Goal: Task Accomplishment & Management: Use online tool/utility

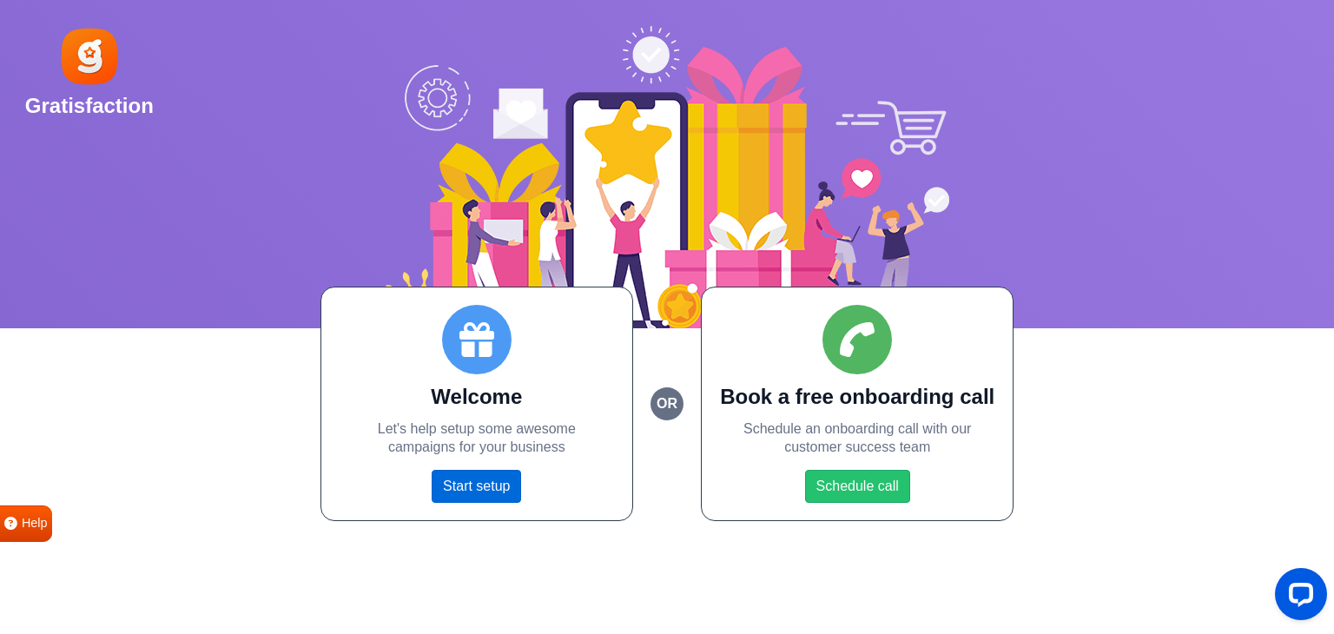
click at [470, 497] on link "Start setup" at bounding box center [475, 486] width 89 height 33
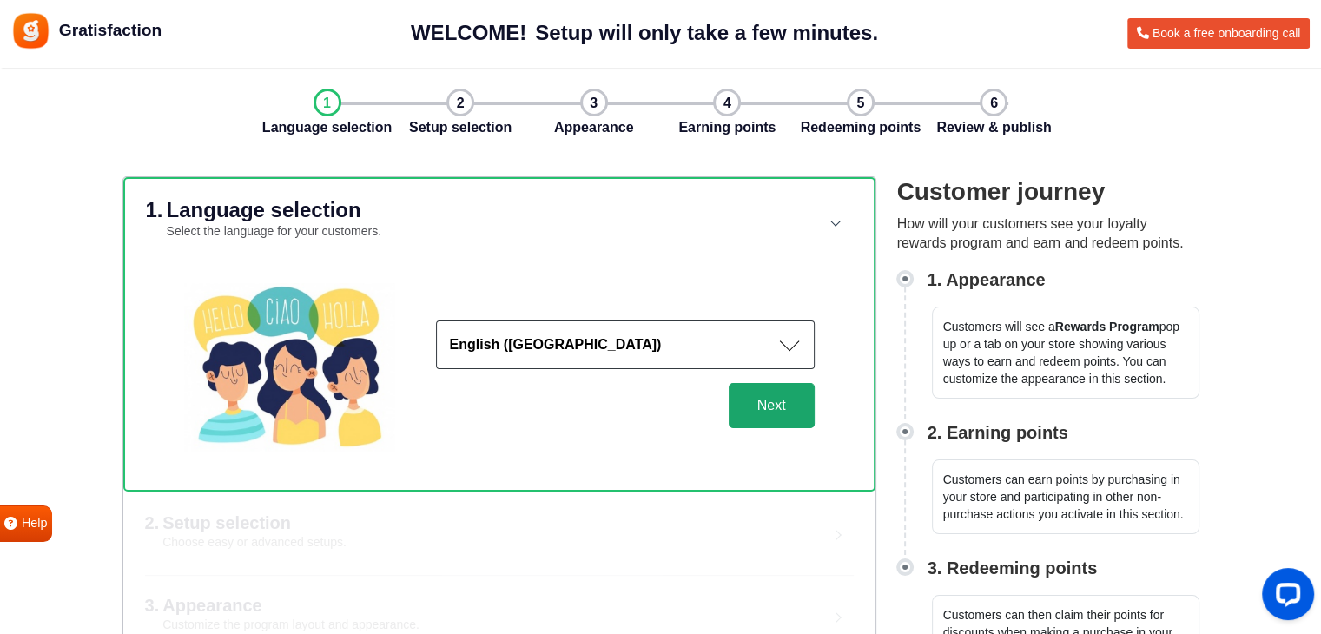
click at [771, 393] on button "Next" at bounding box center [771, 405] width 86 height 45
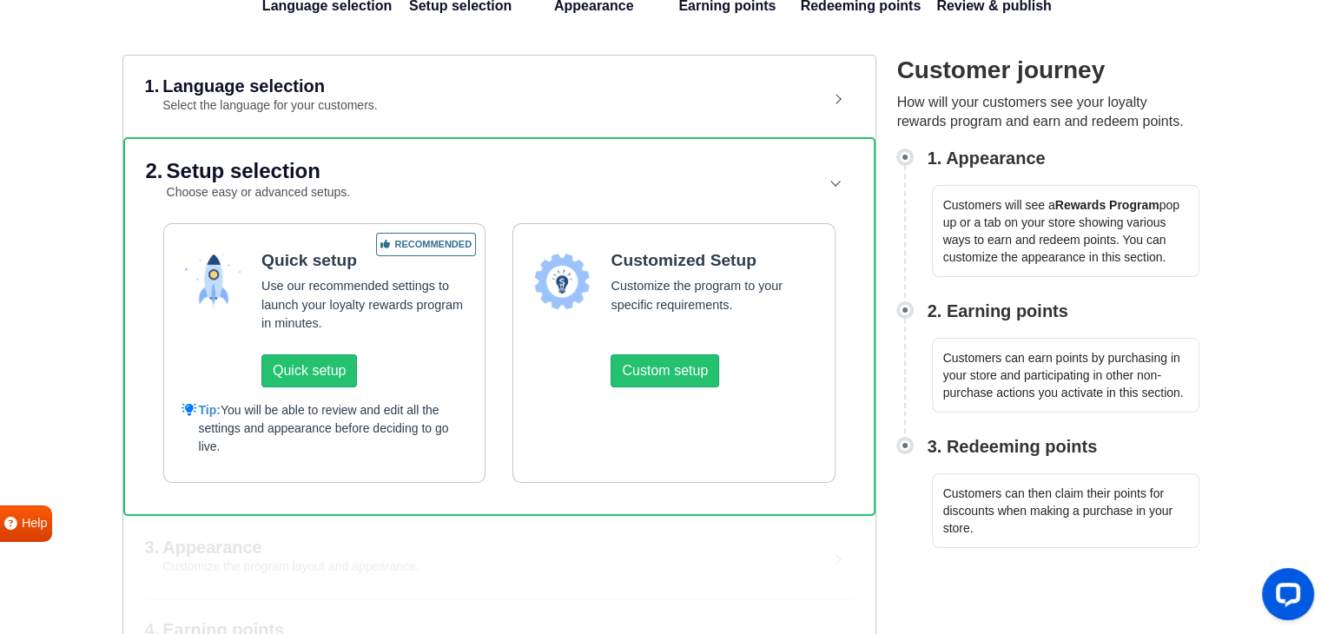
scroll to position [87, 0]
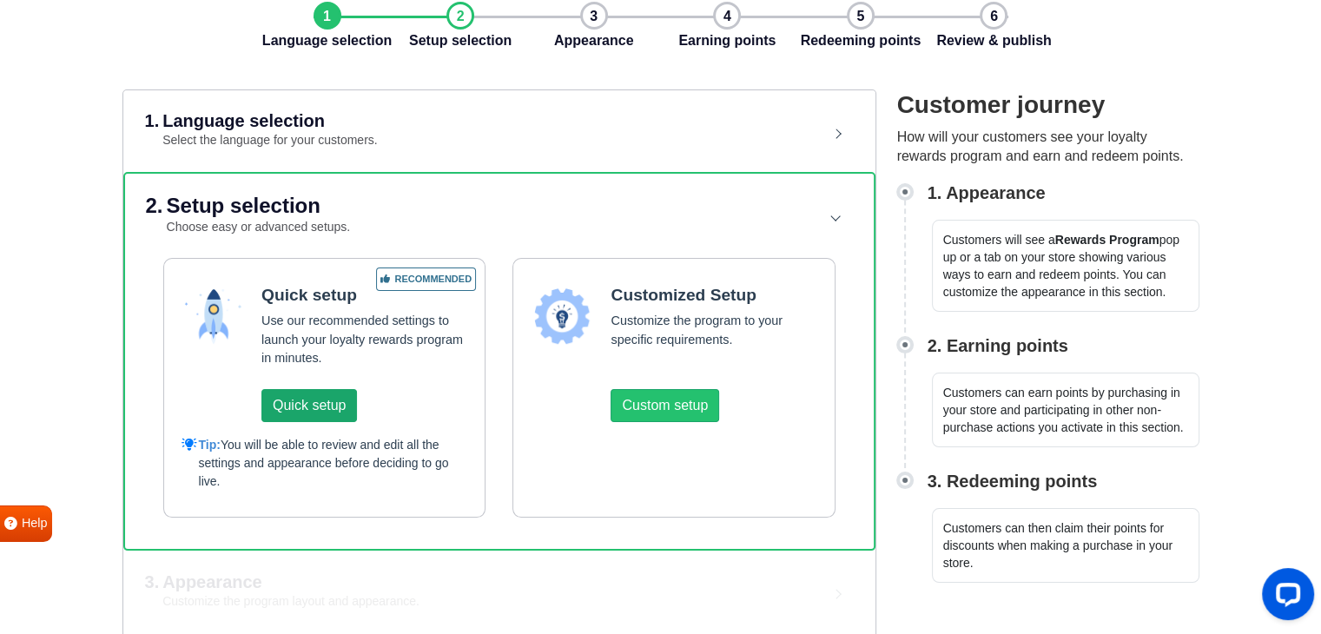
click at [316, 404] on button "Quick setup" at bounding box center [309, 405] width 96 height 33
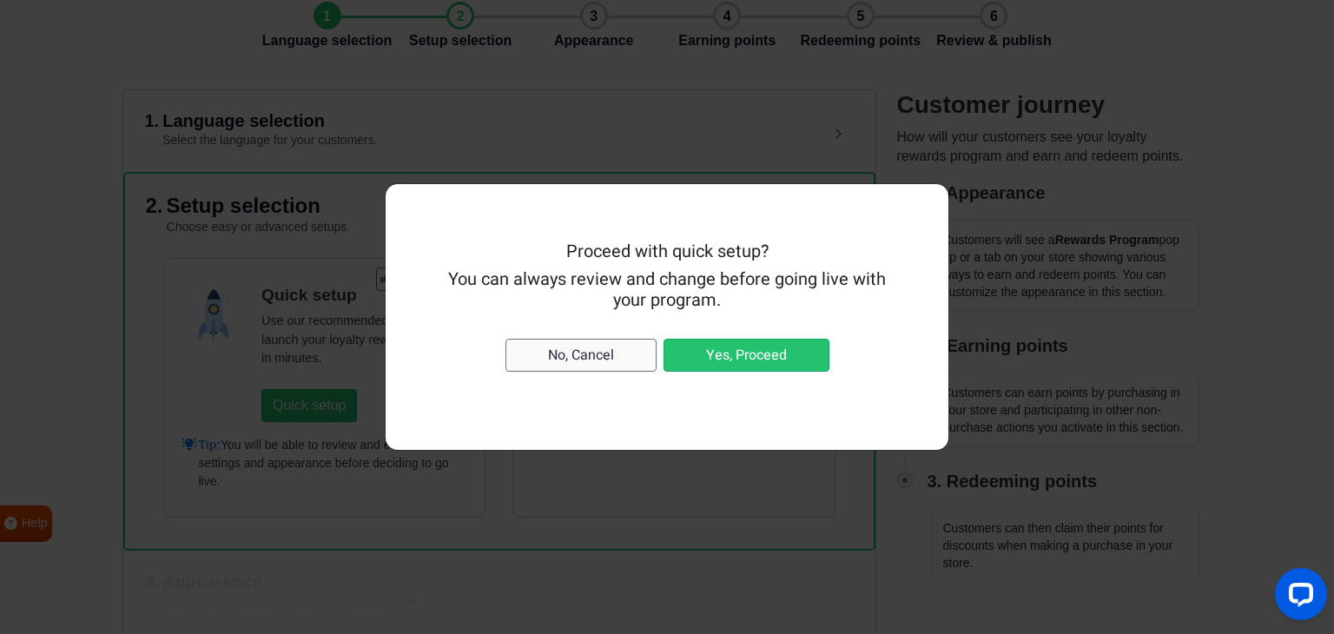
click at [618, 361] on button "No, Cancel" at bounding box center [580, 355] width 151 height 33
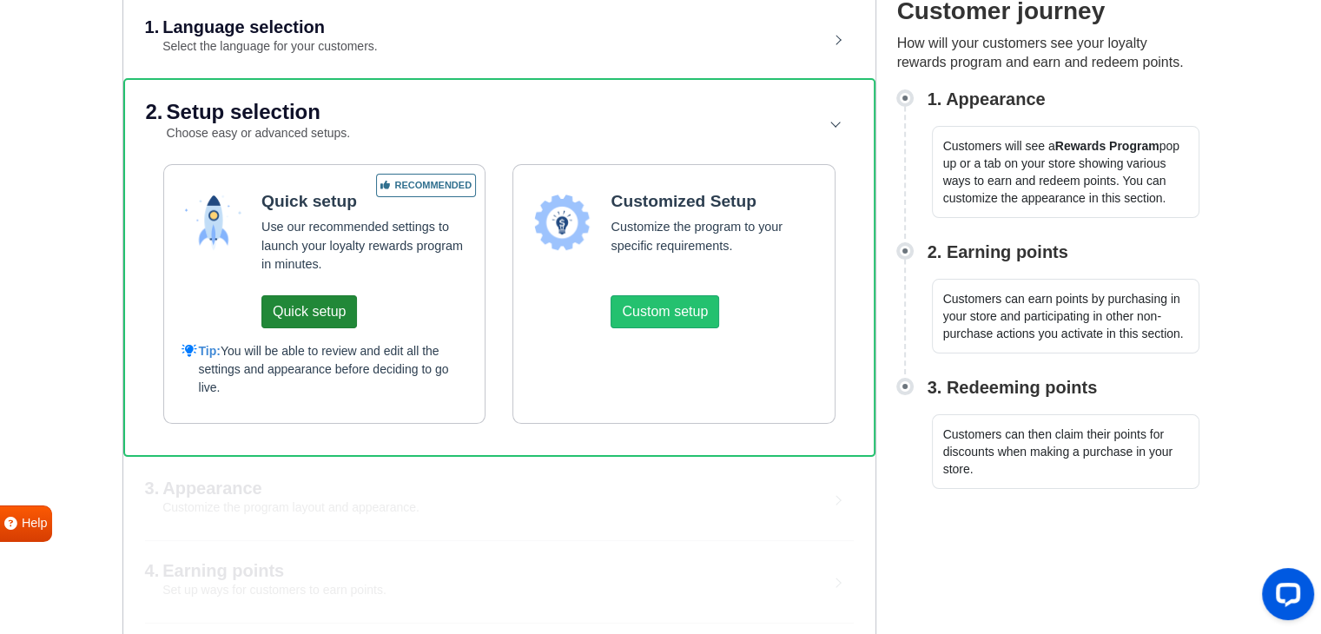
scroll to position [178, 0]
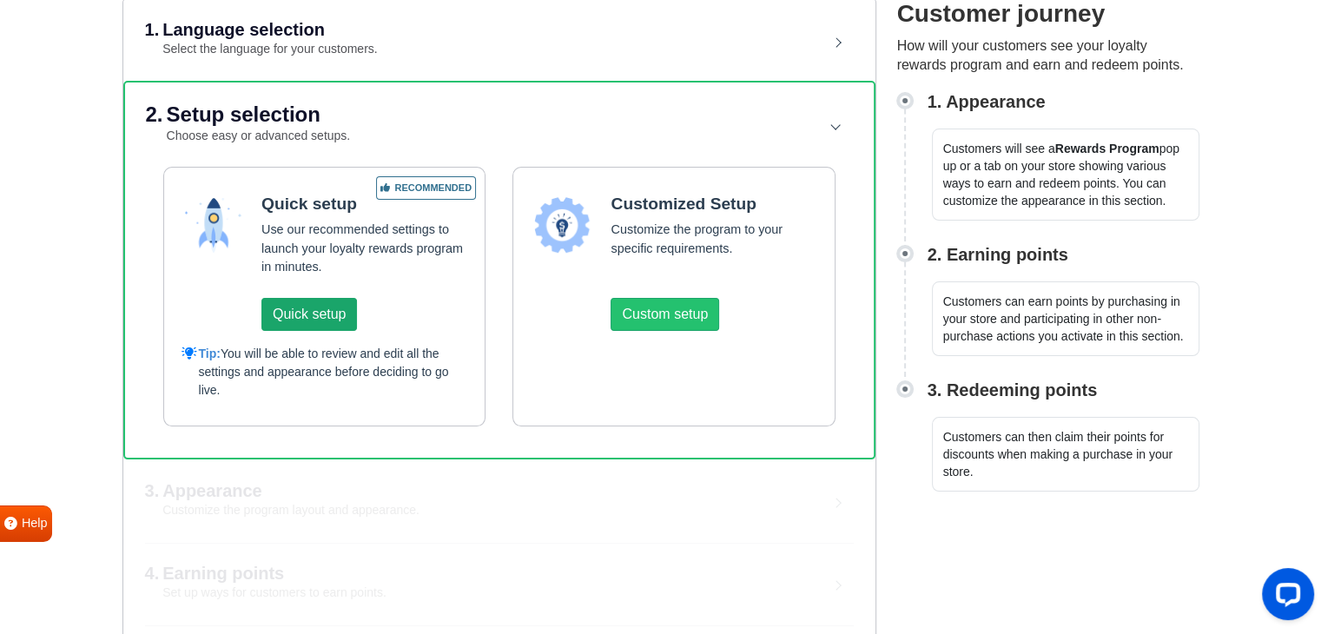
click at [300, 300] on button "Quick setup" at bounding box center [309, 314] width 96 height 33
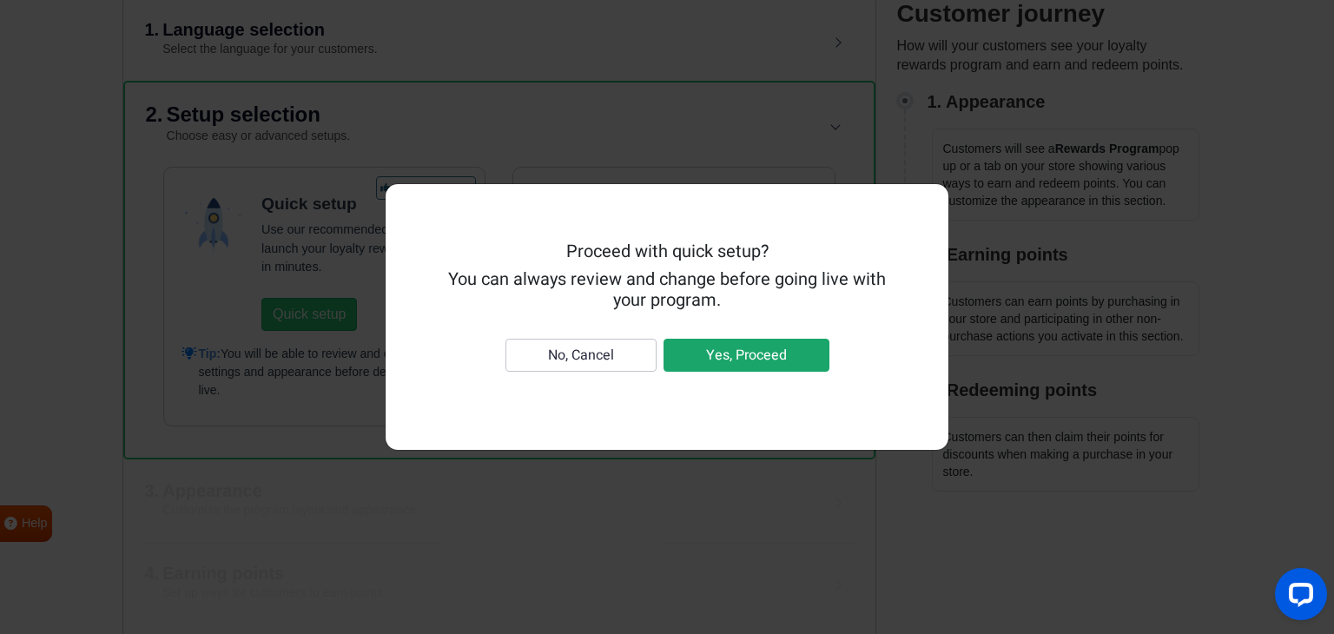
click at [766, 350] on button "Yes, Proceed" at bounding box center [746, 355] width 166 height 33
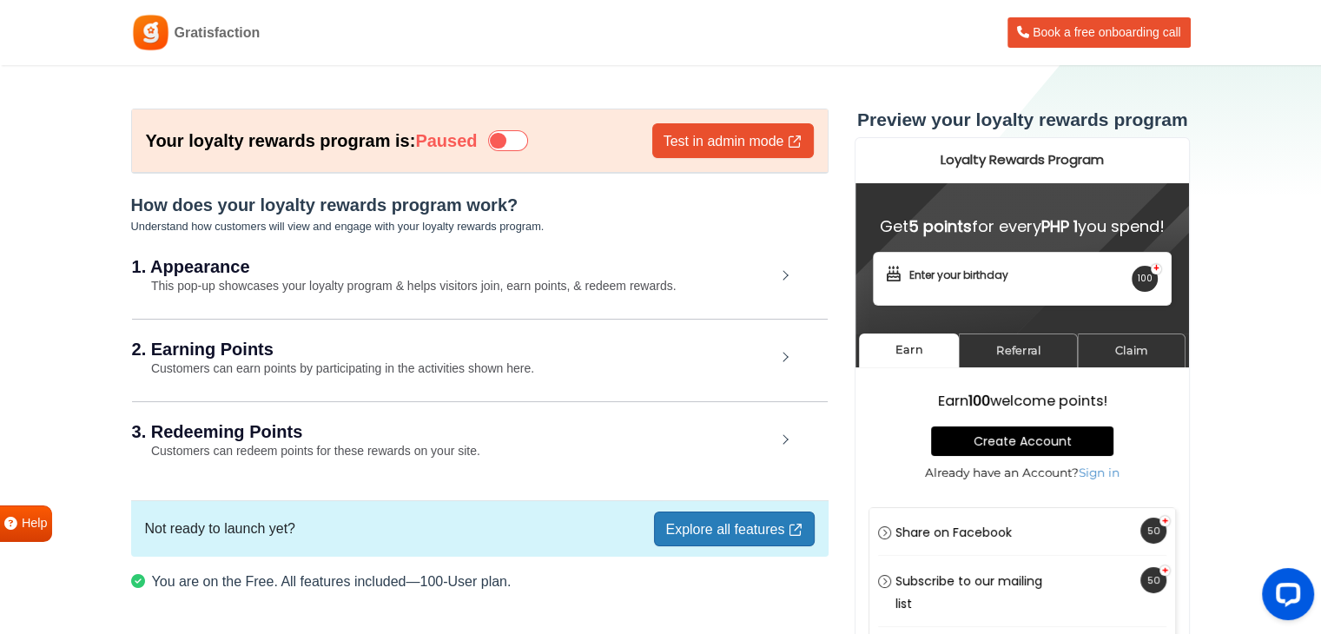
click at [254, 359] on div "2. Earning Points Customers can earn points by participating in the activities …" at bounding box center [479, 359] width 695 height 81
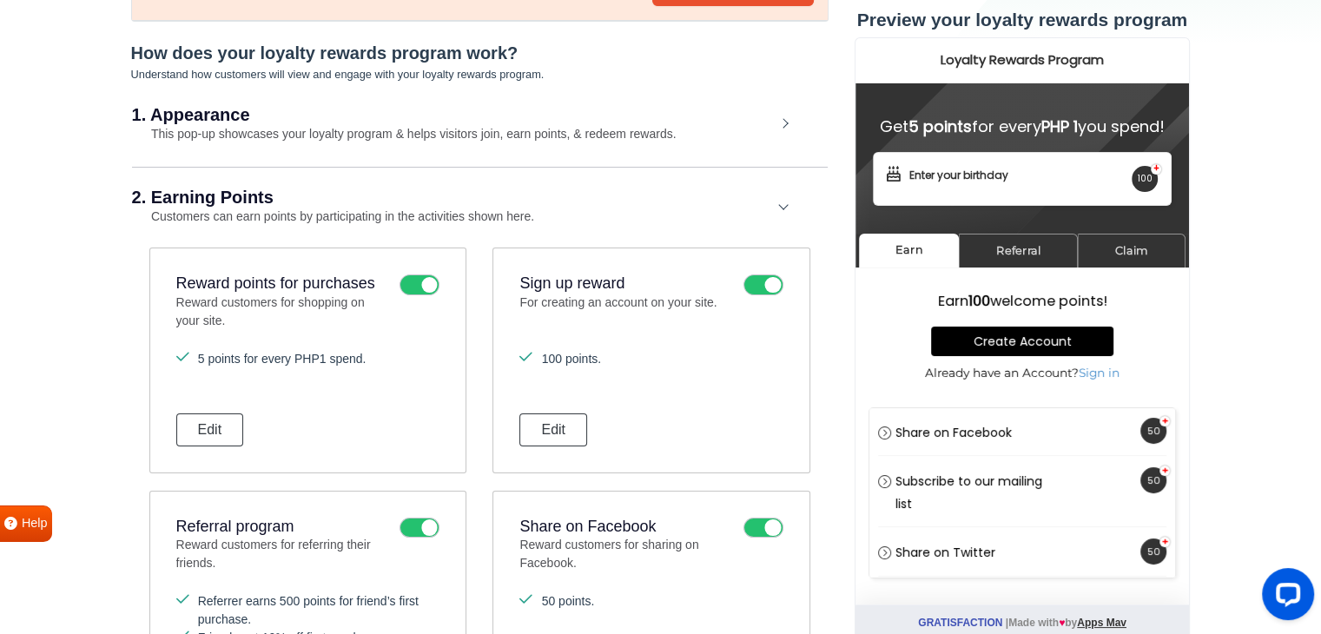
scroll to position [174, 0]
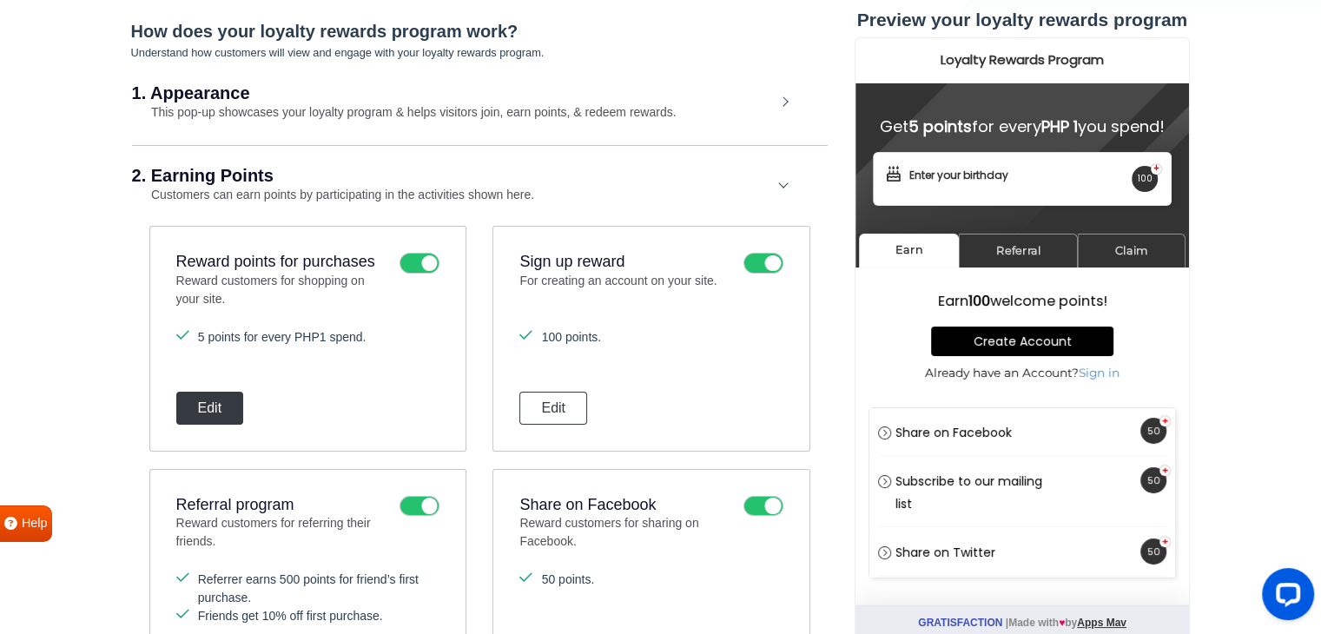
click at [232, 411] on button "Edit" at bounding box center [210, 408] width 68 height 33
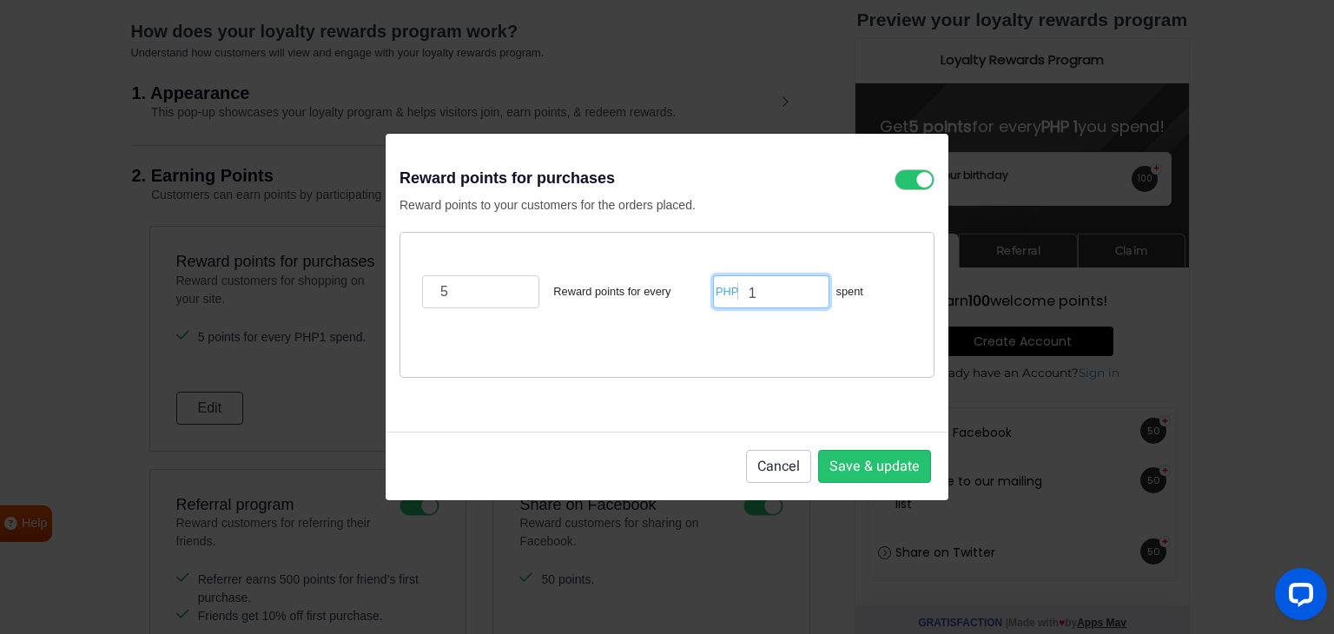
click at [782, 292] on input "1" at bounding box center [771, 291] width 116 height 33
click at [460, 297] on input "5" at bounding box center [480, 291] width 117 height 33
click at [775, 292] on input "1" at bounding box center [771, 291] width 116 height 33
drag, startPoint x: 452, startPoint y: 289, endPoint x: 419, endPoint y: 289, distance: 33.0
click at [418, 289] on div "5 Reward points for every" at bounding box center [563, 291] width 291 height 33
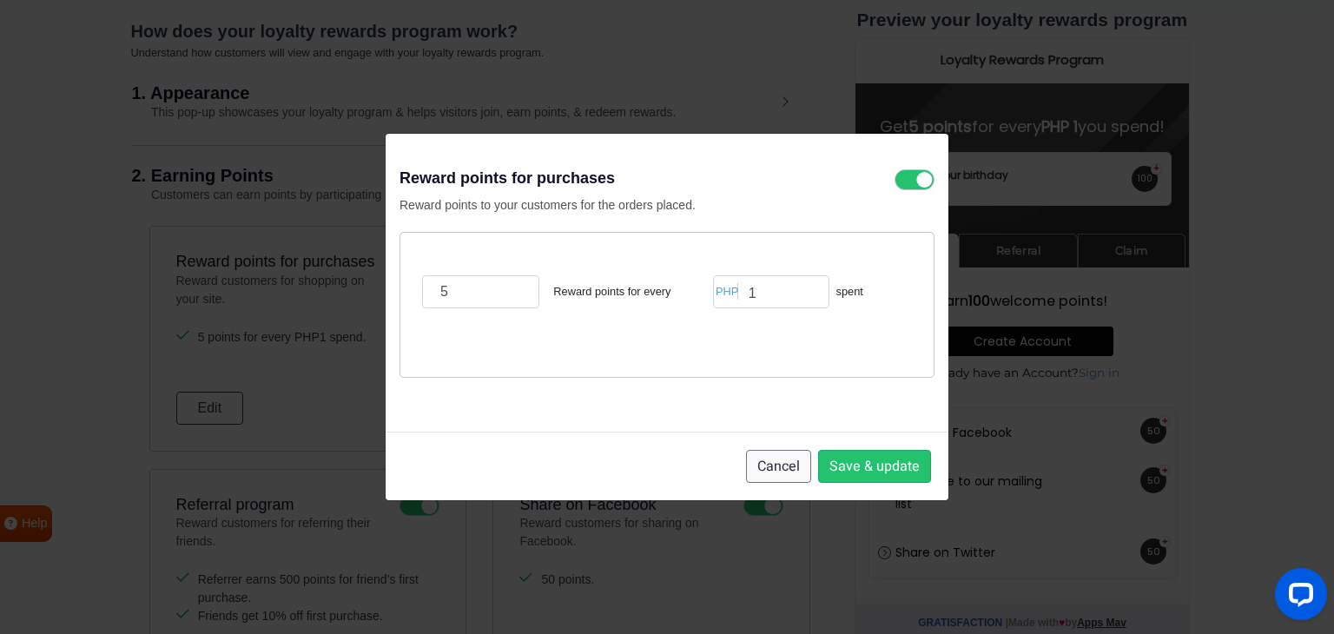
click at [768, 471] on button "Cancel" at bounding box center [778, 466] width 65 height 33
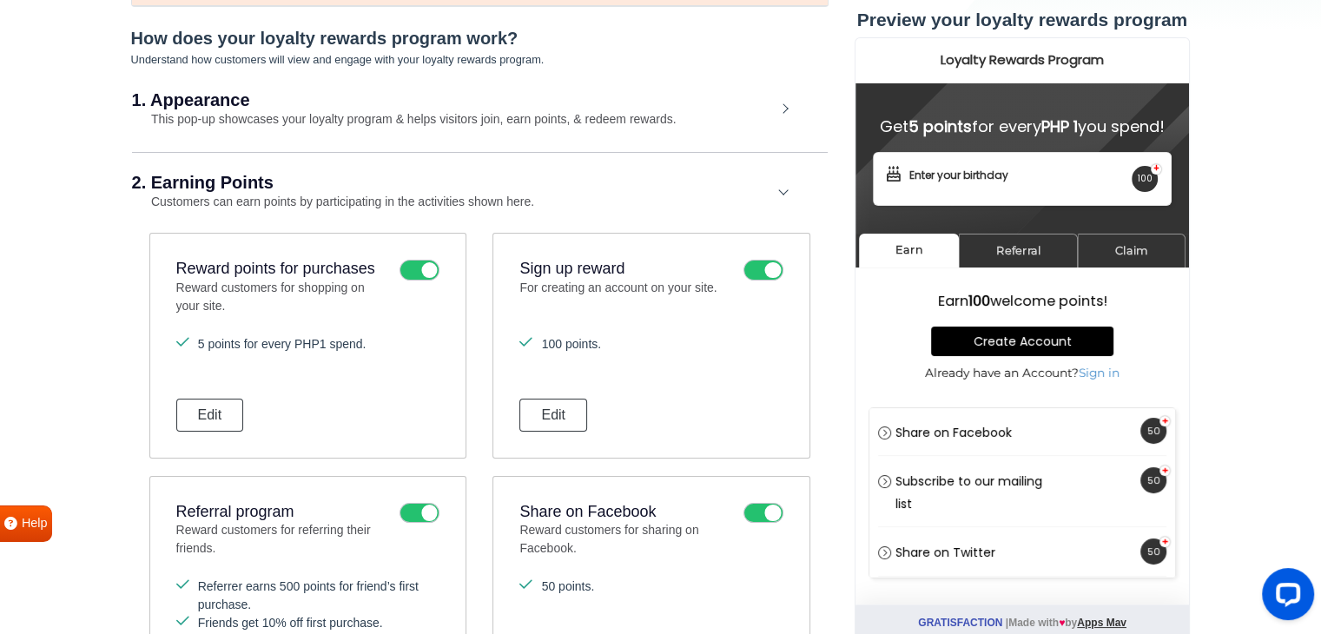
scroll to position [0, 0]
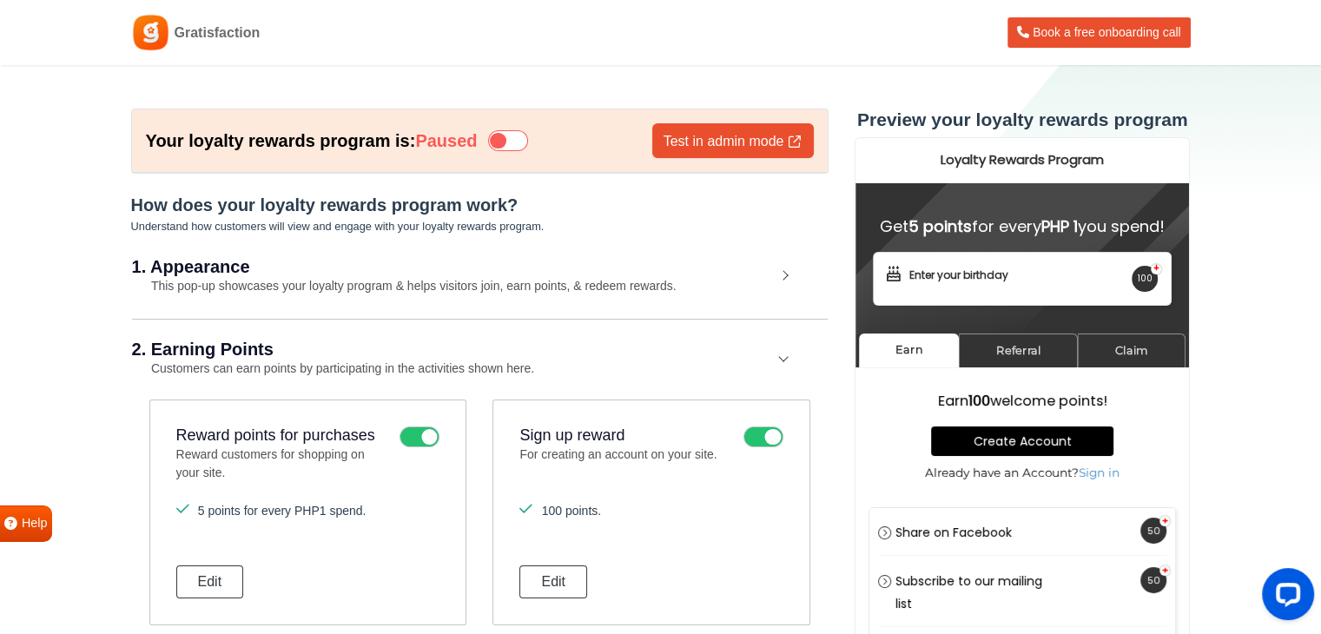
click at [252, 265] on h2 "1. Appearance" at bounding box center [453, 266] width 643 height 17
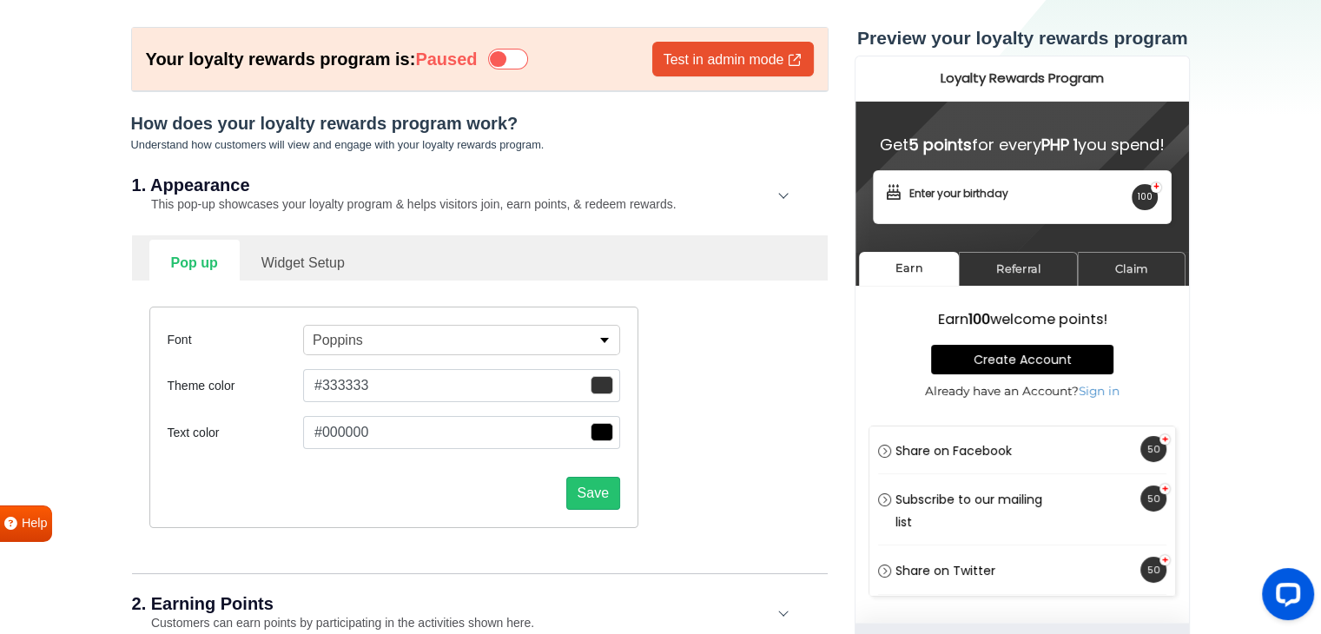
scroll to position [87, 0]
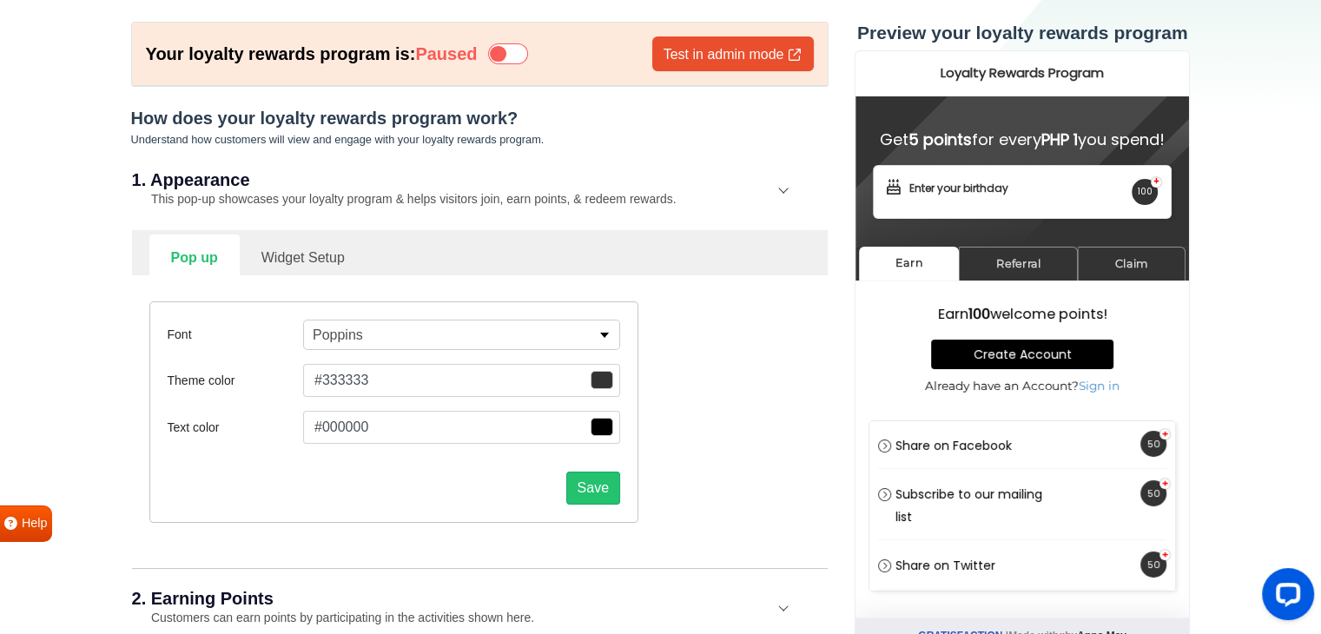
click at [362, 339] on button "Poppins" at bounding box center [461, 334] width 317 height 30
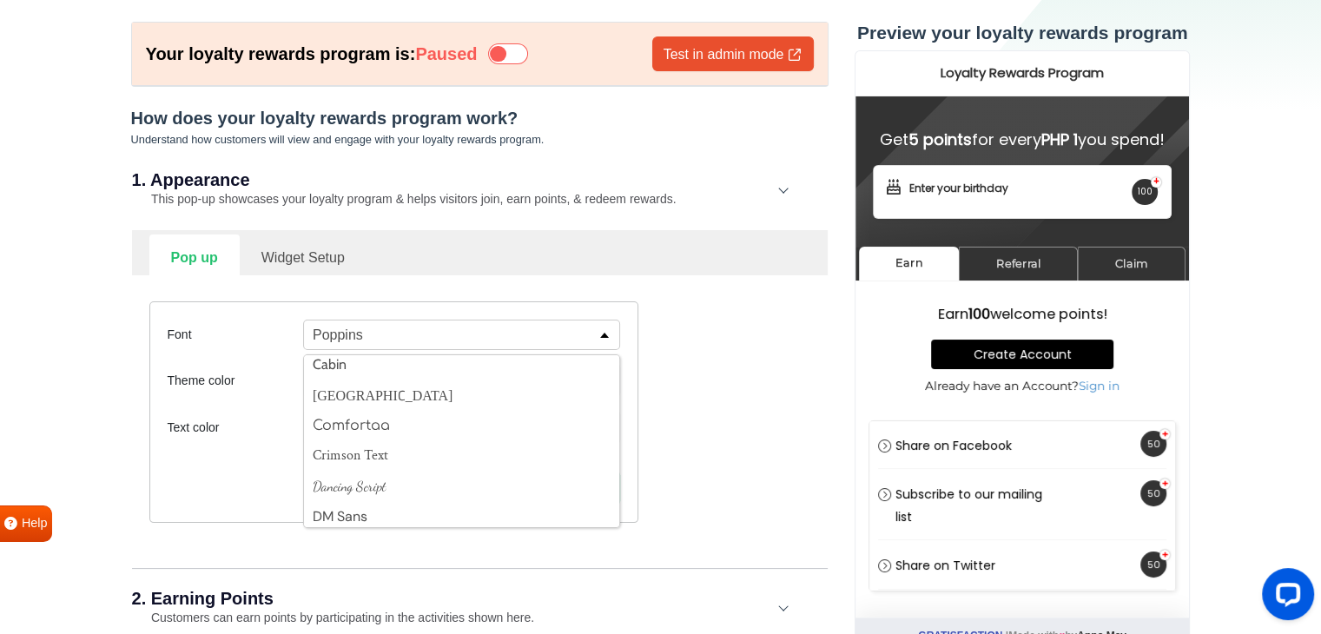
scroll to position [347, 0]
drag, startPoint x: 48, startPoint y: 359, endPoint x: 61, endPoint y: 351, distance: 15.2
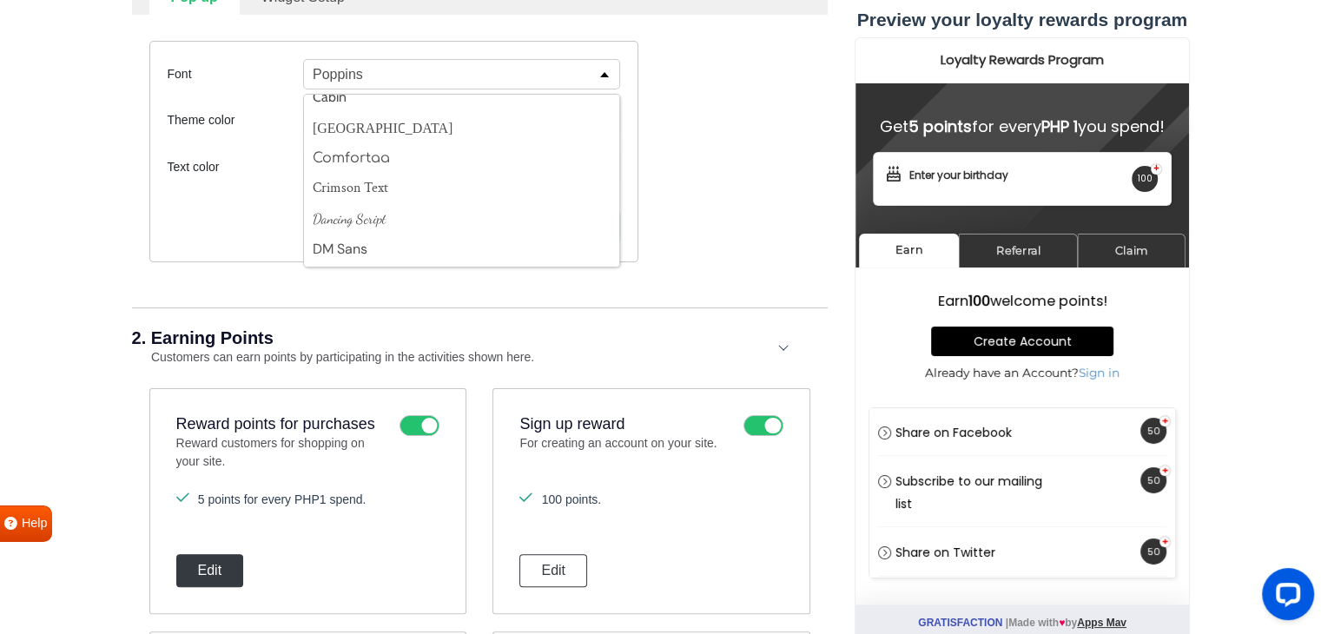
click at [228, 574] on button "Edit" at bounding box center [210, 570] width 68 height 33
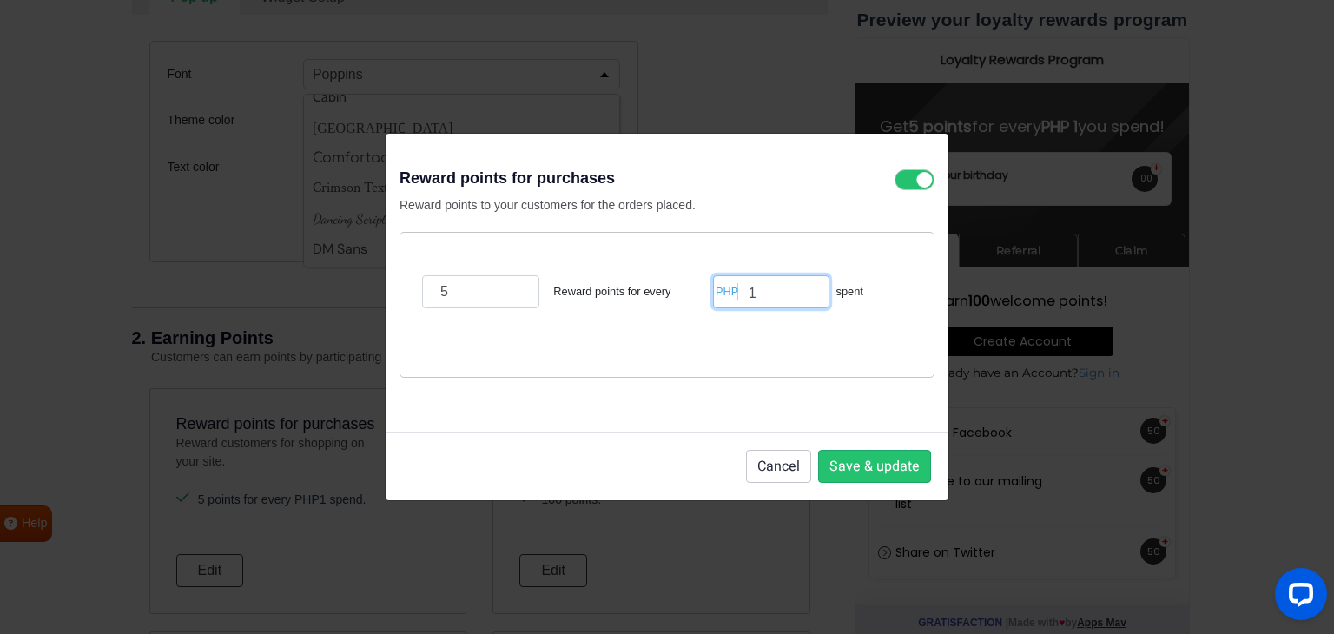
click at [768, 305] on input "1" at bounding box center [771, 291] width 116 height 33
type input "1500"
click at [504, 291] on input "5" at bounding box center [480, 291] width 117 height 33
drag, startPoint x: 488, startPoint y: 289, endPoint x: 406, endPoint y: 265, distance: 85.2
click at [380, 282] on div "Reward points for purchases Reward points to your customers for the orders plac…" at bounding box center [667, 317] width 1334 height 634
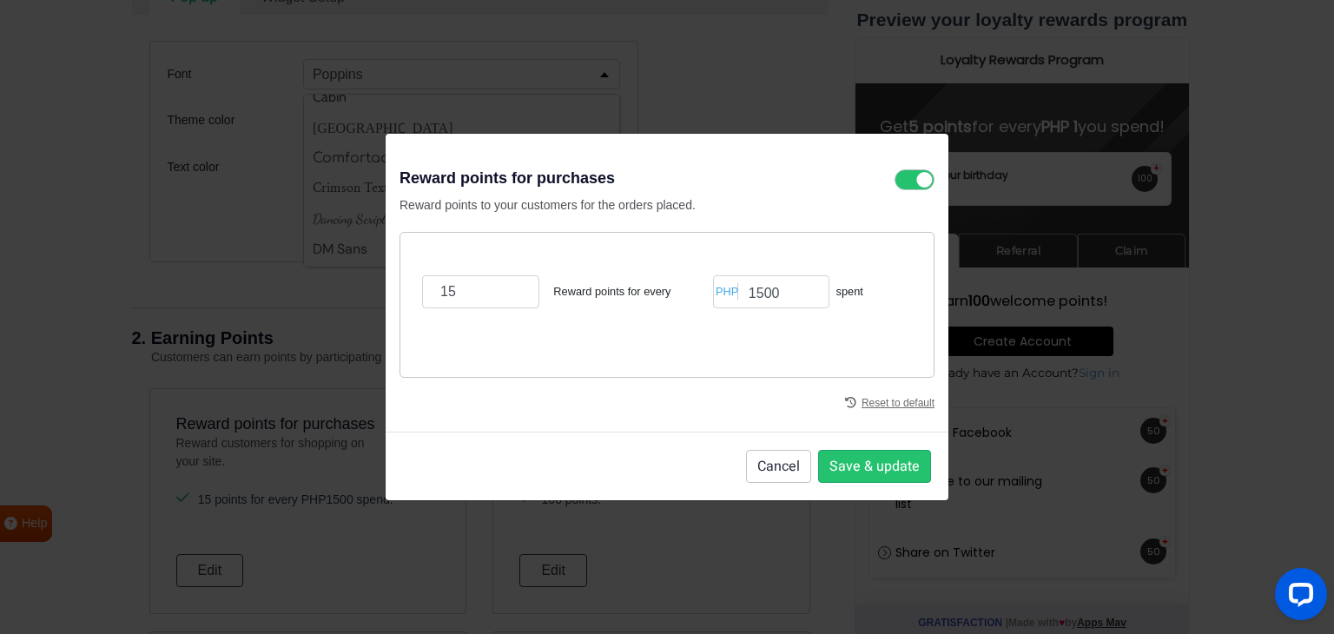
click at [639, 359] on div "15 Reward points for every PHP 1500 spent" at bounding box center [666, 305] width 535 height 146
drag, startPoint x: 389, startPoint y: 282, endPoint x: 369, endPoint y: 277, distance: 20.6
click at [369, 279] on div "Reward points for purchases Reward points to your customers for the orders plac…" at bounding box center [667, 317] width 1334 height 634
type input "10"
drag, startPoint x: 709, startPoint y: 282, endPoint x: 680, endPoint y: 273, distance: 31.0
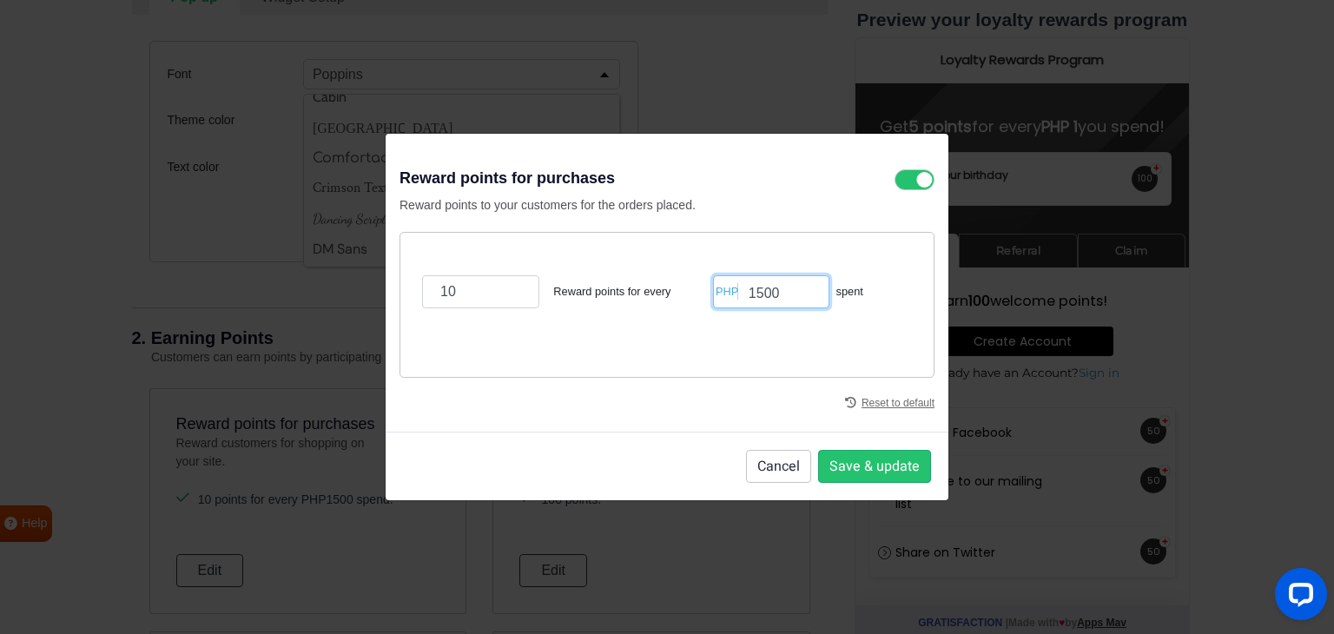
click at [680, 275] on div "10 Reward points for every PHP 1500 spent" at bounding box center [667, 291] width 498 height 75
type input "2000"
click at [490, 317] on div "10 Reward points for every PHP 2000 spent" at bounding box center [667, 291] width 498 height 75
click at [484, 292] on input "10" at bounding box center [480, 291] width 117 height 33
drag, startPoint x: 484, startPoint y: 292, endPoint x: 364, endPoint y: 289, distance: 120.7
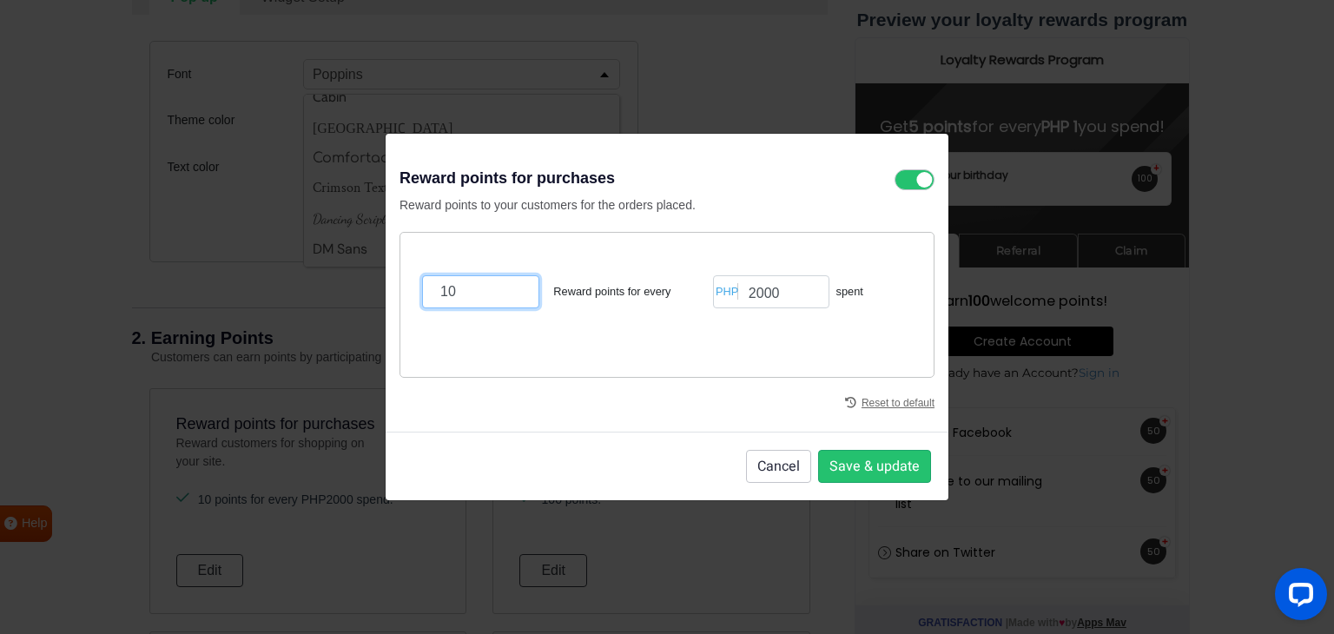
click at [364, 289] on div "Reward points for purchases Reward points to your customers for the orders plac…" at bounding box center [667, 317] width 1334 height 634
type input "15"
click at [862, 459] on button "Save & update" at bounding box center [874, 466] width 113 height 33
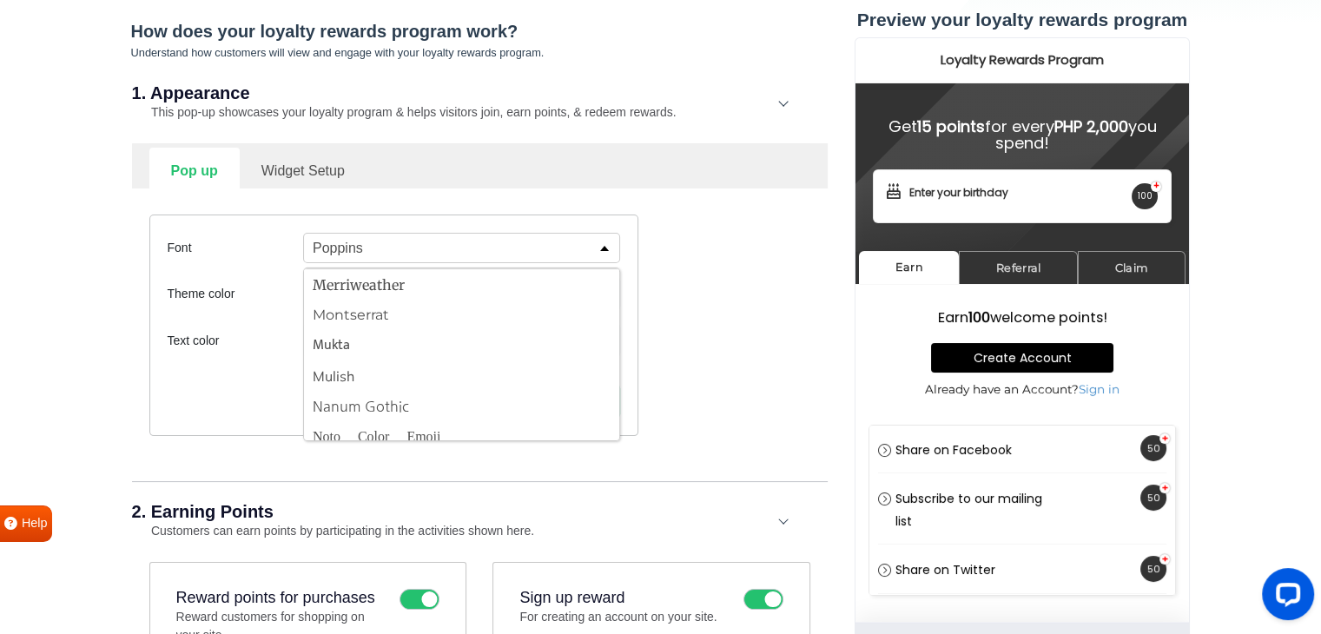
scroll to position [1476, 0]
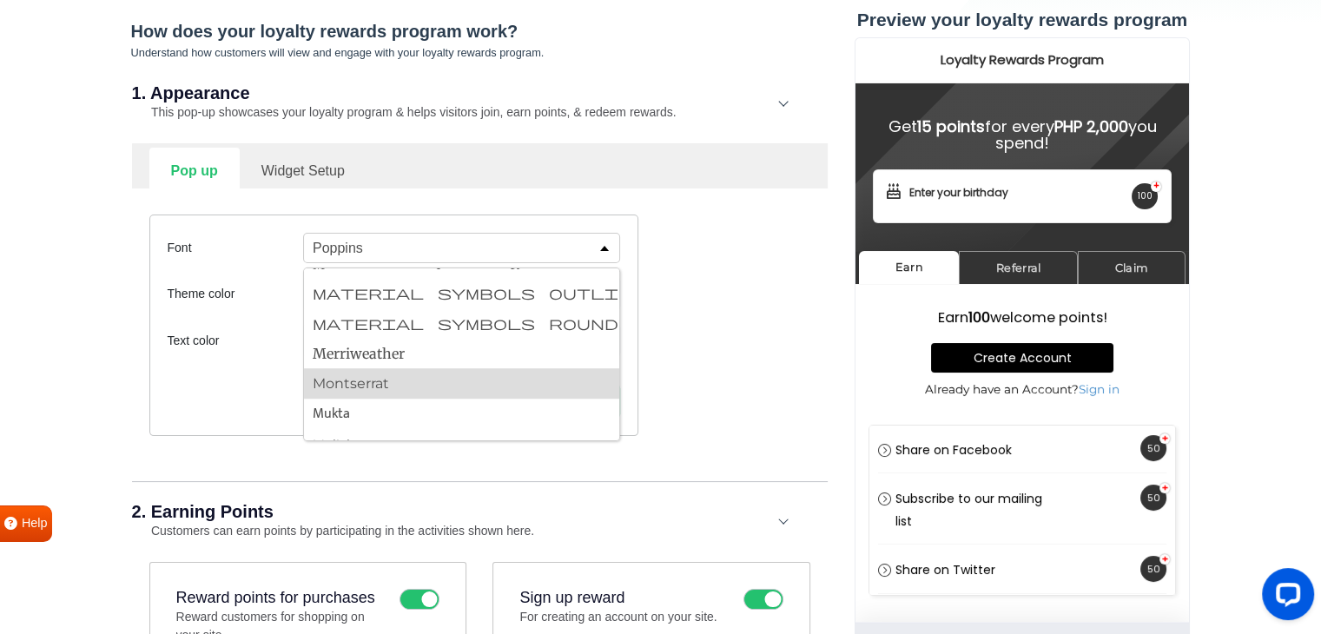
click at [394, 383] on button "Montserrat" at bounding box center [461, 383] width 315 height 30
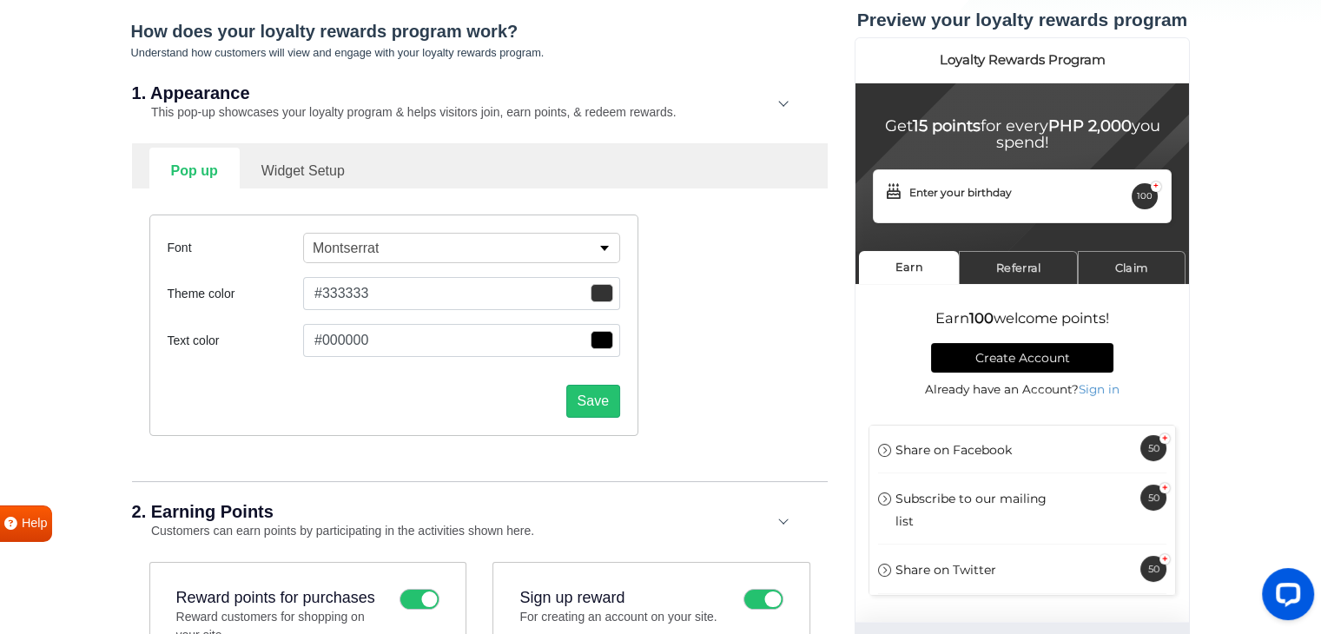
click at [457, 309] on div "Font Montserrat Alfa Slab One Anek Telugu Anton Archivo Archivo Black Arimo Ass…" at bounding box center [393, 324] width 489 height 221
click at [398, 292] on button "#333333" at bounding box center [461, 293] width 317 height 33
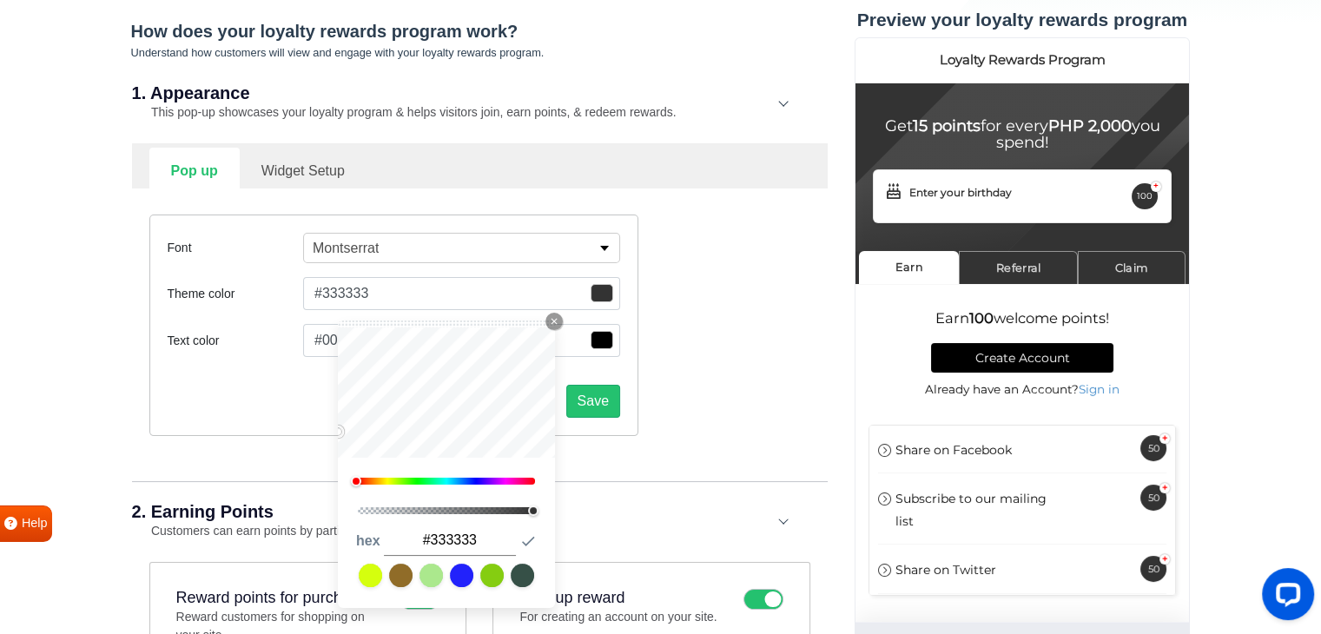
click at [454, 537] on input "#333333" at bounding box center [450, 540] width 132 height 30
click at [454, 536] on input "#333333" at bounding box center [450, 540] width 132 height 30
paste input "e8c0c9"
click at [316, 458] on div "Font Montserrat Alfa Slab One Anek Telugu Anton Archivo Archivo Black Arimo Ass…" at bounding box center [479, 324] width 687 height 273
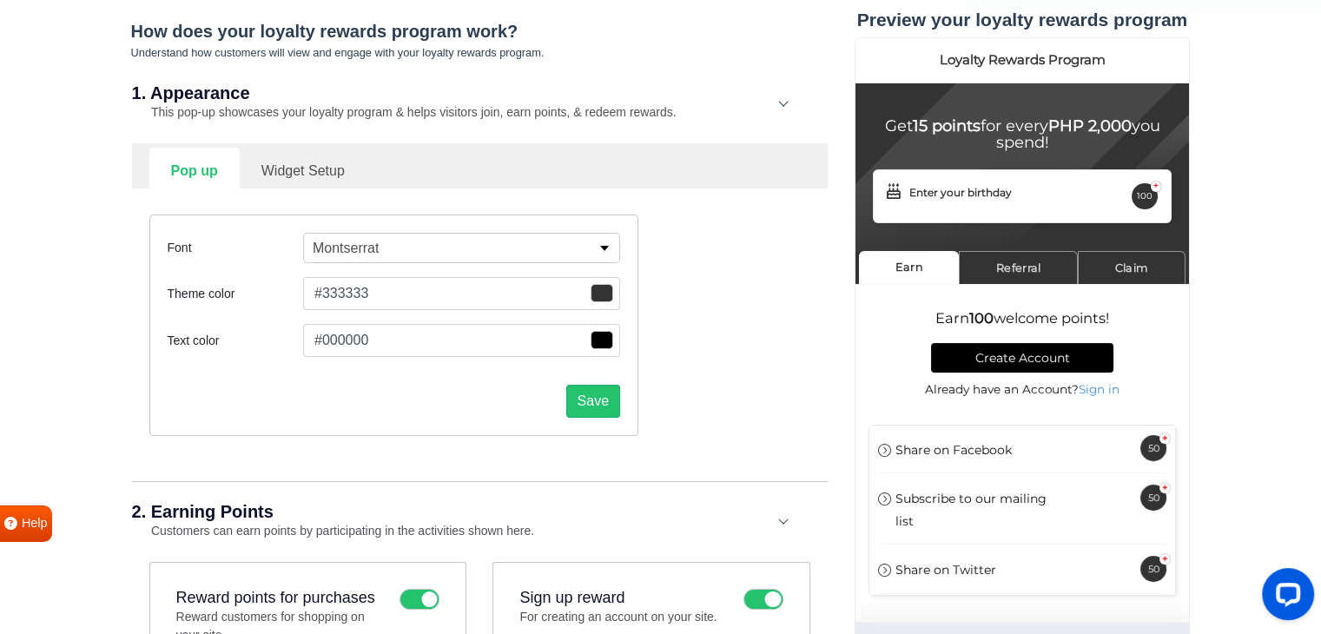
click at [447, 299] on button "#333333" at bounding box center [461, 293] width 317 height 33
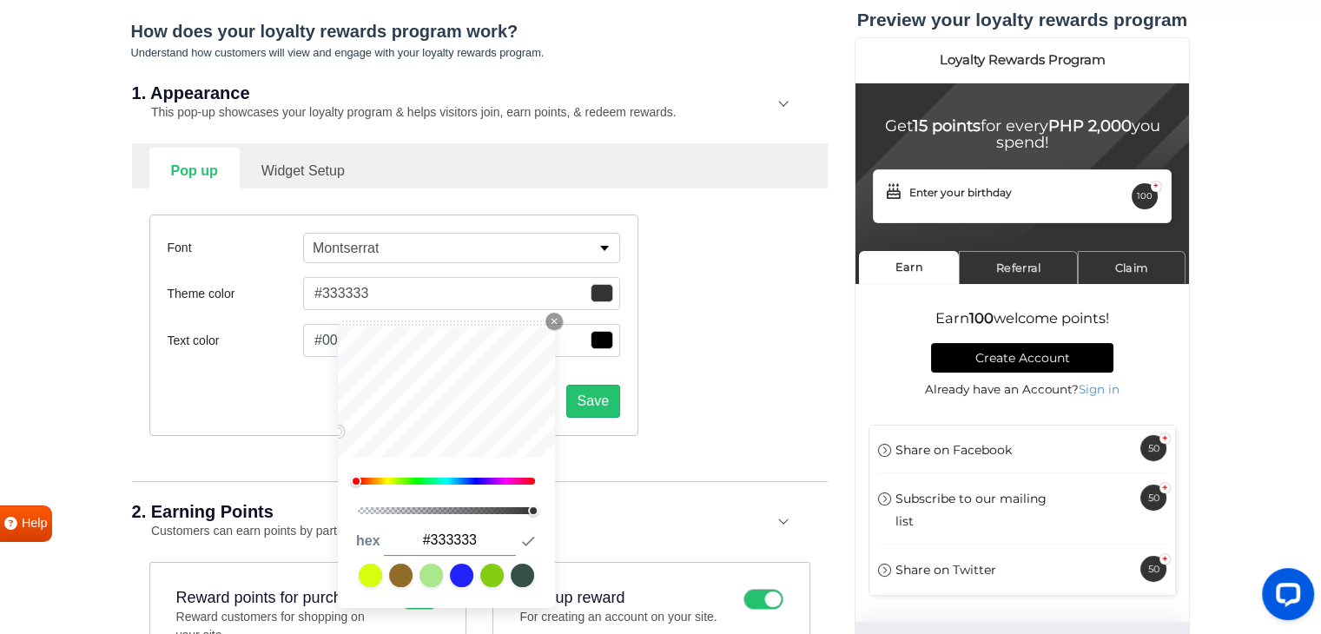
click at [449, 539] on input "#333333" at bounding box center [450, 540] width 132 height 30
paste input "e8c0c9"
type input "#e8c0c9"
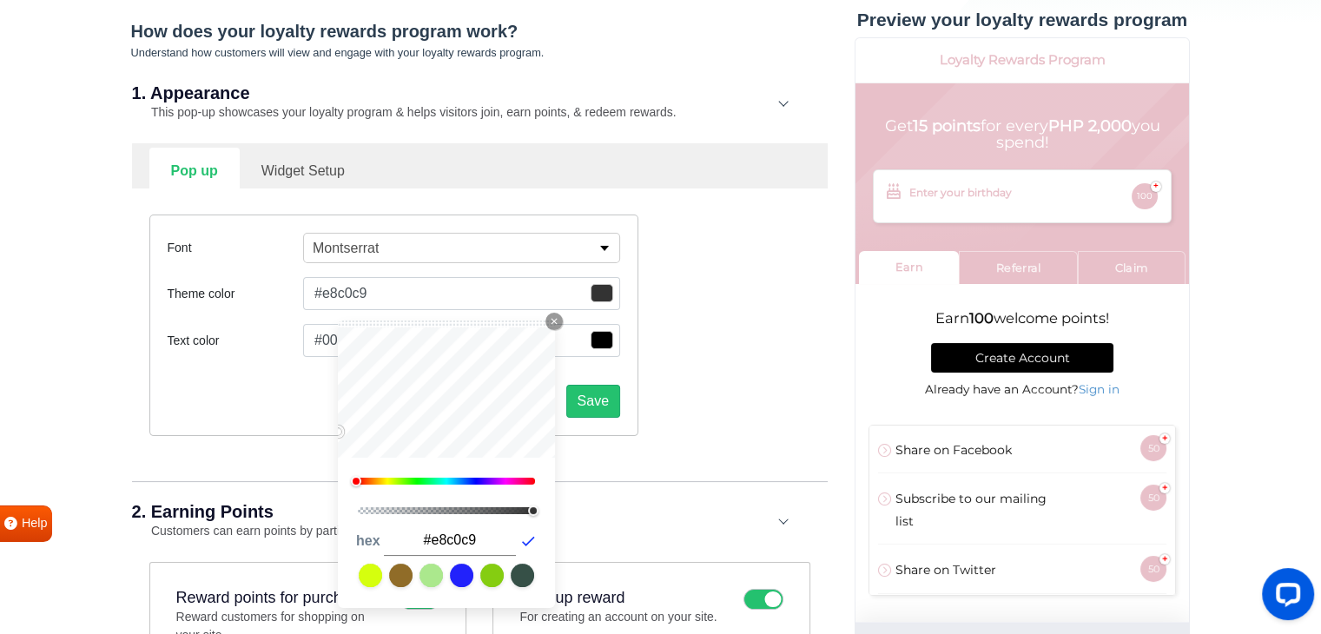
click at [523, 539] on icon "button" at bounding box center [527, 540] width 17 height 17
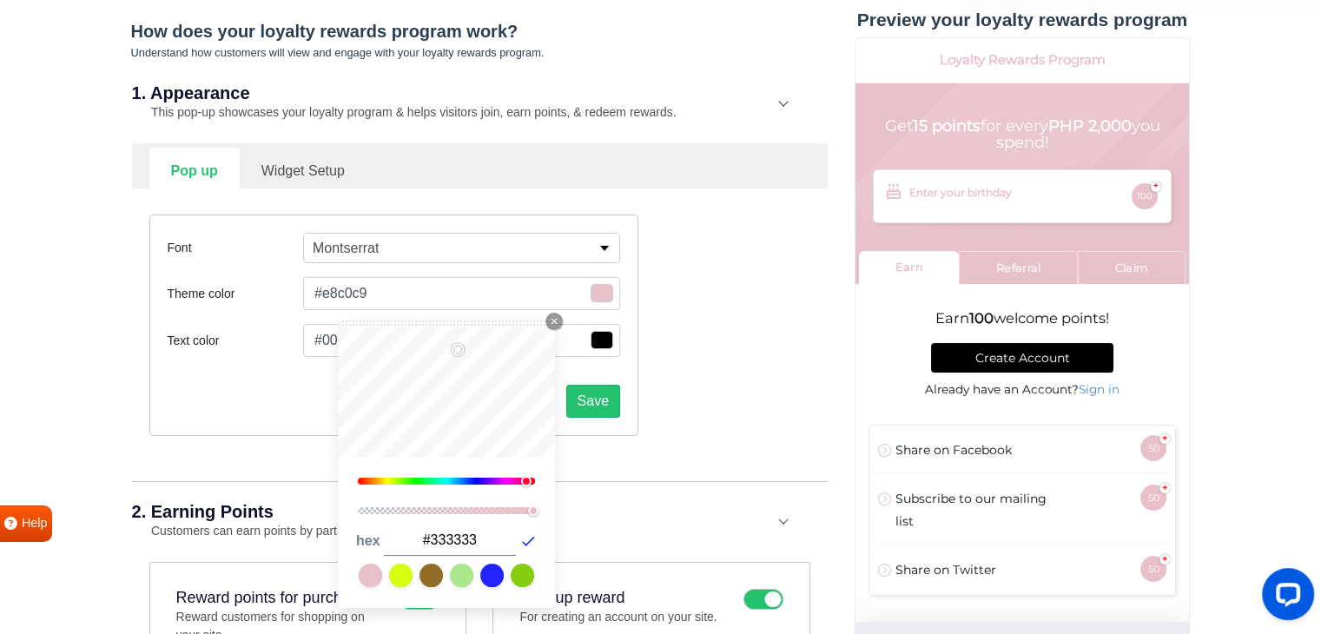
type input "#333333"
click at [524, 534] on icon "button" at bounding box center [527, 540] width 17 height 17
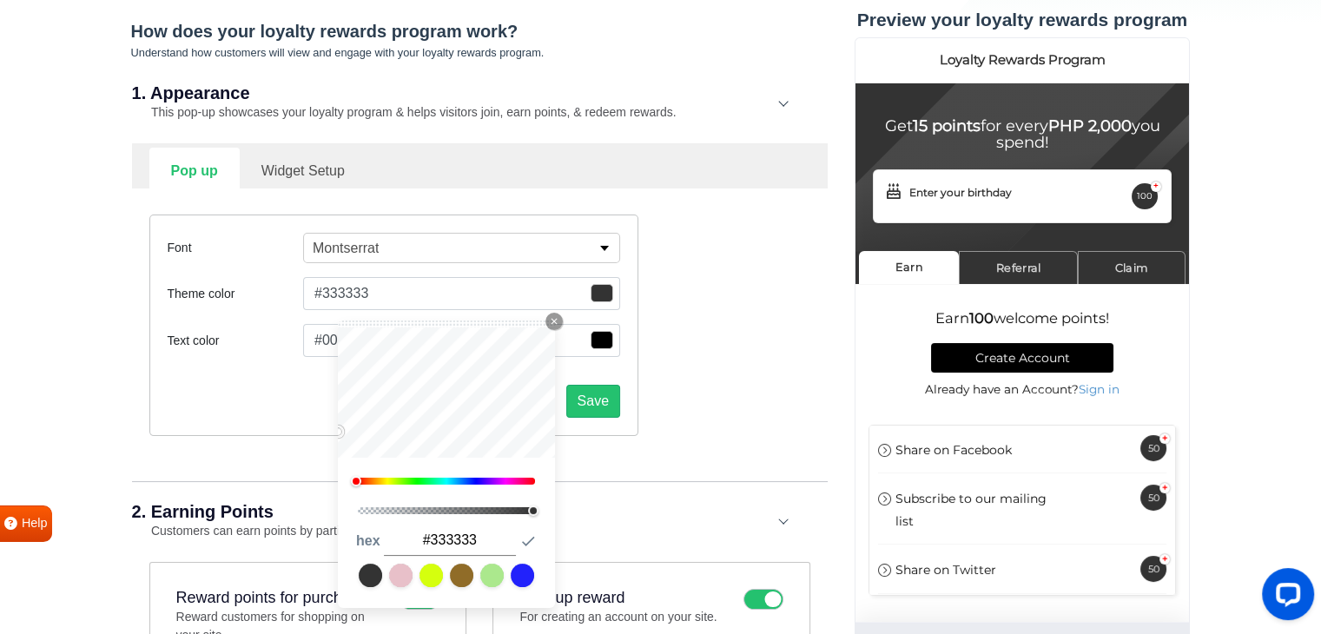
click at [197, 338] on label "Text color" at bounding box center [235, 341] width 135 height 18
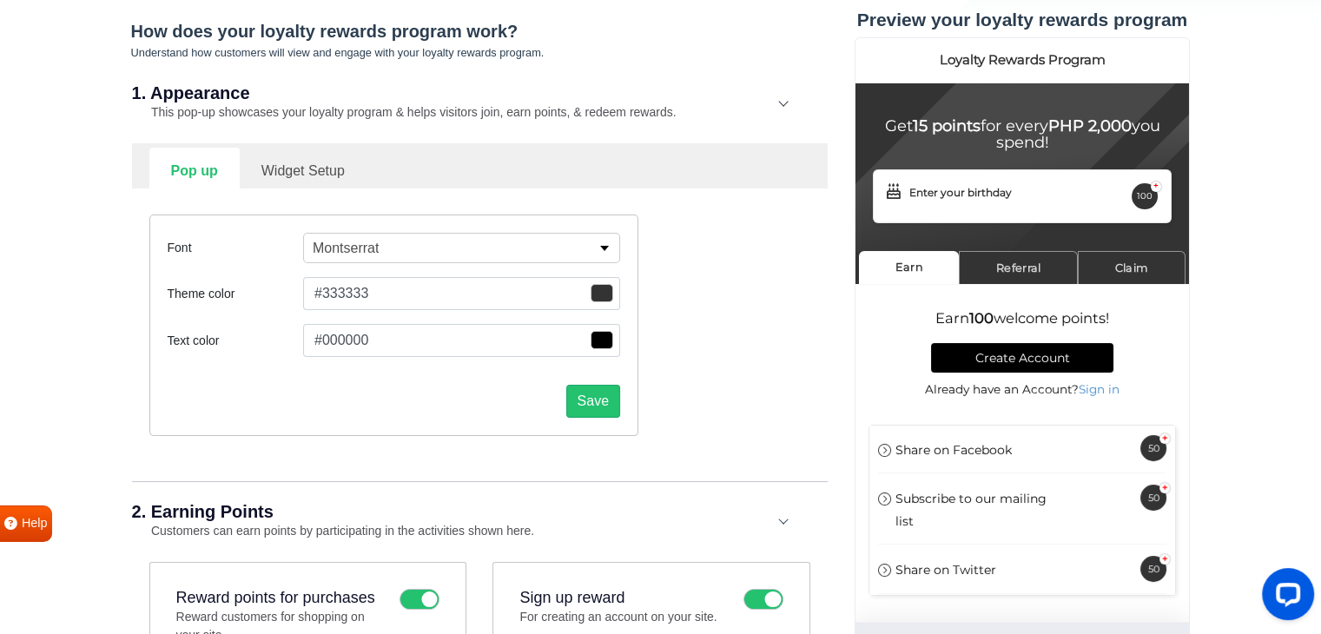
click at [596, 293] on span "button" at bounding box center [601, 293] width 23 height 18
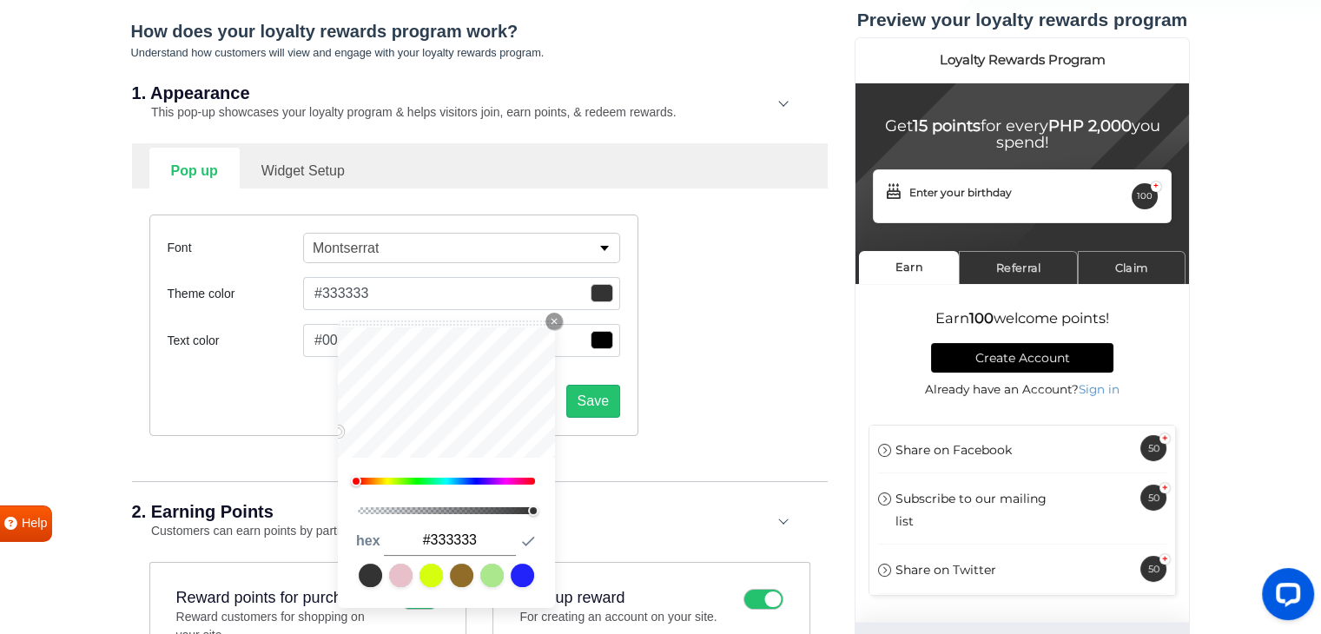
click at [458, 546] on input "#333333" at bounding box center [450, 540] width 132 height 30
paste input "e8c0c9"
click at [526, 534] on icon "button" at bounding box center [527, 540] width 17 height 17
click at [478, 523] on div "1 hex e8c0c9 Submit Icon" at bounding box center [446, 555] width 217 height 103
click at [524, 545] on icon "button" at bounding box center [527, 540] width 17 height 17
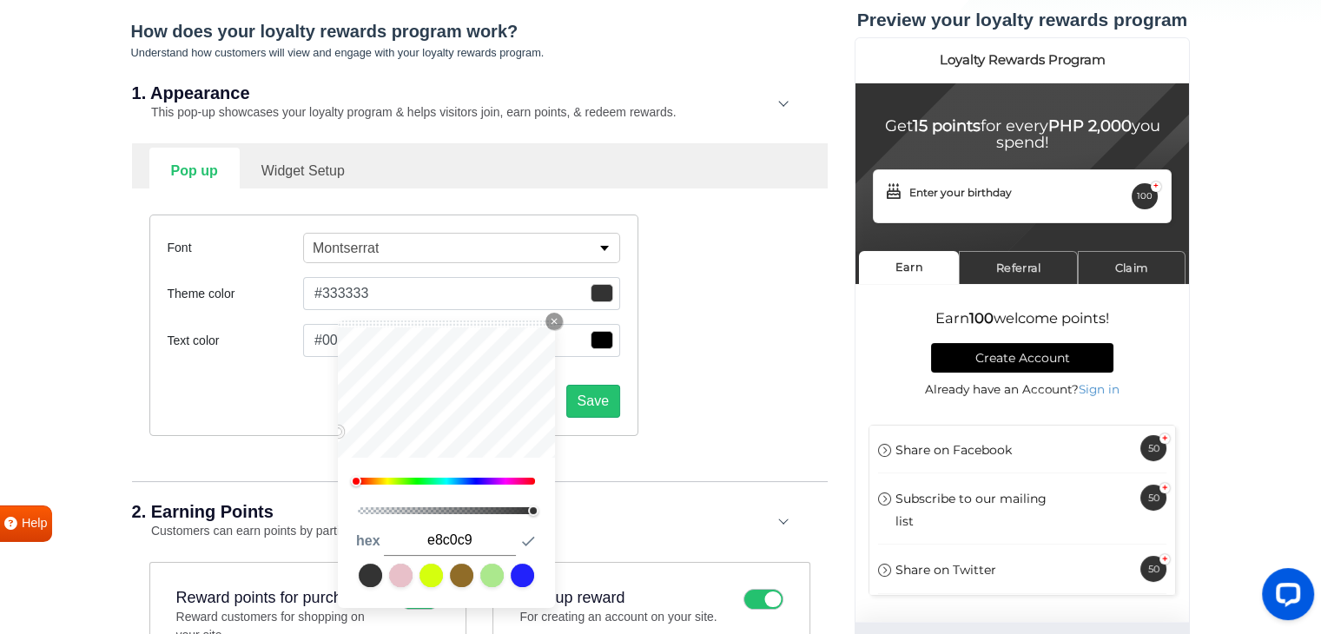
click at [420, 533] on input "e8c0c9" at bounding box center [450, 540] width 132 height 30
type input "#e8c0c9"
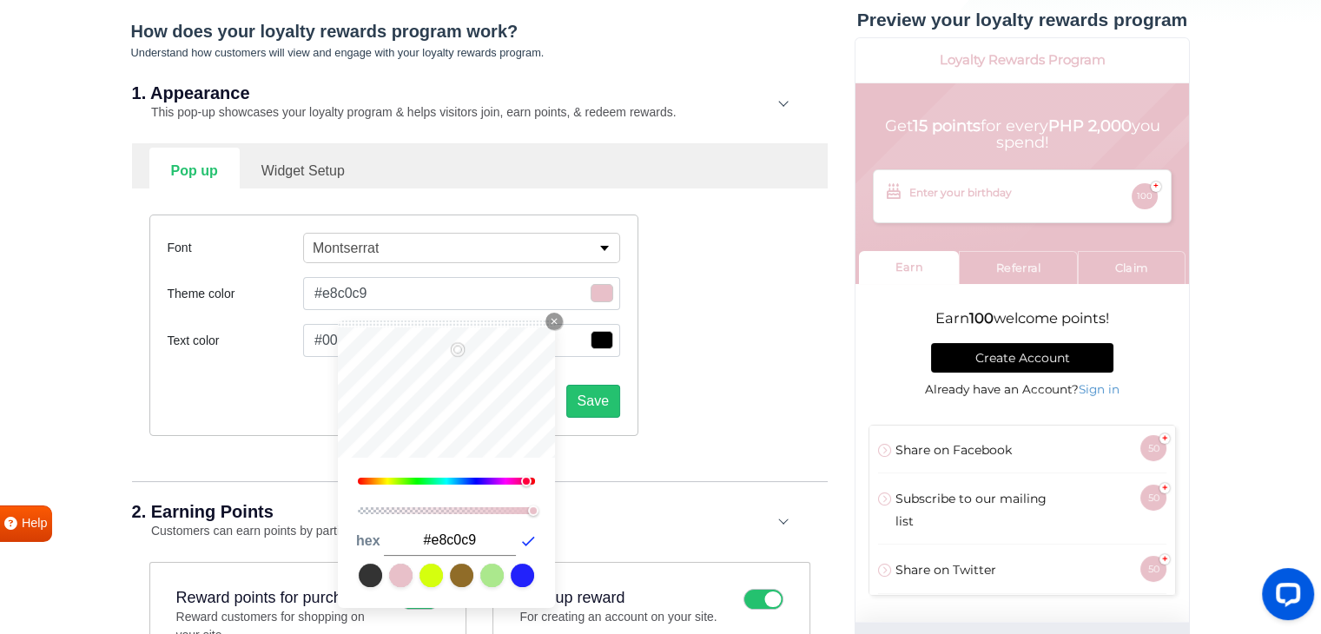
click at [533, 536] on icon "button" at bounding box center [528, 541] width 13 height 10
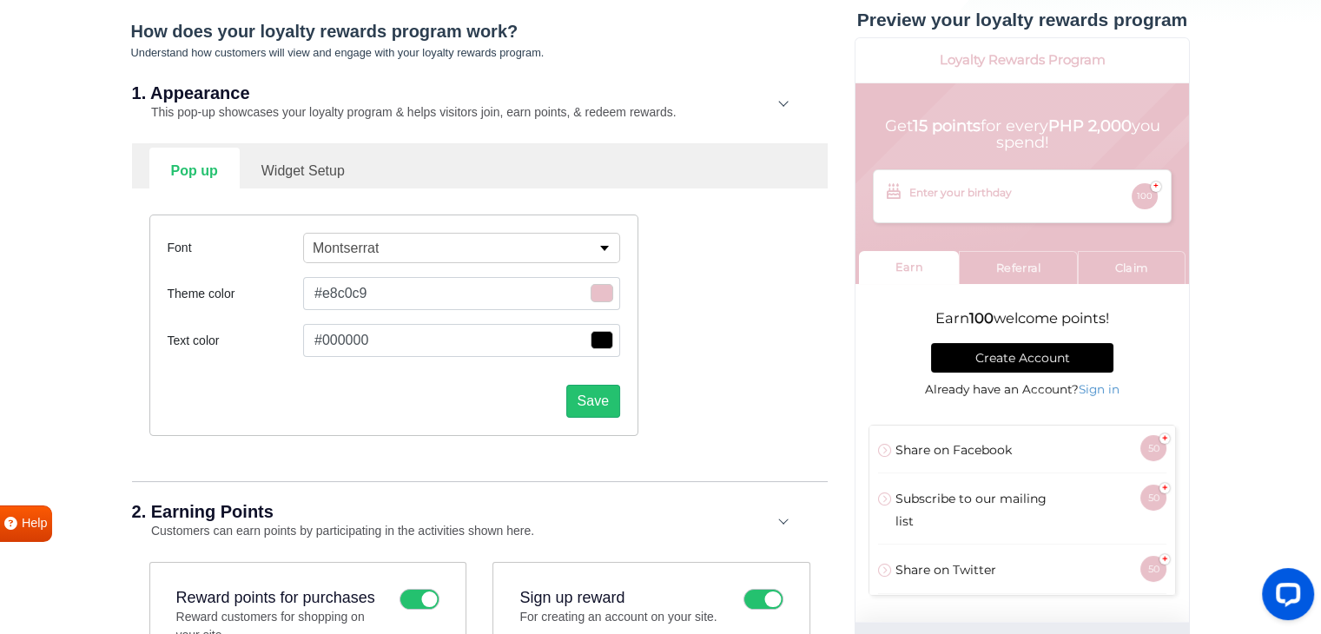
click at [260, 405] on div "Save" at bounding box center [394, 394] width 452 height 47
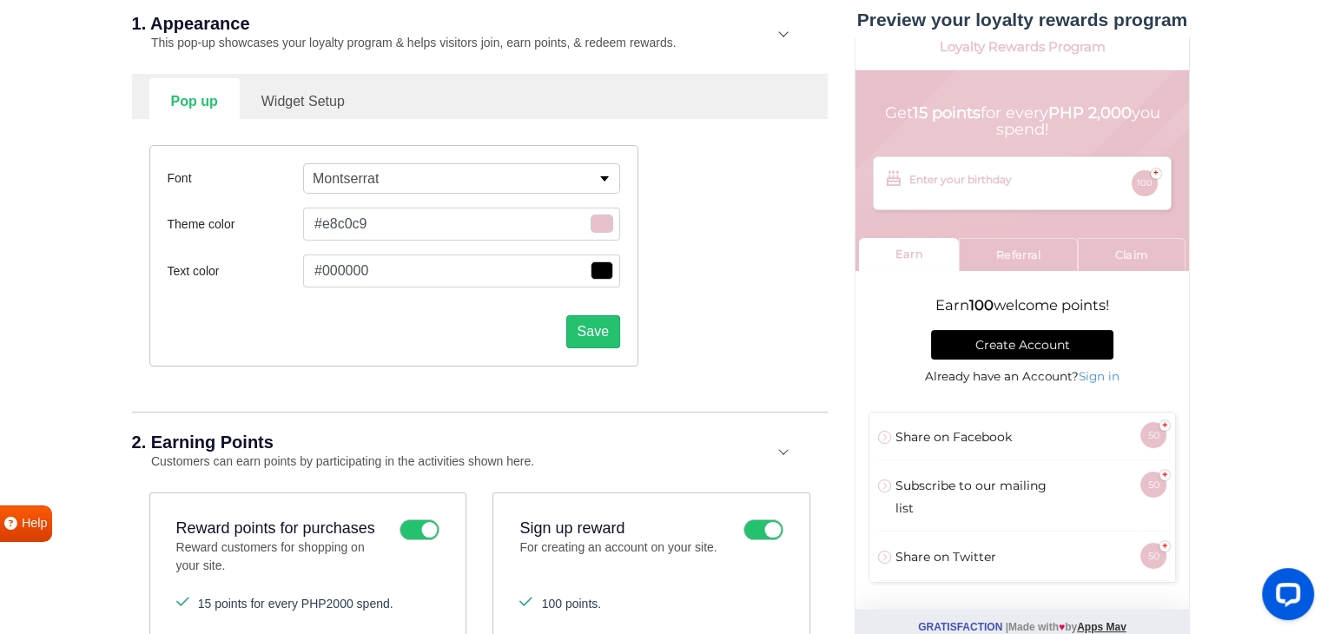
scroll to position [260, 0]
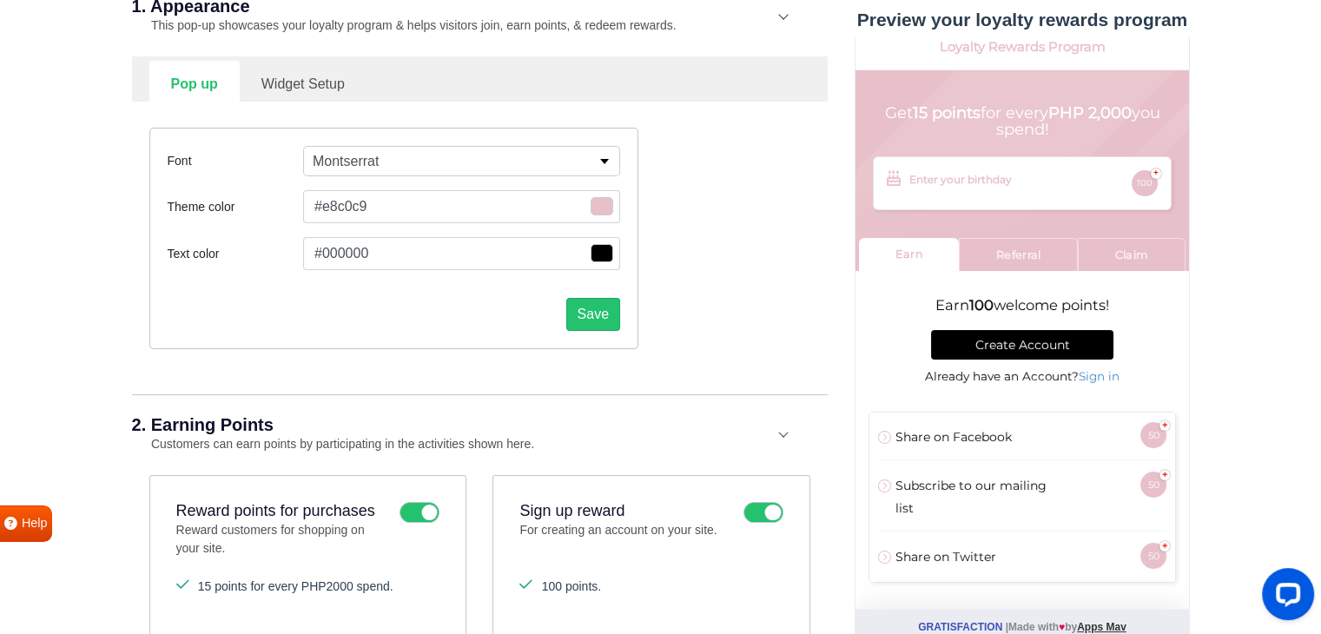
click at [313, 86] on link "Widget Setup" at bounding box center [303, 82] width 127 height 43
select select "right"
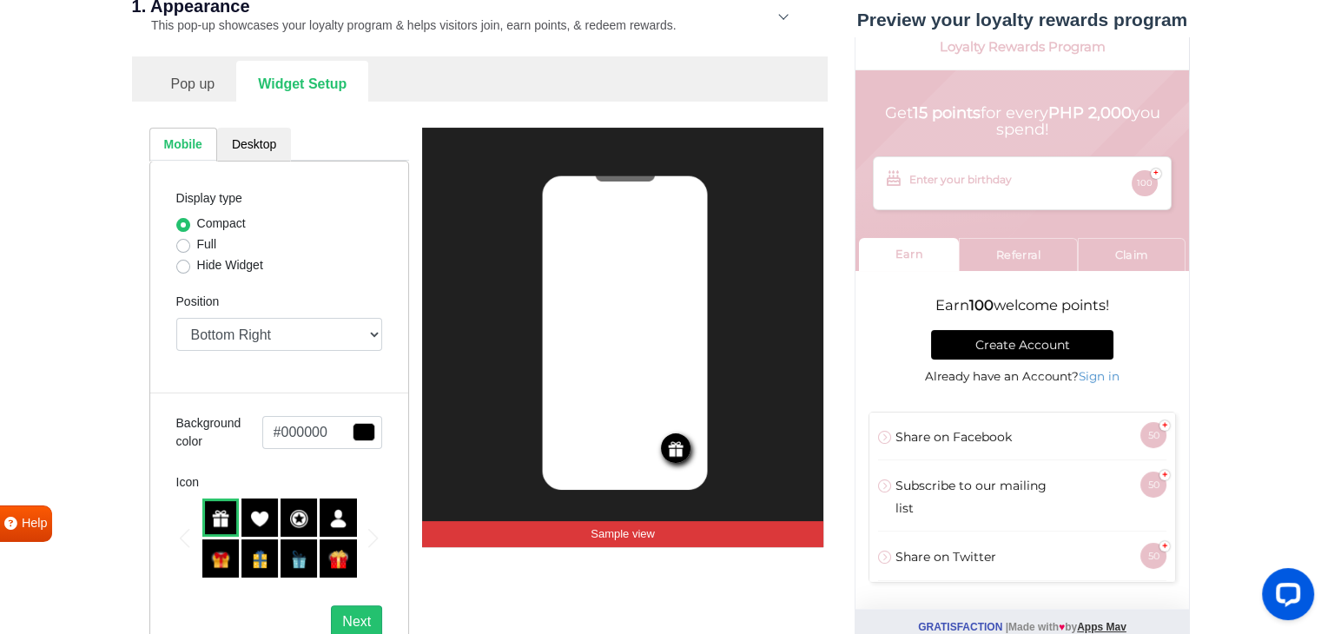
click at [185, 72] on link "Pop up" at bounding box center [193, 82] width 88 height 43
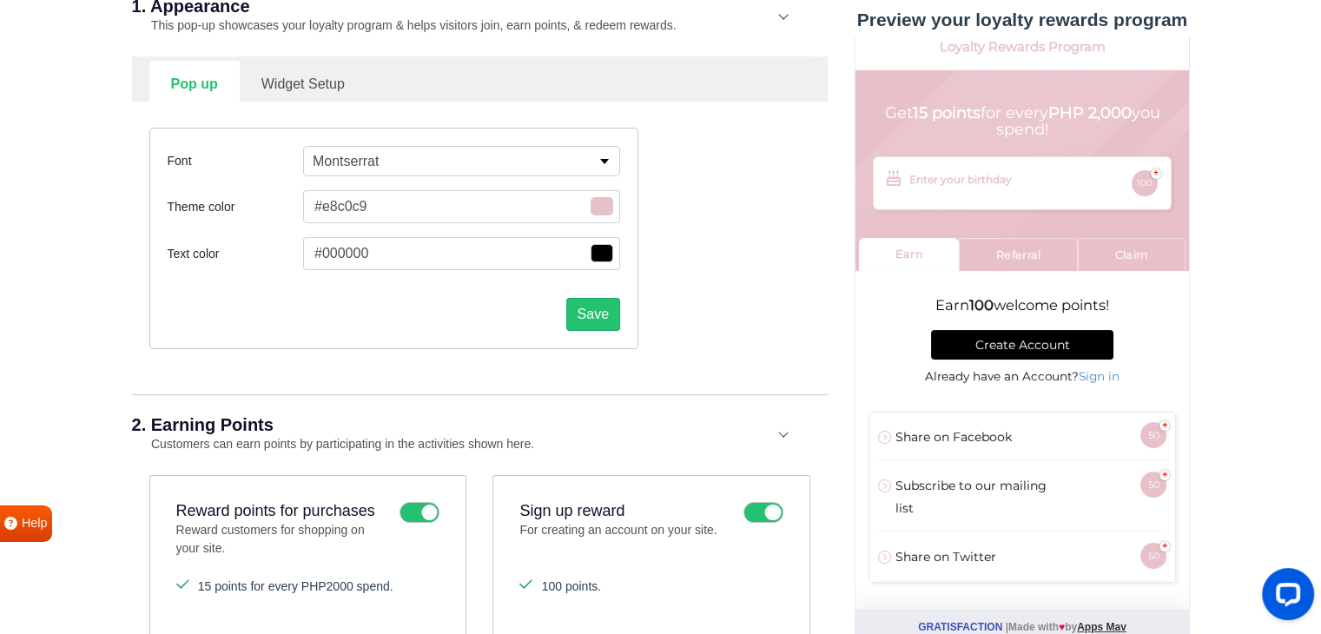
click at [597, 204] on span "button" at bounding box center [601, 206] width 23 height 18
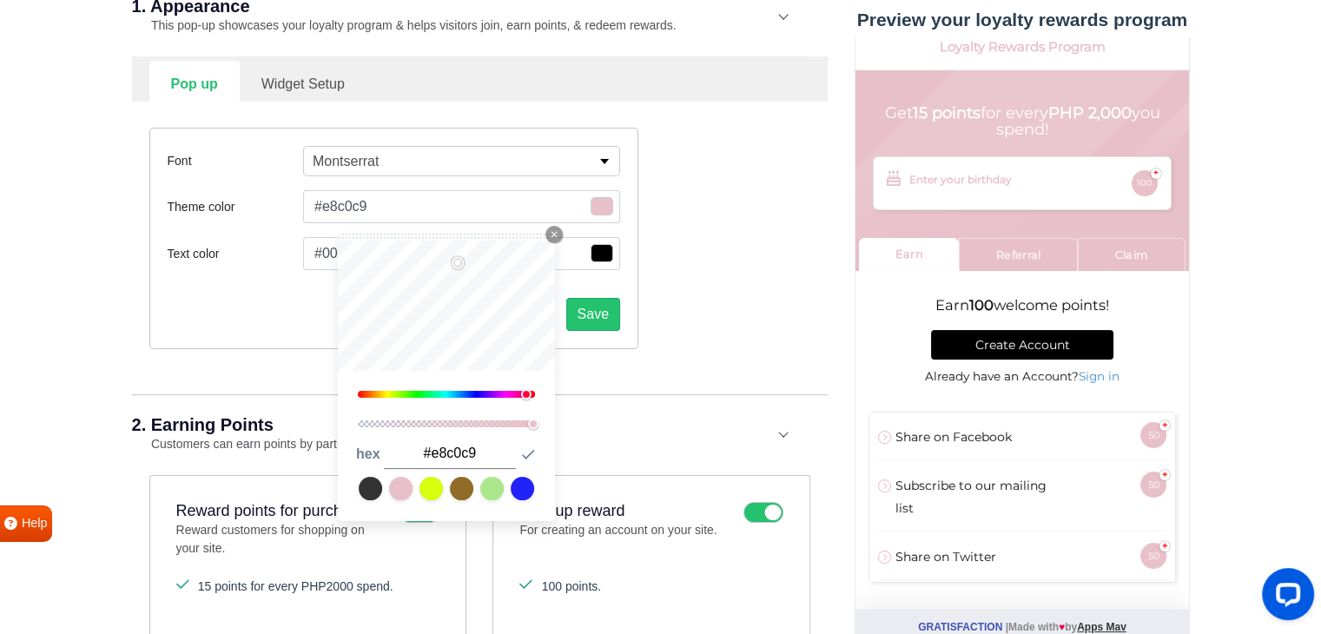
type input "#ff5892"
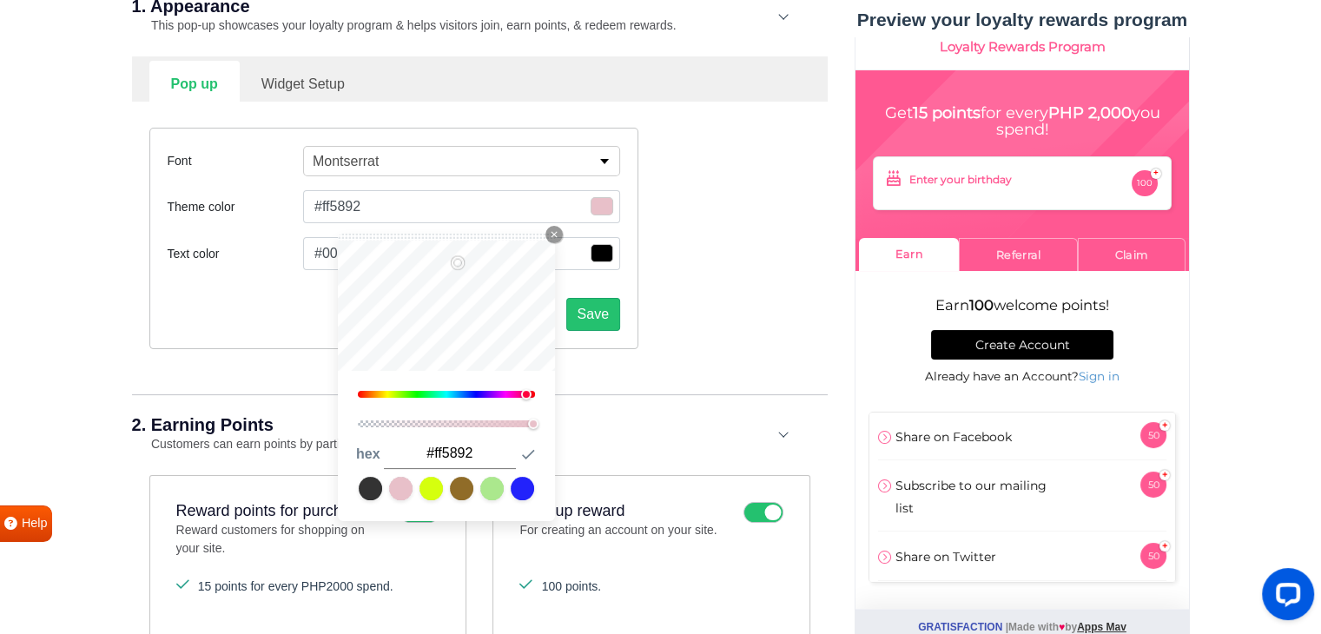
type input "#ff5790"
type input "#ff568e"
type input "#ff558c"
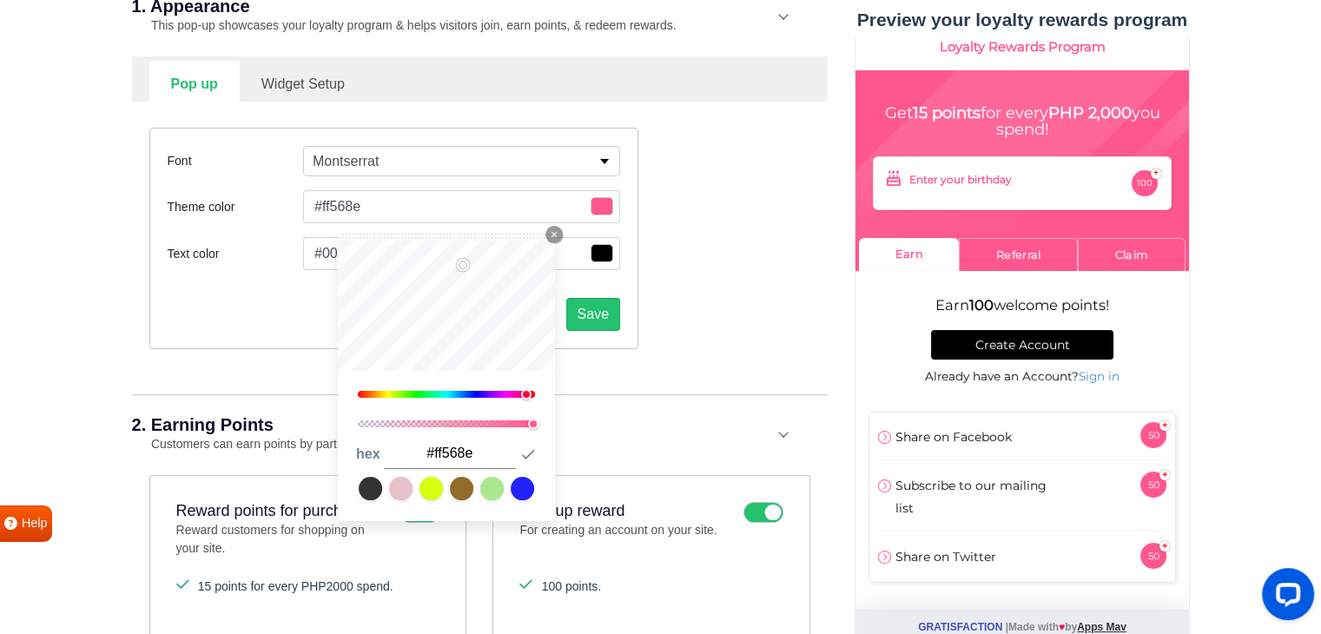
type input "#ff558c"
type input "#ff578d"
type input "#ff568c"
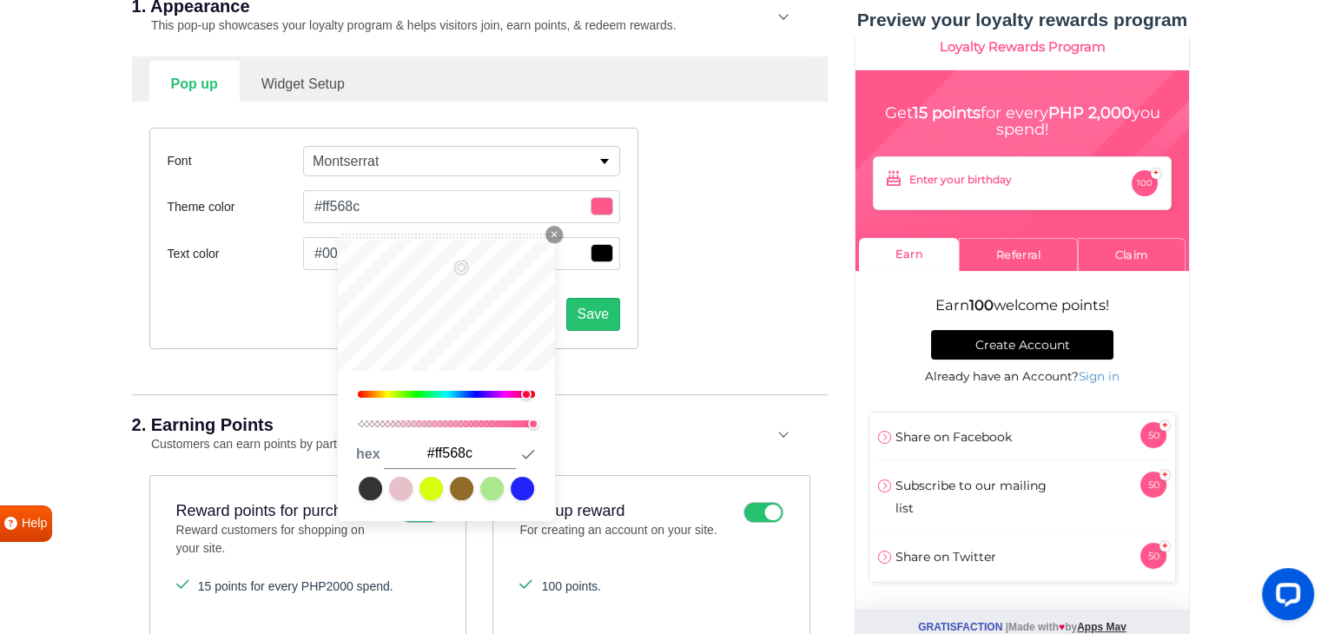
type input "#ff588d"
type input "#ff578b"
type input "#ff5689"
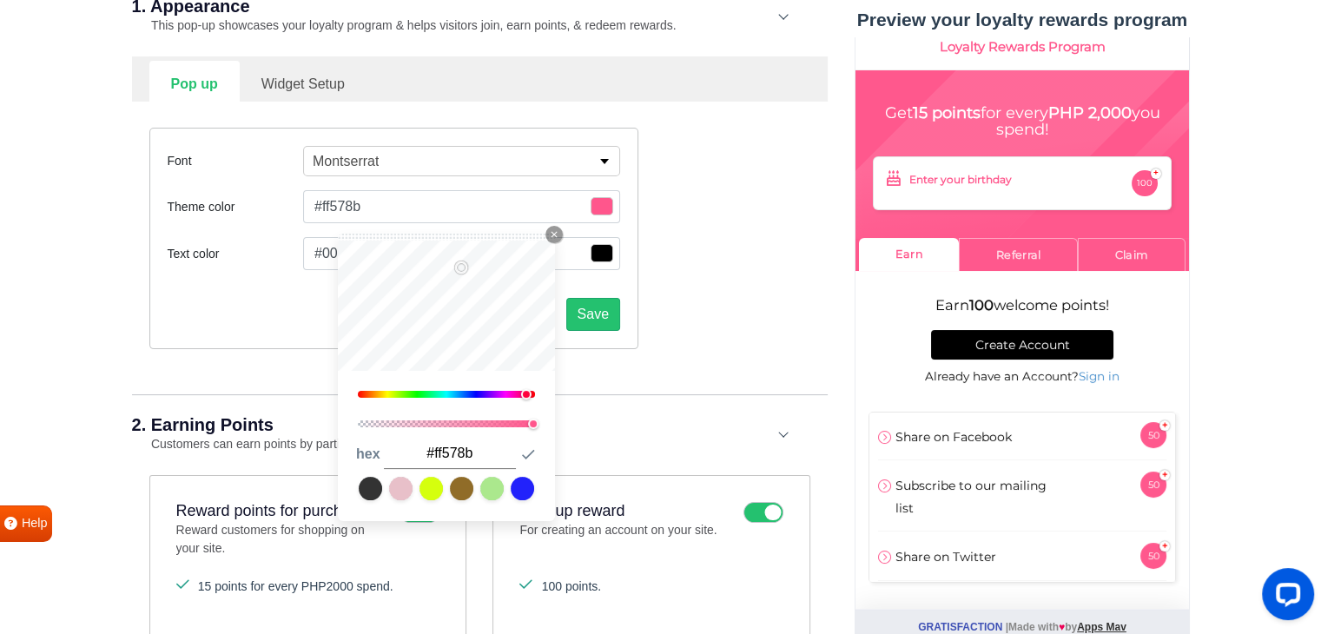
type input "#ff5689"
type input "#ff588a"
type input "#ff5788"
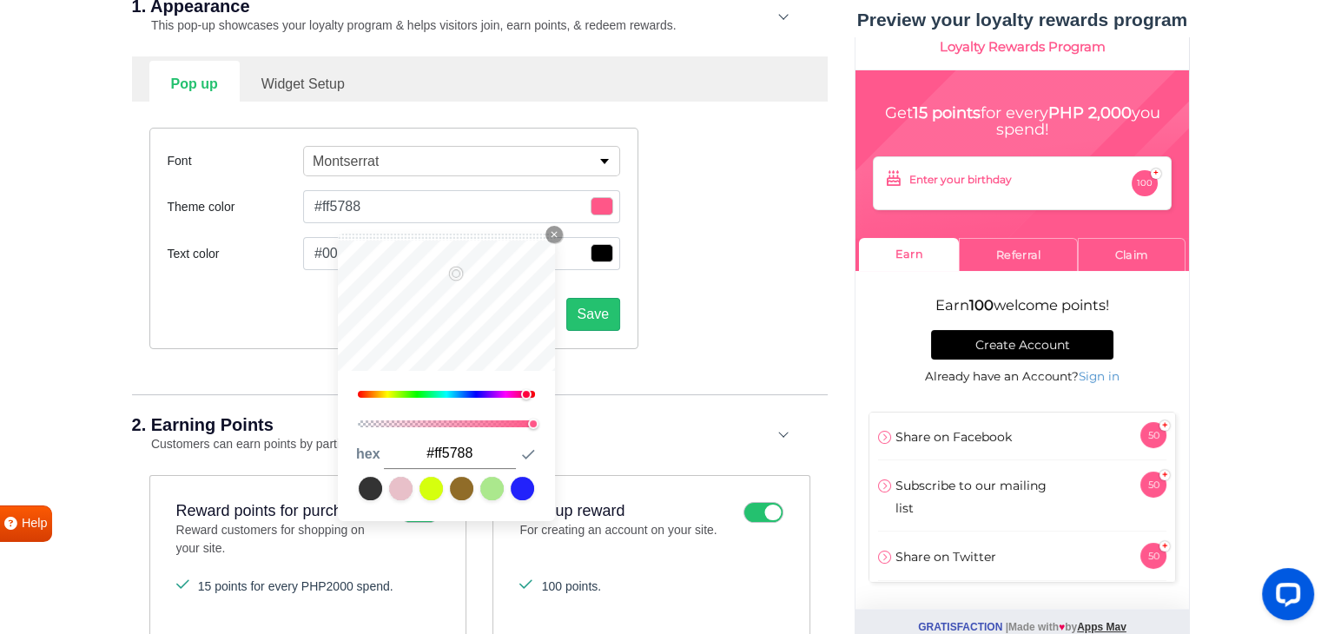
type input "#ff5686"
type input "#ff5584"
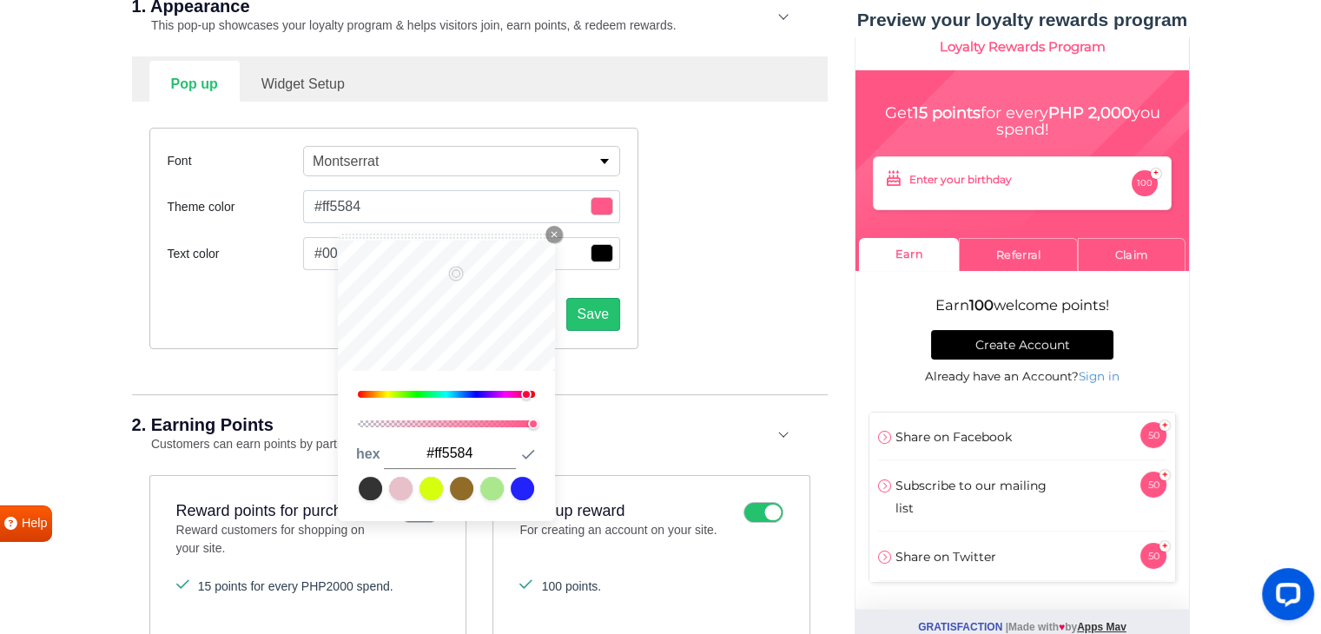
type input "#ff5785"
type input "#ff5683"
type input "#ff5884"
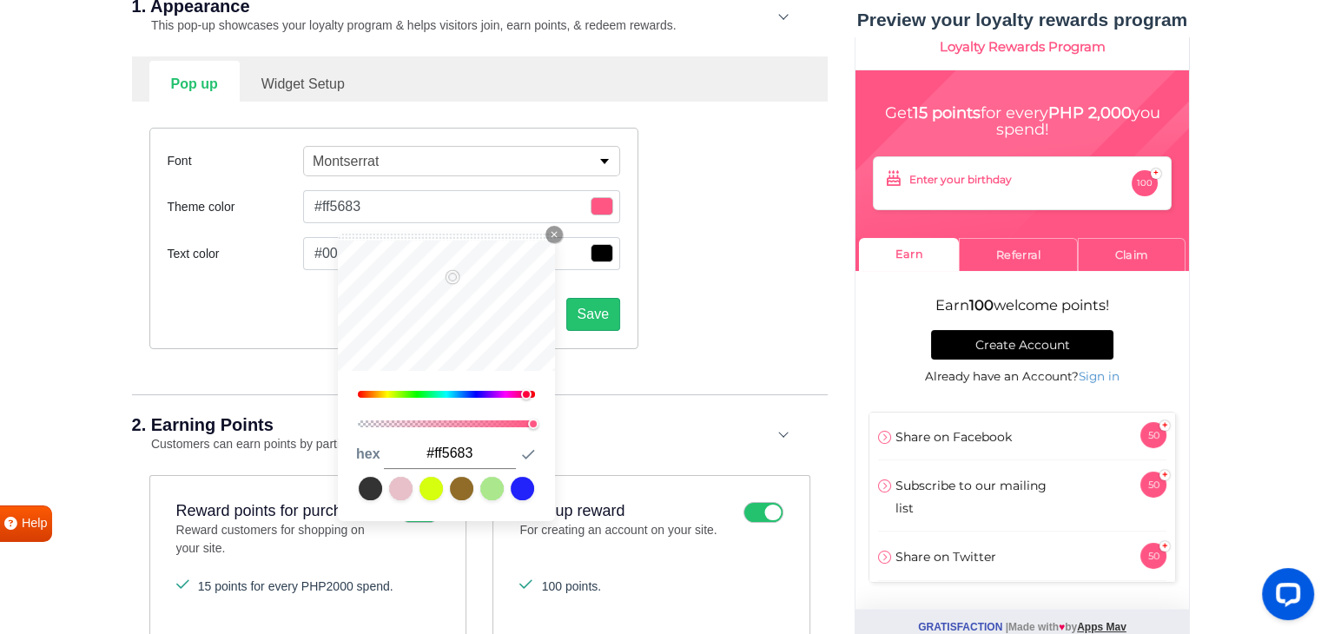
type input "#ff5884"
type input "#ff5985"
type input "#ff5883"
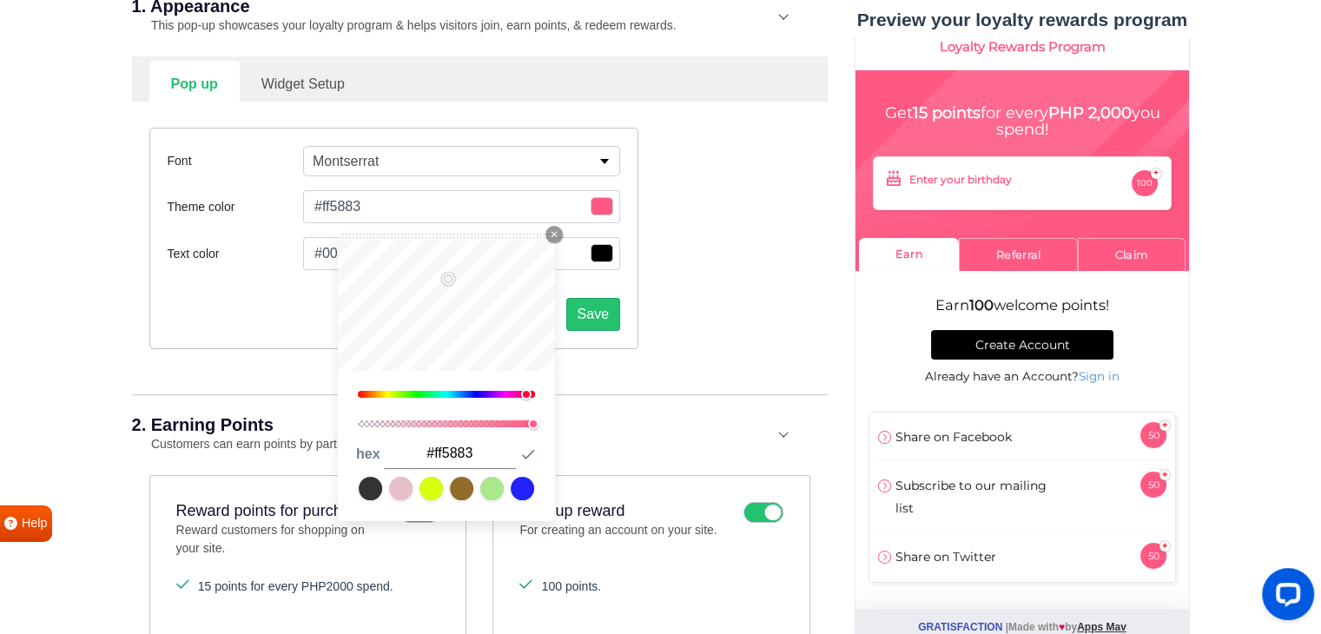
type input "#ff5781"
type input "#ff547f"
type input "#ff527e"
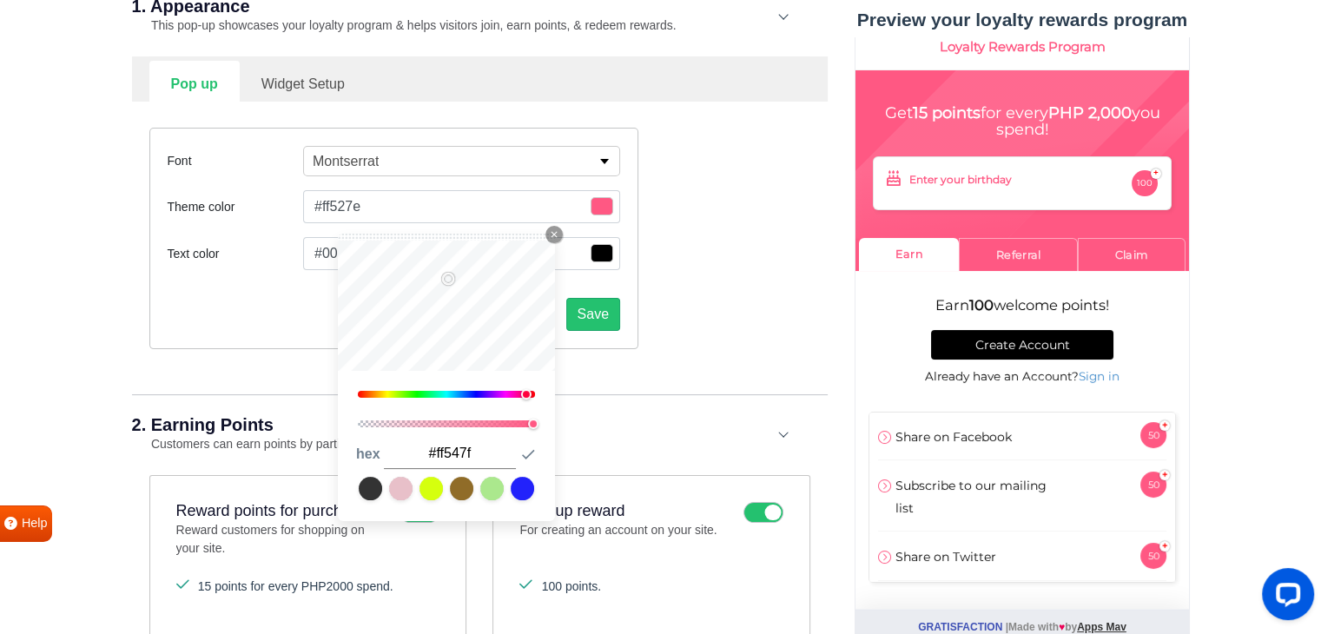
type input "#ff527e"
type input "#ff507d"
type input "#ff4f7b"
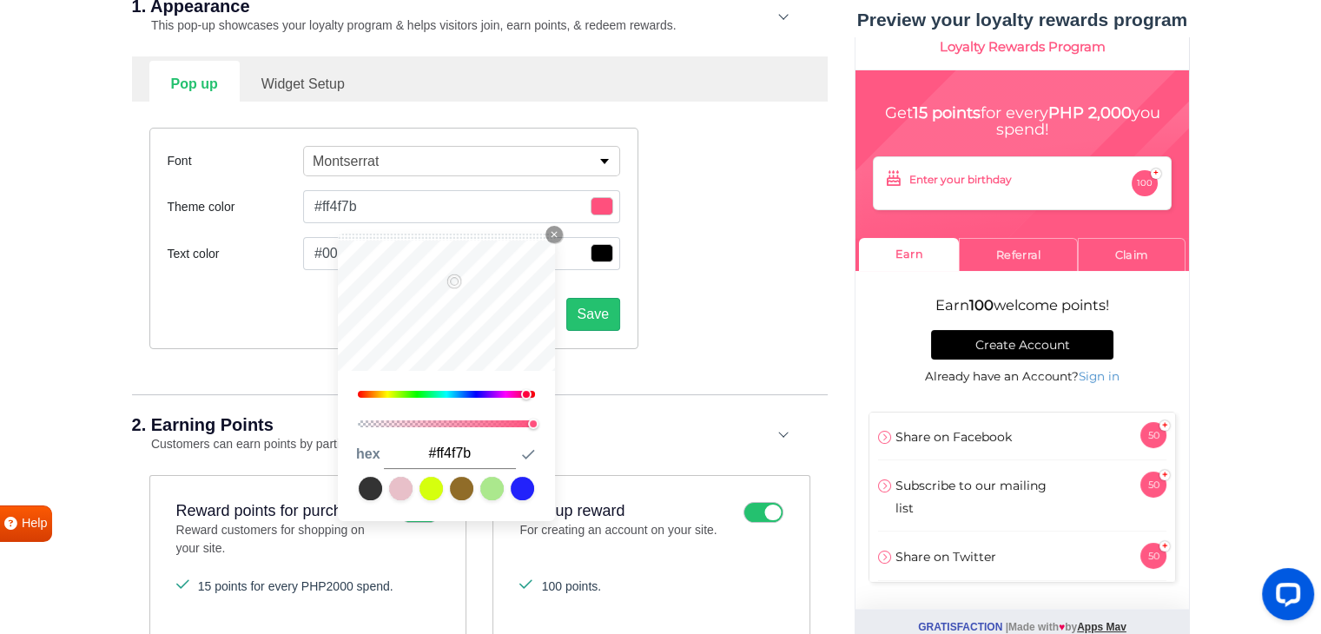
type input "#ff4e7a"
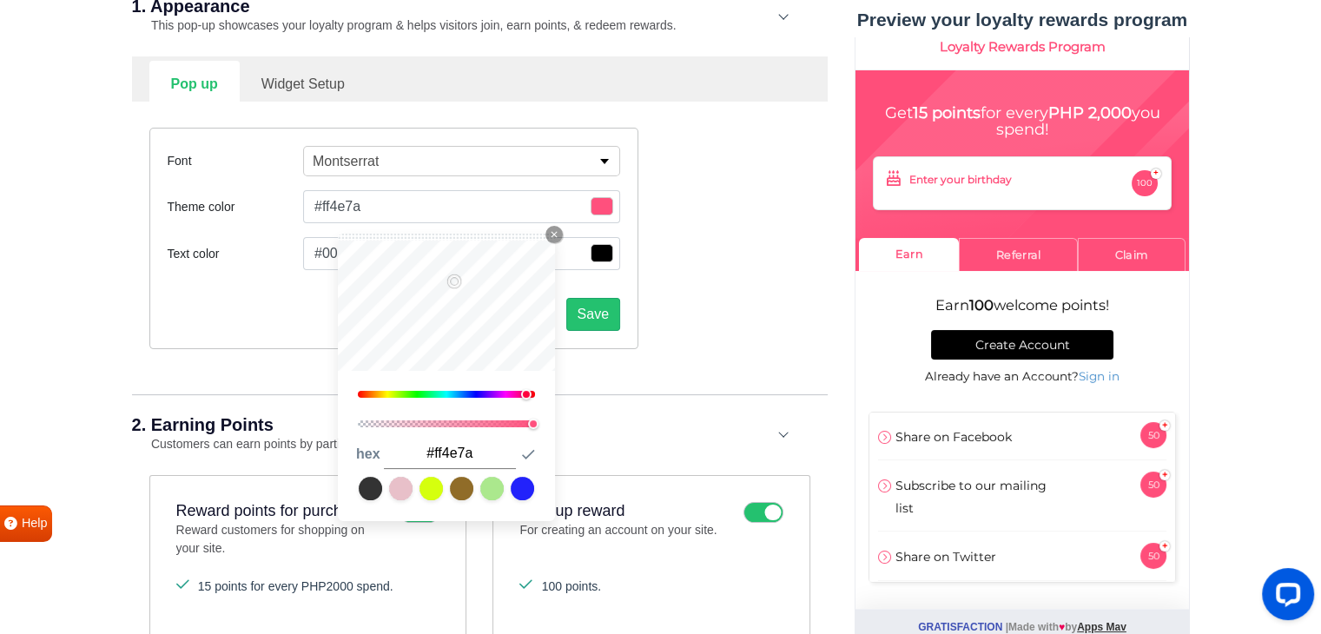
type input "#ff4c78"
type input "#ff4b76"
type input "#ff4a75"
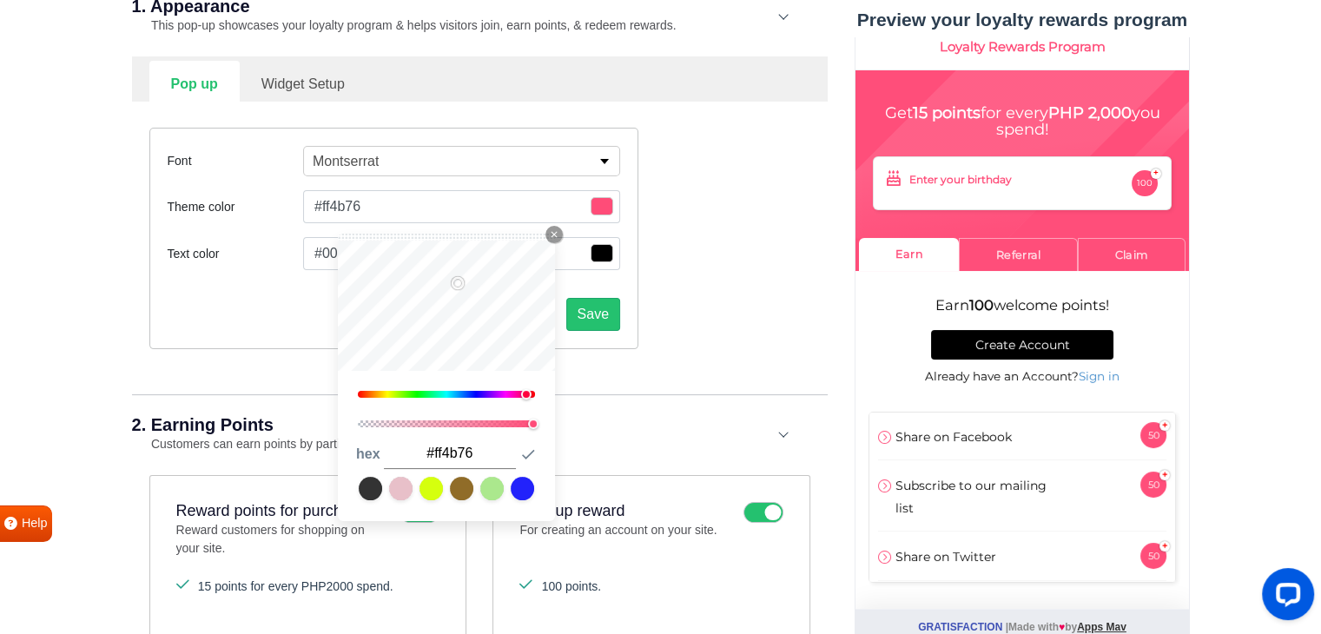
type input "#ff4a75"
type input "#fc4973"
type input "#f94871"
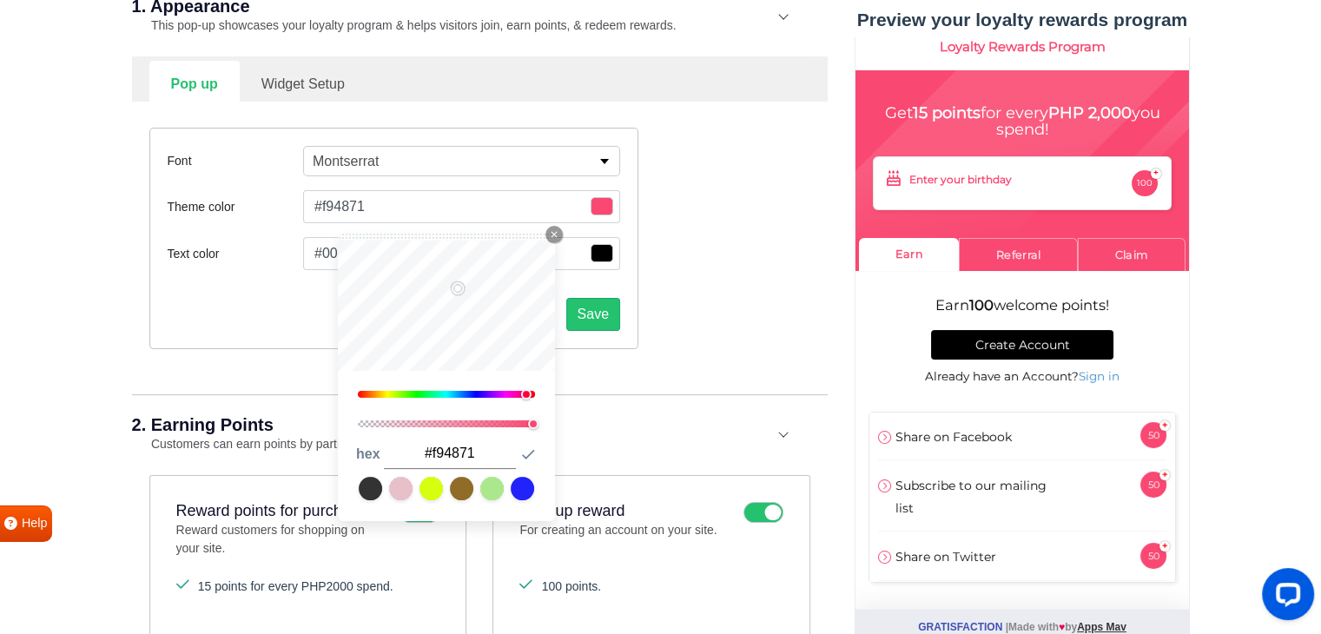
type input "#f5476f"
type input "#f1456d"
type input "#ed446c"
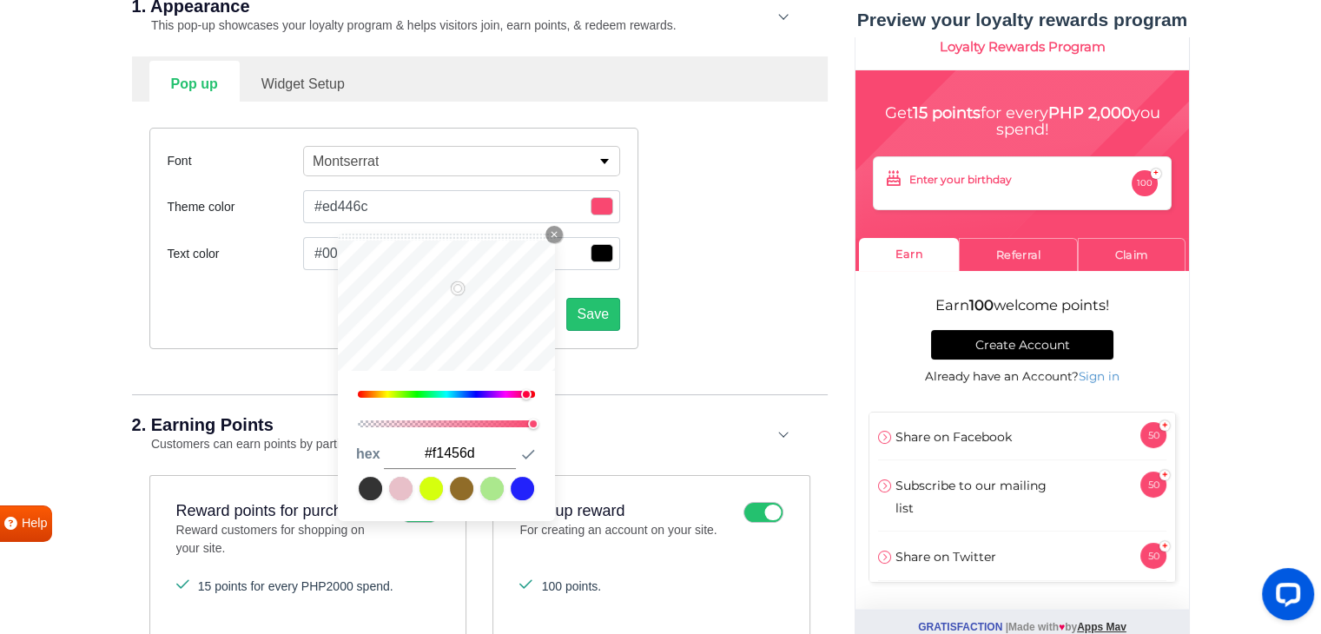
type input "#ed446c"
type input "#e9436a"
type input "#e54268"
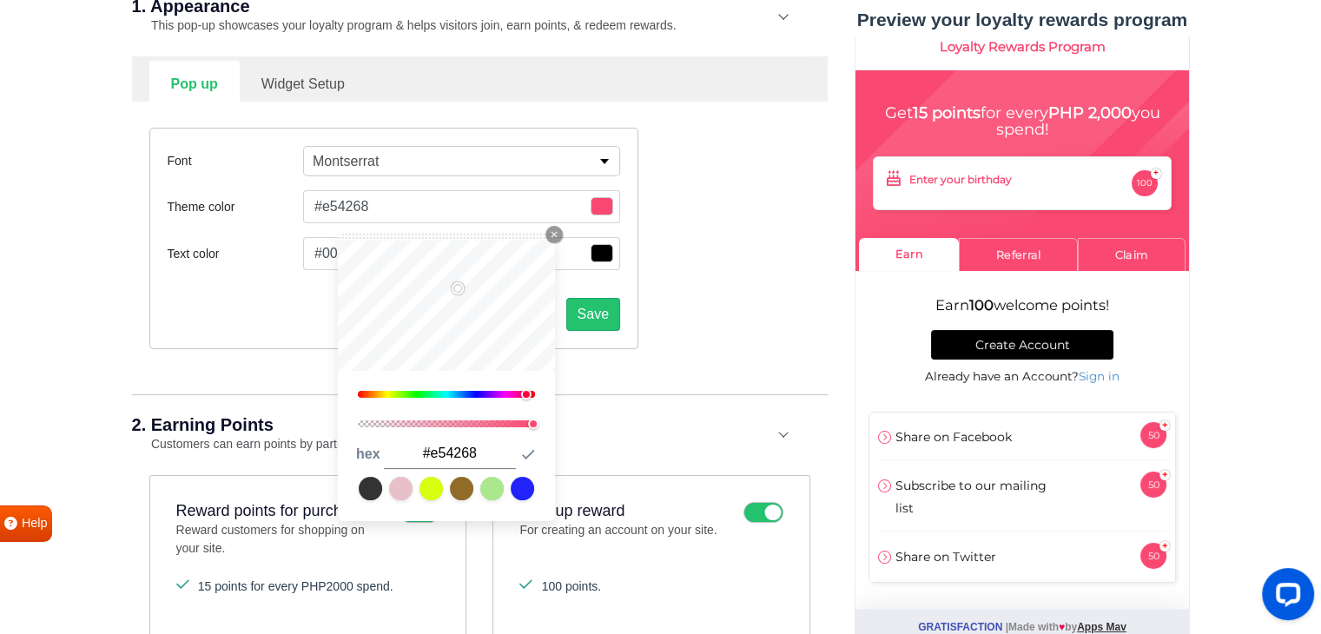
type input "#d93f63"
type input "#d13c5f"
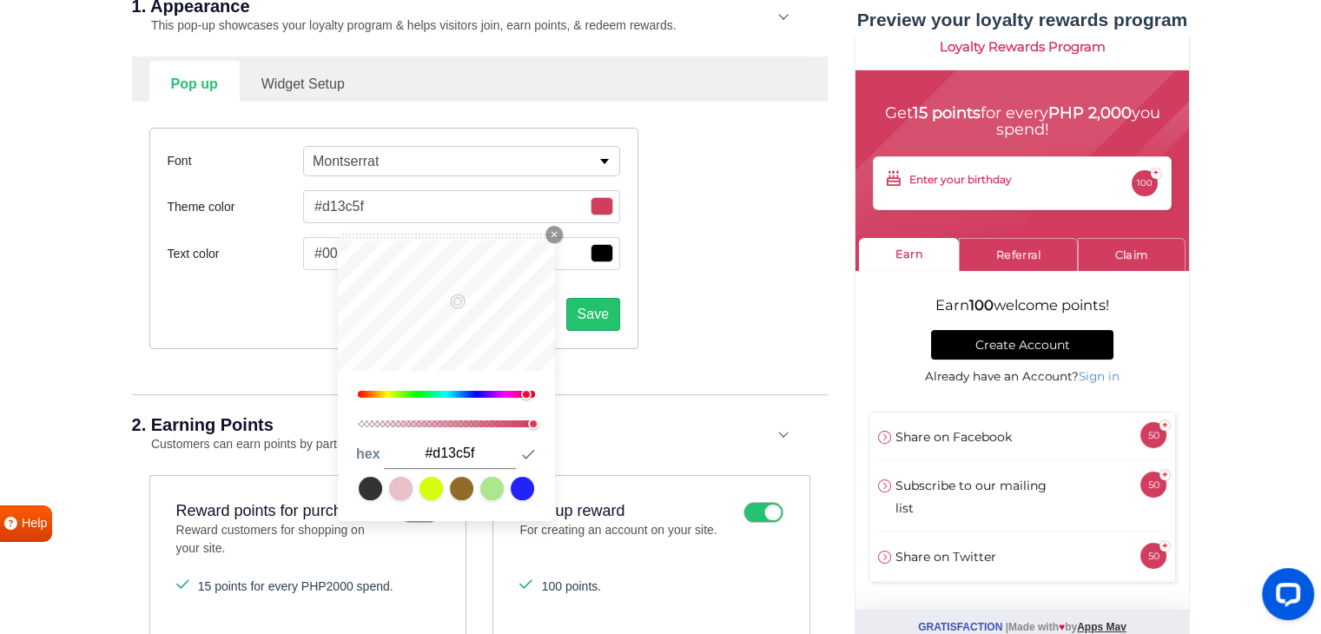
type input "#cd3b5d"
type input "#c93a5b"
type input "#b93554"
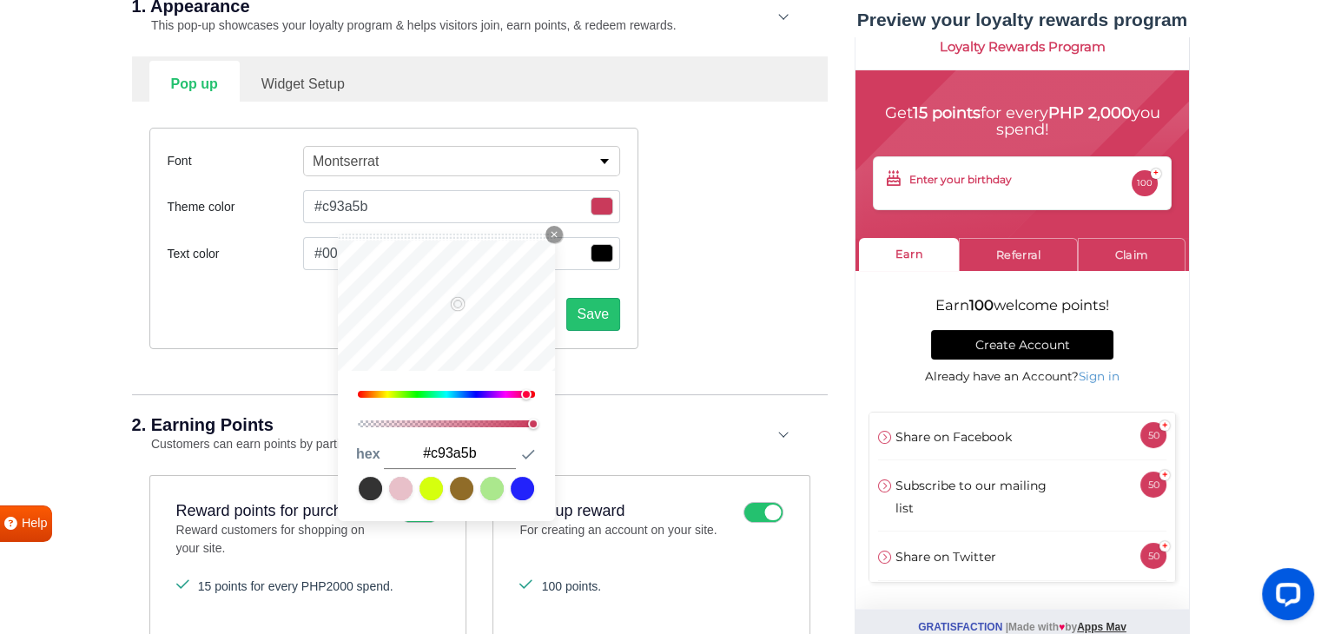
type input "#b93554"
type input "#b13351"
type input "#a9314d"
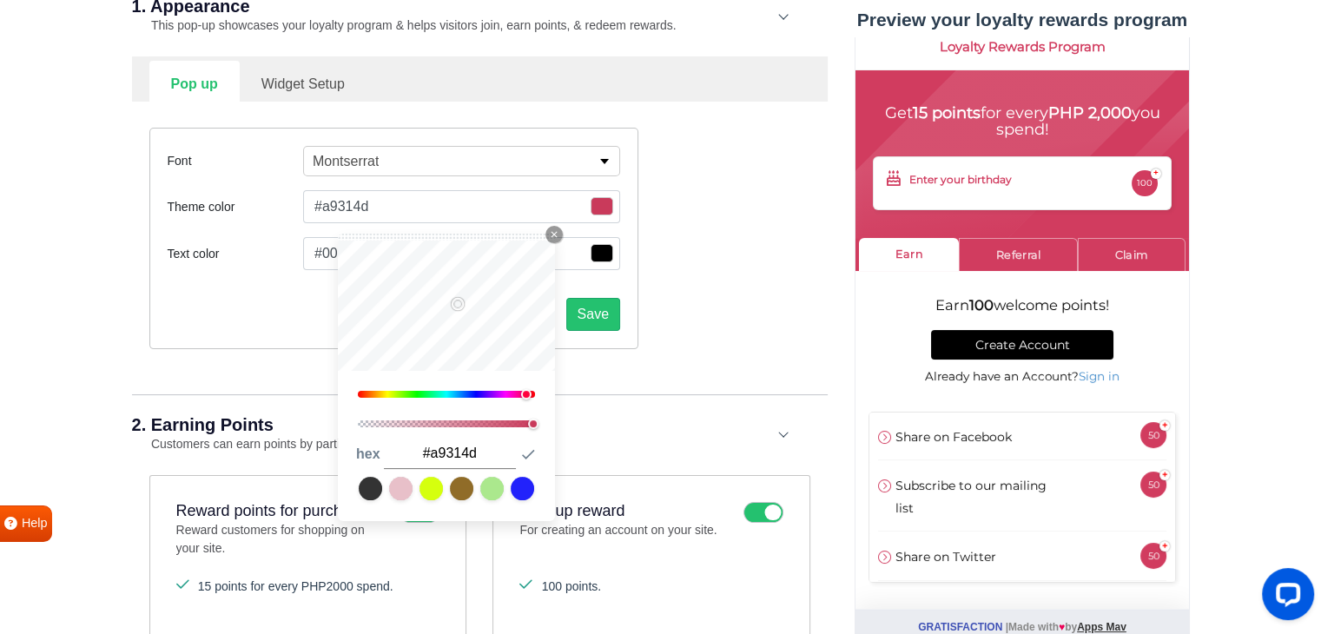
type input "#a1304a"
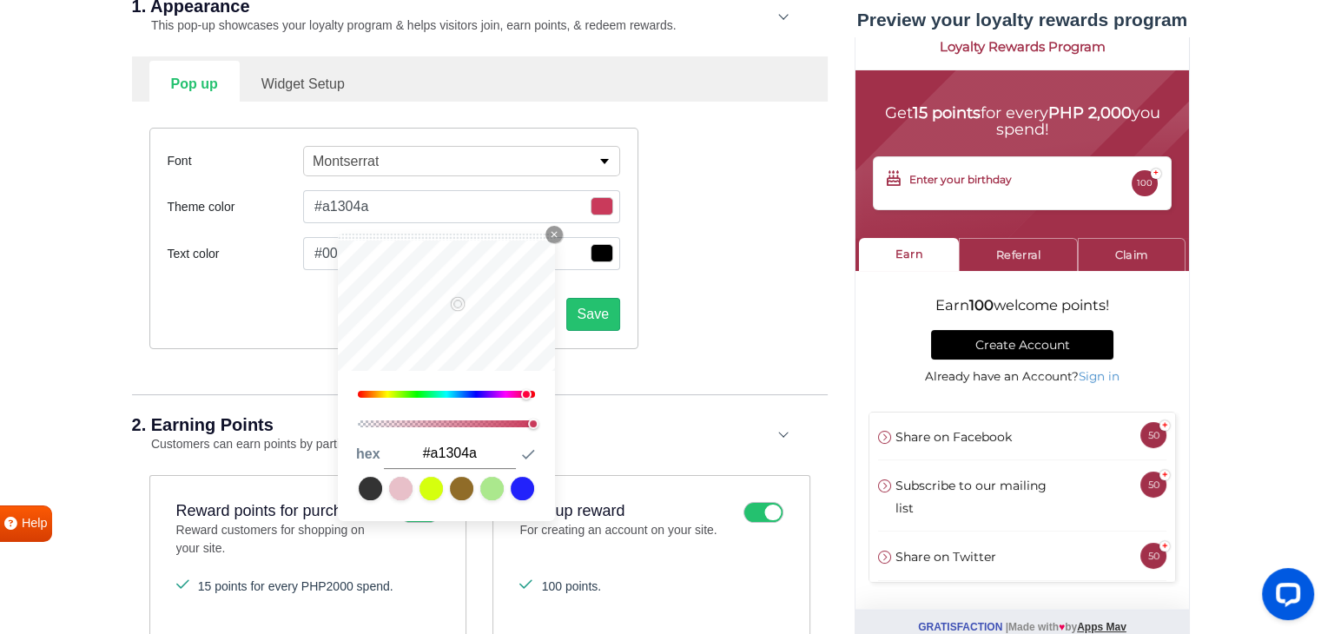
type input "#9d2e48"
type input "#952c44"
type input "#902c43"
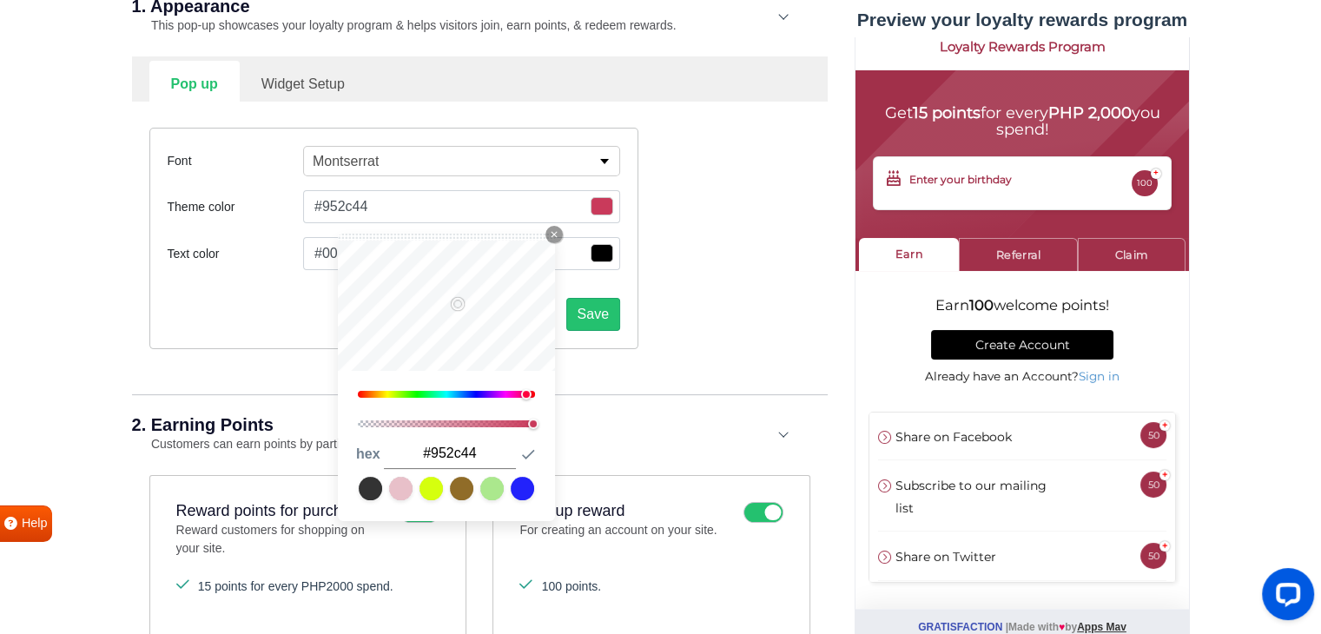
type input "#902c43"
type input "#8c2b41"
type input "#872a40"
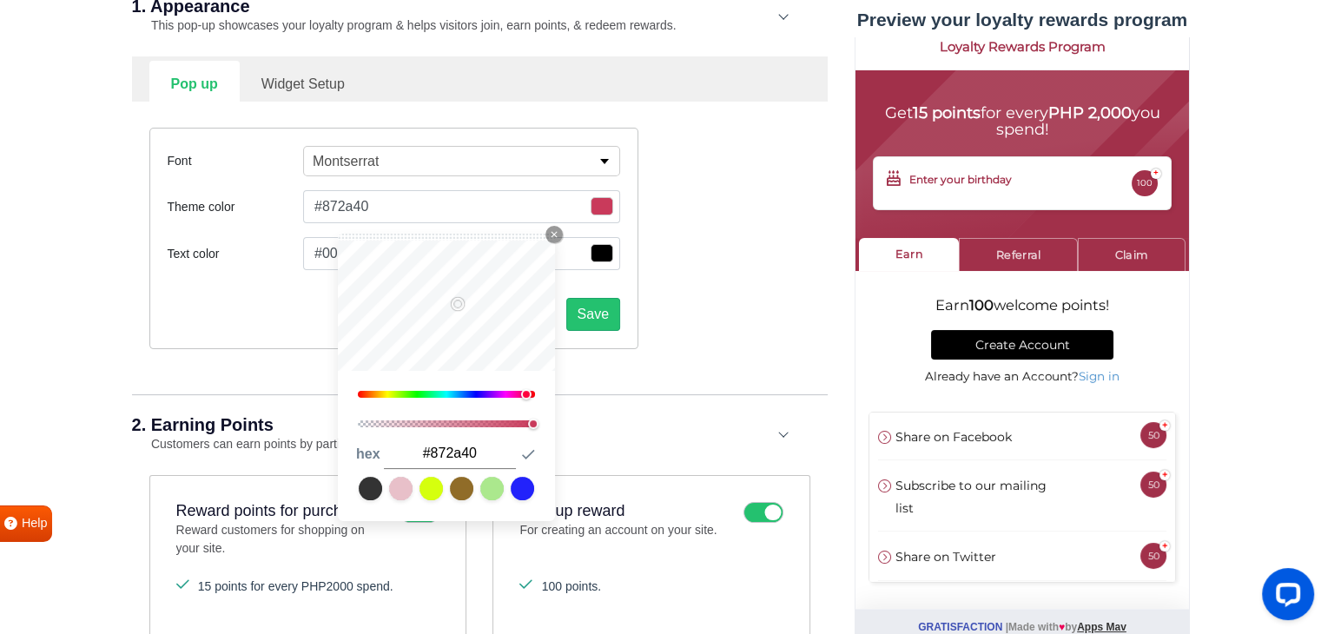
type input "#7f283c"
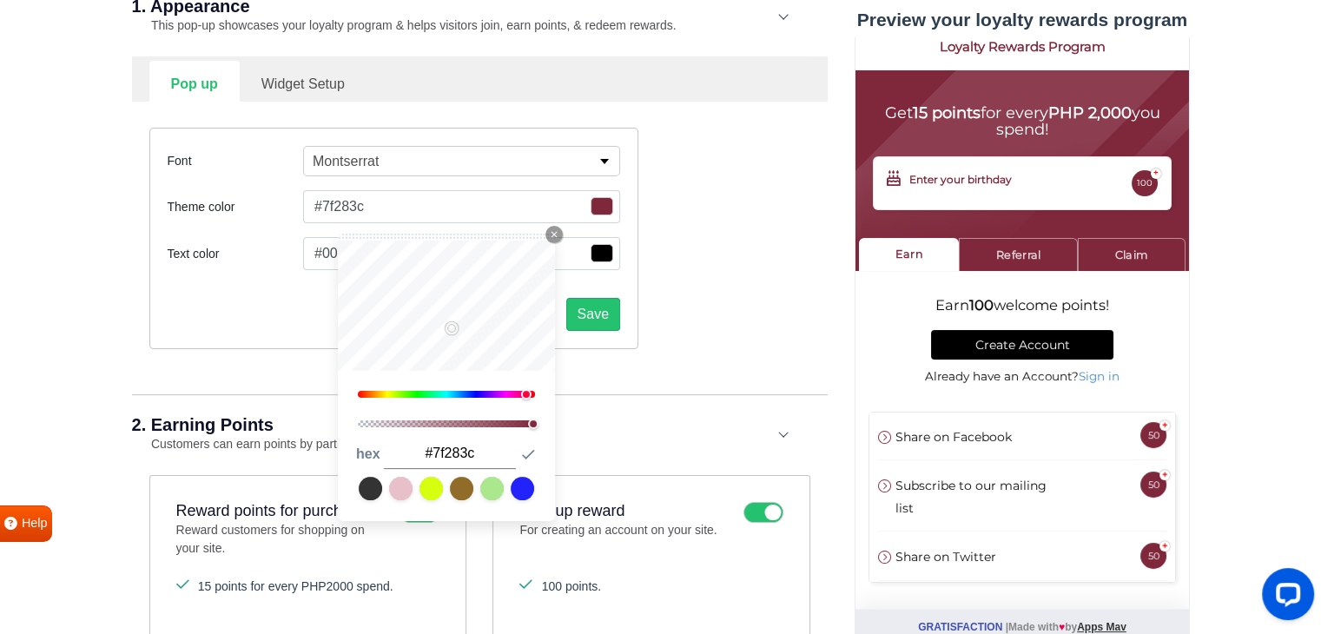
click at [368, 214] on button "#7f283c" at bounding box center [461, 206] width 317 height 33
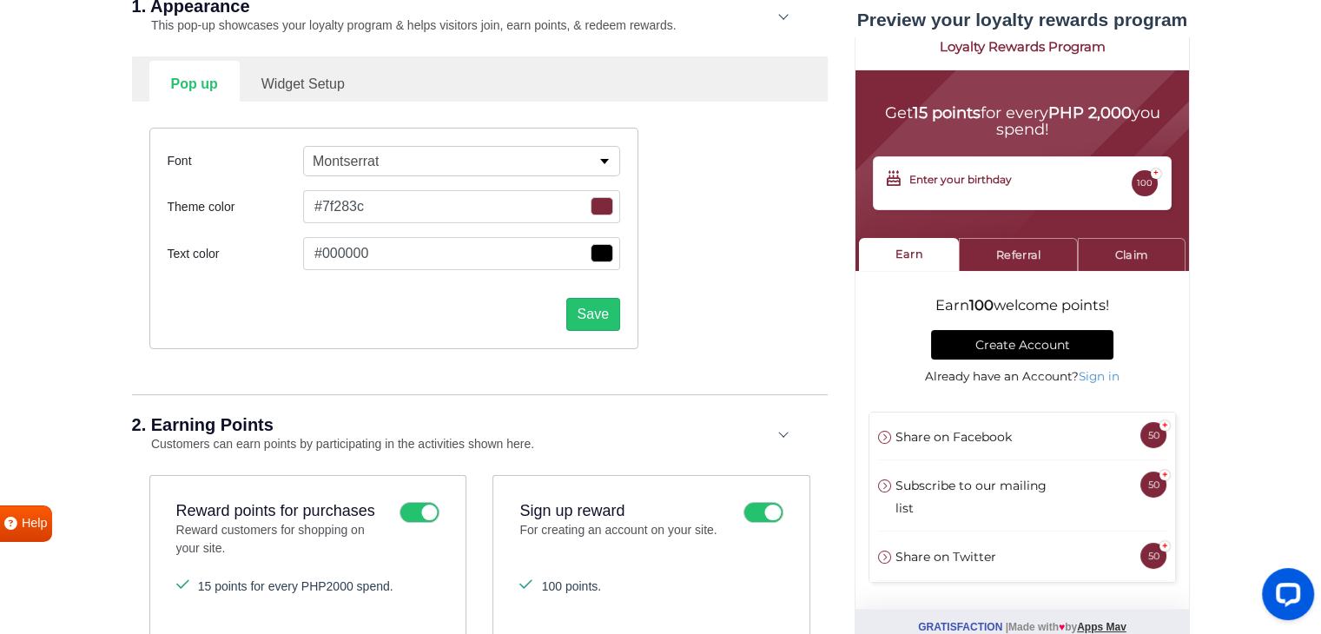
click at [372, 202] on button "#7f283c" at bounding box center [461, 206] width 317 height 33
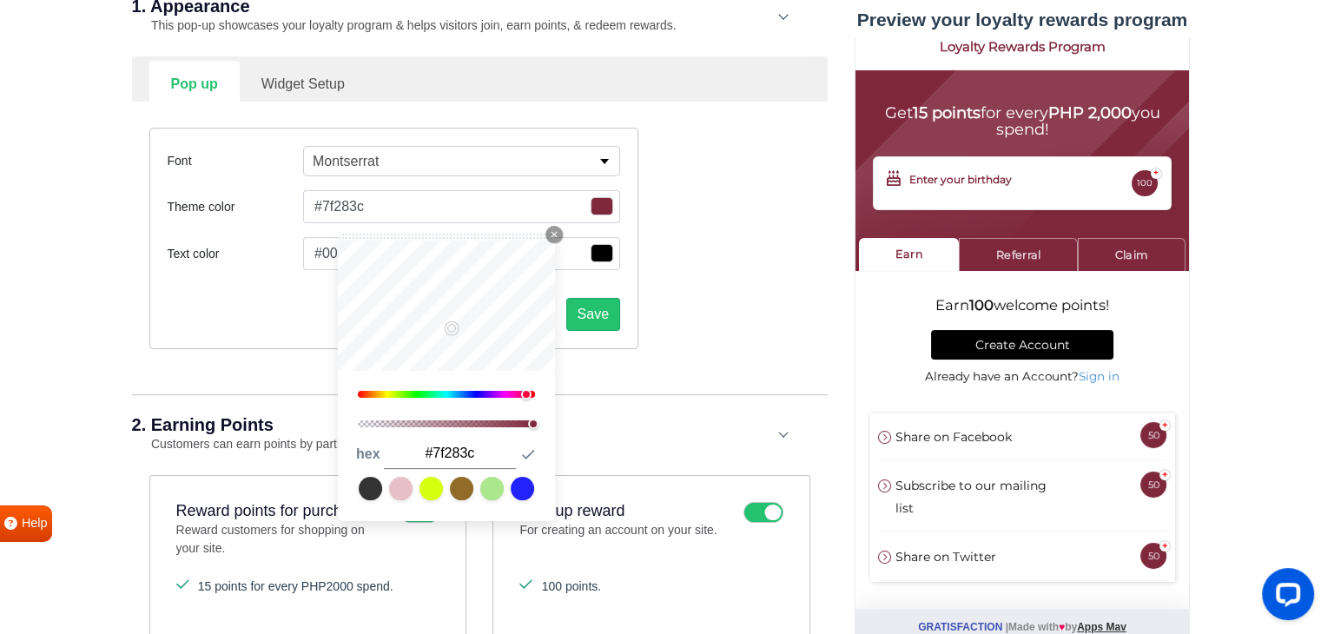
click at [469, 456] on input "#7f283c" at bounding box center [450, 453] width 132 height 30
drag, startPoint x: 484, startPoint y: 455, endPoint x: 434, endPoint y: 456, distance: 49.5
click at [434, 456] on input "#7f283c" at bounding box center [450, 453] width 132 height 30
paste input "545454"
type input "#545454"
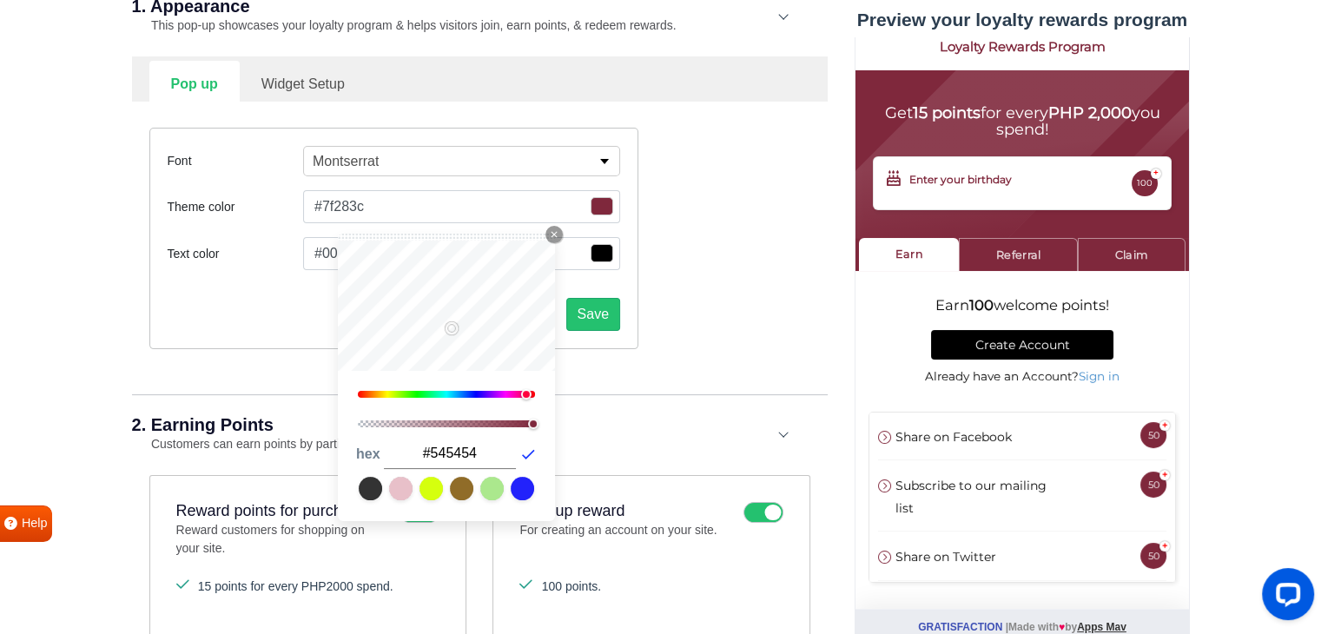
type input "#545454"
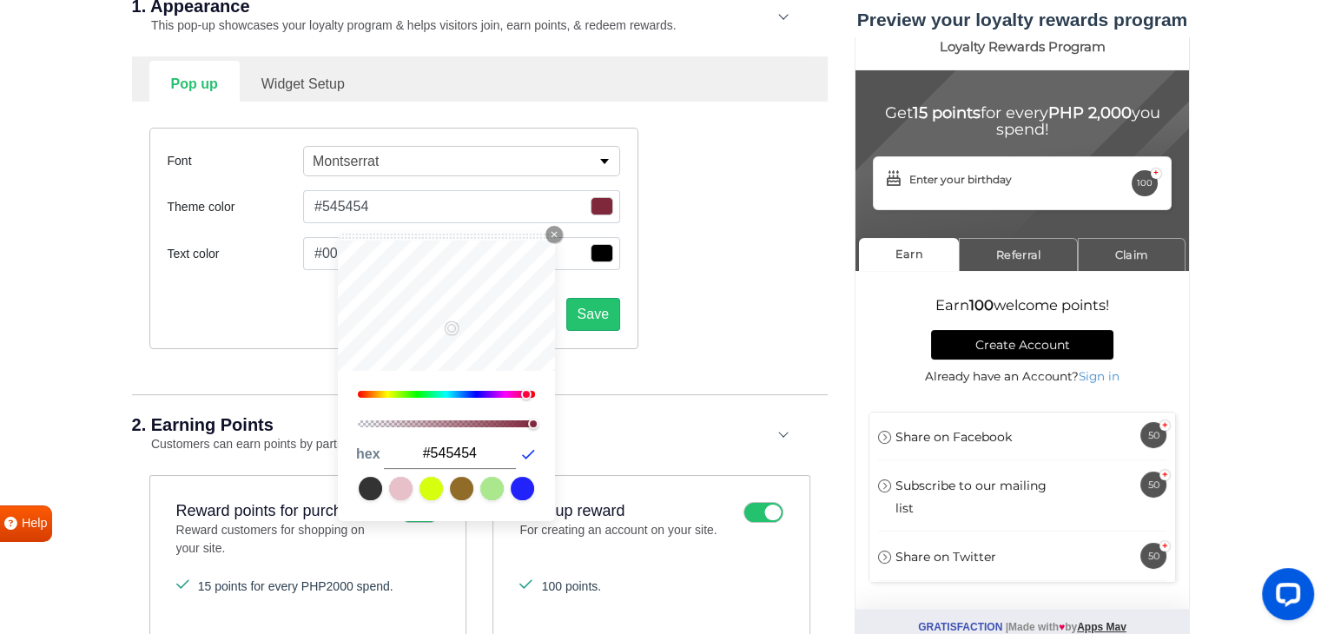
click at [529, 459] on icon "button" at bounding box center [527, 453] width 17 height 17
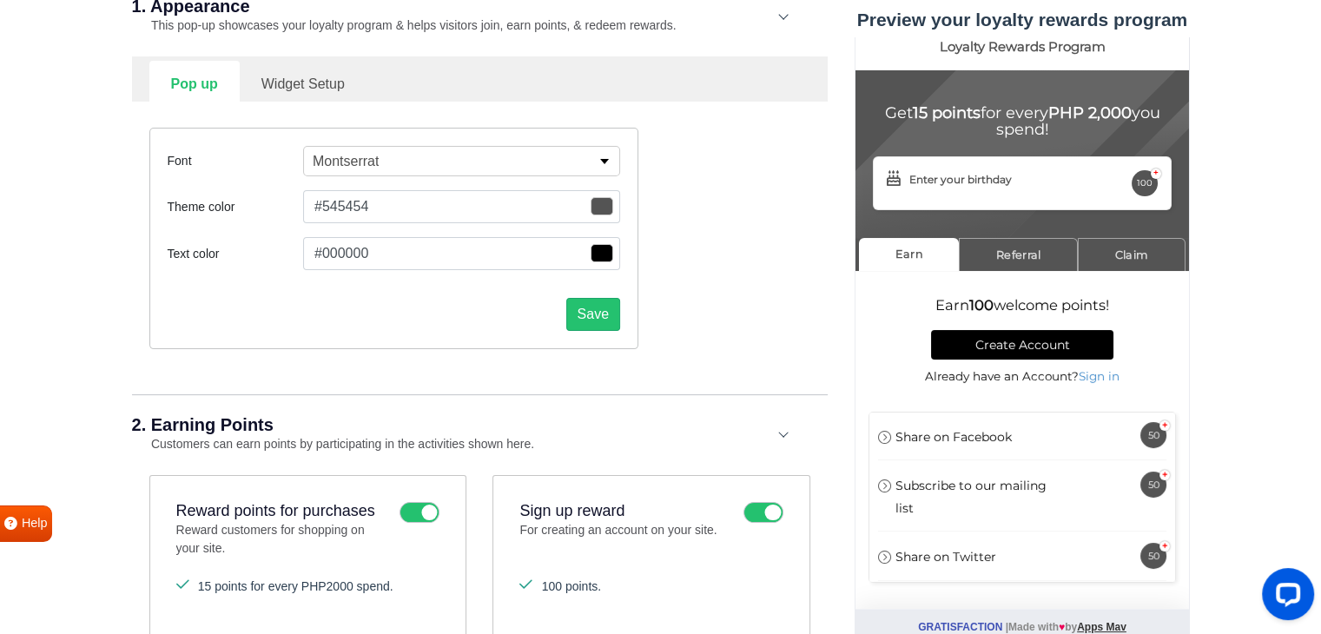
click at [204, 227] on div "Font Montserrat Alfa Slab One Anek Telugu Anton Archivo Archivo Black Arimo Ass…" at bounding box center [393, 238] width 489 height 221
click at [594, 313] on button "Save" at bounding box center [593, 314] width 54 height 33
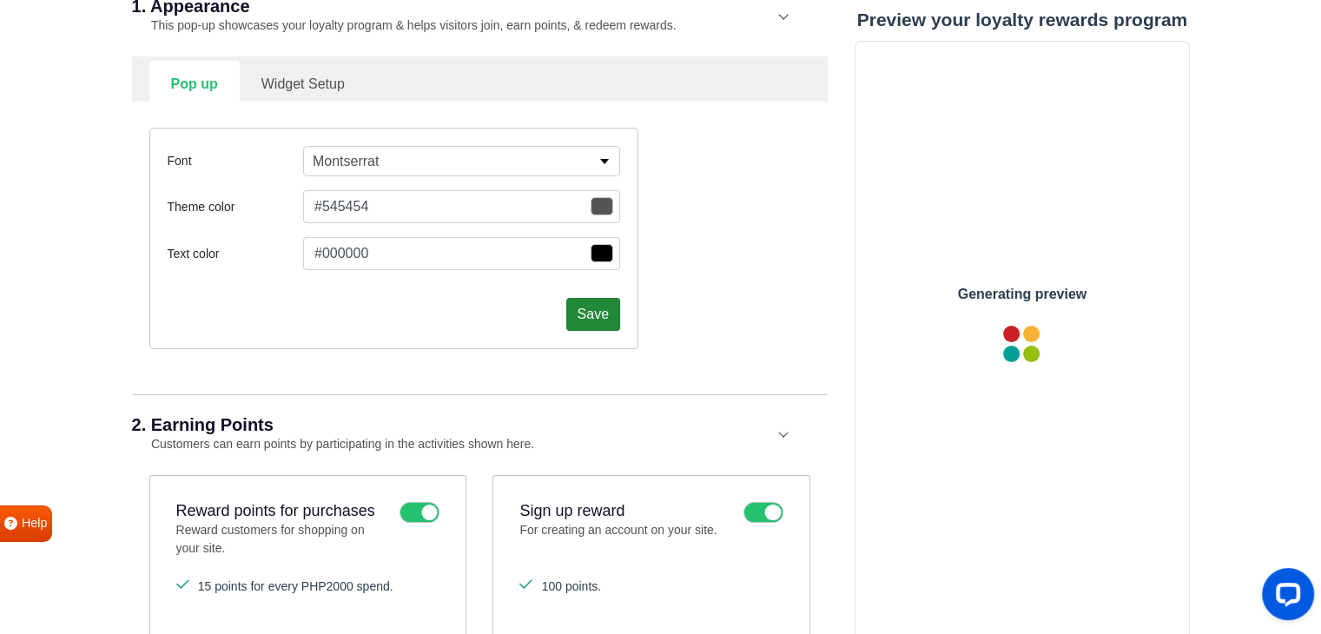
scroll to position [0, 0]
click at [291, 76] on link "Widget Setup" at bounding box center [303, 82] width 127 height 43
select select "right"
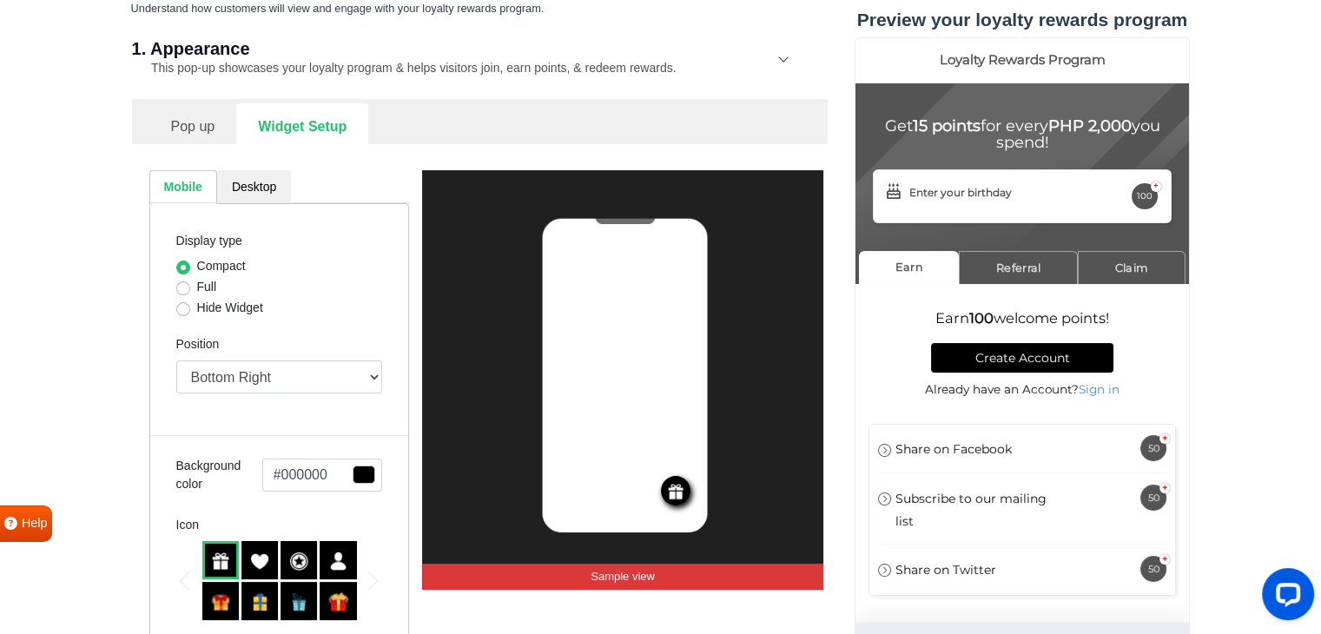
scroll to position [174, 0]
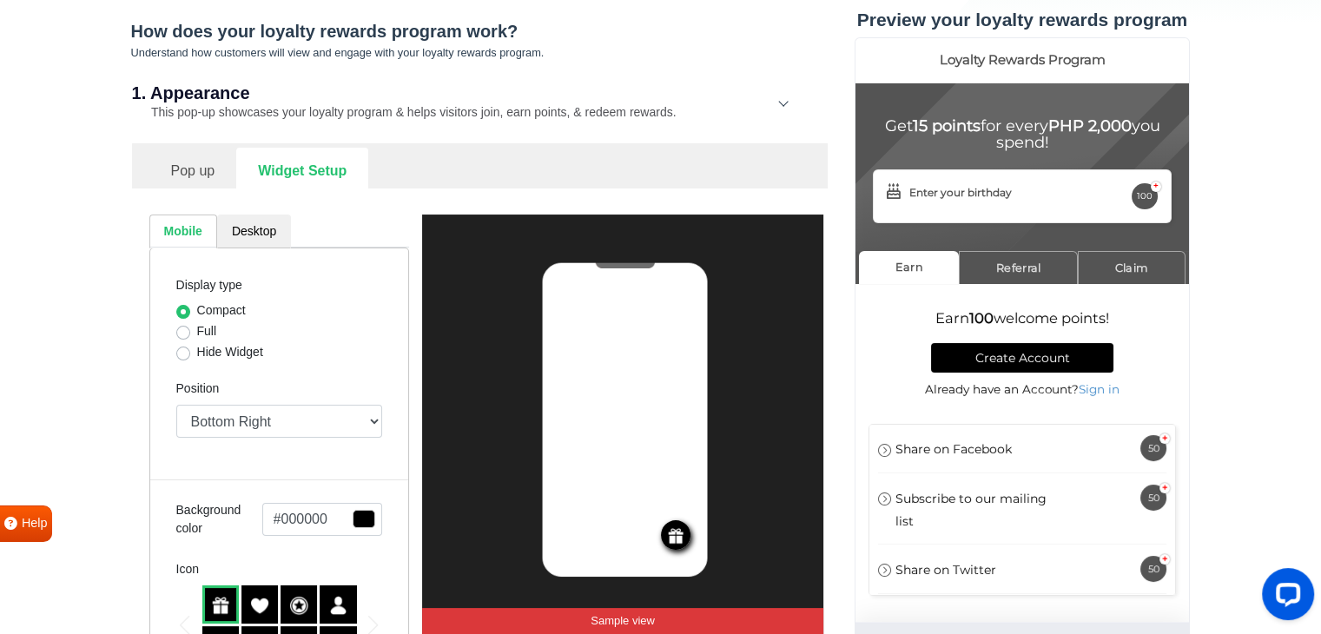
click at [201, 329] on label "Full" at bounding box center [207, 331] width 20 height 18
click at [190, 329] on input "Full" at bounding box center [183, 330] width 14 height 17
radio input "true"
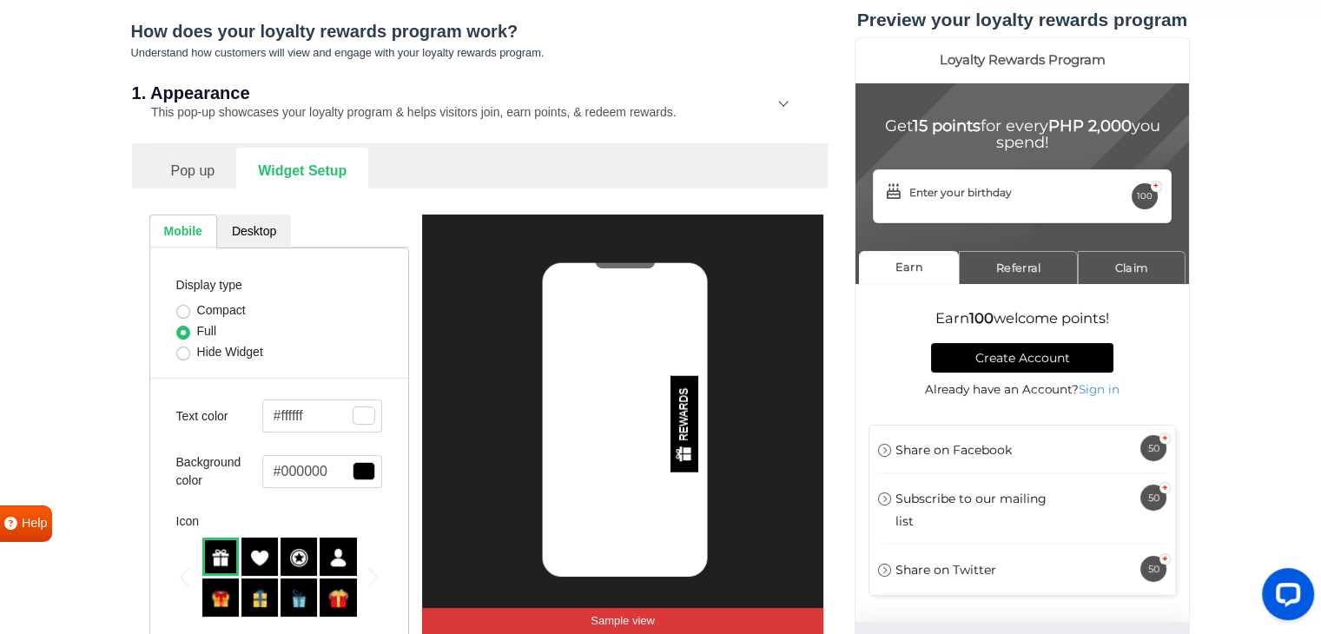
click at [197, 354] on label "Hide Widget" at bounding box center [230, 352] width 66 height 18
click at [188, 354] on input "Hide Widget" at bounding box center [183, 351] width 14 height 17
radio input "true"
click at [200, 306] on label "Compact" at bounding box center [221, 310] width 49 height 18
click at [190, 306] on input "Compact" at bounding box center [183, 309] width 14 height 17
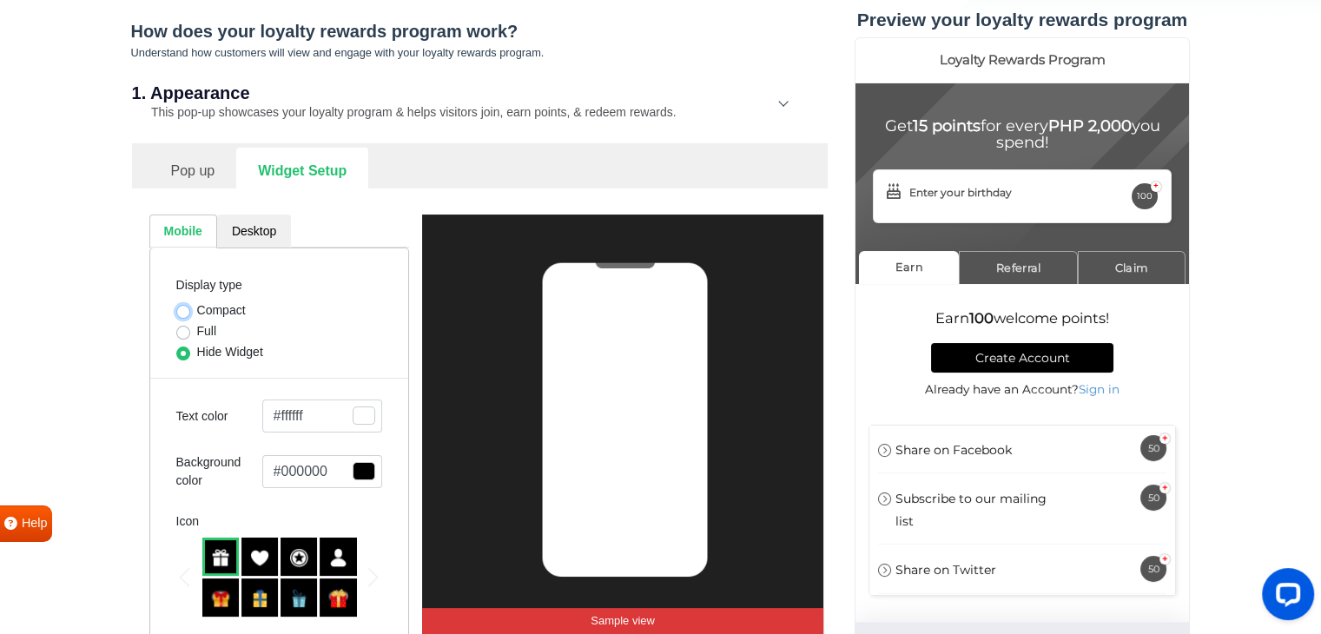
radio input "true"
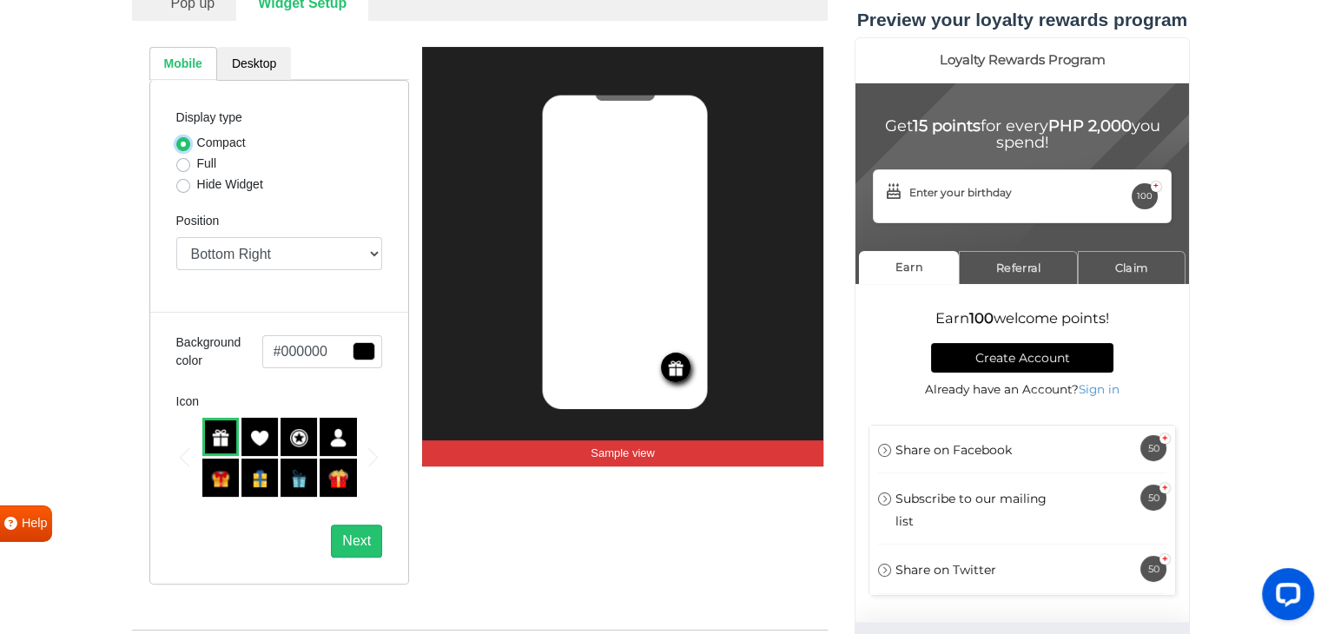
scroll to position [347, 0]
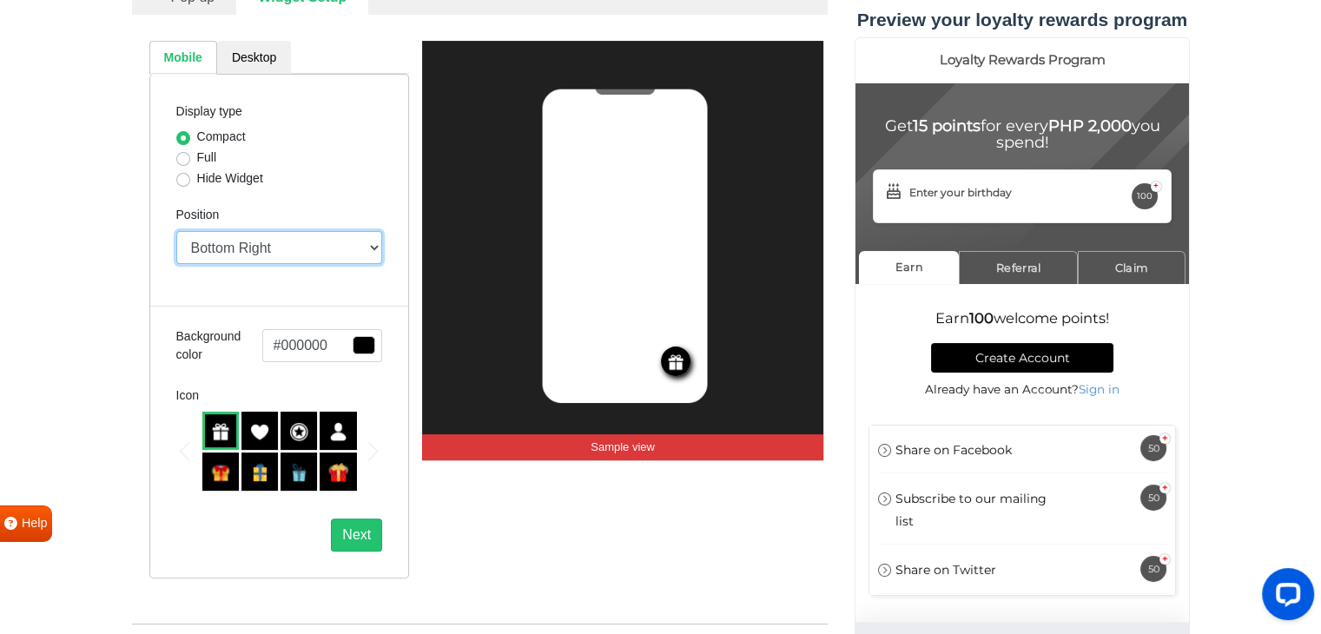
click at [260, 254] on select "Top Right Top Left Top Center Bottom Right Bottom Left Bottom Center" at bounding box center [279, 247] width 207 height 33
click at [176, 231] on select "Top Right Top Left Top Center Bottom Right Bottom Left Bottom Center" at bounding box center [279, 247] width 207 height 33
click at [272, 252] on select "Top Right Top Left Top Center Bottom Right Bottom Left Bottom Center" at bounding box center [279, 247] width 207 height 33
click at [176, 231] on select "Top Right Top Left Top Center Bottom Right Bottom Left Bottom Center" at bounding box center [279, 247] width 207 height 33
click at [252, 234] on select "Top Right Top Left Top Center Bottom Right Bottom Left Bottom Center" at bounding box center [279, 247] width 207 height 33
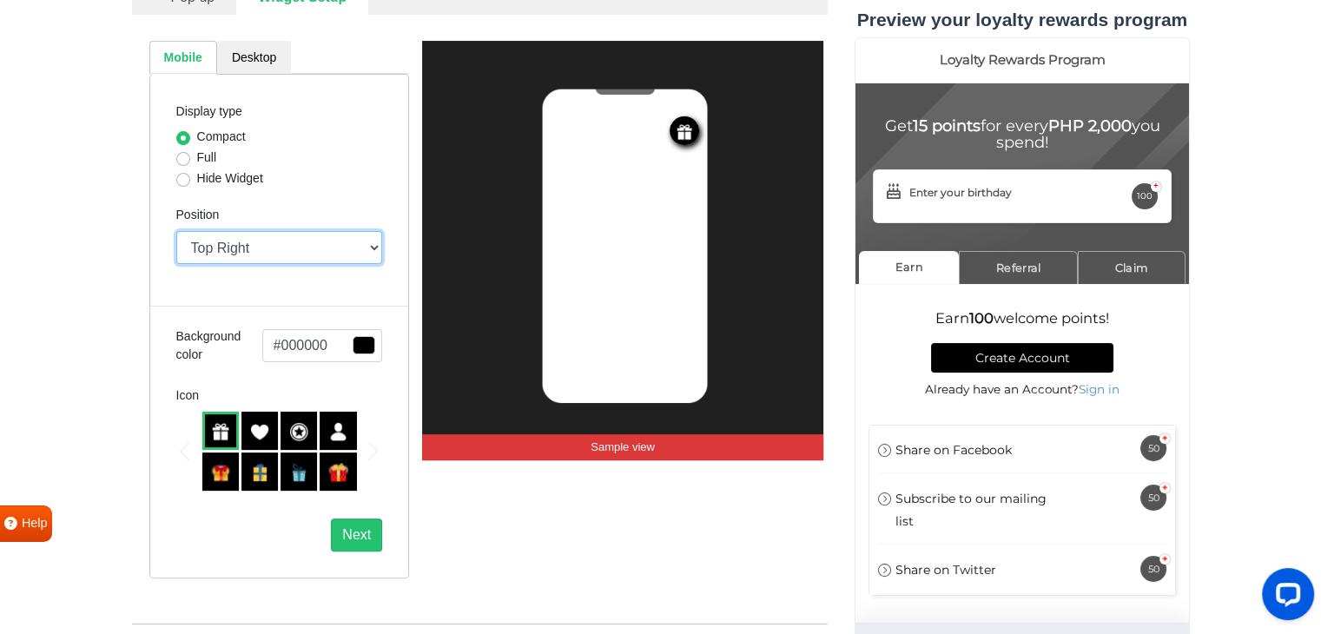
select select "right"
click at [176, 231] on select "Top Right Top Left Top Center Bottom Right Bottom Left Bottom Center" at bounding box center [279, 247] width 207 height 33
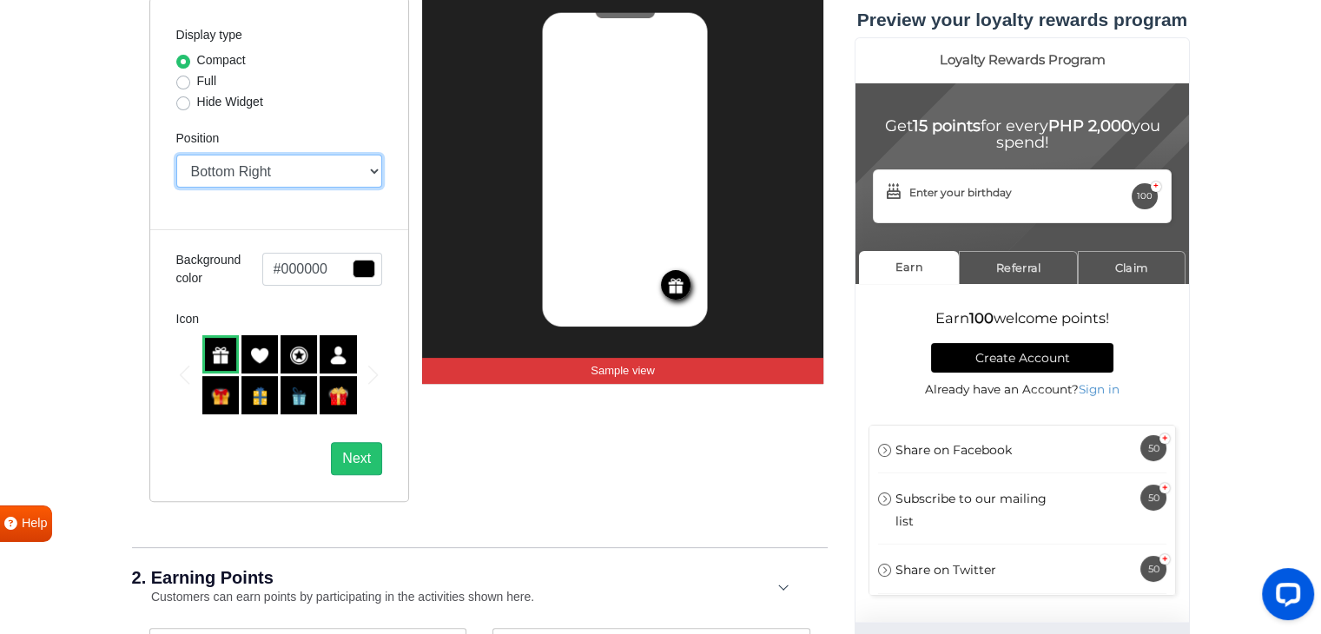
scroll to position [434, 0]
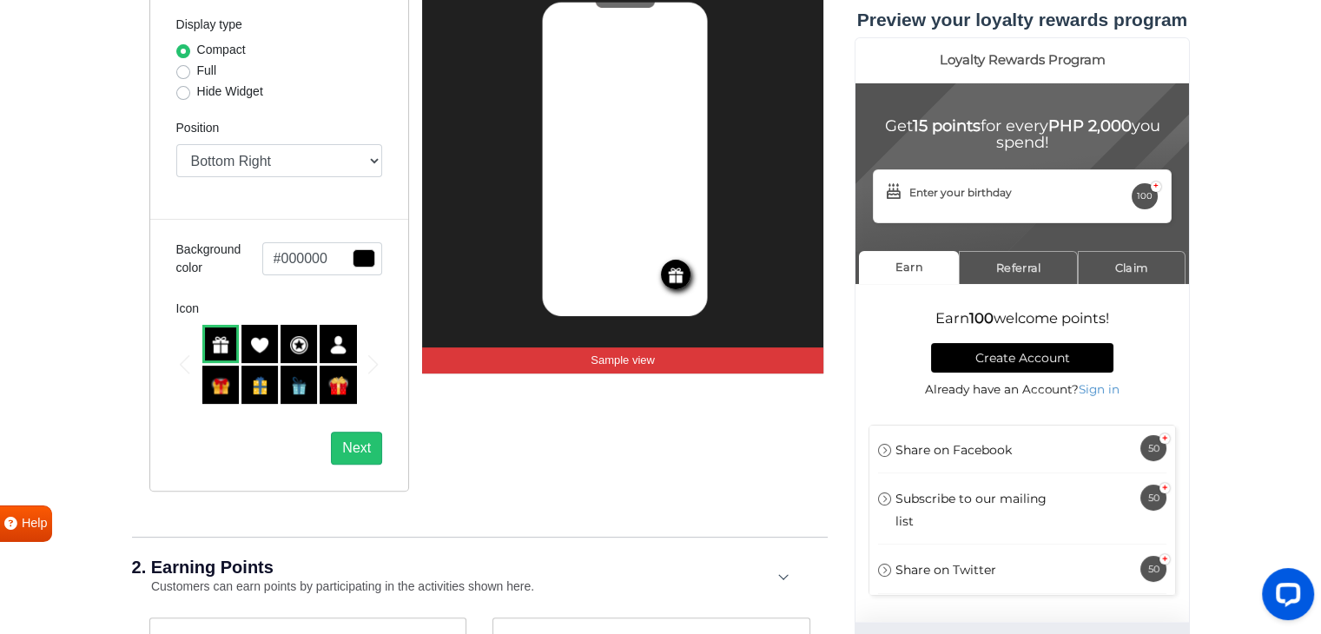
click at [264, 359] on div at bounding box center [259, 344] width 36 height 38
click at [345, 353] on img at bounding box center [337, 344] width 19 height 19
click at [334, 345] on img at bounding box center [337, 344] width 19 height 19
click at [225, 345] on img at bounding box center [220, 344] width 19 height 19
click at [222, 379] on img at bounding box center [220, 385] width 19 height 19
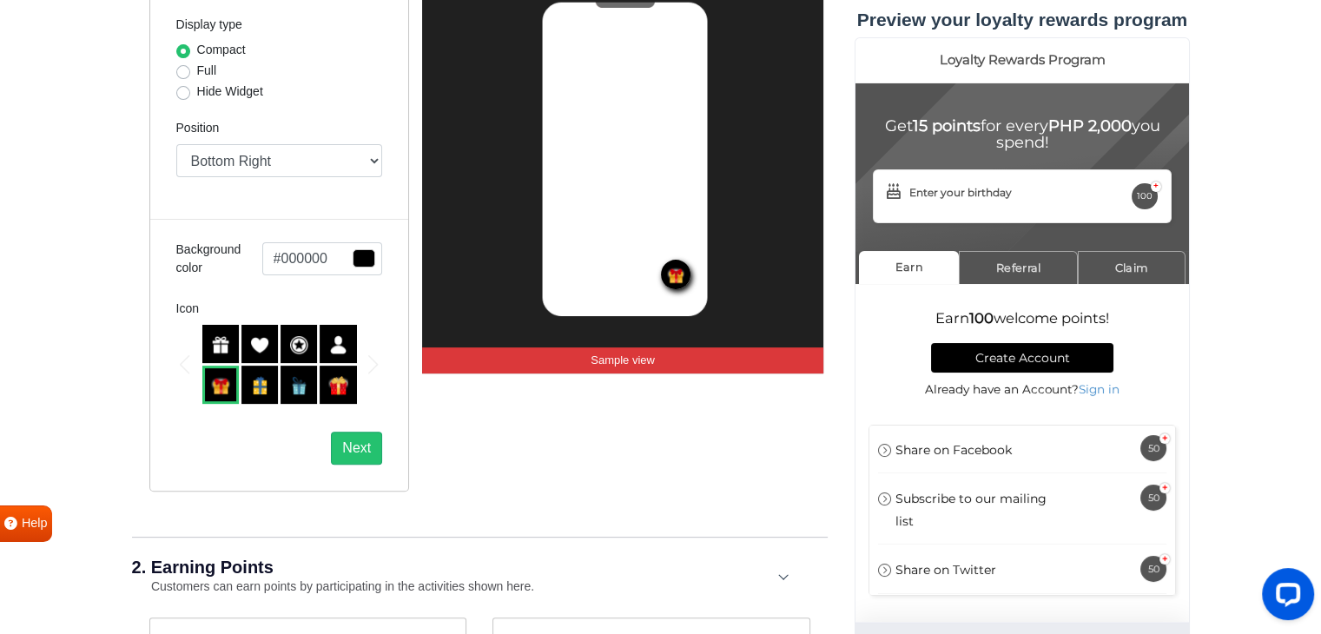
click at [247, 381] on div at bounding box center [259, 385] width 36 height 38
click at [233, 338] on div at bounding box center [220, 344] width 36 height 38
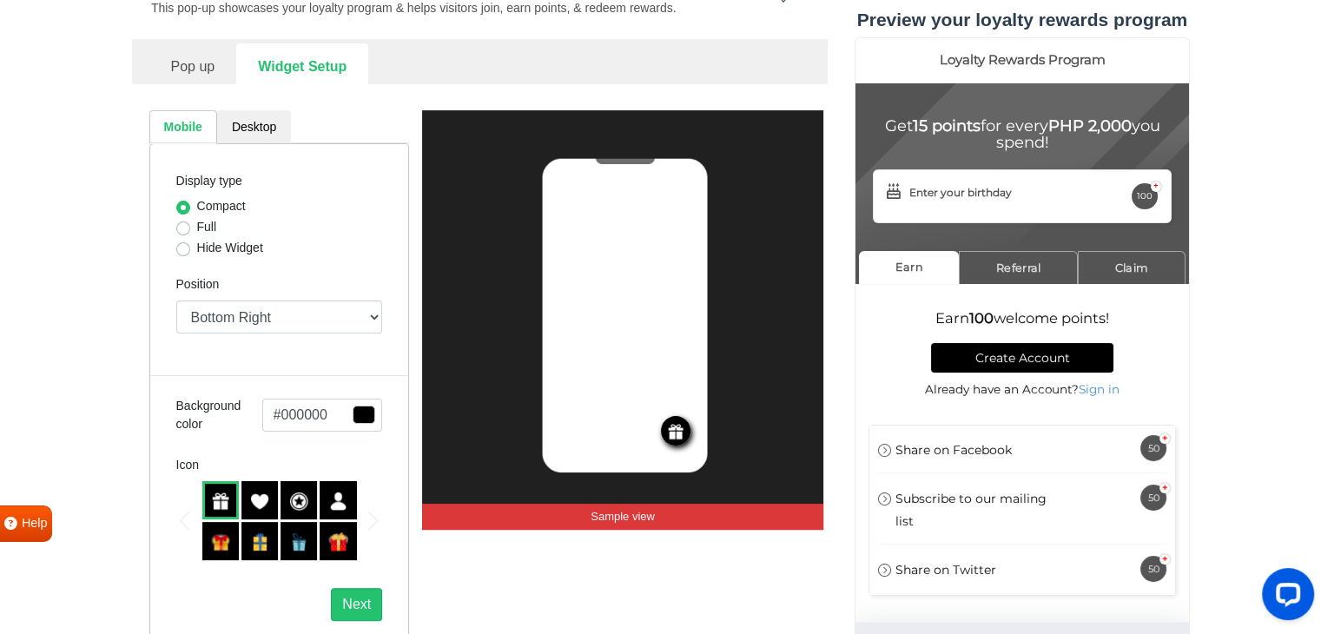
scroll to position [260, 0]
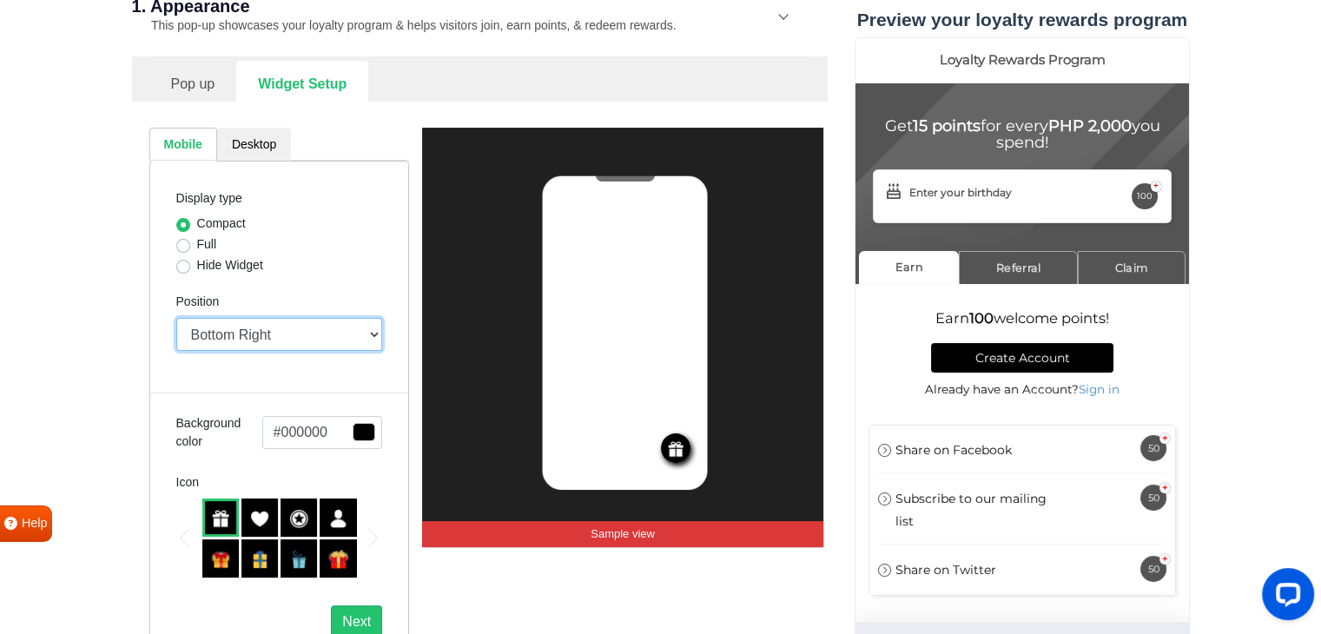
click at [207, 341] on select "Top Right Top Left Top Center Bottom Right Bottom Left Bottom Center" at bounding box center [279, 334] width 207 height 33
click at [236, 142] on link "Desktop" at bounding box center [254, 145] width 74 height 34
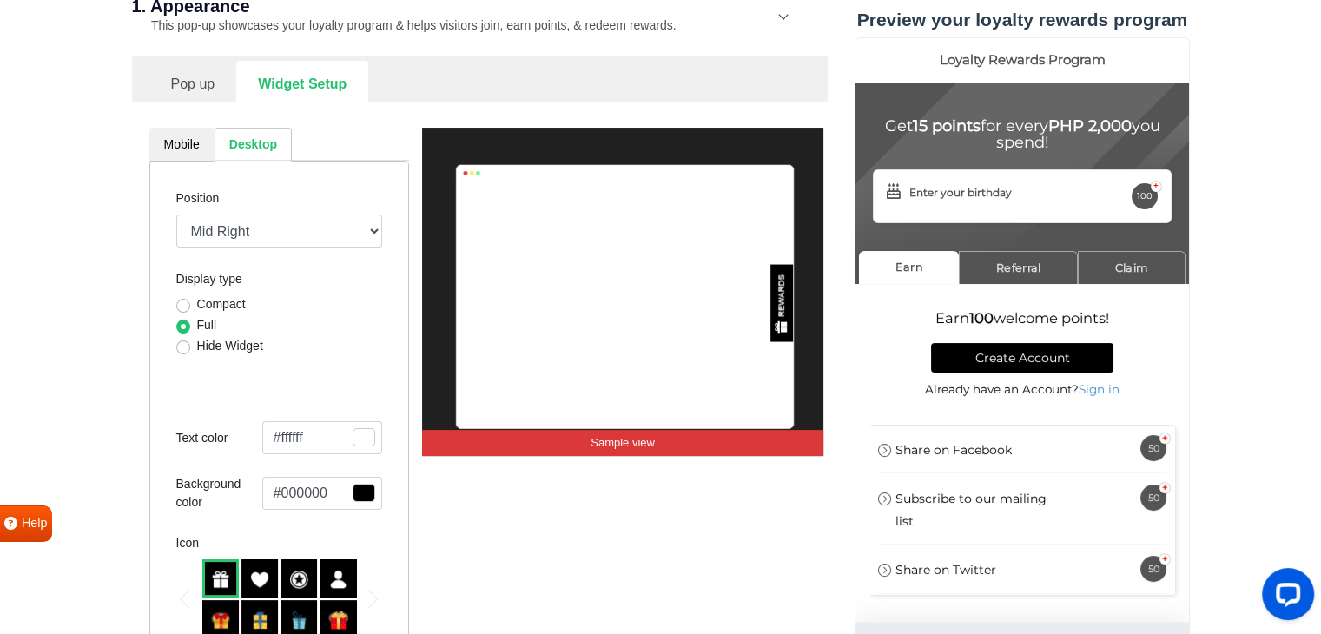
click at [197, 299] on label "Compact" at bounding box center [221, 304] width 49 height 18
click at [186, 299] on input "Compact" at bounding box center [183, 303] width 14 height 17
radio input "true"
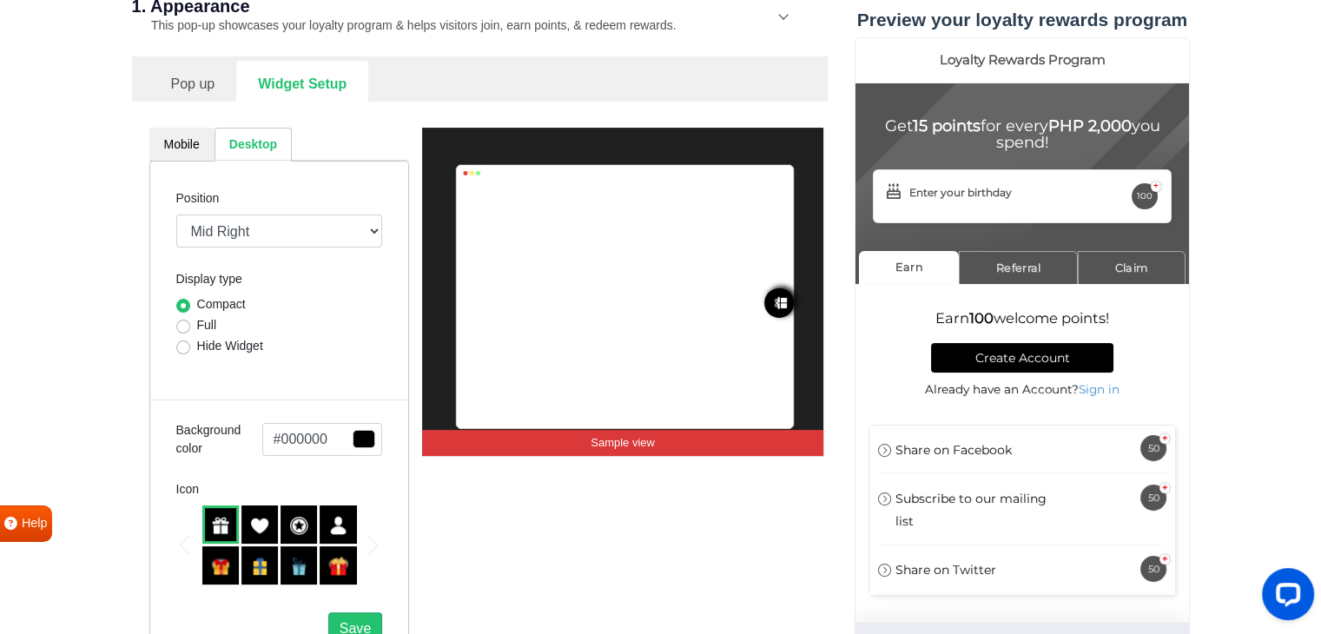
click at [197, 339] on label "Hide Widget" at bounding box center [230, 346] width 66 height 18
click at [188, 339] on input "Hide Widget" at bounding box center [183, 345] width 14 height 17
radio input "true"
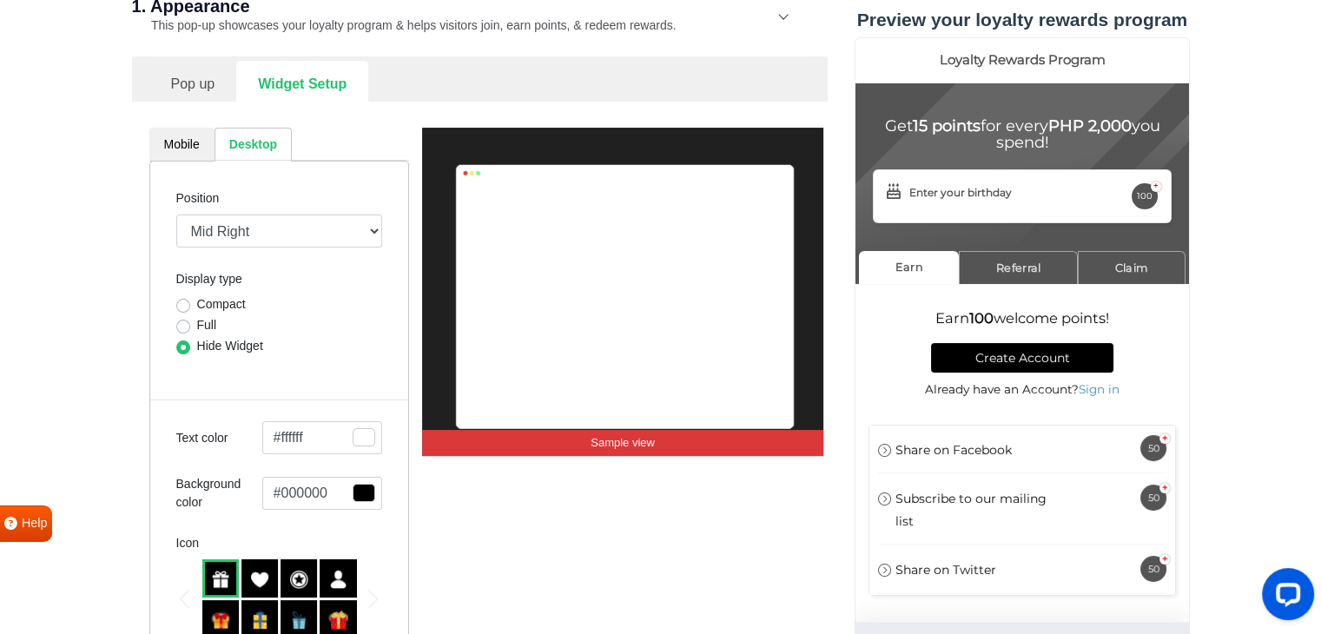
click at [197, 319] on label "Full" at bounding box center [207, 325] width 20 height 18
click at [184, 319] on input "Full" at bounding box center [183, 324] width 14 height 17
radio input "true"
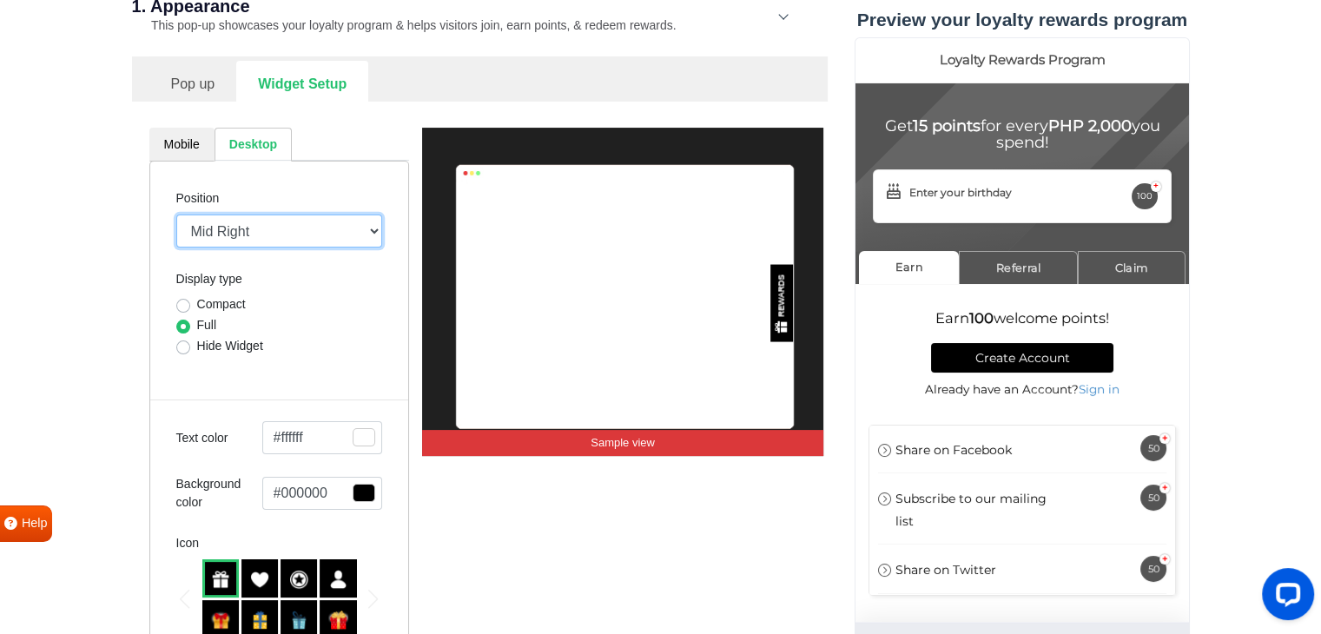
click at [217, 232] on select "Mid Right Mid Left Top Bar Top Left Top Right Top Center Bottom Bar Bottom Left…" at bounding box center [279, 230] width 207 height 33
click at [198, 143] on link "Mobile" at bounding box center [181, 145] width 65 height 34
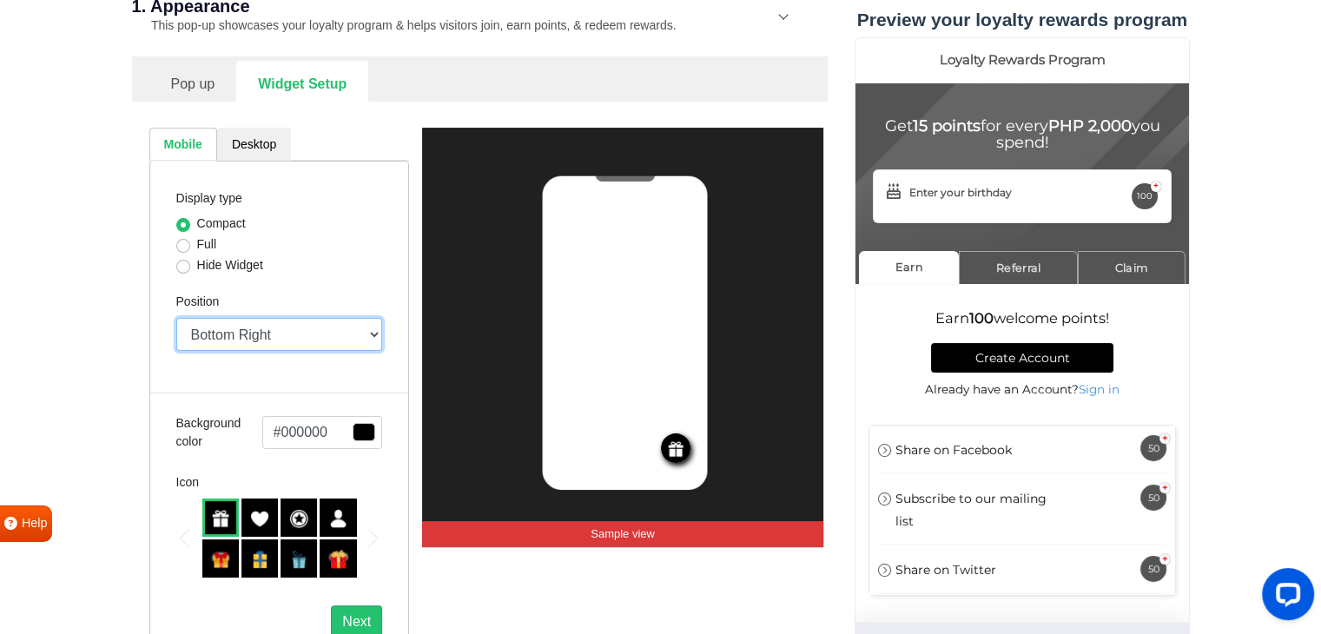
click at [239, 320] on select "Top Right Top Left Top Center Bottom Right Bottom Left Bottom Center" at bounding box center [279, 334] width 207 height 33
click at [176, 318] on select "Top Right Top Left Top Center Bottom Right Bottom Left Bottom Center" at bounding box center [279, 334] width 207 height 33
drag, startPoint x: 278, startPoint y: 334, endPoint x: 264, endPoint y: 335, distance: 13.9
click at [278, 334] on select "Top Right Top Left Top Center Bottom Right Bottom Left Bottom Center" at bounding box center [279, 334] width 207 height 33
click at [176, 318] on select "Top Right Top Left Top Center Bottom Right Bottom Left Bottom Center" at bounding box center [279, 334] width 207 height 33
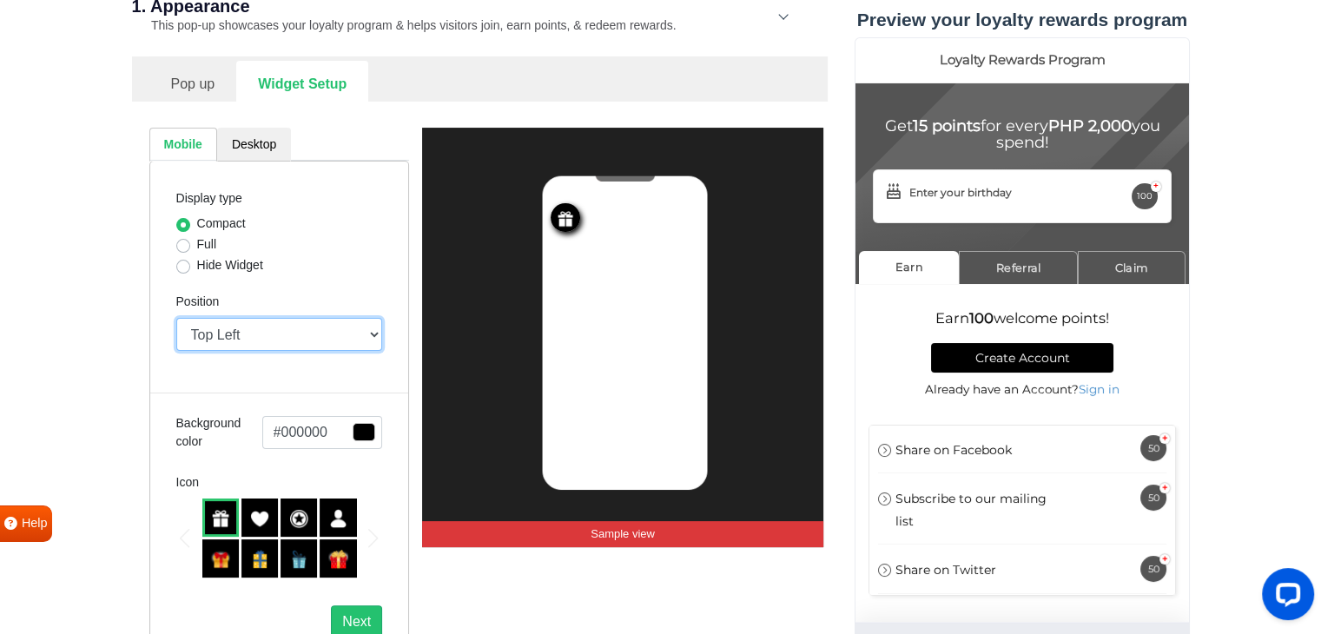
click at [239, 320] on select "Top Right Top Left Top Center Bottom Right Bottom Left Bottom Center" at bounding box center [279, 334] width 207 height 33
click at [176, 318] on select "Top Right Top Left Top Center Bottom Right Bottom Left Bottom Center" at bounding box center [279, 334] width 207 height 33
click at [254, 324] on select "Top Right Top Left Top Center Bottom Right Bottom Left Bottom Center" at bounding box center [279, 334] width 207 height 33
click at [176, 318] on select "Top Right Top Left Top Center Bottom Right Bottom Left Bottom Center" at bounding box center [279, 334] width 207 height 33
click at [263, 320] on select "Top Right Top Left Top Center Bottom Right Bottom Left Bottom Center" at bounding box center [279, 334] width 207 height 33
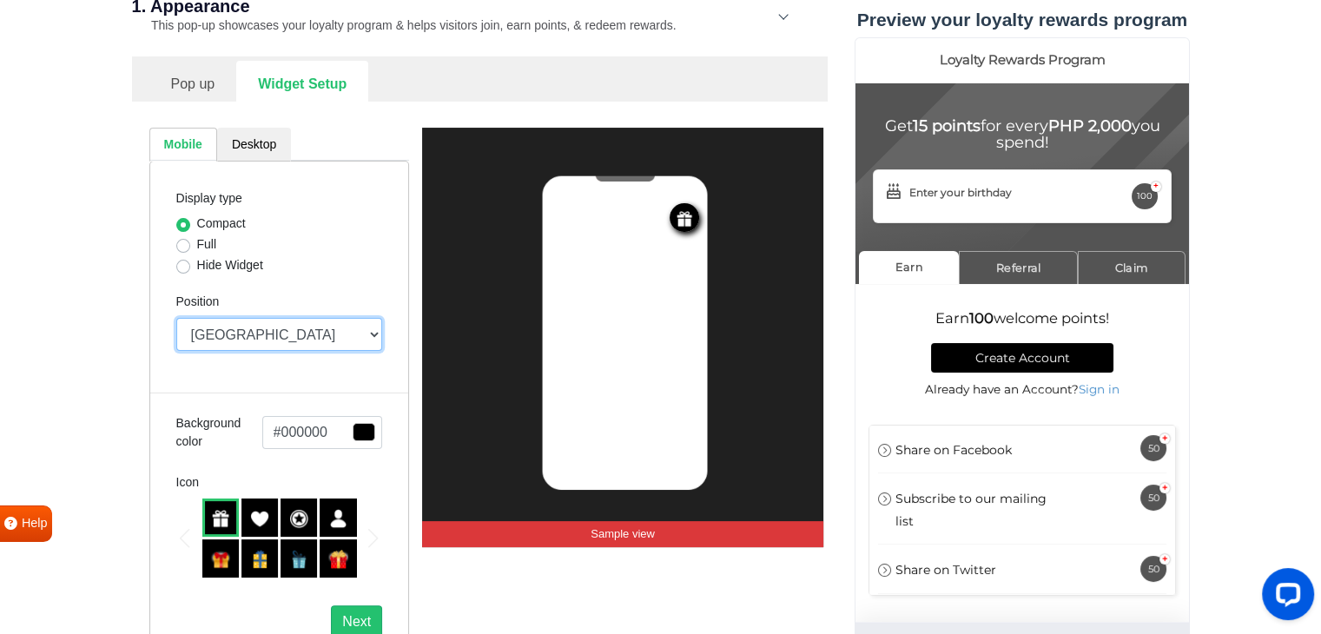
click at [176, 318] on select "Top Right Top Left Top Center Bottom Right Bottom Left Bottom Center" at bounding box center [279, 334] width 207 height 33
click at [264, 341] on select "Top Right Top Left Top Center Bottom Right Bottom Left Bottom Center" at bounding box center [279, 334] width 207 height 33
click at [176, 318] on select "Top Right Top Left Top Center Bottom Right Bottom Left Bottom Center" at bounding box center [279, 334] width 207 height 33
click at [260, 333] on select "Top Right Top Left Top Center Bottom Right Bottom Left Bottom Center" at bounding box center [279, 334] width 207 height 33
select select "left"
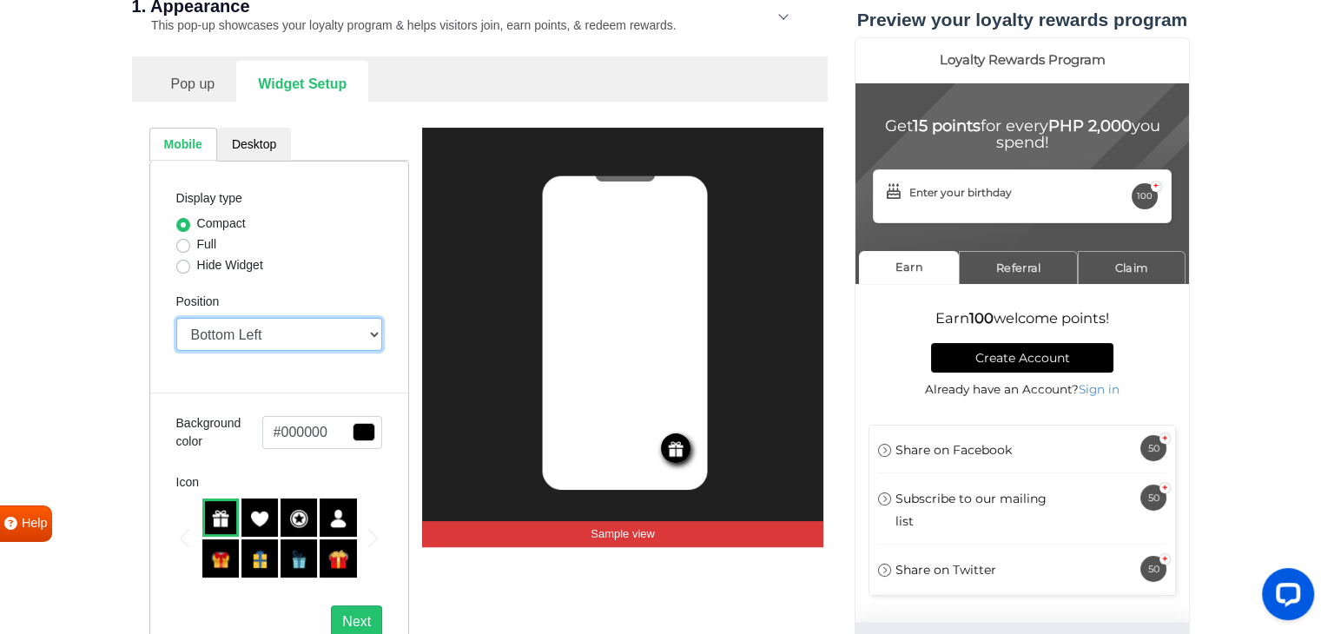
click at [176, 318] on select "Top Right Top Left Top Center Bottom Right Bottom Left Bottom Center" at bounding box center [279, 334] width 207 height 33
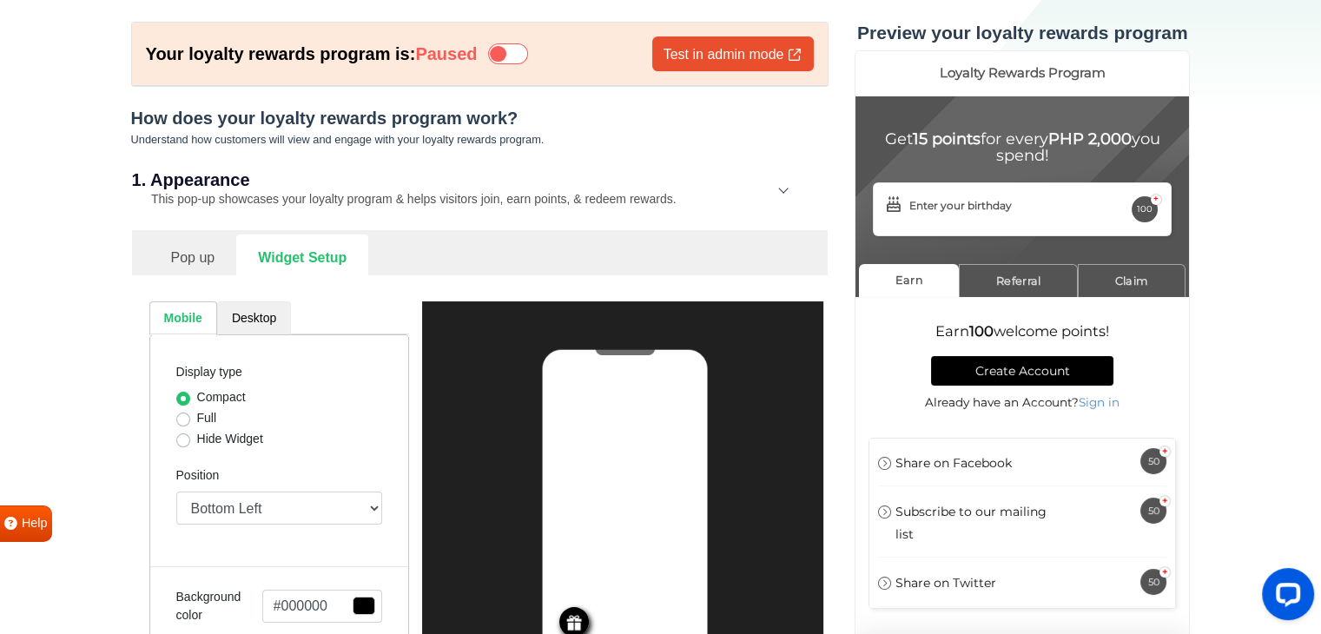
click at [255, 312] on link "Desktop" at bounding box center [254, 318] width 74 height 34
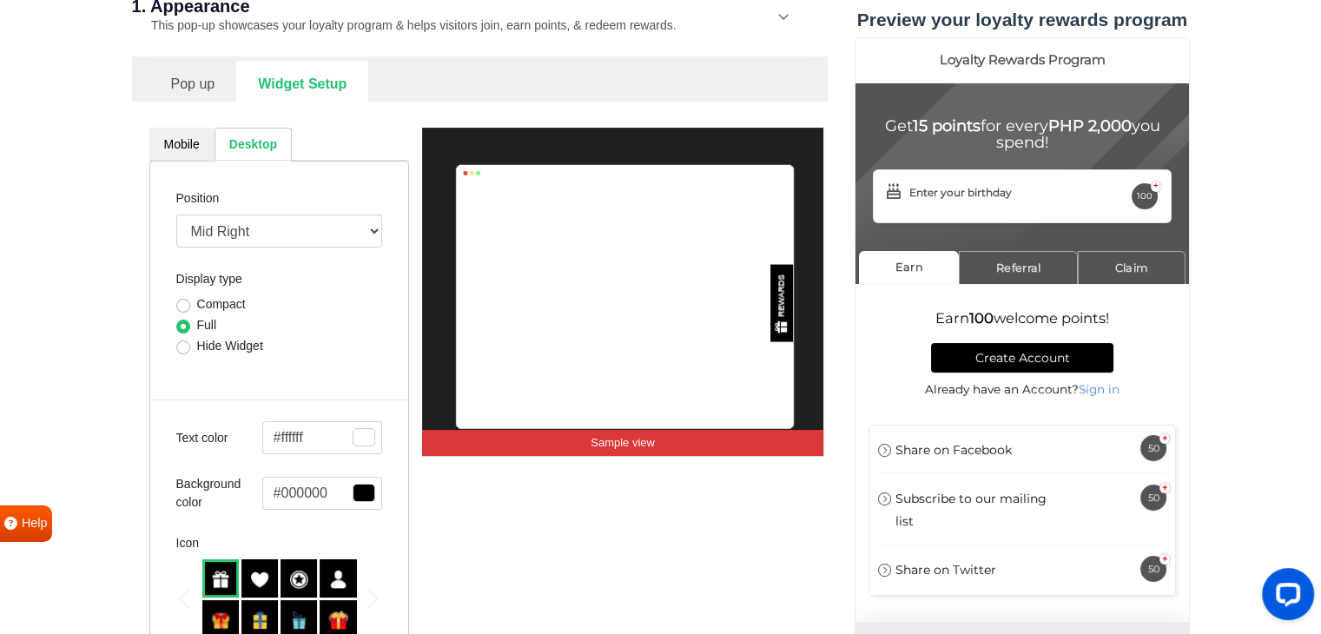
click at [361, 495] on span "button" at bounding box center [363, 493] width 23 height 18
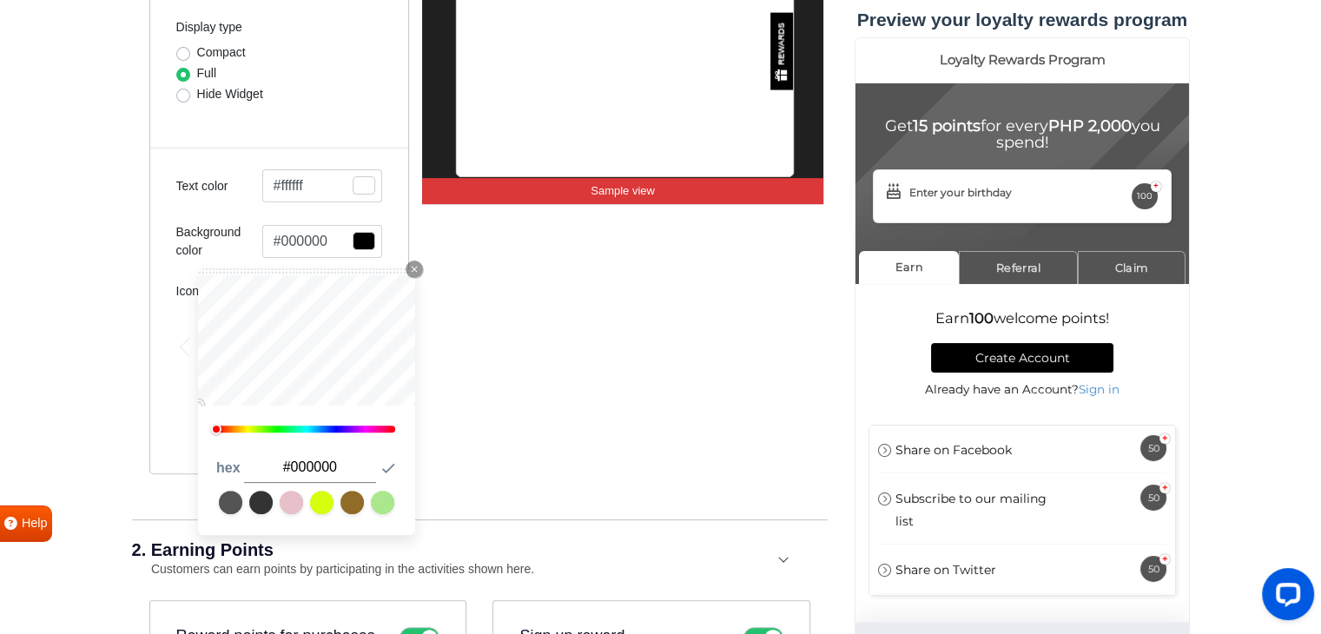
scroll to position [521, 0]
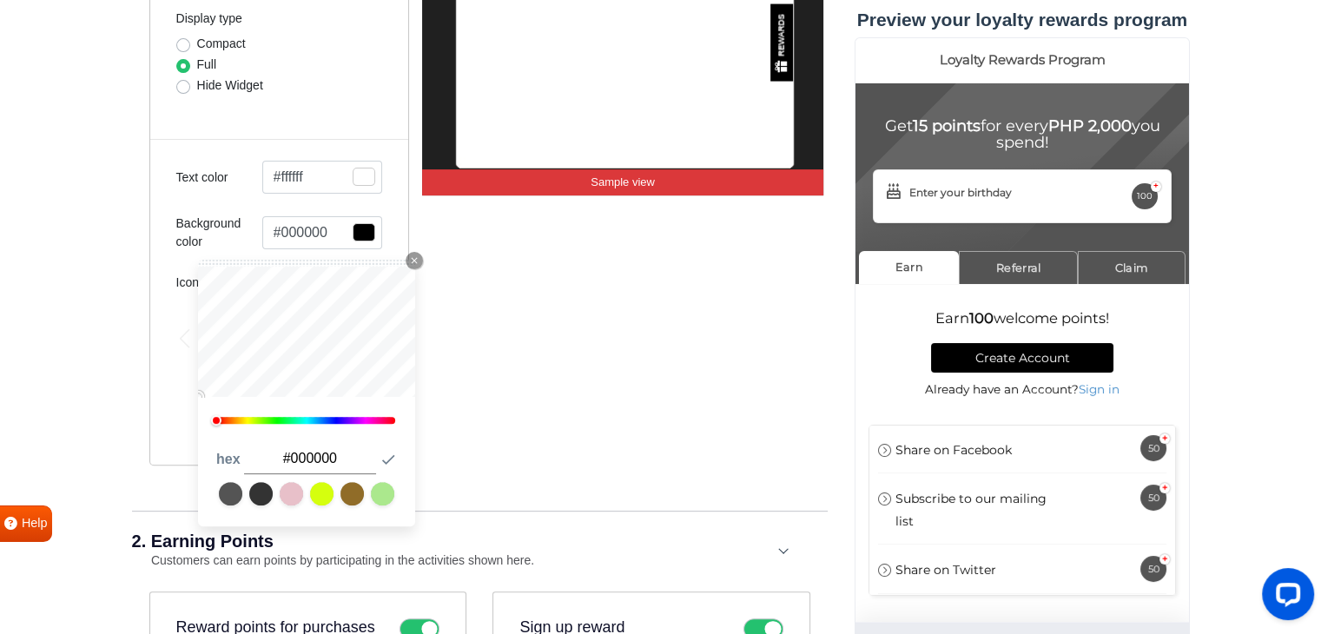
click at [351, 459] on input "#000000" at bounding box center [310, 459] width 132 height 30
drag, startPoint x: 313, startPoint y: 457, endPoint x: 292, endPoint y: 453, distance: 21.1
click at [292, 453] on input "#000000" at bounding box center [310, 459] width 132 height 30
paste input "545454"
type input "#545454"
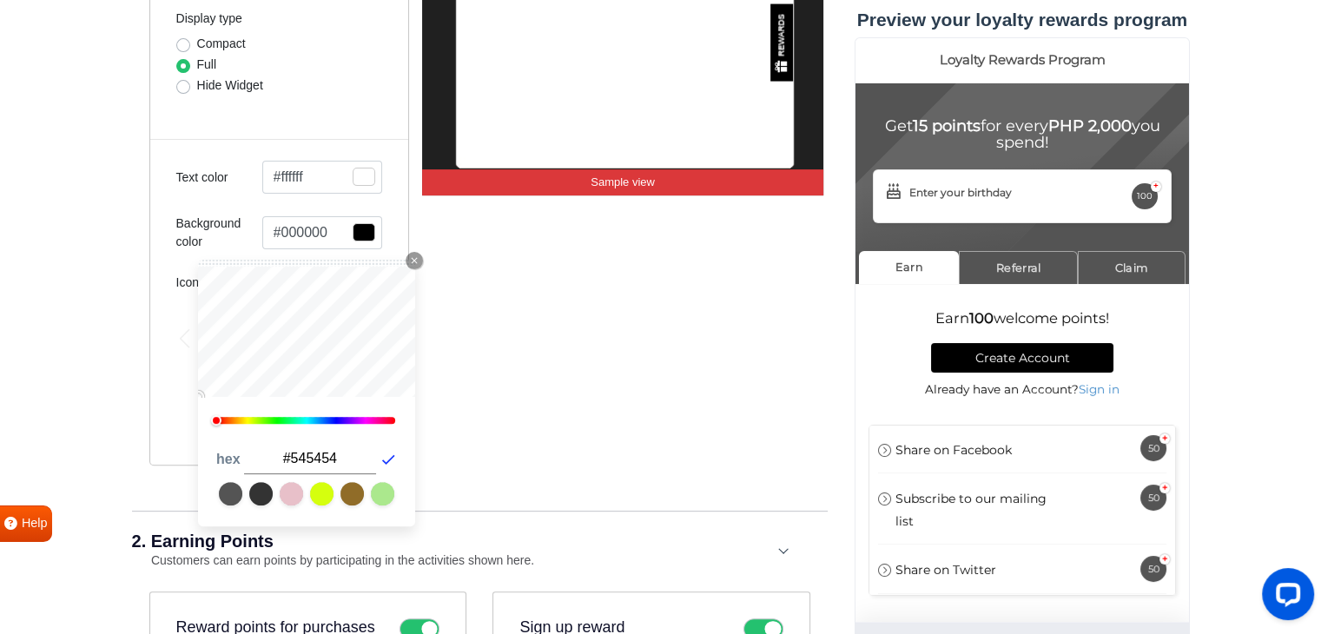
type input "#545454"
click at [390, 461] on icon "button" at bounding box center [387, 459] width 17 height 17
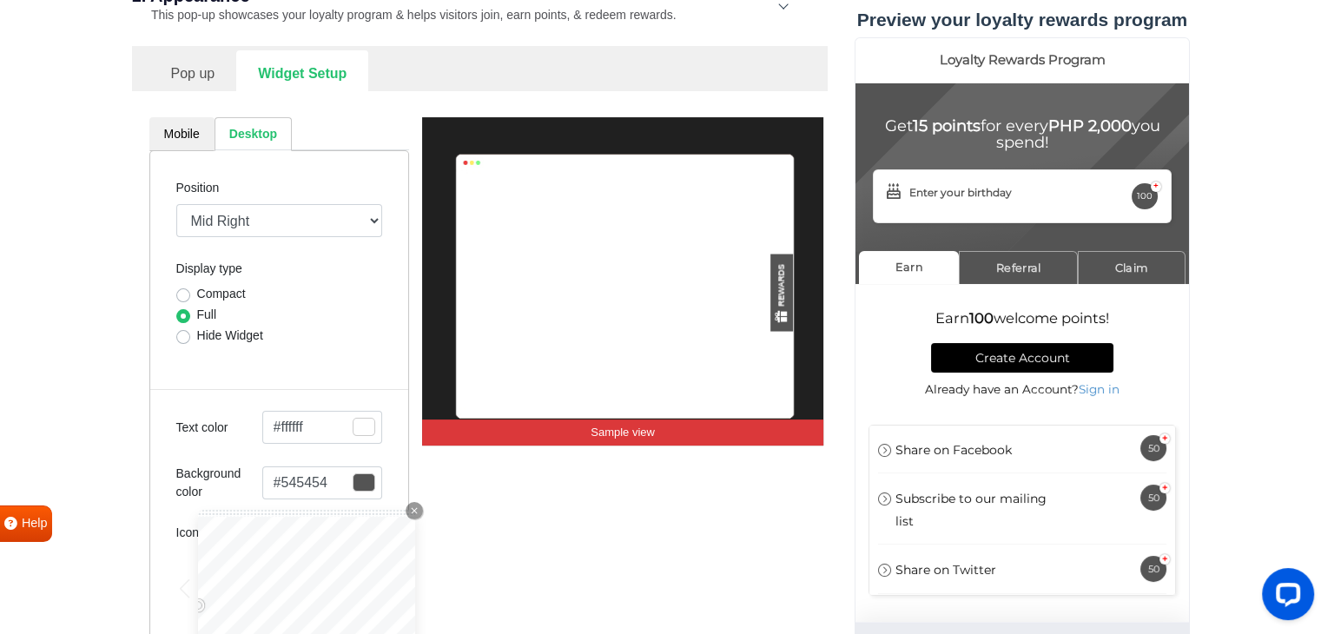
scroll to position [608, 0]
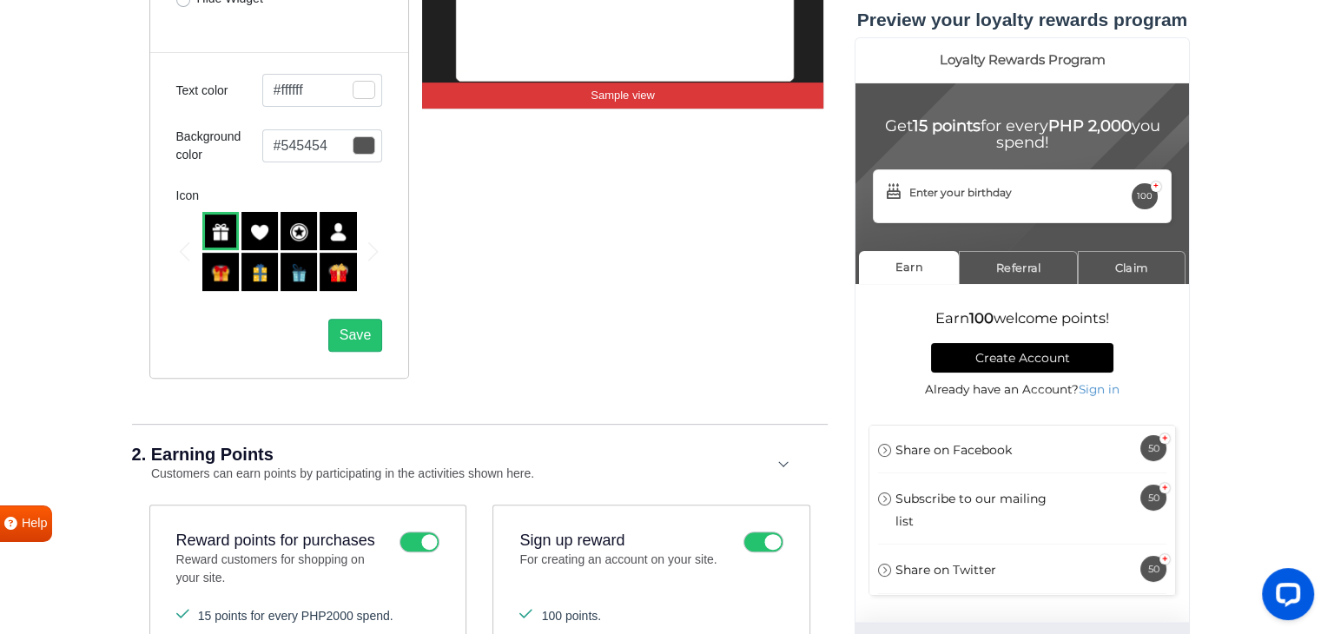
click at [153, 249] on div "Position Mid Right Mid Left Top Bar Top Left Top Right Top Center Bottom Bar Bo…" at bounding box center [279, 95] width 260 height 565
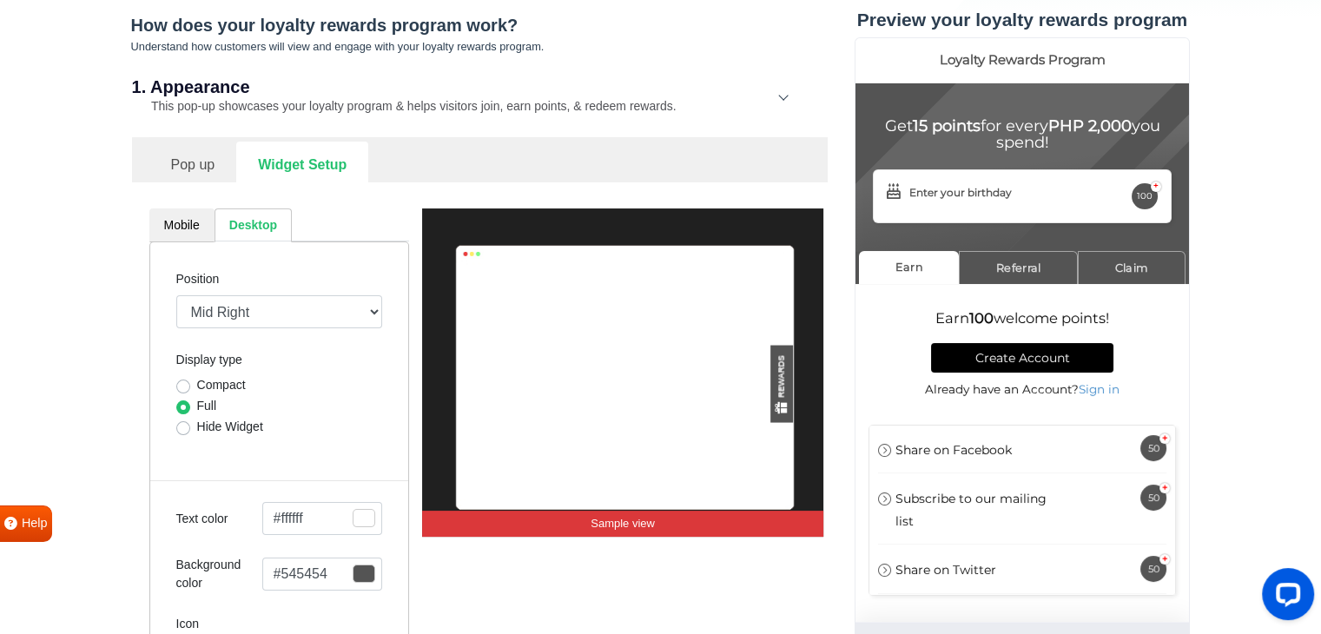
scroll to position [174, 0]
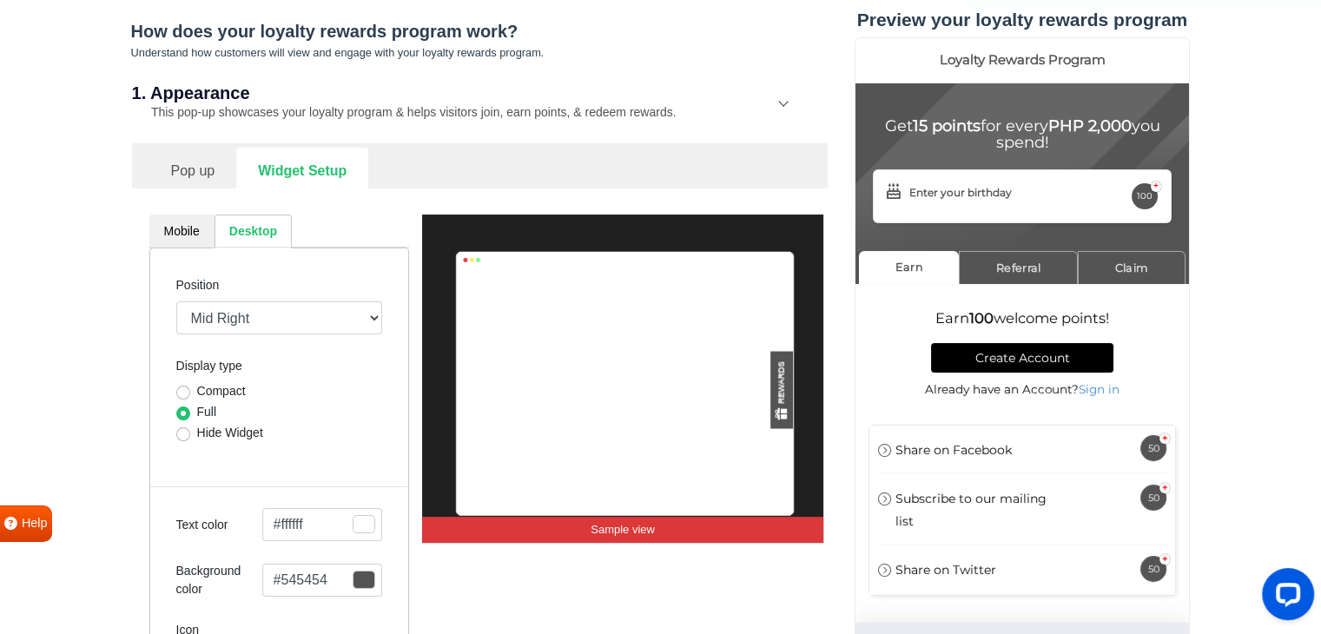
click at [181, 243] on link "Mobile" at bounding box center [181, 231] width 65 height 34
select select "left"
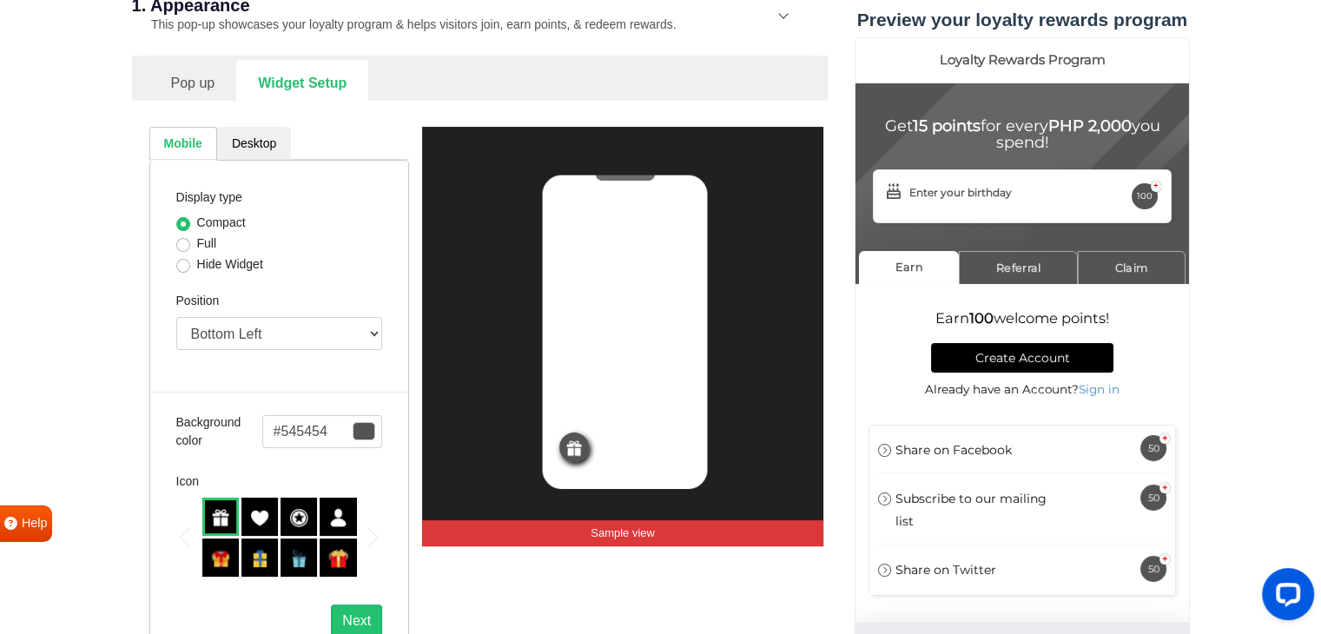
scroll to position [608, 0]
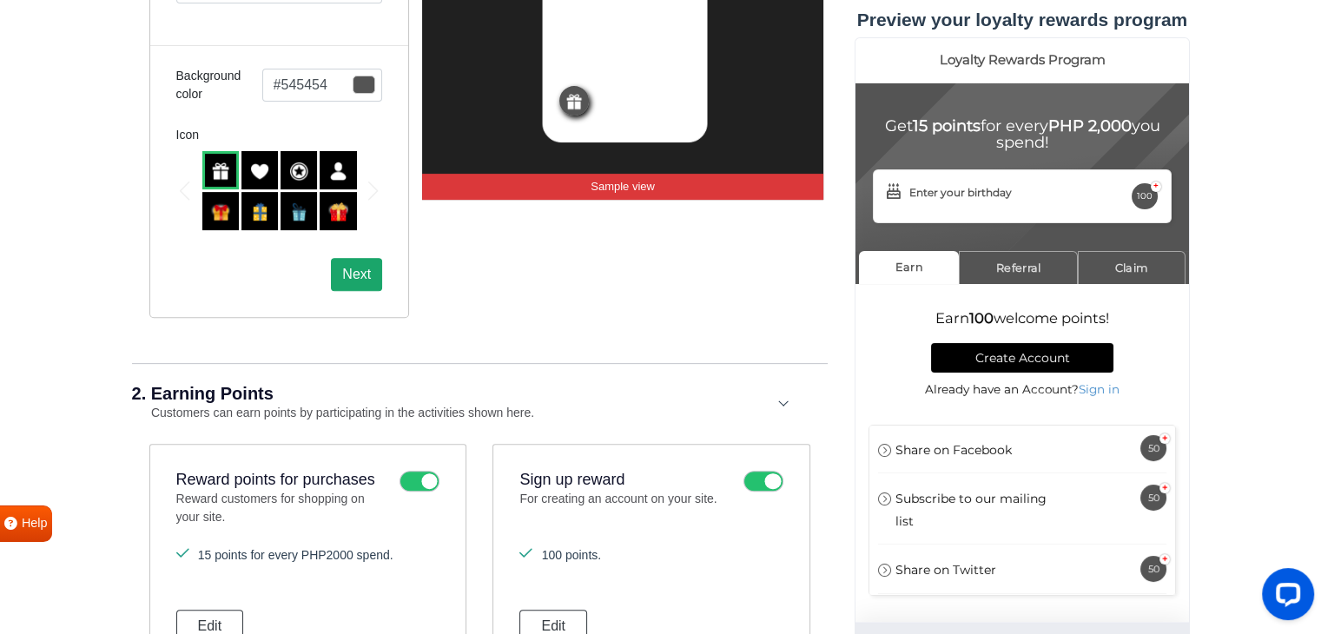
click at [351, 268] on button "Next" at bounding box center [356, 274] width 51 height 33
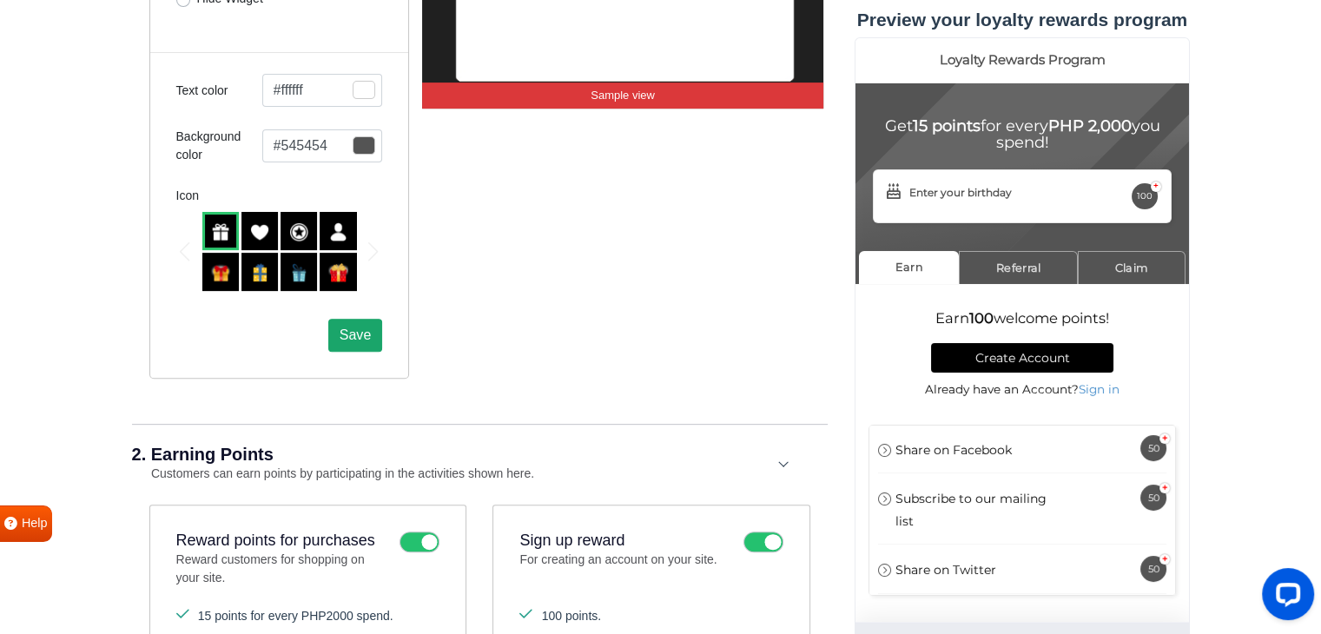
click at [359, 333] on span "Save" at bounding box center [354, 334] width 31 height 15
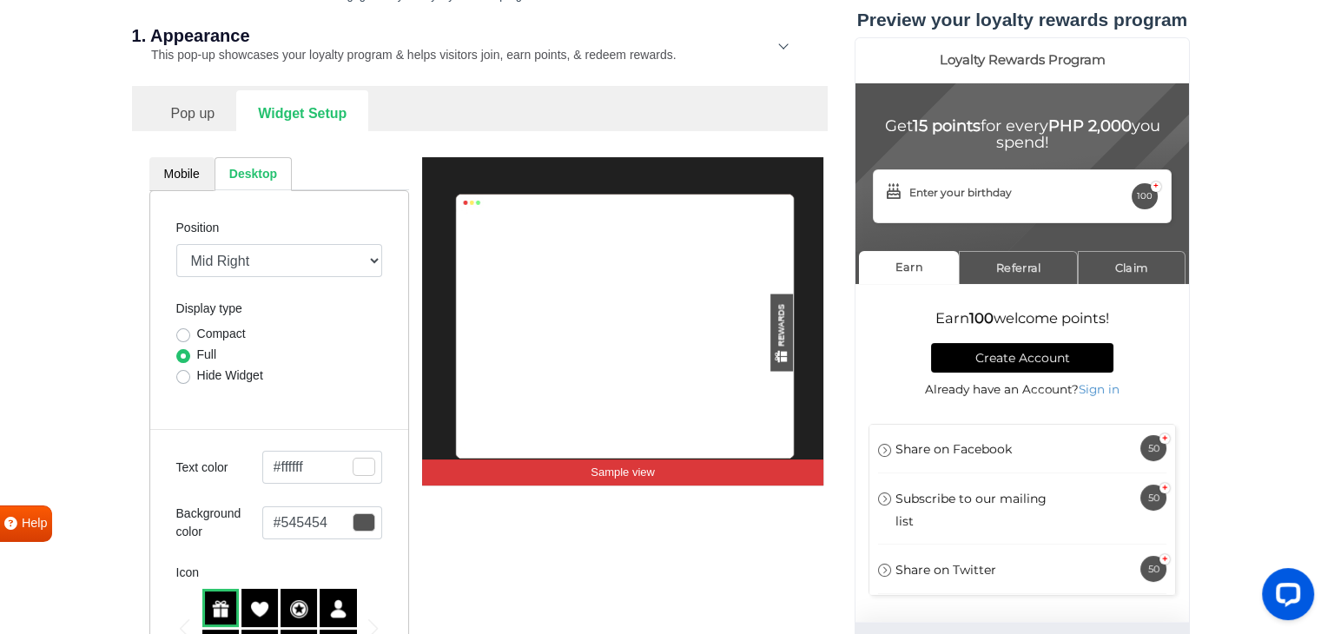
scroll to position [174, 0]
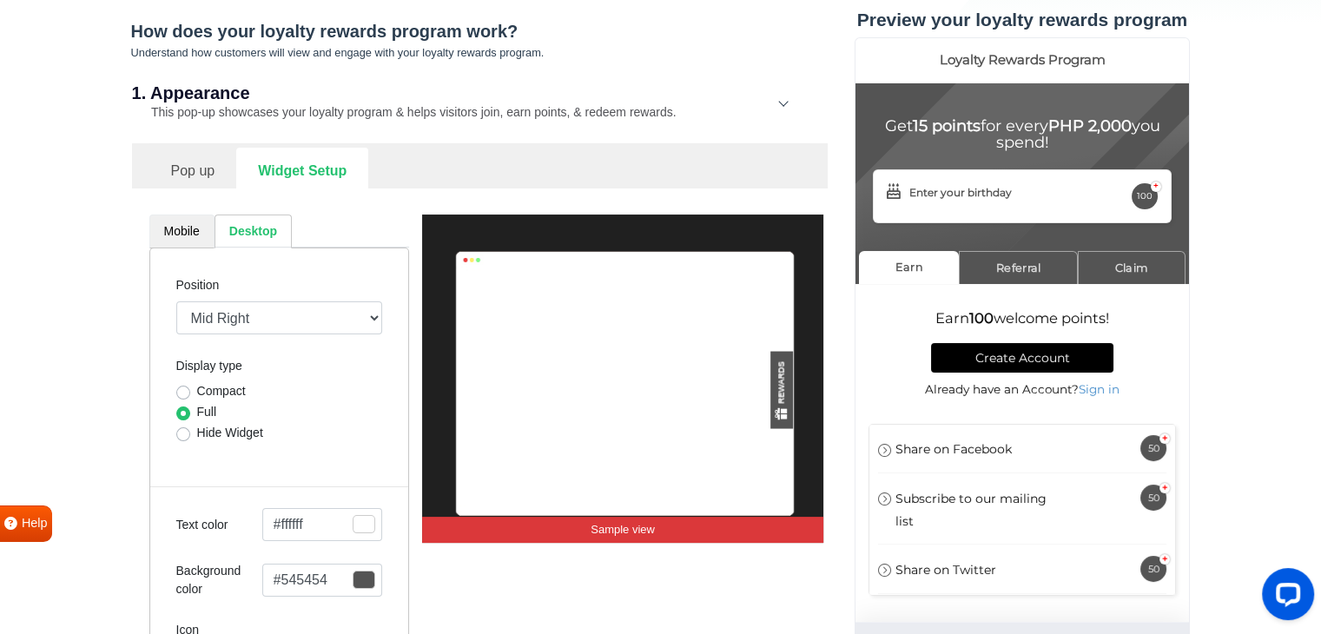
click at [181, 232] on link "Mobile" at bounding box center [181, 231] width 65 height 34
select select "left"
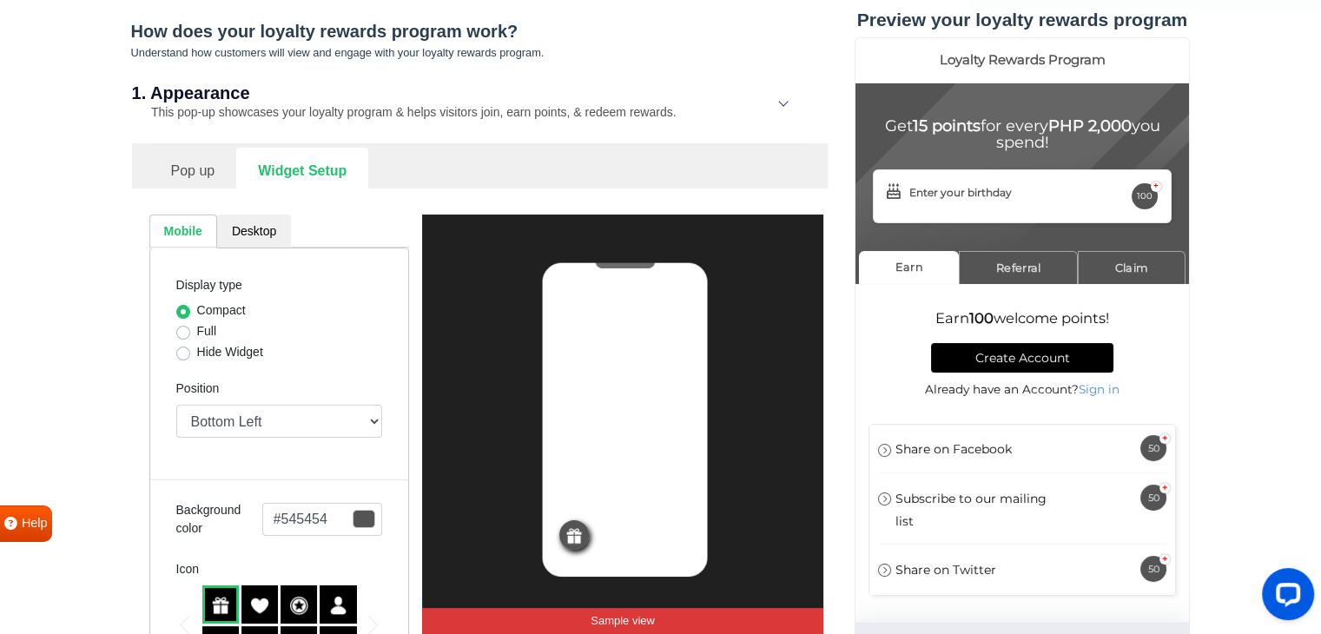
click at [190, 179] on link "Pop up" at bounding box center [193, 169] width 88 height 43
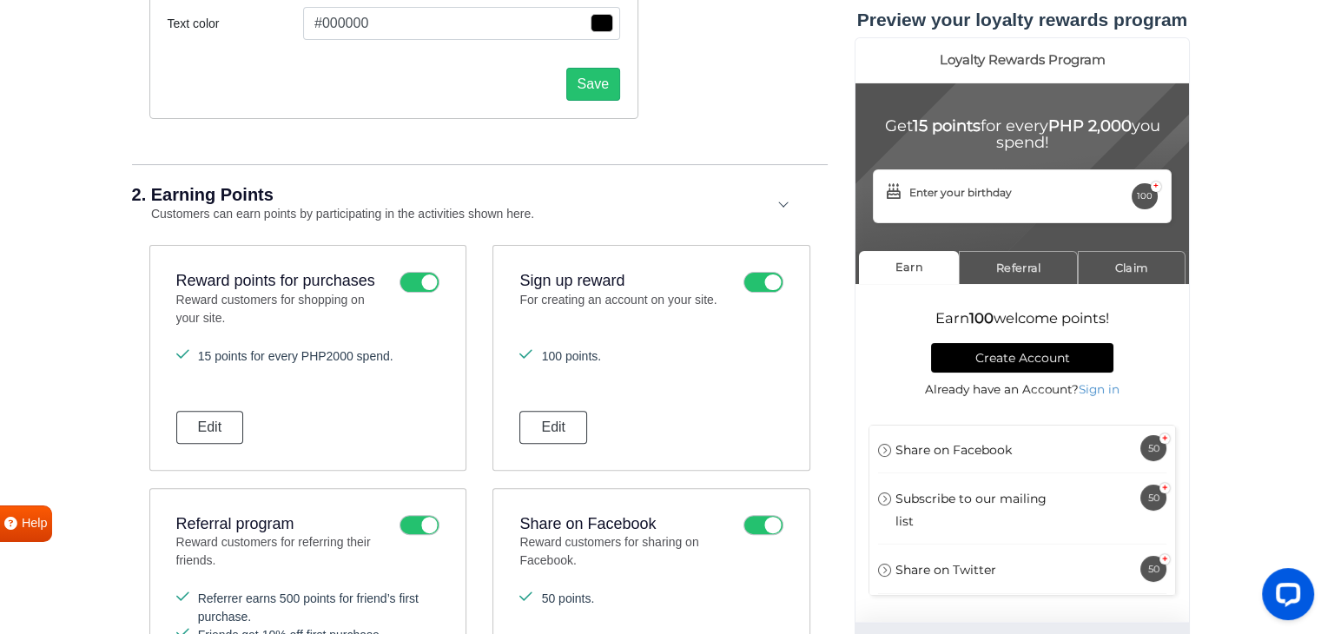
scroll to position [521, 0]
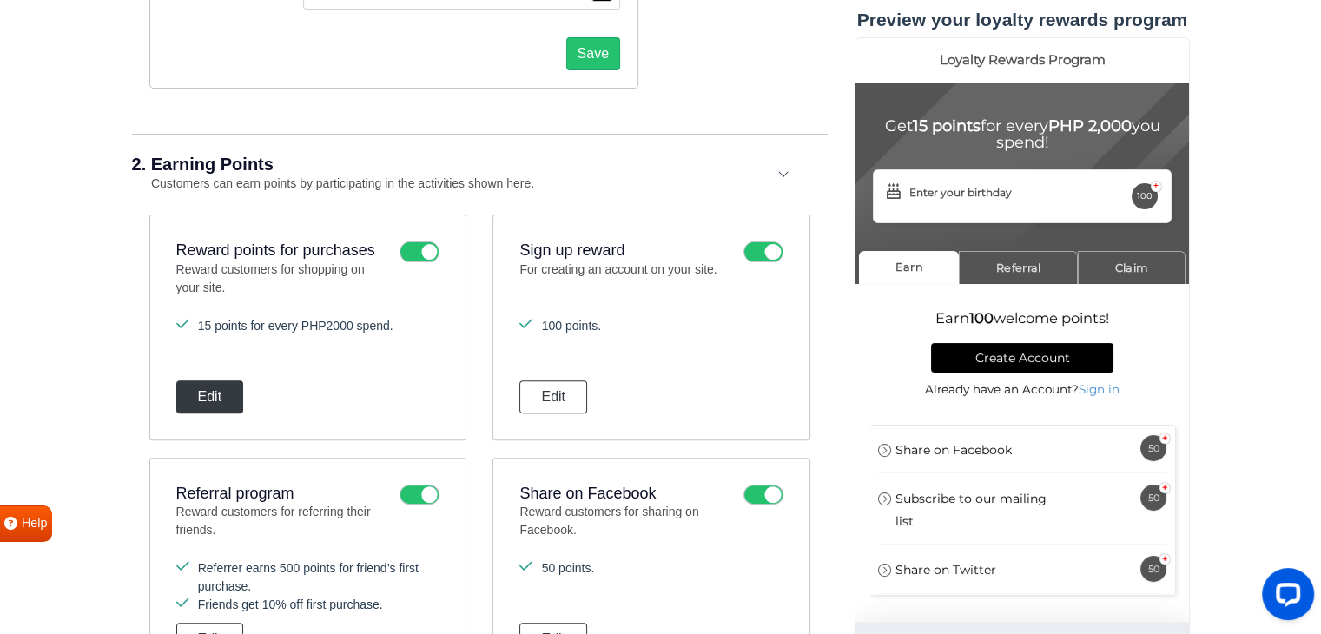
click at [205, 392] on button "Edit" at bounding box center [210, 396] width 68 height 33
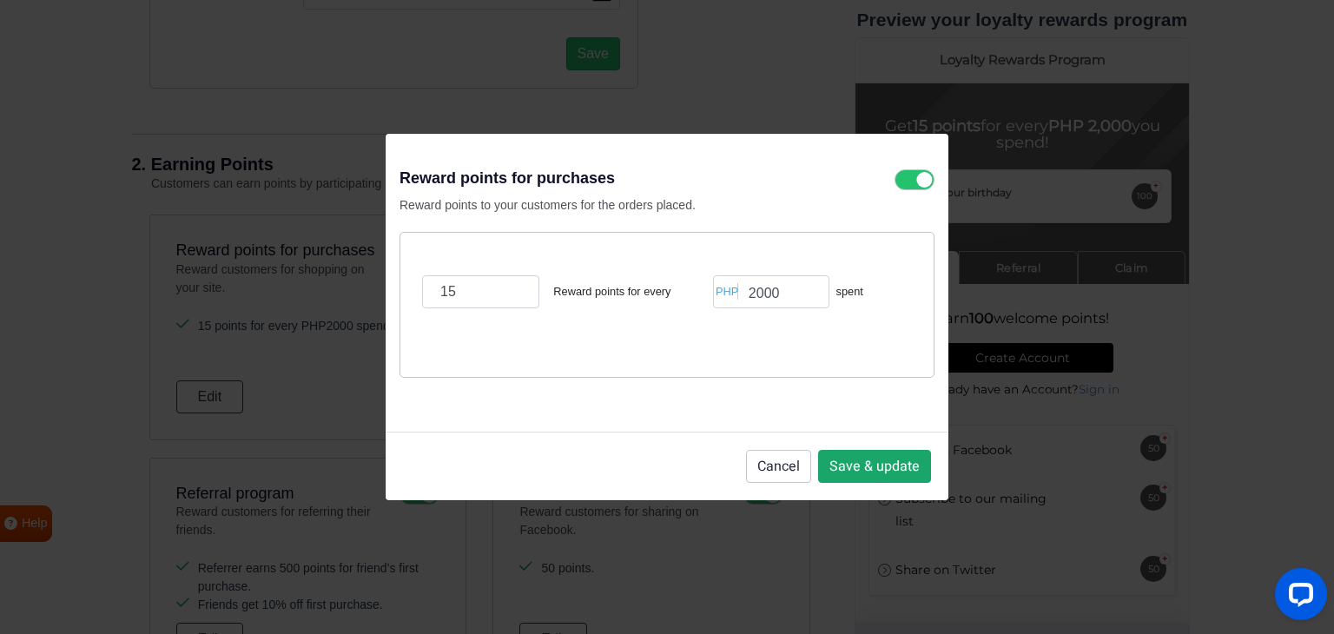
click at [879, 476] on button "Save & update" at bounding box center [874, 466] width 113 height 33
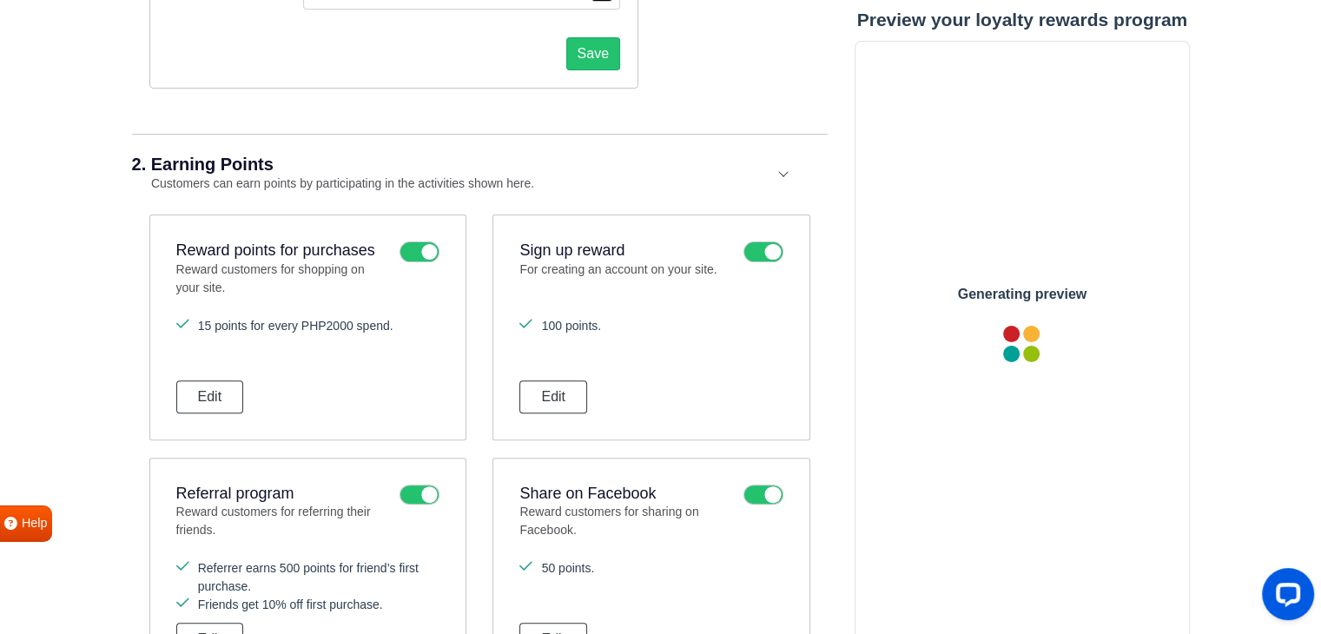
scroll to position [0, 0]
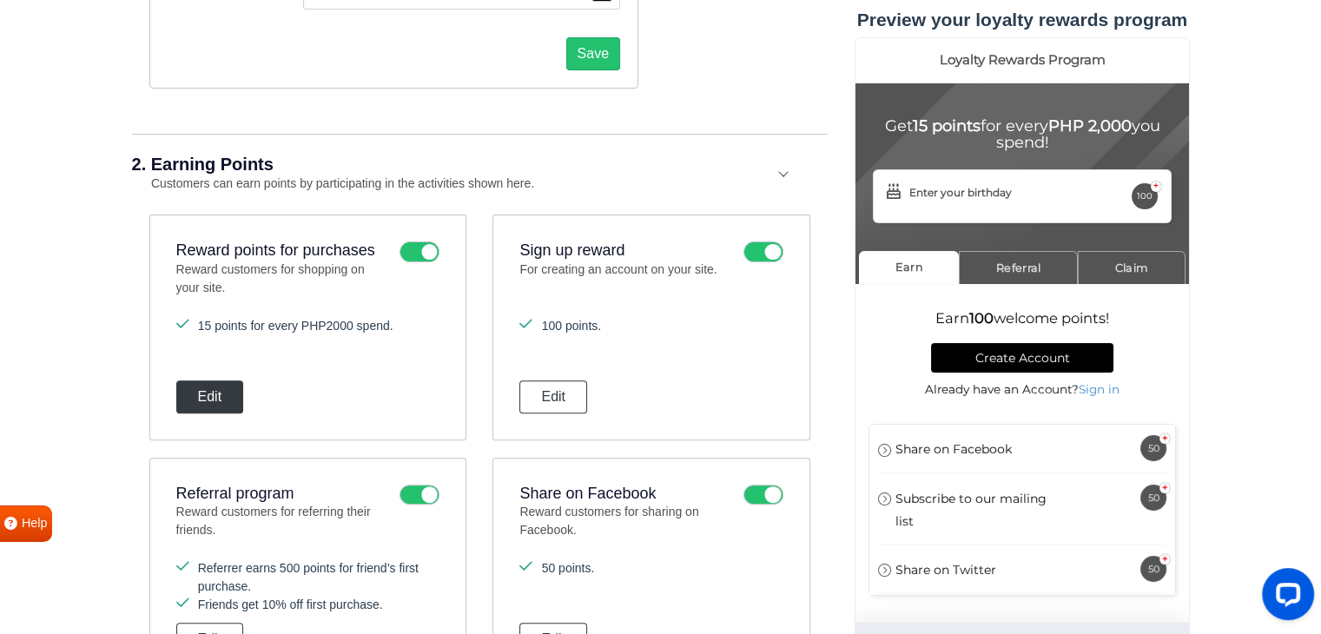
click at [201, 396] on button "Edit" at bounding box center [210, 396] width 68 height 33
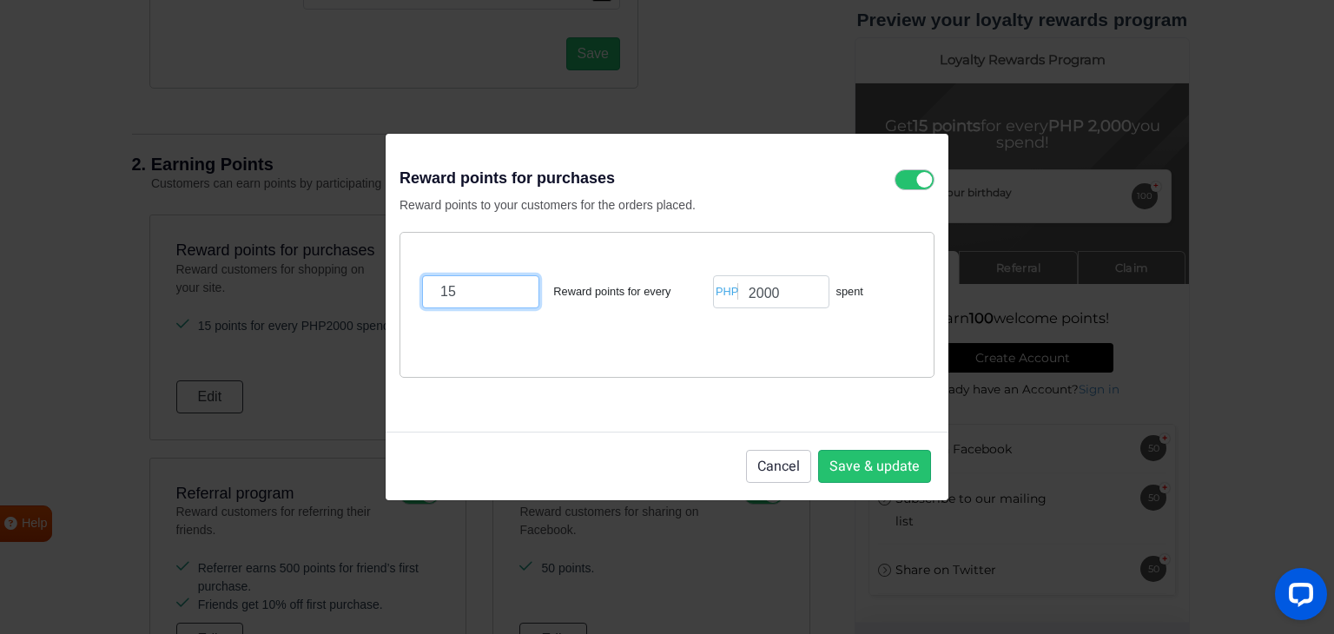
click at [482, 291] on input "15" at bounding box center [480, 291] width 117 height 33
type input "150"
click at [877, 461] on button "Save & update" at bounding box center [874, 466] width 113 height 33
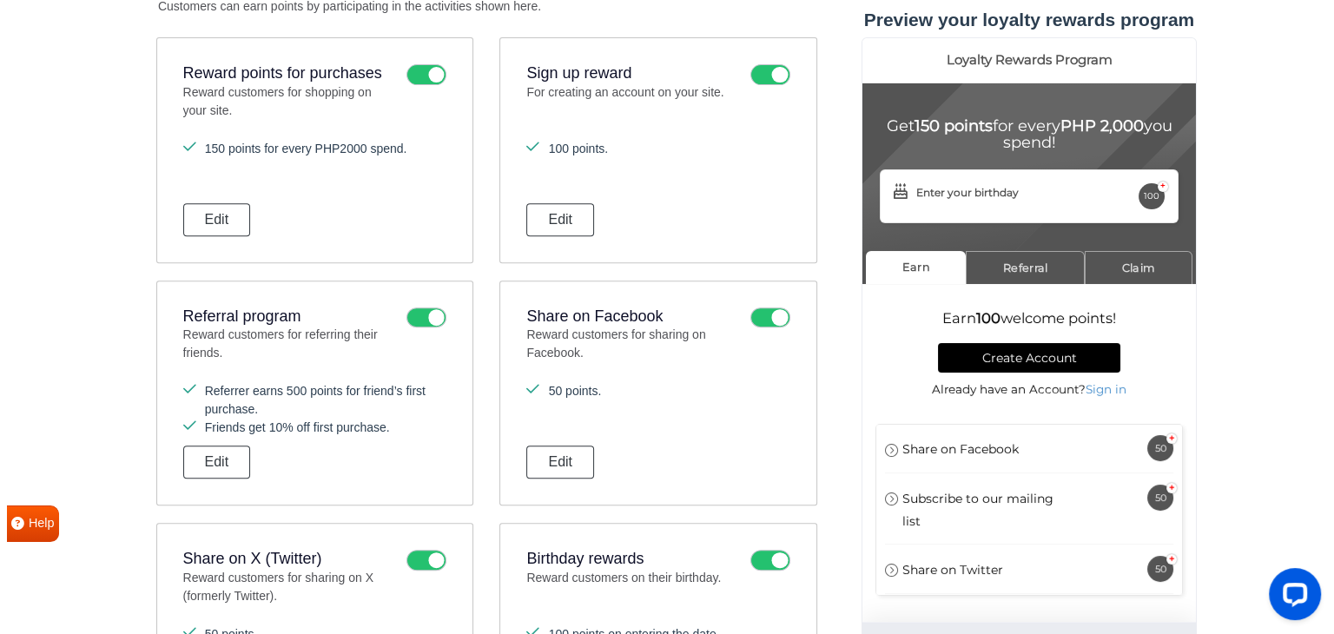
scroll to position [781, 0]
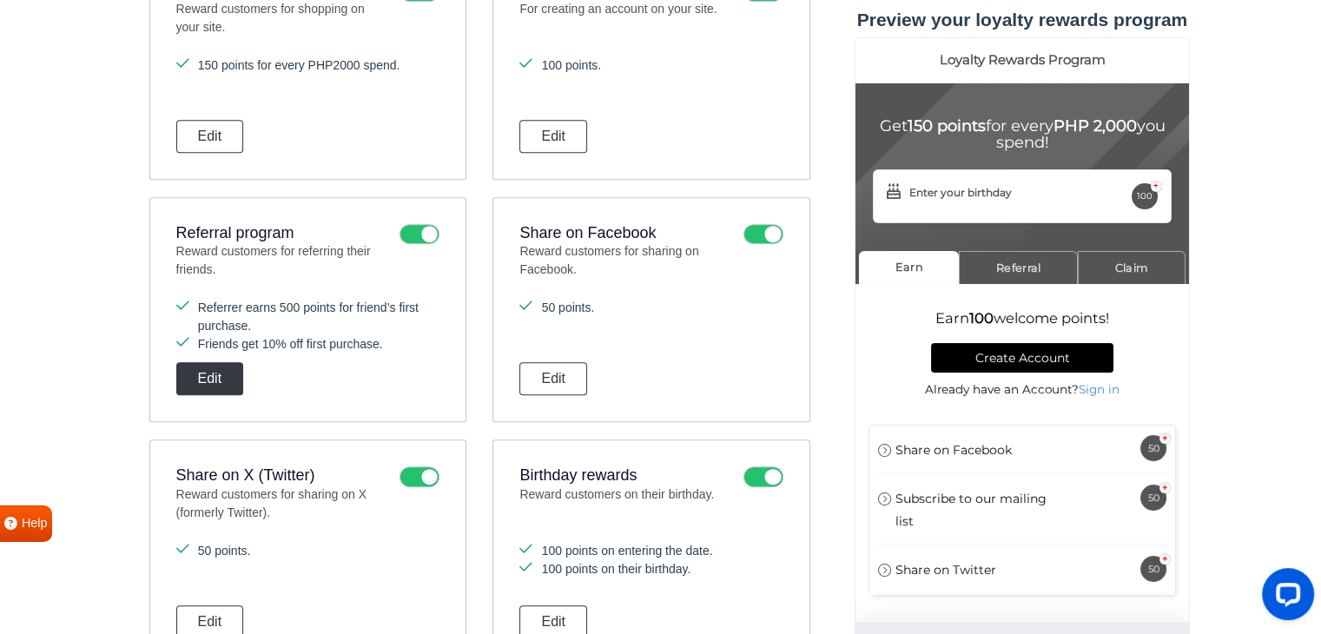
click at [228, 375] on button "Edit" at bounding box center [210, 378] width 68 height 33
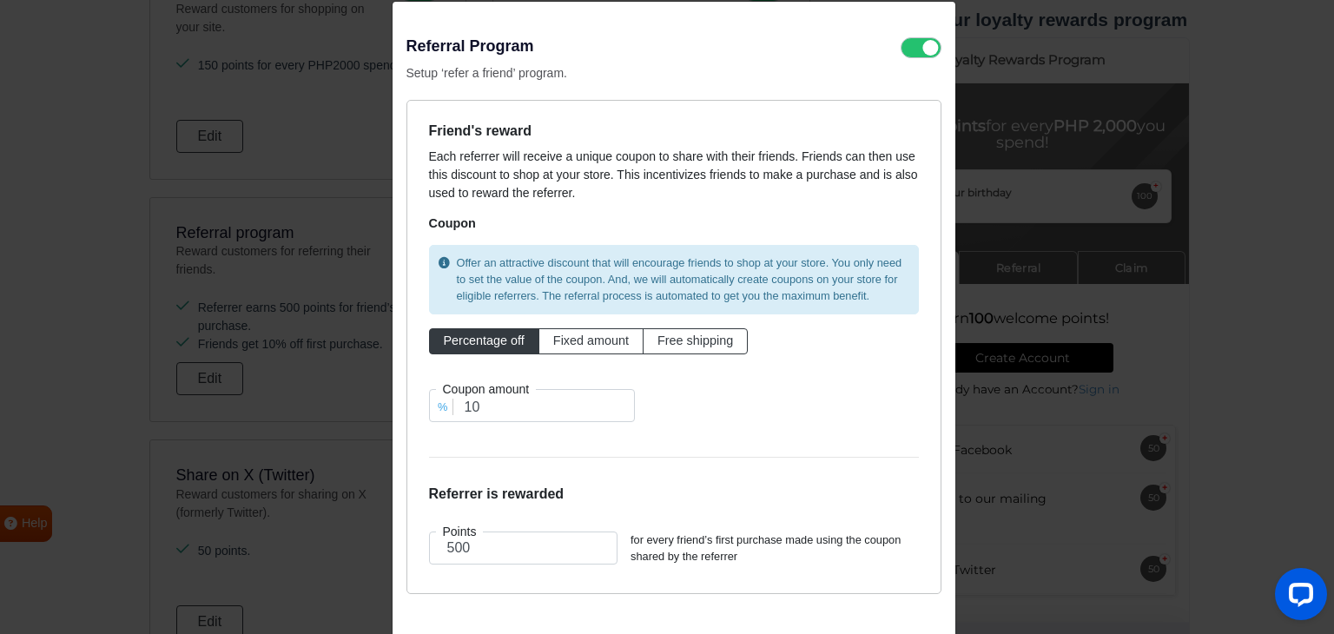
scroll to position [0, 0]
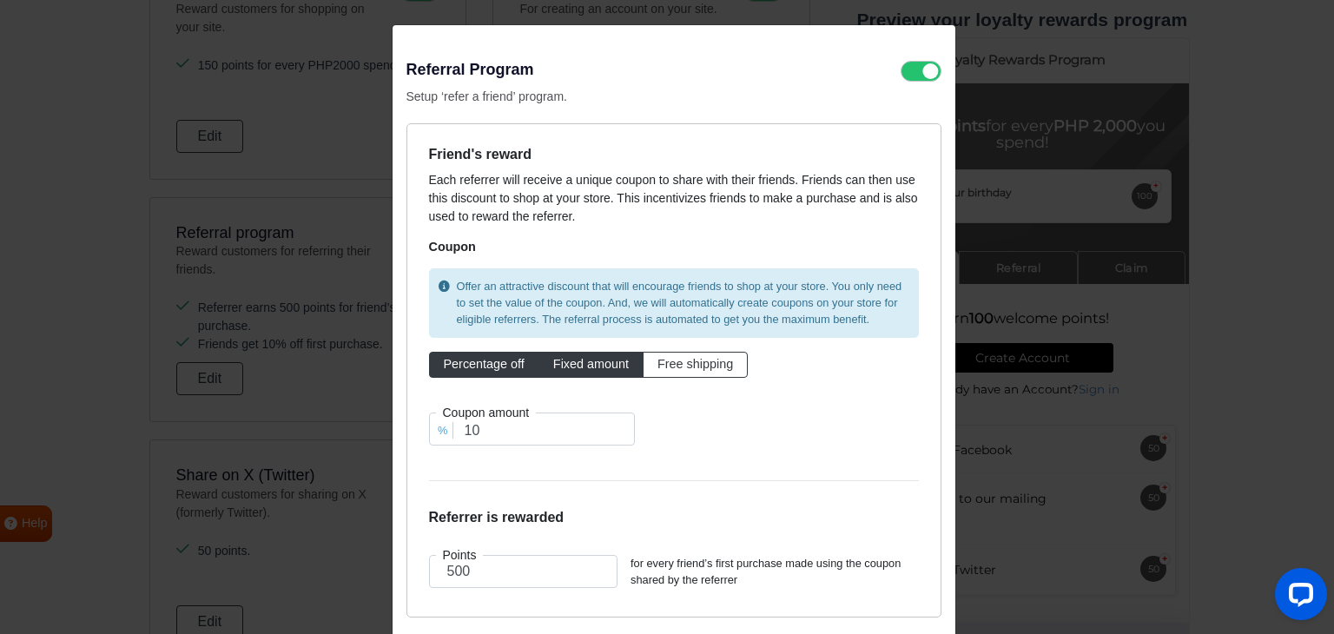
click at [587, 367] on span "Fixed amount" at bounding box center [591, 364] width 76 height 14
click at [564, 366] on input "Fixed amount" at bounding box center [558, 360] width 11 height 11
radio input "true"
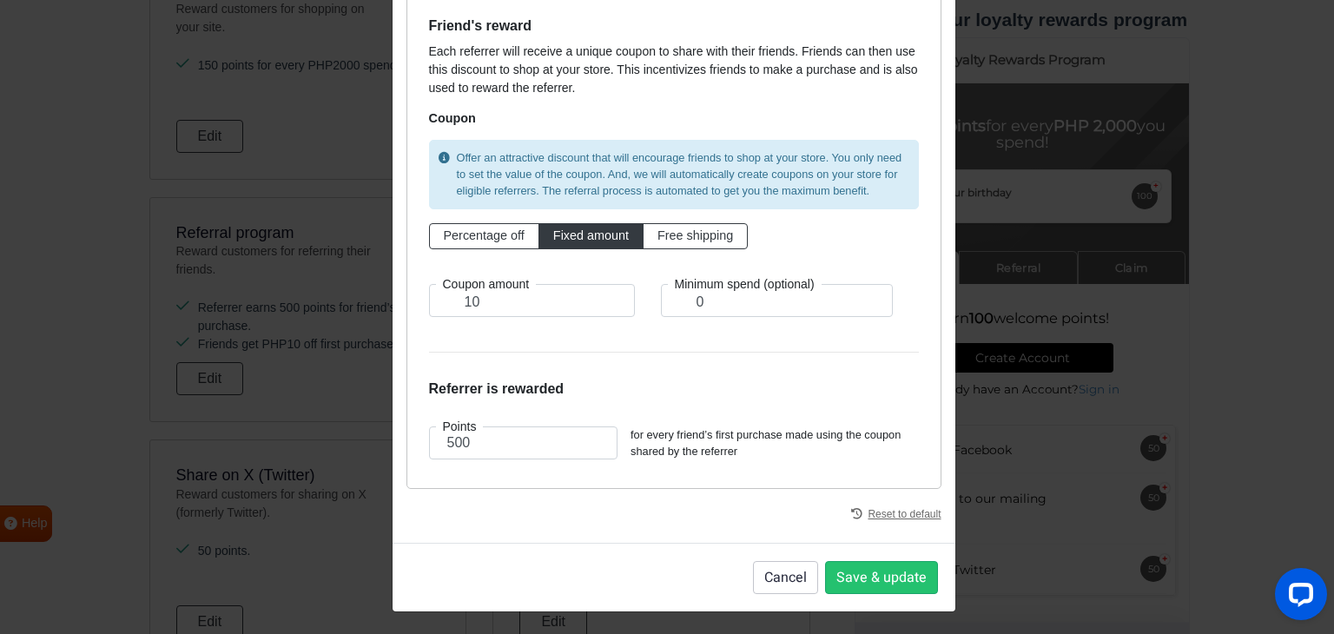
scroll to position [128, 0]
click at [511, 299] on input "10" at bounding box center [532, 300] width 206 height 33
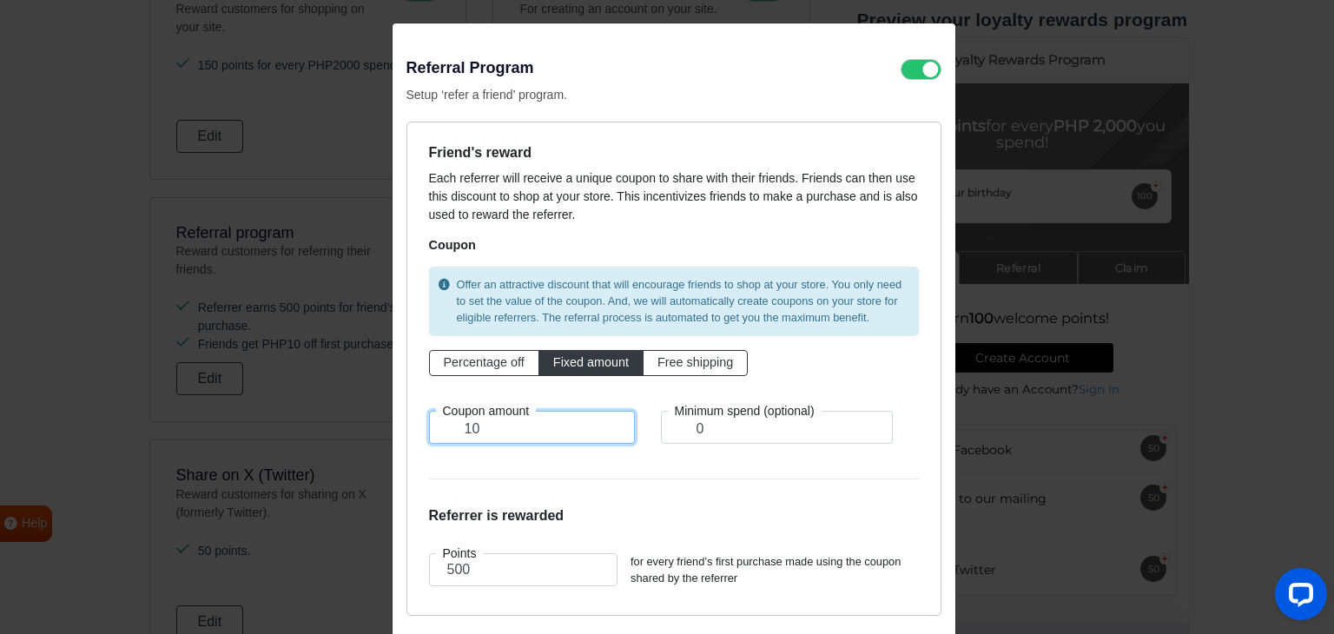
scroll to position [0, 0]
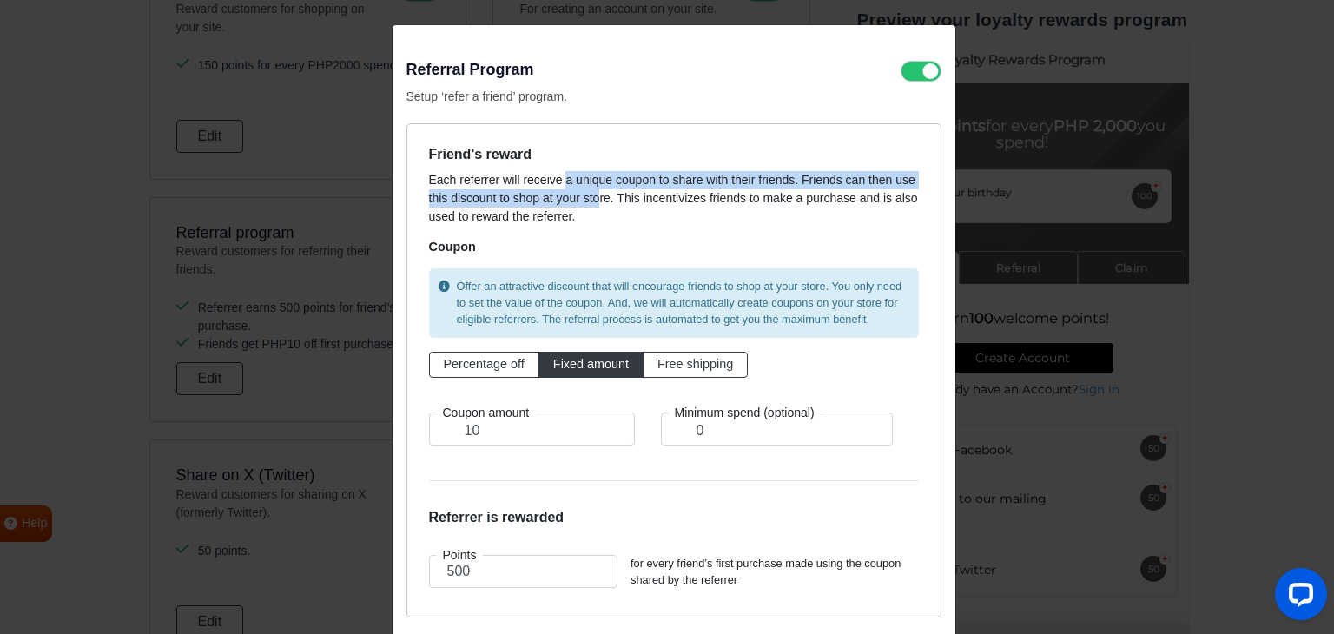
drag, startPoint x: 552, startPoint y: 176, endPoint x: 584, endPoint y: 206, distance: 43.6
click at [584, 206] on p "Each referrer will receive a unique coupon to share with their friends. Friends…" at bounding box center [674, 198] width 490 height 55
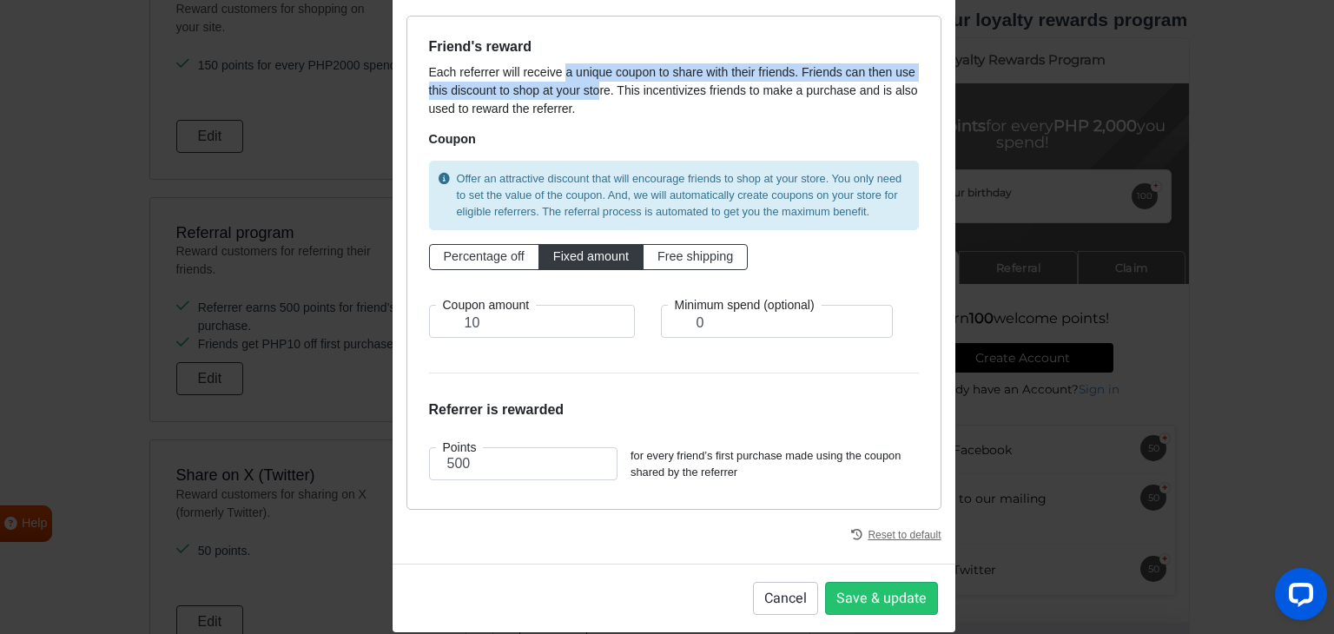
scroll to position [128, 0]
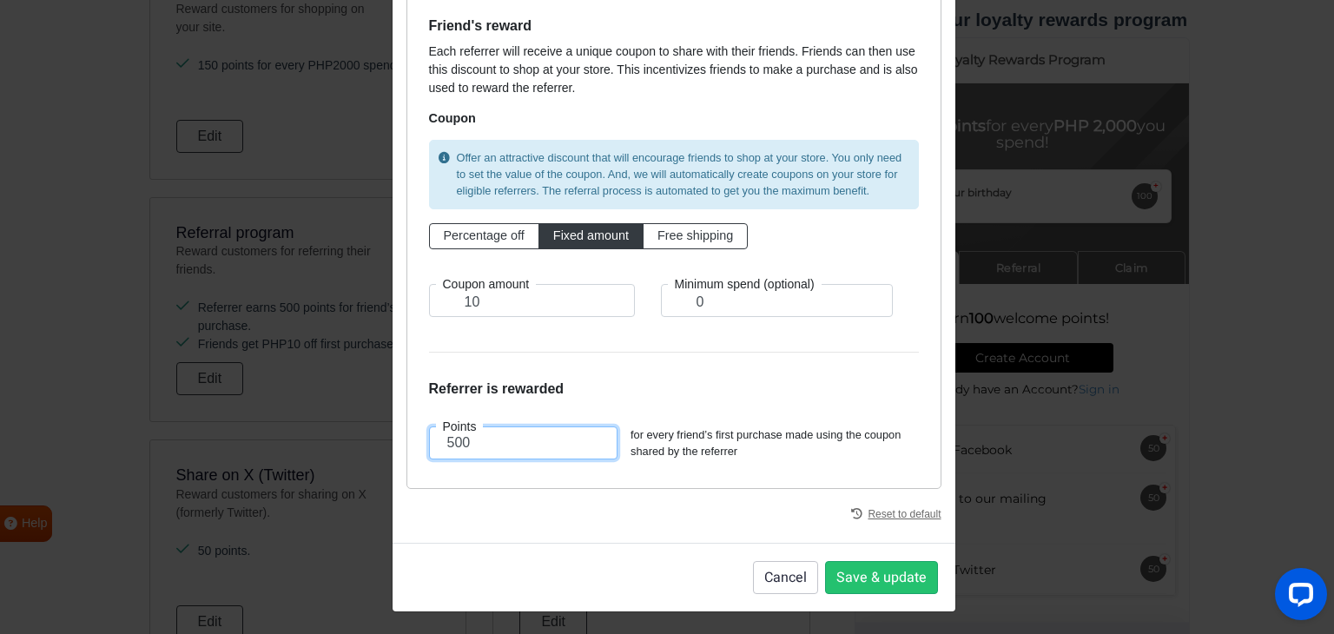
drag, startPoint x: 494, startPoint y: 426, endPoint x: 465, endPoint y: 430, distance: 28.9
click at [465, 430] on div "Points 500" at bounding box center [523, 442] width 215 height 33
drag, startPoint x: 425, startPoint y: 449, endPoint x: 408, endPoint y: 447, distance: 17.5
click at [416, 448] on div "Points 500" at bounding box center [523, 442] width 215 height 33
drag, startPoint x: 476, startPoint y: 447, endPoint x: 392, endPoint y: 438, distance: 84.8
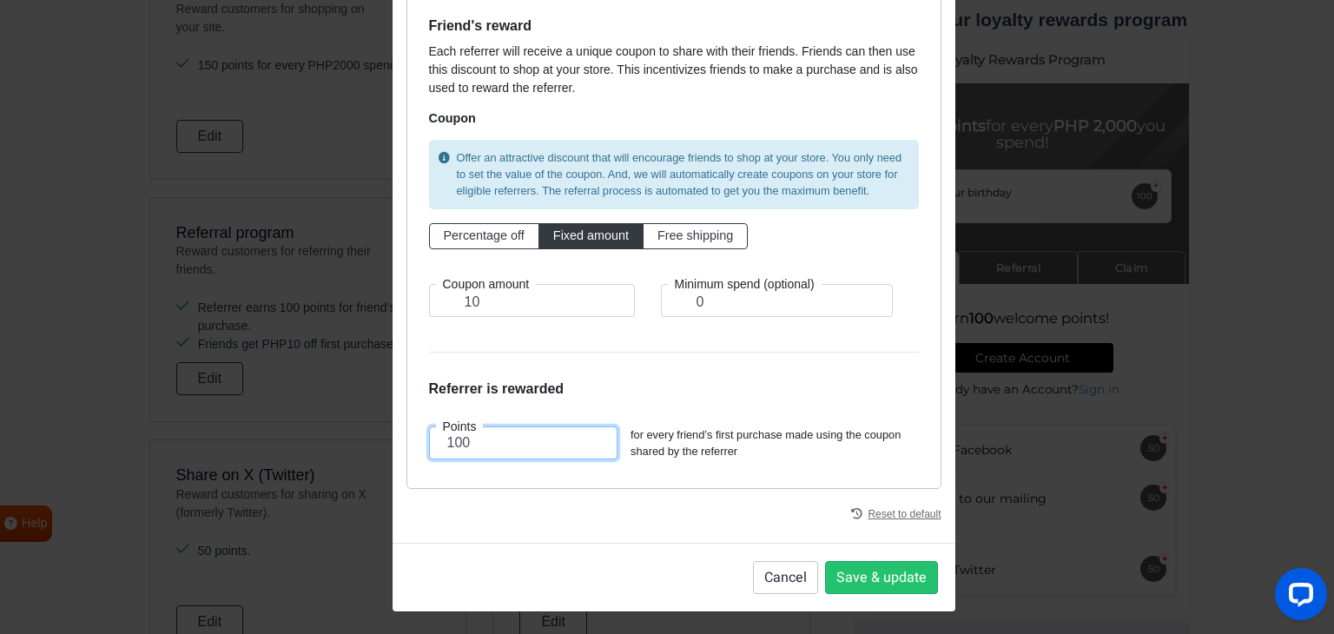
click at [392, 438] on div "Referral Program Setup ‘refer a friend’ program. Friend's reward Each referrer …" at bounding box center [673, 220] width 563 height 646
type input "150"
click at [525, 471] on div "Friend's reward Each referrer will receive a unique coupon to share with their …" at bounding box center [673, 242] width 535 height 494
click at [472, 346] on form "Friend's reward Each referrer will receive a unique coupon to share with their …" at bounding box center [674, 241] width 490 height 449
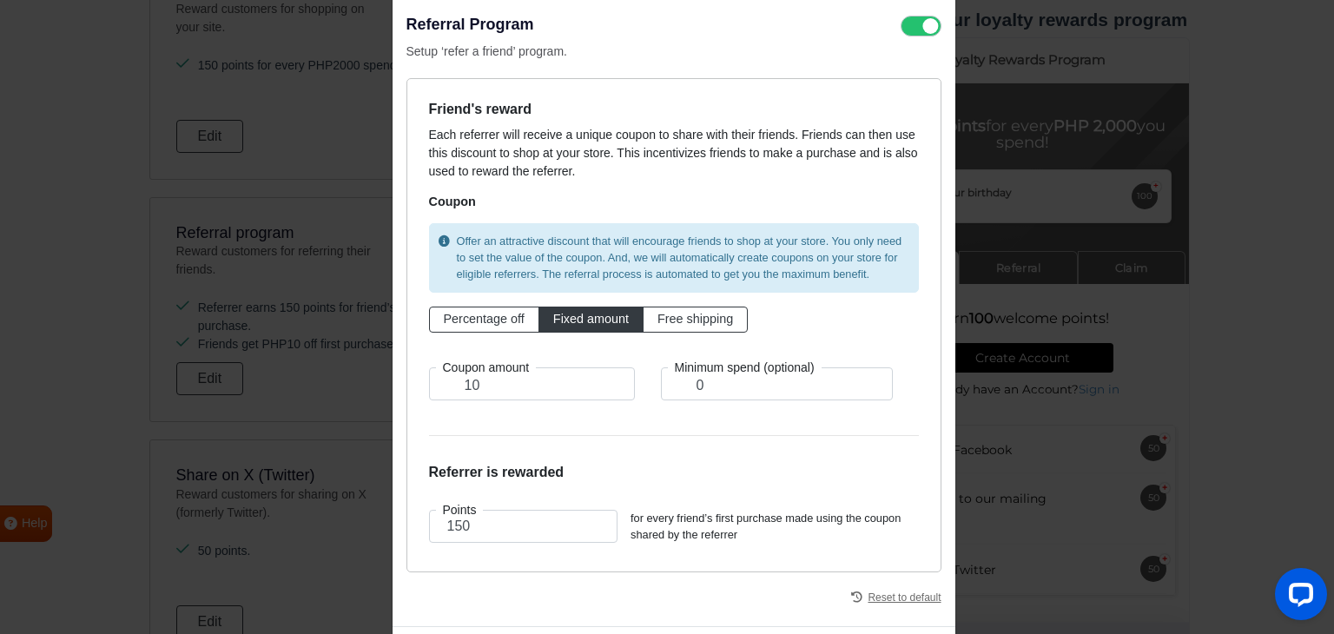
scroll to position [0, 0]
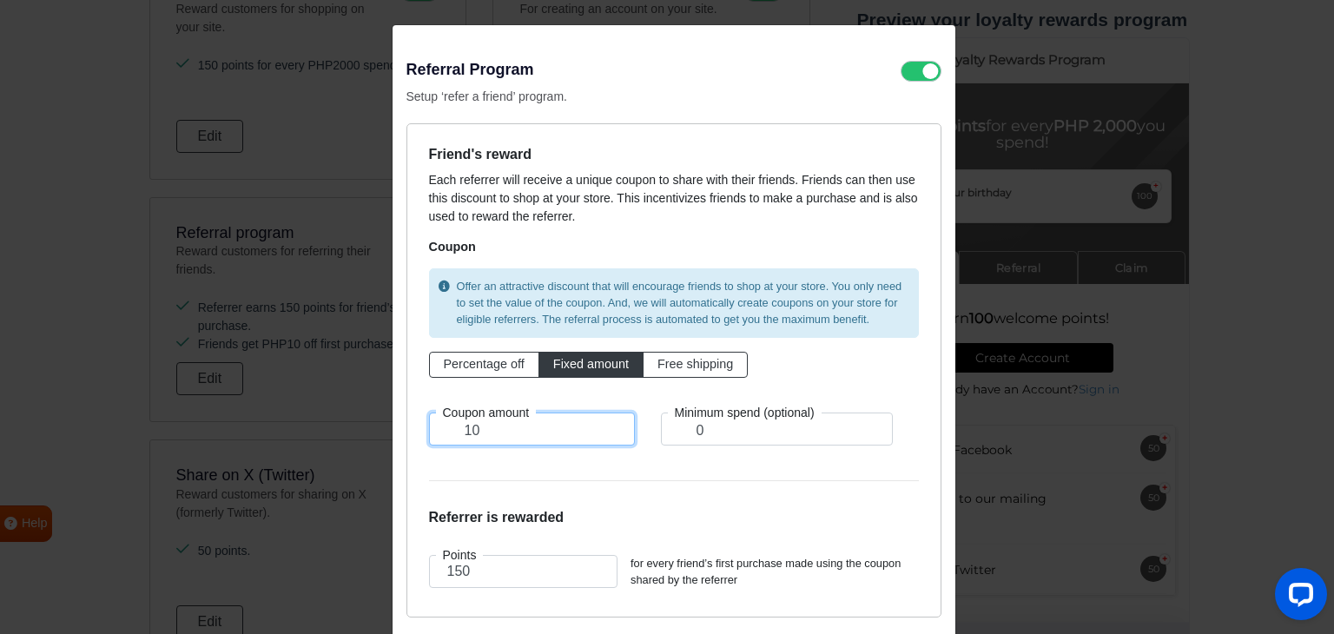
click at [517, 423] on input "10" at bounding box center [532, 428] width 206 height 33
type input "1"
click at [493, 367] on span "Percentage off" at bounding box center [484, 364] width 81 height 14
click at [455, 366] on input "Percentage off" at bounding box center [449, 360] width 11 height 11
radio input "true"
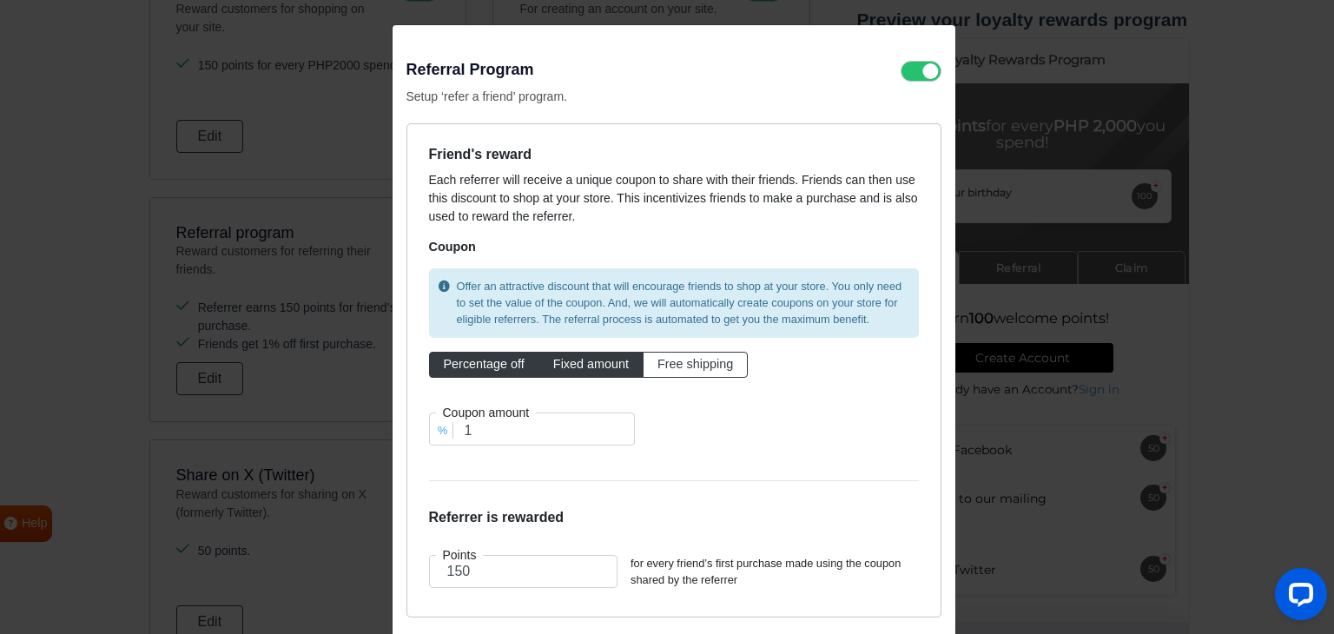
click at [569, 370] on label "Fixed amount" at bounding box center [590, 365] width 105 height 26
click at [564, 366] on input "Fixed amount" at bounding box center [558, 360] width 11 height 11
radio input "true"
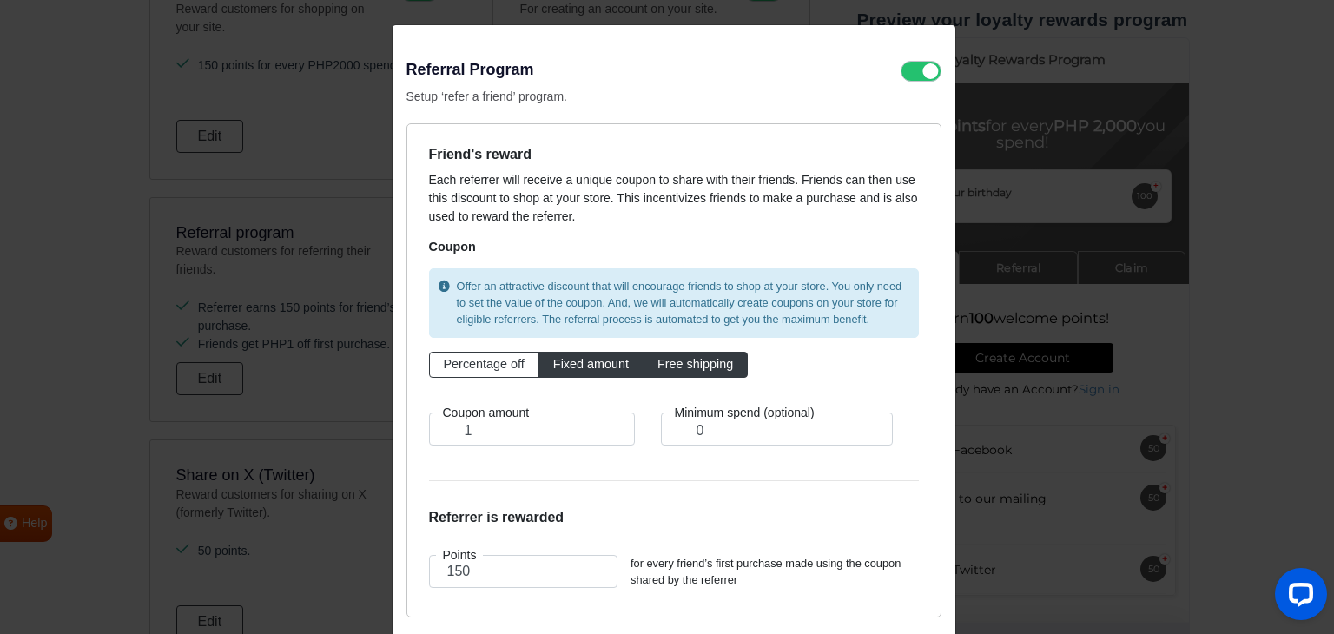
click at [693, 368] on span "Free shipping" at bounding box center [695, 364] width 76 height 14
click at [669, 366] on input "Free shipping" at bounding box center [662, 360] width 11 height 11
radio input "true"
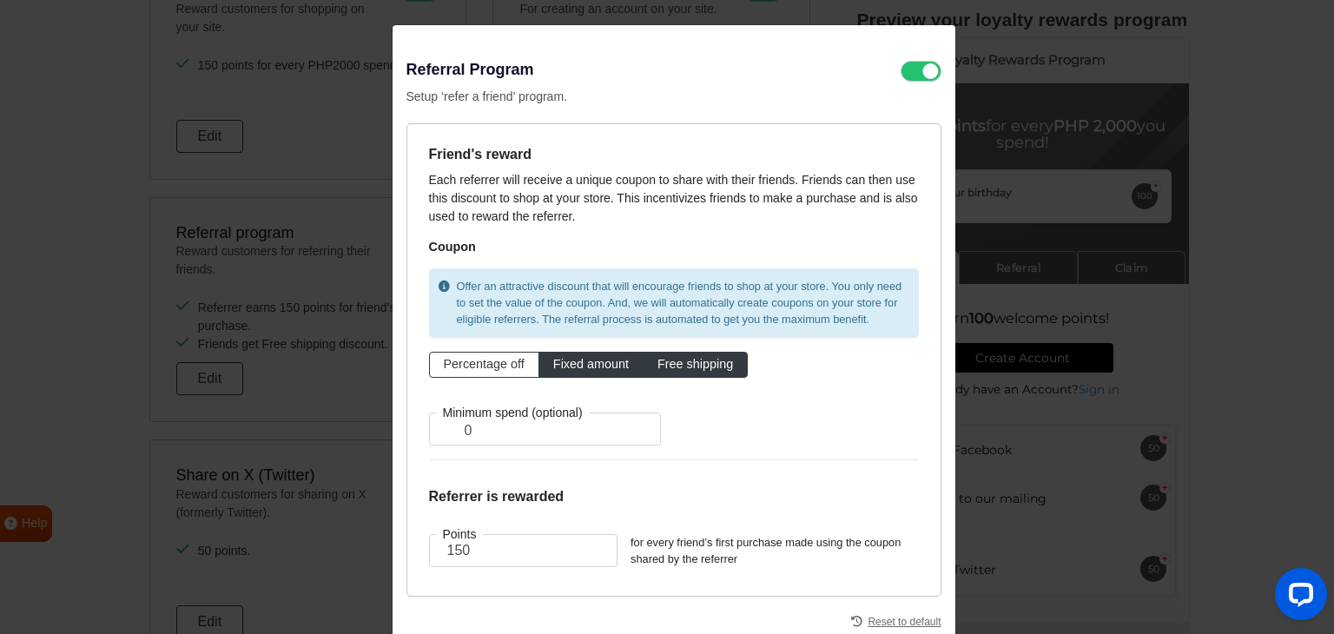
click at [572, 372] on label "Fixed amount" at bounding box center [590, 365] width 105 height 26
click at [564, 366] on input "Fixed amount" at bounding box center [558, 360] width 11 height 11
radio input "true"
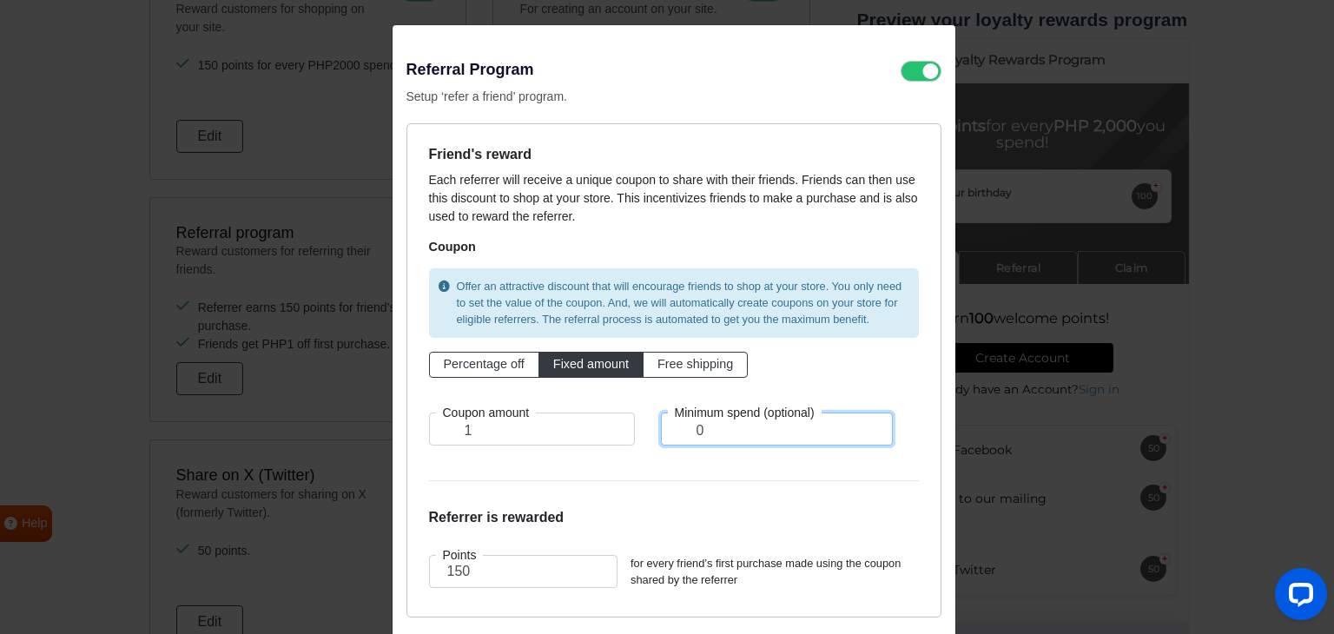
click at [719, 429] on input "0" at bounding box center [777, 428] width 232 height 33
drag, startPoint x: 719, startPoint y: 429, endPoint x: 664, endPoint y: 425, distance: 54.8
click at [664, 430] on input "0" at bounding box center [777, 428] width 232 height 33
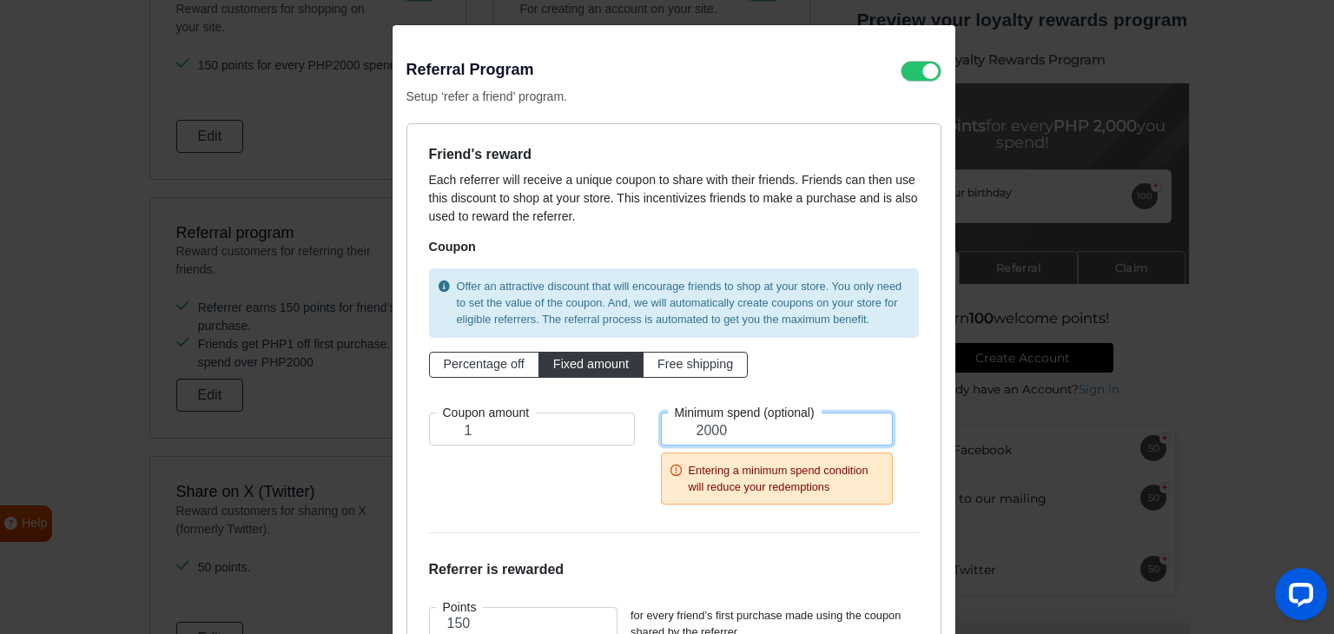
type input "2000"
click at [521, 474] on div "Coupon amount 1" at bounding box center [532, 454] width 232 height 85
click at [477, 405] on label "Coupon amount" at bounding box center [486, 412] width 101 height 18
click at [496, 434] on input "1" at bounding box center [532, 428] width 206 height 33
type input "150"
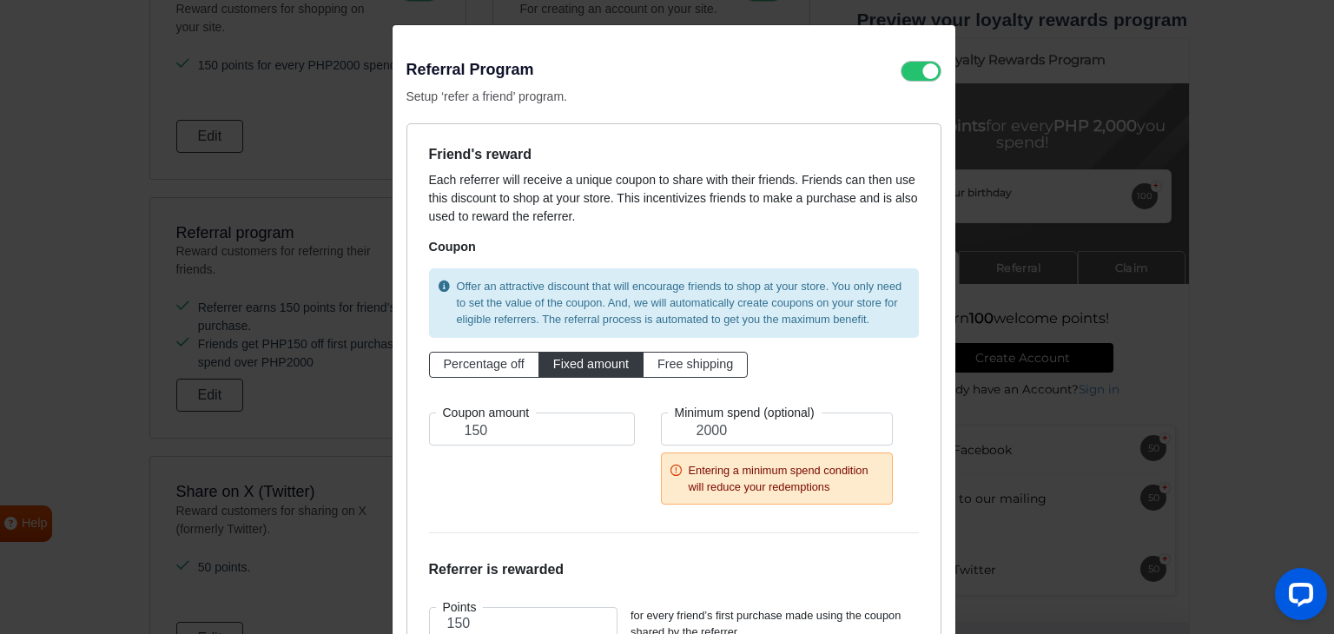
click at [500, 407] on label "Coupon amount" at bounding box center [486, 412] width 101 height 18
click at [670, 470] on icon at bounding box center [675, 470] width 11 height 11
click at [688, 436] on input "2000" at bounding box center [777, 428] width 232 height 33
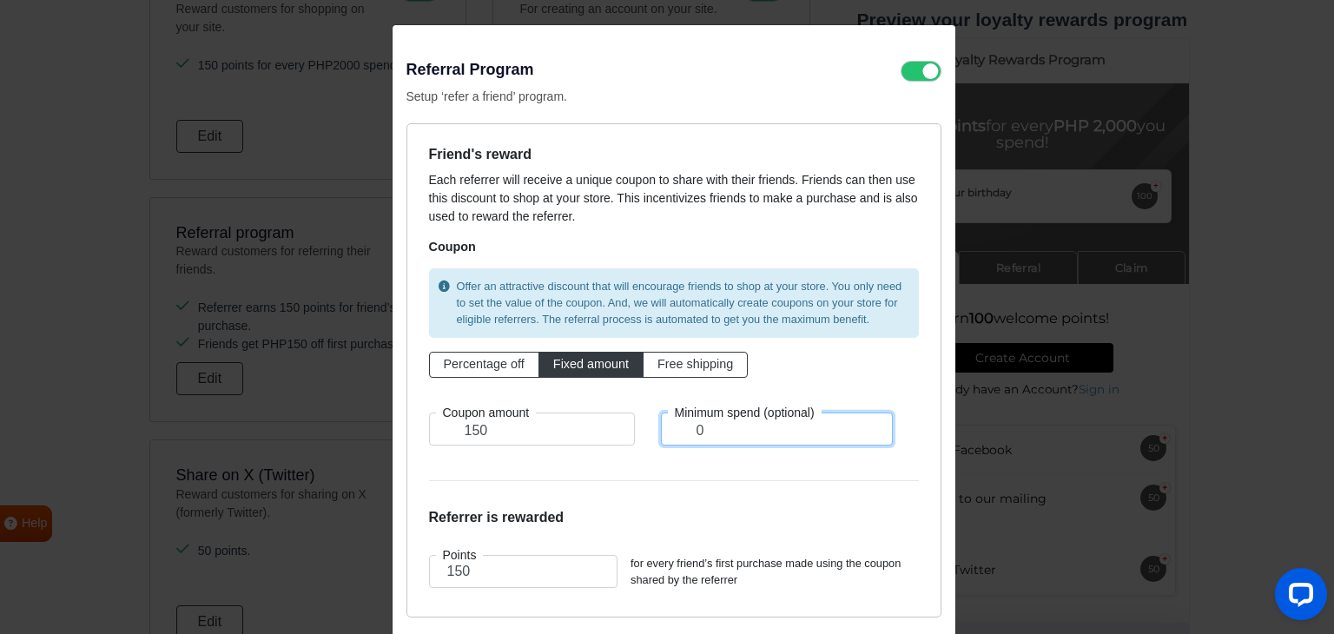
type input "0"
click at [564, 466] on form "Friend's reward Each referrer will receive a unique coupon to share with their …" at bounding box center [674, 370] width 490 height 449
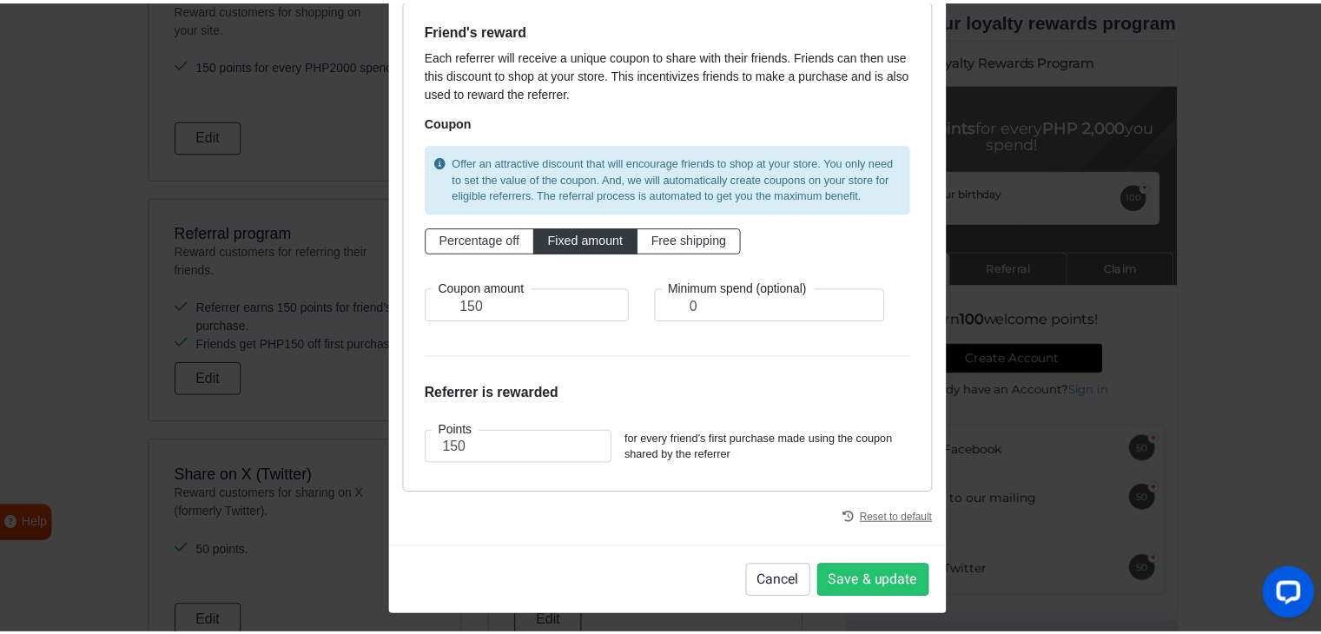
scroll to position [128, 0]
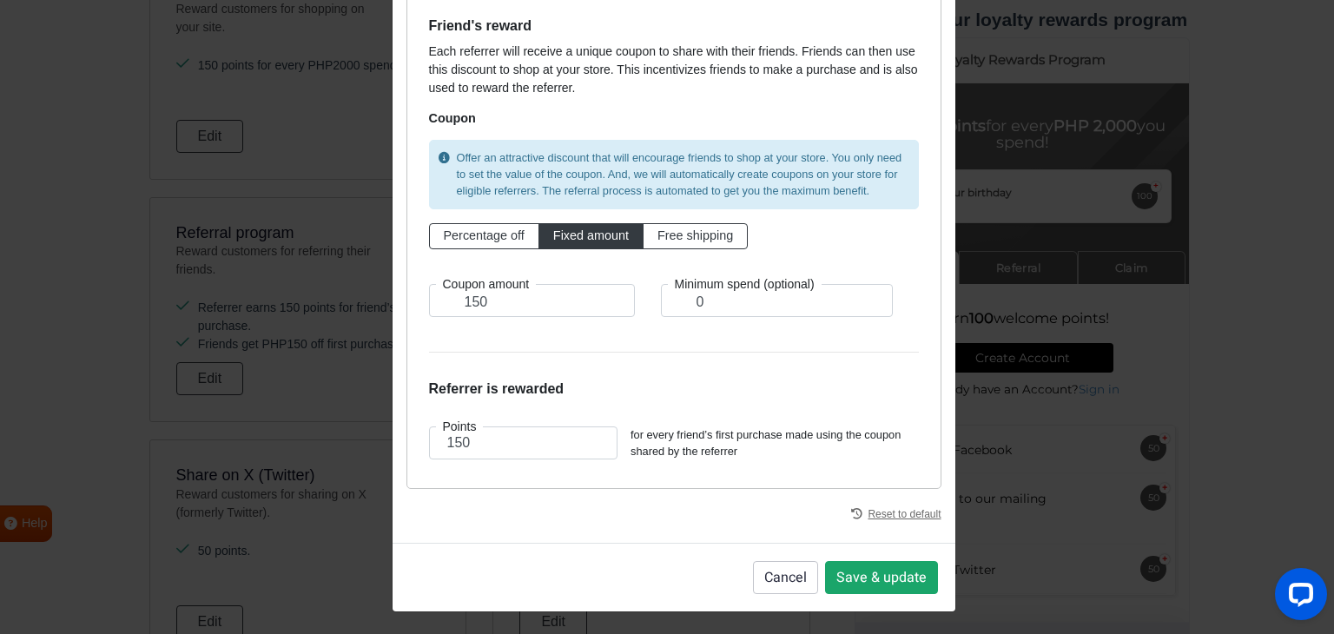
click at [905, 575] on button "Save & update" at bounding box center [881, 577] width 113 height 33
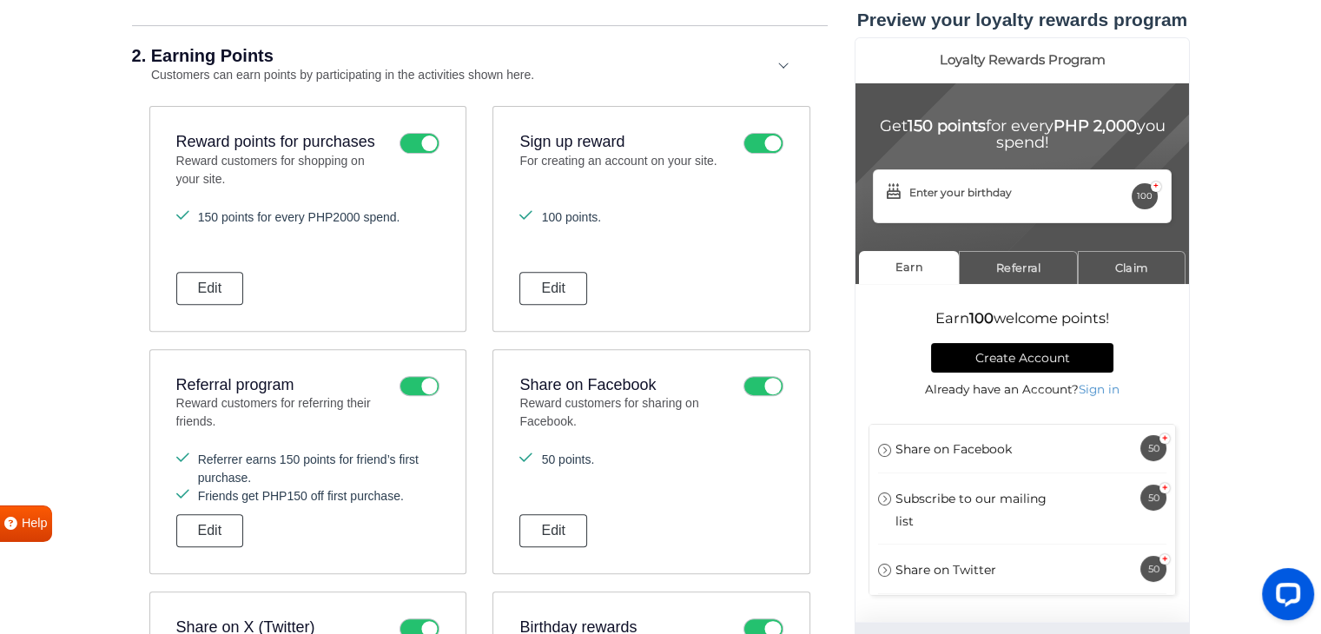
scroll to position [695, 0]
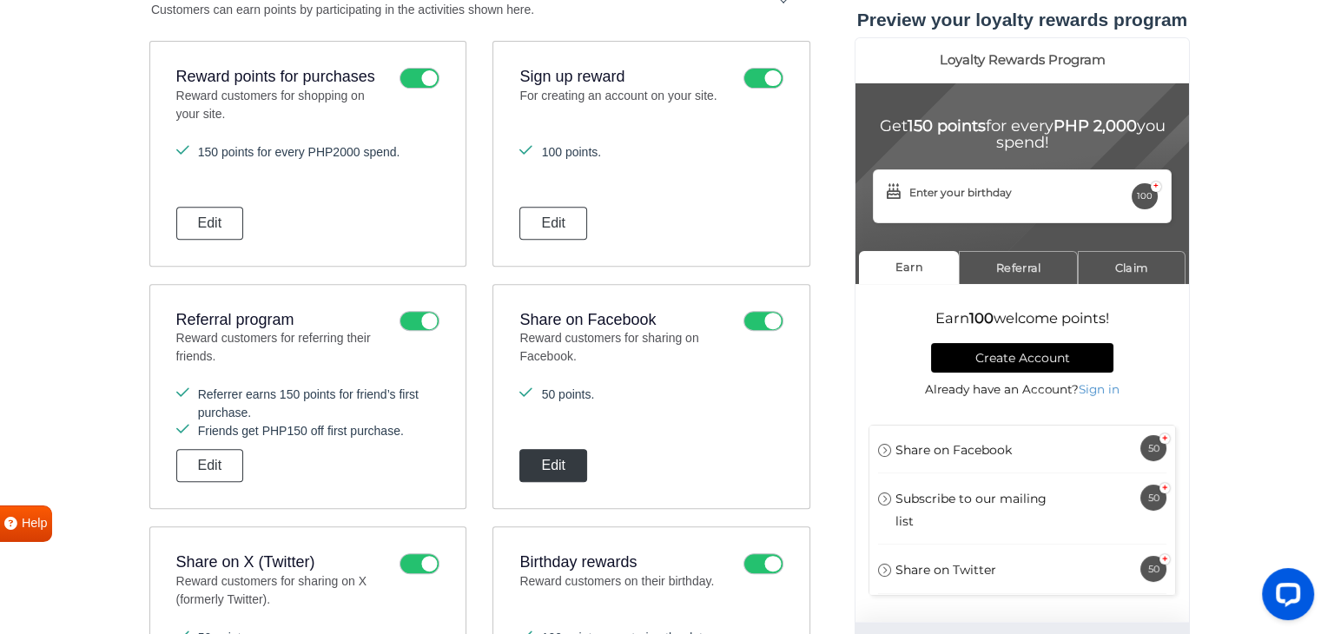
click at [562, 461] on button "Edit" at bounding box center [553, 465] width 68 height 33
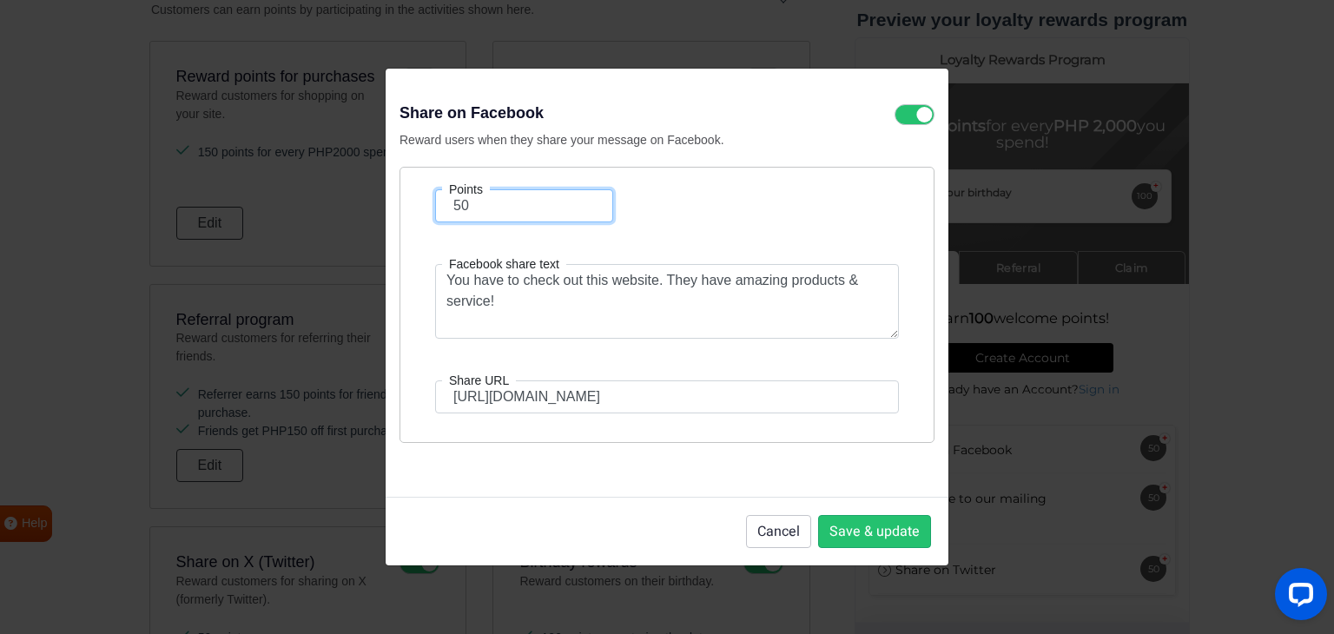
click at [484, 212] on input "50" at bounding box center [524, 205] width 178 height 33
drag, startPoint x: 479, startPoint y: 211, endPoint x: 406, endPoint y: 216, distance: 73.1
click at [406, 216] on div "Points 50 Facebook share text You have to check out this website. They have ama…" at bounding box center [666, 305] width 535 height 276
type input "100"
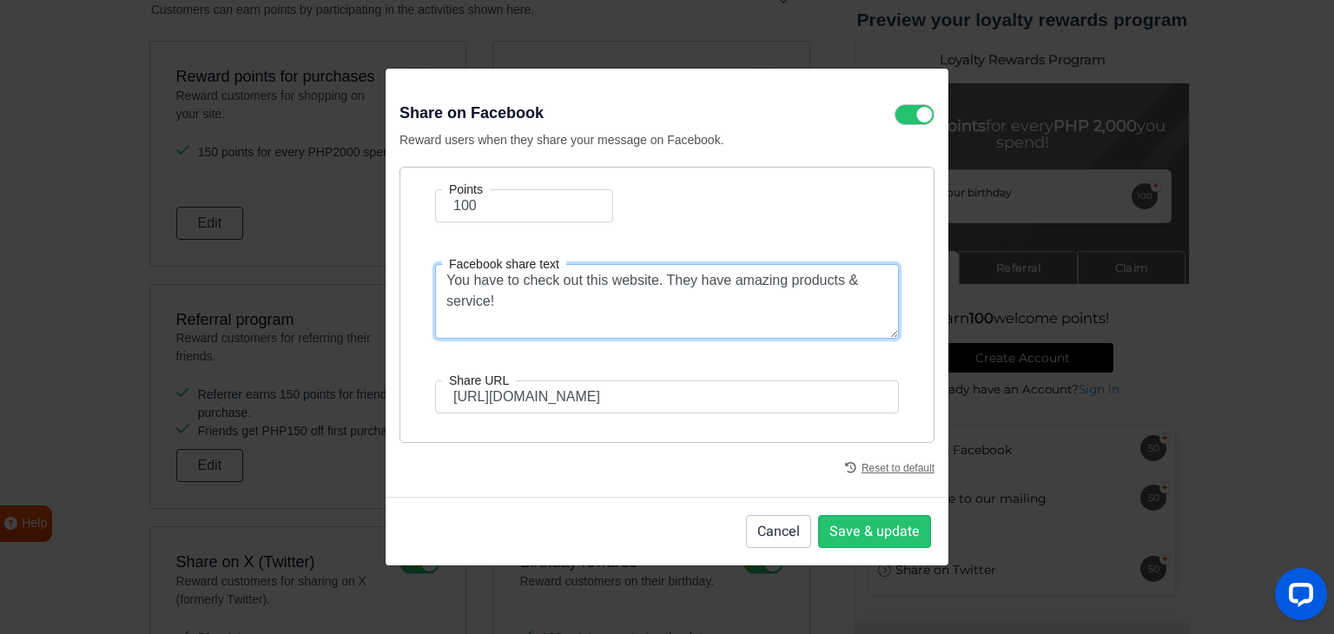
click at [510, 305] on textarea "You have to check out this website. They have amazing products & service!" at bounding box center [667, 301] width 464 height 75
click at [749, 299] on textarea "You have to check out this website. They have amazing products & service!" at bounding box center [667, 301] width 464 height 75
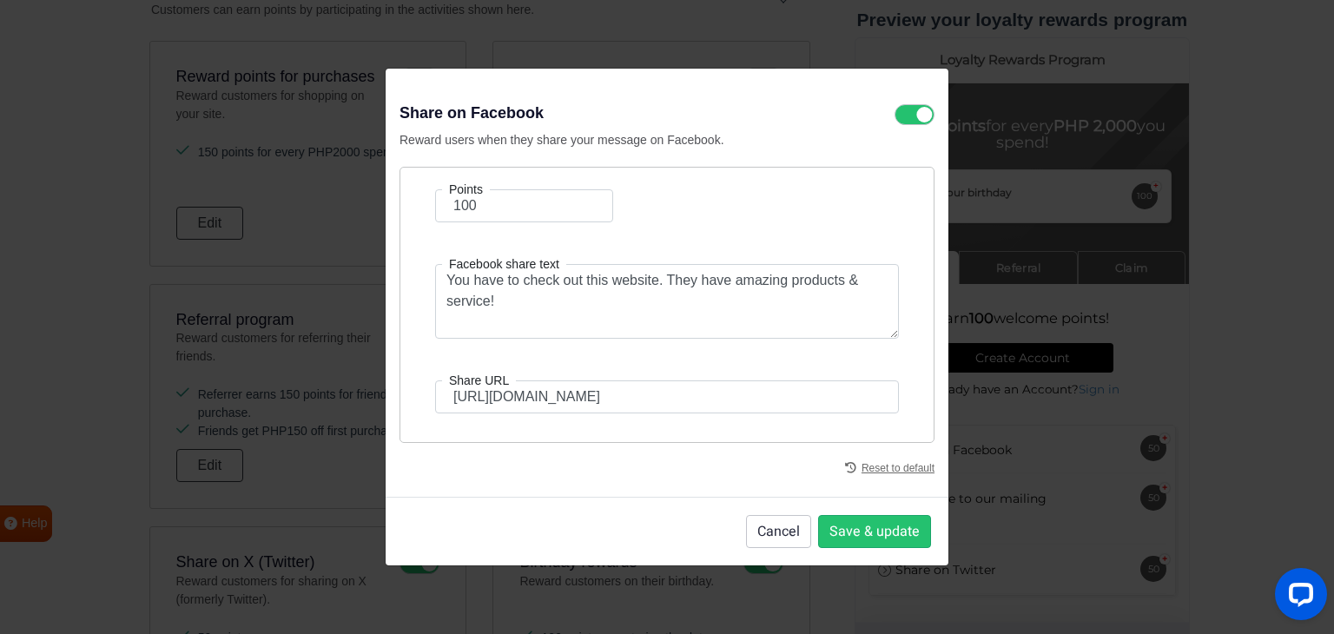
click at [616, 244] on form "Points 100 Facebook share text You have to check out this website. They have am…" at bounding box center [667, 301] width 490 height 224
click at [651, 398] on input "[URL][DOMAIN_NAME]" at bounding box center [667, 396] width 464 height 33
type input "[URL][DOMAIN_NAME]"
click at [743, 426] on div "Points 100 Facebook share text You have to check out this website. They have am…" at bounding box center [666, 305] width 535 height 276
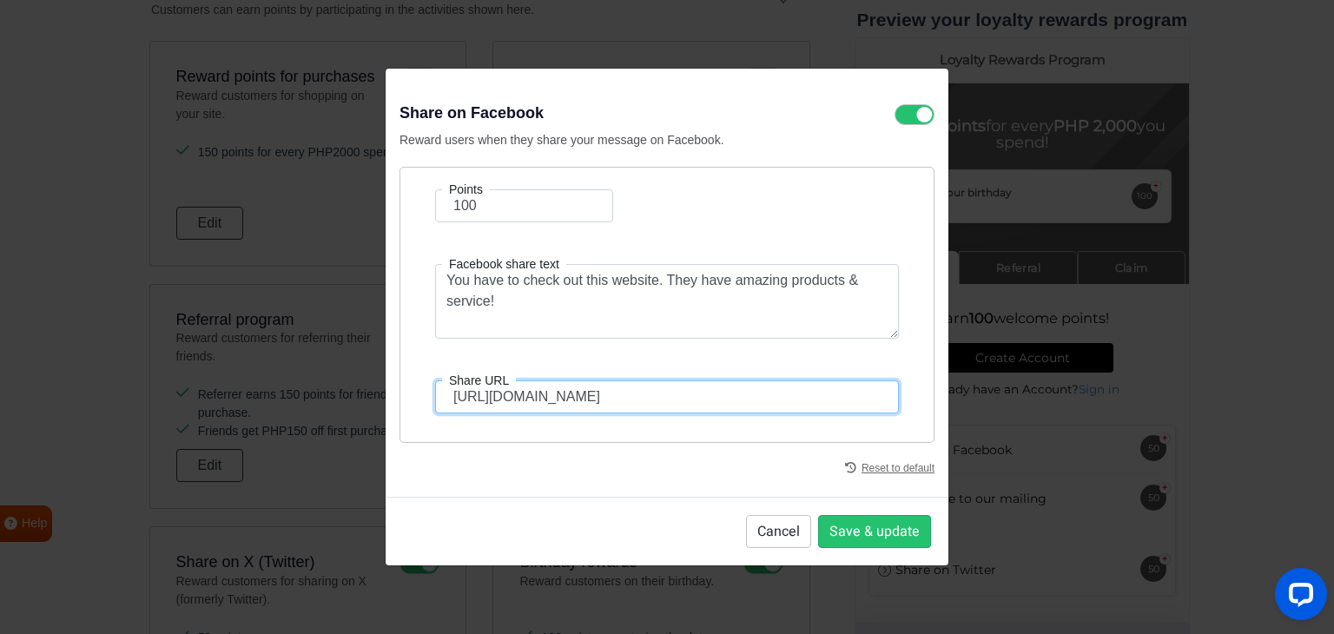
click at [802, 390] on input "[URL][DOMAIN_NAME]" at bounding box center [667, 396] width 464 height 33
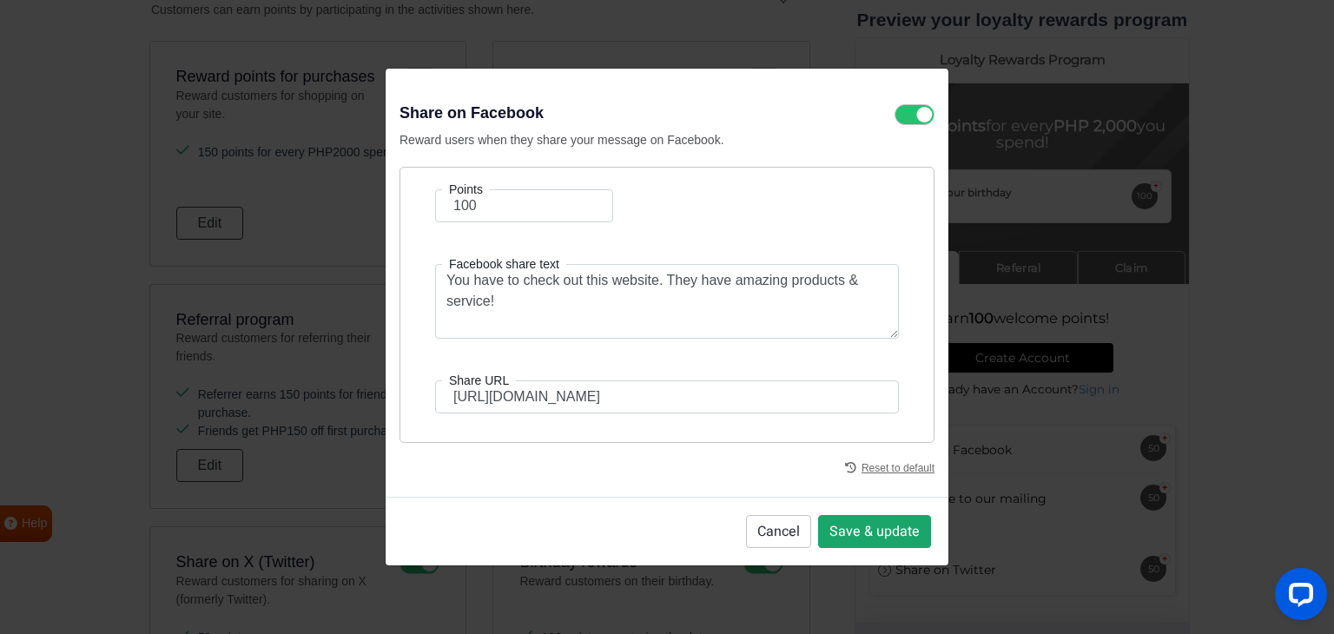
click at [864, 534] on button "Save & update" at bounding box center [874, 531] width 113 height 33
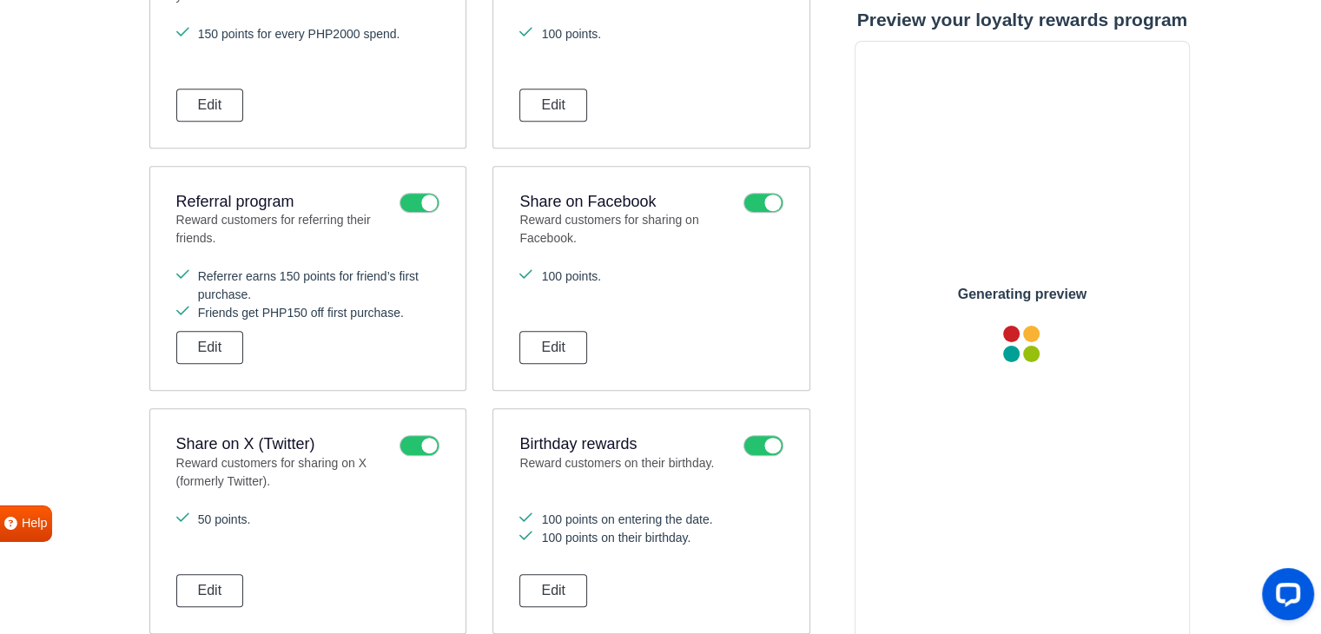
scroll to position [868, 0]
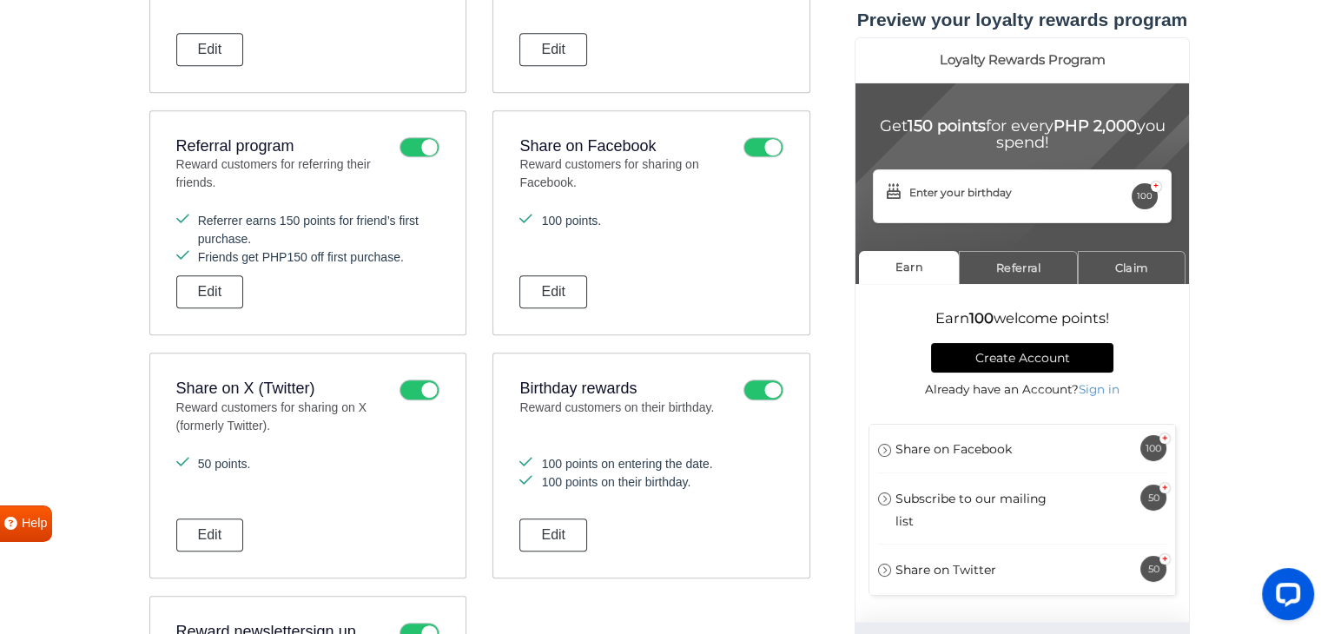
click at [420, 381] on icon at bounding box center [419, 389] width 40 height 21
click at [0, 0] on input "checkbox" at bounding box center [0, 0] width 0 height 0
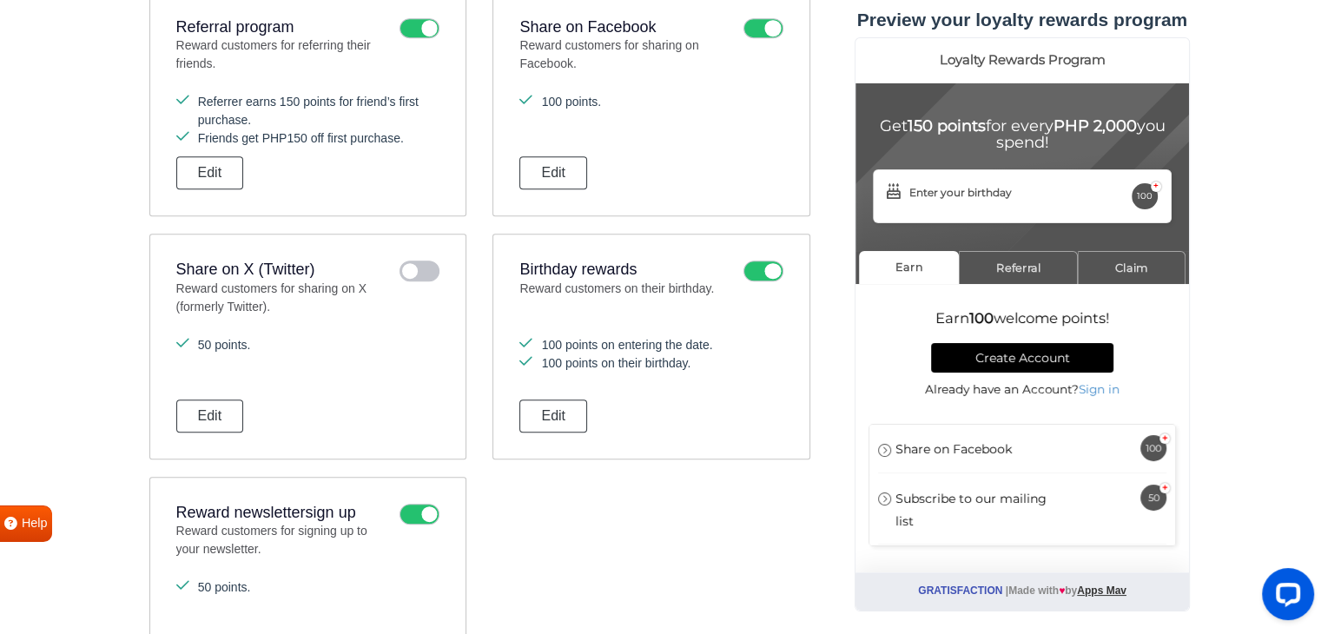
scroll to position [1042, 0]
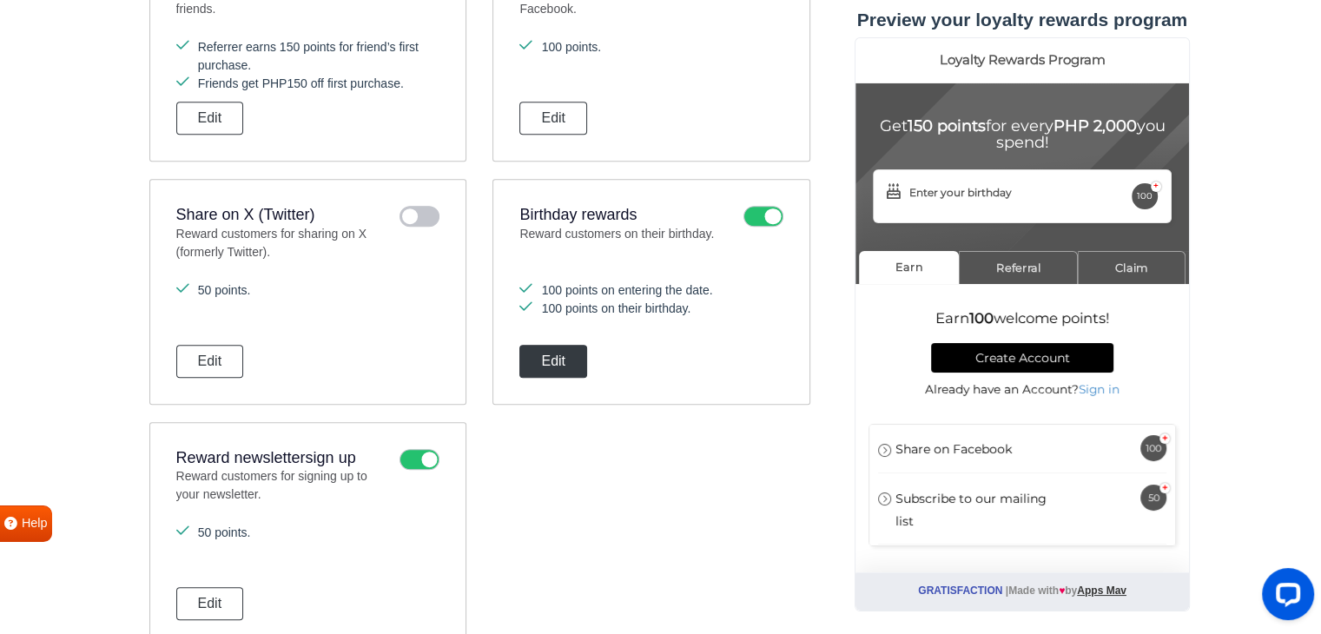
click at [562, 356] on button "Edit" at bounding box center [553, 361] width 68 height 33
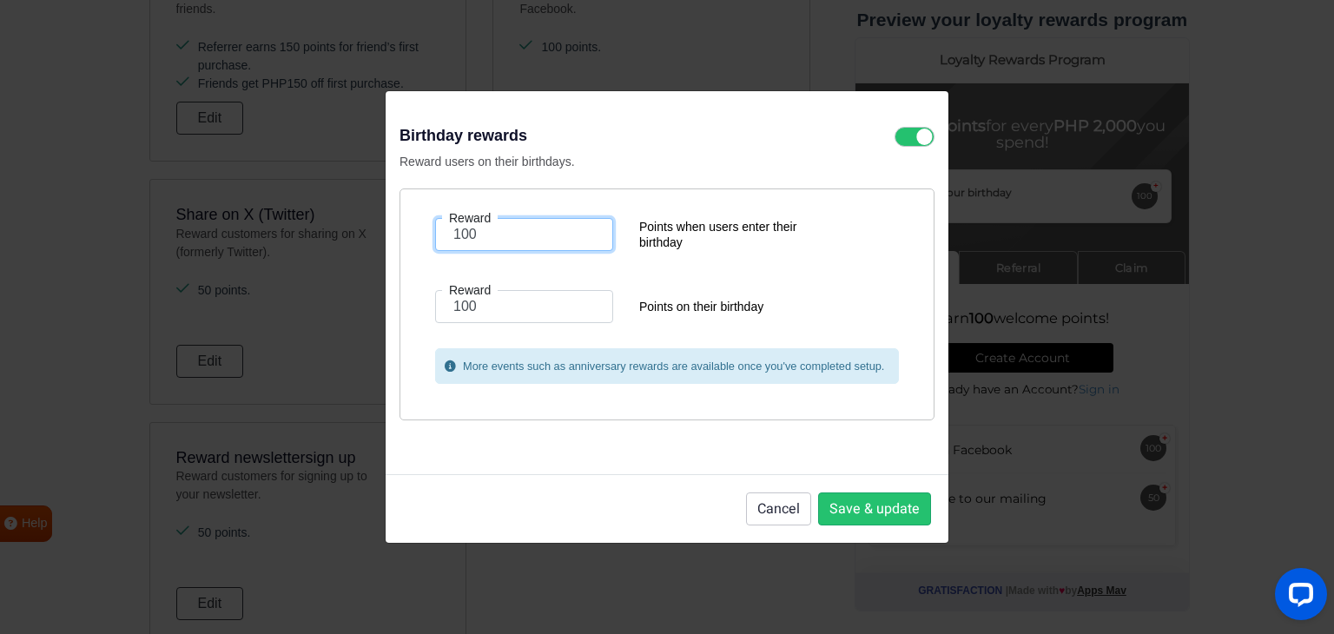
drag, startPoint x: 497, startPoint y: 240, endPoint x: 413, endPoint y: 225, distance: 84.8
click at [413, 225] on div "Reward 100 Points when users enter their birthday Reward 100 Points on their bi…" at bounding box center [666, 304] width 535 height 232
type input "150"
drag, startPoint x: 498, startPoint y: 313, endPoint x: 441, endPoint y: 310, distance: 57.4
click at [441, 311] on input "100" at bounding box center [524, 306] width 178 height 33
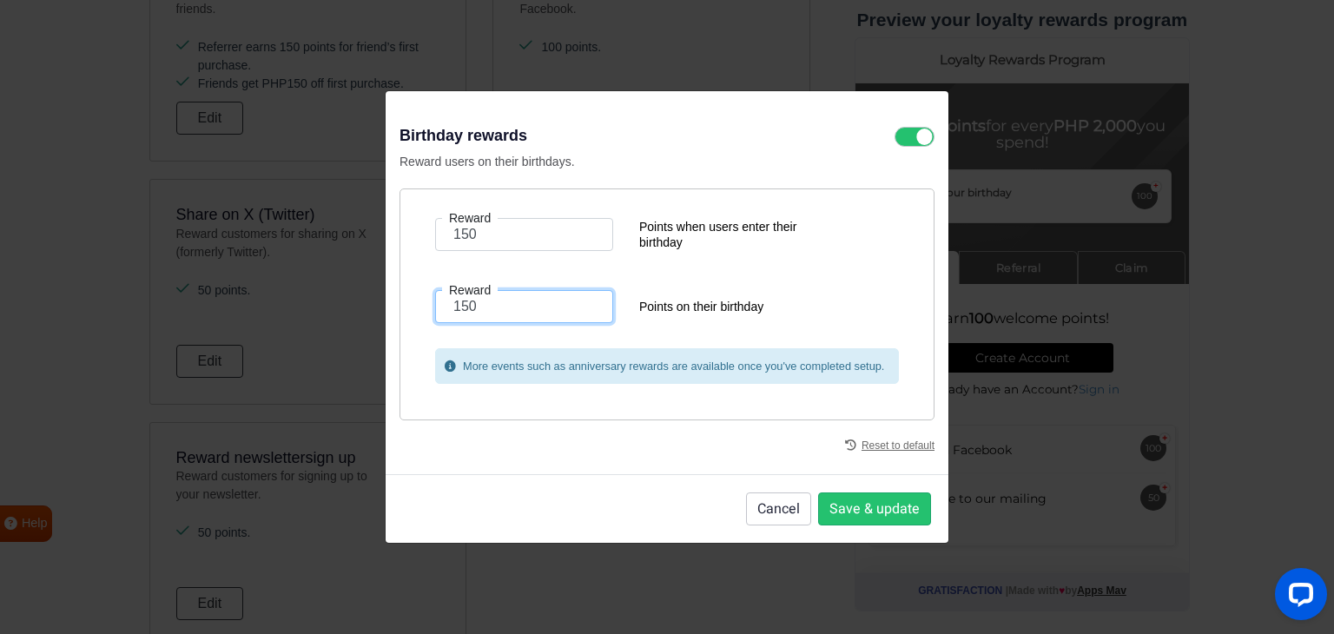
type input "150"
drag, startPoint x: 488, startPoint y: 240, endPoint x: 442, endPoint y: 240, distance: 46.0
click at [442, 240] on input "150" at bounding box center [524, 234] width 178 height 33
type input "0"
click at [624, 255] on div "Reward 0 Points when users enter their birthday" at bounding box center [667, 240] width 490 height 44
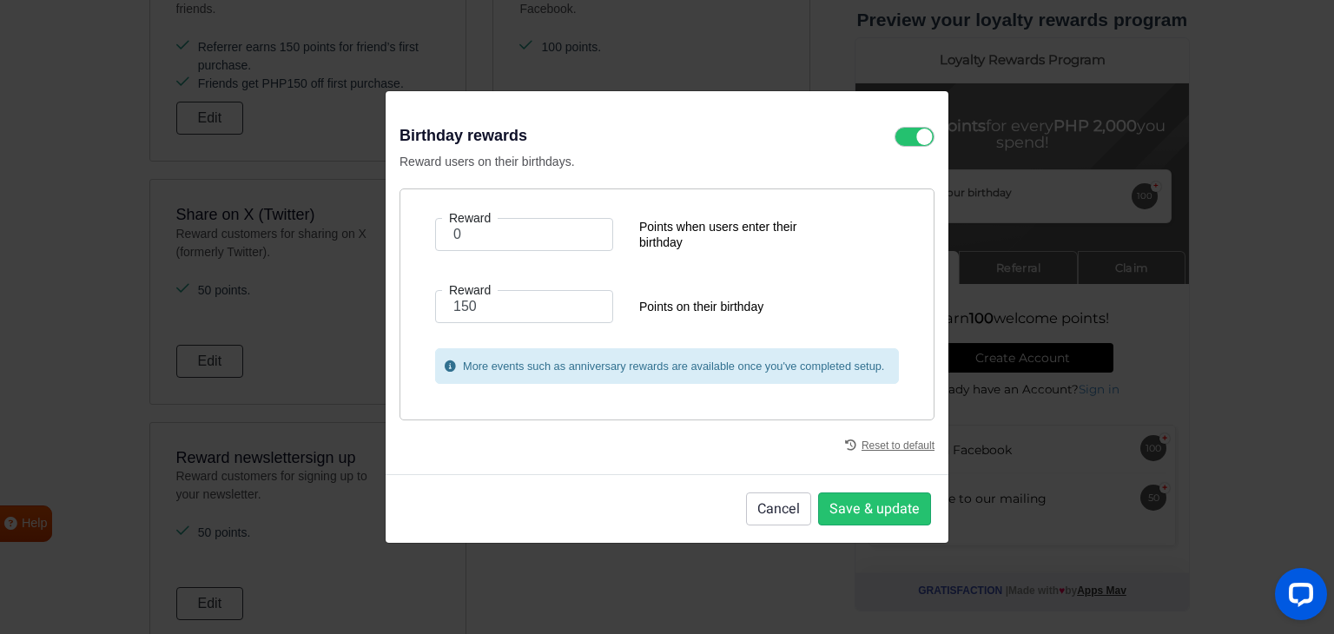
click at [754, 280] on form "Reward 0 Points when users enter their birthday Reward 150 Points on their birt…" at bounding box center [667, 301] width 490 height 166
click at [881, 508] on button "Save & update" at bounding box center [874, 508] width 113 height 33
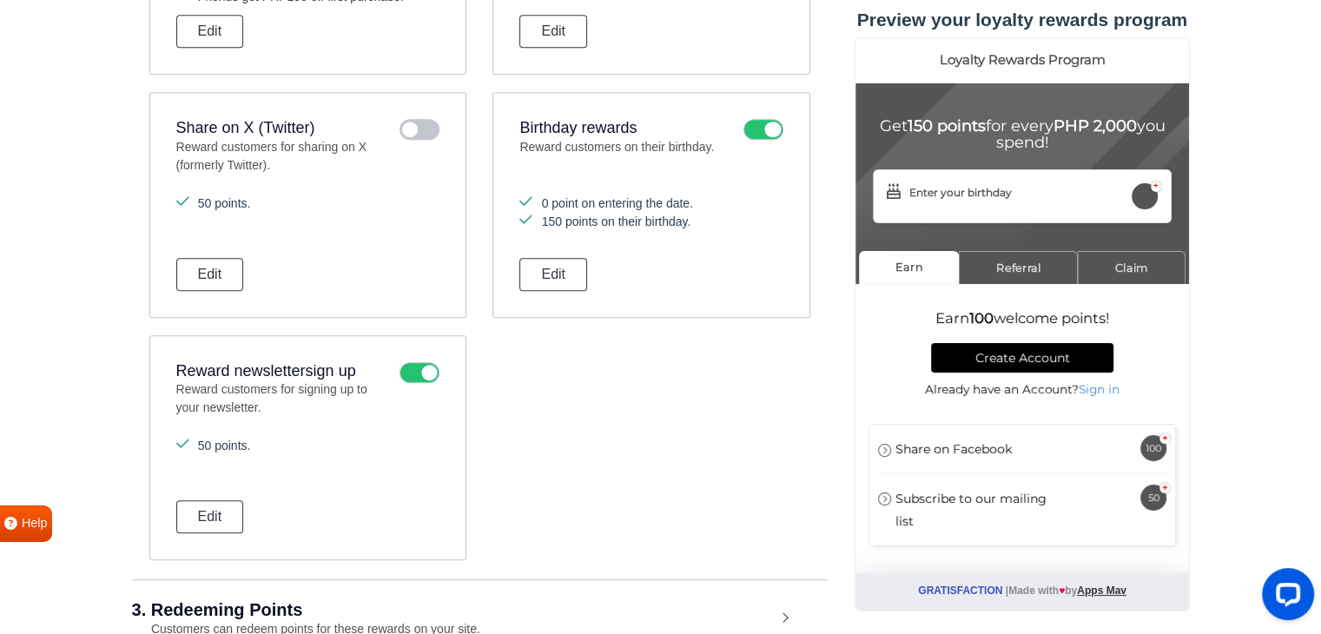
scroll to position [1215, 0]
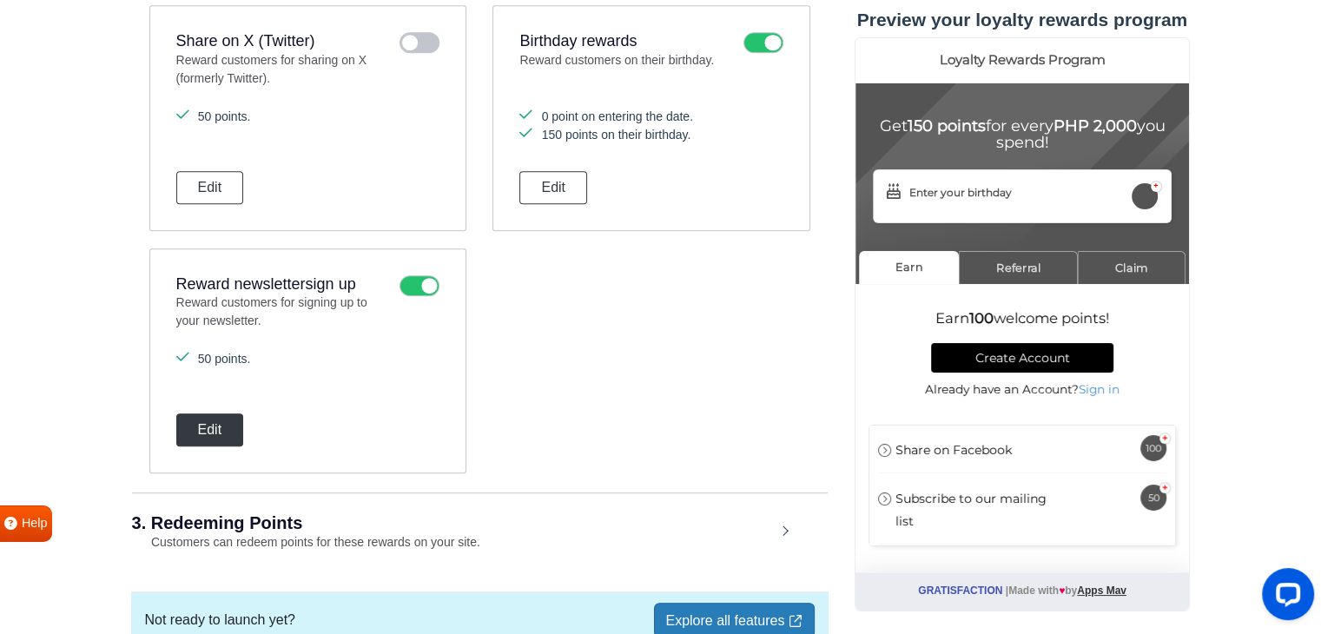
click at [202, 427] on button "Edit" at bounding box center [210, 429] width 68 height 33
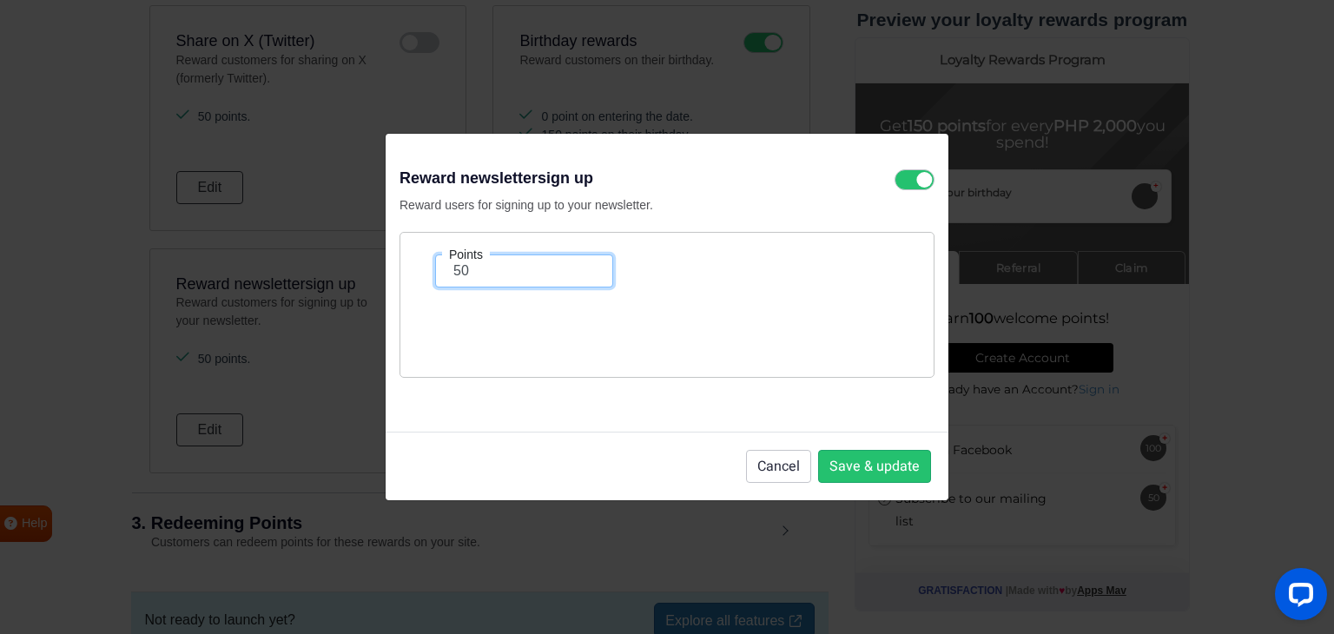
drag, startPoint x: 483, startPoint y: 272, endPoint x: 411, endPoint y: 261, distance: 72.8
click at [411, 263] on div "Points 50" at bounding box center [666, 305] width 535 height 146
click at [859, 457] on button "Save & update" at bounding box center [874, 466] width 113 height 33
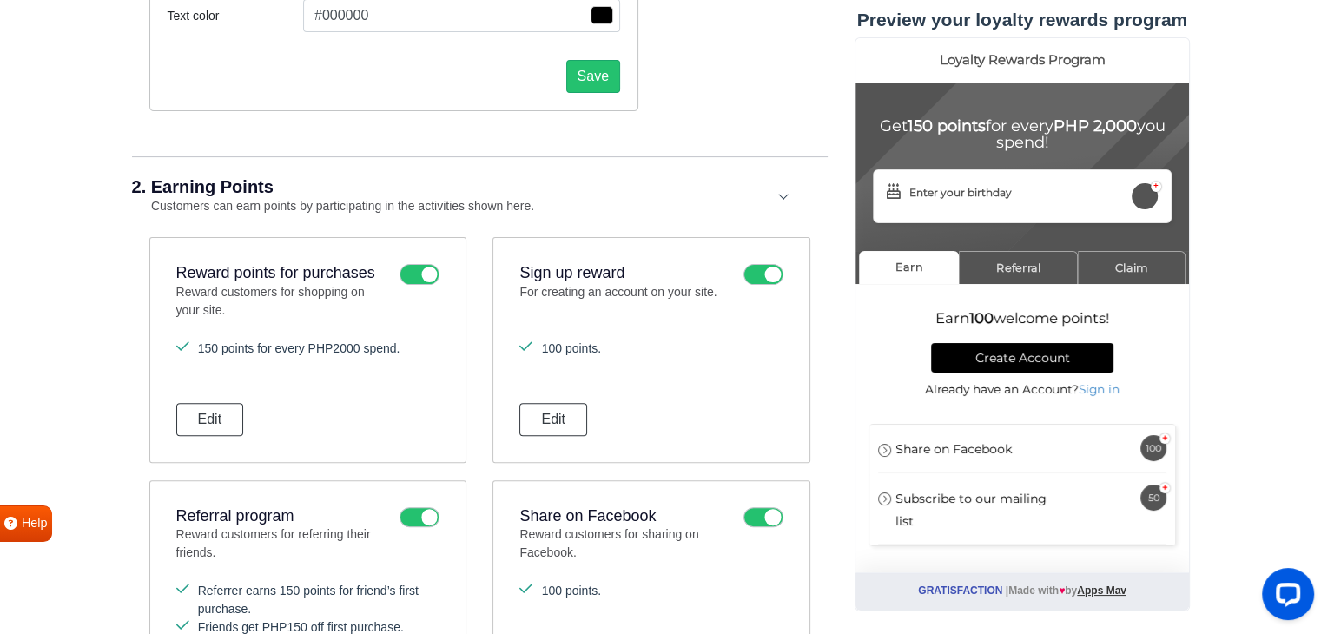
scroll to position [491, 0]
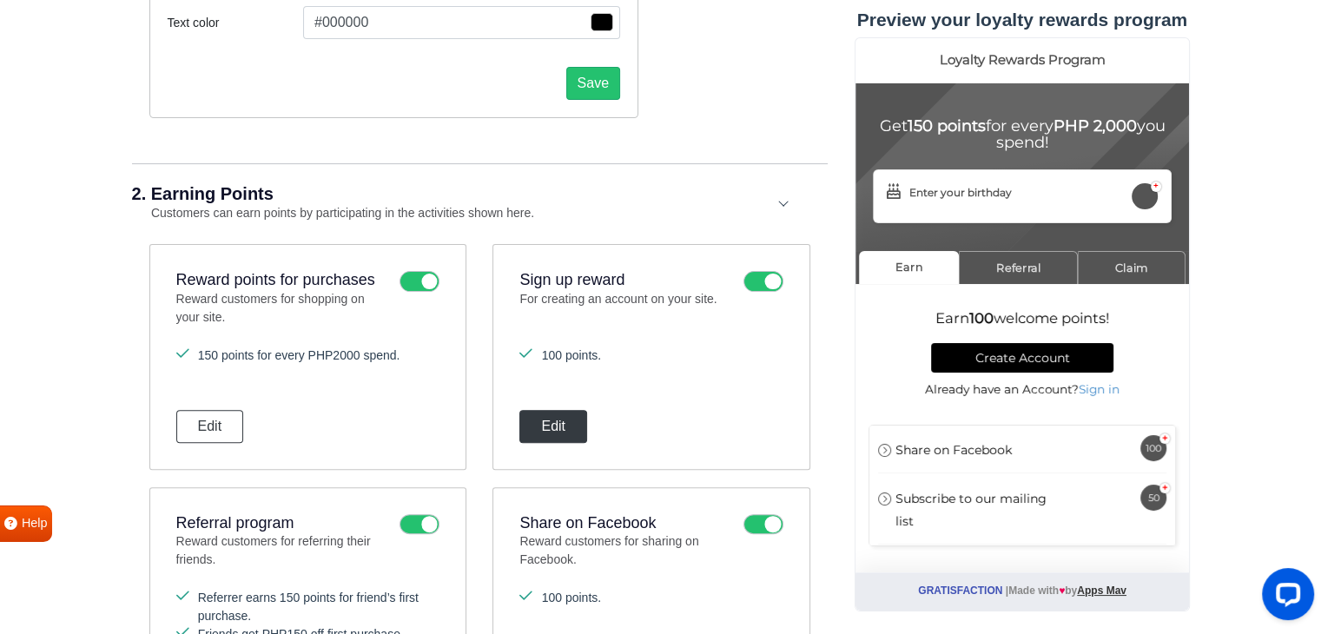
click at [582, 417] on button "Edit" at bounding box center [553, 426] width 68 height 33
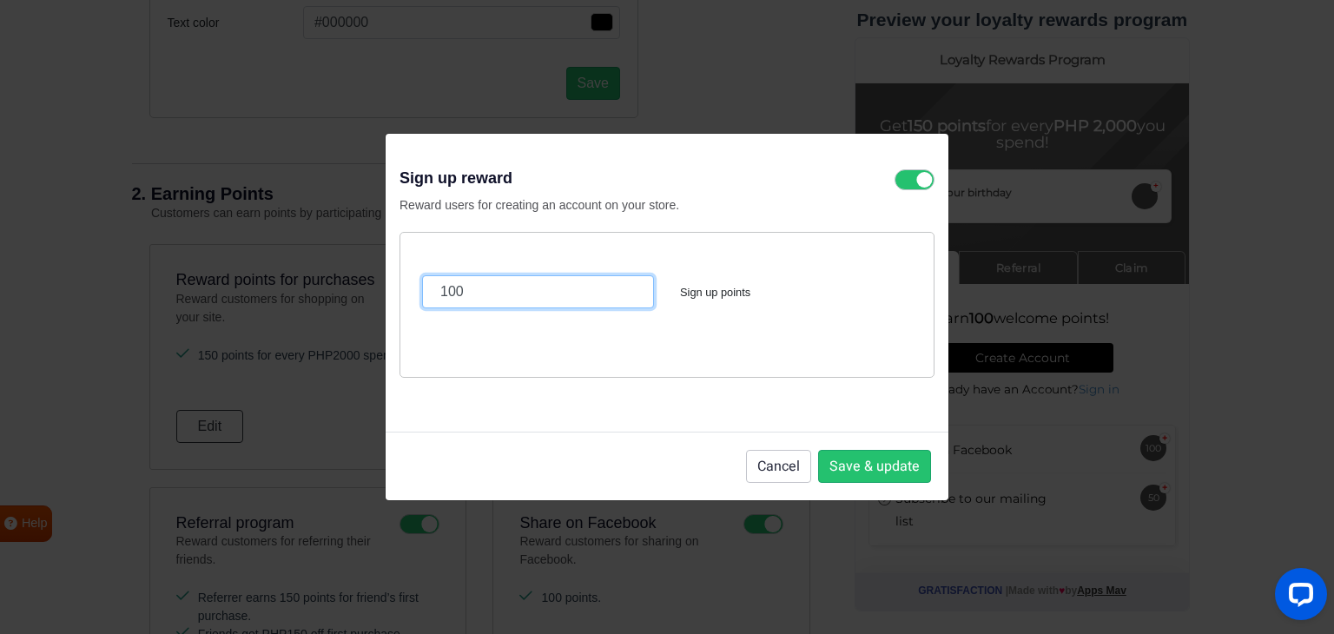
drag, startPoint x: 478, startPoint y: 288, endPoint x: 419, endPoint y: 279, distance: 59.8
click at [419, 279] on div "100" at bounding box center [538, 291] width 258 height 33
type input "50"
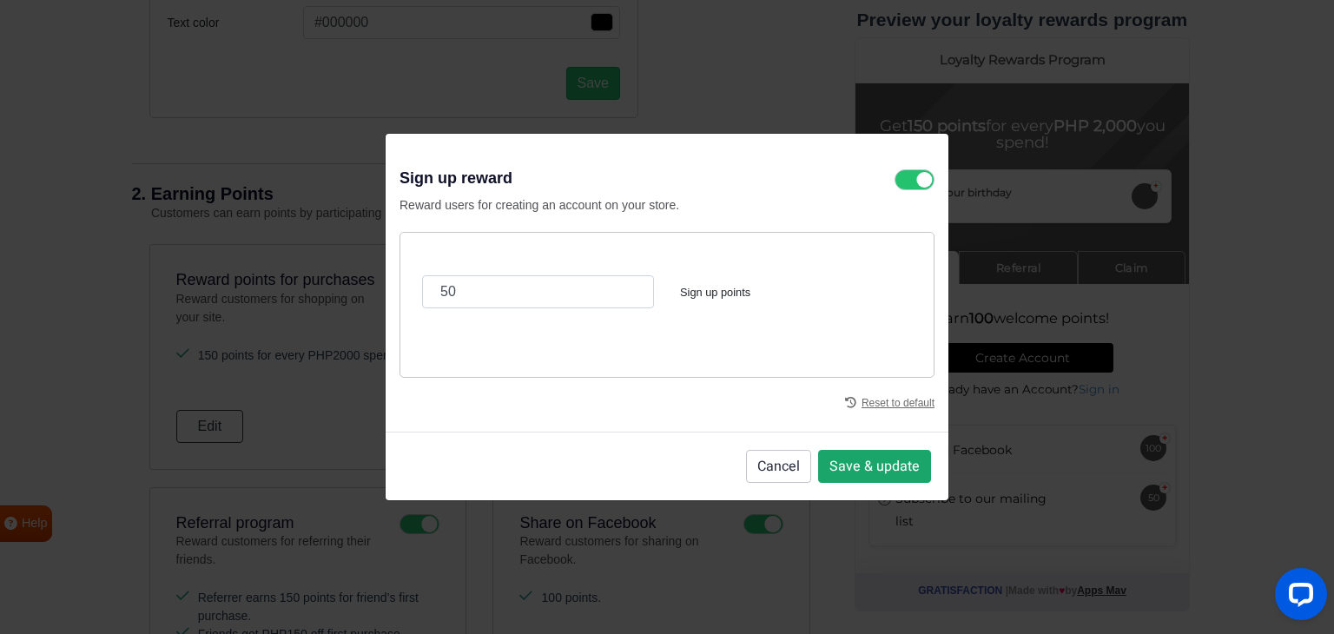
click at [872, 475] on button "Save & update" at bounding box center [874, 466] width 113 height 33
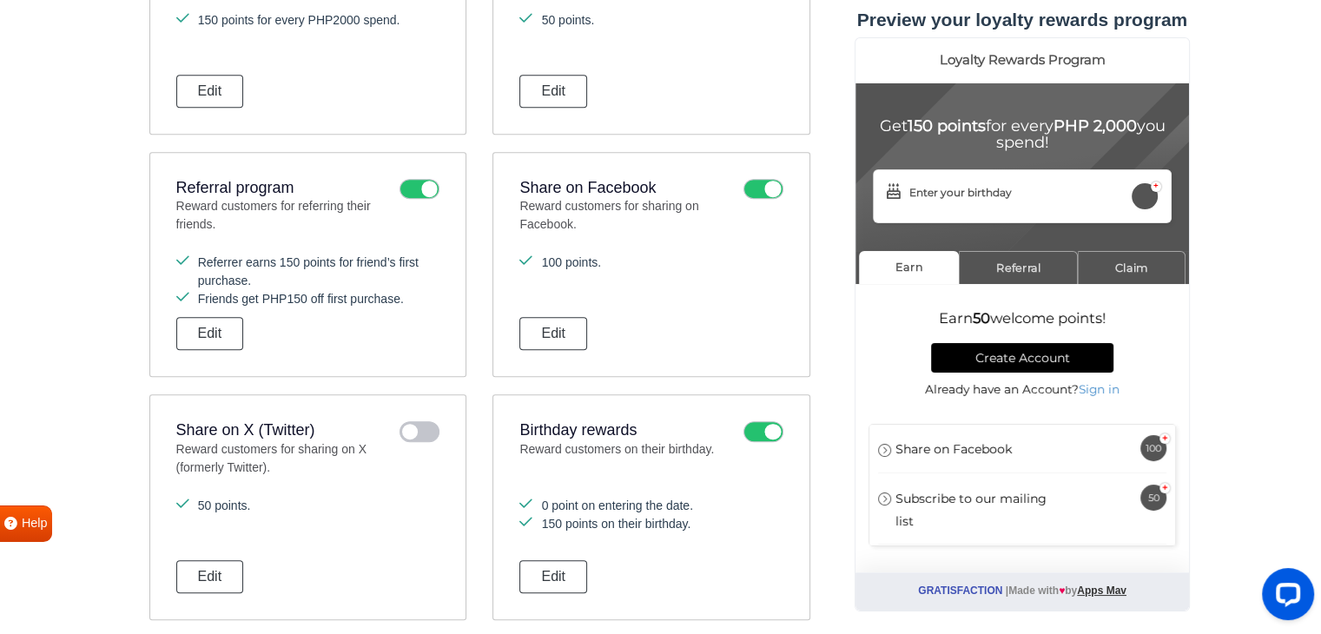
scroll to position [839, 0]
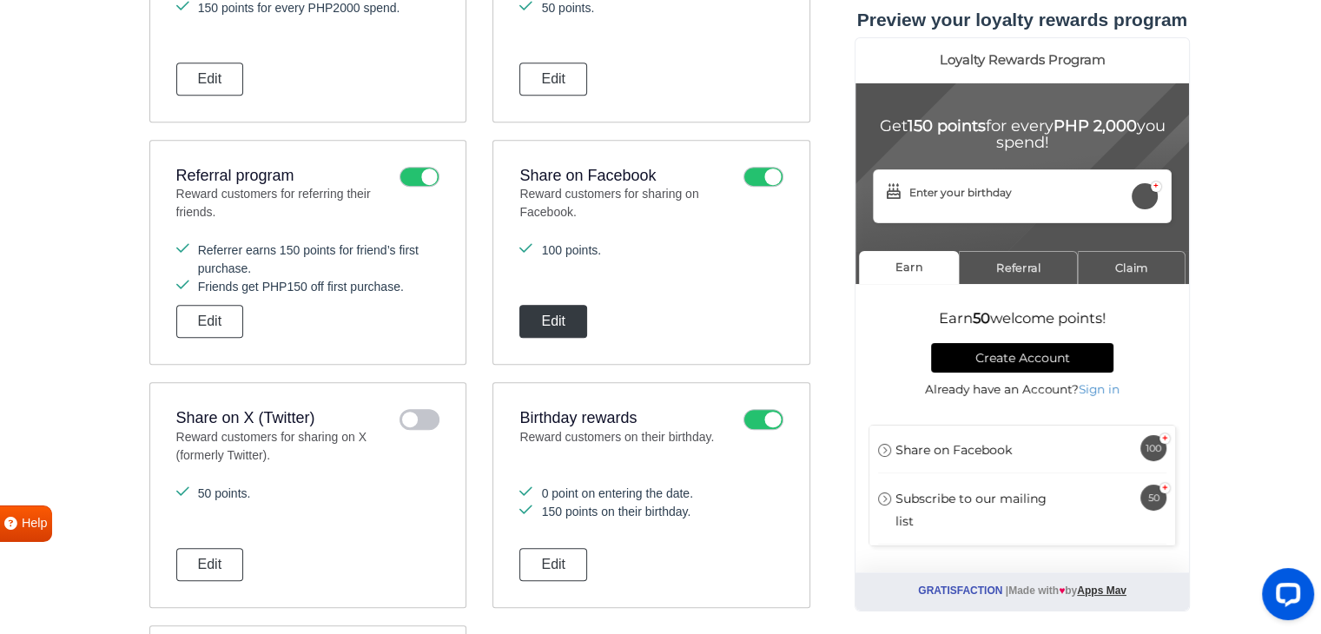
click at [537, 323] on button "Edit" at bounding box center [553, 321] width 68 height 33
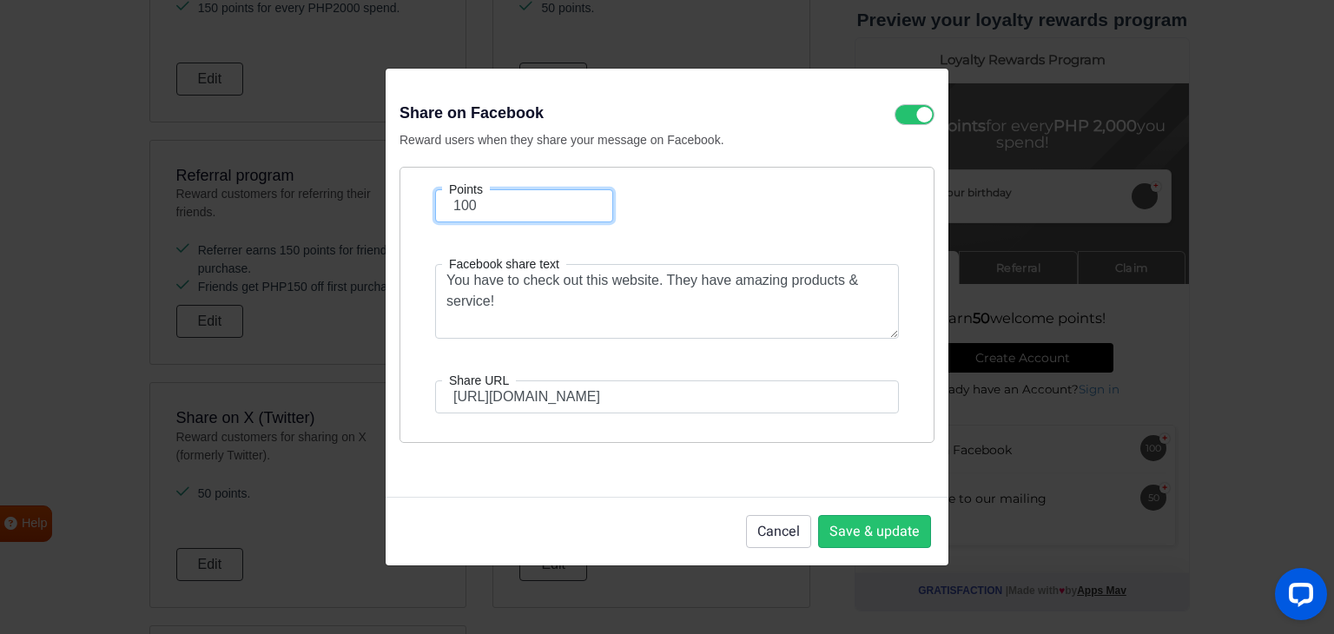
drag, startPoint x: 492, startPoint y: 204, endPoint x: 372, endPoint y: 195, distance: 121.0
click at [372, 195] on div "Share on Facebook Reward users when they share your message on Facebook. Points…" at bounding box center [667, 317] width 1334 height 634
type input "50"
click at [846, 531] on button "Save & update" at bounding box center [874, 531] width 113 height 33
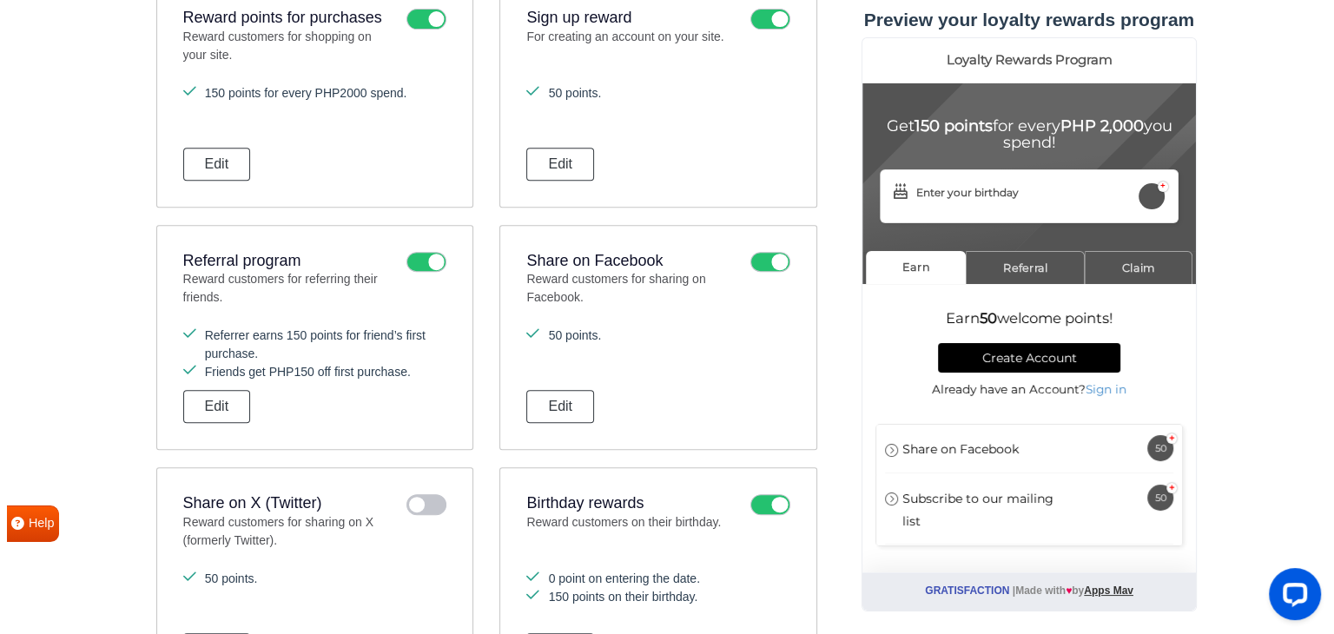
scroll to position [752, 0]
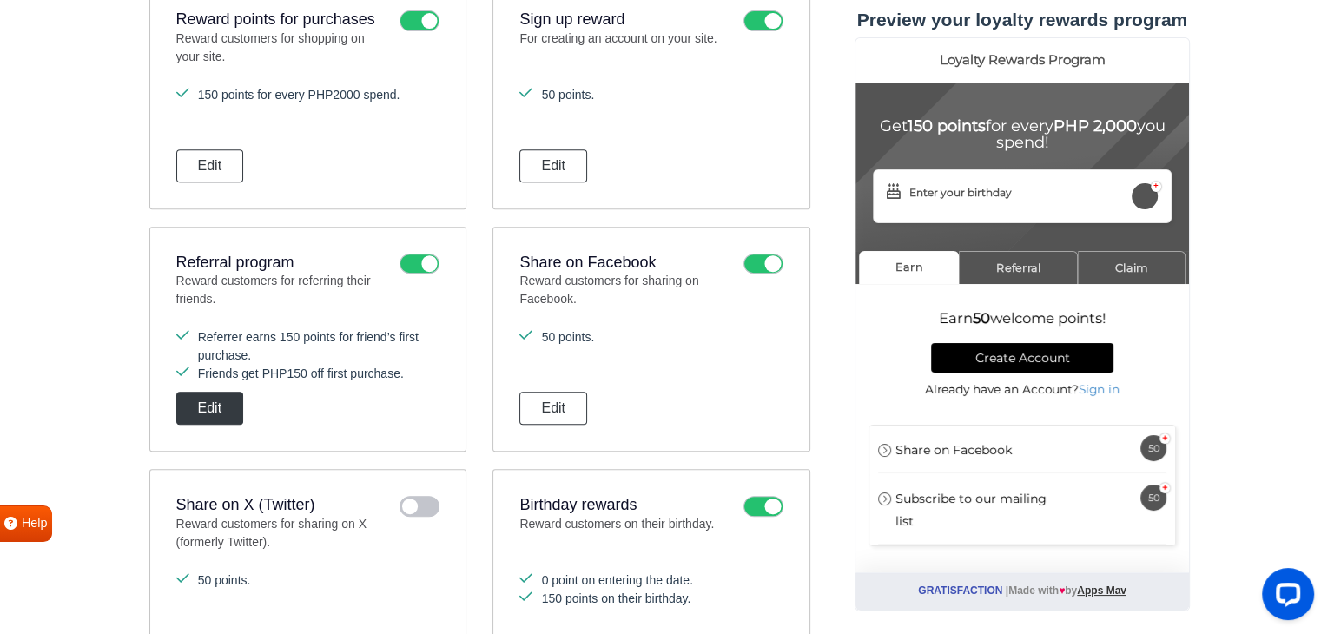
click at [201, 418] on button "Edit" at bounding box center [210, 408] width 68 height 33
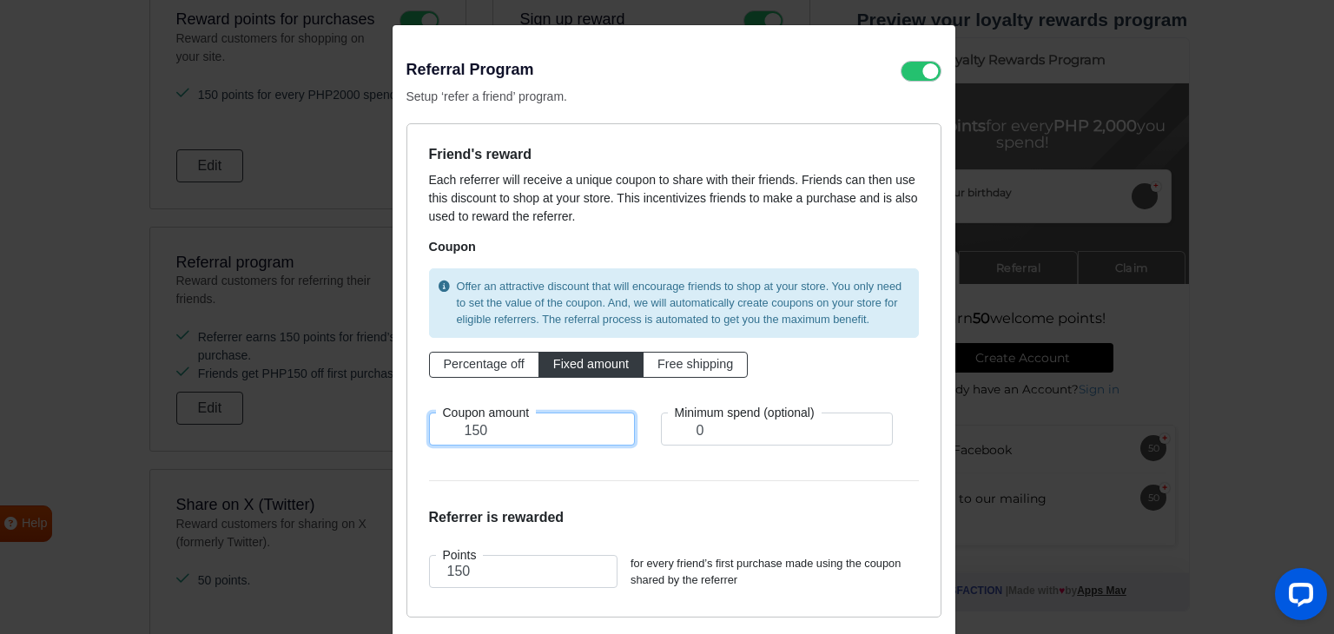
drag, startPoint x: 448, startPoint y: 430, endPoint x: 434, endPoint y: 424, distance: 15.2
click at [431, 425] on input "150" at bounding box center [532, 428] width 206 height 33
click at [498, 465] on form "Friend's reward Each referrer will receive a unique coupon to share with their …" at bounding box center [674, 370] width 490 height 449
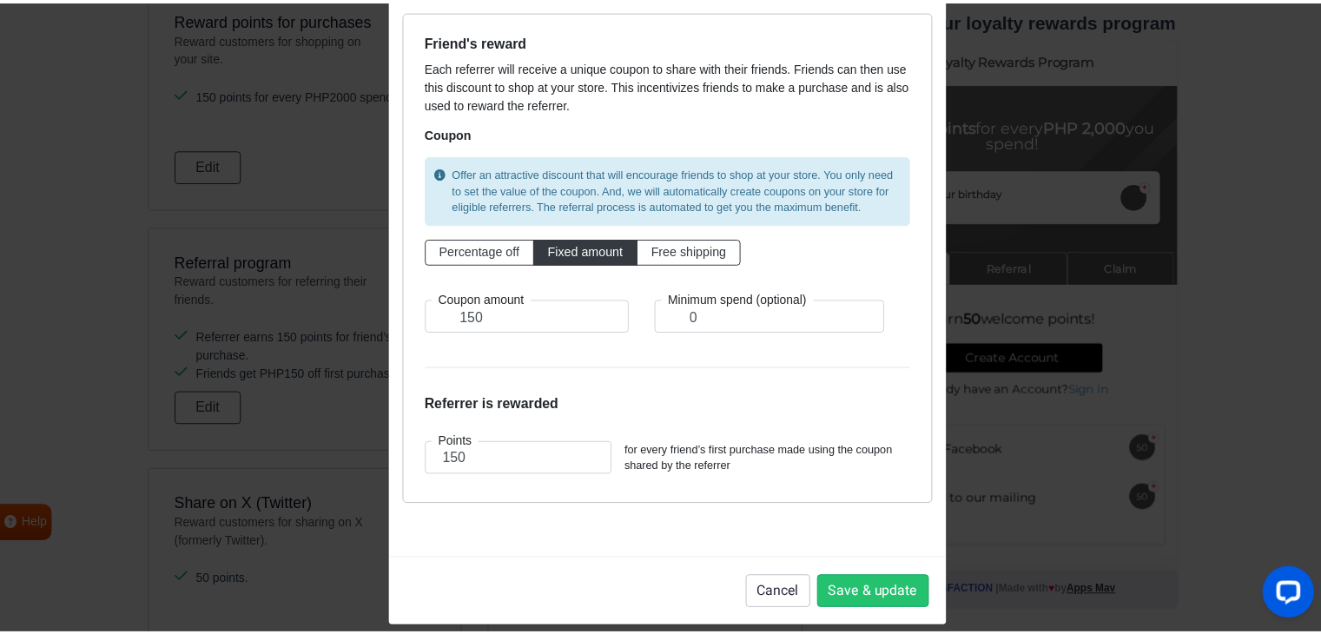
scroll to position [128, 0]
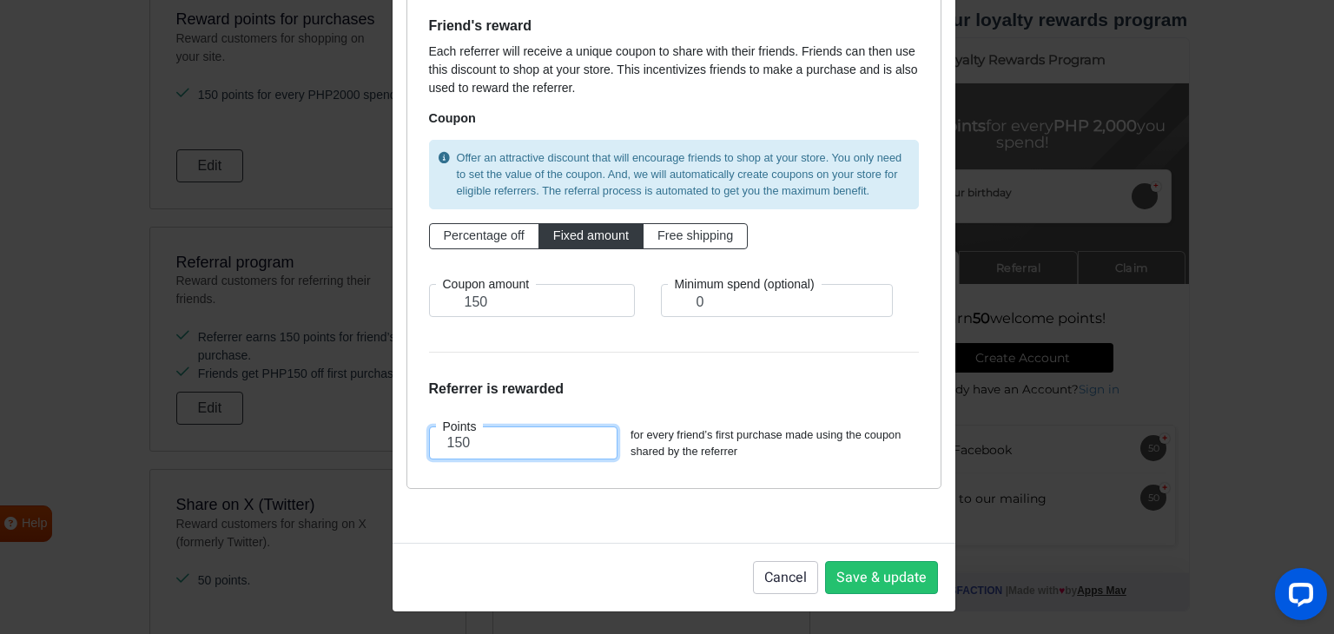
drag, startPoint x: 484, startPoint y: 444, endPoint x: 425, endPoint y: 441, distance: 59.1
click at [429, 441] on input "150" at bounding box center [523, 442] width 189 height 33
type input "50"
click at [566, 490] on div "Reset to default" at bounding box center [673, 509] width 535 height 40
click at [845, 579] on button "Save & update" at bounding box center [881, 577] width 113 height 33
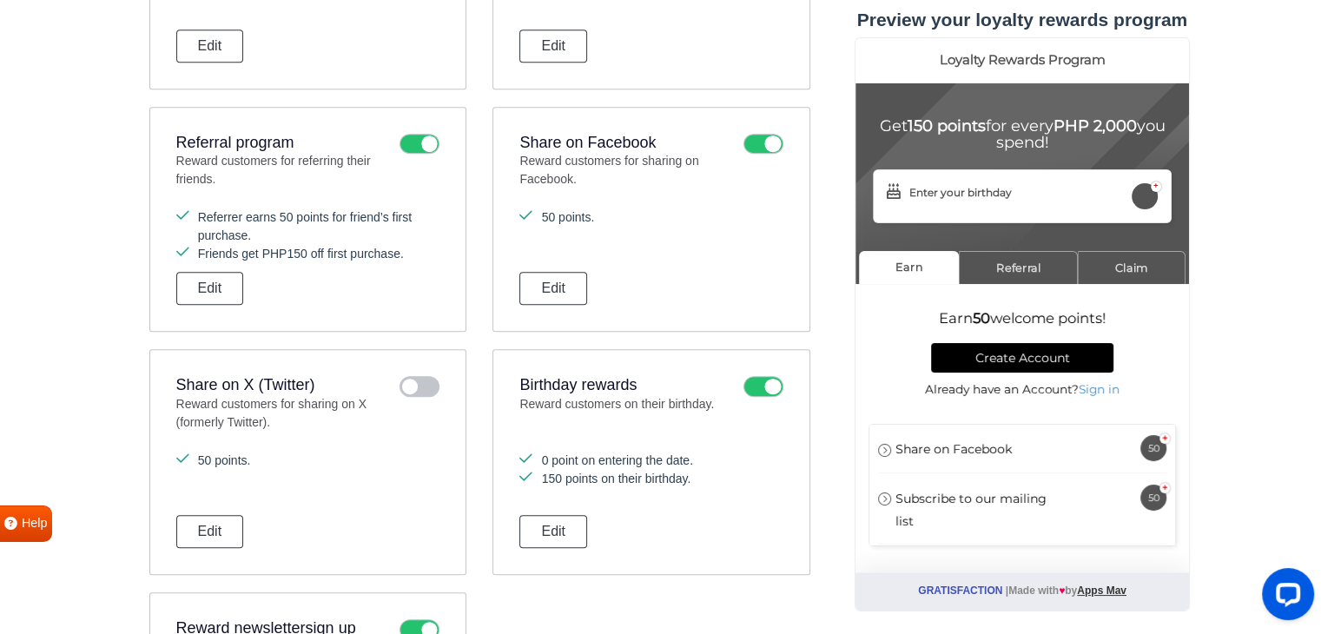
scroll to position [925, 0]
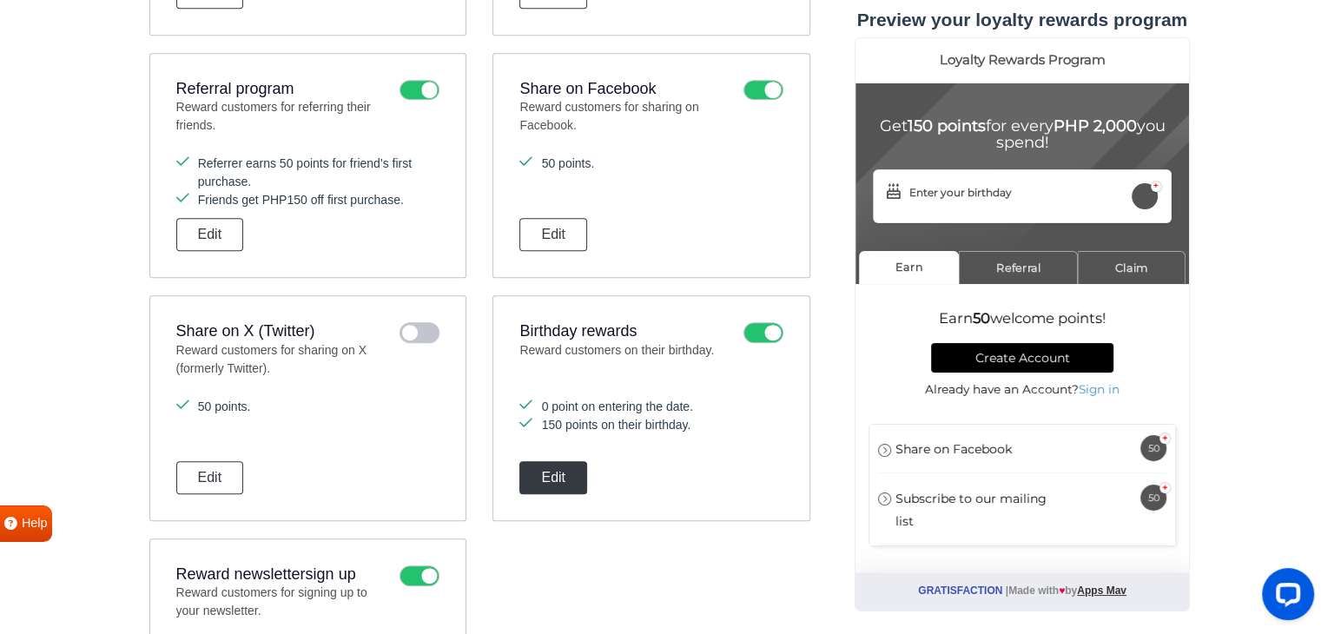
click at [553, 468] on button "Edit" at bounding box center [553, 477] width 68 height 33
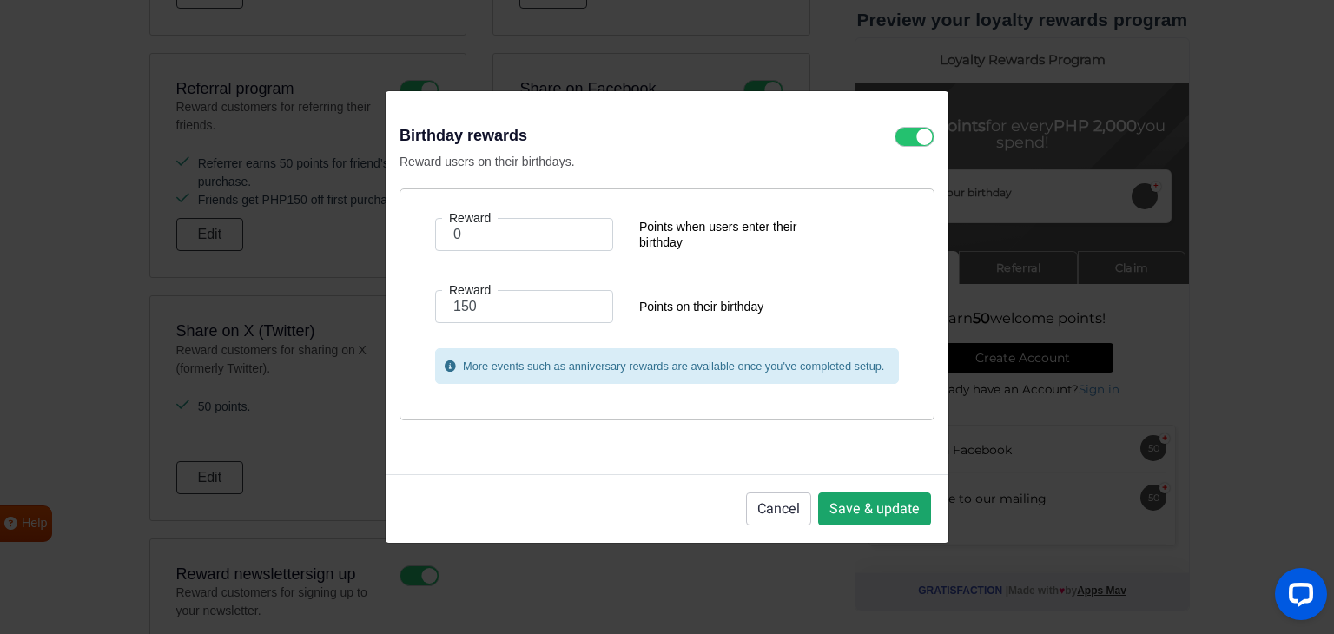
click at [853, 510] on button "Save & update" at bounding box center [874, 508] width 113 height 33
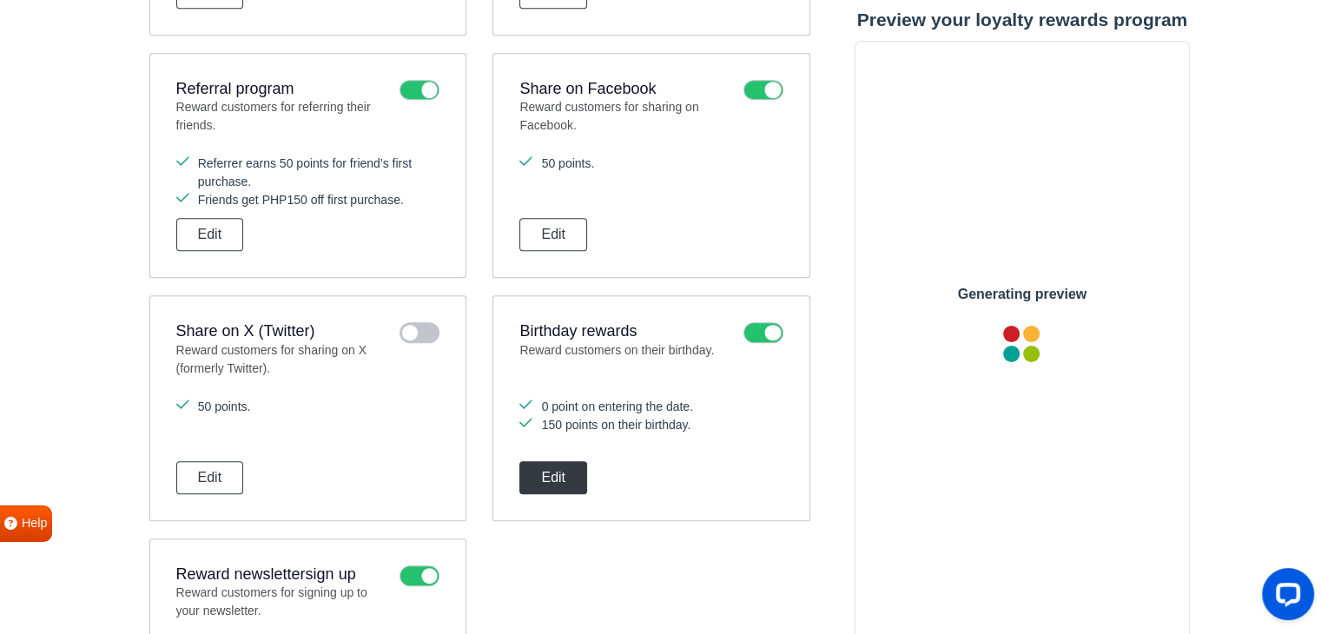
scroll to position [0, 0]
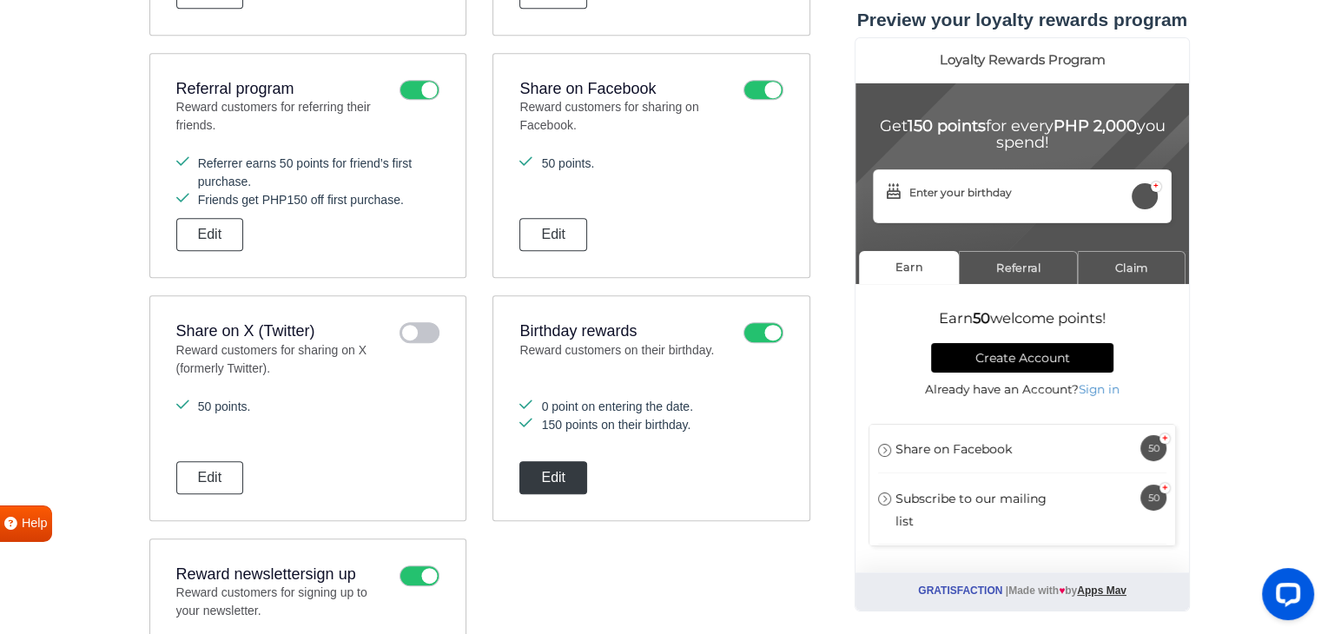
click at [547, 470] on button "Edit" at bounding box center [553, 477] width 68 height 33
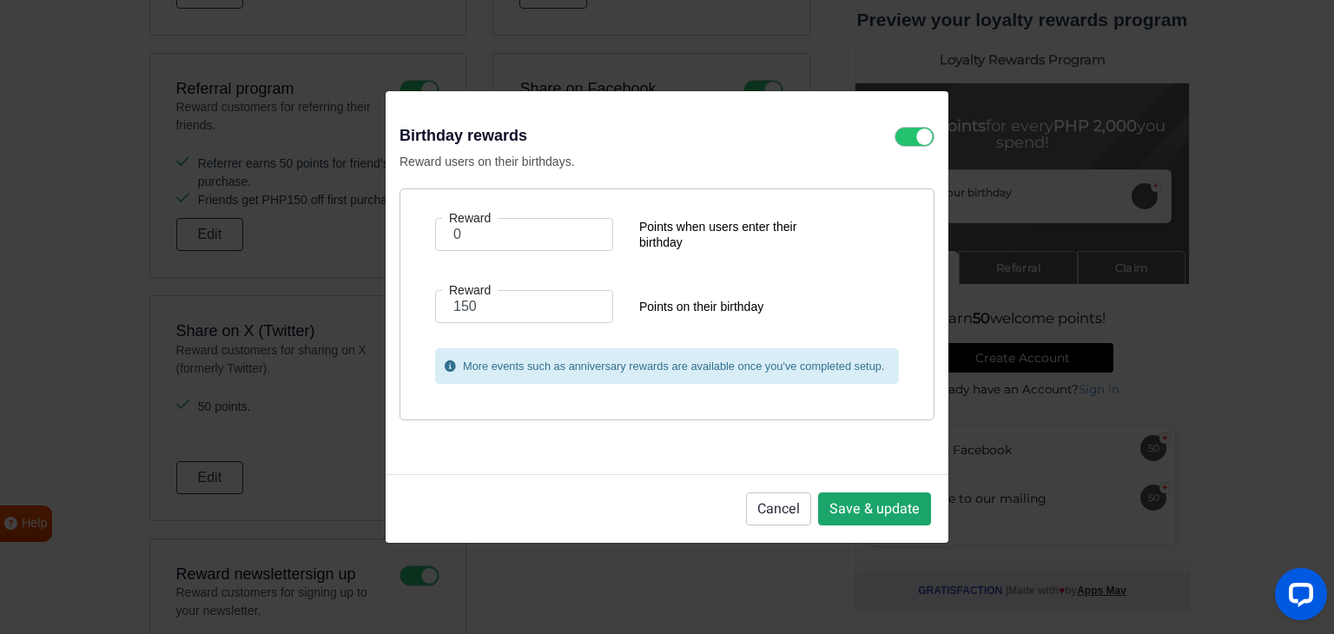
click at [887, 510] on button "Save & update" at bounding box center [874, 508] width 113 height 33
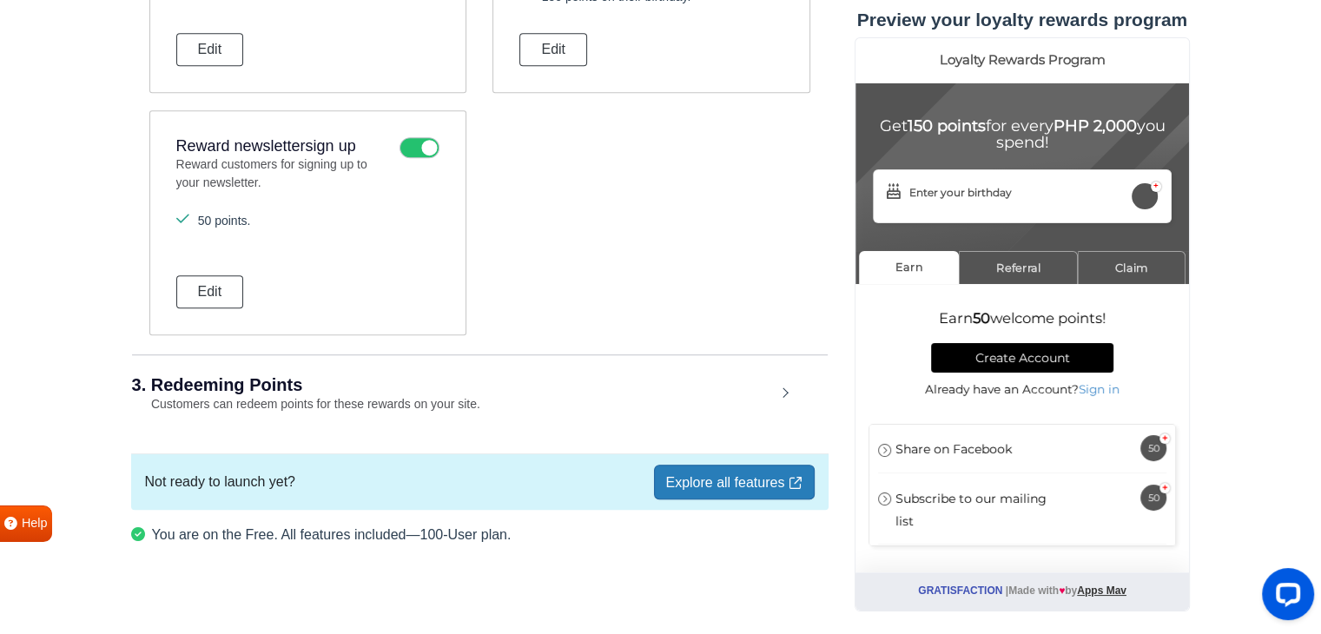
scroll to position [1360, 0]
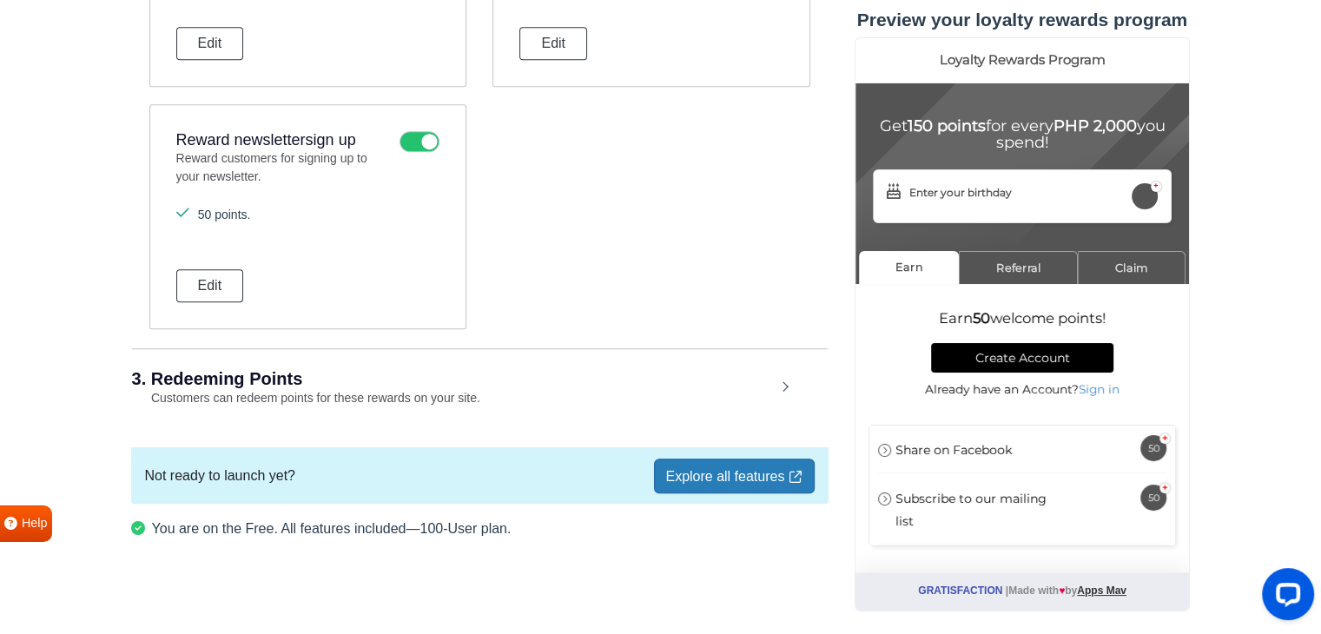
click at [481, 386] on div "3. Redeeming Points Customers can redeem points for these rewards on your site." at bounding box center [479, 388] width 695 height 81
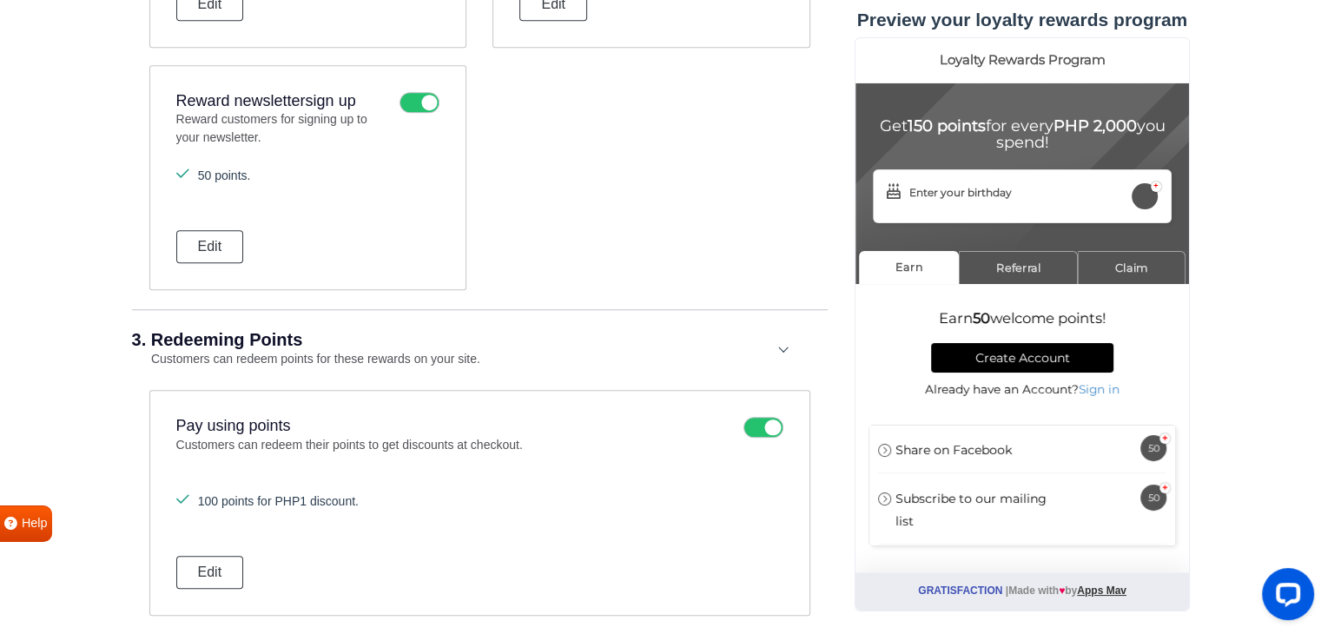
scroll to position [1533, 0]
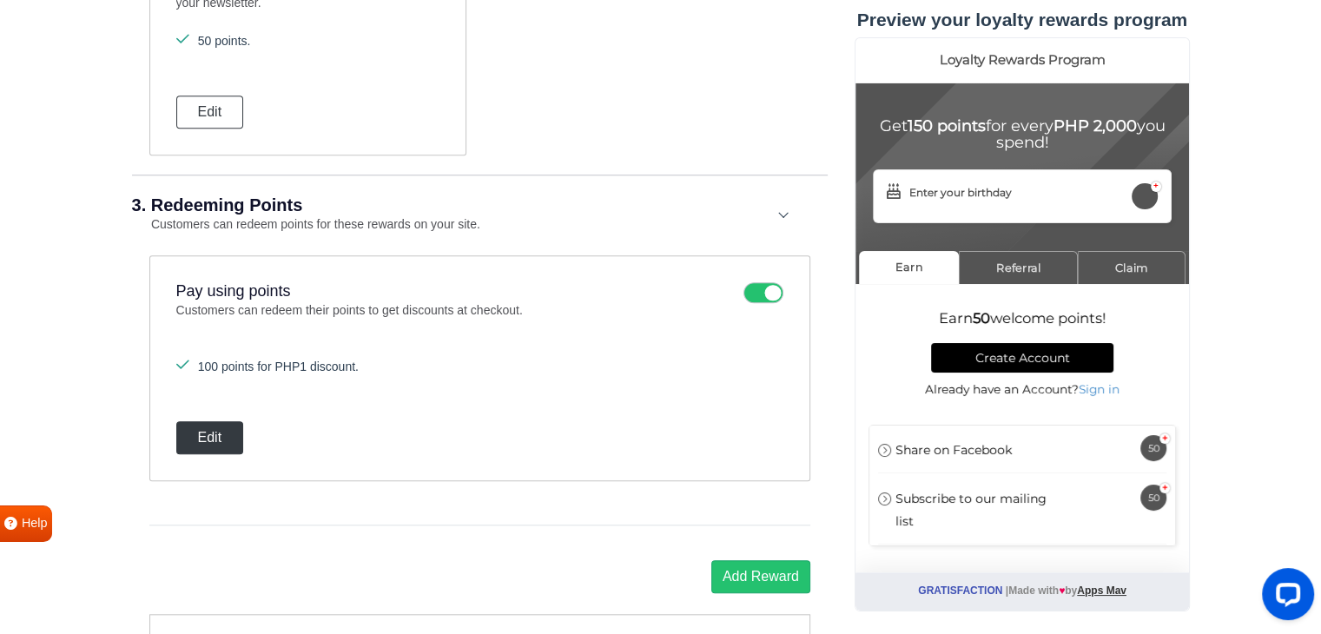
click at [205, 431] on button "Edit" at bounding box center [210, 437] width 68 height 33
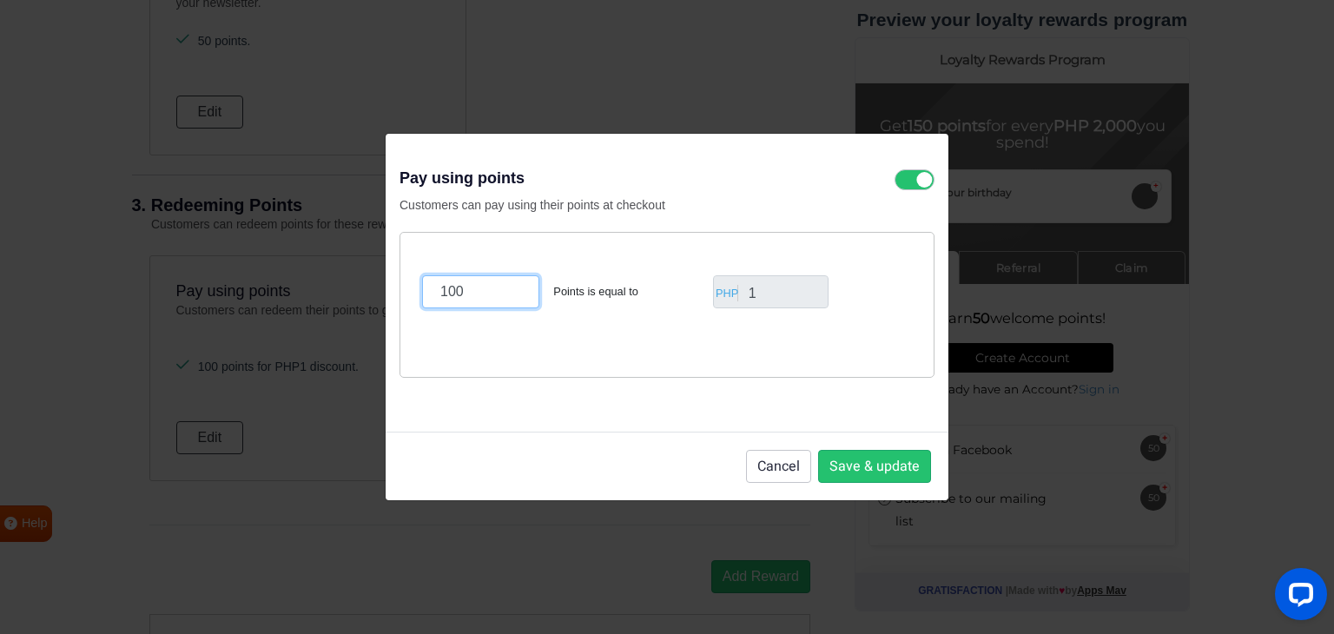
click at [483, 300] on input "100" at bounding box center [480, 291] width 117 height 33
click at [775, 288] on input "1" at bounding box center [771, 291] width 116 height 33
click at [771, 288] on input "1" at bounding box center [771, 291] width 116 height 33
click at [454, 300] on input "100" at bounding box center [480, 291] width 117 height 33
click at [767, 287] on input "1" at bounding box center [771, 291] width 116 height 33
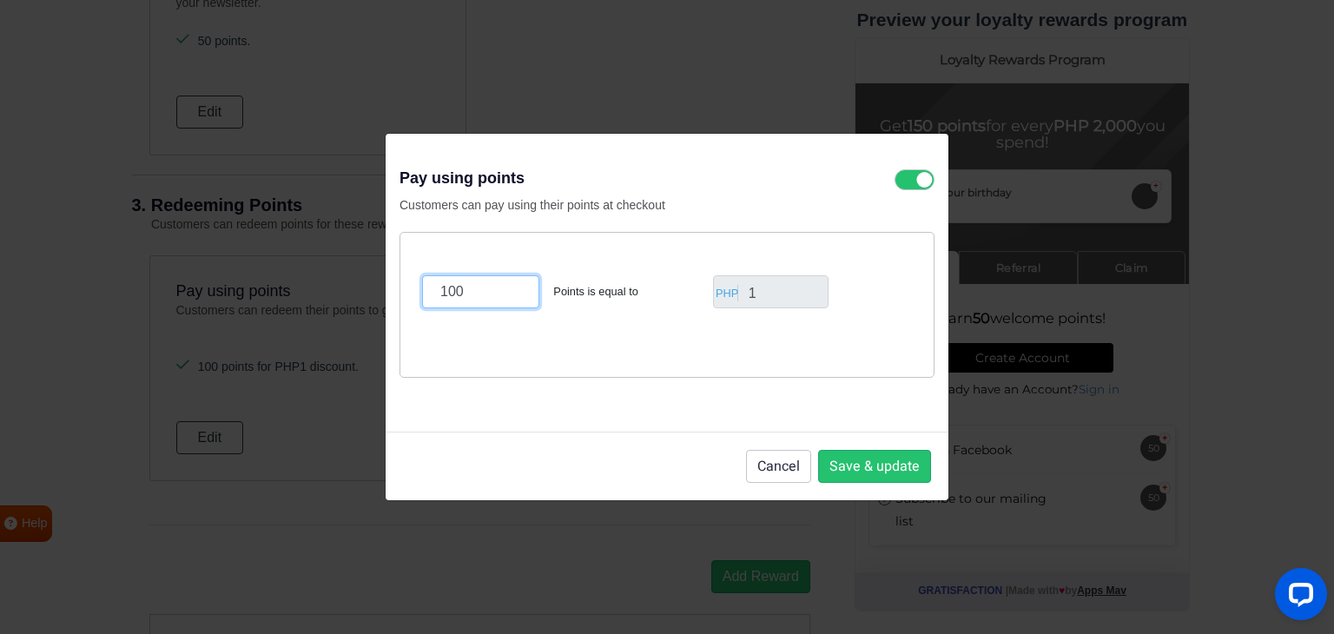
click at [496, 279] on input "100" at bounding box center [480, 291] width 117 height 33
click at [771, 287] on input "1" at bounding box center [771, 291] width 116 height 33
drag, startPoint x: 479, startPoint y: 293, endPoint x: 465, endPoint y: 293, distance: 13.9
click at [465, 293] on input "1000" at bounding box center [480, 291] width 117 height 33
type input "100"
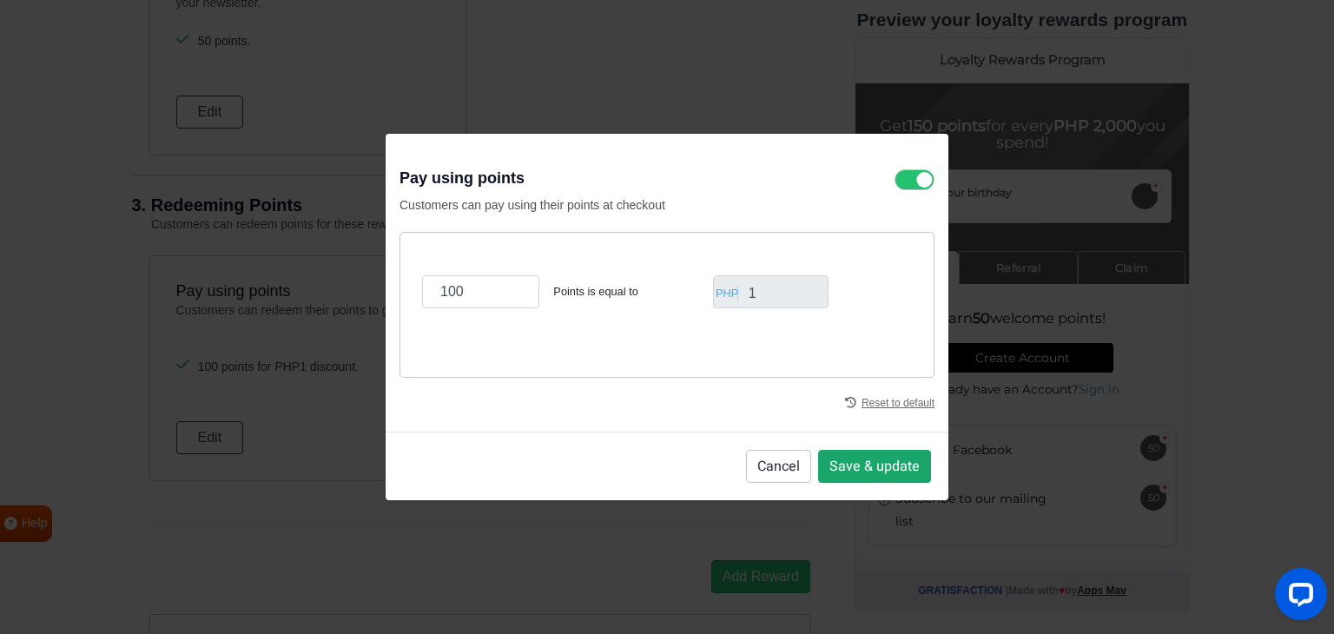
click at [903, 472] on button "Save & update" at bounding box center [874, 466] width 113 height 33
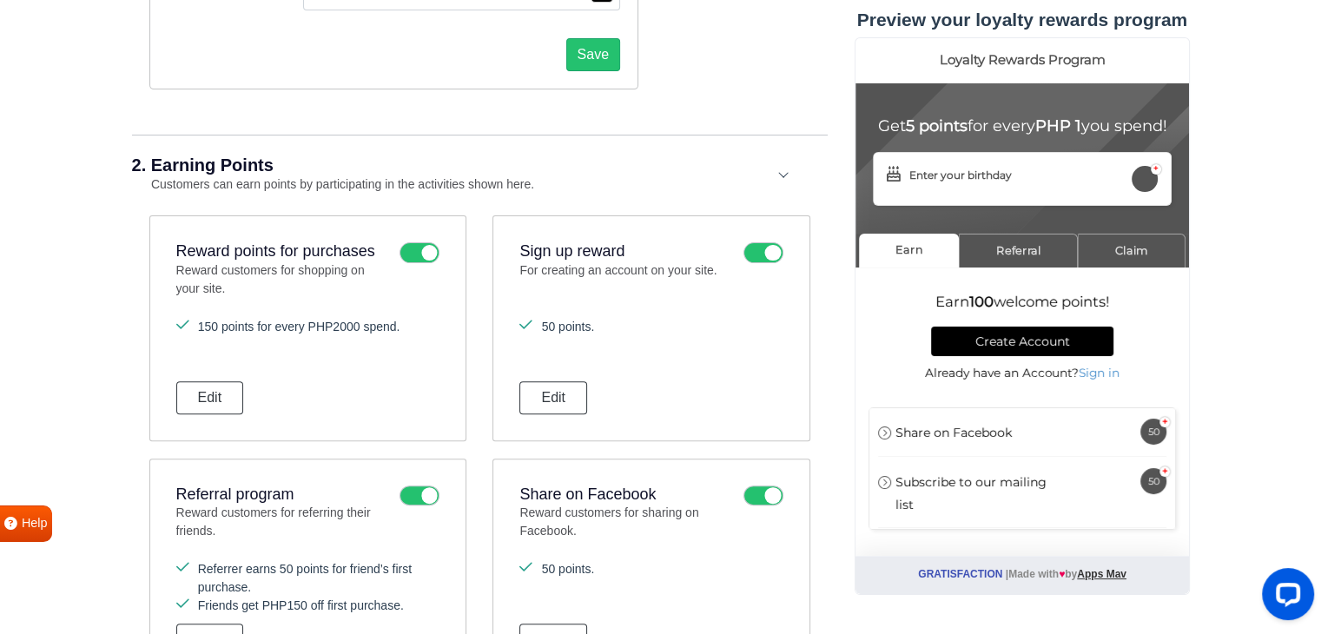
scroll to position [491, 0]
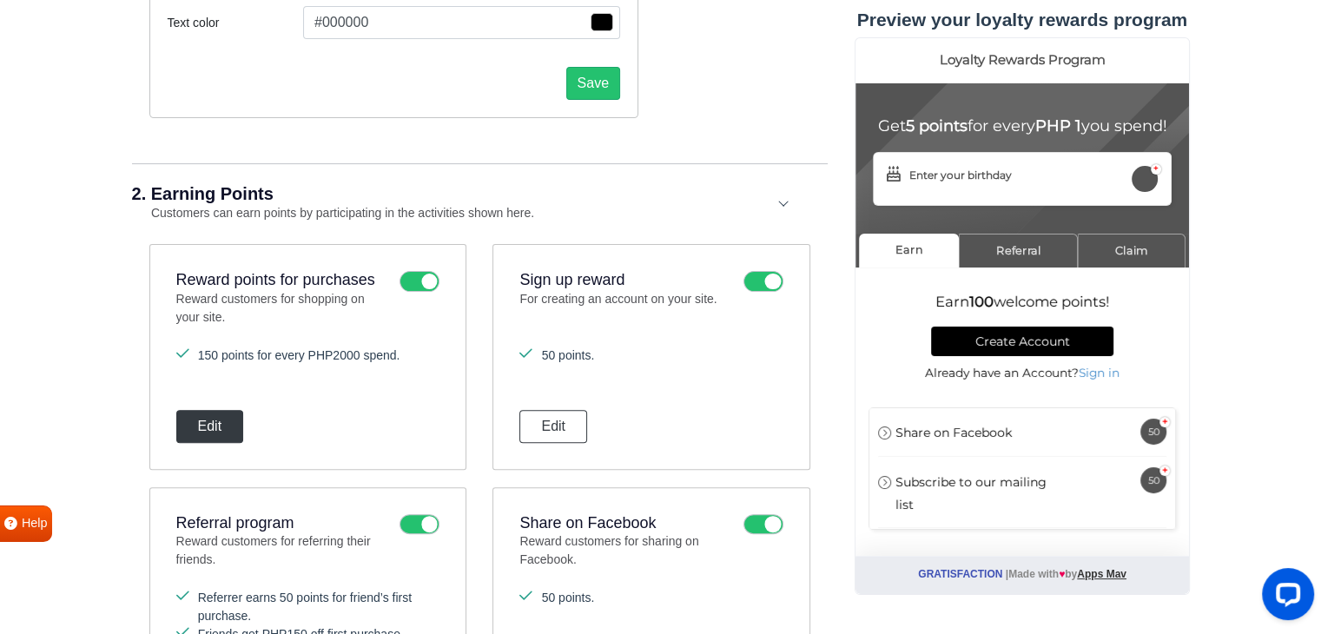
click at [202, 418] on button "Edit" at bounding box center [210, 426] width 68 height 33
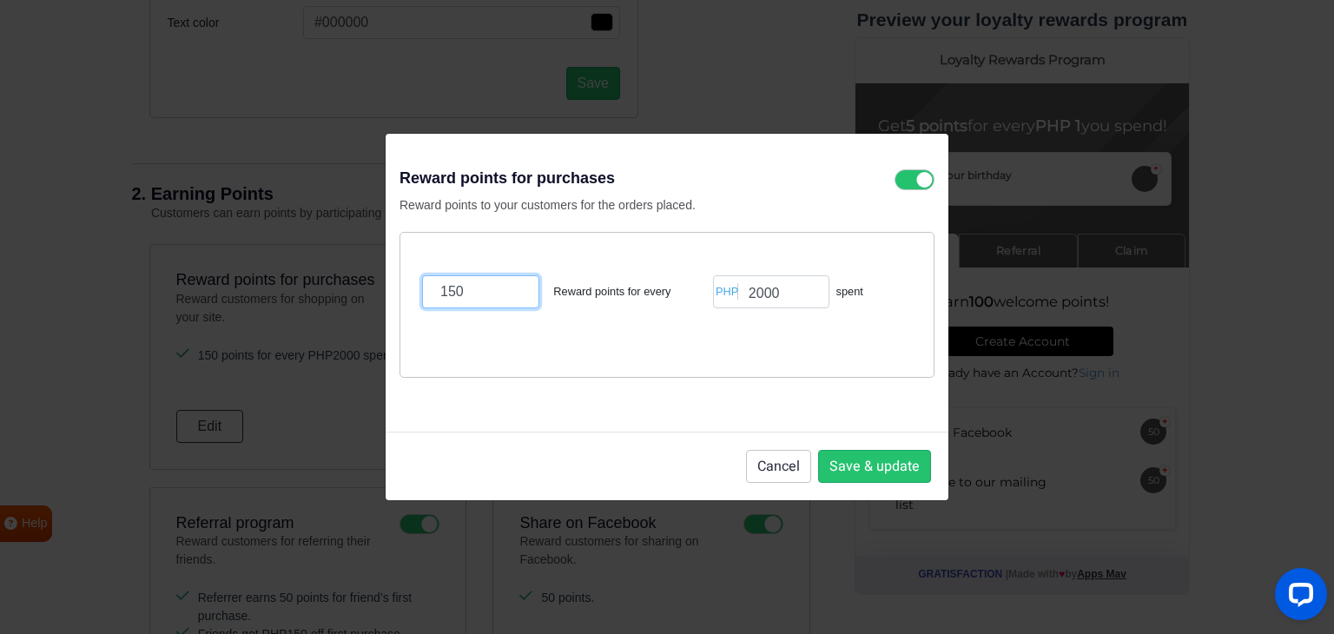
click at [488, 296] on input "150" at bounding box center [480, 291] width 117 height 33
type input "1500"
click at [878, 474] on button "Save & update" at bounding box center [874, 466] width 113 height 33
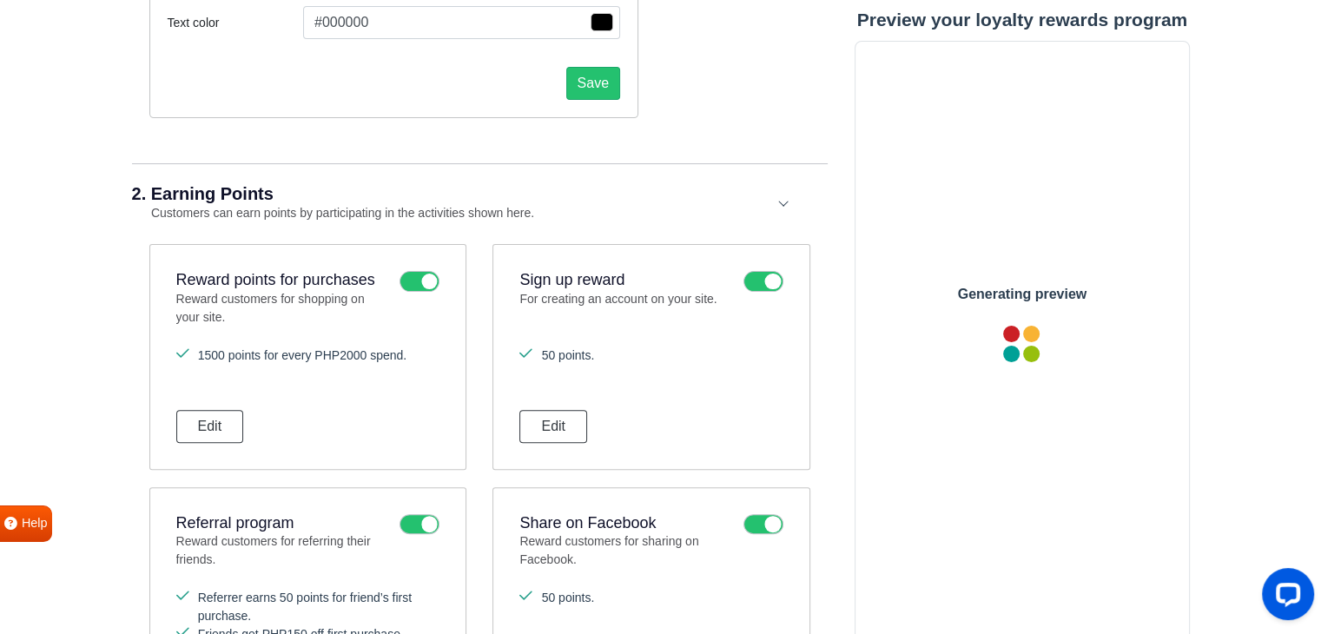
scroll to position [0, 0]
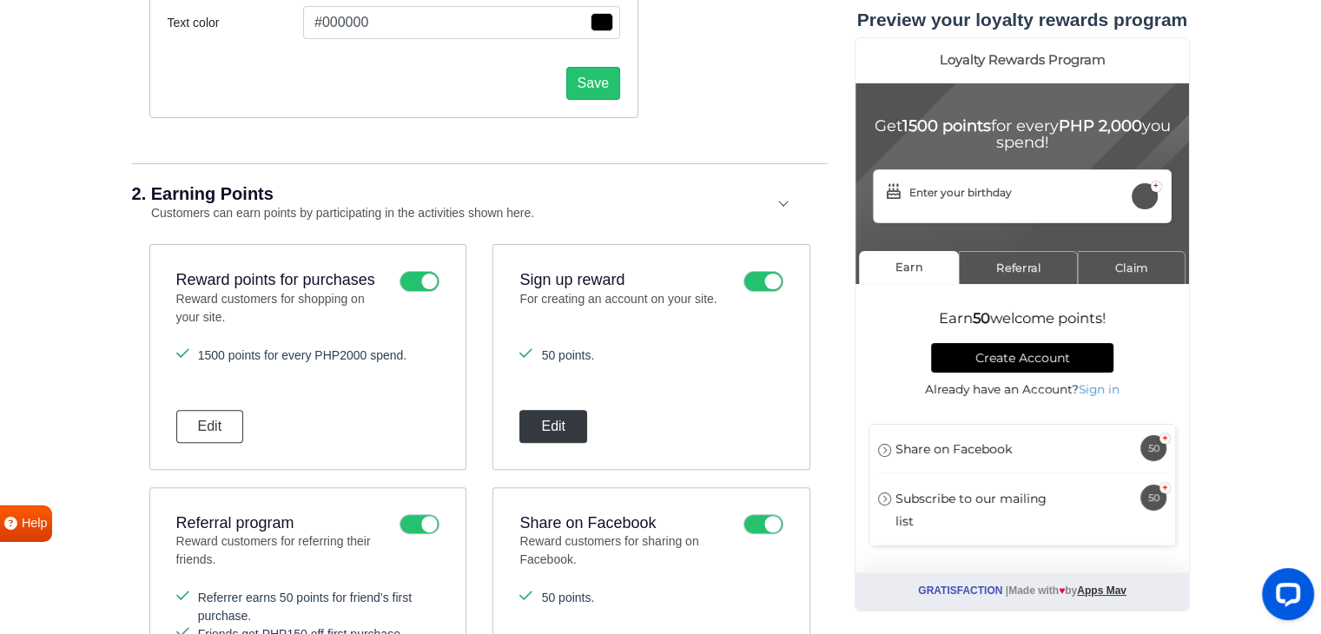
click at [538, 428] on button "Edit" at bounding box center [553, 426] width 68 height 33
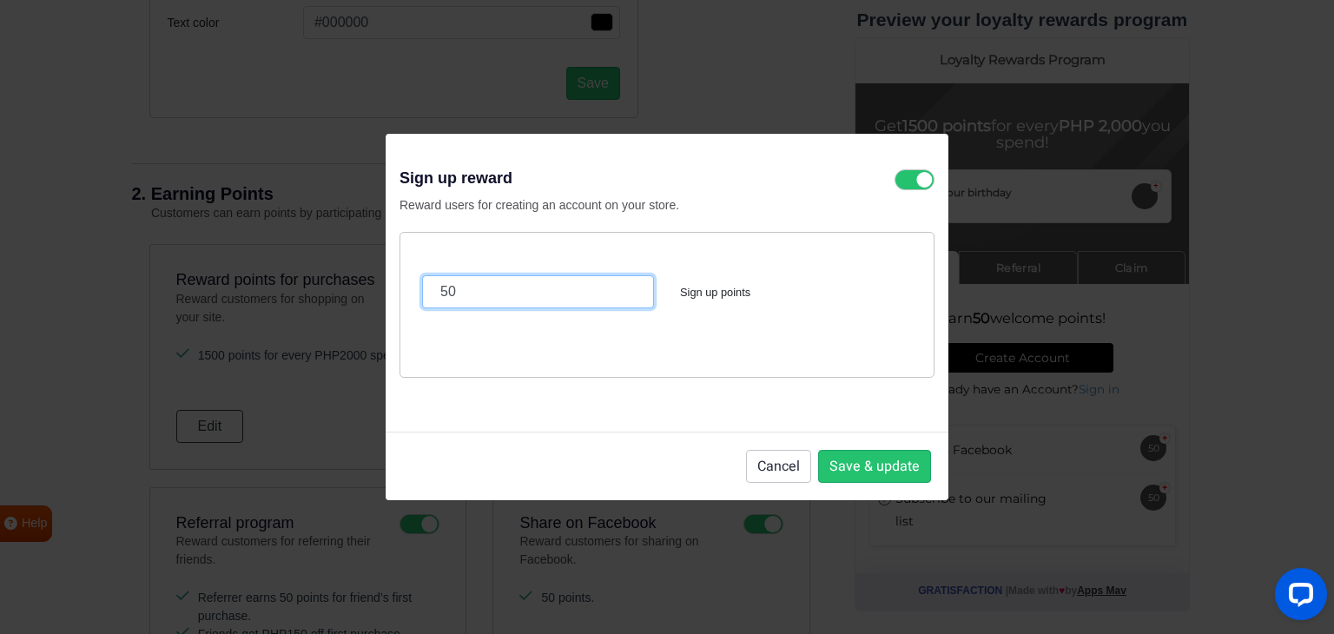
click at [509, 295] on input "50" at bounding box center [538, 291] width 232 height 33
type input "500"
click at [932, 471] on footer "Cancel Save & update" at bounding box center [666, 465] width 563 height 69
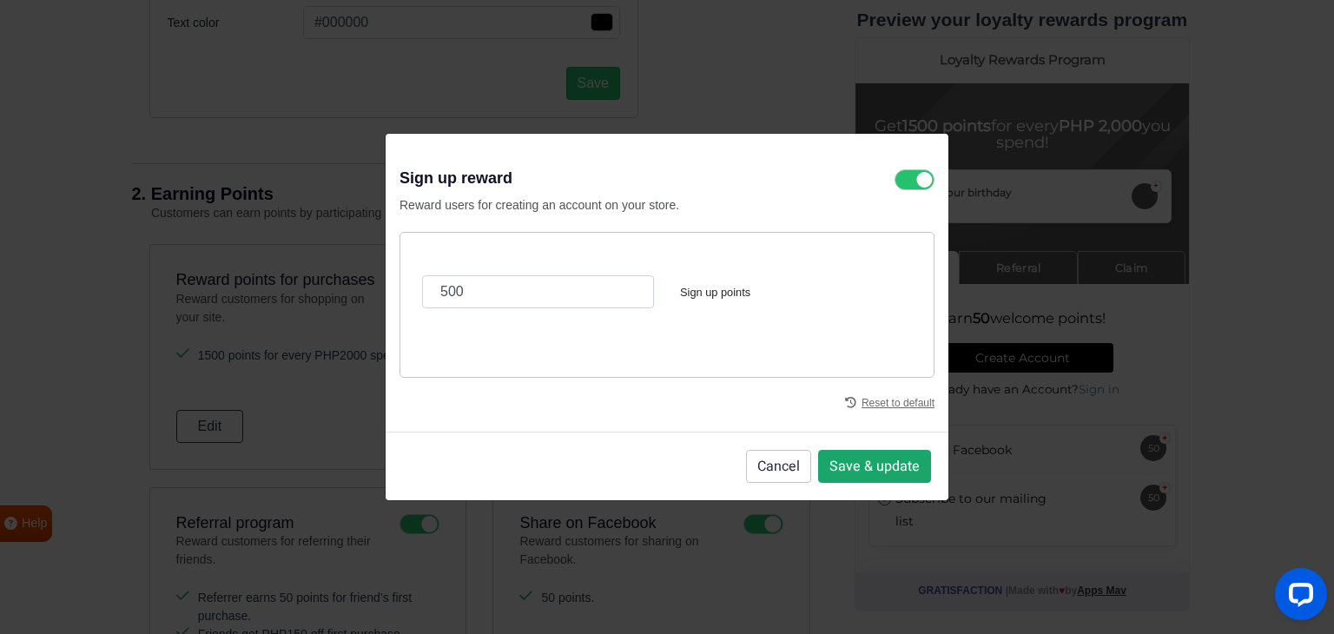
click at [913, 468] on button "Save & update" at bounding box center [874, 466] width 113 height 33
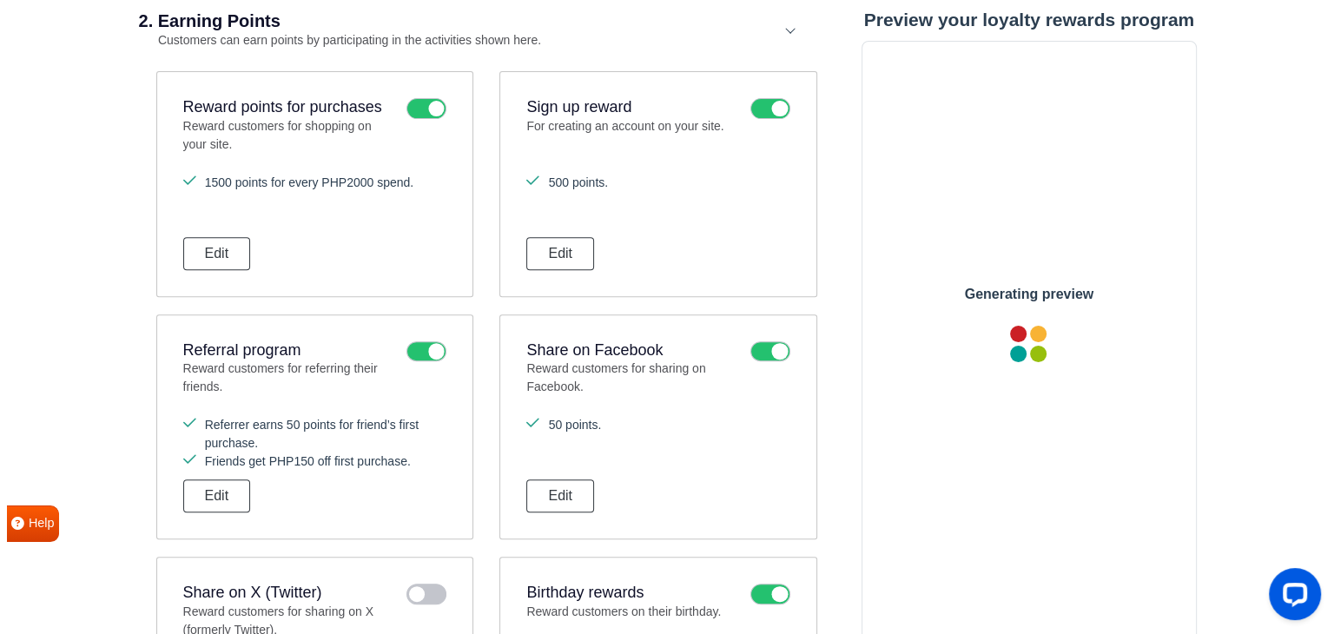
scroll to position [665, 0]
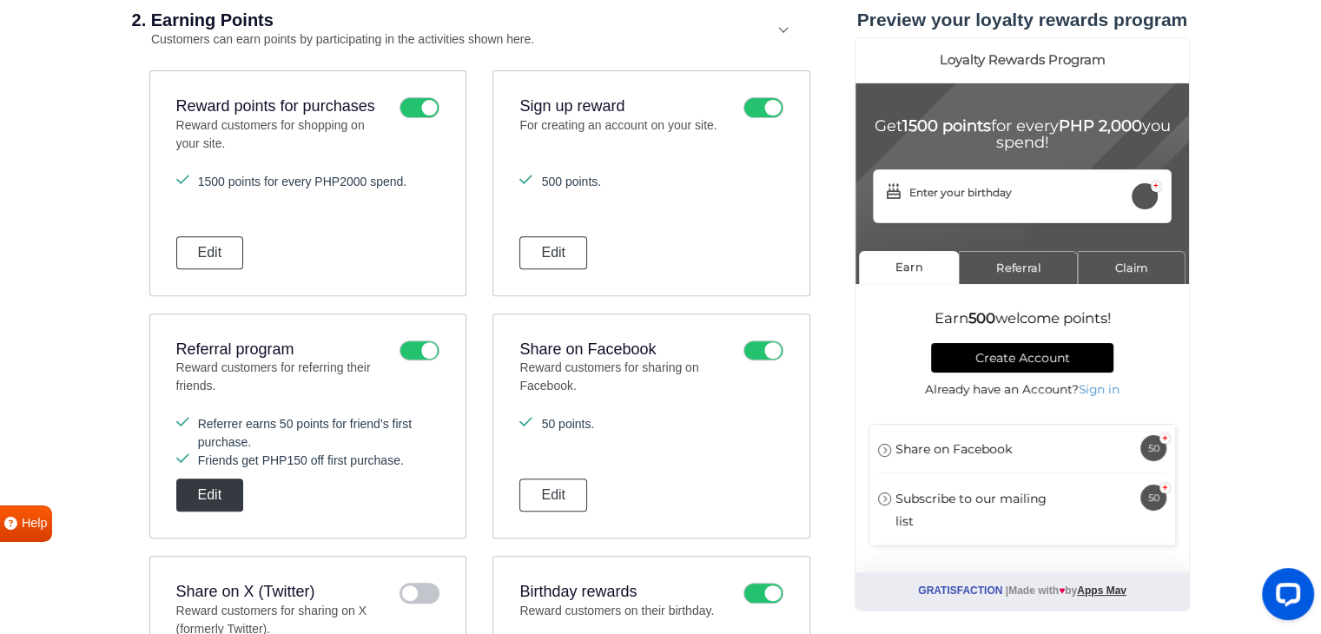
click at [204, 492] on button "Edit" at bounding box center [210, 494] width 68 height 33
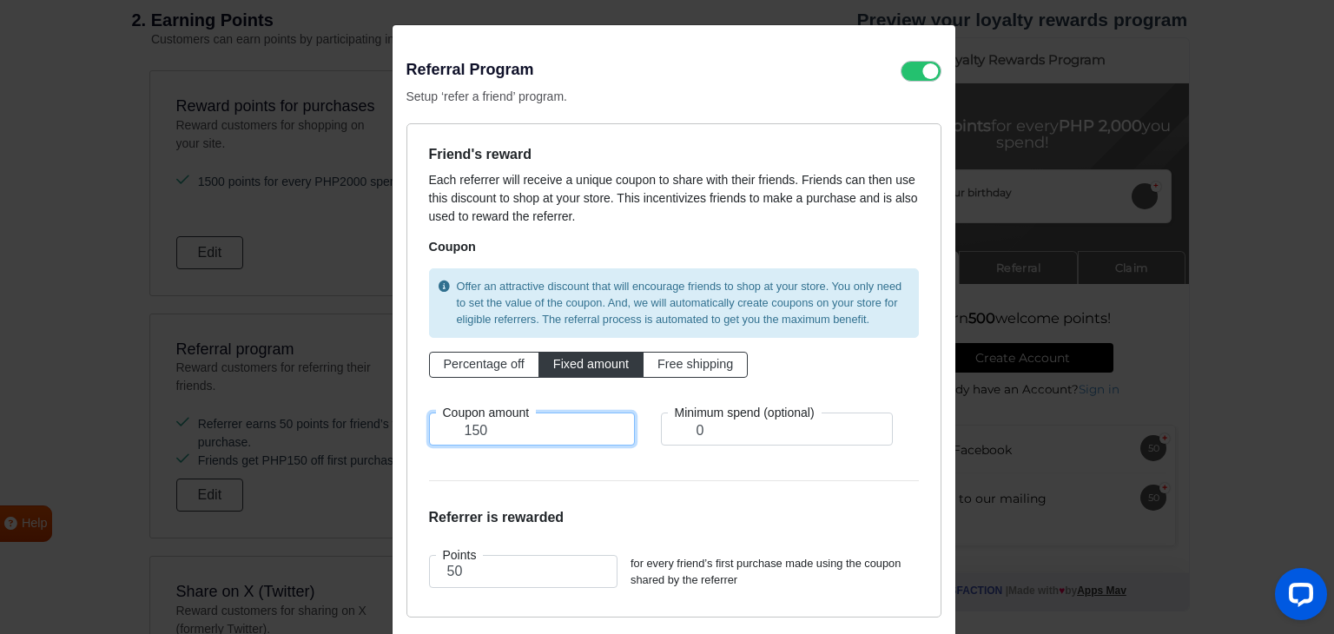
click at [530, 429] on input "150" at bounding box center [532, 428] width 206 height 33
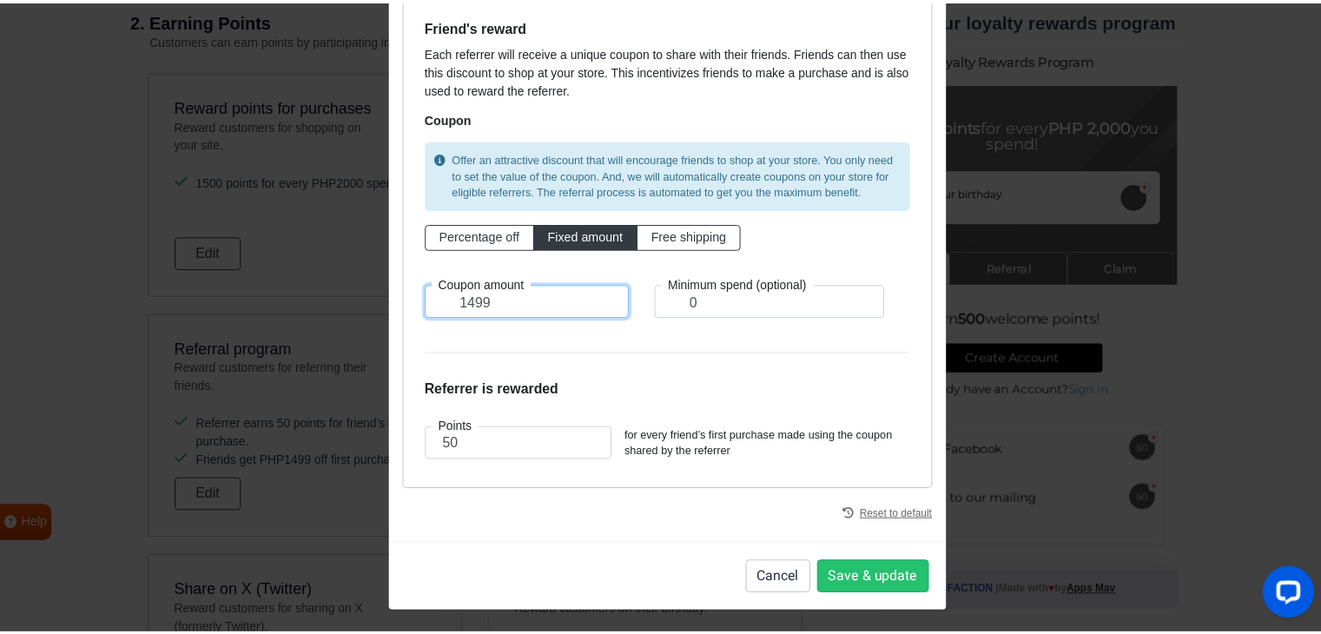
scroll to position [128, 0]
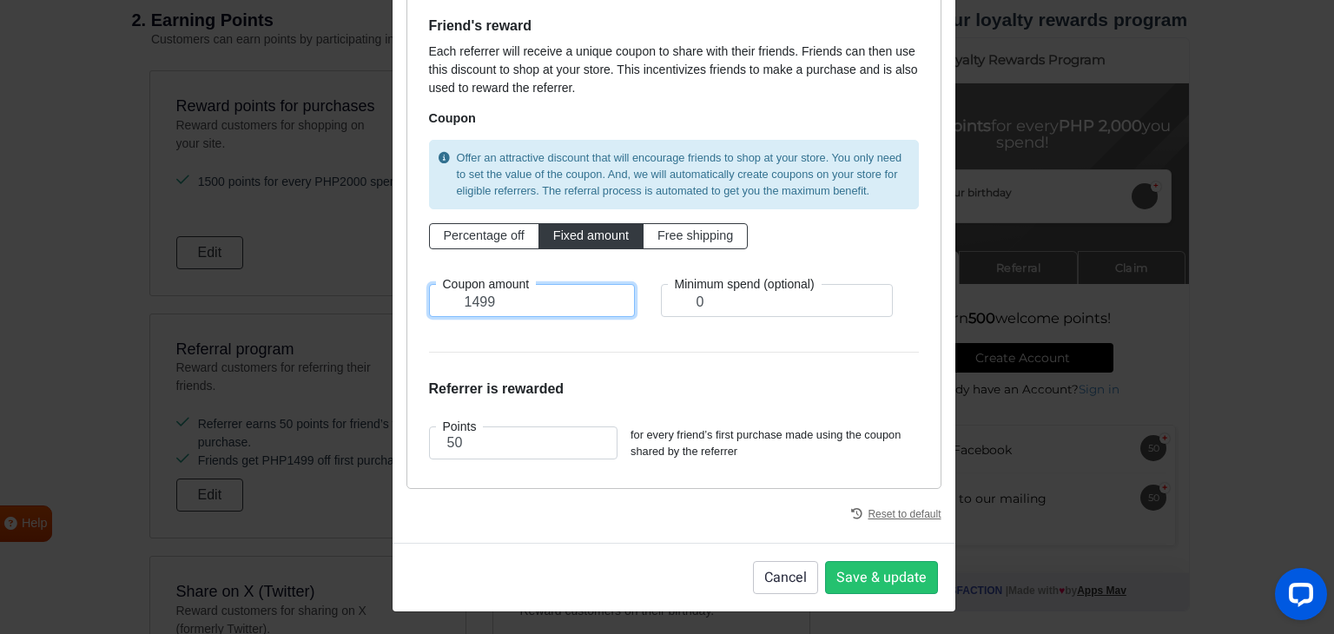
type input "1499"
click at [465, 439] on input "50" at bounding box center [523, 442] width 189 height 33
type input "500"
click at [895, 604] on footer "Cancel Save & update" at bounding box center [673, 577] width 563 height 69
click at [886, 595] on footer "Cancel Save & update" at bounding box center [673, 577] width 563 height 69
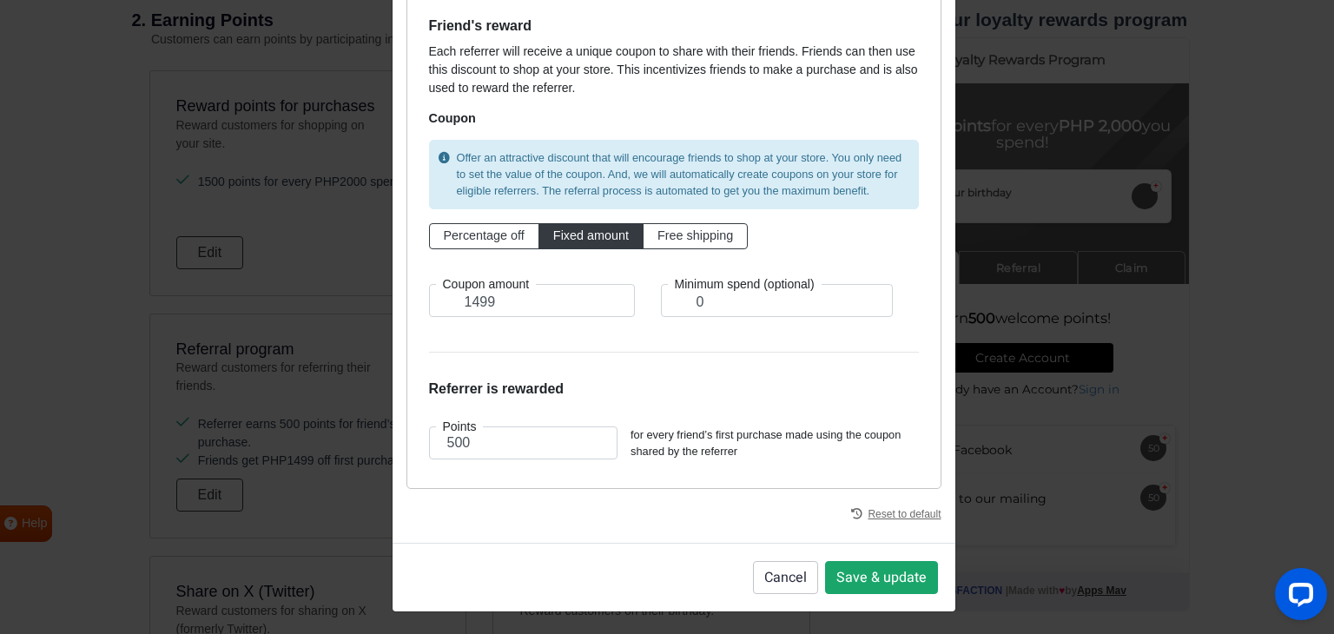
click at [876, 589] on button "Save & update" at bounding box center [881, 577] width 113 height 33
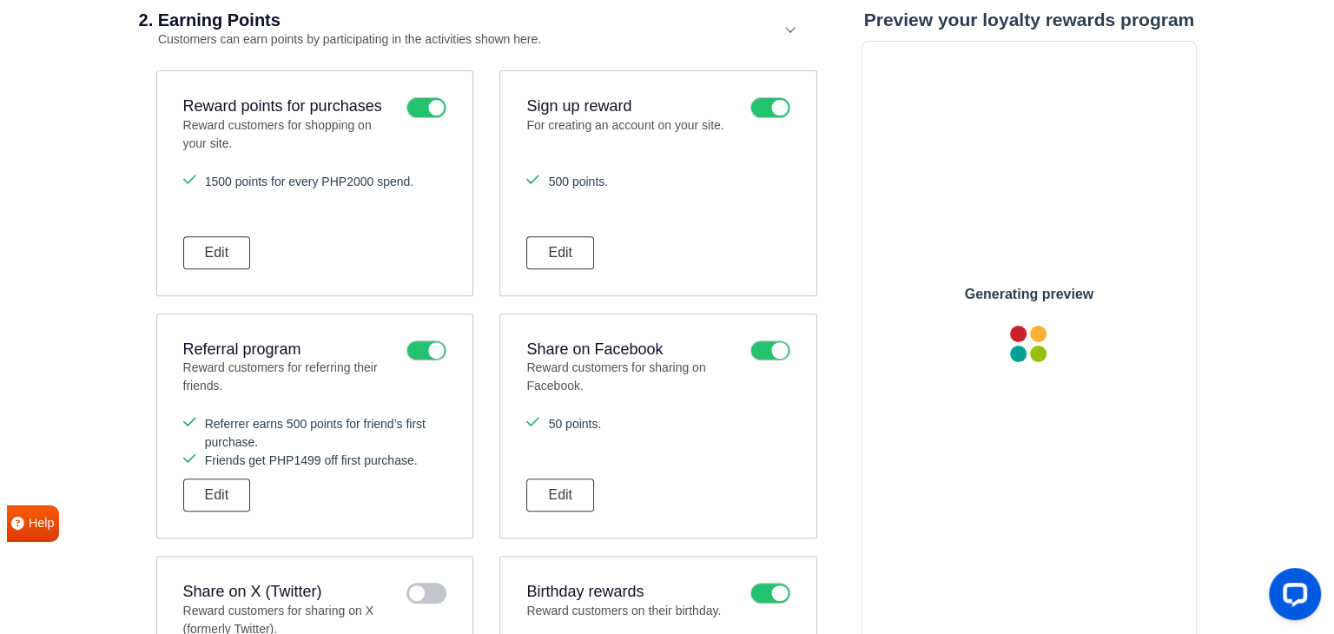
scroll to position [0, 0]
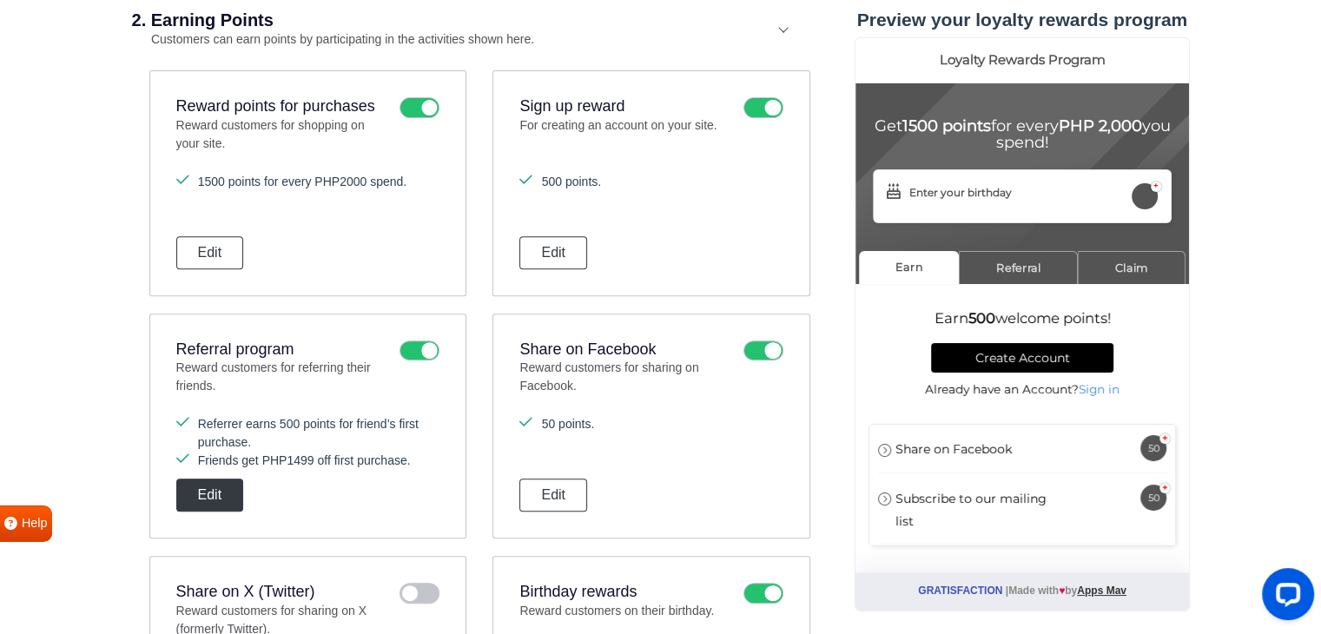
click at [222, 497] on button "Edit" at bounding box center [210, 494] width 68 height 33
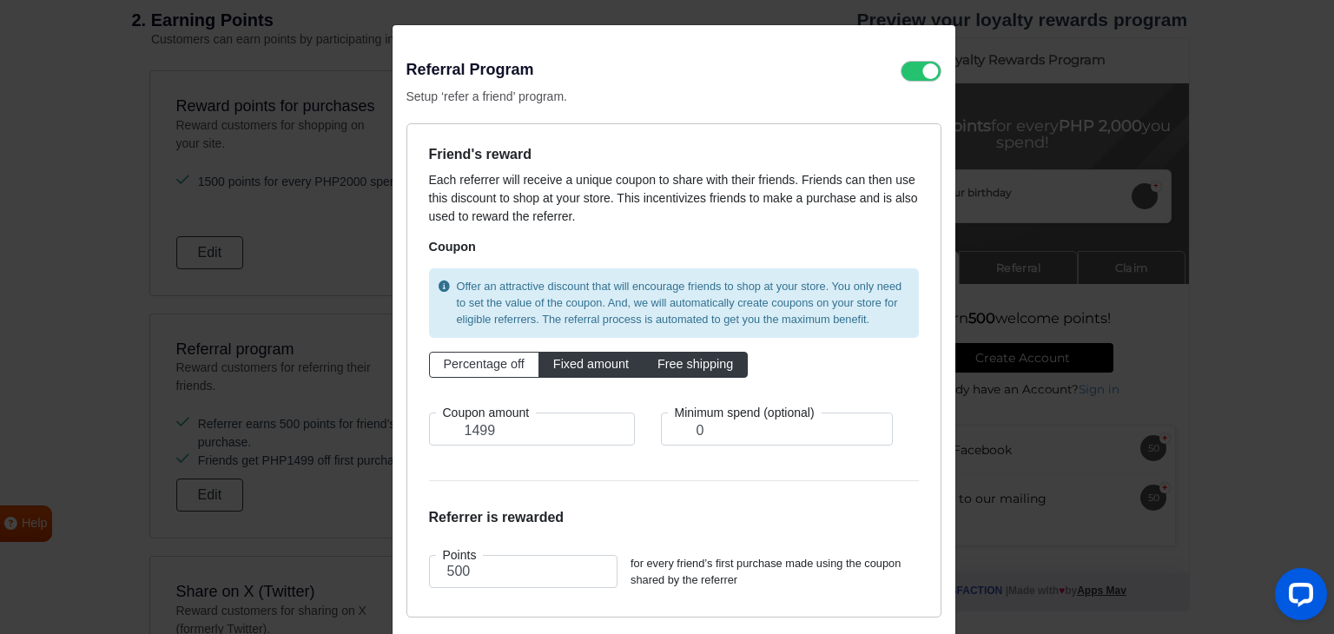
click at [676, 363] on span "Free shipping" at bounding box center [695, 364] width 76 height 14
click at [669, 363] on input "Free shipping" at bounding box center [662, 360] width 11 height 11
radio input "true"
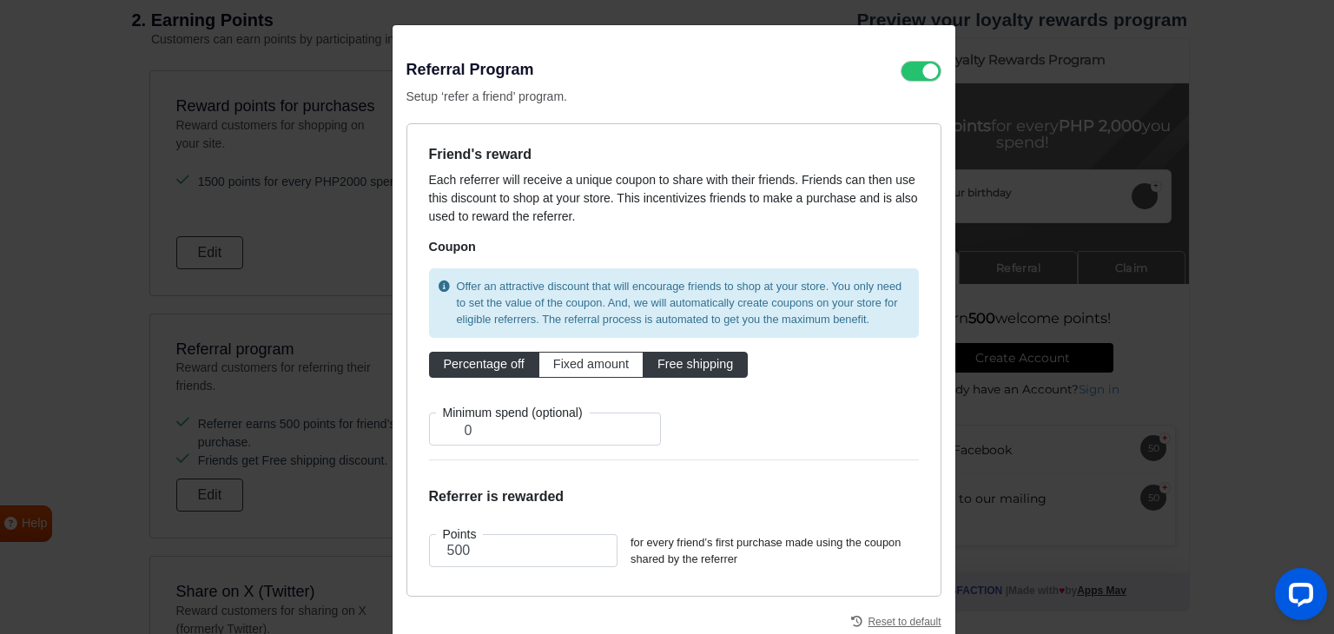
click at [434, 355] on label "Percentage off" at bounding box center [484, 365] width 110 height 26
click at [444, 355] on input "Percentage off" at bounding box center [449, 360] width 11 height 11
radio input "true"
type input "1499"
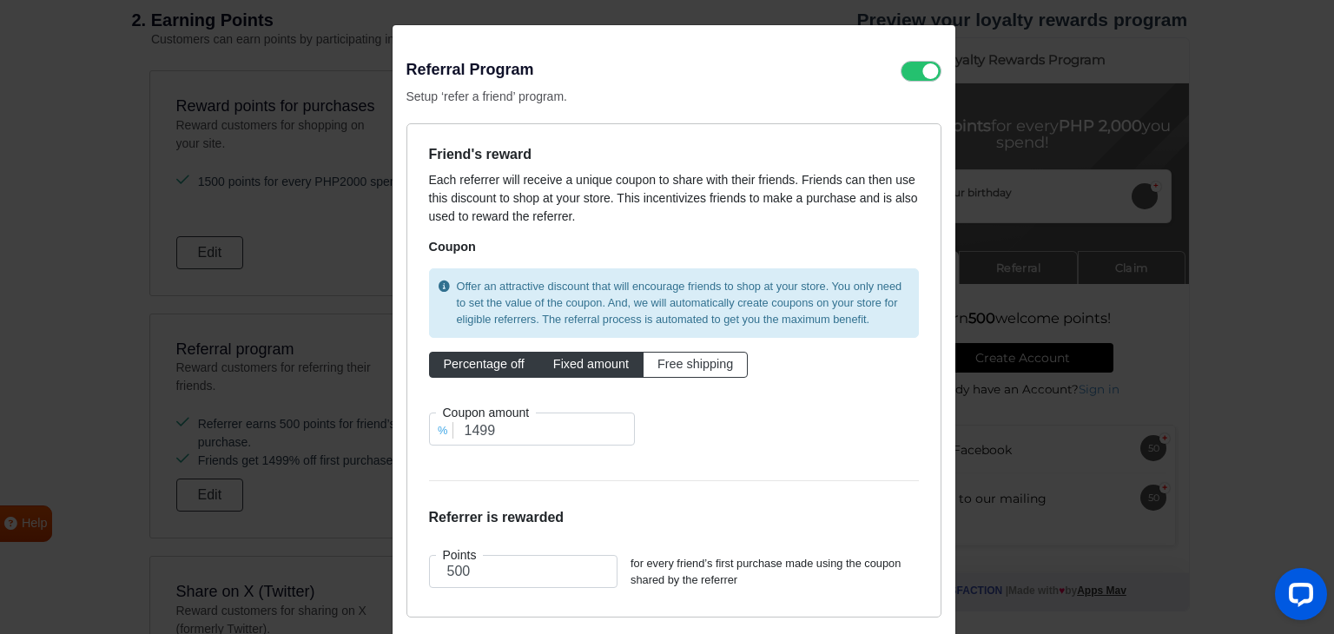
click at [570, 366] on span "Fixed amount" at bounding box center [591, 364] width 76 height 14
click at [564, 366] on input "Fixed amount" at bounding box center [558, 360] width 11 height 11
radio input "true"
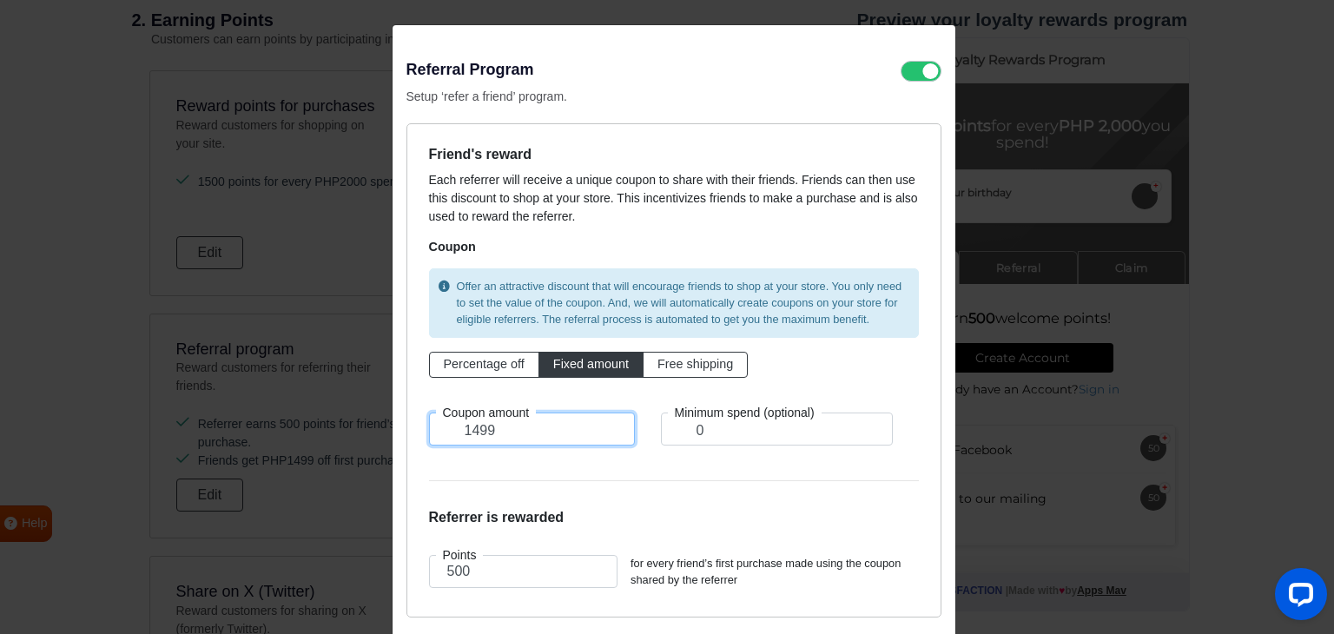
click at [478, 430] on input "1499" at bounding box center [532, 428] width 206 height 33
type input "15"
click at [552, 462] on div "Coupon amount 15" at bounding box center [532, 429] width 258 height 75
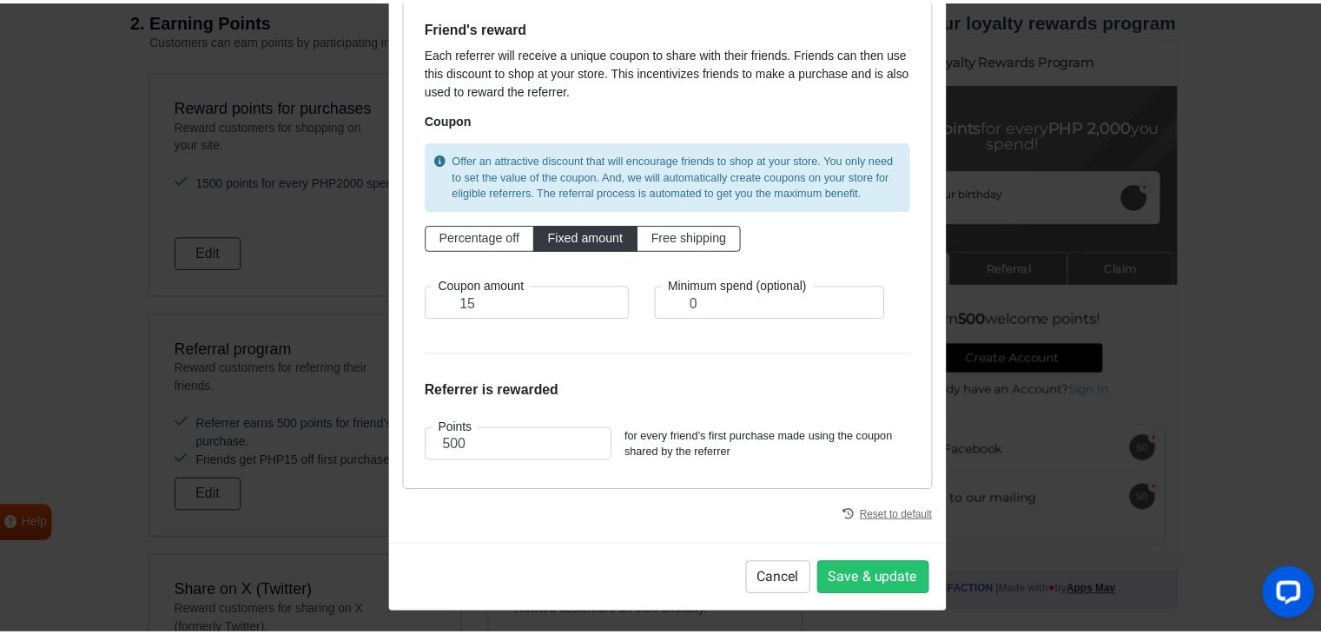
scroll to position [128, 0]
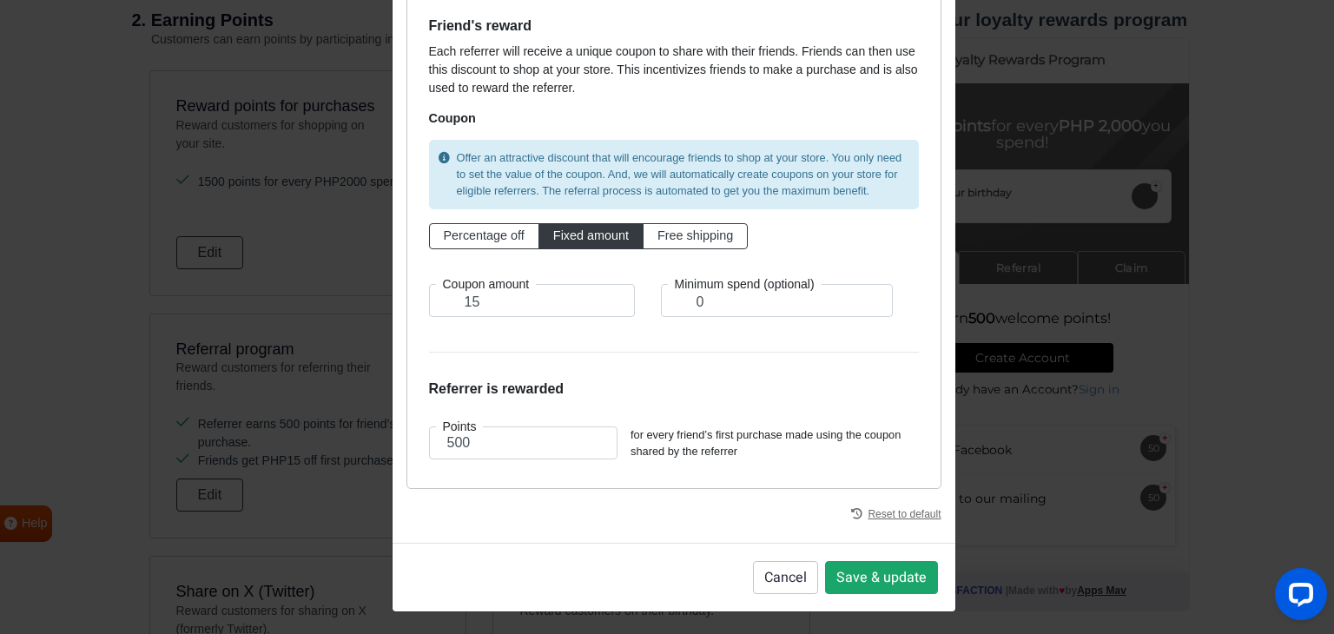
click at [892, 577] on button "Save & update" at bounding box center [881, 577] width 113 height 33
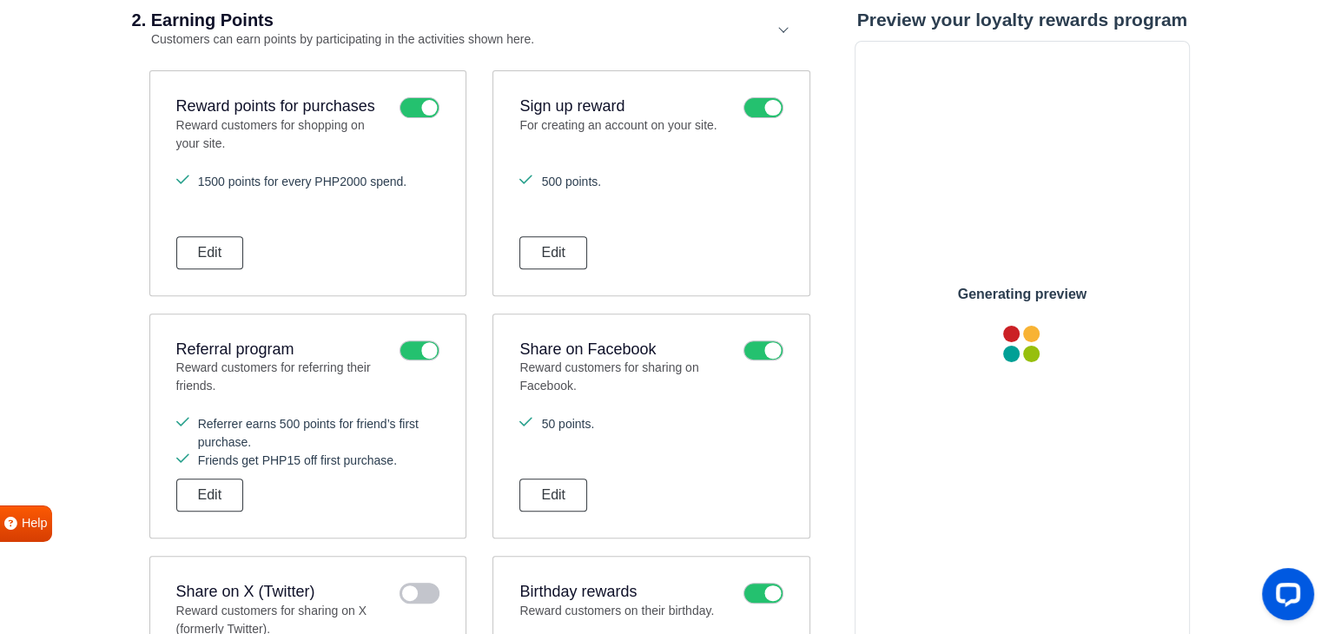
scroll to position [0, 0]
click at [554, 485] on button "Edit" at bounding box center [553, 494] width 68 height 33
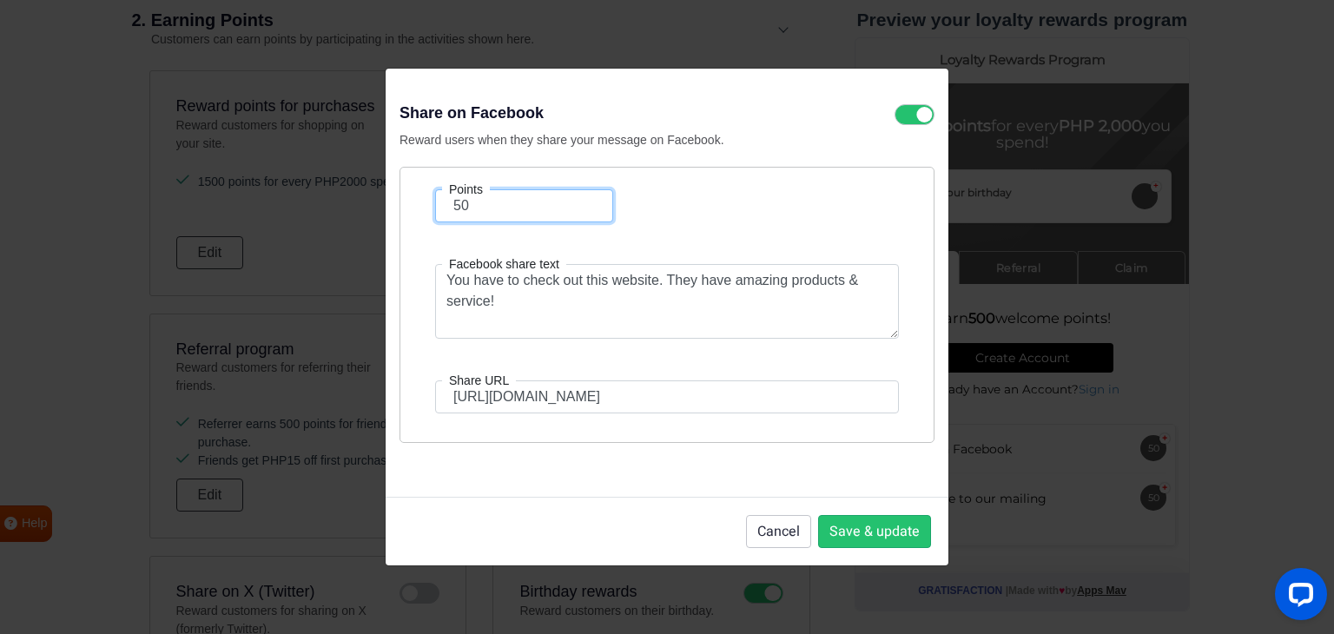
click at [497, 204] on input "50" at bounding box center [524, 205] width 178 height 33
type input "500"
click at [889, 524] on button "Save & update" at bounding box center [874, 531] width 113 height 33
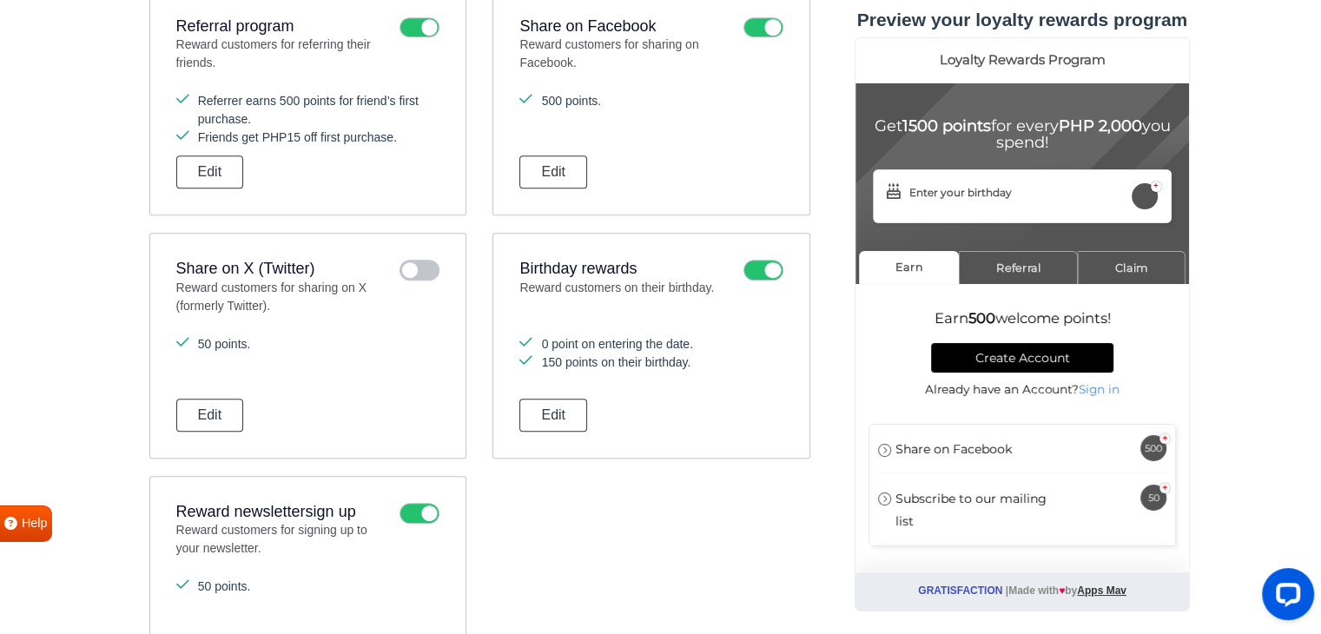
scroll to position [1012, 0]
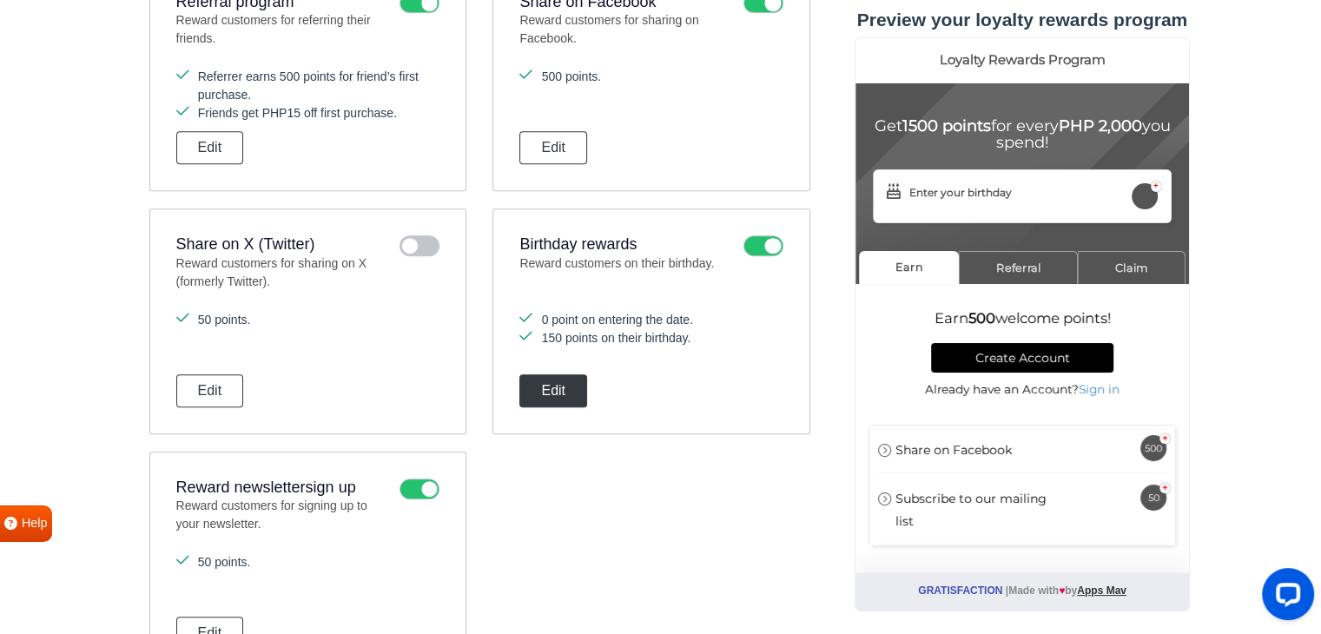
click at [560, 386] on button "Edit" at bounding box center [553, 390] width 68 height 33
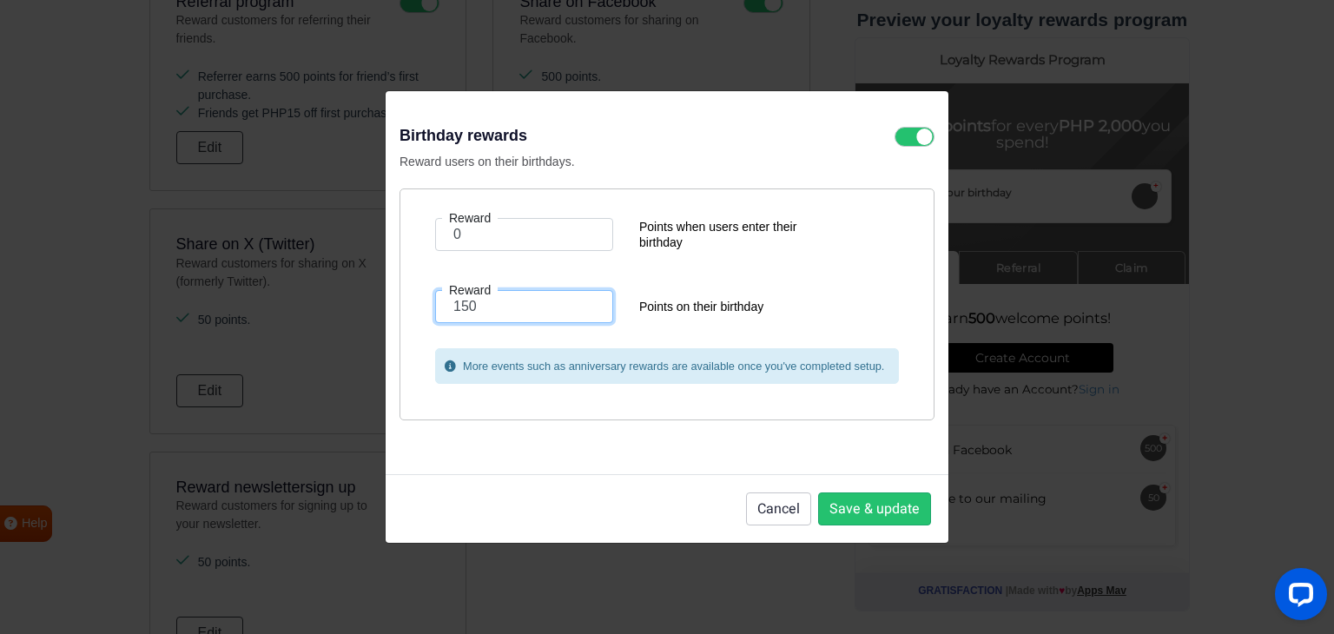
click at [524, 316] on input "150" at bounding box center [524, 306] width 178 height 33
type input "1500"
click at [876, 513] on button "Save & update" at bounding box center [874, 508] width 113 height 33
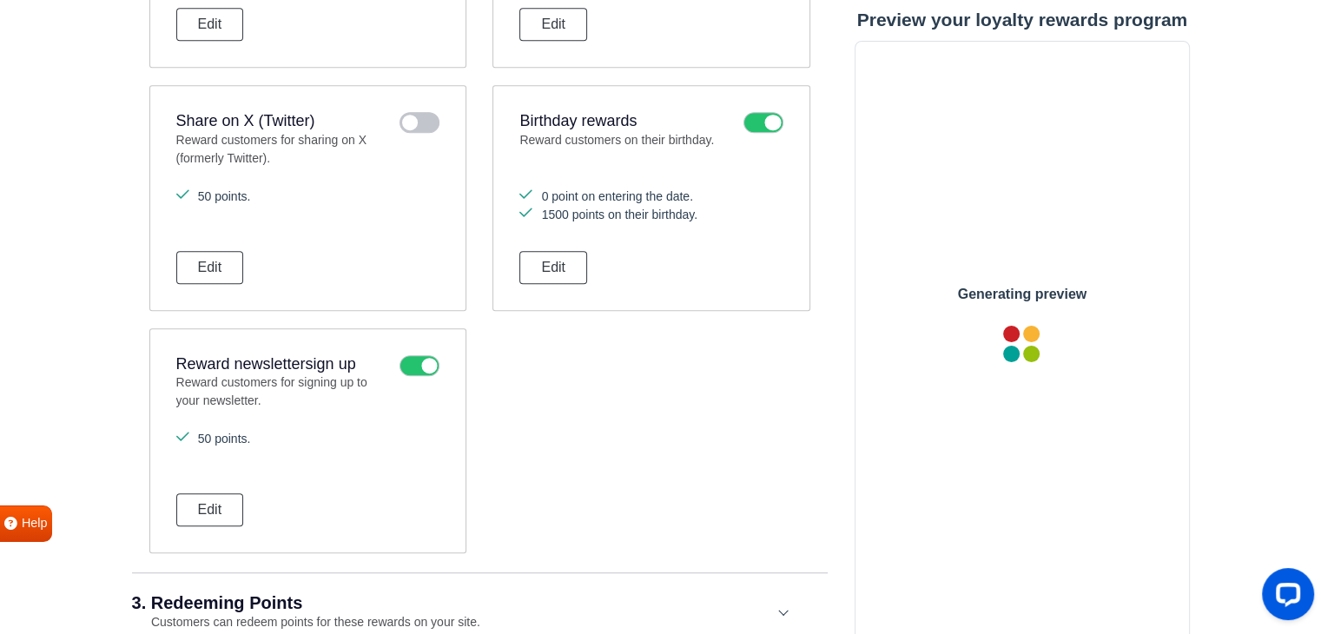
scroll to position [1186, 0]
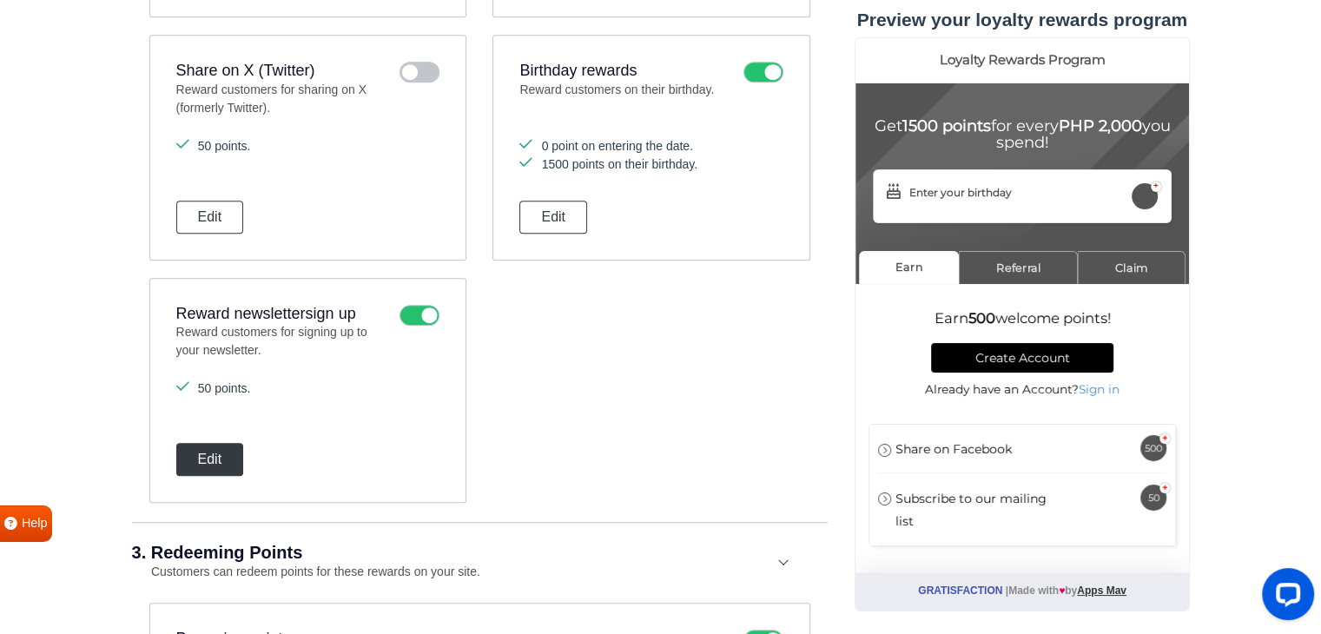
click at [214, 455] on button "Edit" at bounding box center [210, 459] width 68 height 33
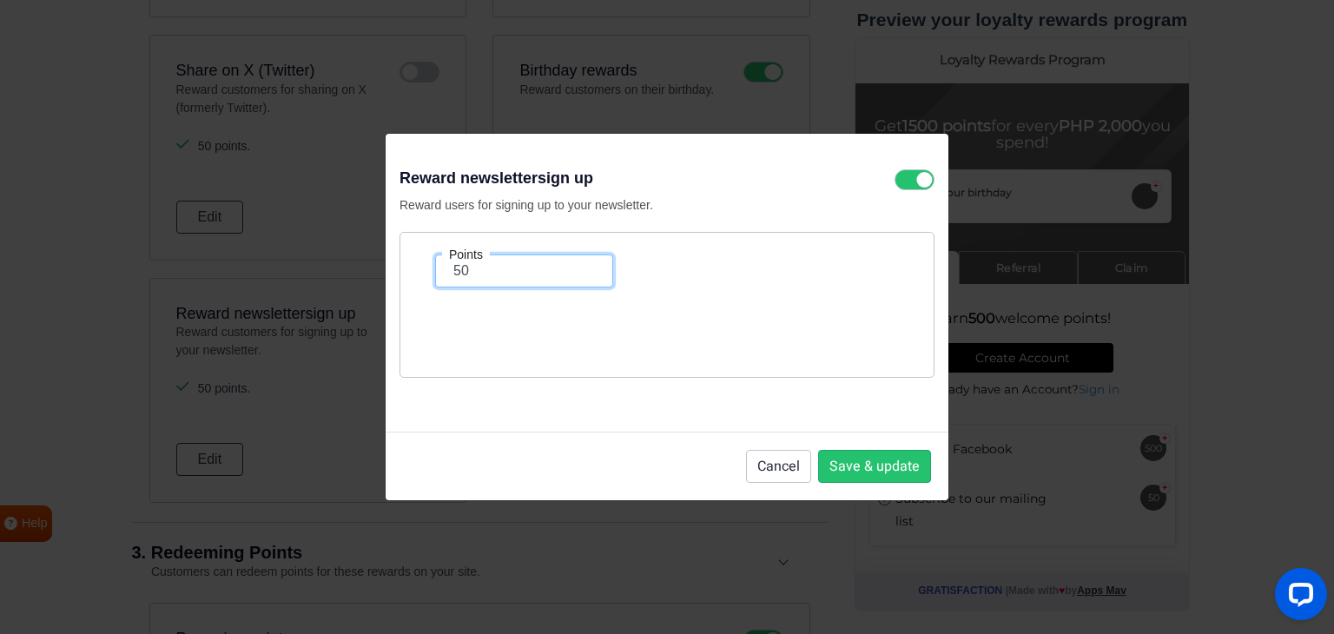
click at [542, 272] on input "50" at bounding box center [524, 270] width 178 height 33
type input "500"
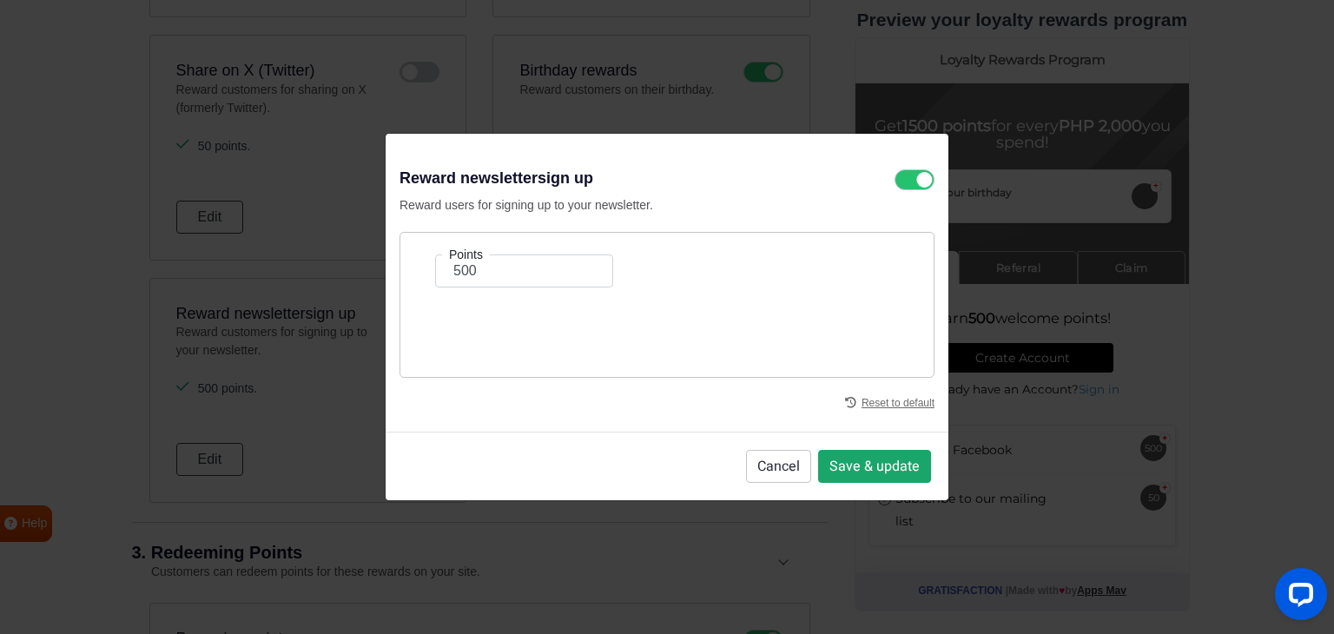
click at [879, 464] on button "Save & update" at bounding box center [874, 466] width 113 height 33
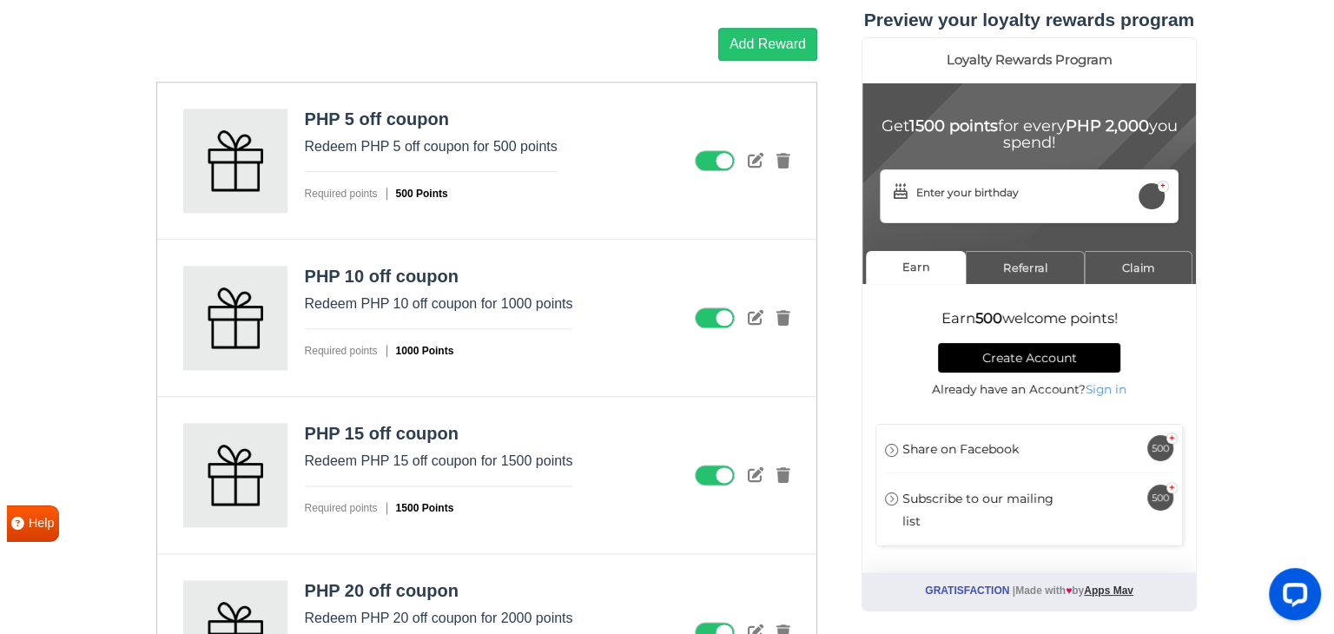
scroll to position [2016, 0]
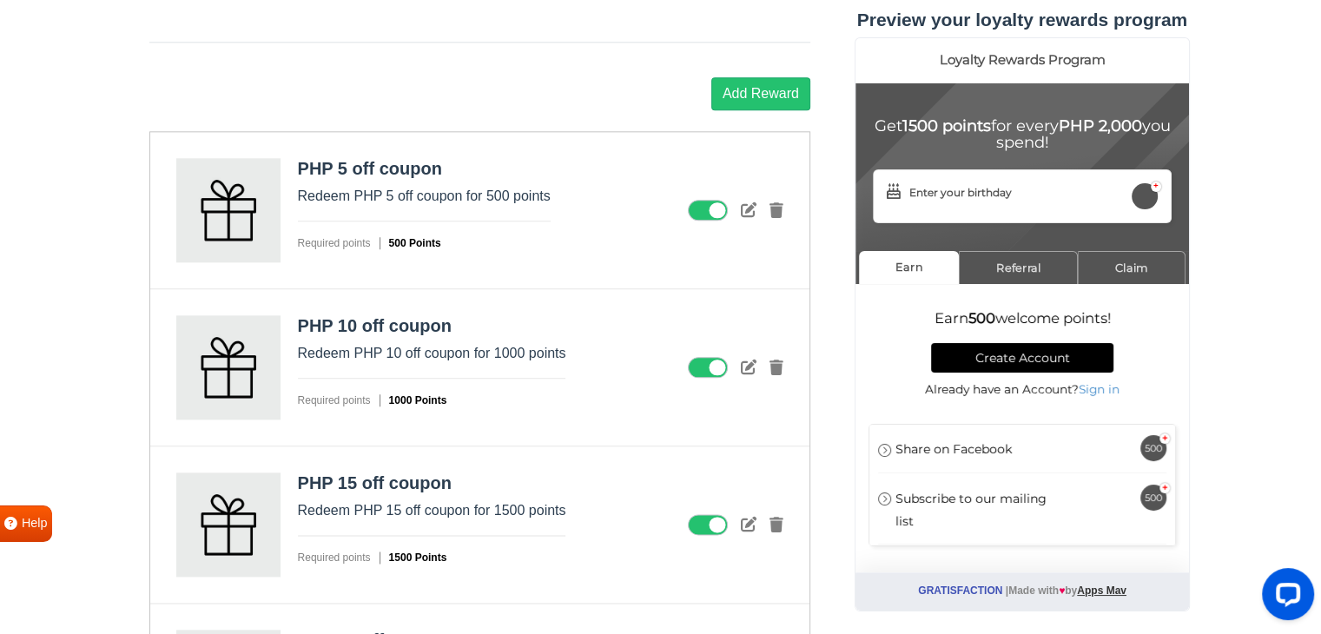
click at [403, 237] on strong "500 Points" at bounding box center [423, 243] width 87 height 12
click at [750, 206] on icon at bounding box center [749, 209] width 16 height 16
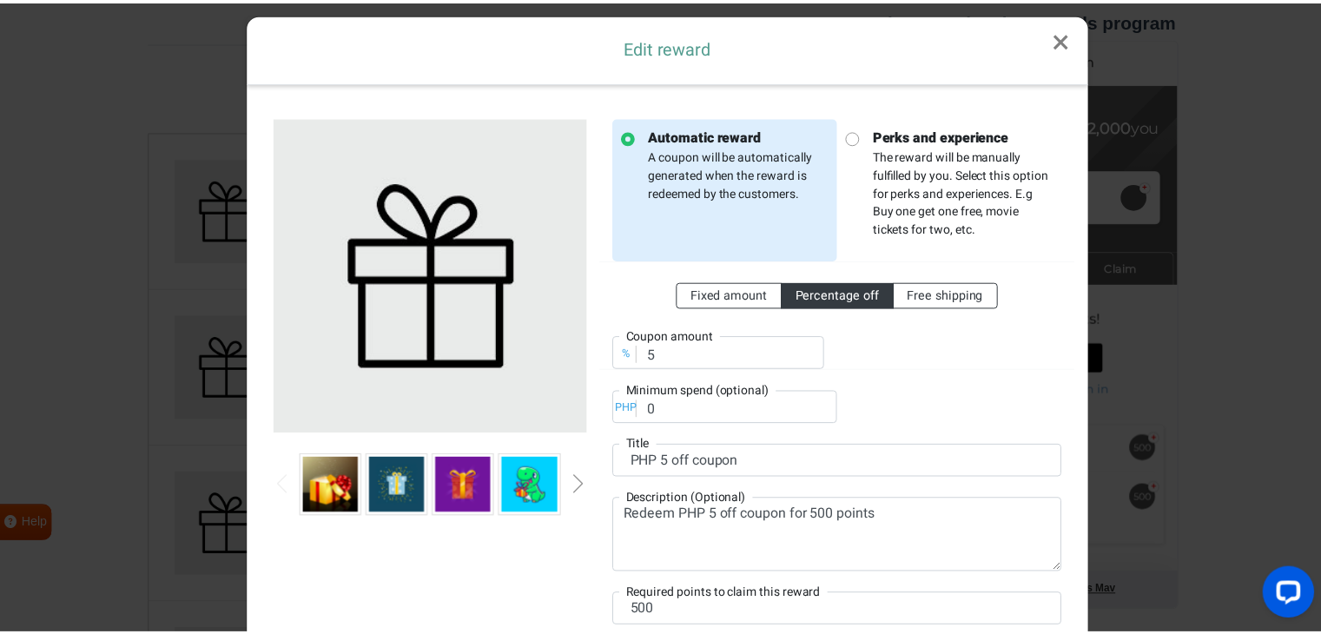
scroll to position [0, 0]
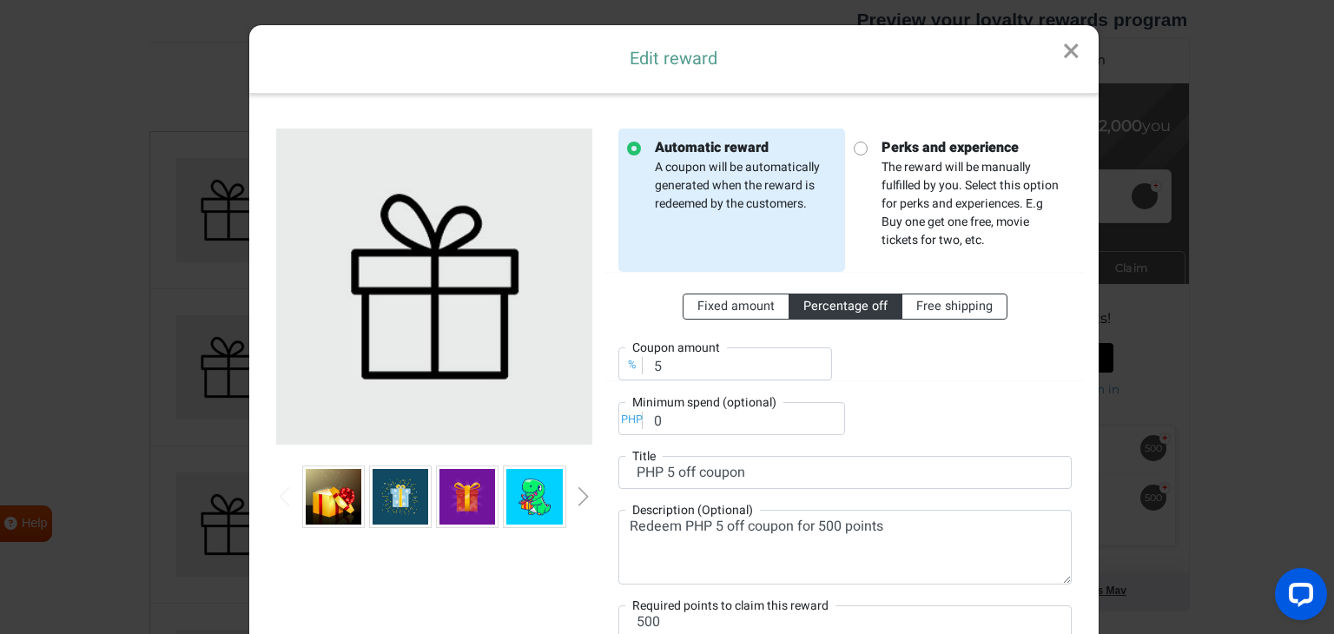
click at [1063, 43] on link "×" at bounding box center [1071, 51] width 55 height 53
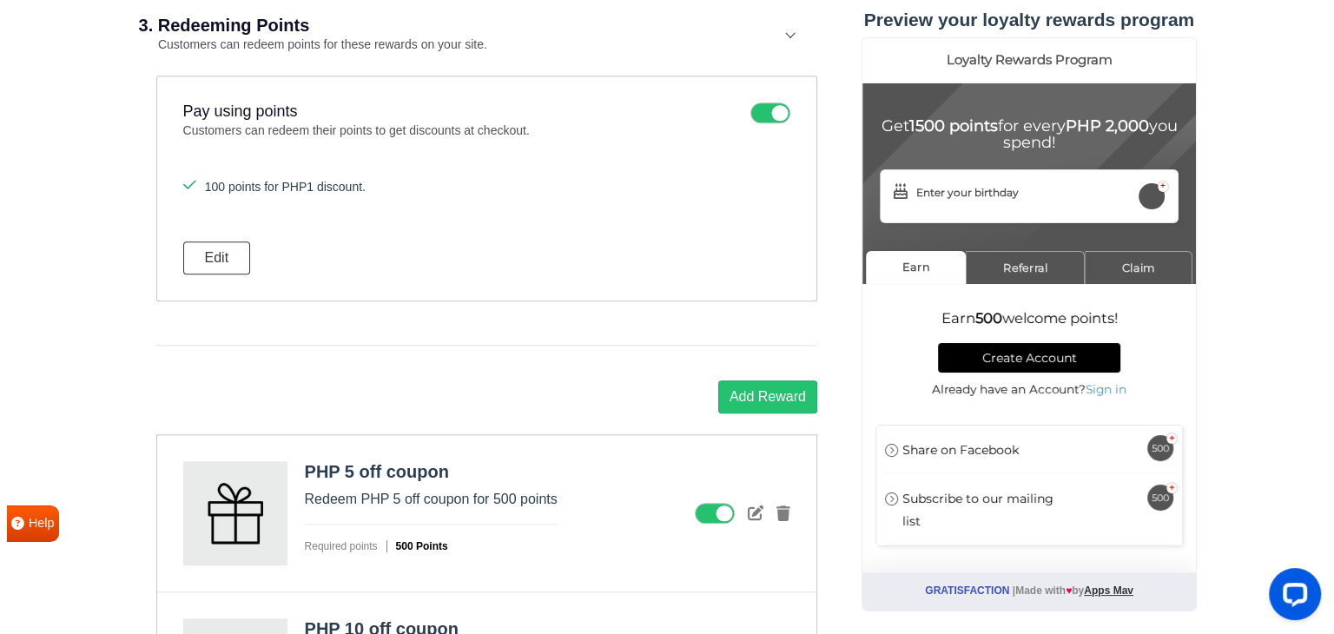
scroll to position [1755, 0]
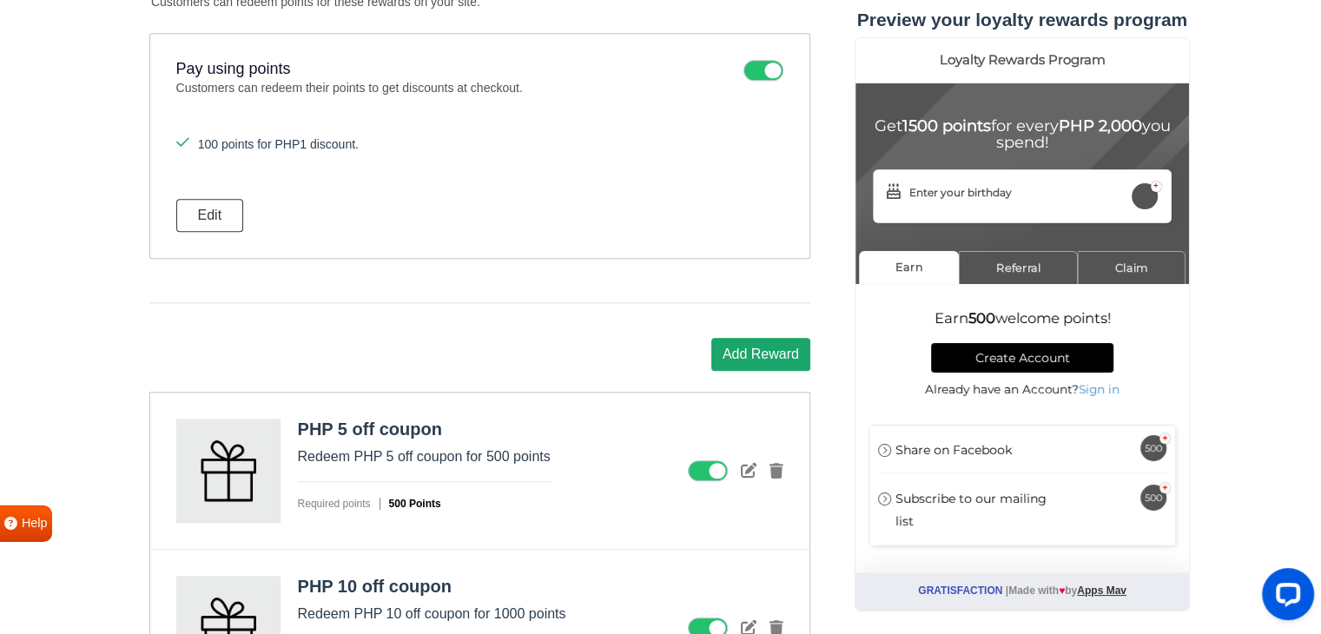
click at [766, 341] on button "Add Reward" at bounding box center [760, 354] width 99 height 33
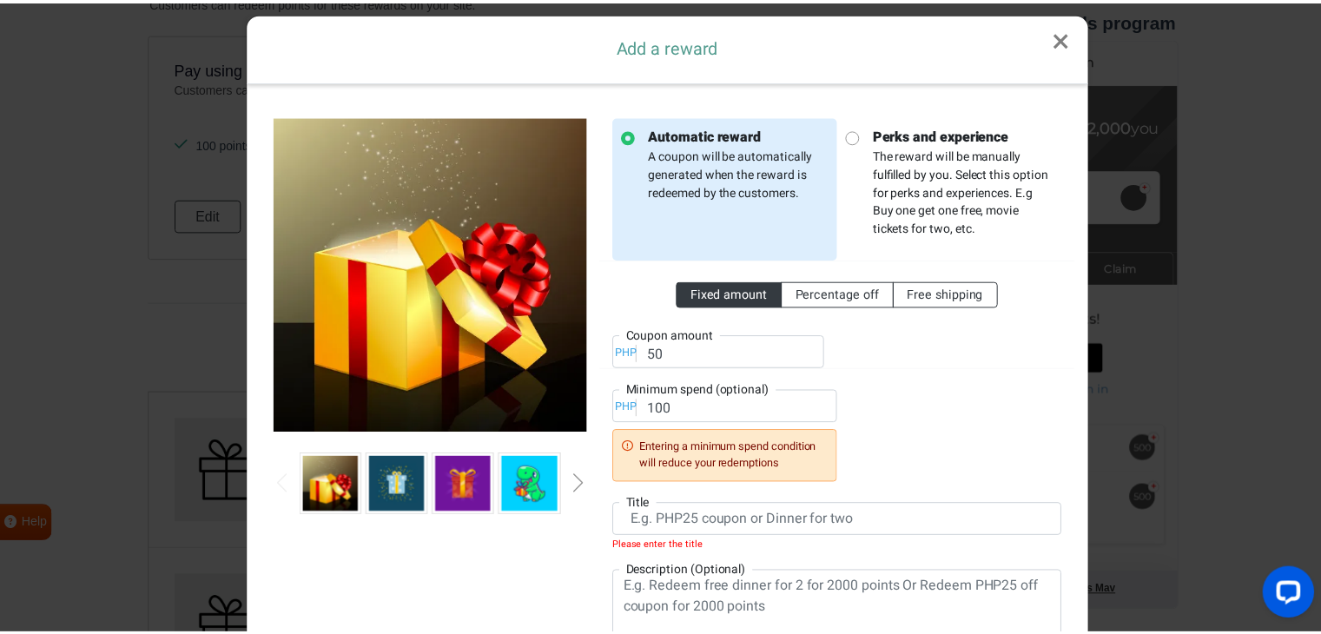
scroll to position [0, 0]
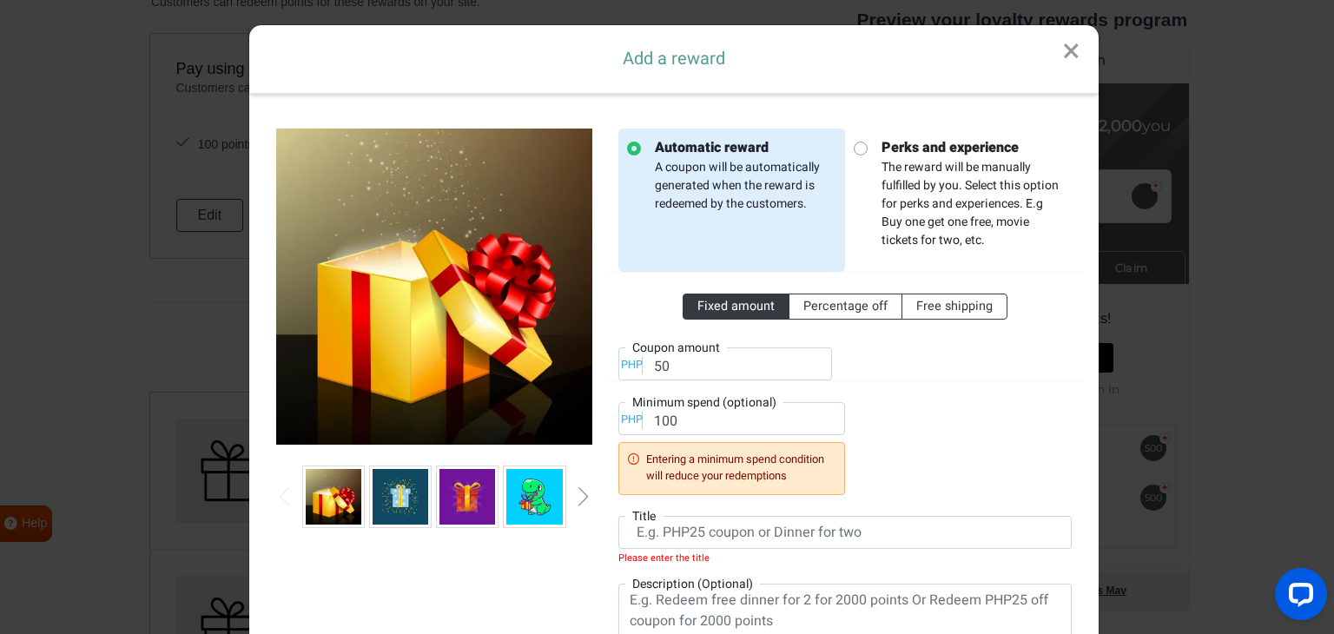
click at [1060, 56] on link "×" at bounding box center [1071, 51] width 55 height 53
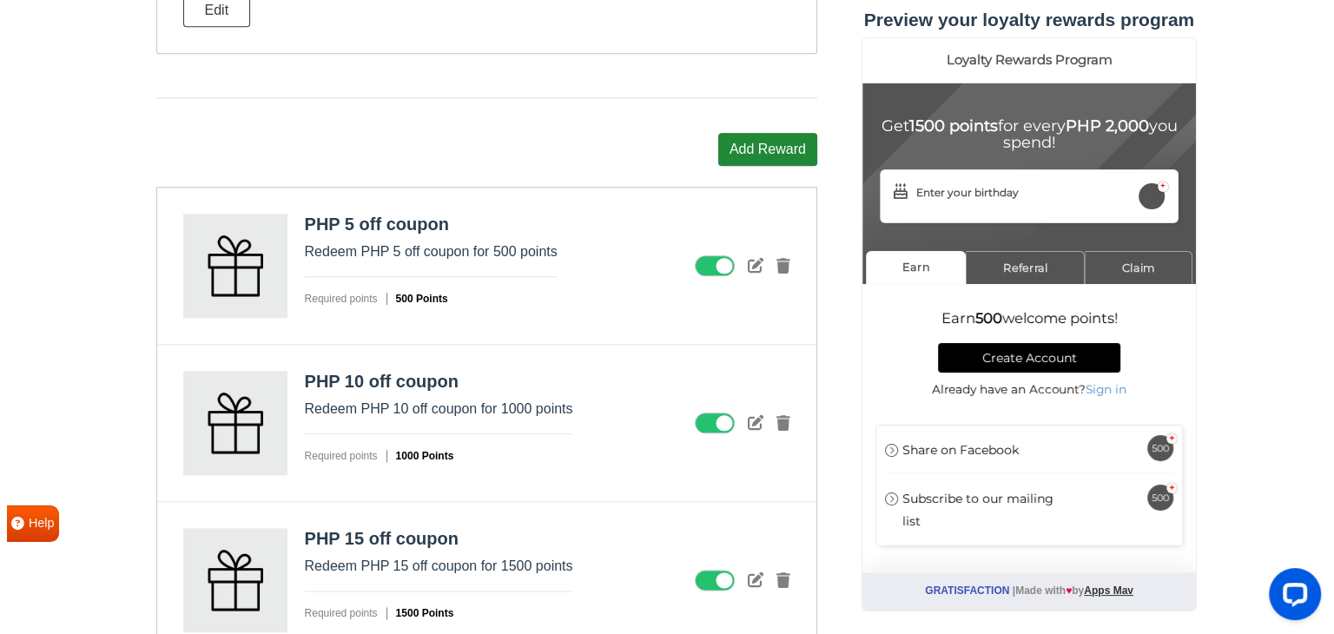
scroll to position [1929, 0]
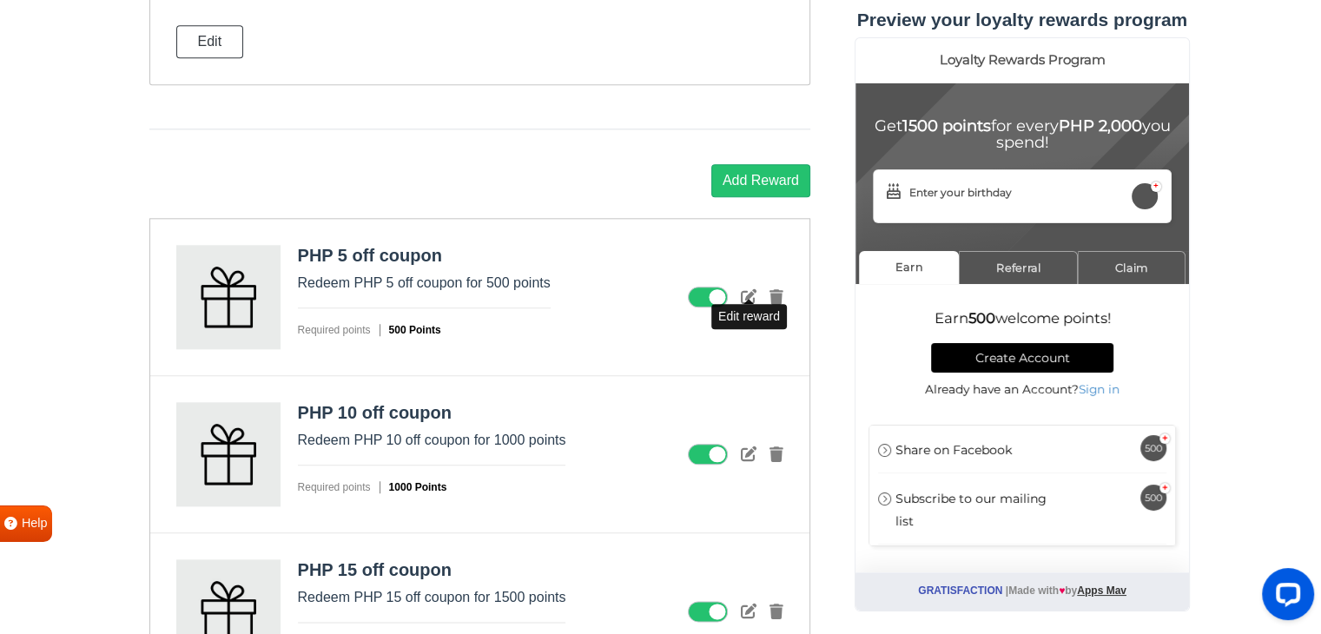
click at [743, 293] on icon at bounding box center [749, 296] width 16 height 16
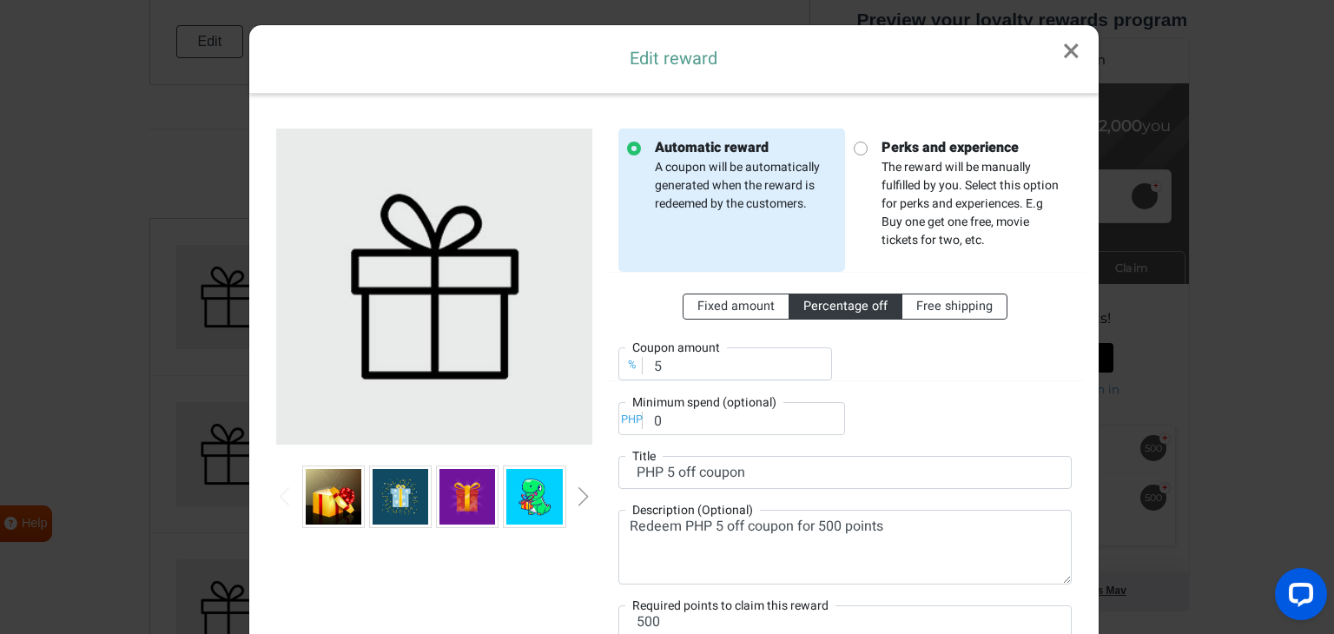
scroll to position [0, 0]
click at [681, 364] on input "5" at bounding box center [725, 363] width 214 height 33
click at [706, 306] on span "Fixed amount" at bounding box center [735, 306] width 77 height 18
click at [706, 306] on input "Fixed amount" at bounding box center [702, 302] width 11 height 11
radio input "true"
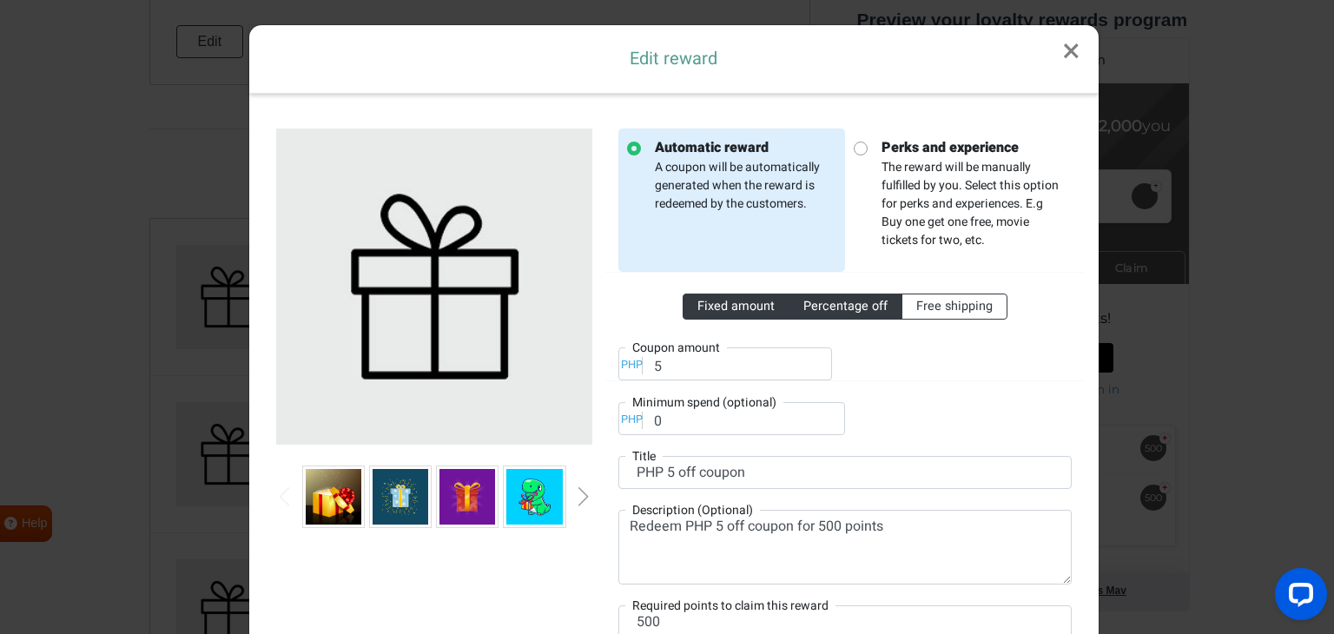
click at [827, 309] on span "Percentage off" at bounding box center [845, 306] width 84 height 18
click at [814, 308] on input "Percentage off" at bounding box center [808, 302] width 11 height 11
radio input "true"
click at [703, 300] on span "Fixed amount" at bounding box center [735, 306] width 77 height 18
click at [703, 300] on input "Fixed amount" at bounding box center [702, 302] width 11 height 11
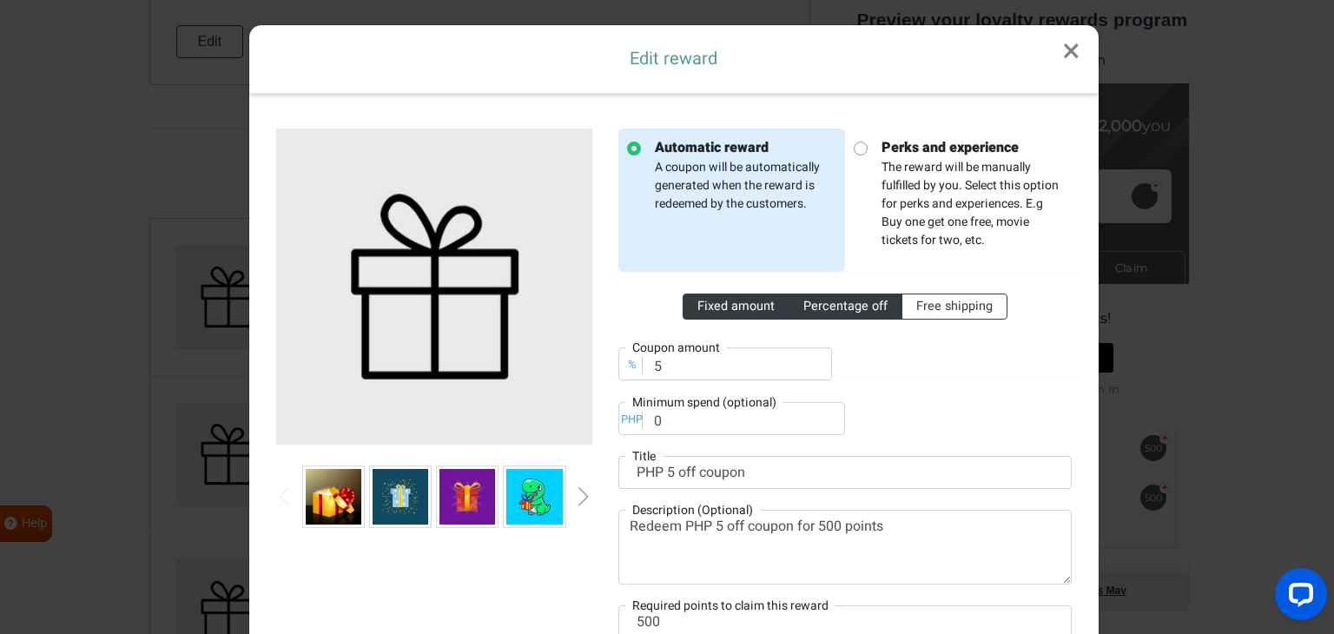
radio input "true"
click at [818, 314] on span "Percentage off" at bounding box center [845, 306] width 84 height 18
click at [814, 308] on input "Percentage off" at bounding box center [808, 302] width 11 height 11
radio input "true"
click at [717, 304] on span "Fixed amount" at bounding box center [735, 306] width 77 height 18
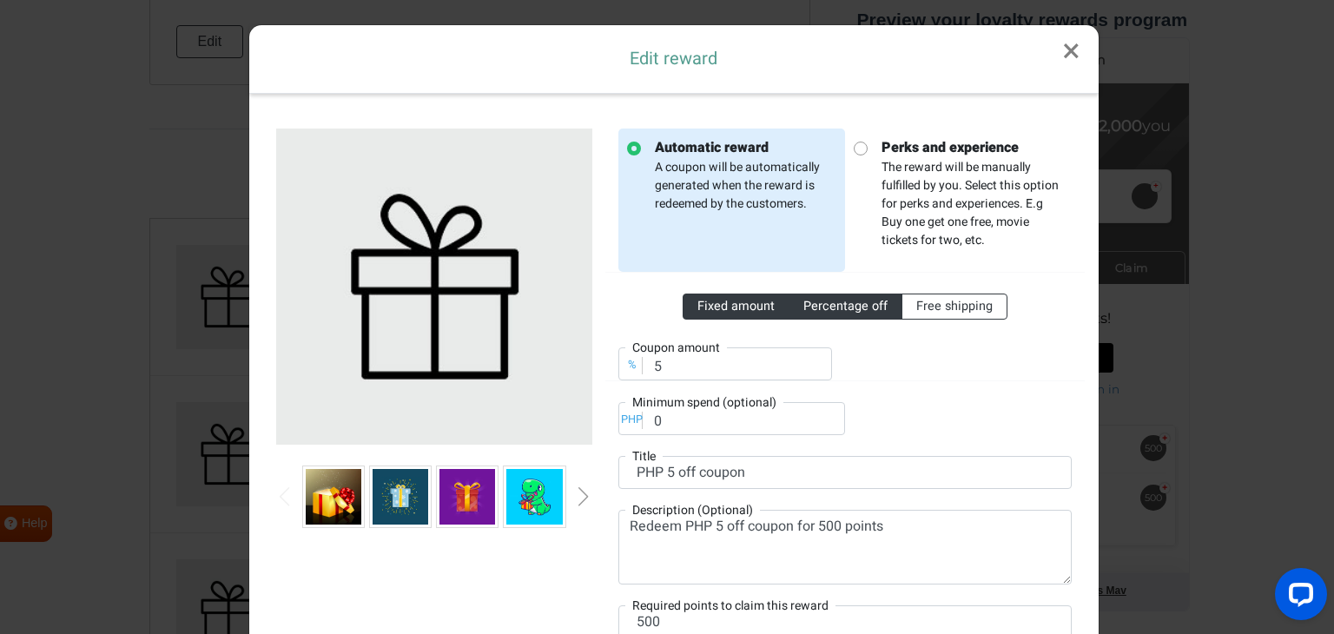
click at [708, 304] on input "Fixed amount" at bounding box center [702, 302] width 11 height 11
radio input "true"
click at [824, 299] on span "Percentage off" at bounding box center [845, 306] width 84 height 18
click at [814, 299] on input "Percentage off" at bounding box center [808, 302] width 11 height 11
radio input "true"
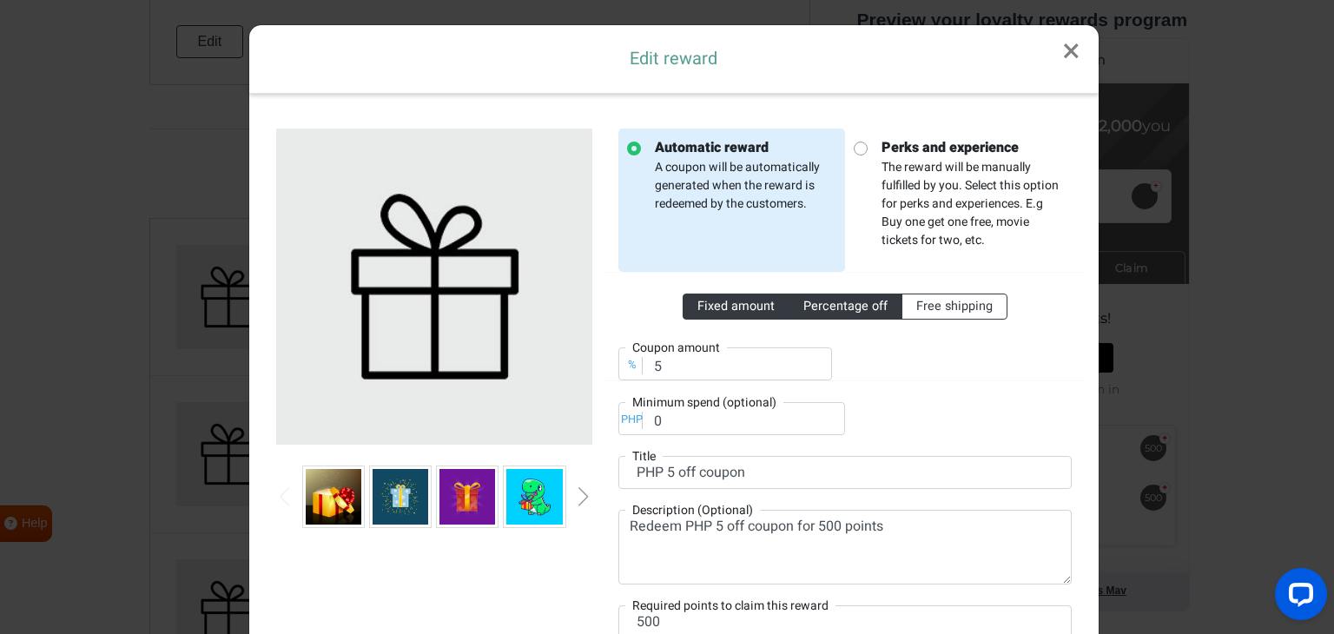
click at [743, 313] on span "Fixed amount" at bounding box center [735, 306] width 77 height 18
click at [708, 308] on input "Fixed amount" at bounding box center [702, 302] width 11 height 11
radio input "true"
click at [688, 369] on input "5" at bounding box center [725, 363] width 214 height 33
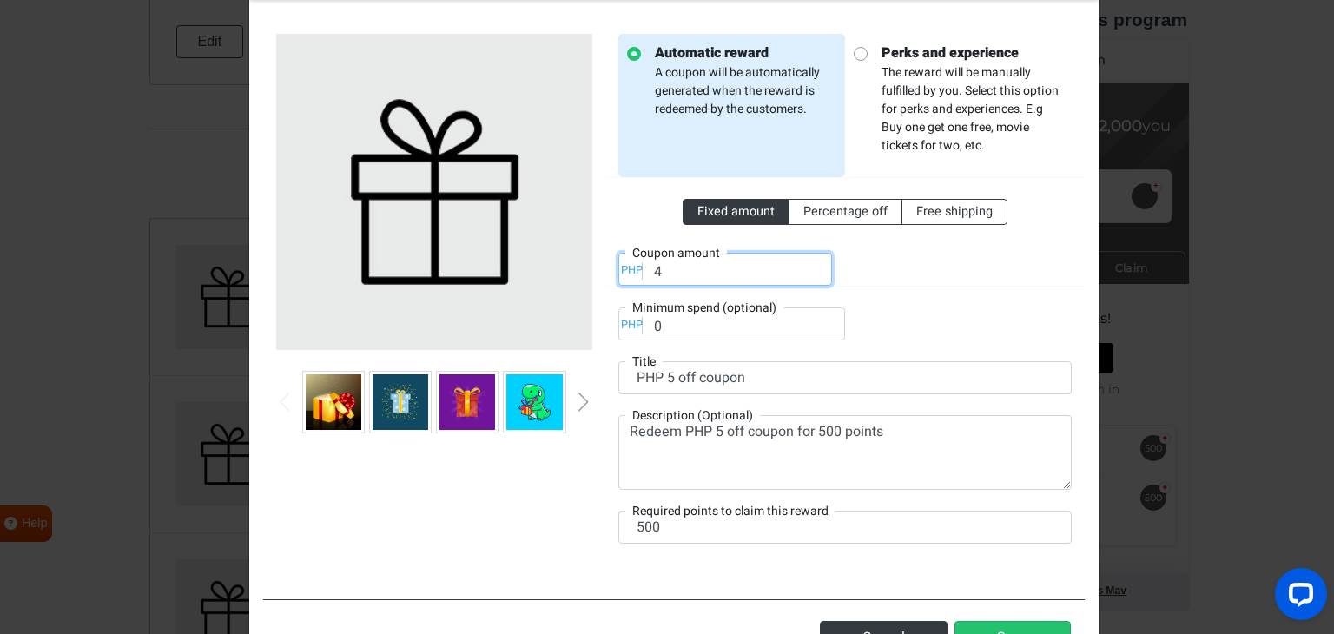
scroll to position [166, 0]
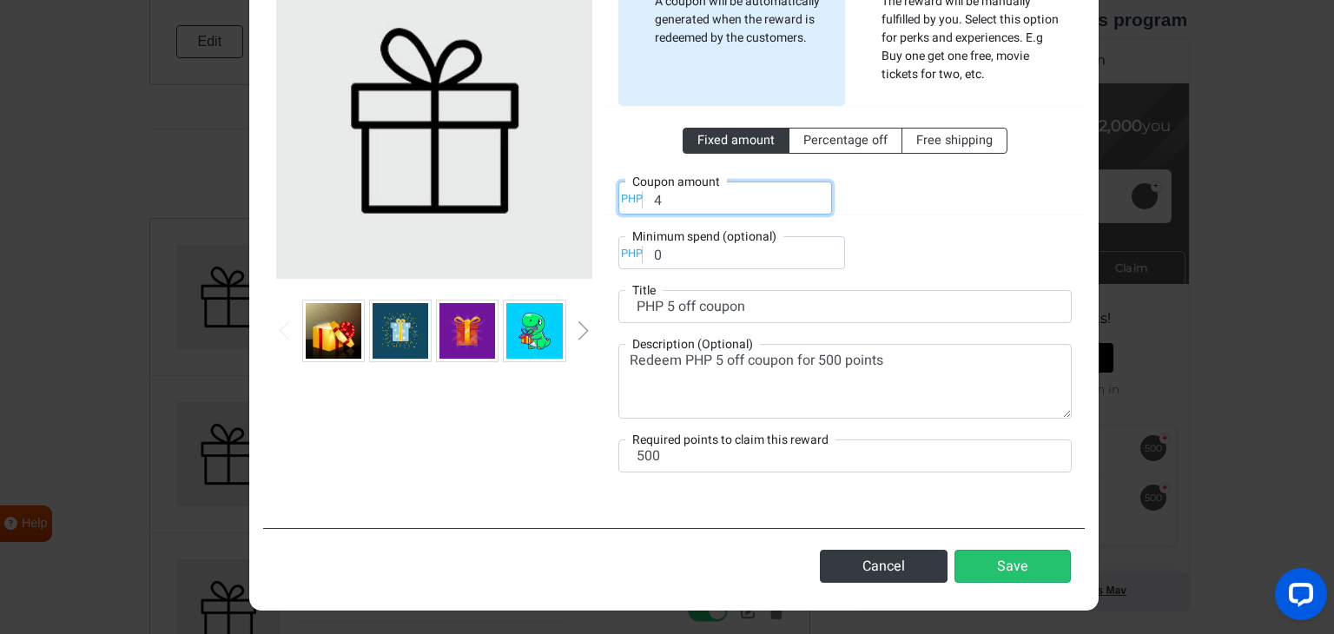
type input "4"
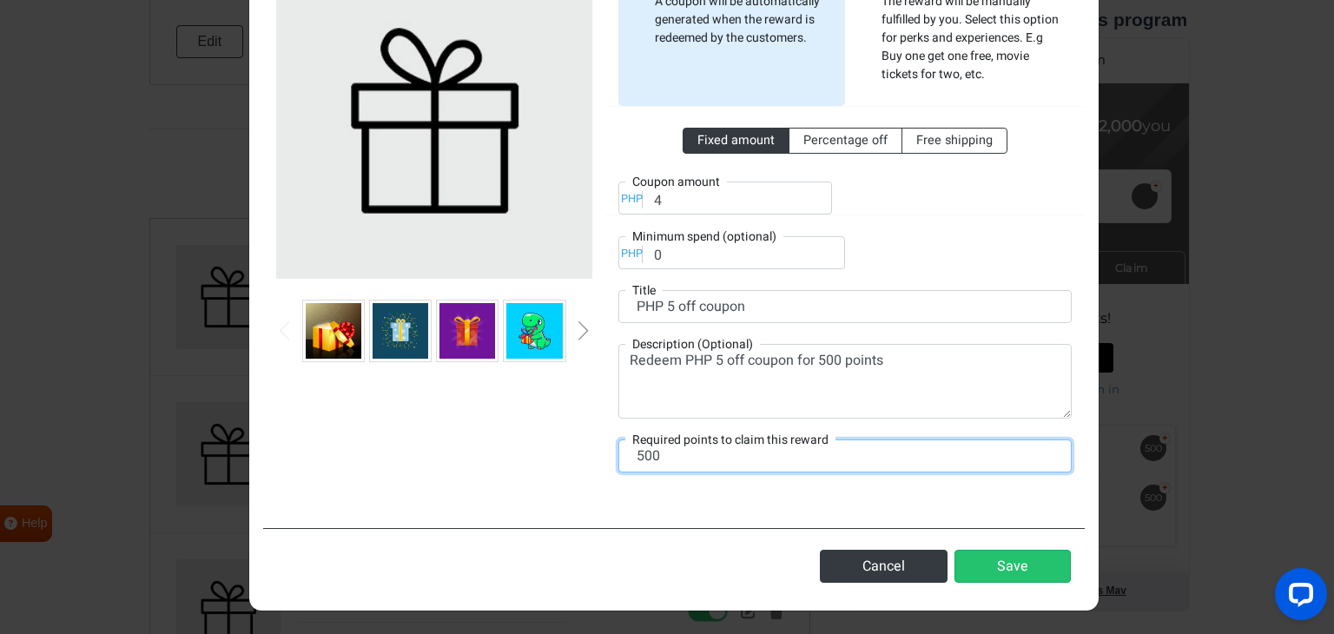
click at [703, 452] on input "500" at bounding box center [844, 455] width 453 height 33
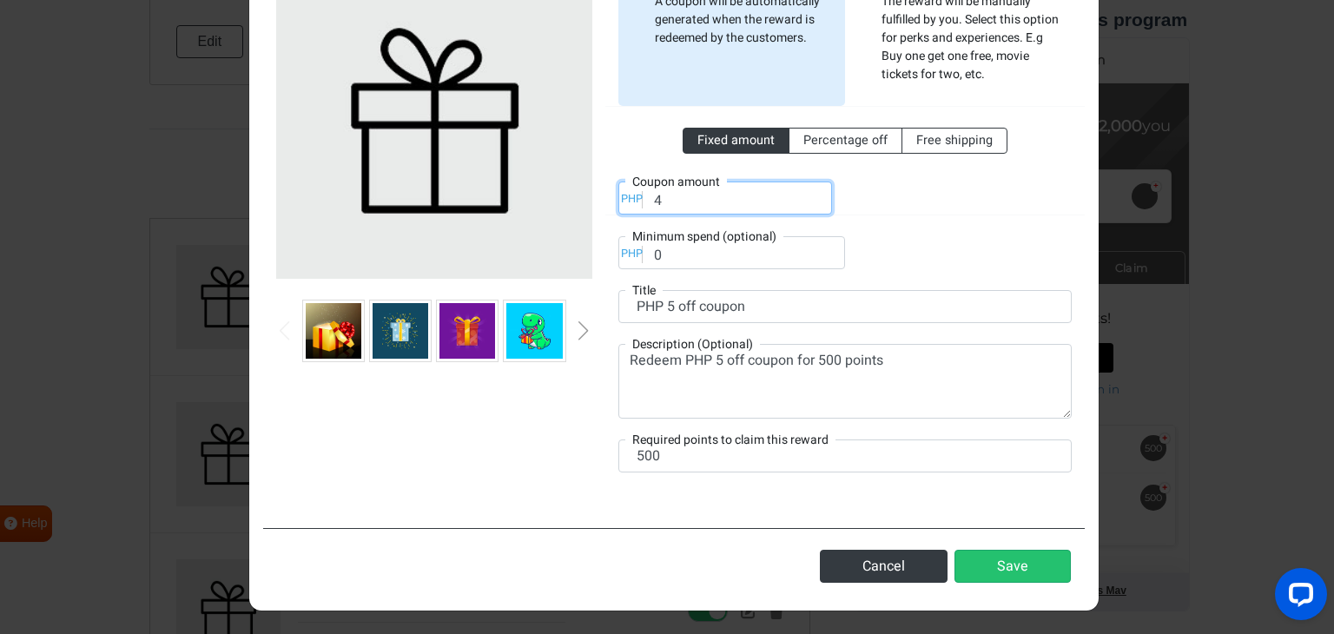
click at [669, 193] on input "4" at bounding box center [725, 197] width 214 height 33
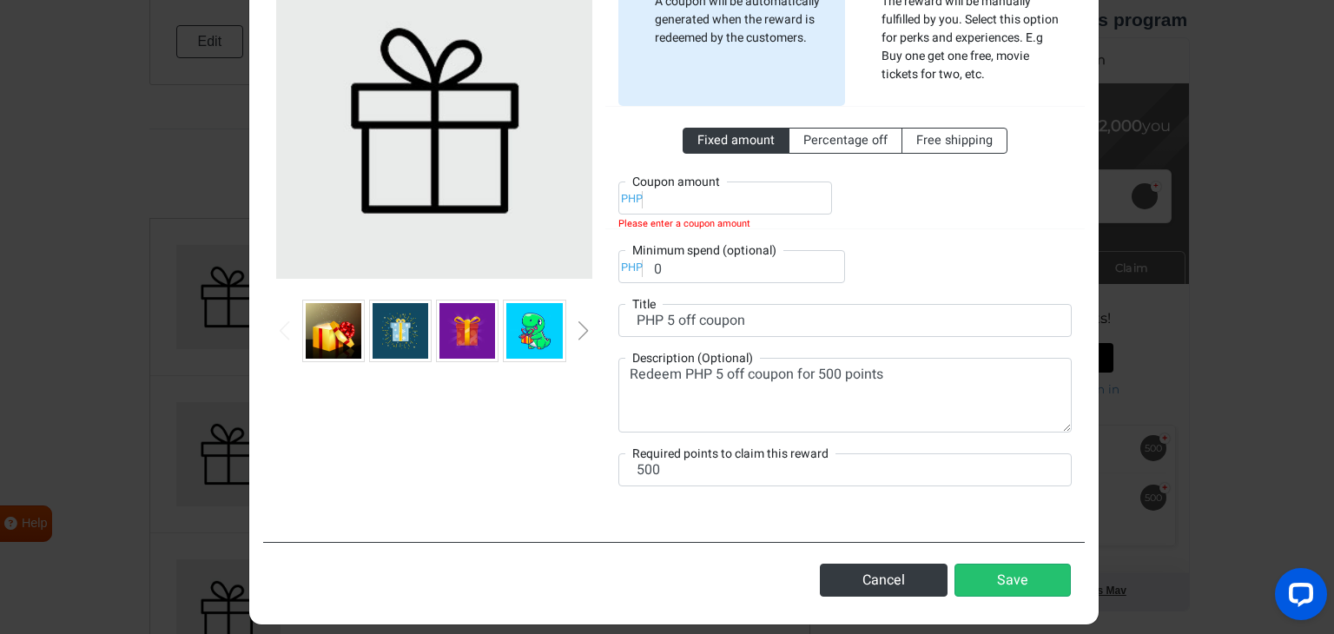
click at [965, 254] on div "Fixed amount Percentage off Free shipping PHP Coupon amount Please enter a coup…" at bounding box center [844, 194] width 453 height 177
click at [719, 194] on input "number" at bounding box center [725, 197] width 214 height 33
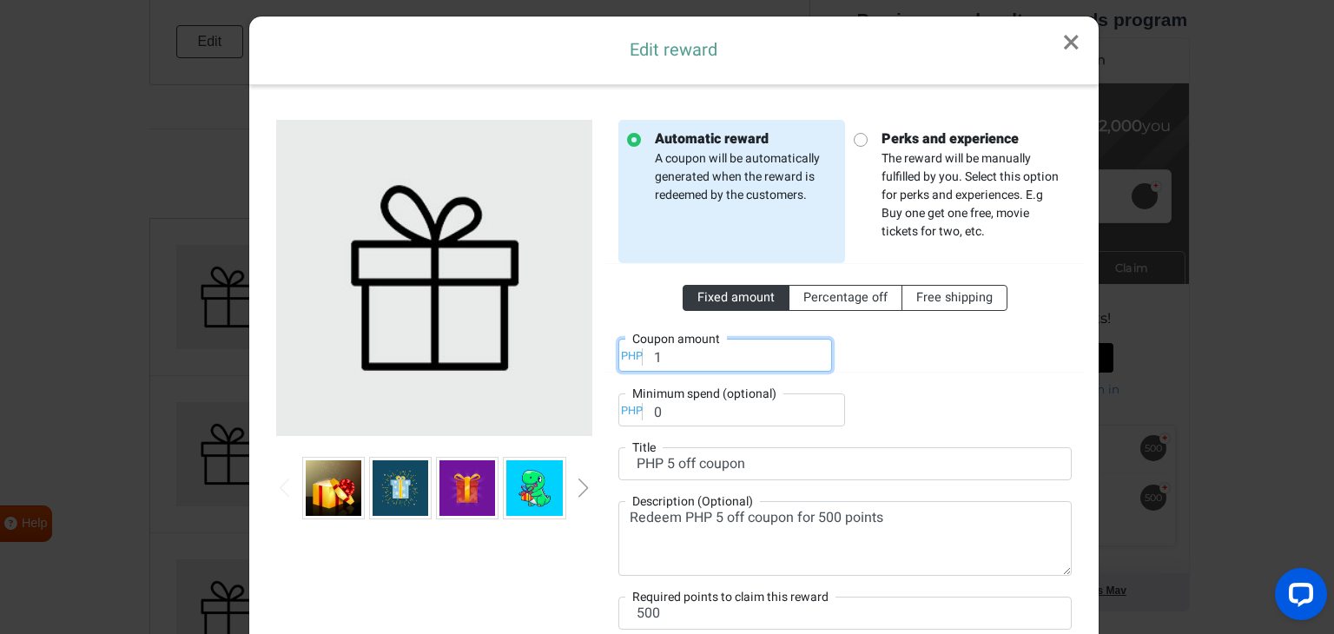
scroll to position [0, 0]
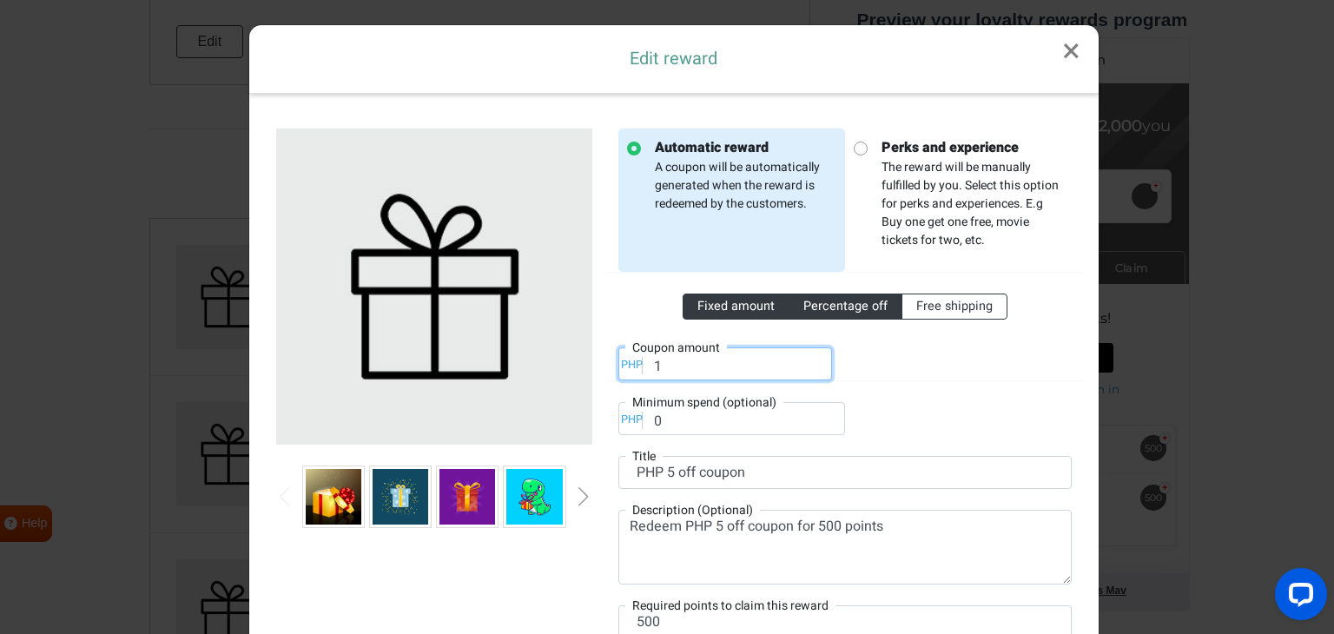
type input "1"
click at [858, 311] on span "Percentage off" at bounding box center [845, 306] width 84 height 18
click at [814, 308] on input "Percentage off" at bounding box center [808, 302] width 11 height 11
radio input "true"
click at [690, 362] on input "1" at bounding box center [725, 363] width 214 height 33
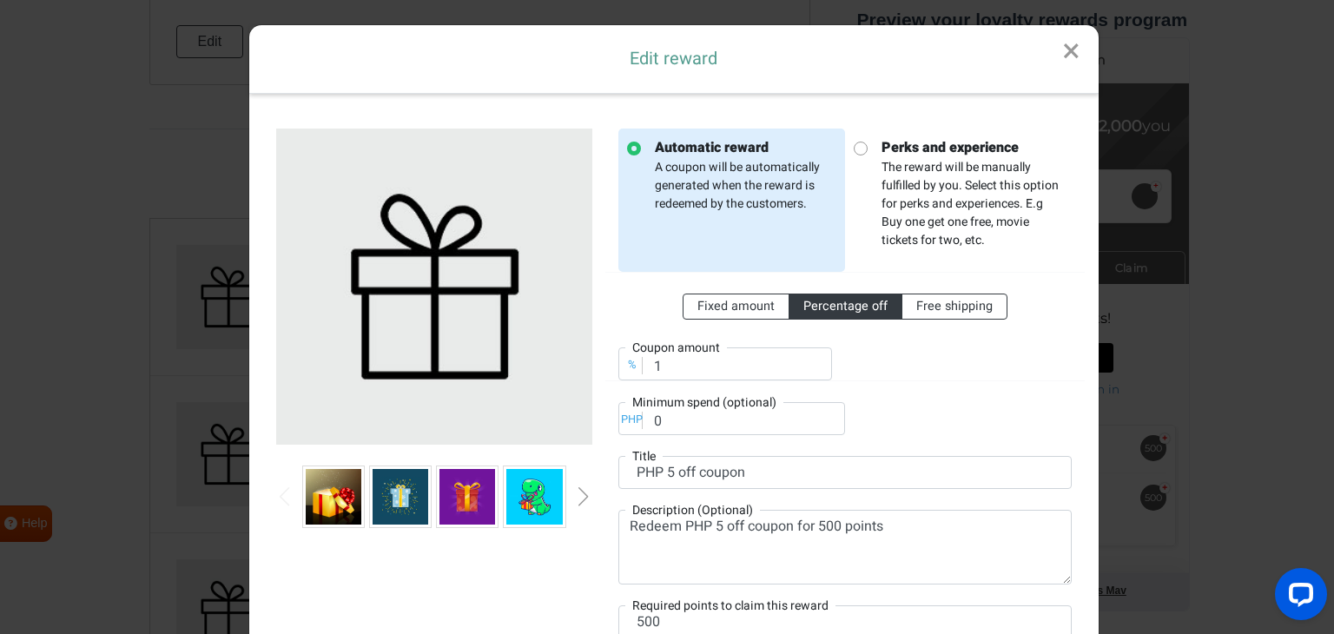
click at [1057, 49] on link "×" at bounding box center [1071, 51] width 55 height 53
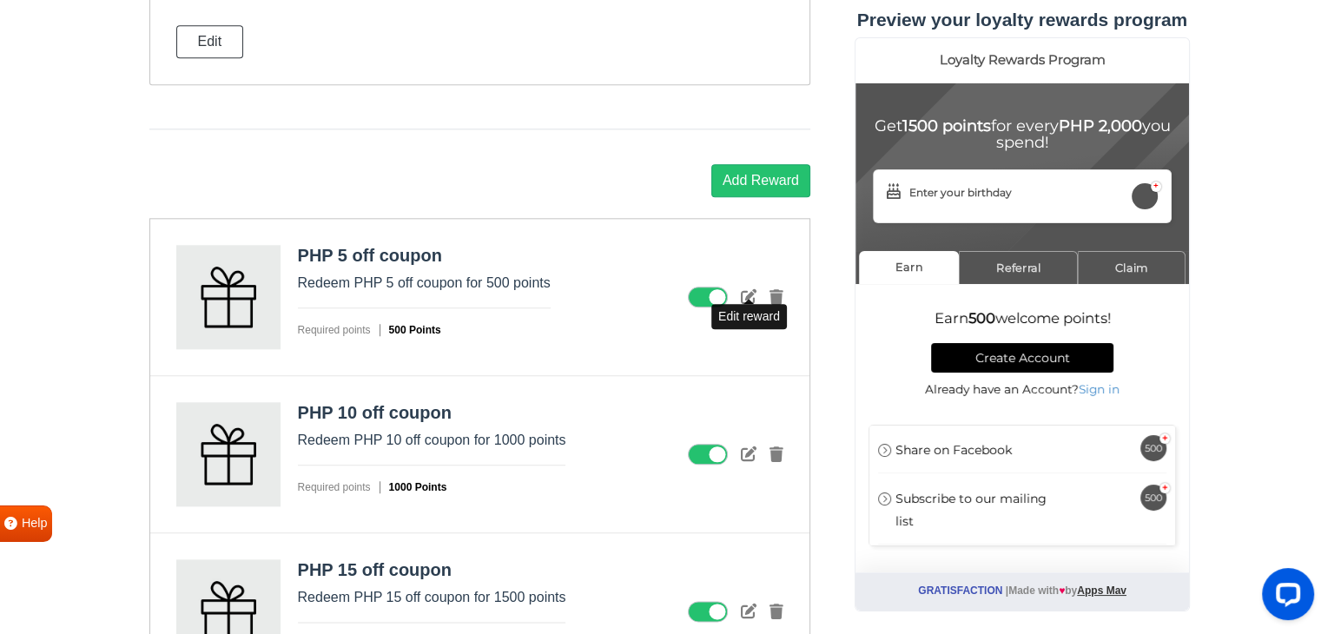
click at [747, 293] on icon at bounding box center [749, 296] width 16 height 16
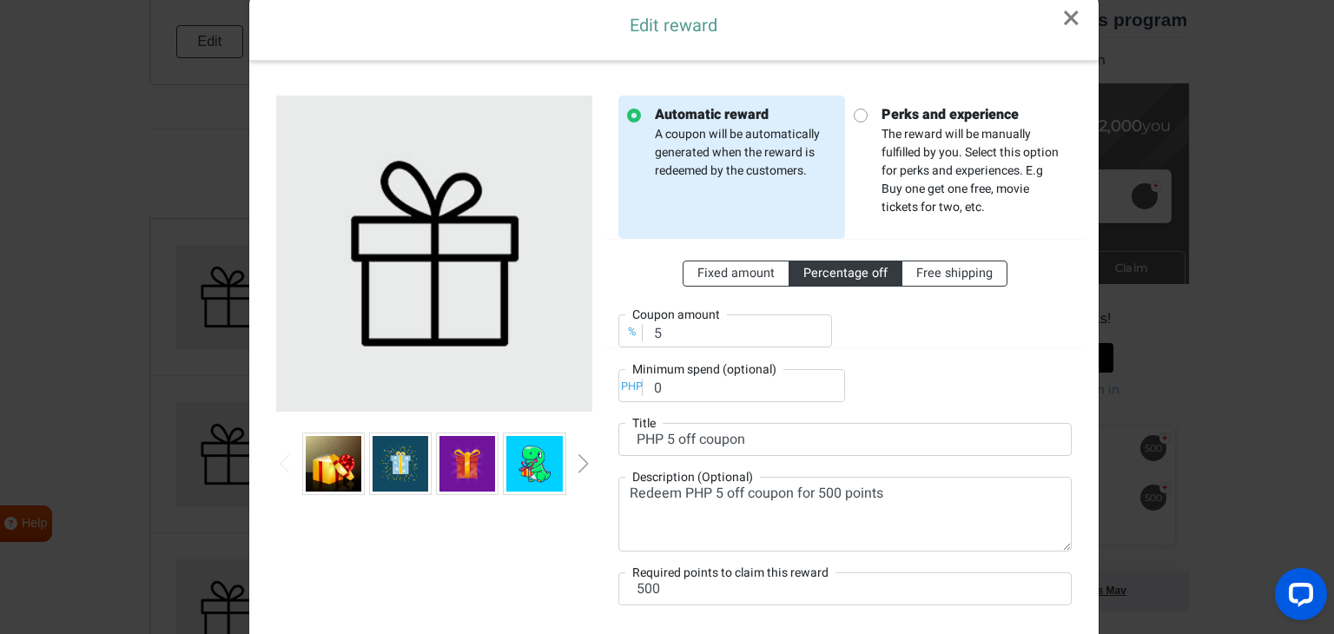
scroll to position [166, 0]
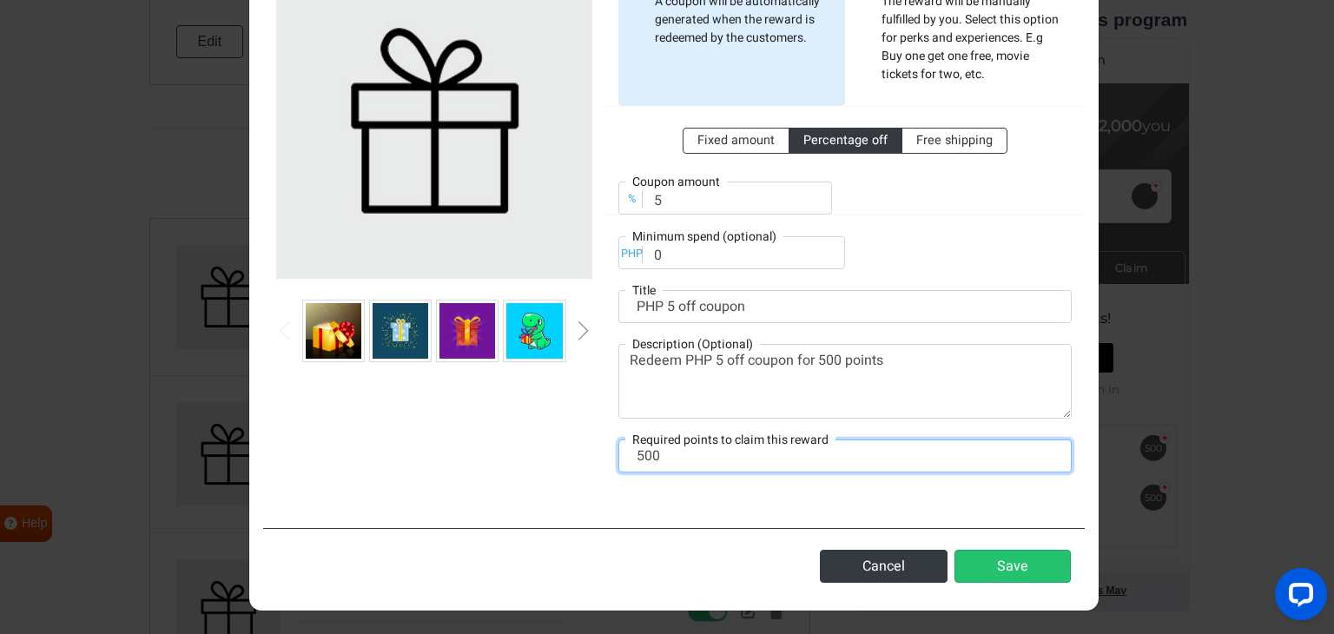
click at [677, 451] on input "500" at bounding box center [844, 455] width 453 height 33
drag, startPoint x: 677, startPoint y: 451, endPoint x: 594, endPoint y: 445, distance: 83.5
click at [592, 446] on div "Automatic reward A coupon will be automatically generated when the reward is re…" at bounding box center [673, 228] width 821 height 572
type input "2000"
click at [558, 442] on div at bounding box center [434, 228] width 342 height 530
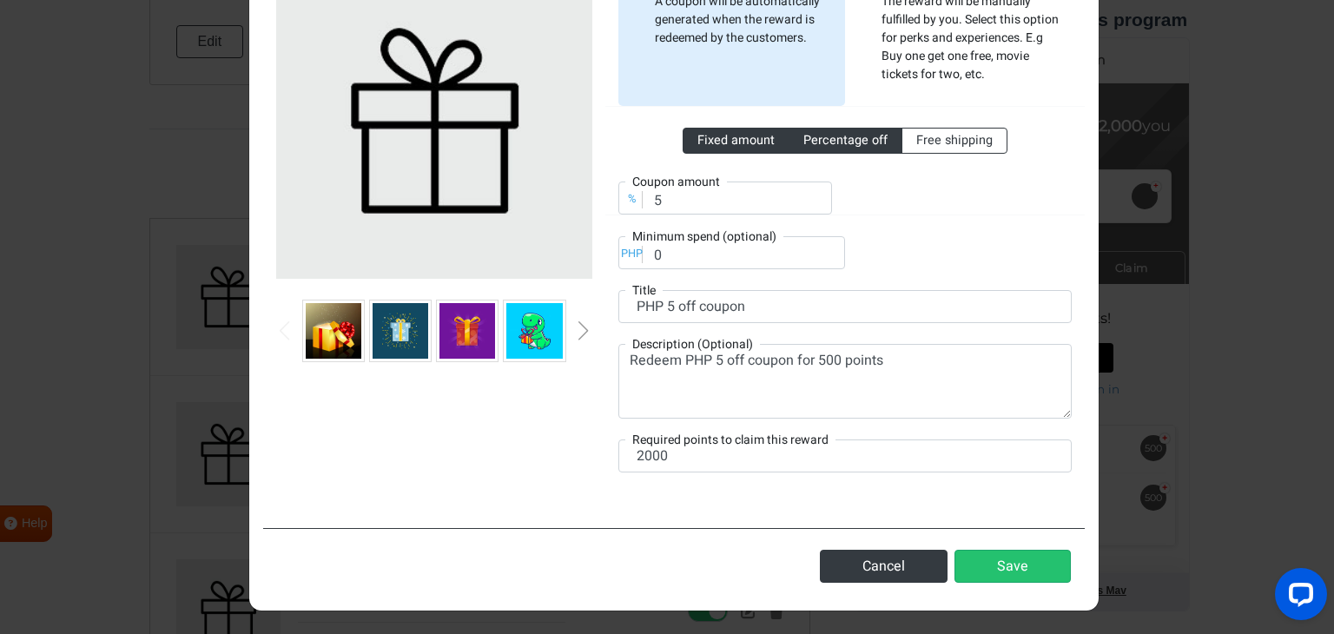
click at [738, 147] on span "Fixed amount" at bounding box center [735, 140] width 77 height 18
click at [708, 142] on input "Fixed amount" at bounding box center [702, 136] width 11 height 11
radio input "true"
click at [669, 206] on input "5" at bounding box center [725, 197] width 214 height 33
type input "20"
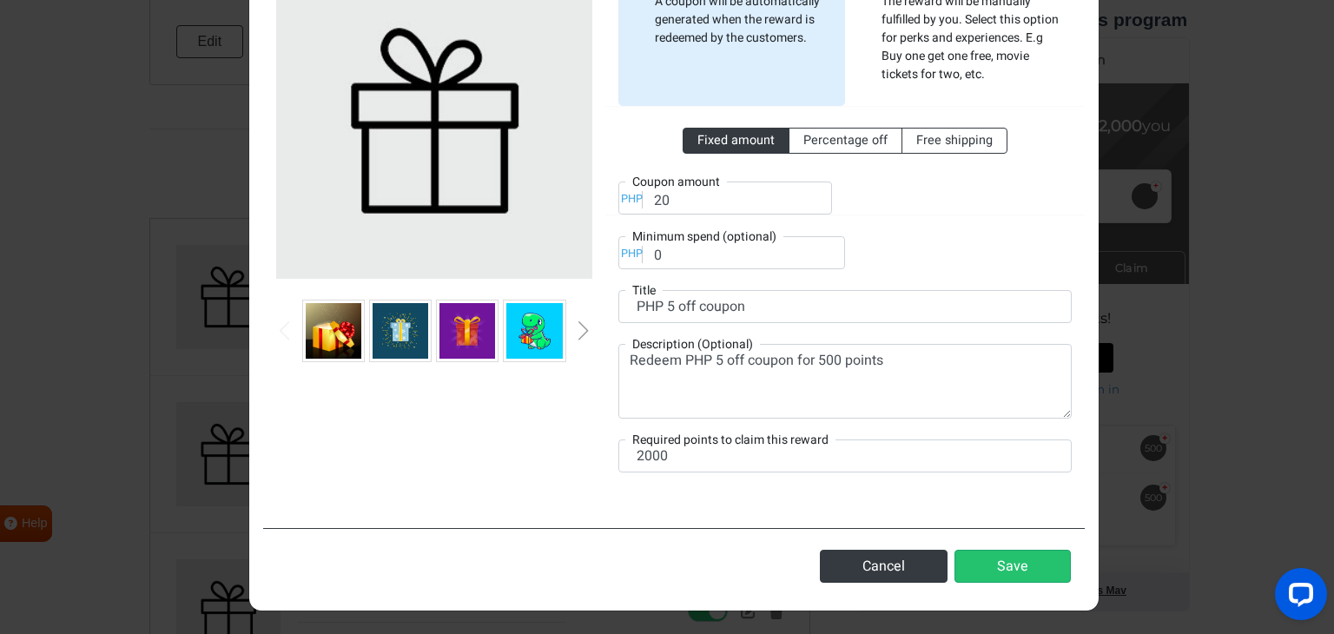
click at [1054, 236] on div "Fixed amount Percentage off Free shipping PHP Coupon amount 20 PHP Minimum spen…" at bounding box center [844, 187] width 453 height 163
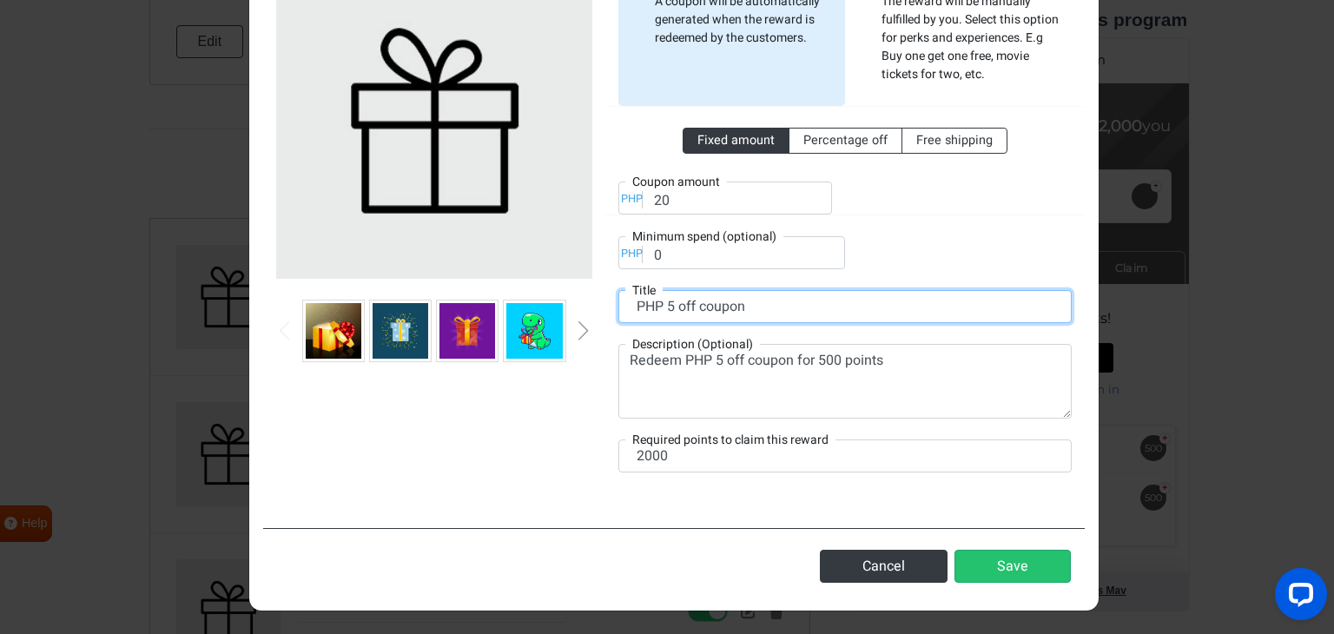
click at [670, 311] on input "PHP 5 off coupon" at bounding box center [844, 306] width 453 height 33
type input "PHP 20 off coupon"
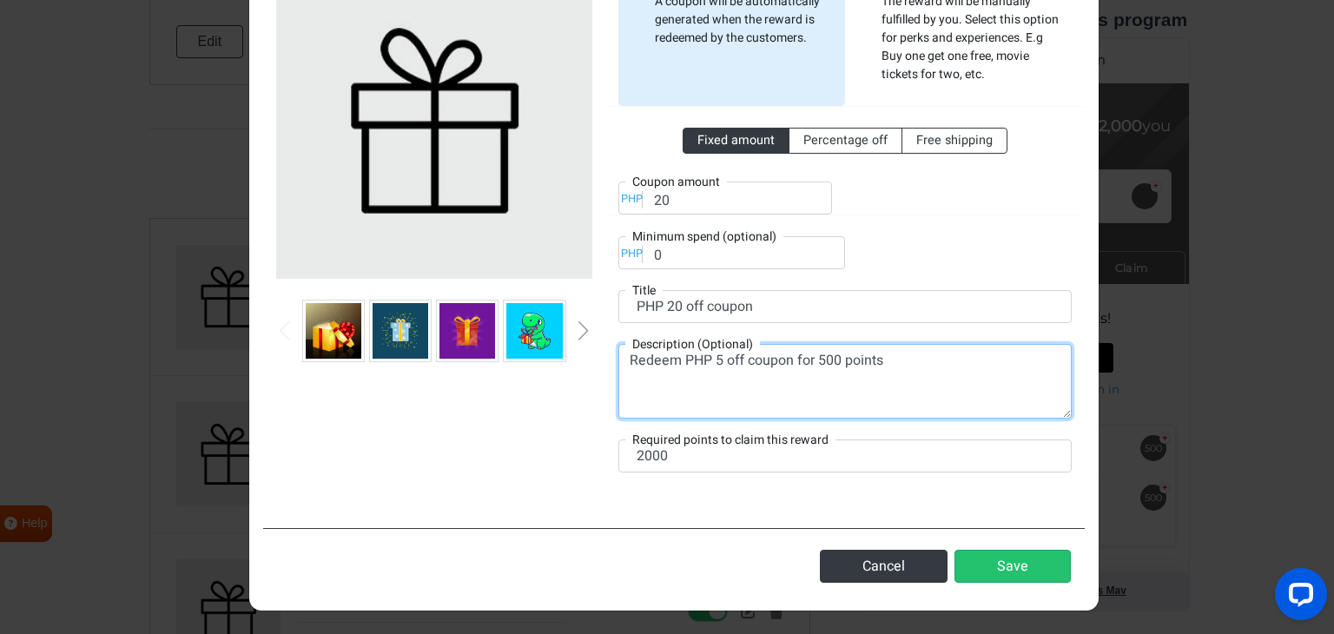
click at [710, 365] on textarea "Redeem PHP 5 off coupon for 500 points" at bounding box center [844, 381] width 453 height 75
click at [823, 359] on textarea "Redeem PHP 20 off coupon for 500 points" at bounding box center [844, 381] width 453 height 75
type textarea "Redeem PHP 20 off coupon for 2000 points"
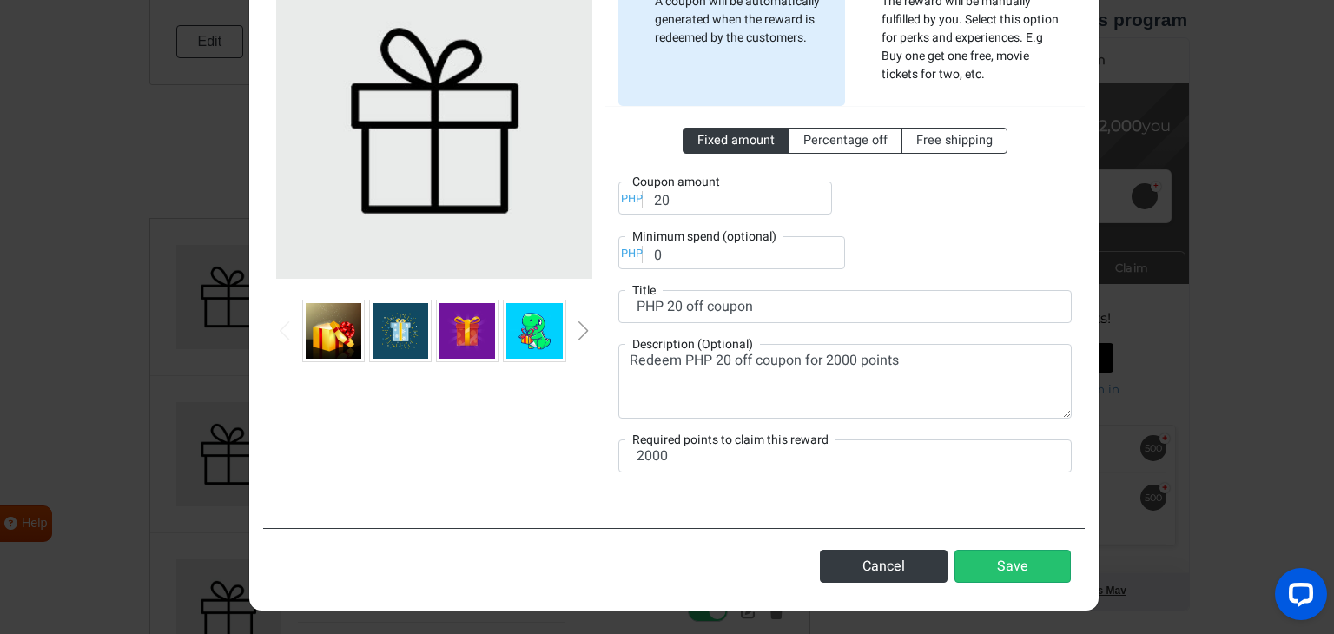
click at [535, 465] on div at bounding box center [434, 228] width 342 height 530
click at [1024, 563] on button "Save" at bounding box center [1012, 566] width 116 height 33
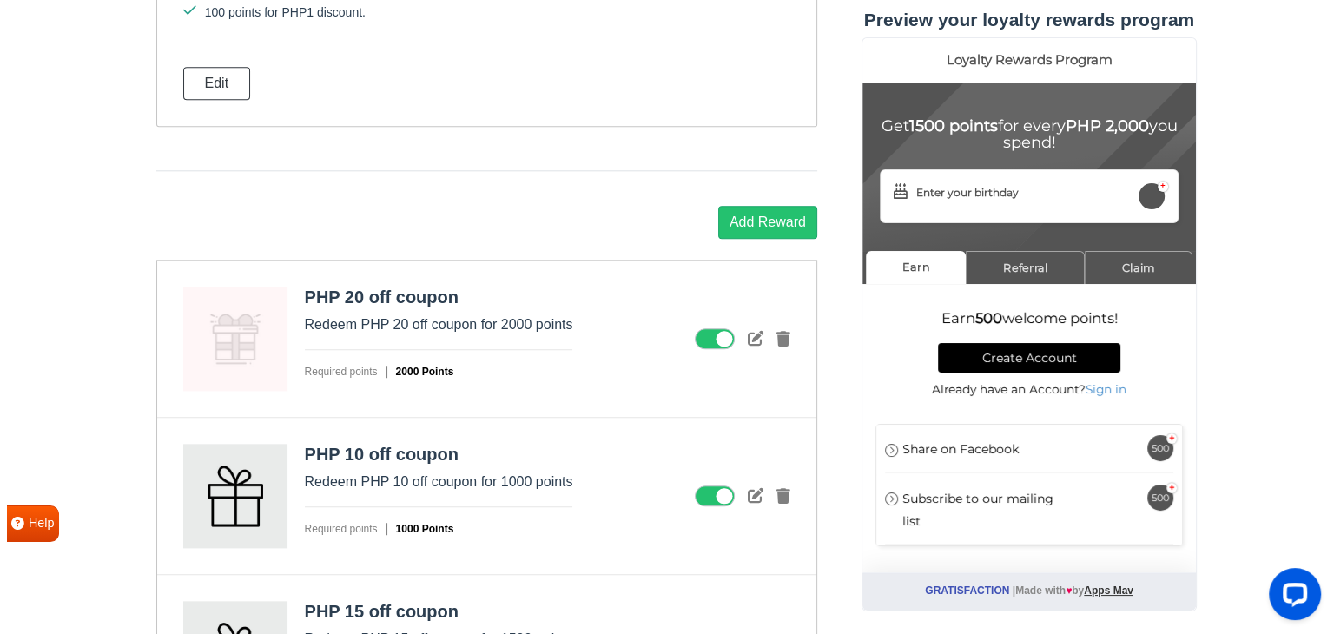
scroll to position [1842, 0]
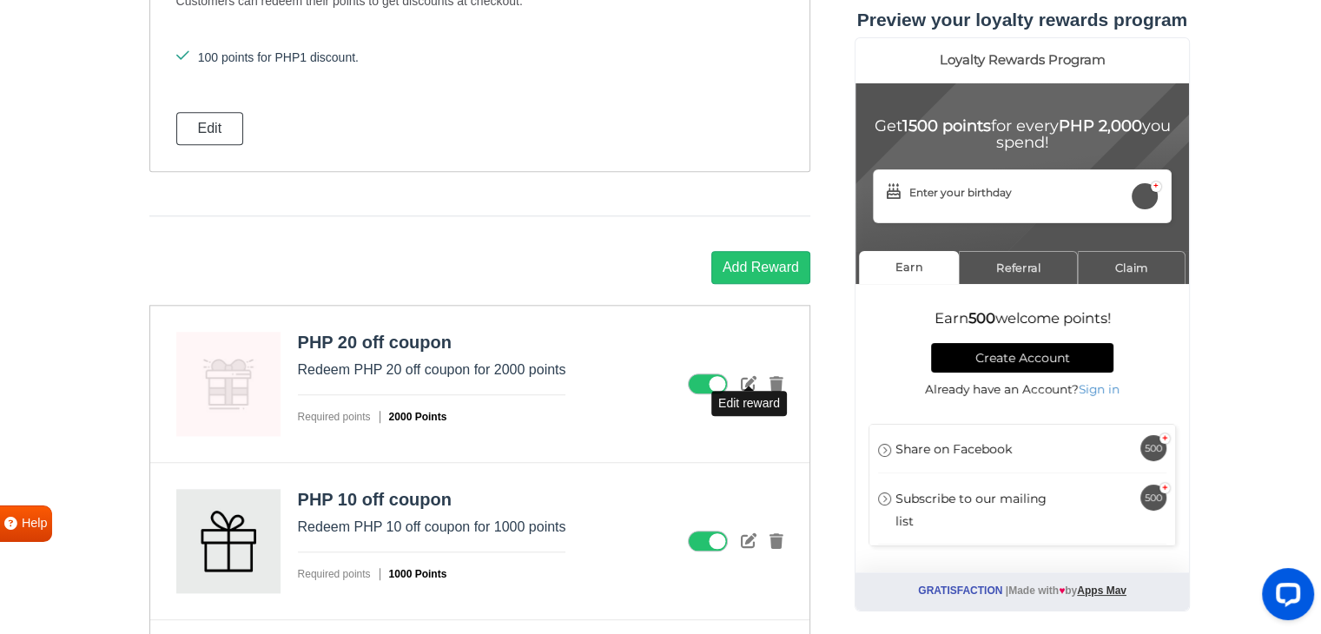
click at [743, 375] on icon at bounding box center [749, 383] width 16 height 16
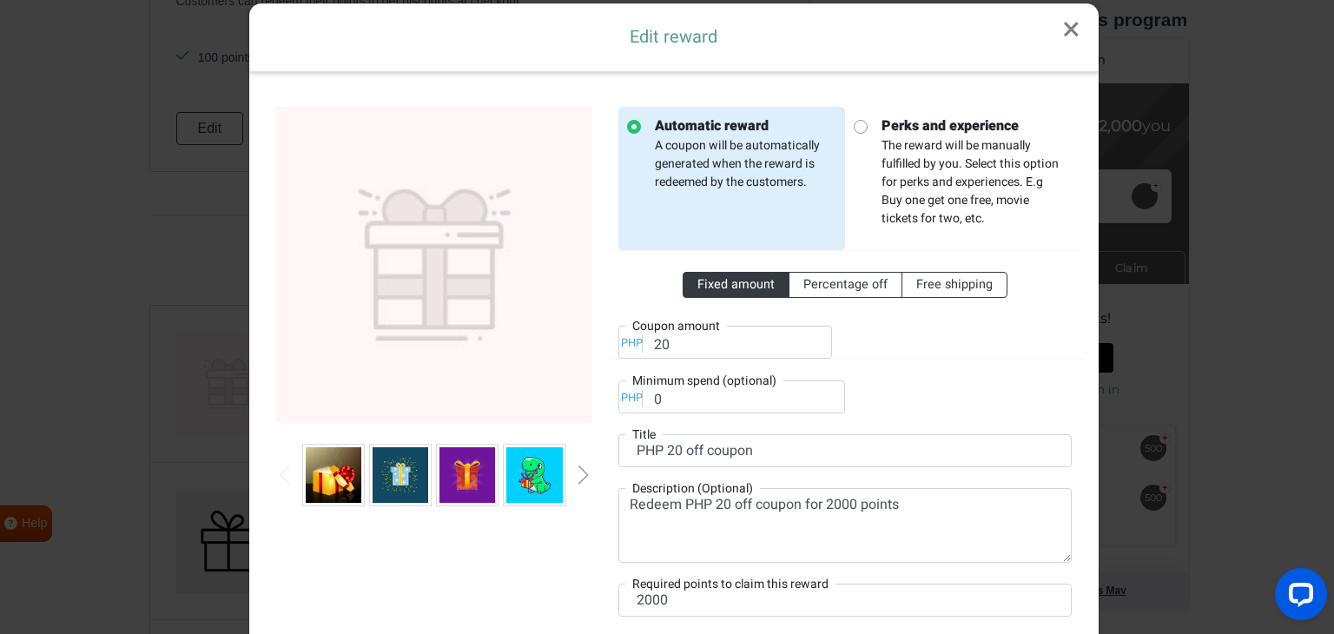
scroll to position [0, 0]
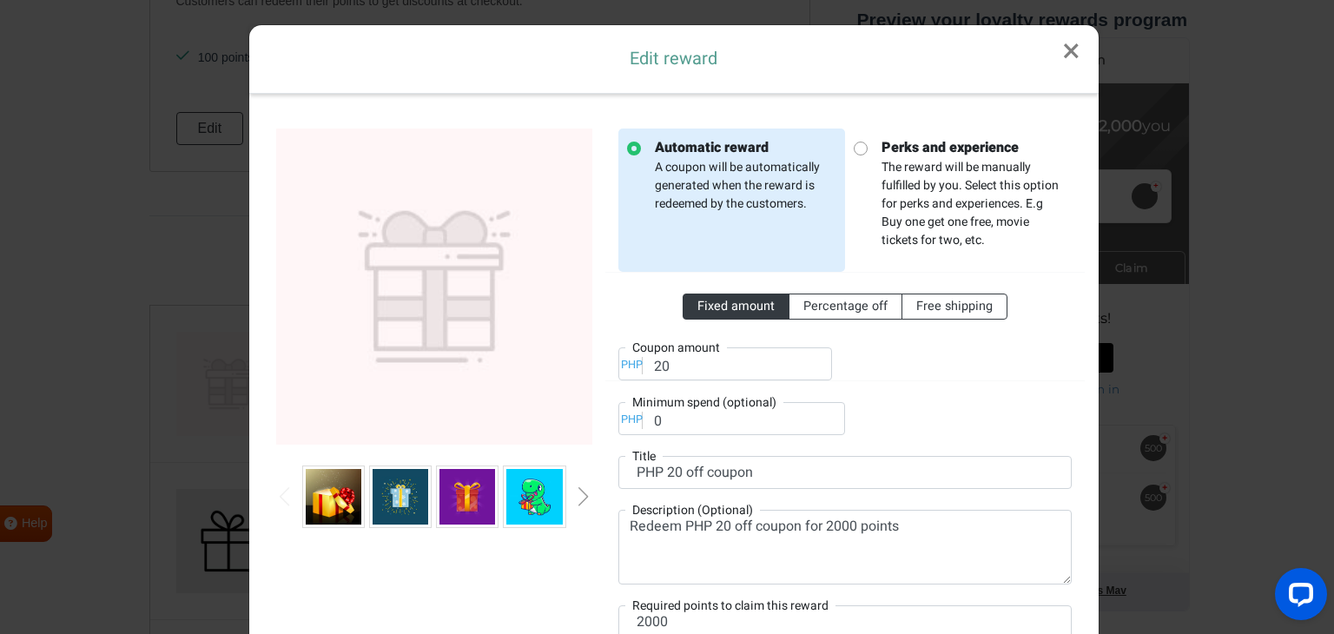
click at [580, 505] on div at bounding box center [434, 496] width 316 height 63
click at [579, 499] on div "Next slide" at bounding box center [583, 496] width 9 height 19
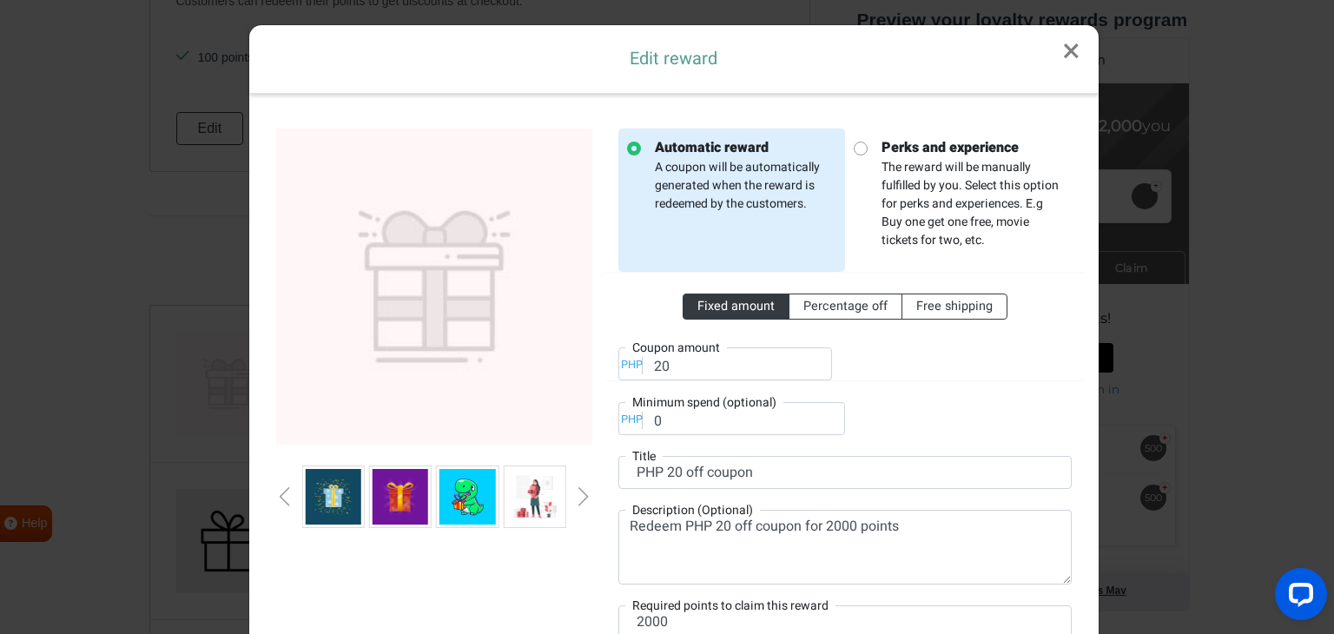
click at [281, 497] on div "Previous slide" at bounding box center [284, 496] width 9 height 19
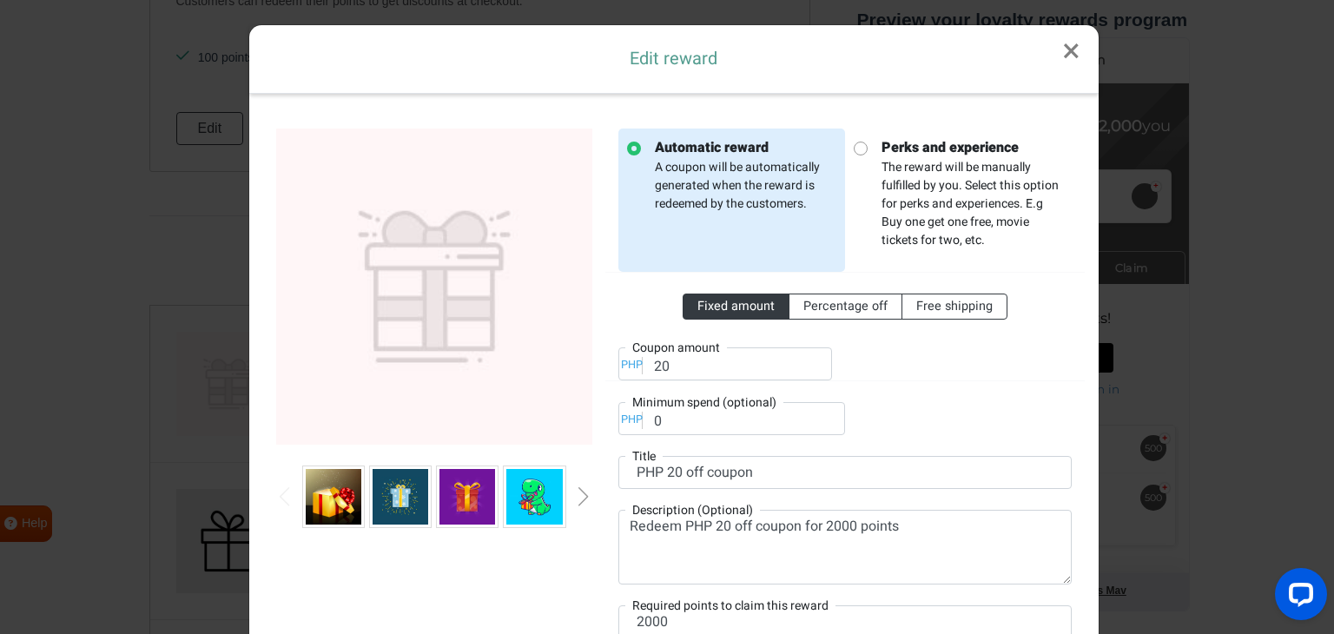
click at [280, 495] on div "Previous slide" at bounding box center [284, 496] width 9 height 19
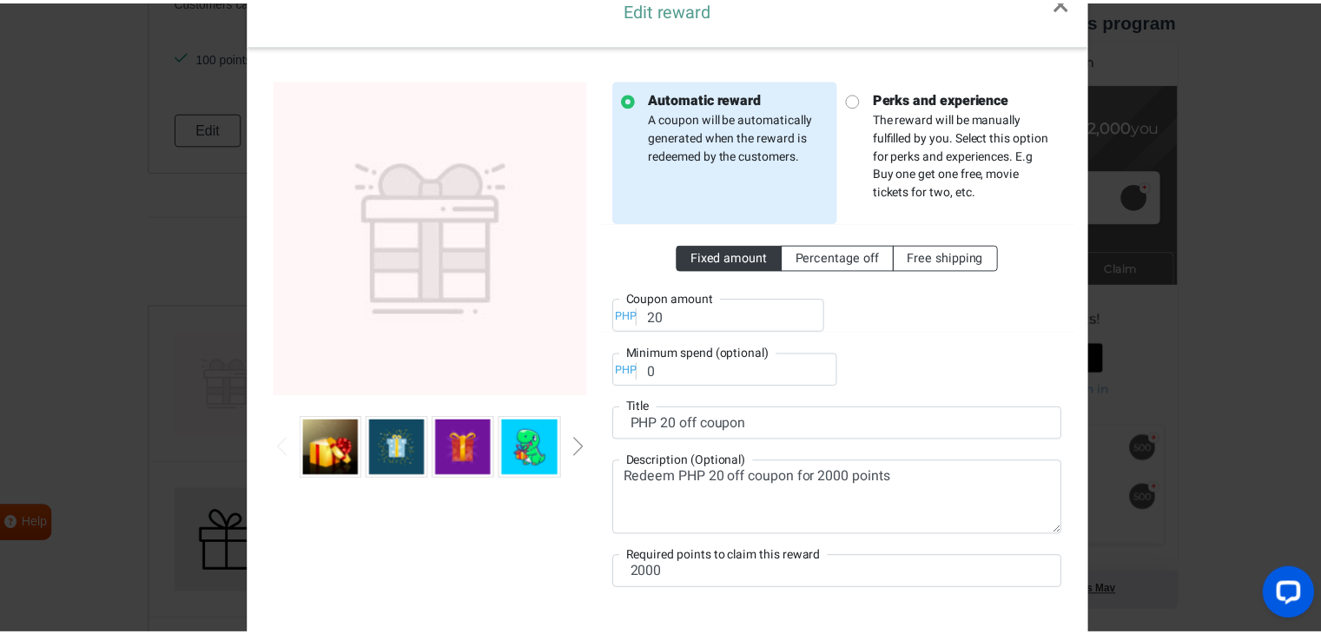
scroll to position [166, 0]
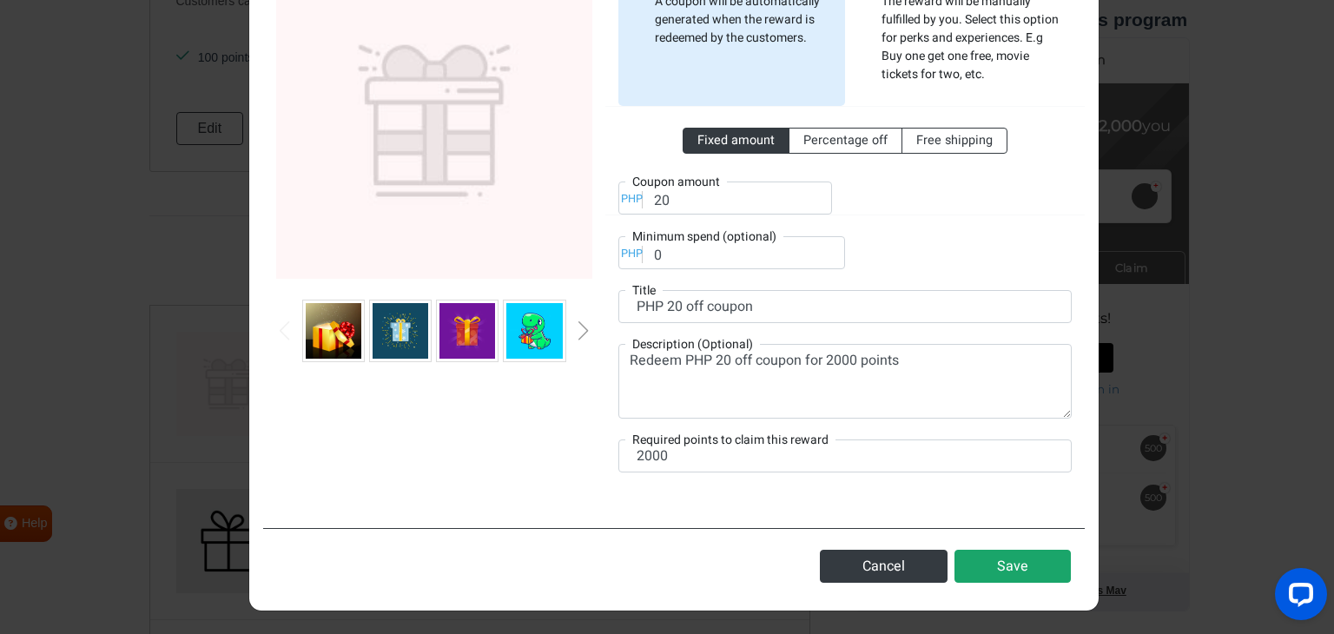
click at [1015, 561] on button "Save" at bounding box center [1012, 566] width 116 height 33
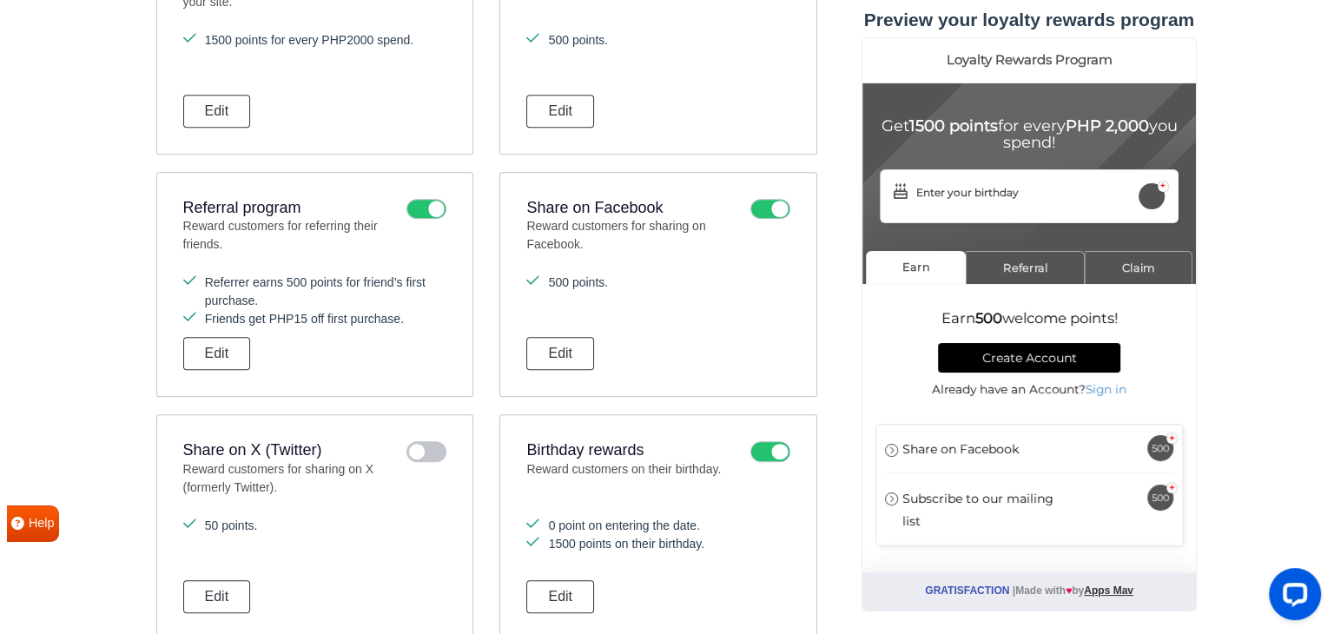
scroll to position [800, 0]
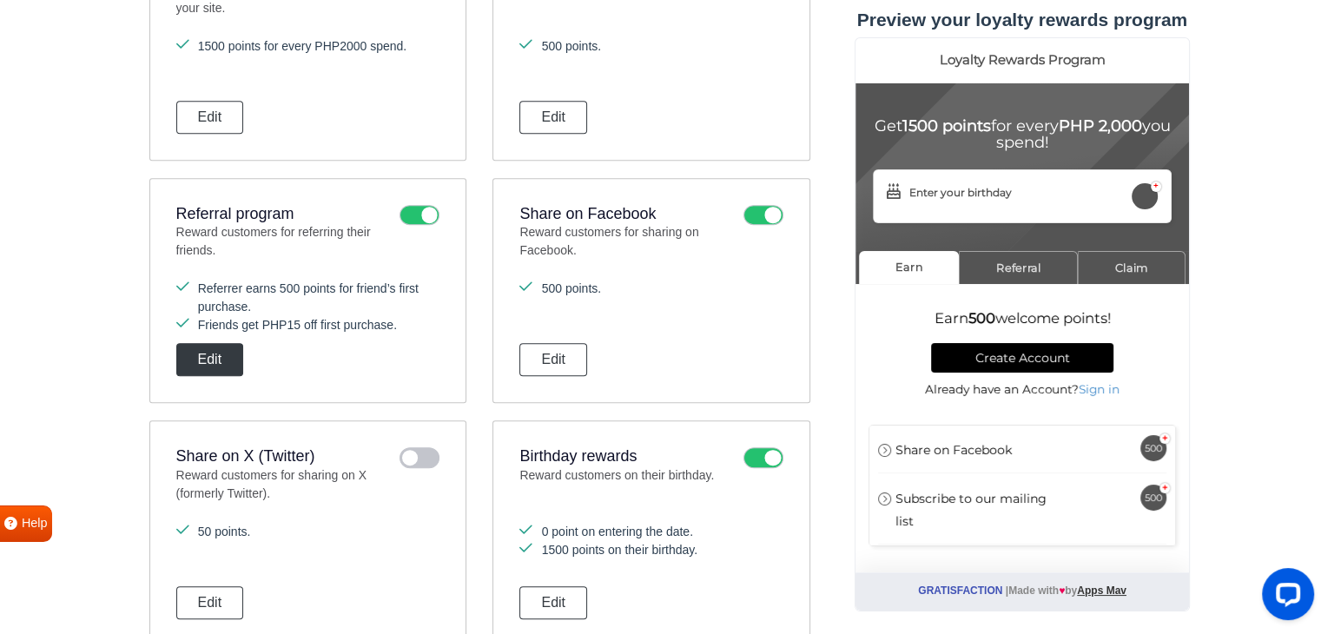
click at [206, 356] on button "Edit" at bounding box center [210, 359] width 68 height 33
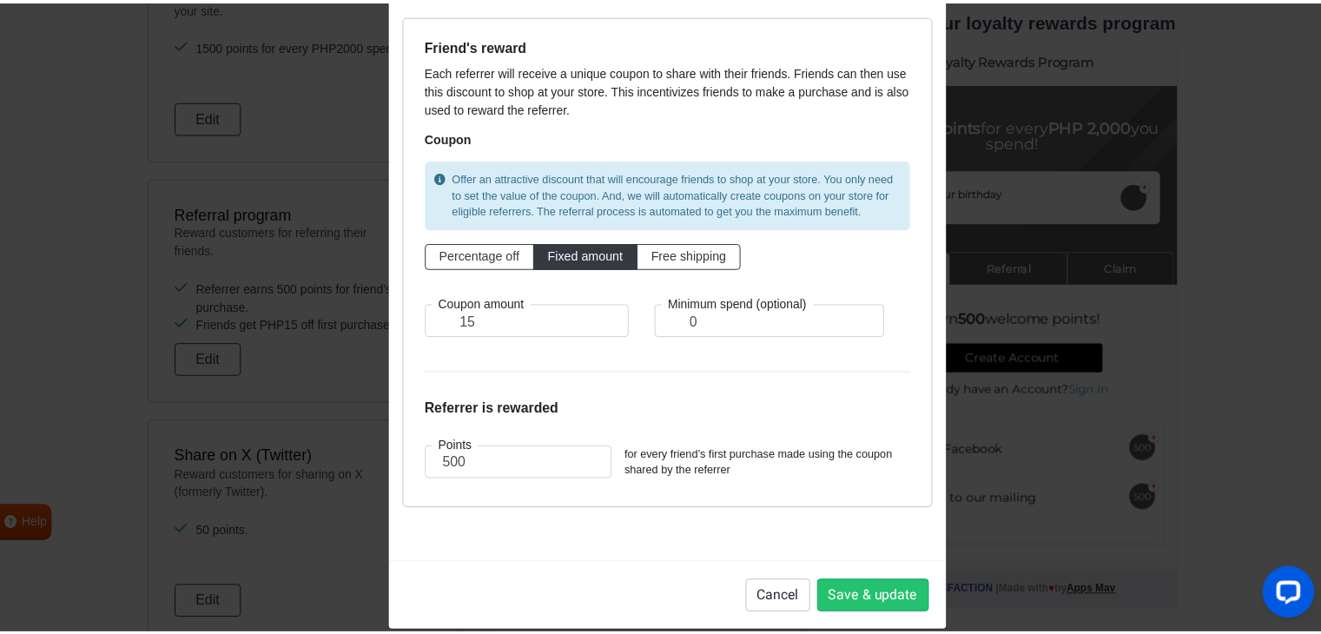
scroll to position [128, 0]
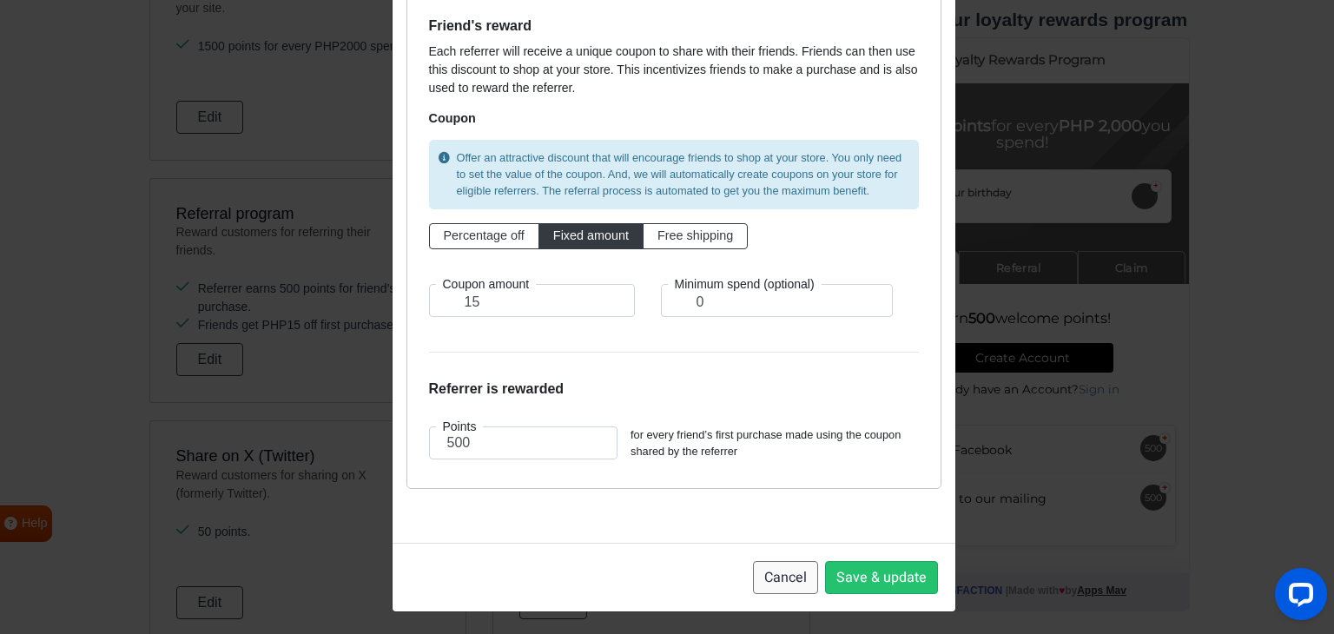
click at [792, 576] on button "Cancel" at bounding box center [785, 577] width 65 height 33
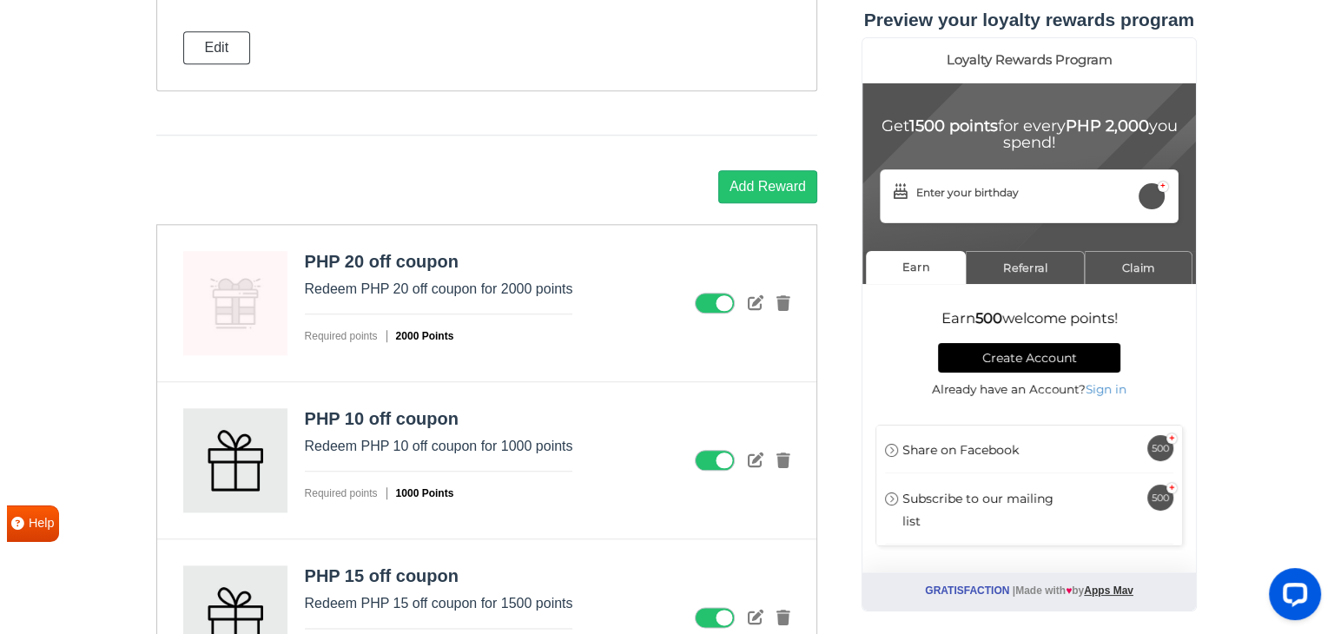
scroll to position [1929, 0]
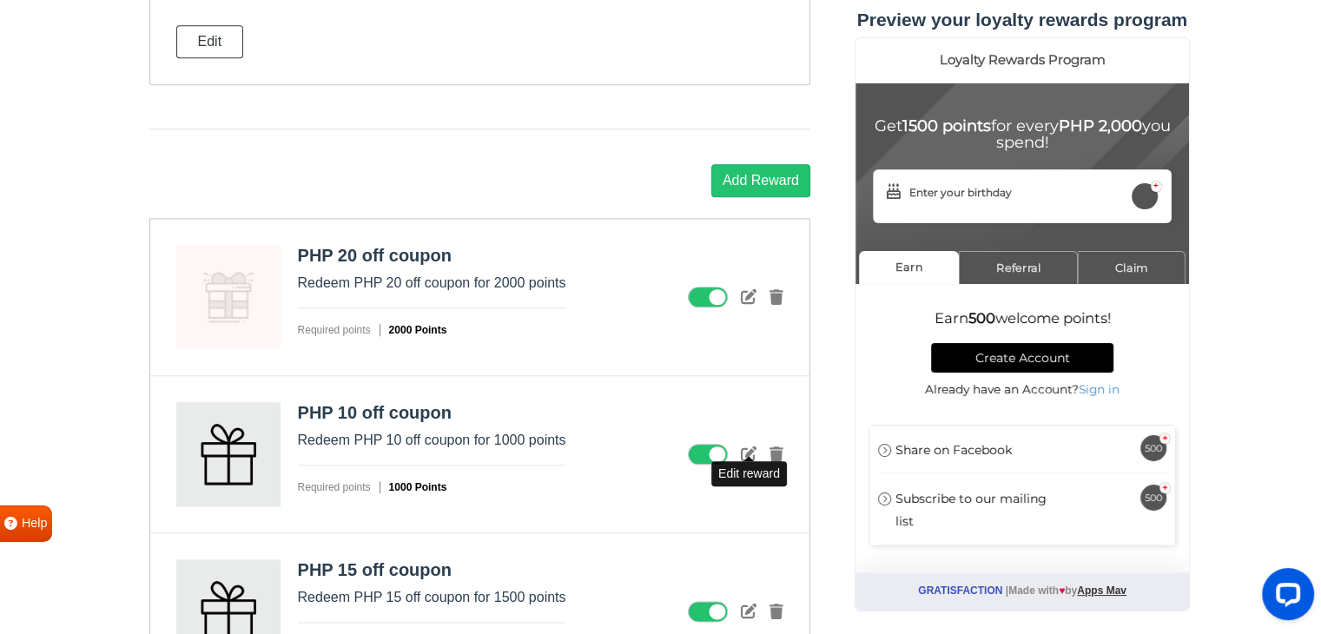
click at [748, 445] on icon at bounding box center [749, 453] width 16 height 16
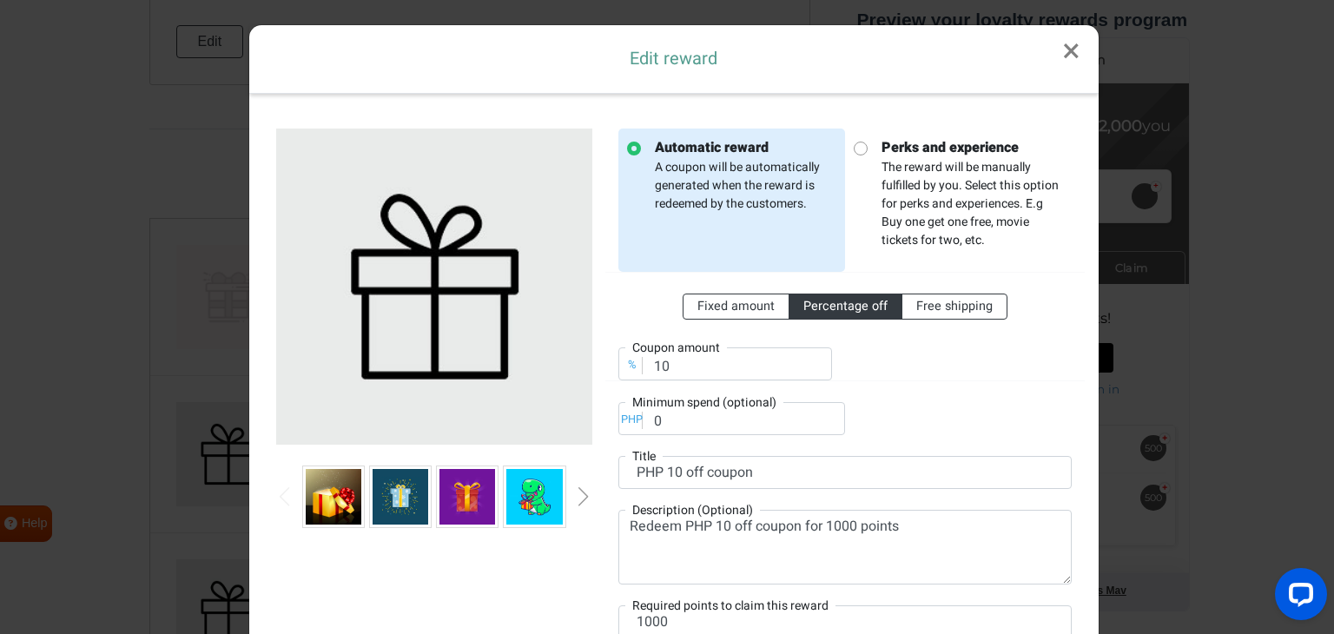
scroll to position [0, 0]
click at [719, 301] on span "Fixed amount" at bounding box center [735, 306] width 77 height 18
click at [708, 301] on input "Fixed amount" at bounding box center [702, 302] width 11 height 11
radio input "true"
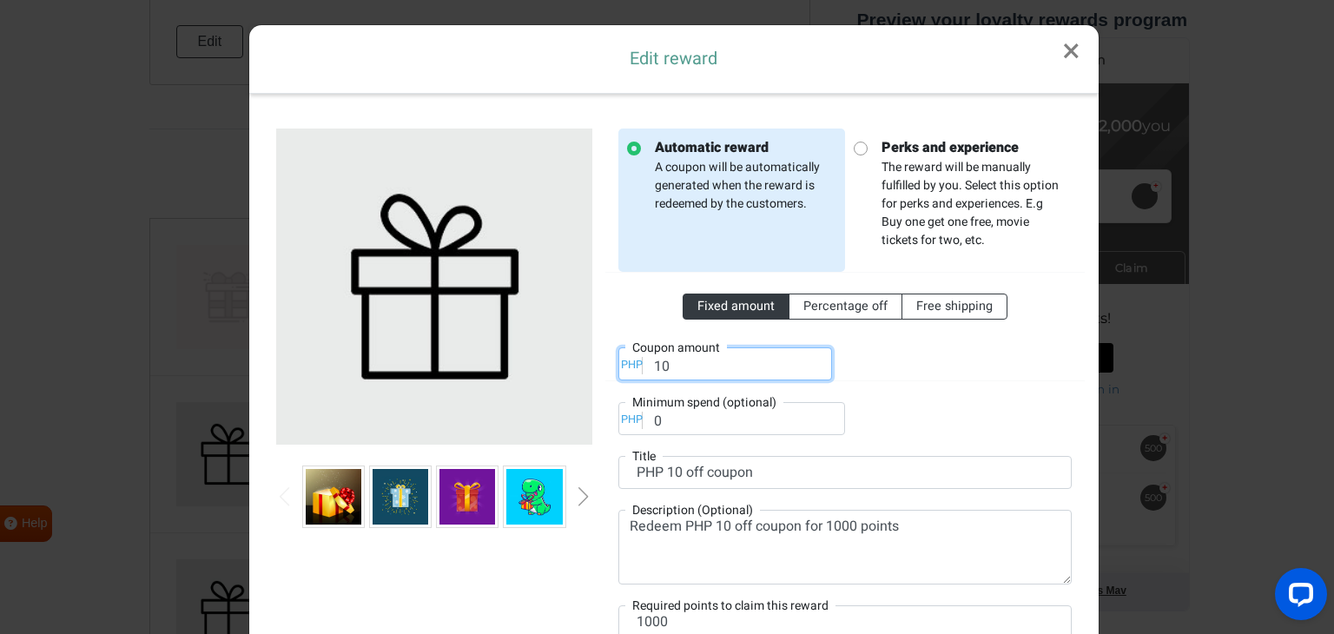
click at [684, 366] on input "10" at bounding box center [725, 363] width 214 height 33
type input "1"
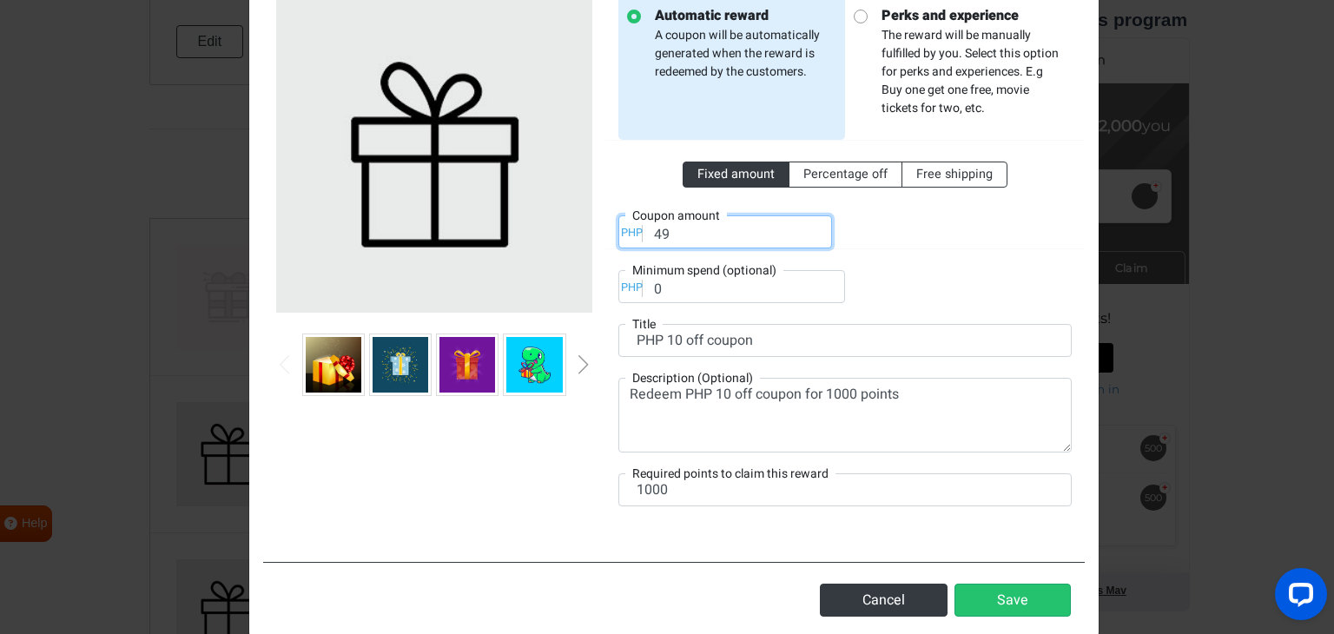
scroll to position [166, 0]
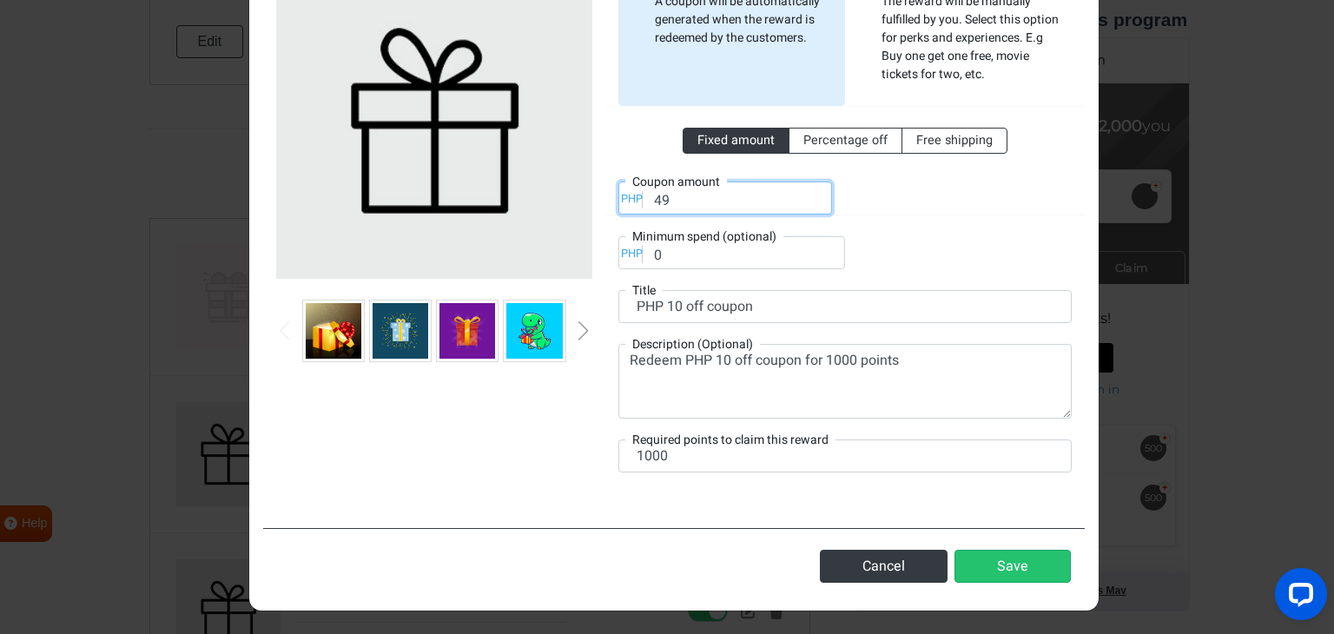
type input "49"
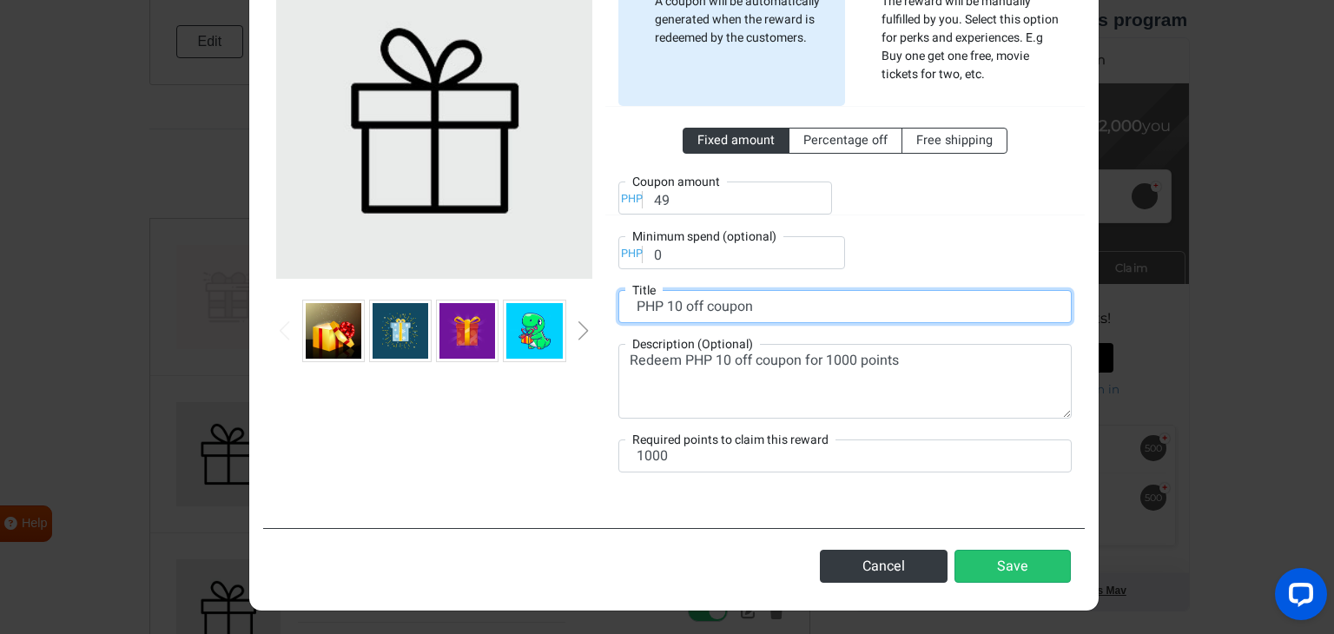
click at [675, 307] on input "PHP 10 off coupon" at bounding box center [844, 306] width 453 height 33
type input "PHP 50 off coupon"
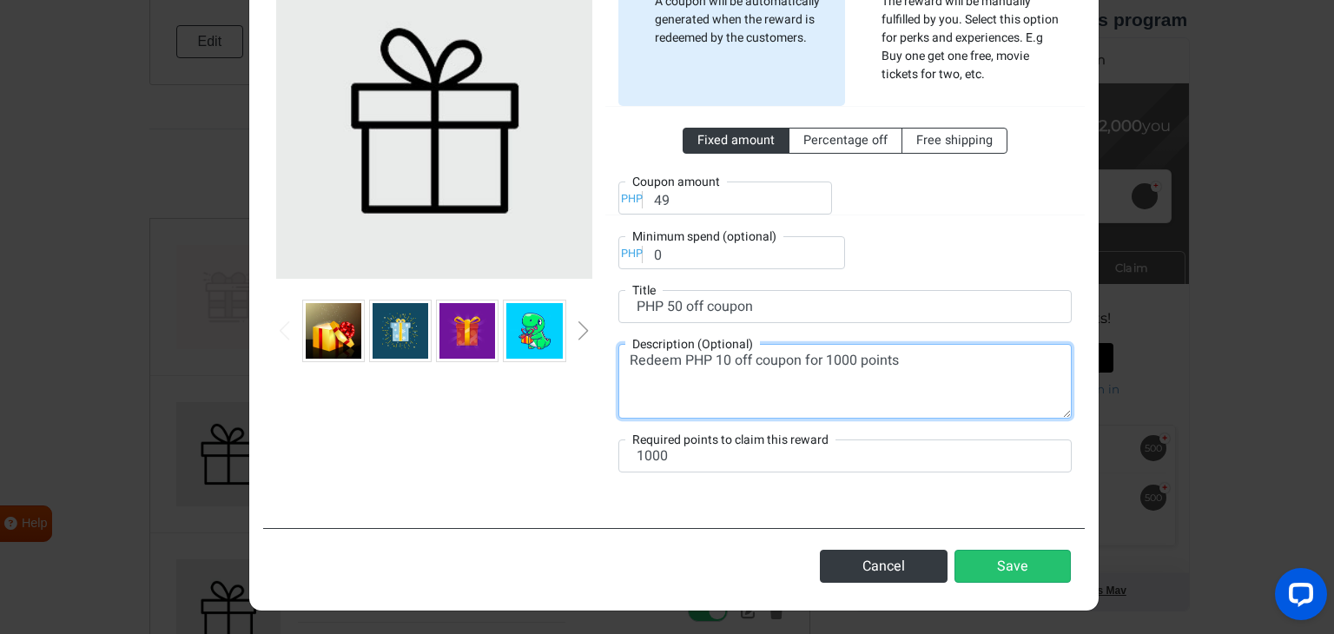
click at [722, 359] on textarea "Redeem PHP 10 off coupon for 1000 points" at bounding box center [844, 381] width 453 height 75
type textarea "Redeem PHP 50 off coupon for 1000 points"
click at [642, 445] on label "Required points to claim this reward" at bounding box center [730, 440] width 210 height 18
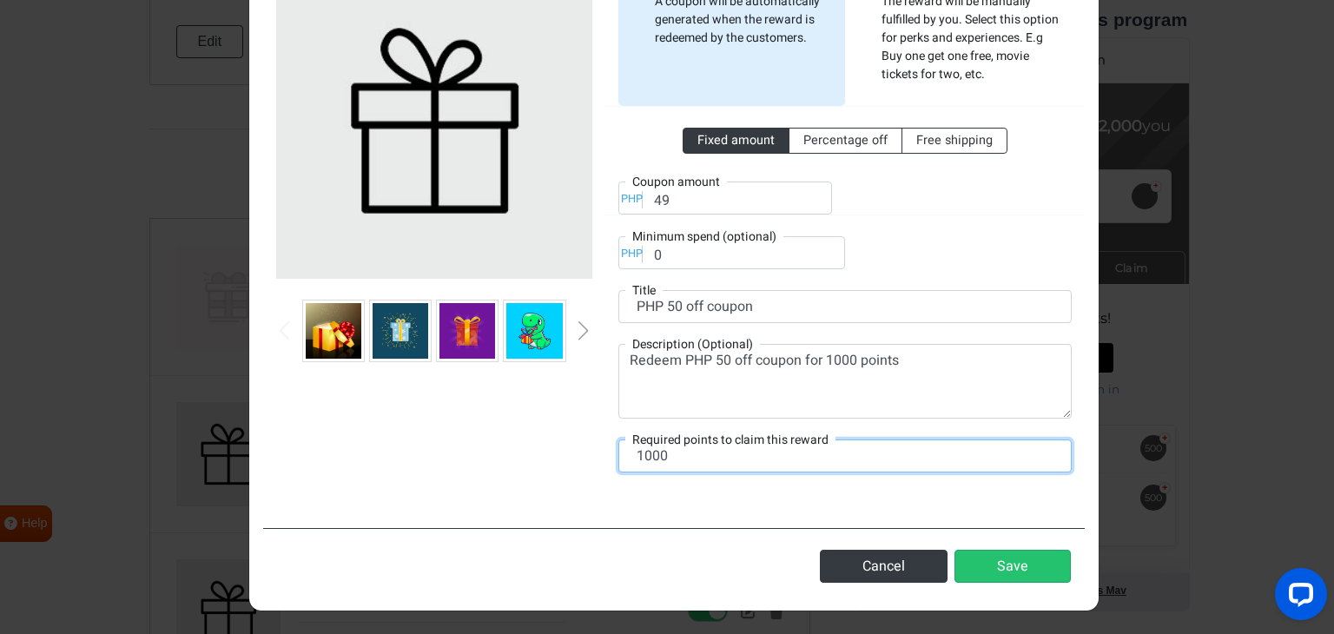
click at [642, 445] on input "1000" at bounding box center [844, 455] width 453 height 33
click at [642, 445] on label "Required points to claim this reward" at bounding box center [730, 440] width 210 height 18
click at [642, 445] on input "1000" at bounding box center [844, 455] width 453 height 33
click at [640, 451] on input "1000" at bounding box center [844, 455] width 453 height 33
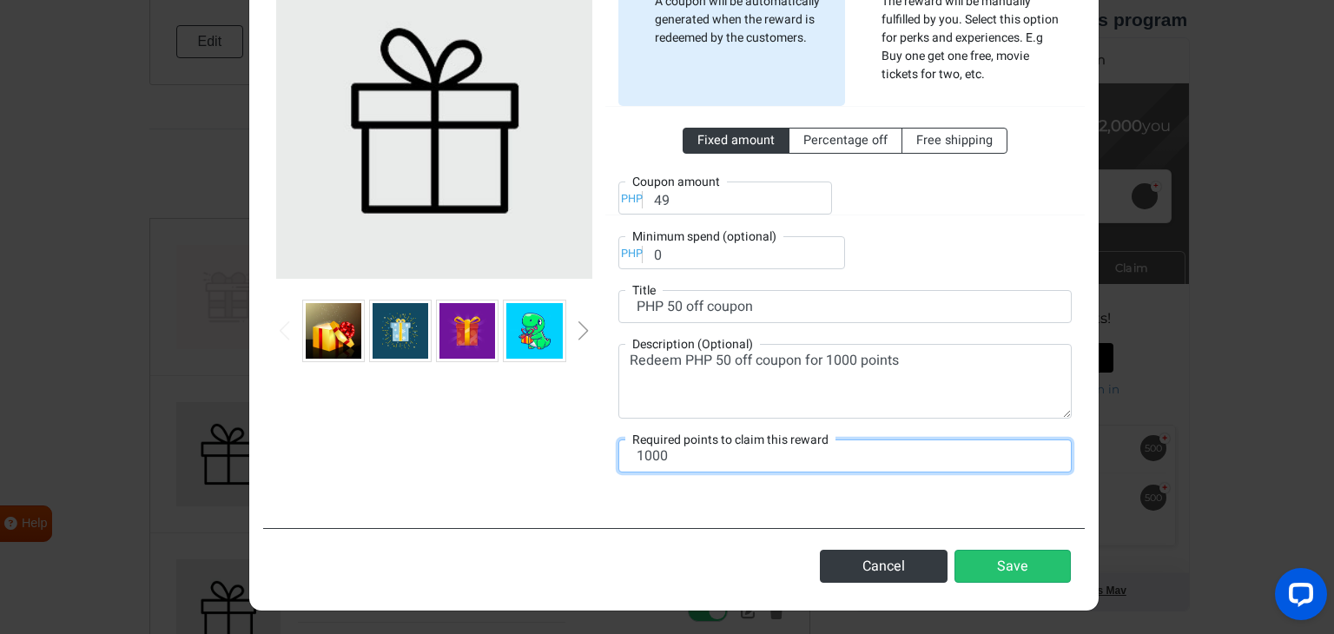
click at [641, 452] on input "1000" at bounding box center [844, 455] width 453 height 33
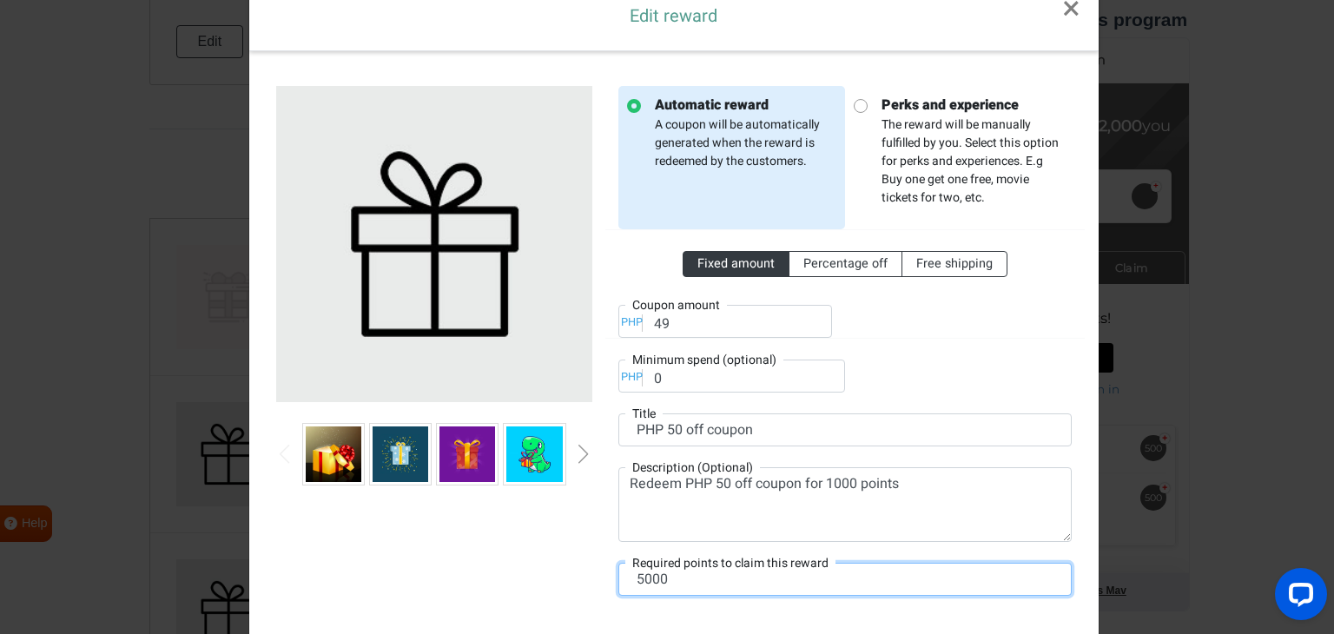
scroll to position [0, 0]
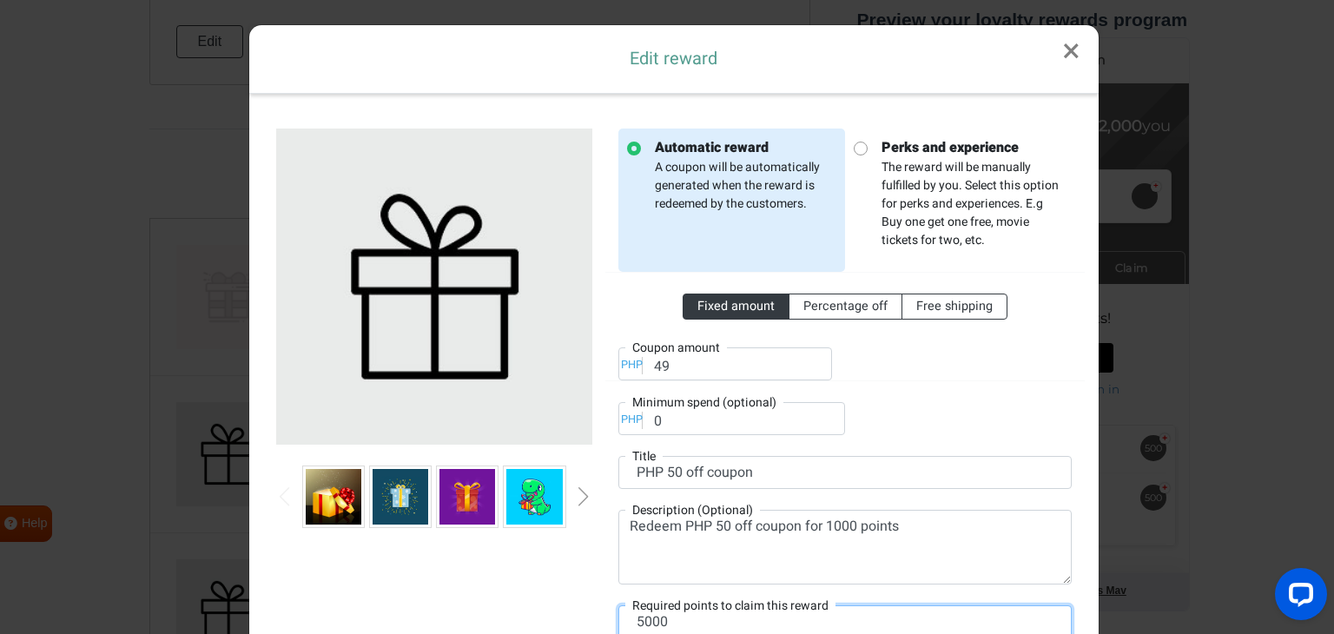
type input "5000"
click at [660, 368] on input "49" at bounding box center [725, 363] width 214 height 33
click at [652, 381] on div "Fixed amount Percentage off Free shipping PHP Coupon amount 49 PHP Minimum spen…" at bounding box center [844, 353] width 453 height 163
click at [655, 372] on input "49" at bounding box center [725, 363] width 214 height 33
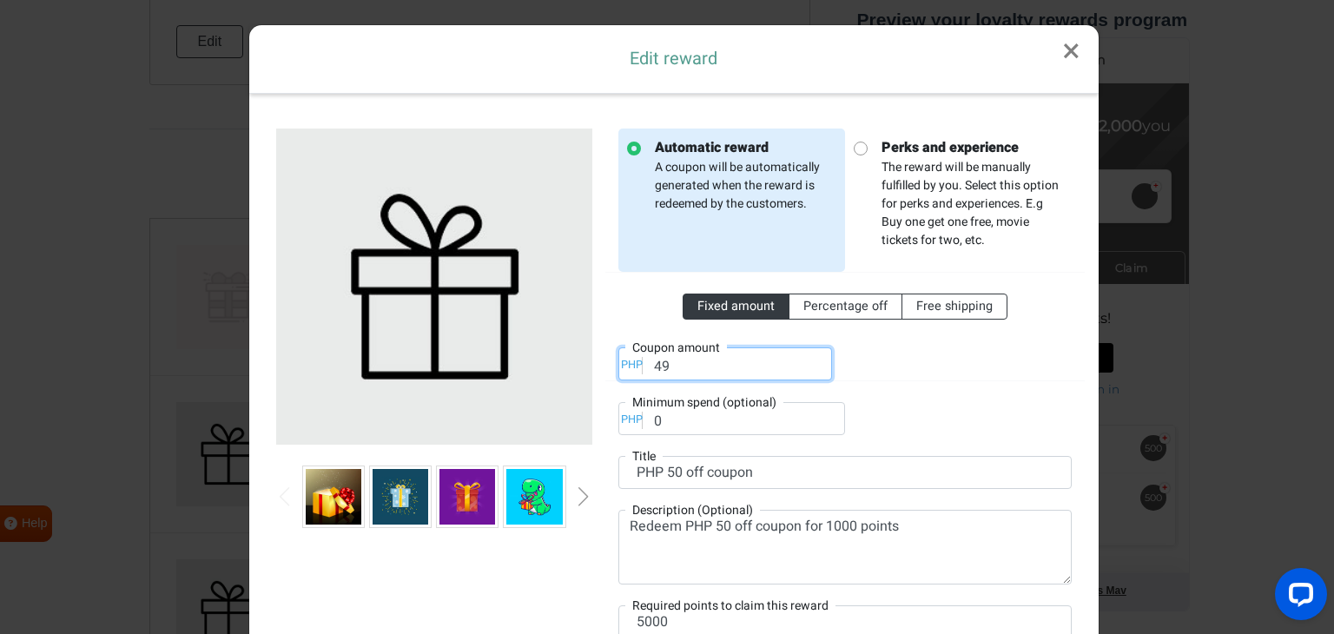
click at [655, 372] on input "49" at bounding box center [725, 363] width 214 height 33
type input "50"
click at [871, 397] on div "Fixed amount Percentage off Free shipping PHP Coupon amount 50 PHP Minimum spen…" at bounding box center [844, 353] width 453 height 163
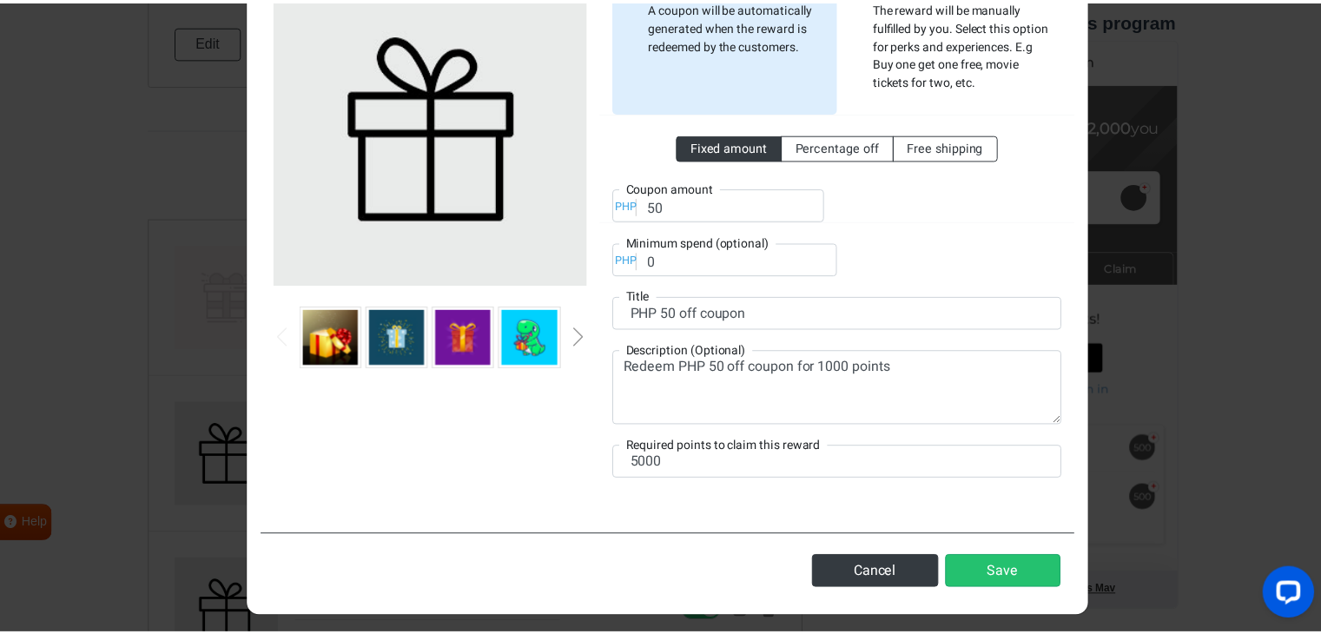
scroll to position [166, 0]
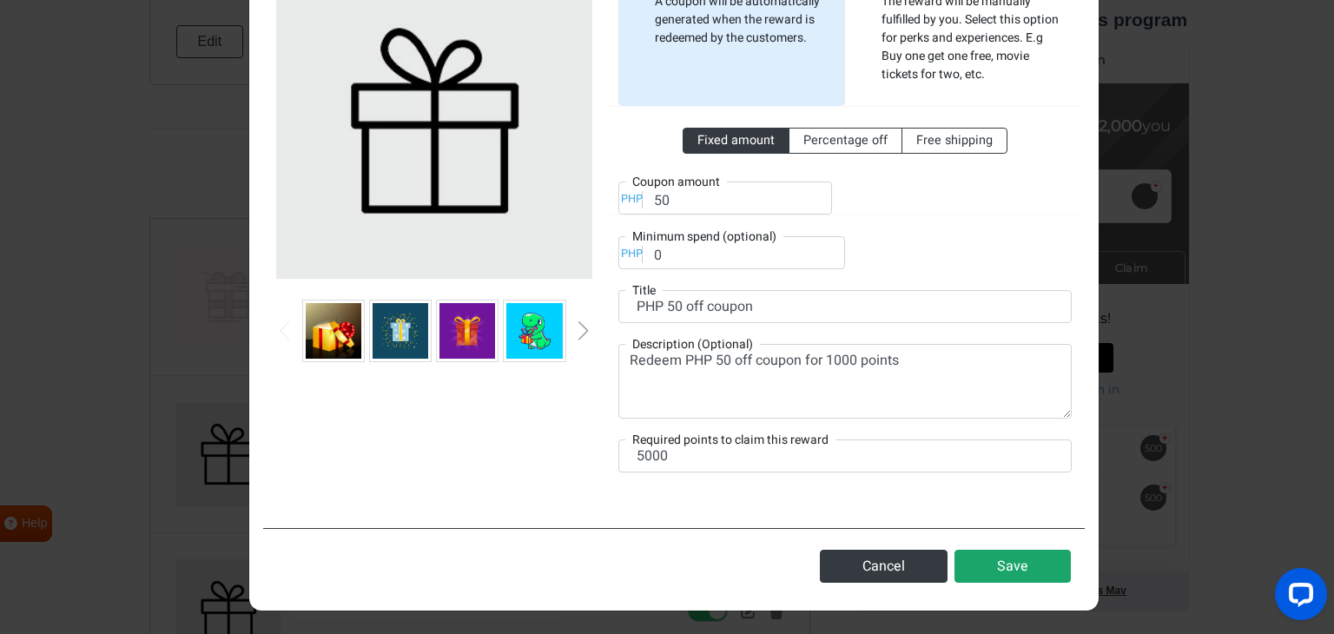
click at [1045, 563] on button "Save" at bounding box center [1012, 566] width 116 height 33
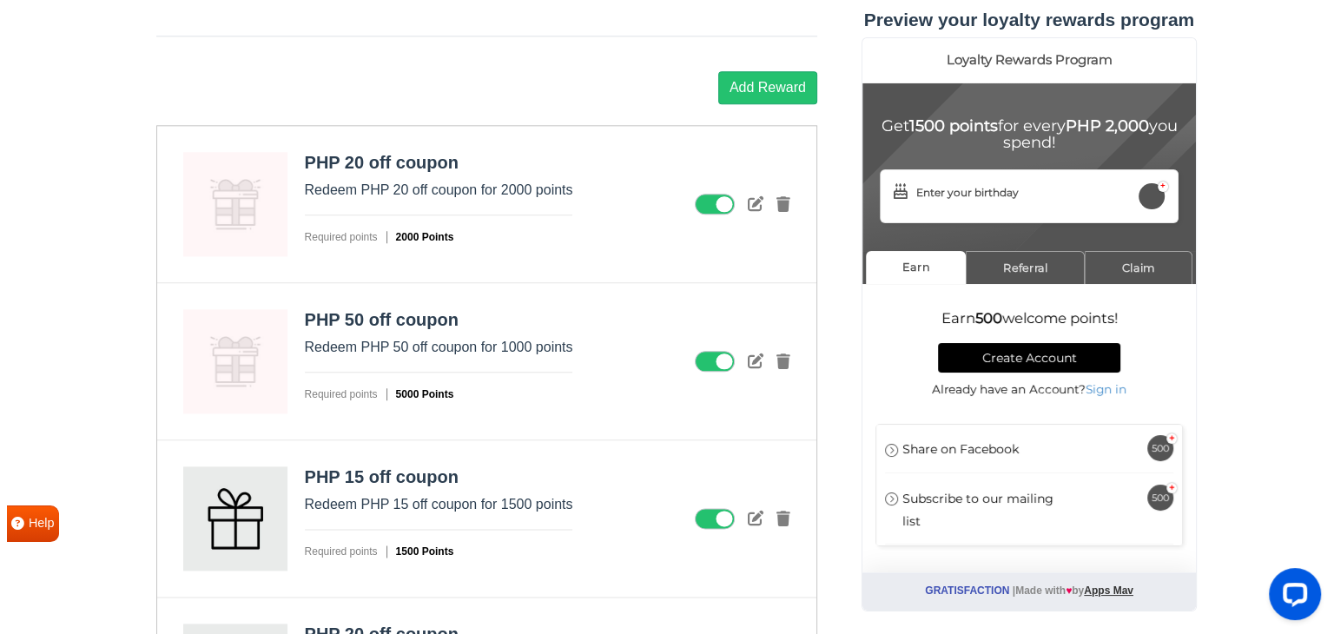
scroll to position [2016, 0]
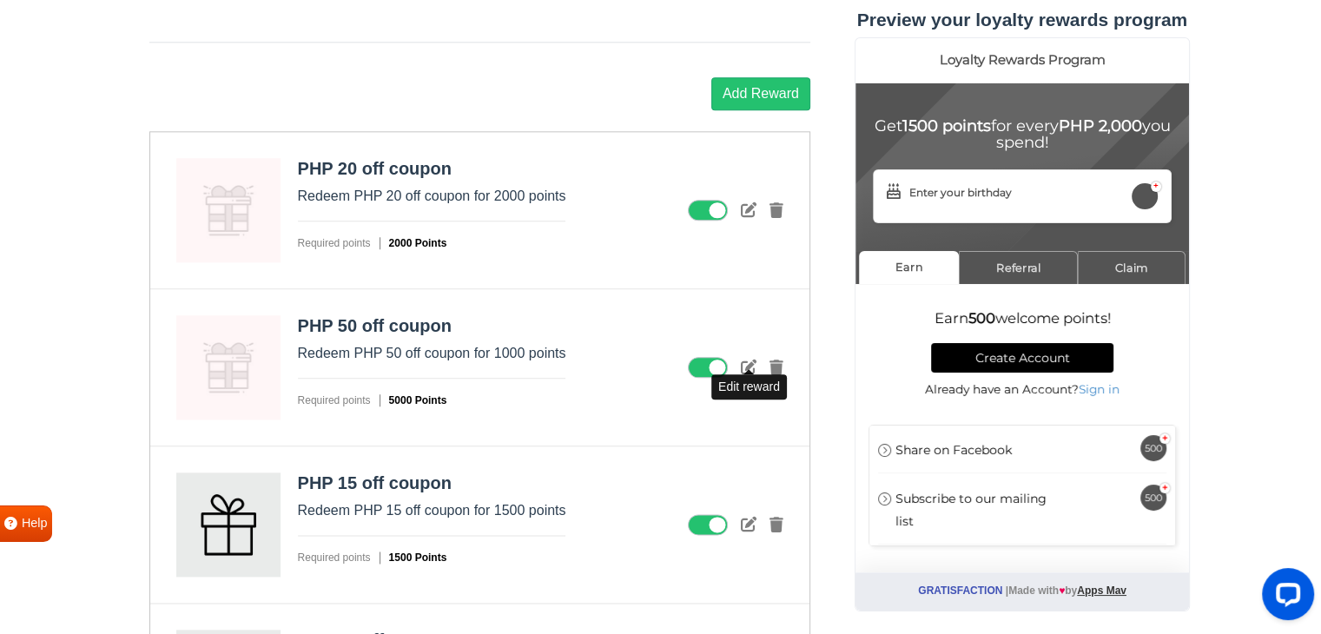
click at [749, 361] on icon at bounding box center [749, 367] width 16 height 16
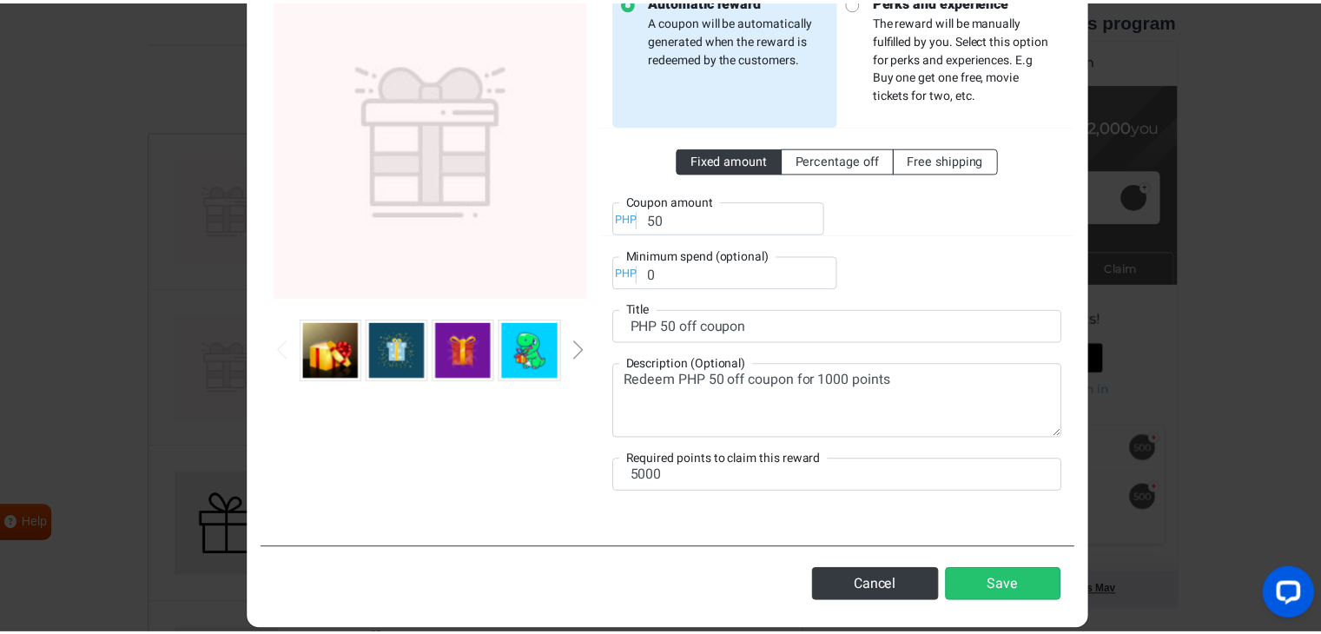
scroll to position [166, 0]
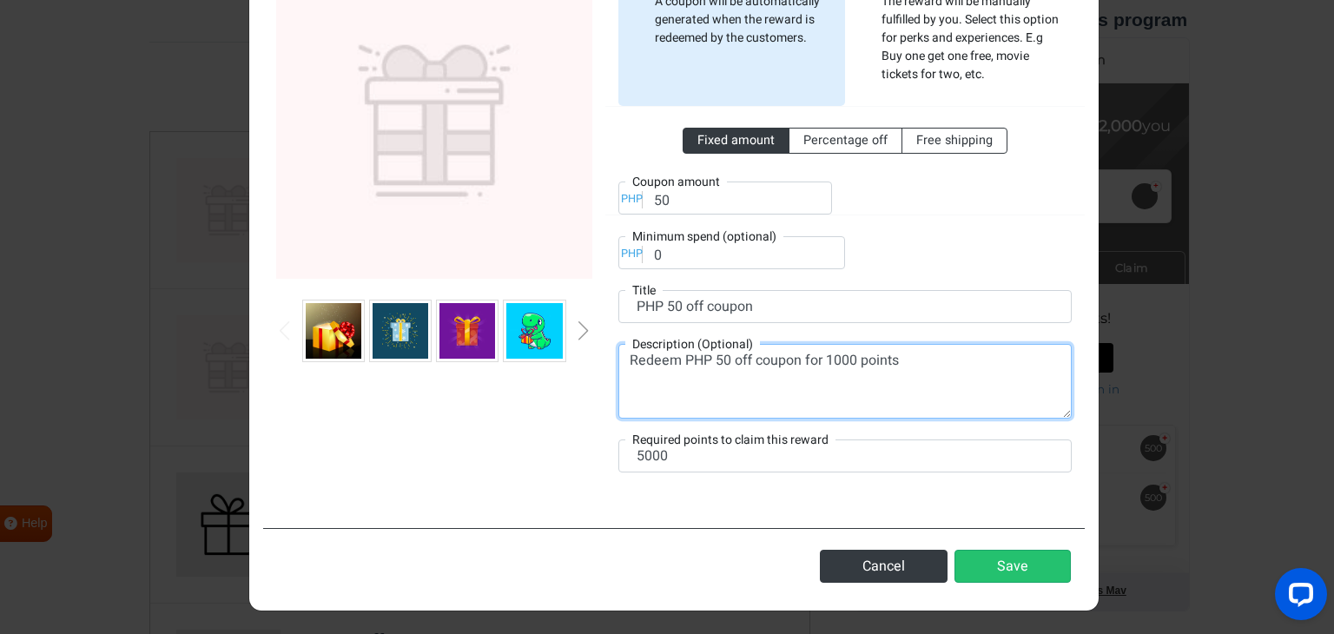
click at [828, 354] on textarea "Redeem PHP 50 off coupon for 1000 points" at bounding box center [844, 381] width 453 height 75
type textarea "Redeem PHP 50 off coupon for 5000 points"
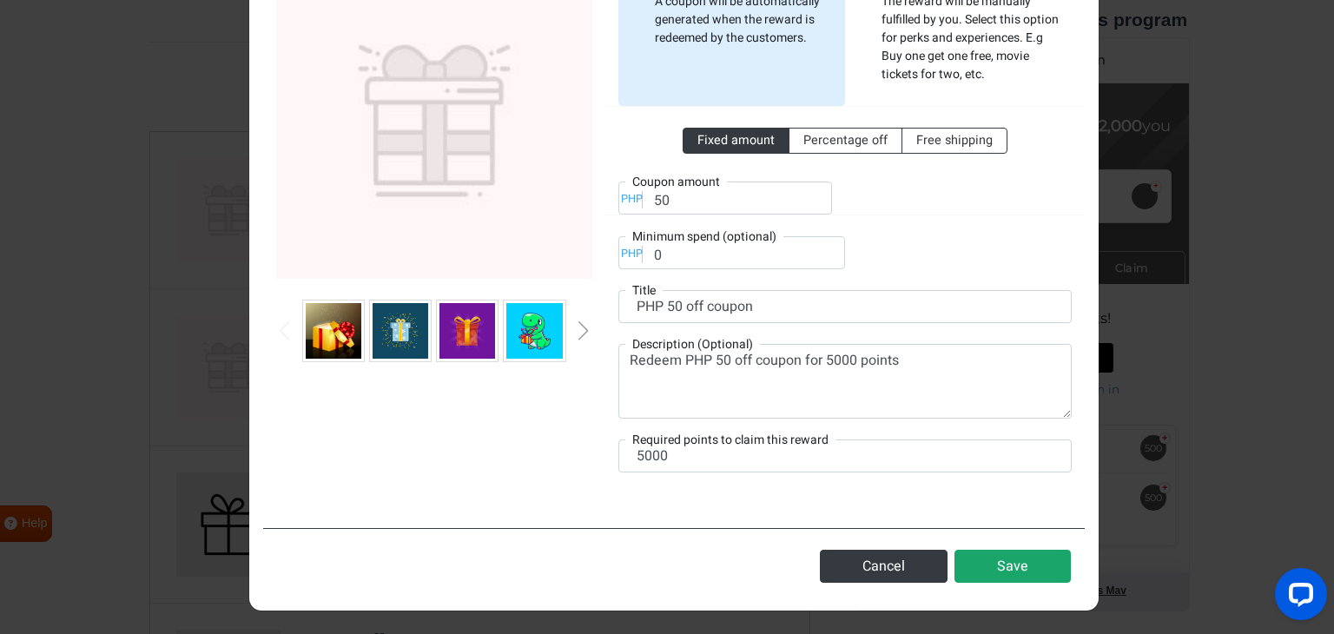
click at [1026, 577] on button "Save" at bounding box center [1012, 566] width 116 height 33
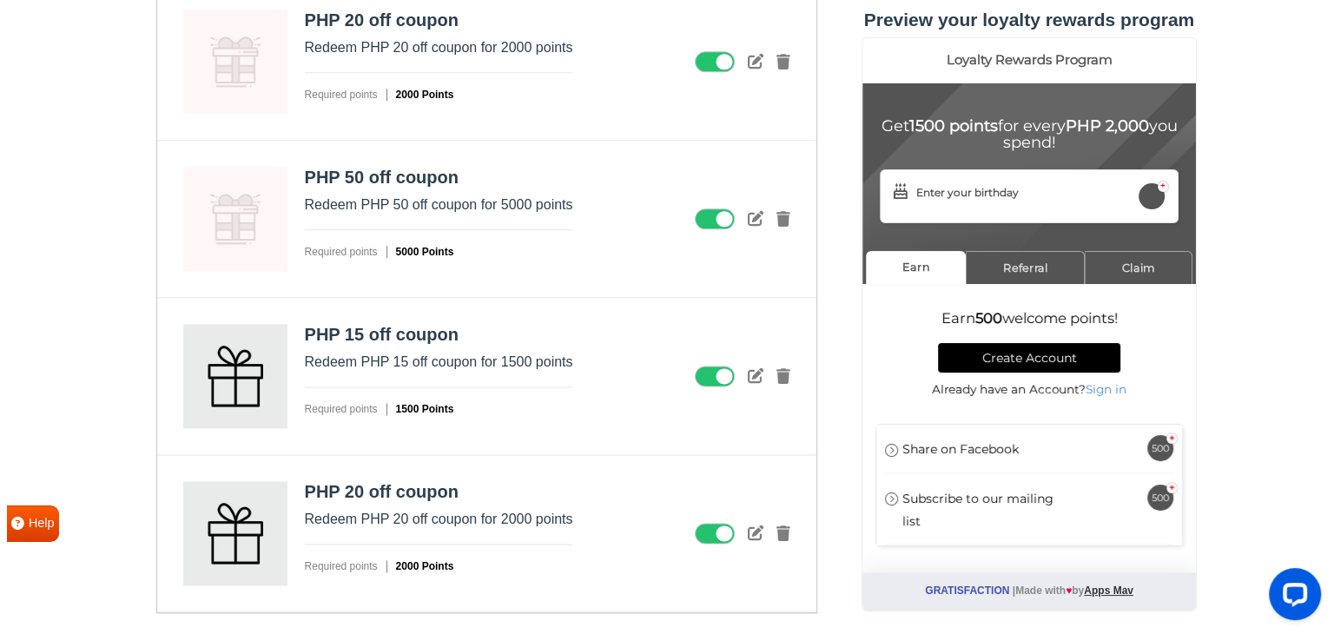
scroll to position [2190, 0]
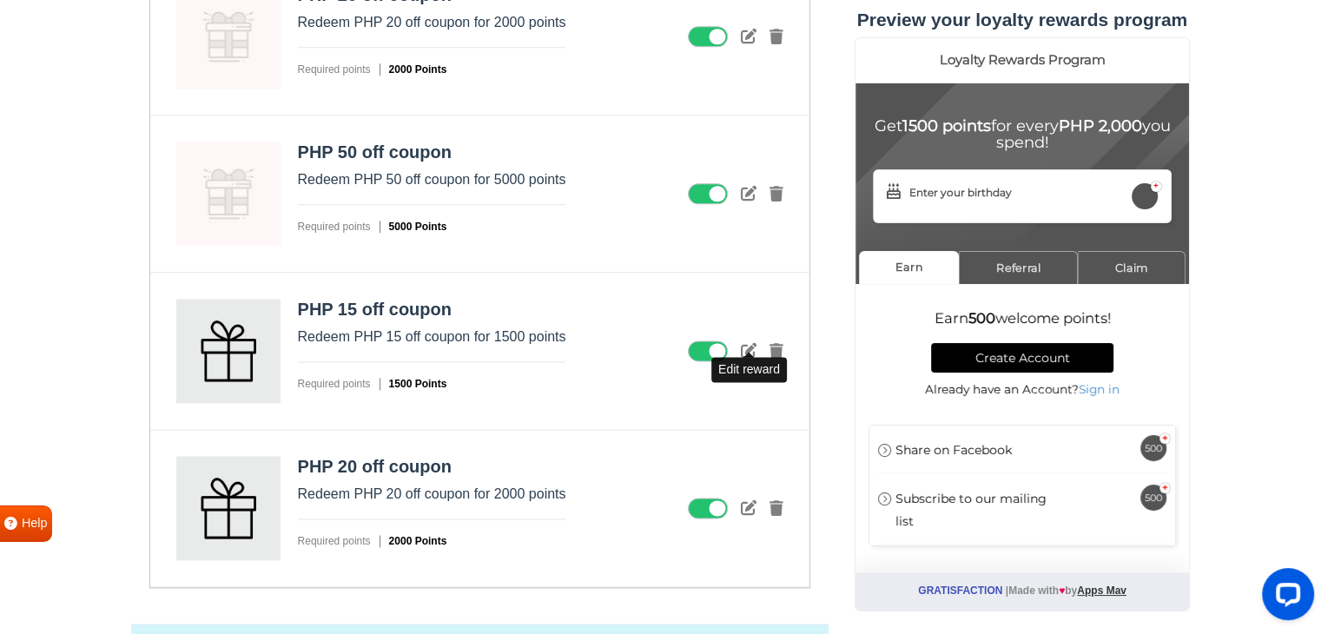
click at [748, 343] on icon at bounding box center [749, 350] width 16 height 16
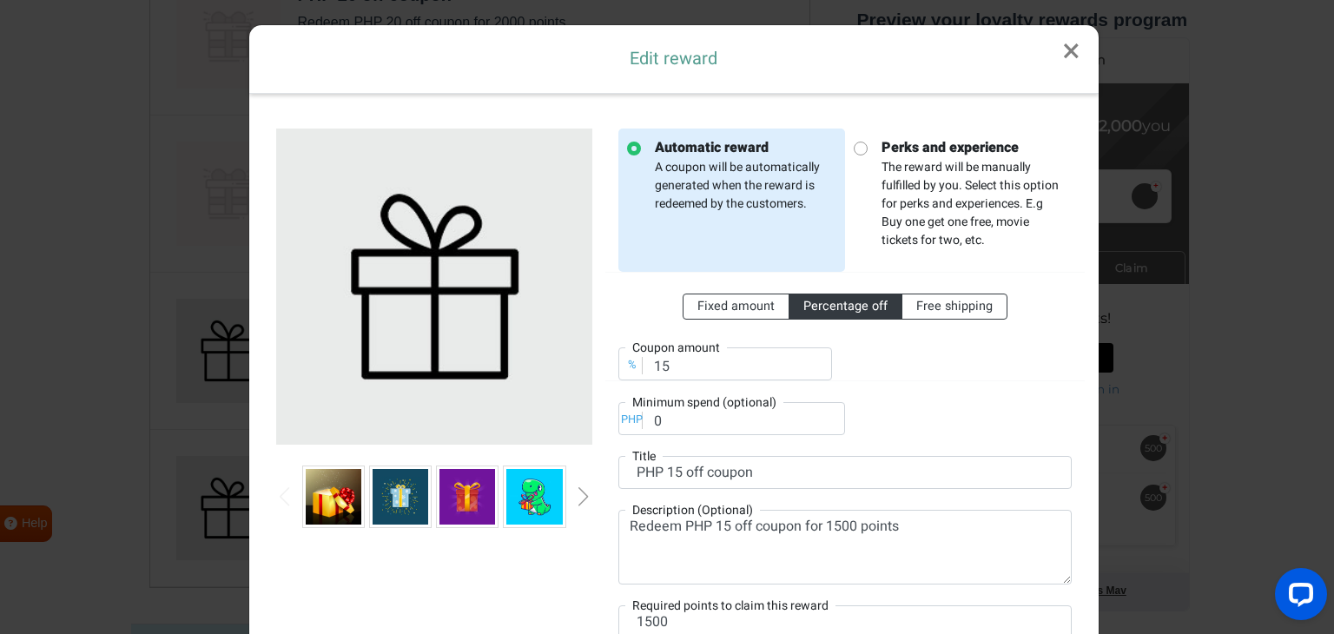
scroll to position [0, 0]
click at [713, 313] on span "Fixed amount" at bounding box center [735, 306] width 77 height 18
click at [708, 308] on input "Fixed amount" at bounding box center [702, 302] width 11 height 11
radio input "true"
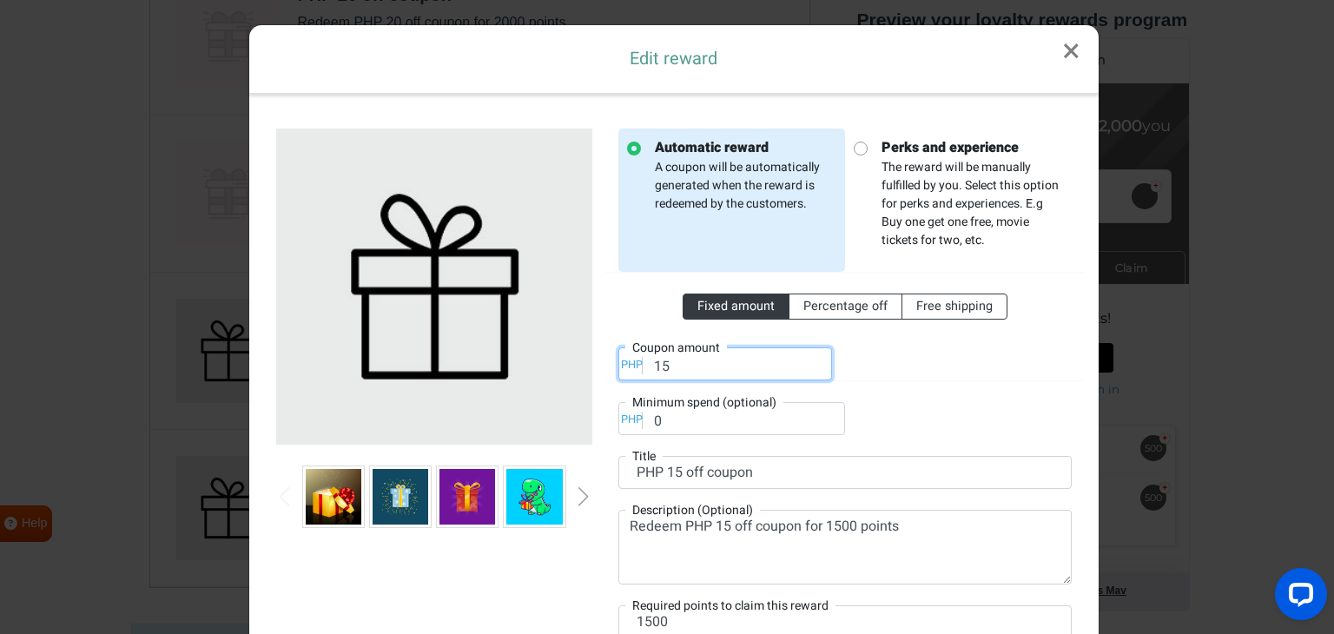
click at [660, 366] on input "15" at bounding box center [725, 363] width 214 height 33
drag, startPoint x: 660, startPoint y: 360, endPoint x: 583, endPoint y: 352, distance: 77.8
click at [582, 353] on div "Automatic reward A coupon will be automatically generated when the reward is re…" at bounding box center [673, 394] width 821 height 572
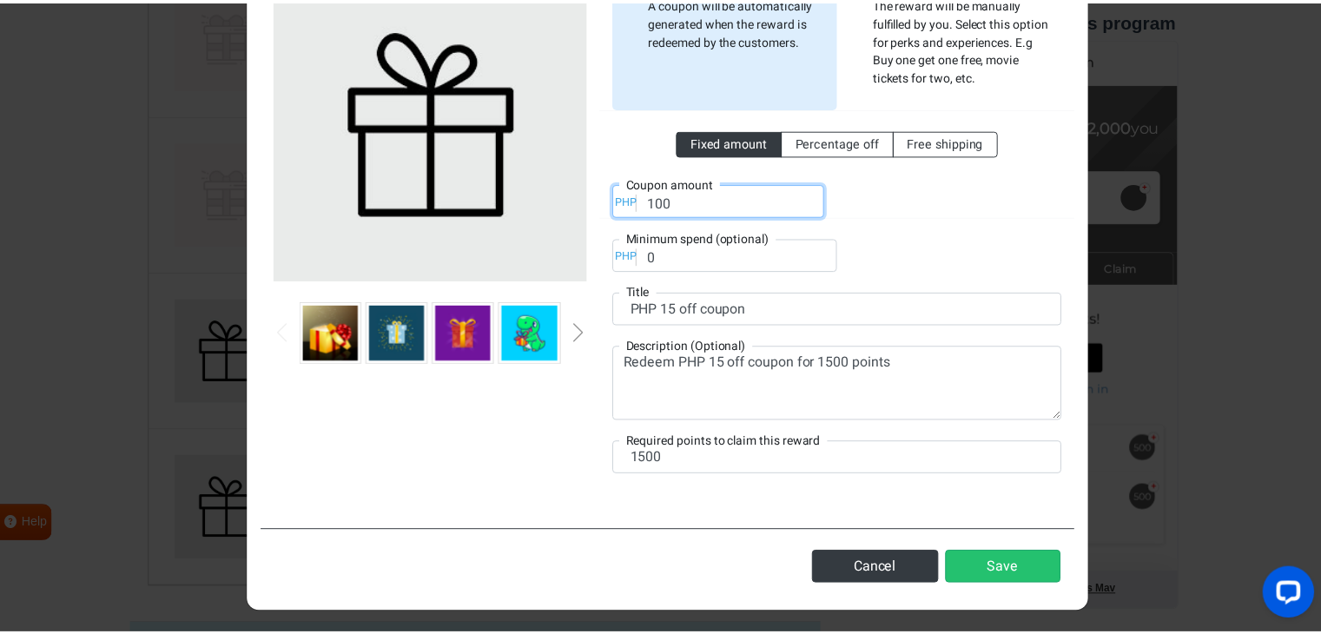
scroll to position [166, 0]
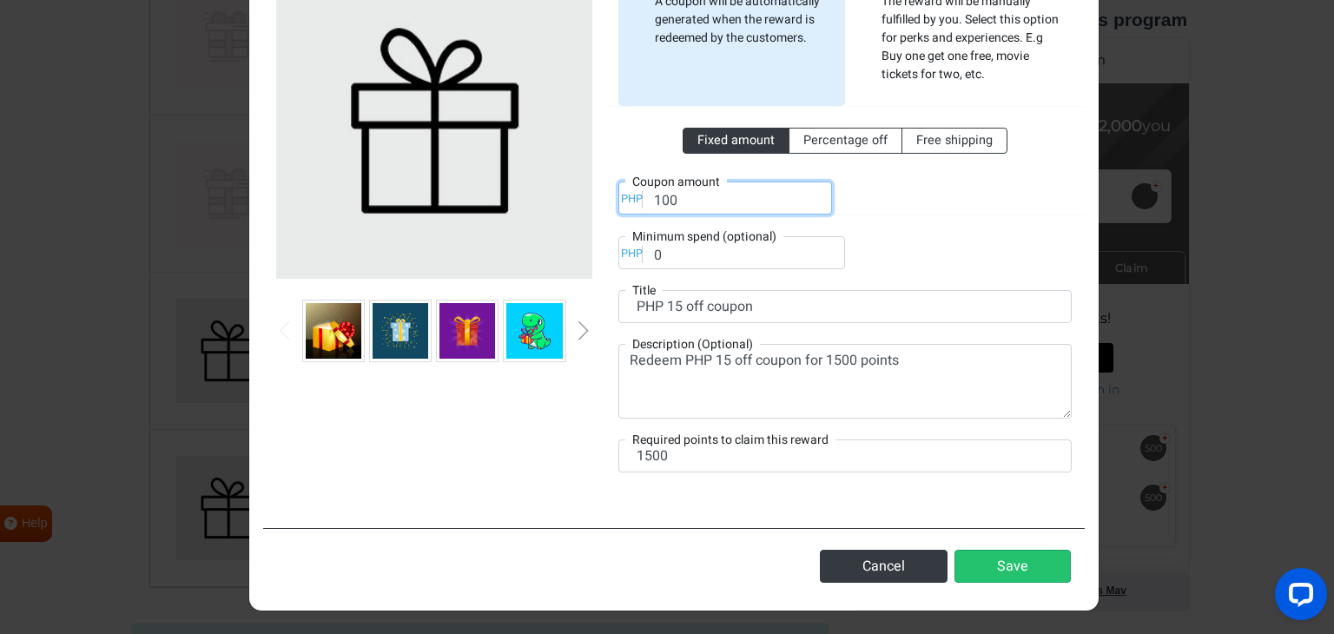
type input "100"
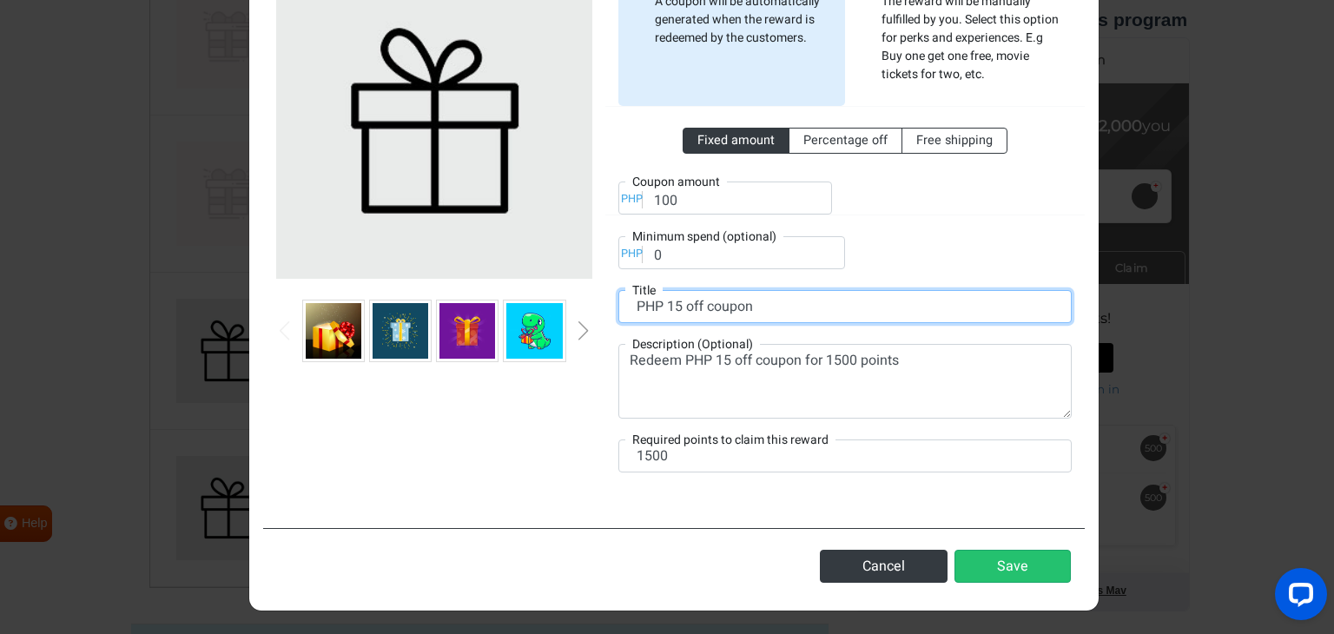
click at [677, 307] on input "PHP 15 off coupon" at bounding box center [844, 306] width 453 height 33
type input "PHP 100 off coupon"
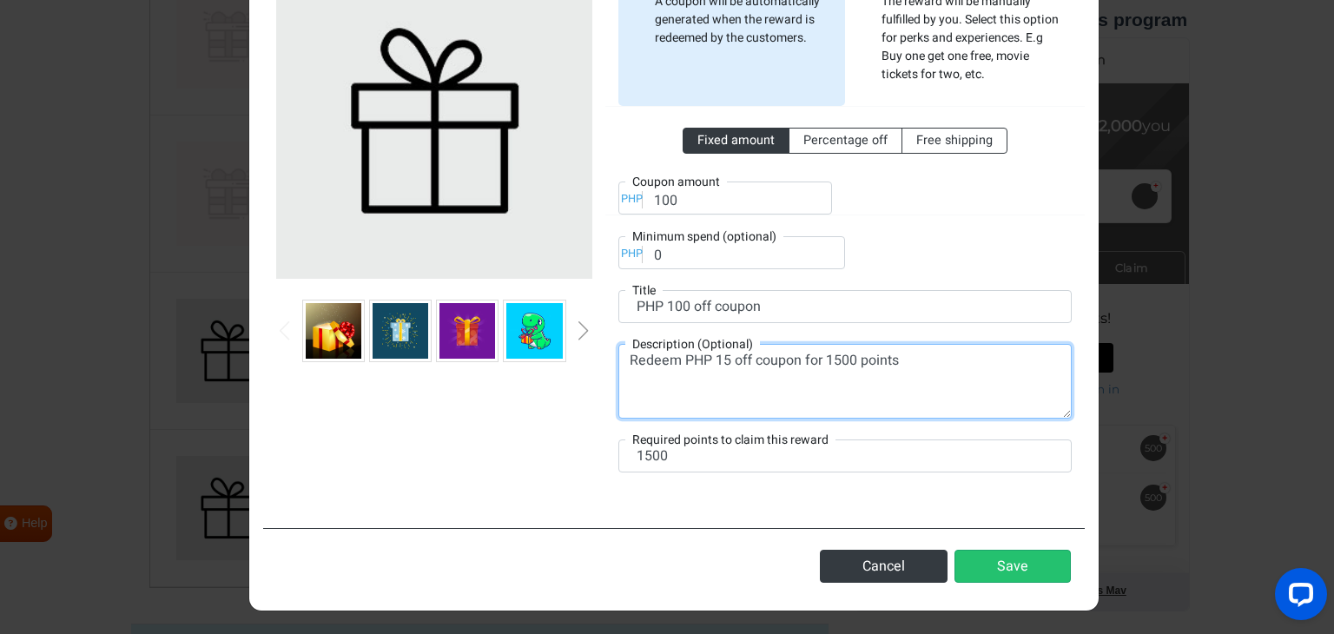
click at [722, 359] on textarea "Redeem PHP 15 off coupon for 1500 points" at bounding box center [844, 381] width 453 height 75
click at [841, 365] on textarea "Redeem PHP 100 off coupon for 1500 points" at bounding box center [844, 381] width 453 height 75
type textarea "Redeem PHP 100 off coupon for 10,000 points"
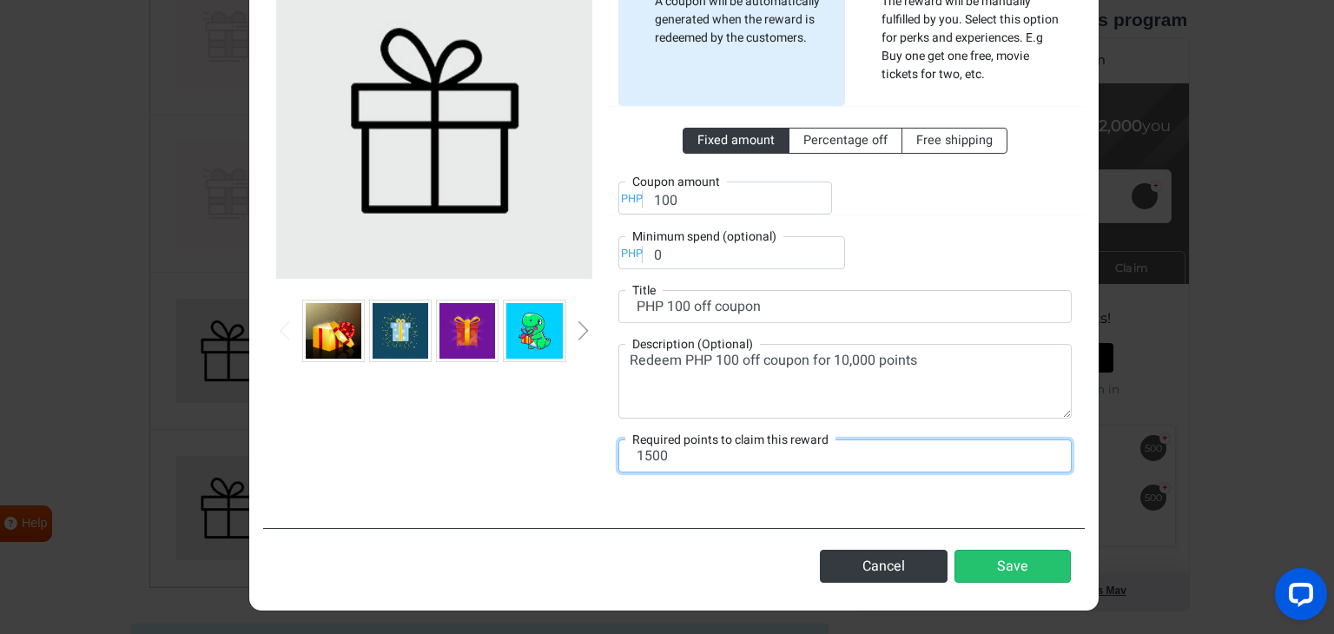
drag, startPoint x: 674, startPoint y: 447, endPoint x: 614, endPoint y: 442, distance: 60.1
click at [618, 442] on input "1500" at bounding box center [844, 455] width 453 height 33
type input "10000"
drag, startPoint x: 524, startPoint y: 432, endPoint x: 545, endPoint y: 431, distance: 20.9
click at [529, 432] on div at bounding box center [434, 228] width 342 height 530
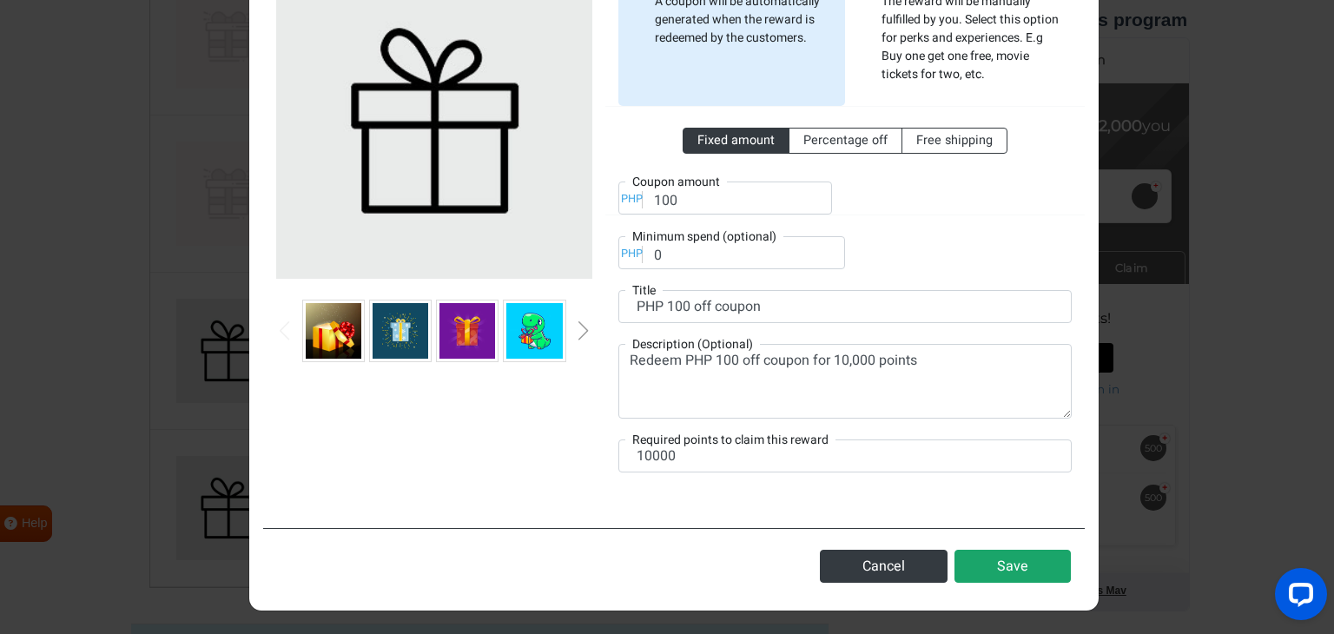
click at [1007, 550] on button "Save" at bounding box center [1012, 566] width 116 height 33
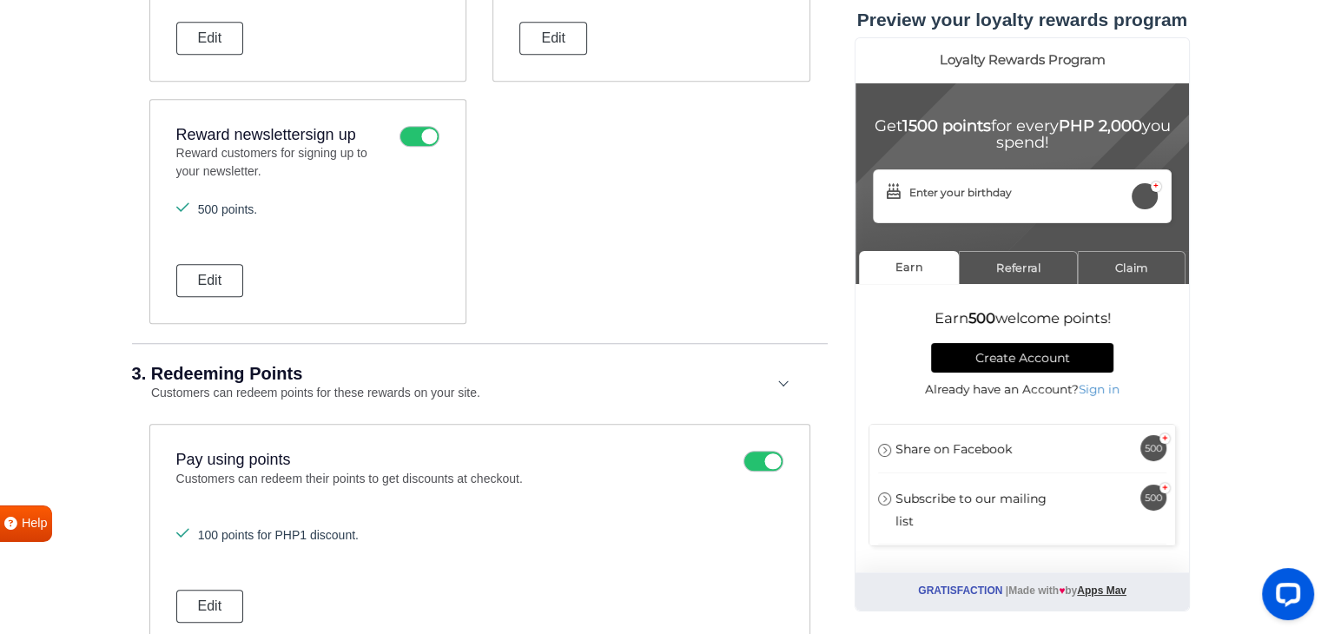
scroll to position [1495, 0]
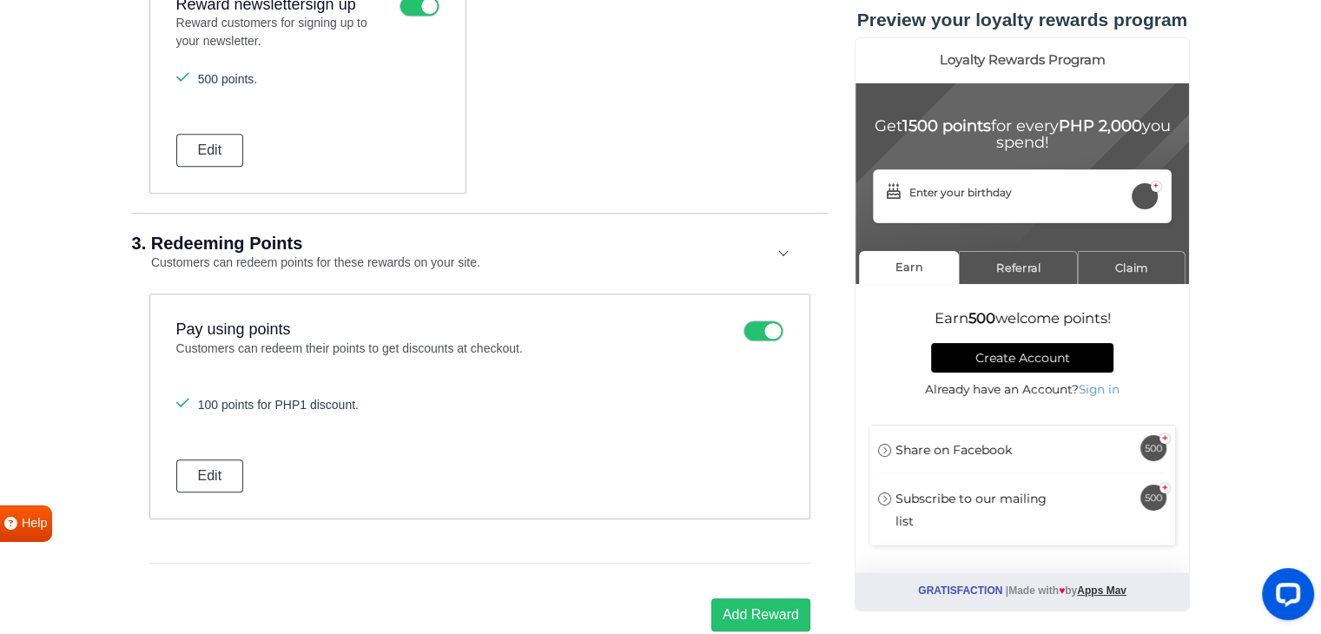
click at [242, 341] on p "Customers can redeem their points to get discounts at checkout." at bounding box center [455, 358] width 558 height 39
click at [767, 320] on icon at bounding box center [763, 330] width 40 height 21
click at [0, 0] on input "checkbox" at bounding box center [0, 0] width 0 height 0
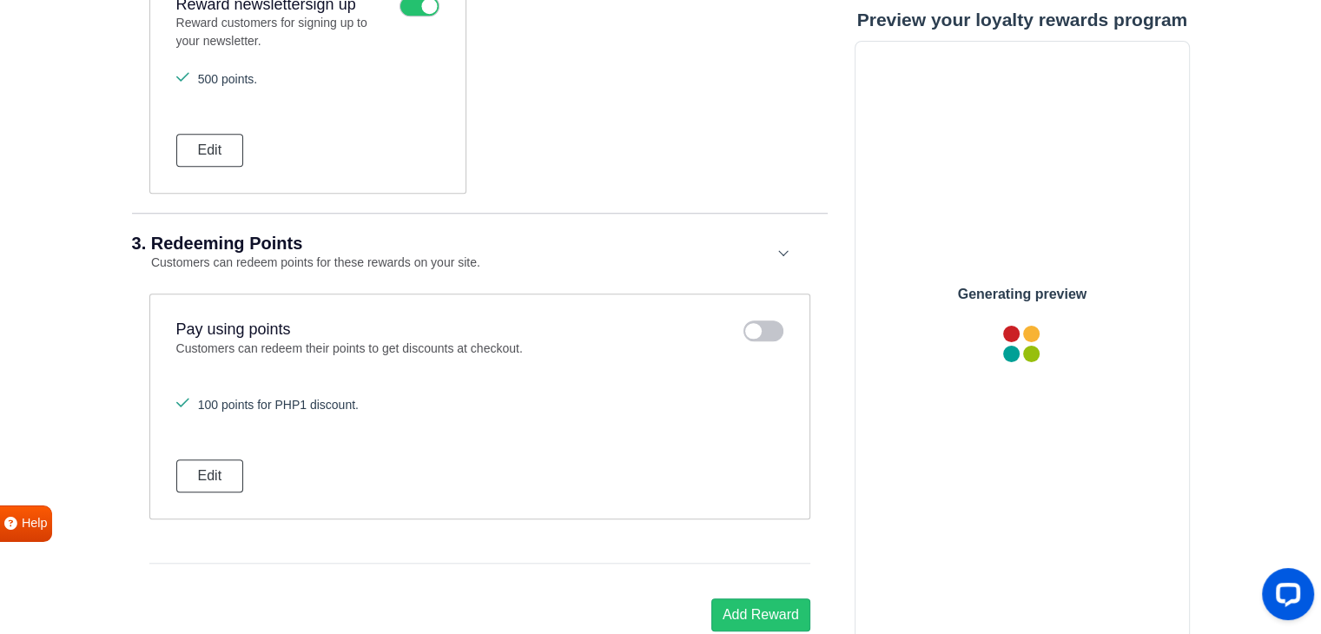
scroll to position [0, 0]
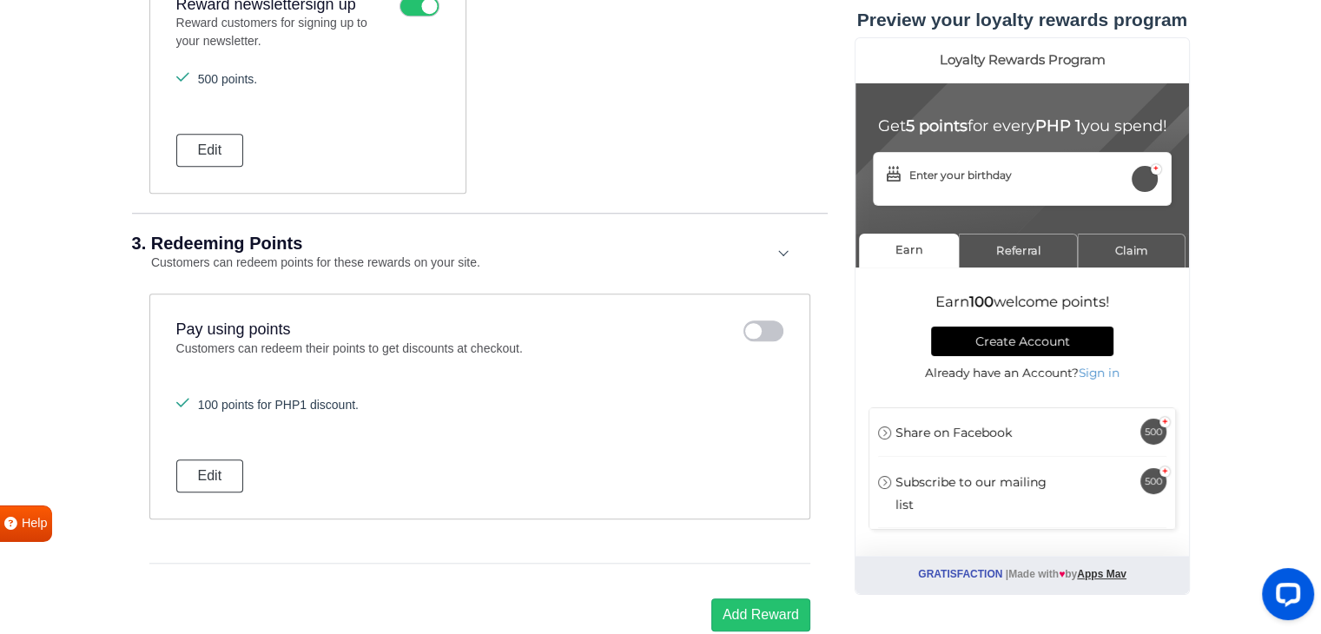
click at [759, 324] on icon at bounding box center [763, 330] width 40 height 21
click at [0, 0] on input "checkbox" at bounding box center [0, 0] width 0 height 0
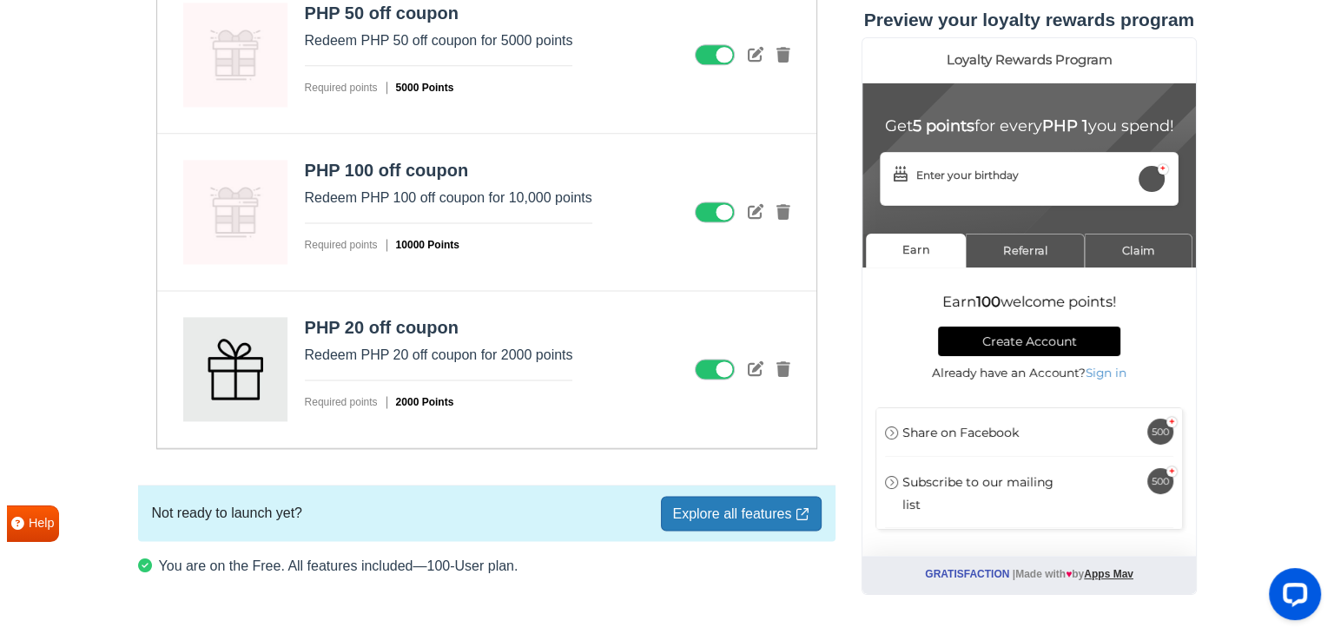
scroll to position [2363, 0]
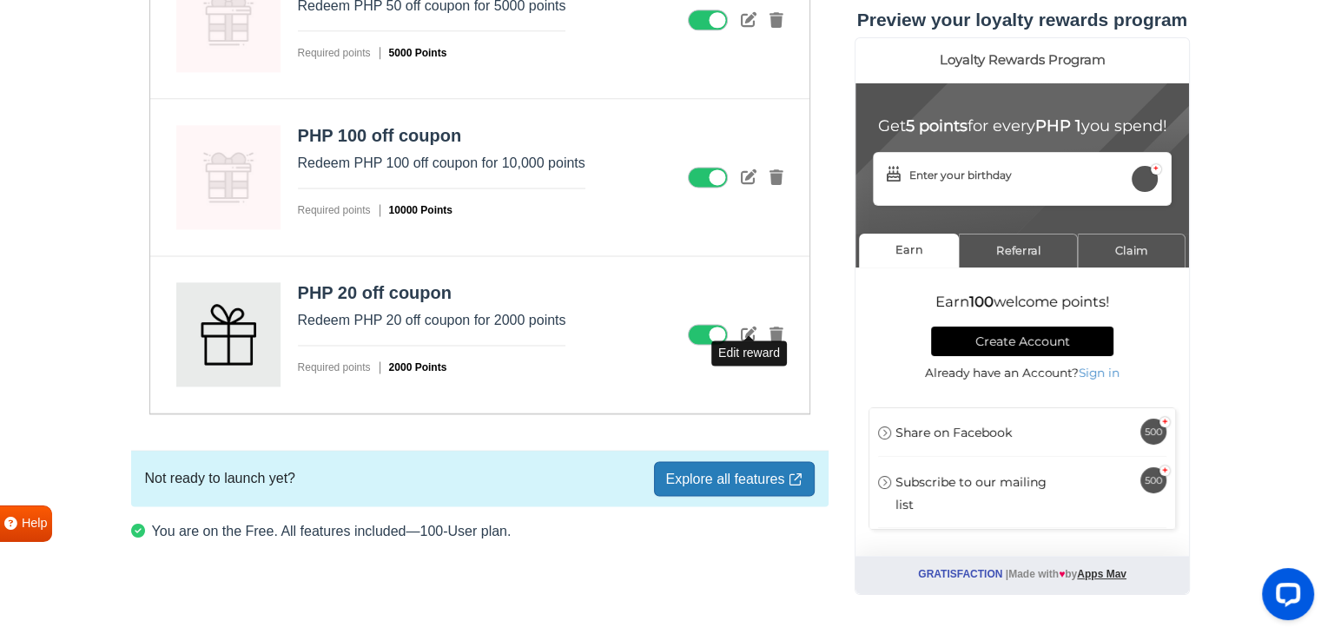
click at [748, 330] on icon at bounding box center [749, 334] width 16 height 16
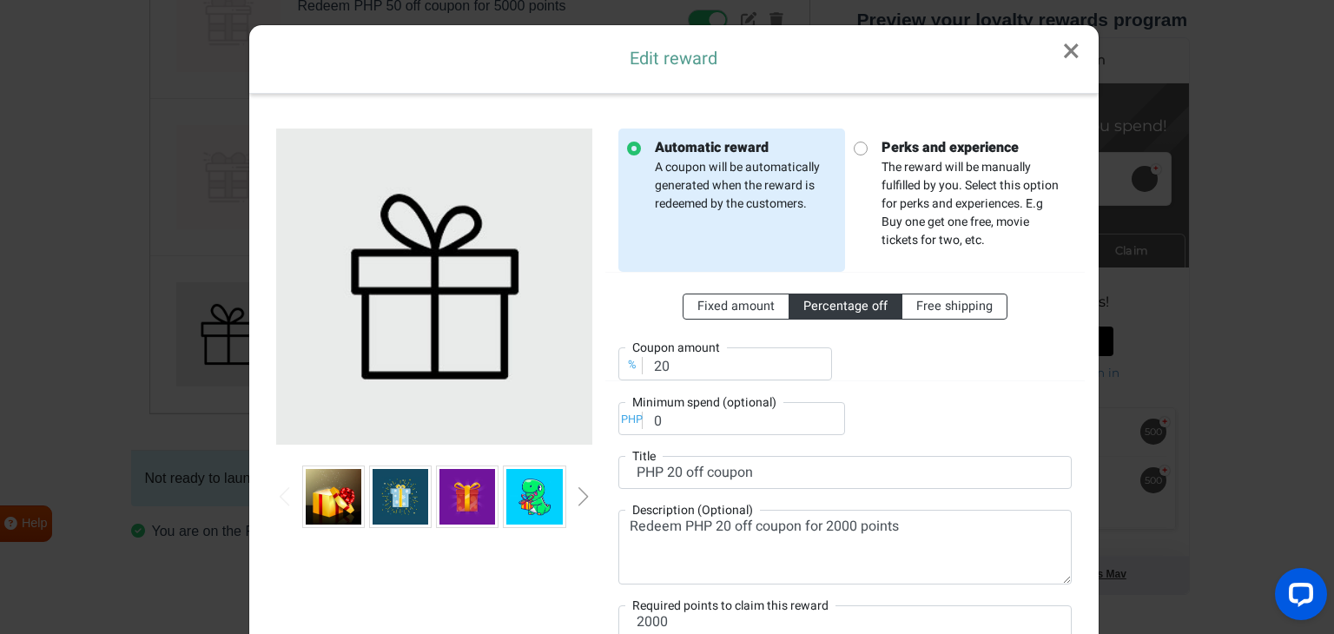
scroll to position [0, 0]
click at [727, 298] on span "Fixed amount" at bounding box center [735, 306] width 77 height 18
click at [708, 298] on input "Fixed amount" at bounding box center [702, 302] width 11 height 11
radio input "true"
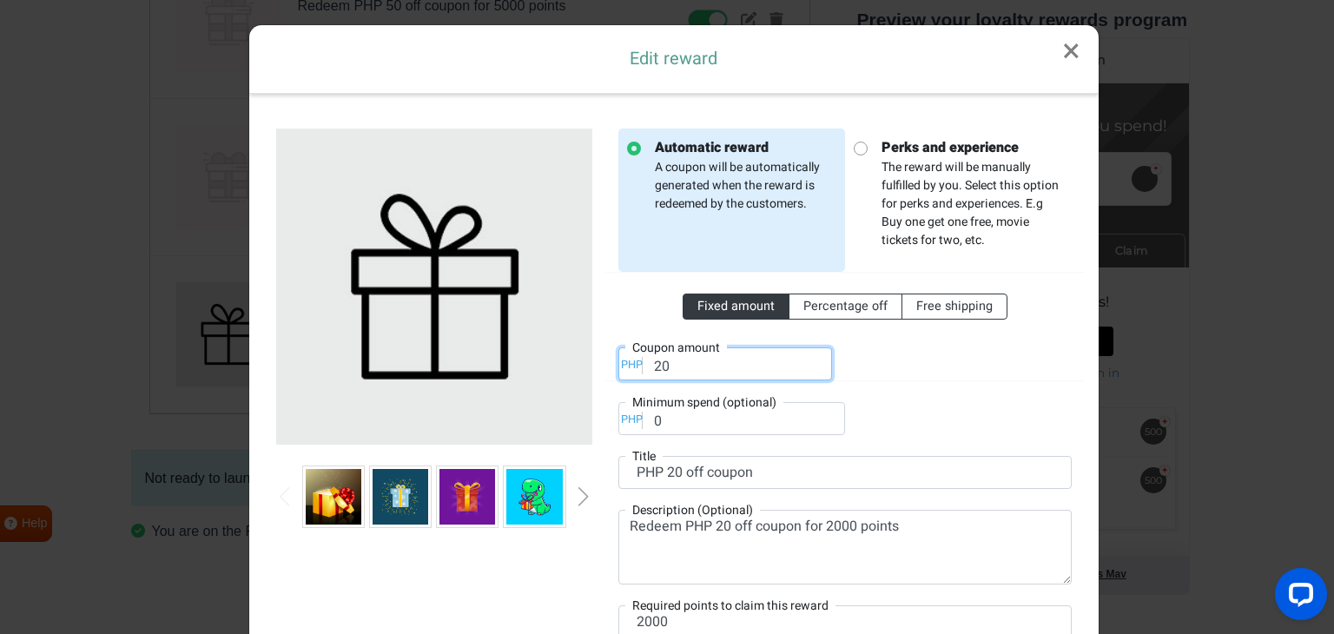
drag, startPoint x: 675, startPoint y: 362, endPoint x: 575, endPoint y: 351, distance: 101.3
click at [582, 355] on div "Automatic reward A coupon will be automatically generated when the reward is re…" at bounding box center [673, 394] width 821 height 572
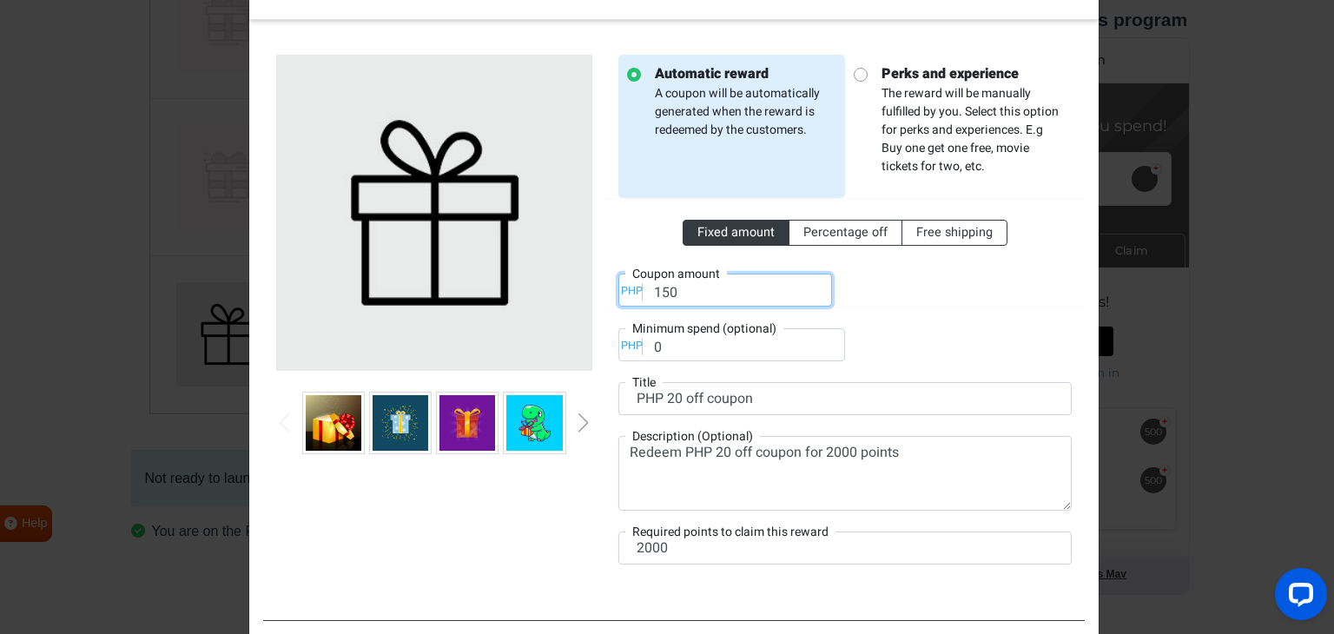
scroll to position [87, 0]
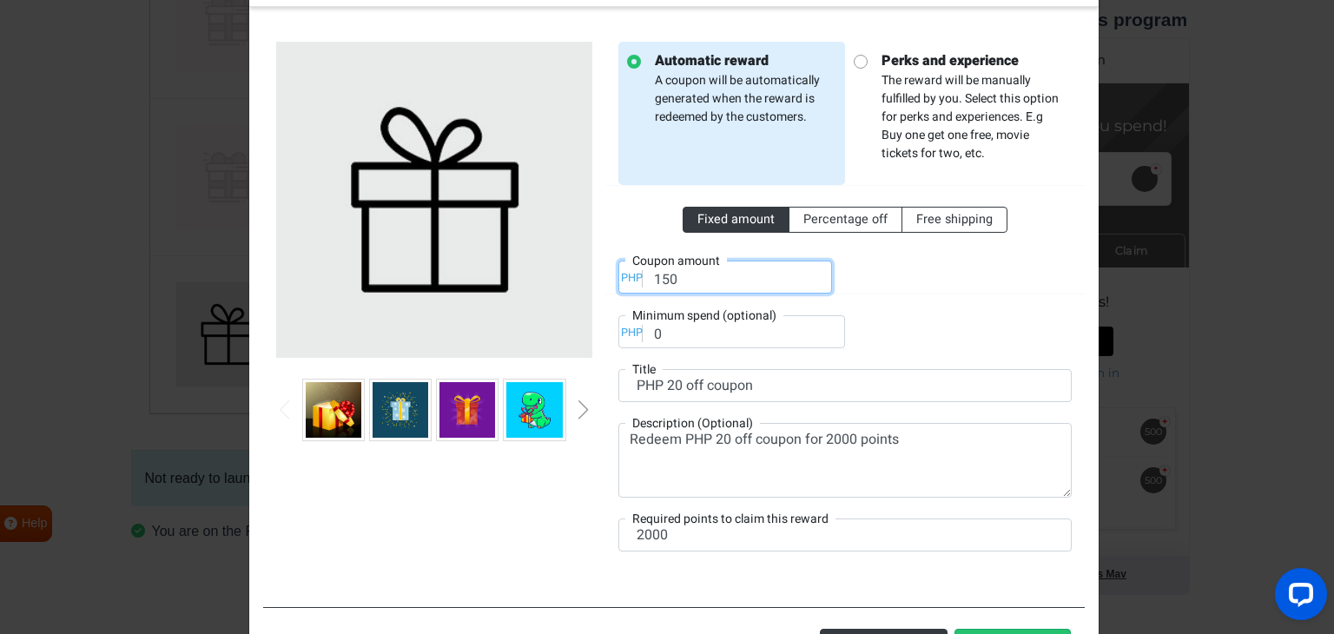
type input "150"
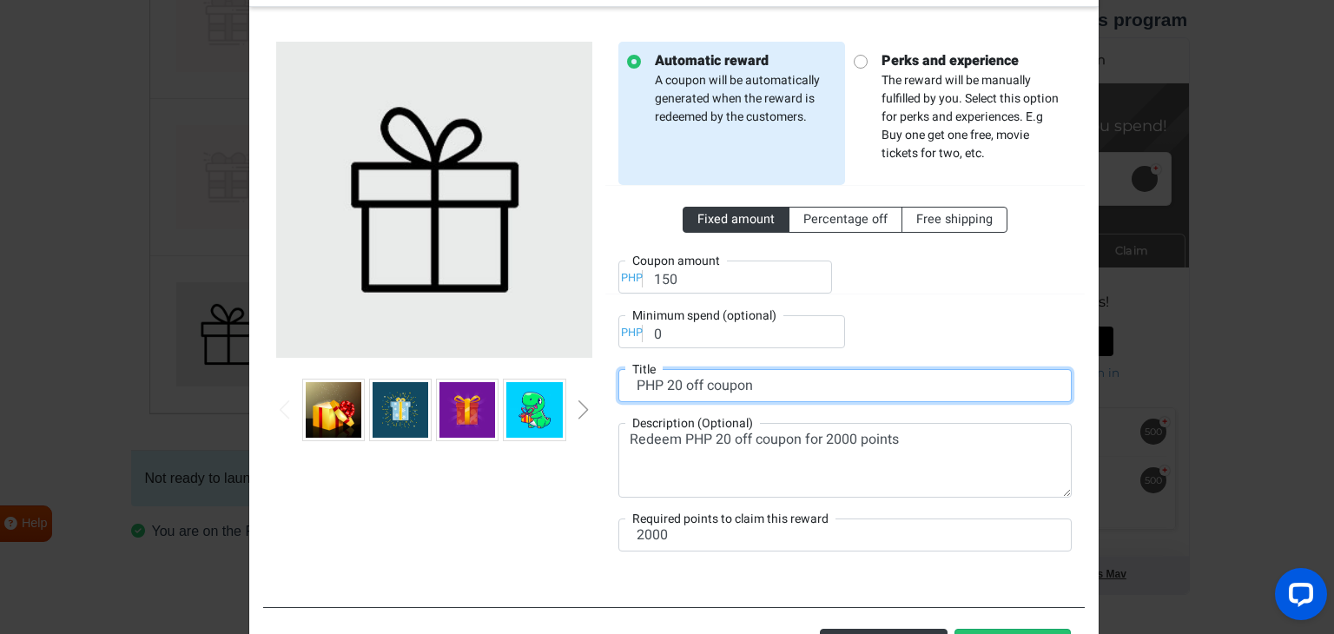
click at [674, 389] on input "PHP 20 off coupon" at bounding box center [844, 385] width 453 height 33
type input "PHP 150 off coupon"
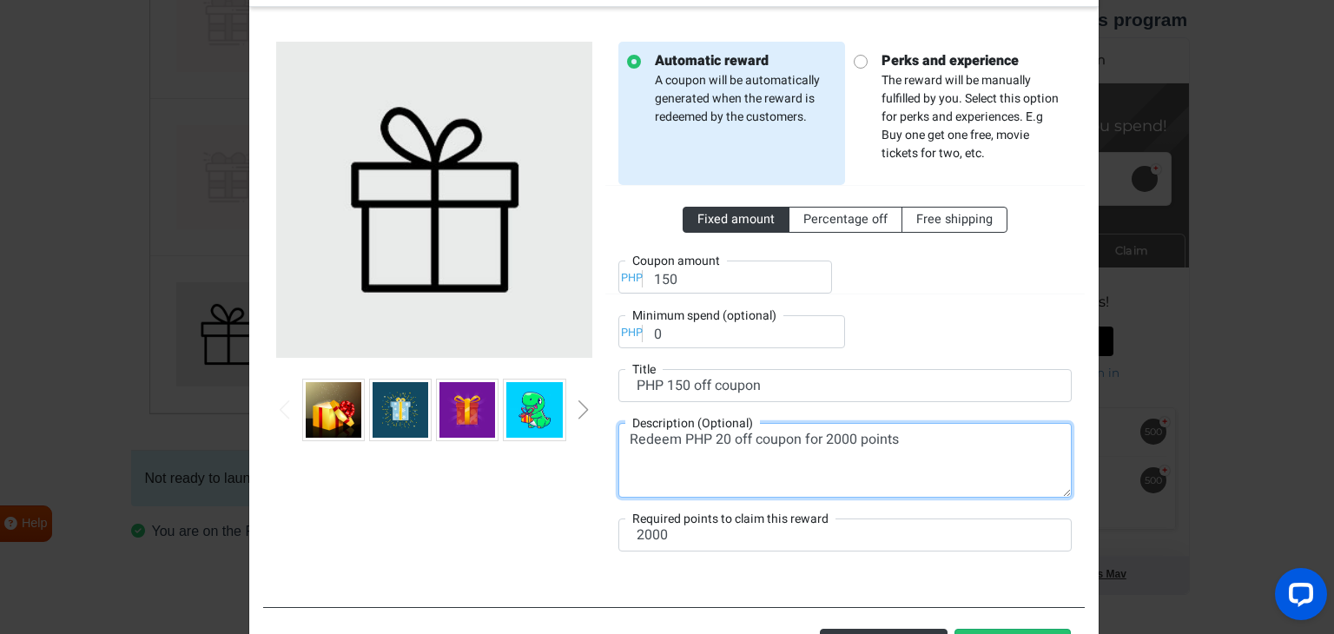
click at [714, 439] on textarea "Redeem PHP 20 off coupon for 2000 points" at bounding box center [844, 460] width 453 height 75
drag, startPoint x: 714, startPoint y: 439, endPoint x: 706, endPoint y: 434, distance: 9.4
click at [714, 438] on textarea "Redeem PHP 20 off coupon for 2000 points" at bounding box center [844, 460] width 453 height 75
click at [834, 441] on textarea "Redeem PHP 150 off coupon for 2000 points" at bounding box center [844, 460] width 453 height 75
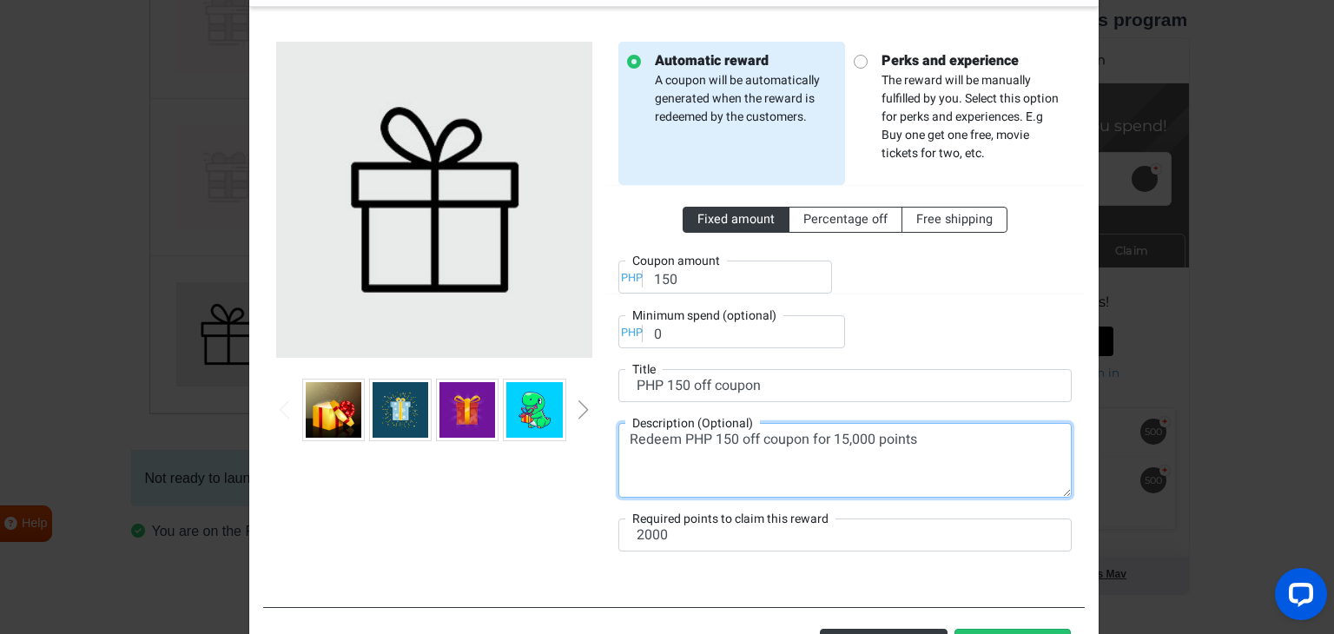
type textarea "Redeem PHP 150 off coupon for 15,000 points"
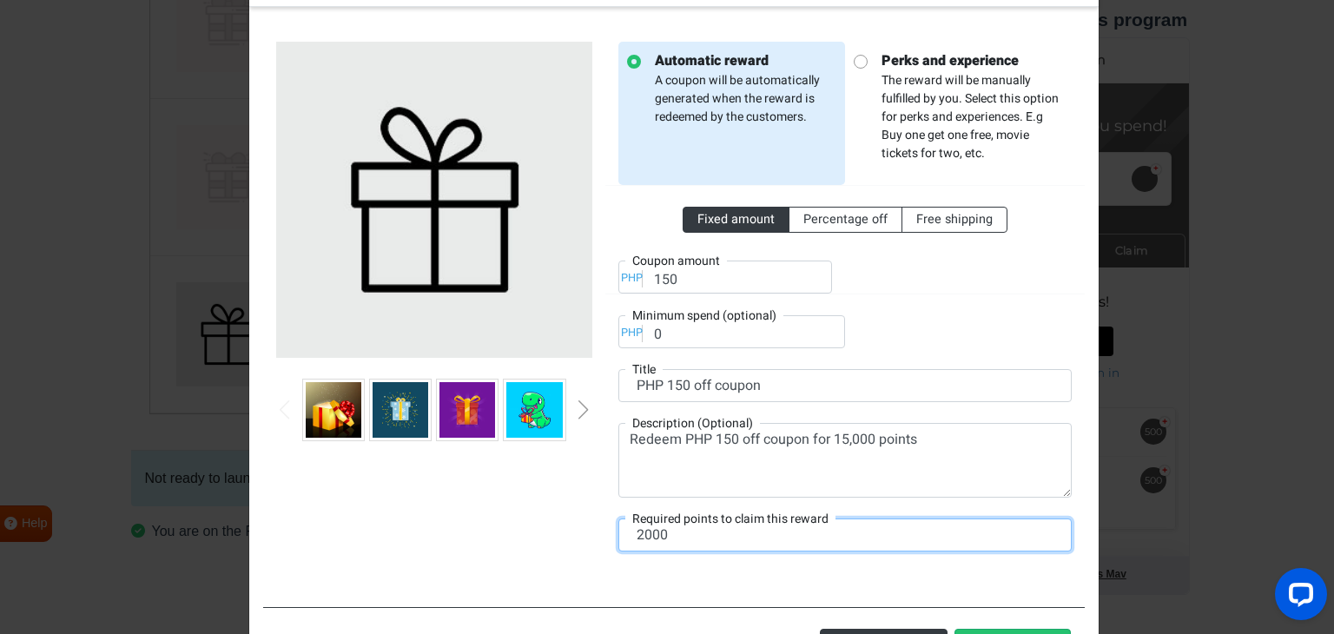
click at [646, 539] on input "2000" at bounding box center [844, 534] width 453 height 33
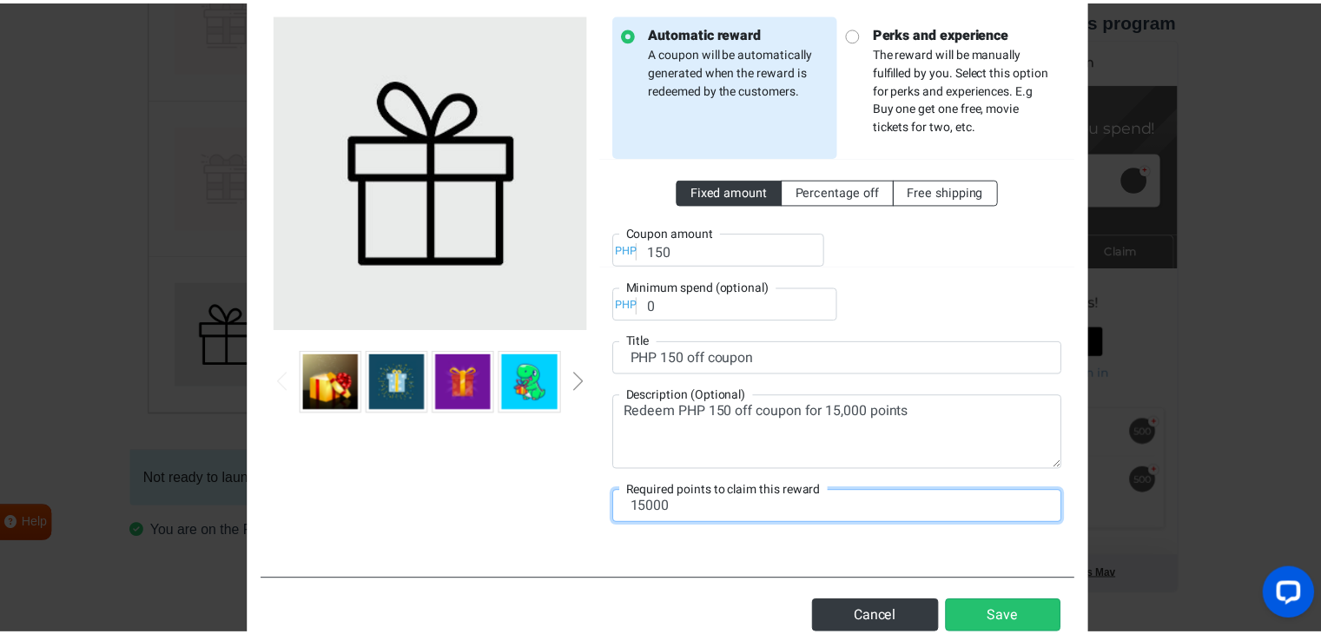
scroll to position [166, 0]
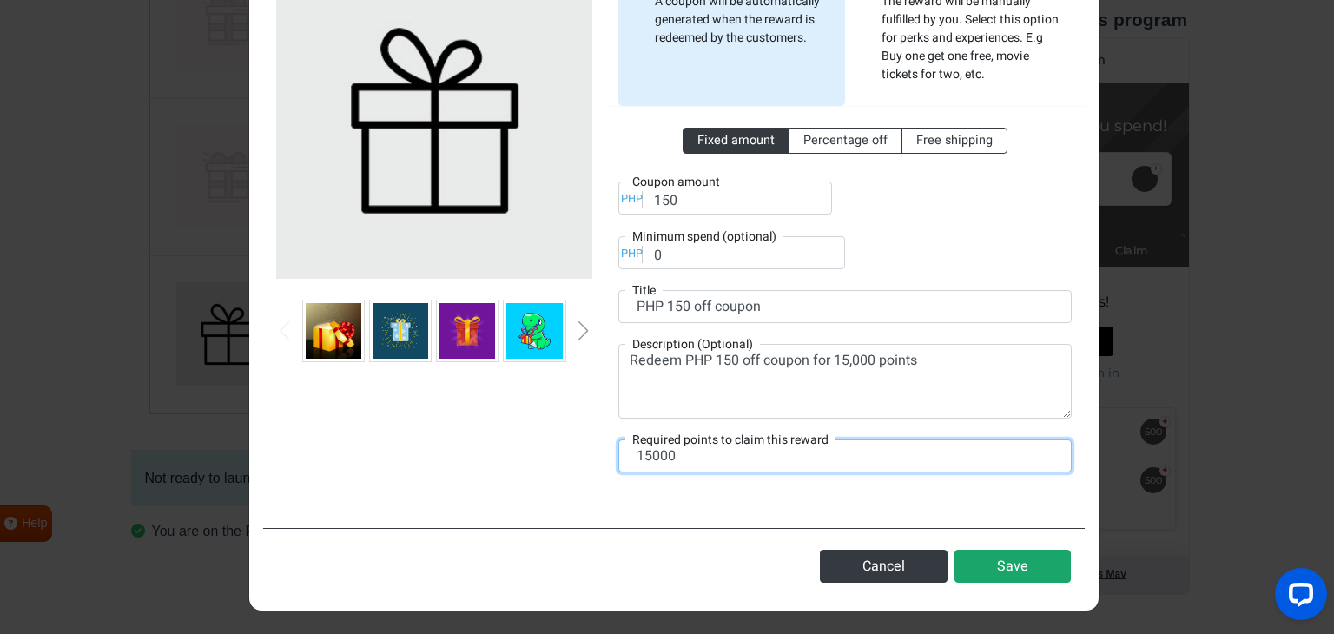
type input "15000"
click at [997, 565] on button "Save" at bounding box center [1012, 566] width 116 height 33
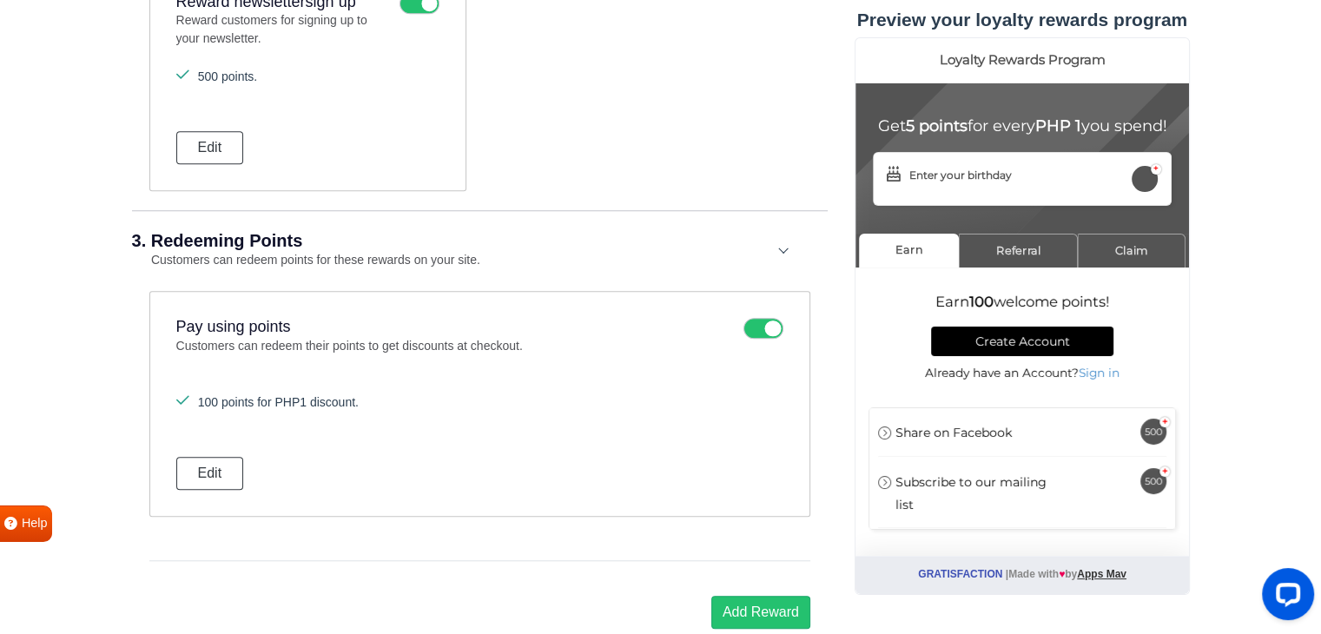
scroll to position [1495, 0]
click at [779, 244] on div "3. Redeeming Points Customers can redeem points for these rewards on your site." at bounding box center [479, 253] width 695 height 81
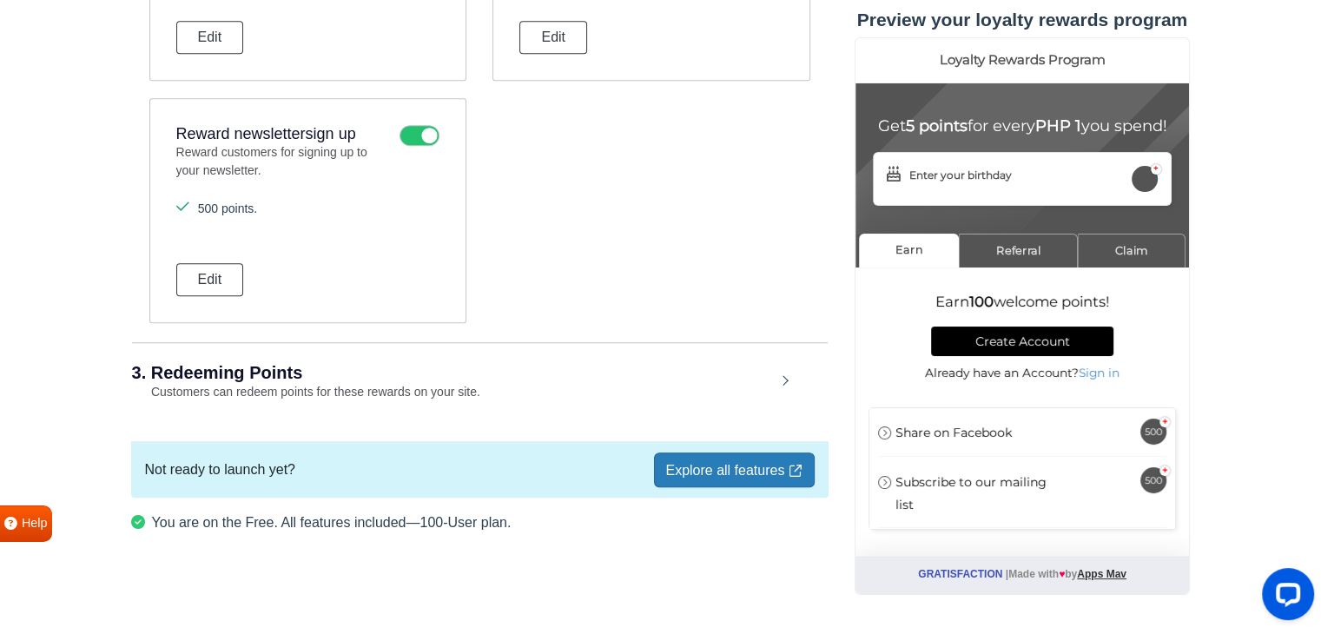
scroll to position [1360, 0]
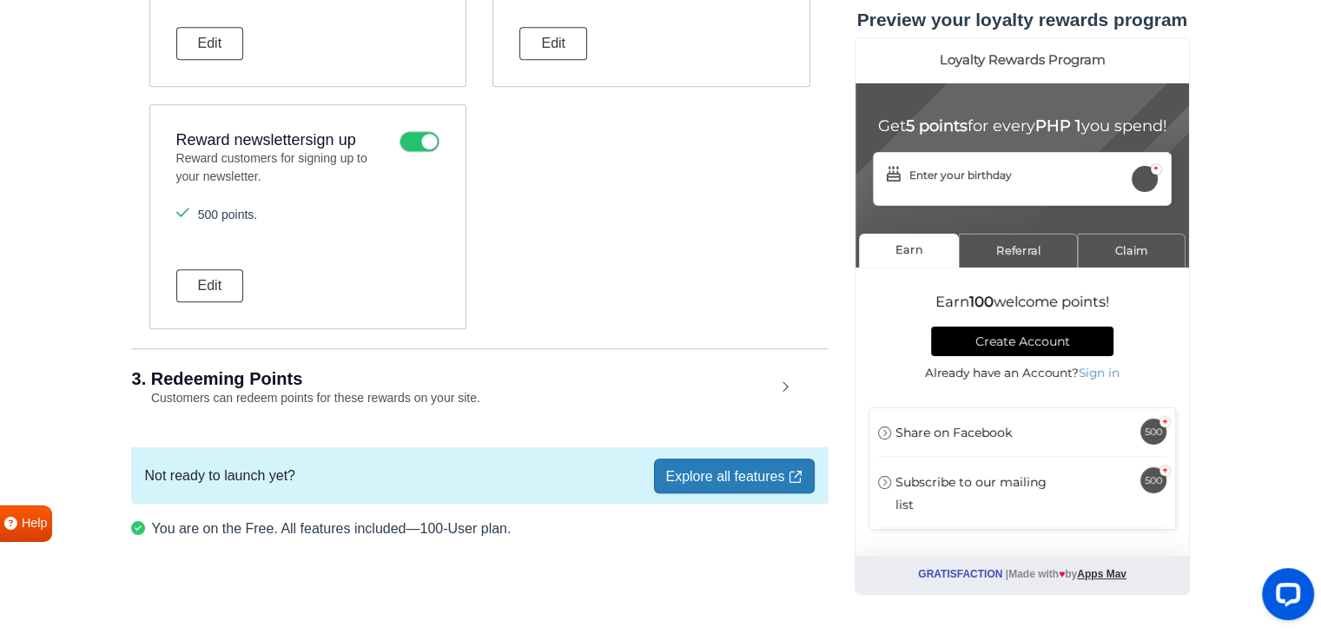
click at [785, 383] on div "3. Redeeming Points Customers can redeem points for these rewards on your site." at bounding box center [479, 388] width 695 height 81
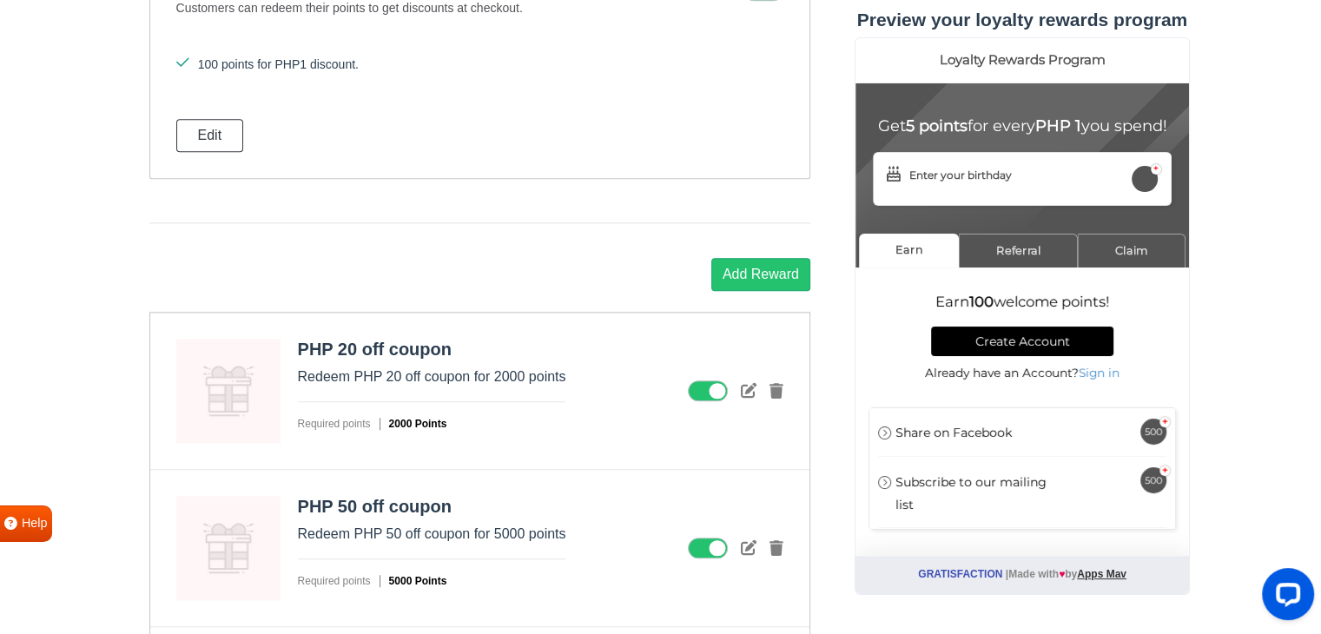
scroll to position [1842, 0]
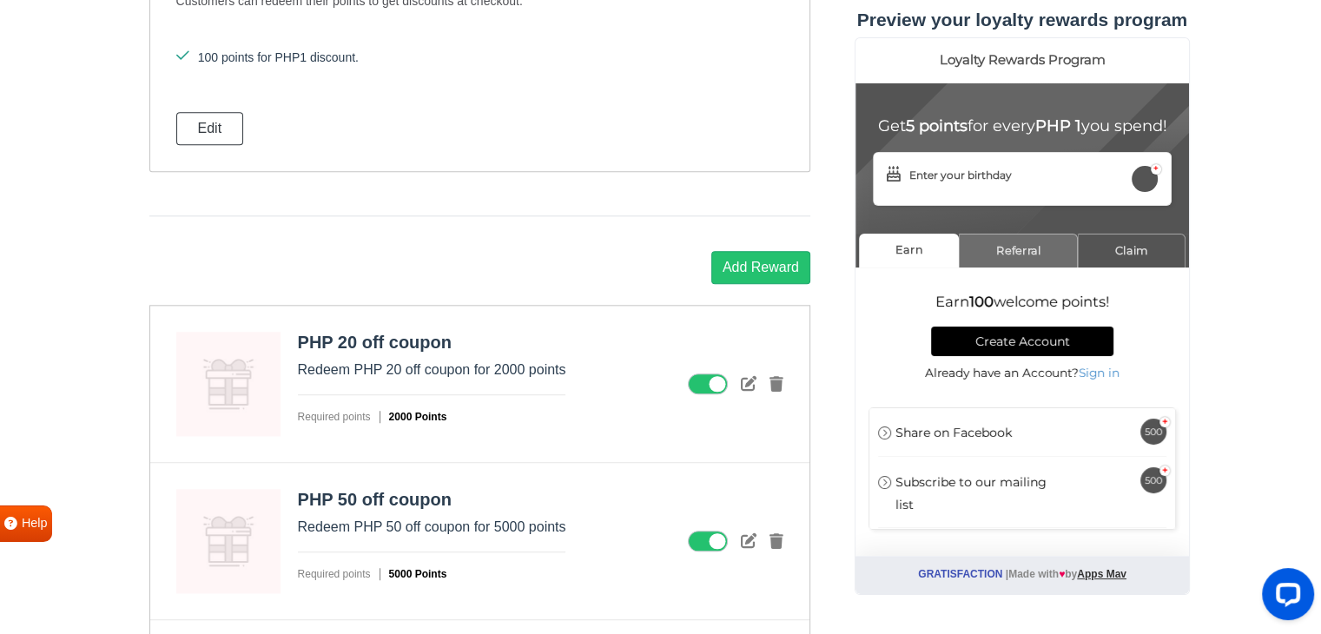
click at [1017, 267] on link "Referral" at bounding box center [1017, 251] width 119 height 34
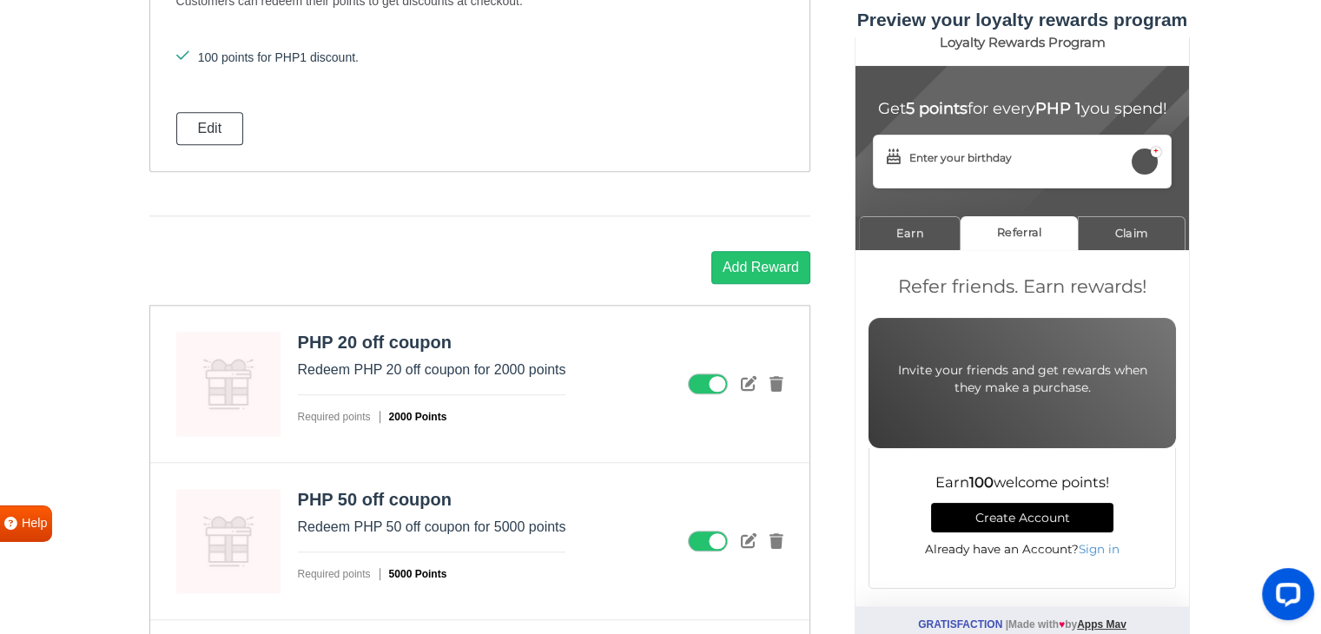
scroll to position [32, 0]
click at [1127, 235] on link "Claim" at bounding box center [1131, 233] width 108 height 34
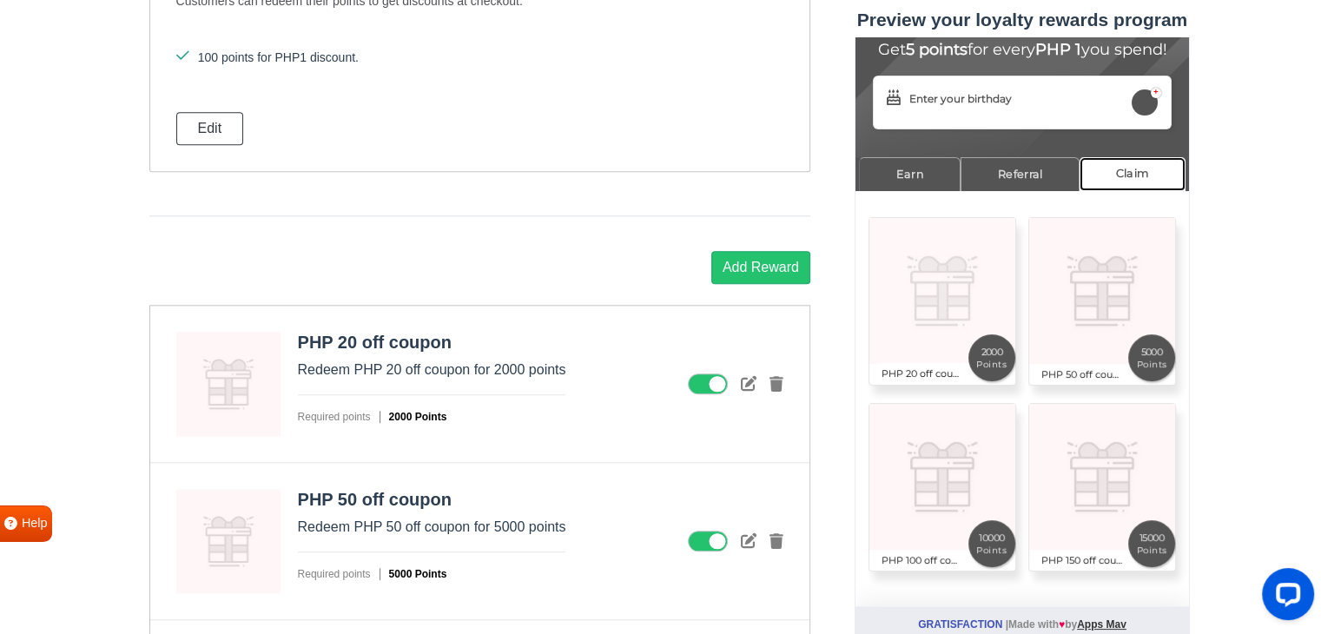
scroll to position [93, 0]
click at [924, 178] on link "Earn" at bounding box center [909, 174] width 102 height 34
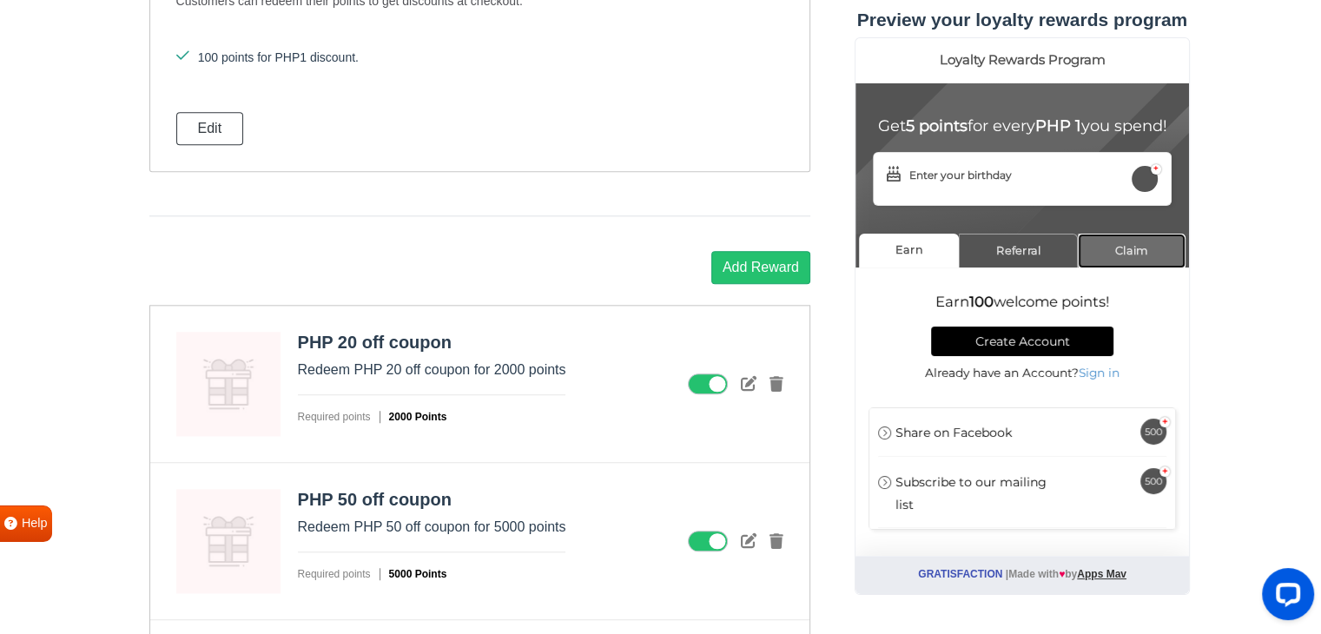
click at [1104, 266] on link "Claim" at bounding box center [1131, 251] width 108 height 34
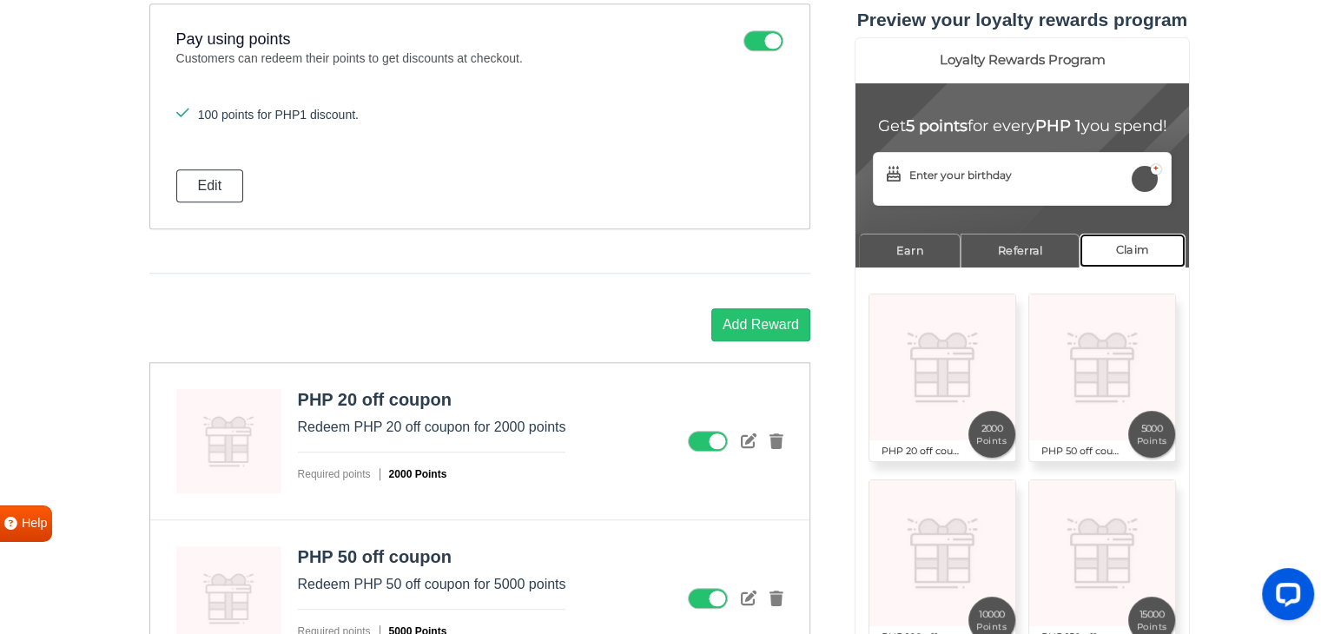
scroll to position [1495, 0]
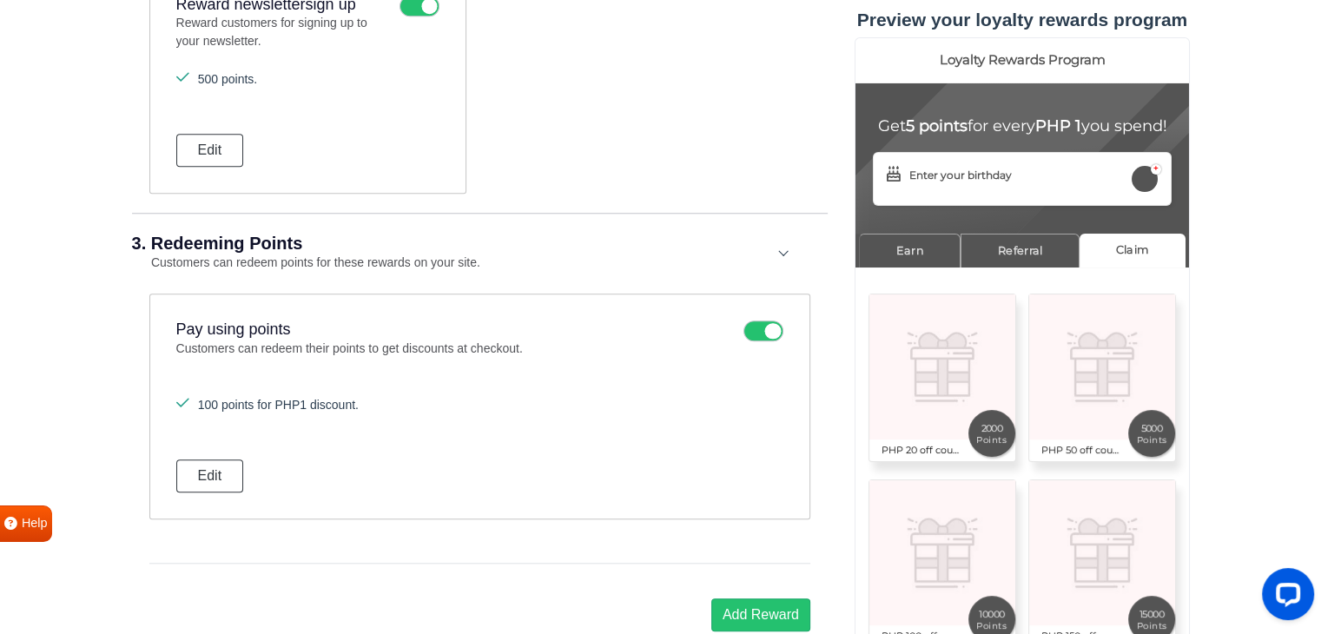
click at [774, 331] on icon at bounding box center [763, 330] width 40 height 21
click at [0, 0] on input "checkbox" at bounding box center [0, 0] width 0 height 0
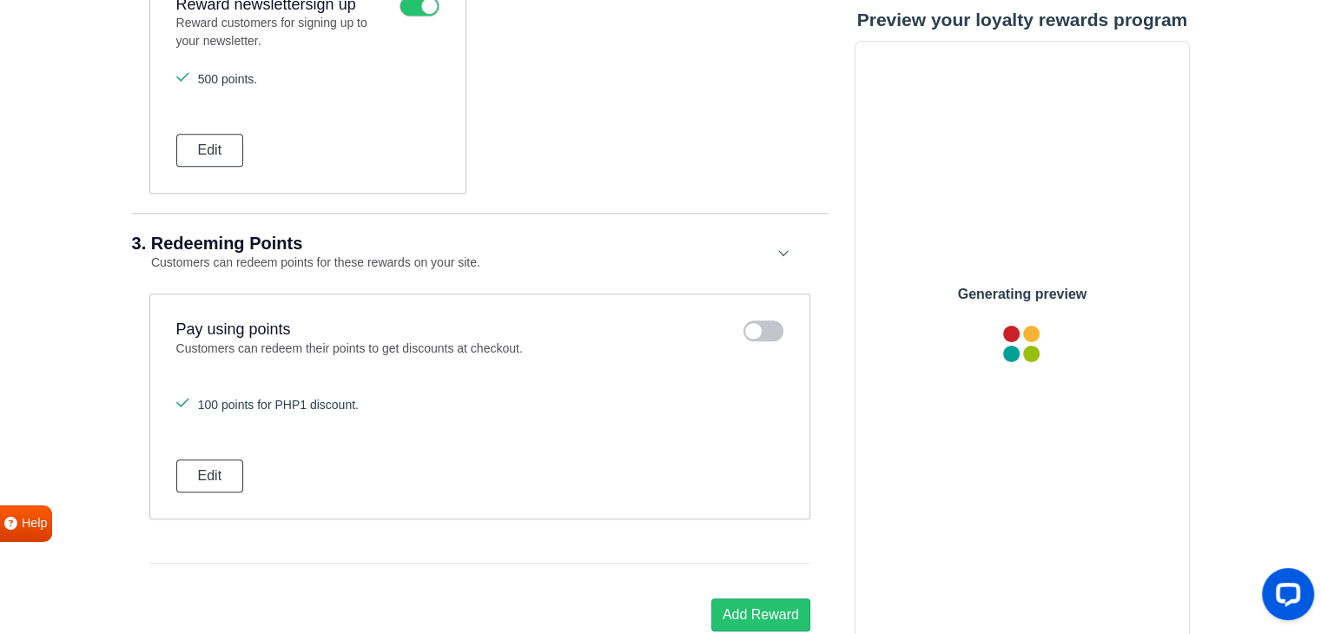
scroll to position [0, 0]
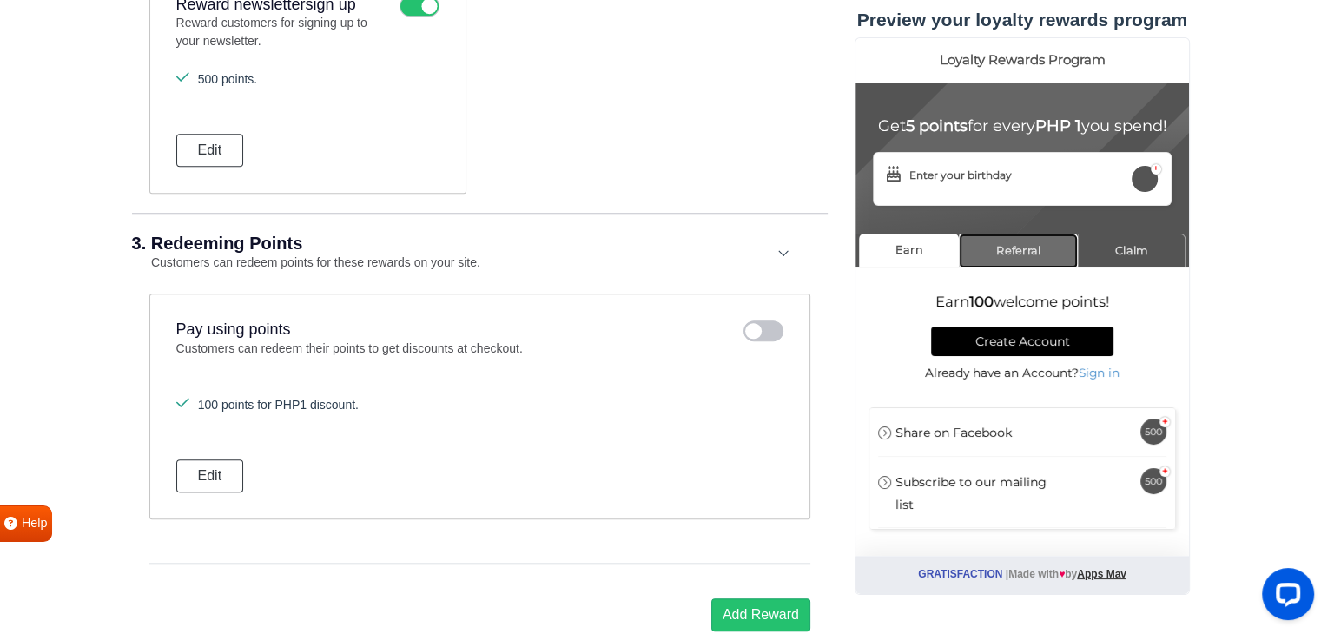
click at [1026, 267] on link "Referral" at bounding box center [1017, 251] width 119 height 34
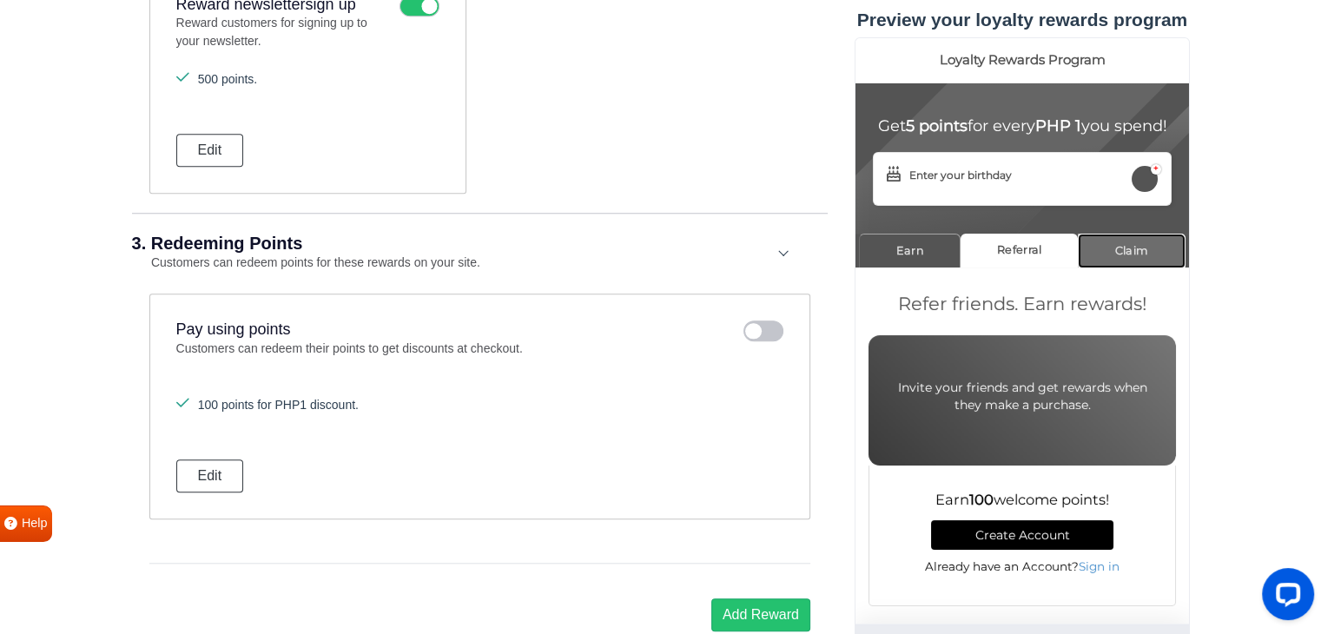
click at [1142, 267] on link "Claim" at bounding box center [1131, 251] width 108 height 34
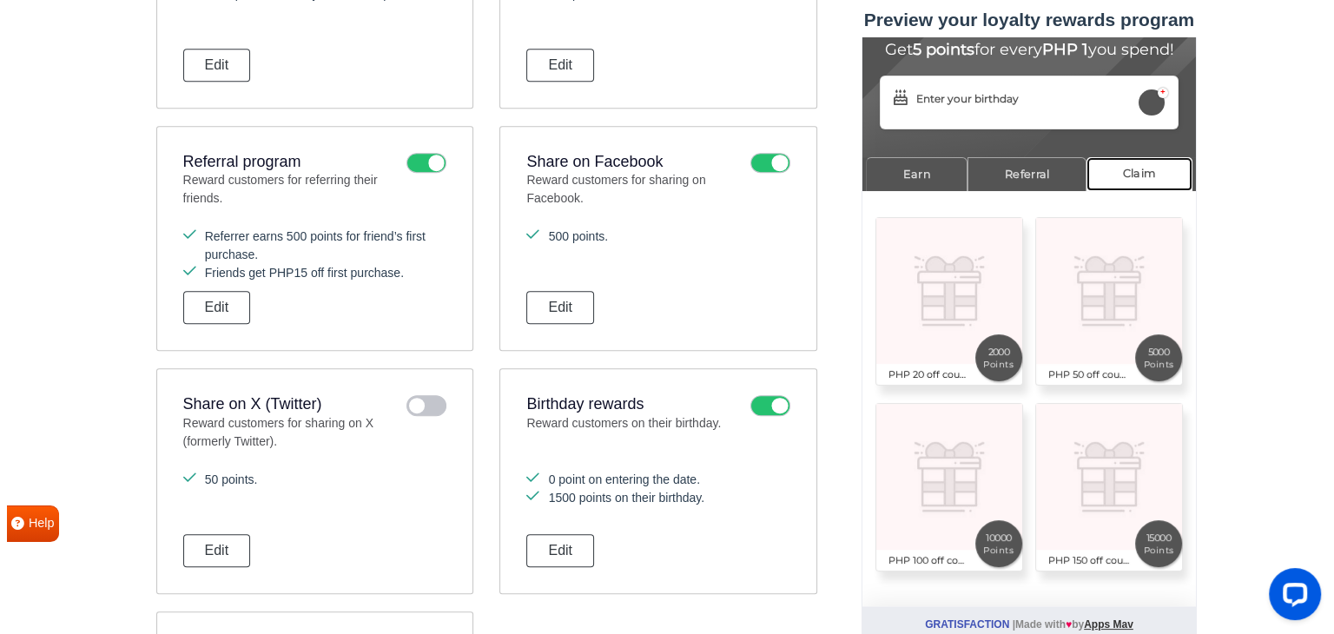
scroll to position [887, 0]
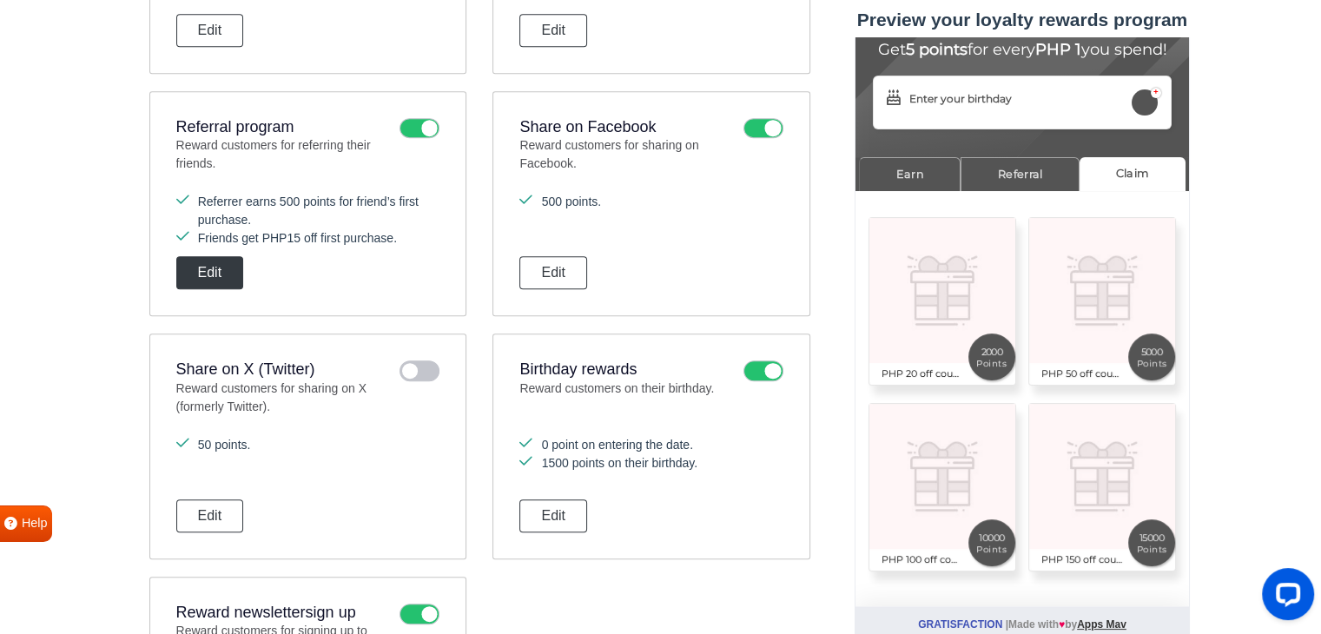
click at [219, 275] on button "Edit" at bounding box center [210, 272] width 68 height 33
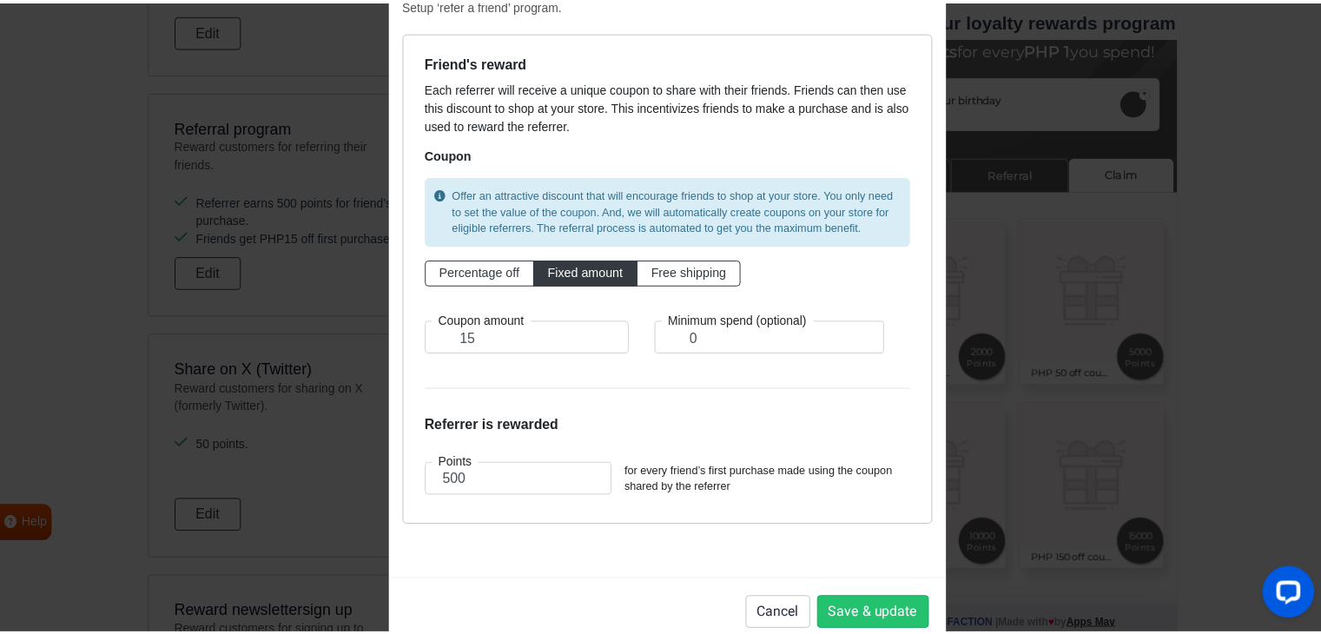
scroll to position [128, 0]
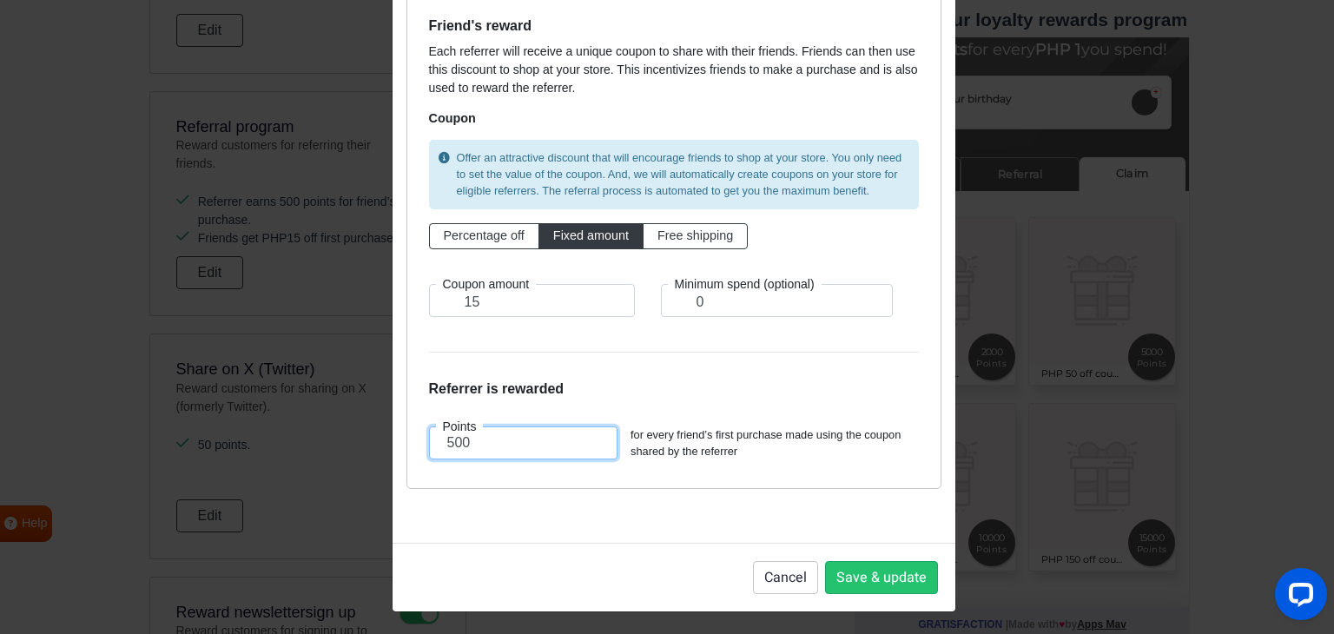
drag, startPoint x: 469, startPoint y: 446, endPoint x: 418, endPoint y: 443, distance: 50.5
click at [418, 445] on div "Points 500" at bounding box center [523, 442] width 215 height 33
type input "1000"
drag, startPoint x: 864, startPoint y: 570, endPoint x: 846, endPoint y: 562, distance: 19.4
click at [861, 570] on button "Save & update" at bounding box center [881, 577] width 113 height 33
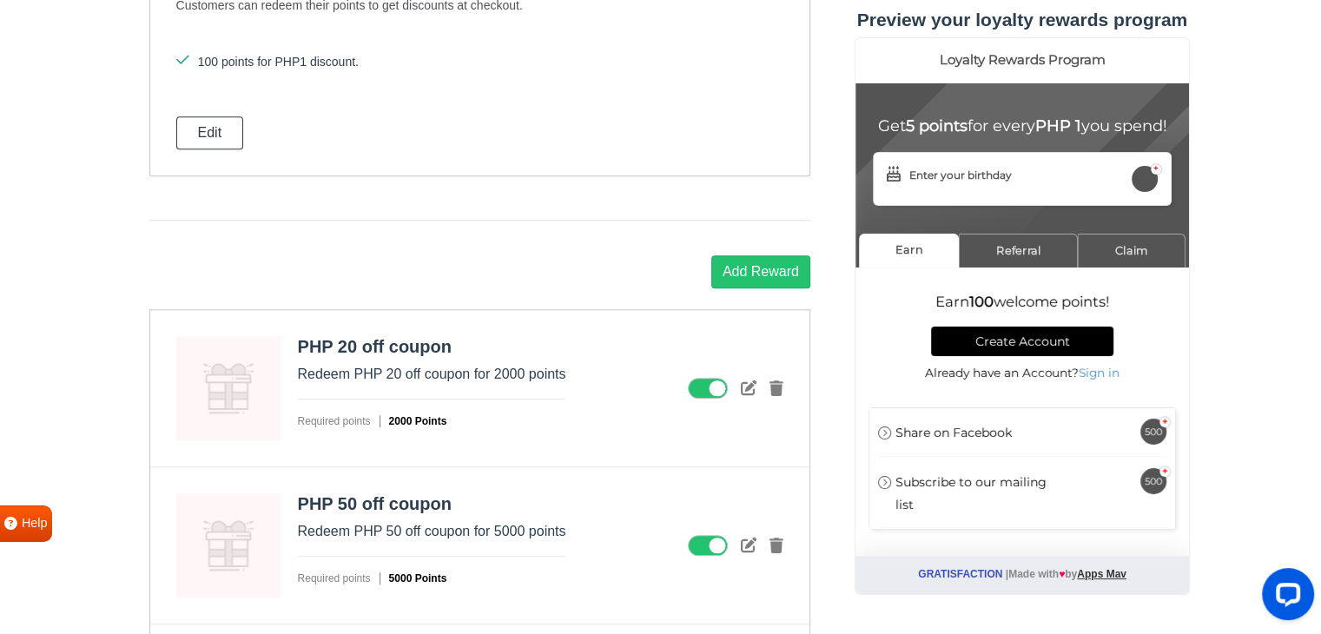
scroll to position [1842, 0]
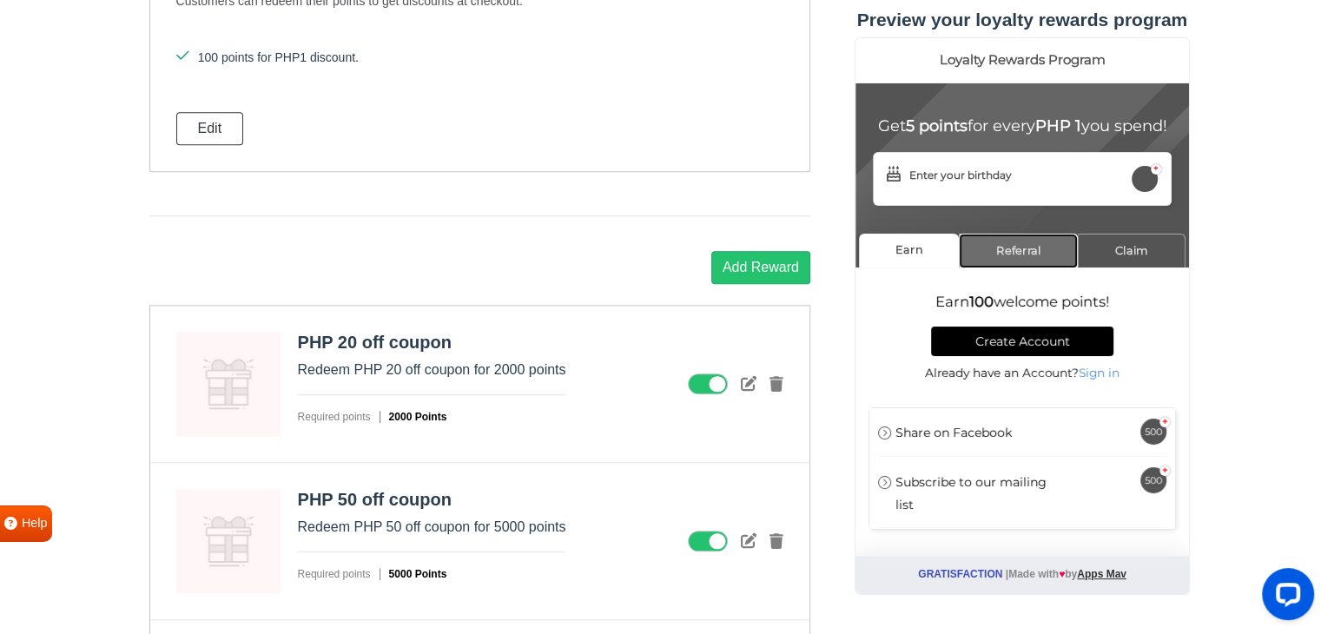
click at [1033, 267] on link "Referral" at bounding box center [1017, 251] width 119 height 34
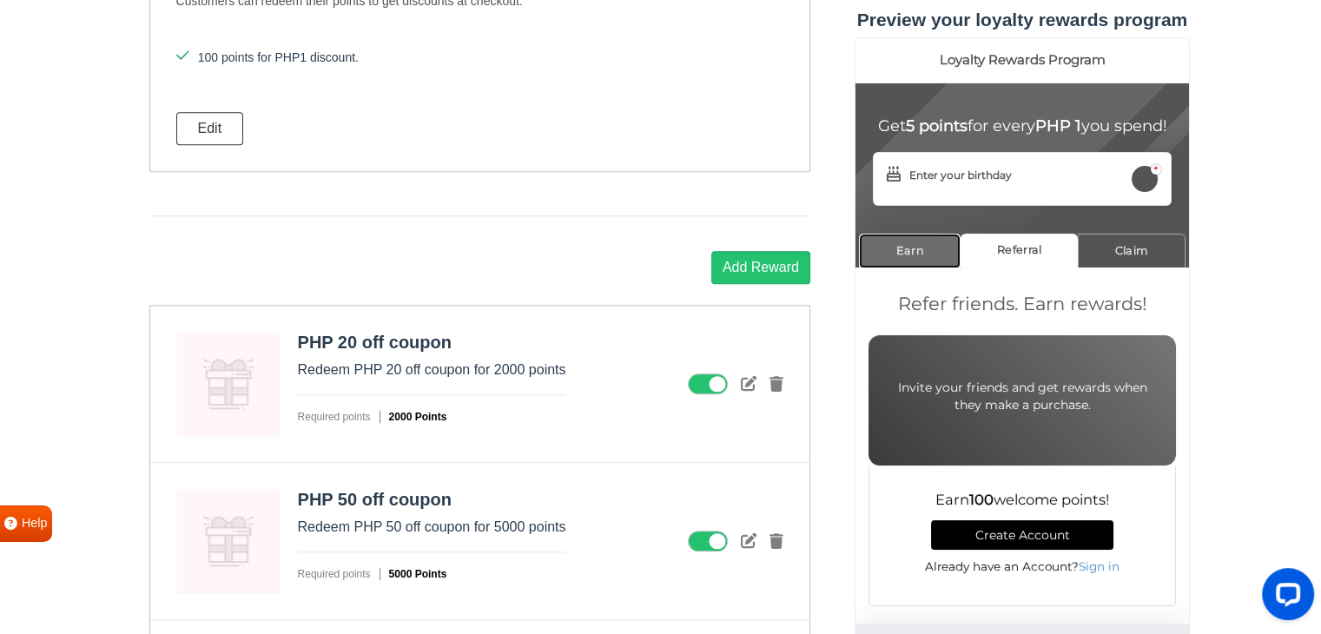
click at [923, 257] on link "Earn" at bounding box center [909, 251] width 102 height 34
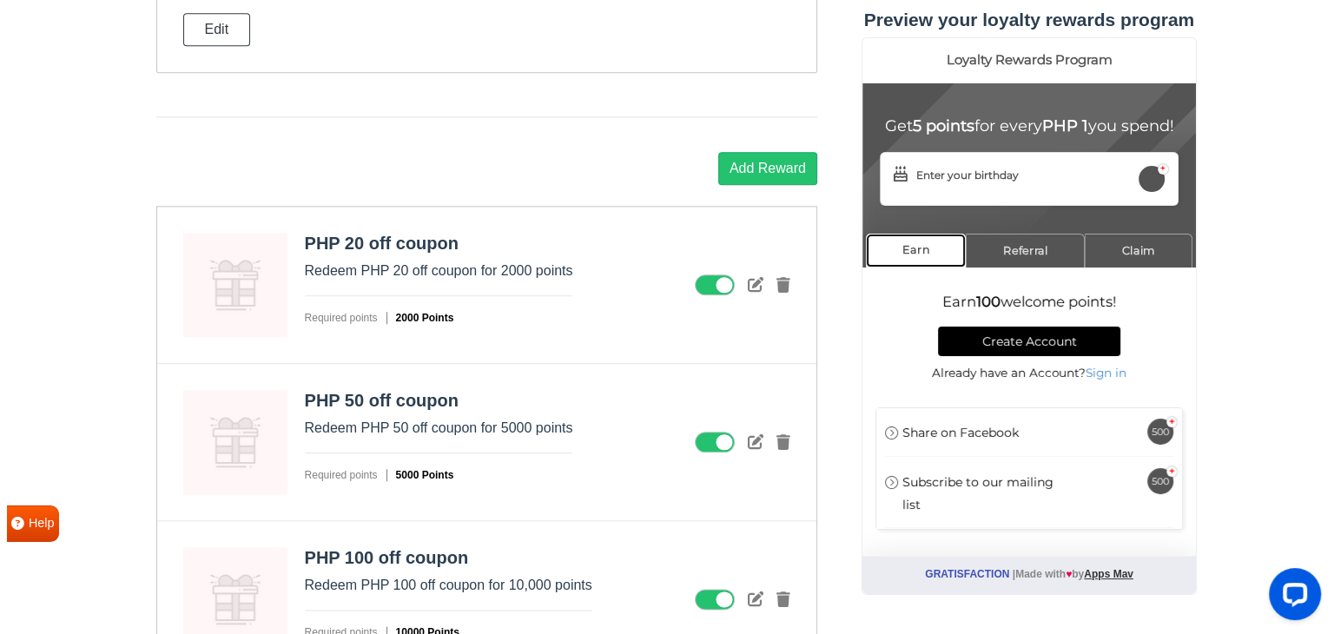
scroll to position [1929, 0]
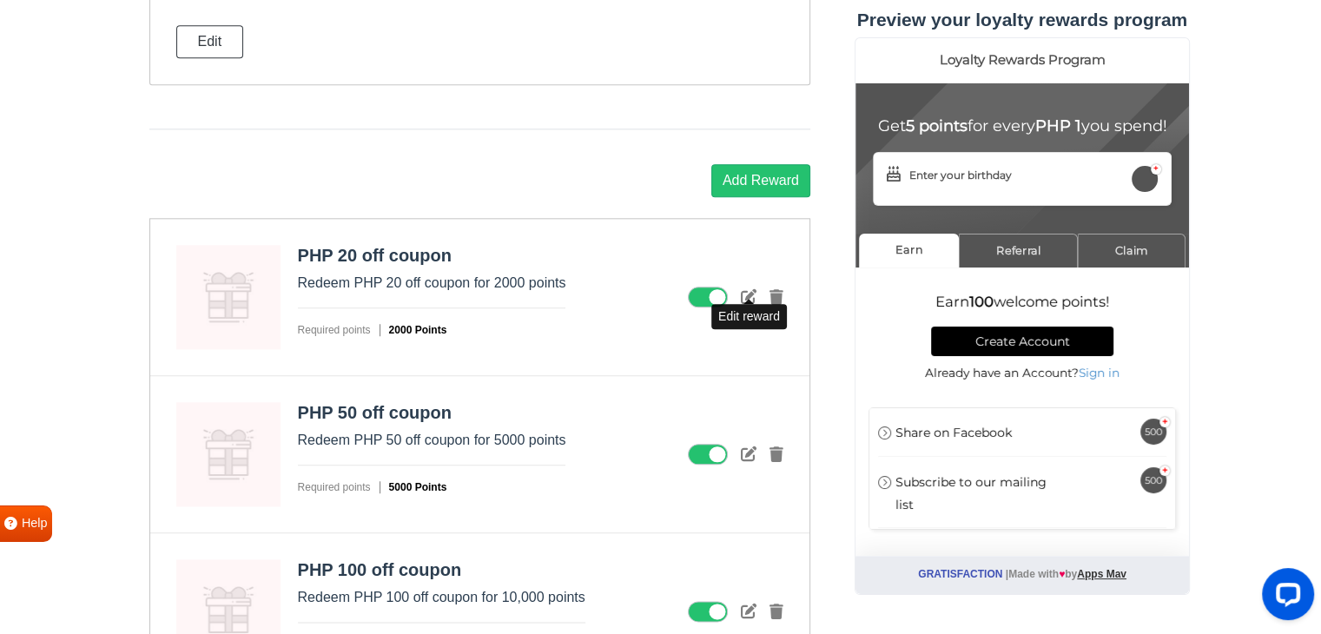
click at [745, 297] on link at bounding box center [749, 296] width 16 height 16
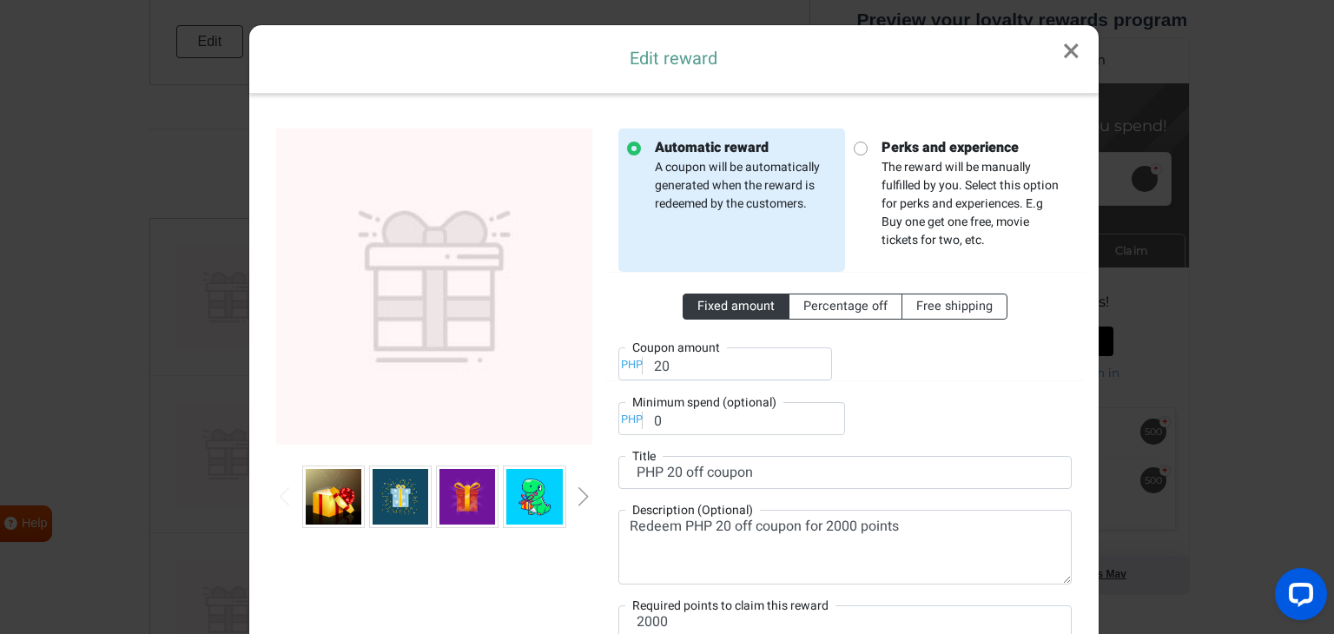
scroll to position [0, 0]
drag, startPoint x: 693, startPoint y: 365, endPoint x: 636, endPoint y: 365, distance: 57.3
click at [636, 365] on div "PHP Coupon amount 20" at bounding box center [725, 363] width 214 height 33
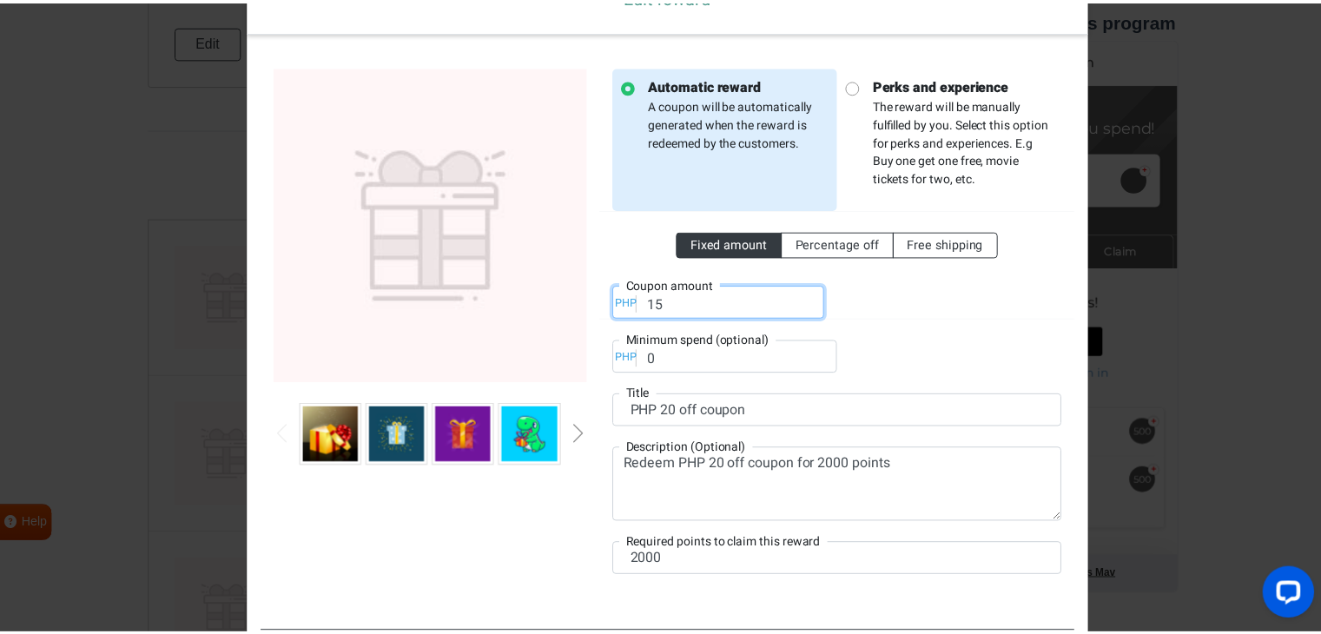
scroll to position [166, 0]
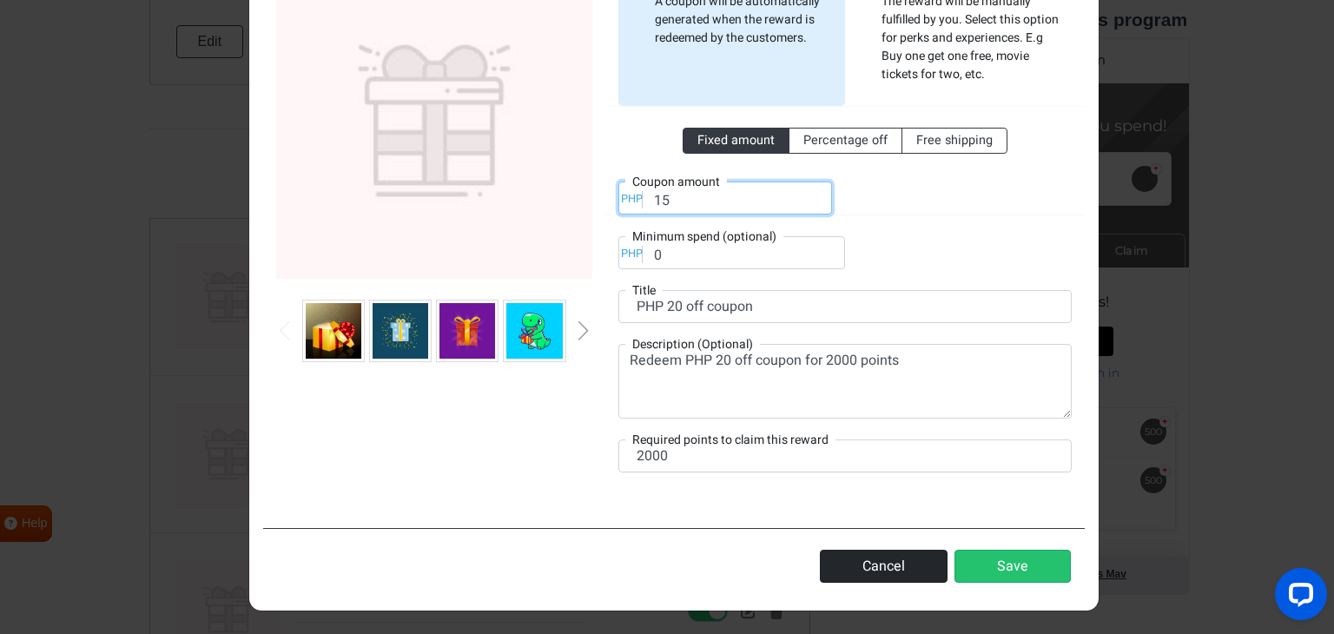
type input "15"
click at [895, 574] on button "Cancel" at bounding box center [884, 566] width 128 height 33
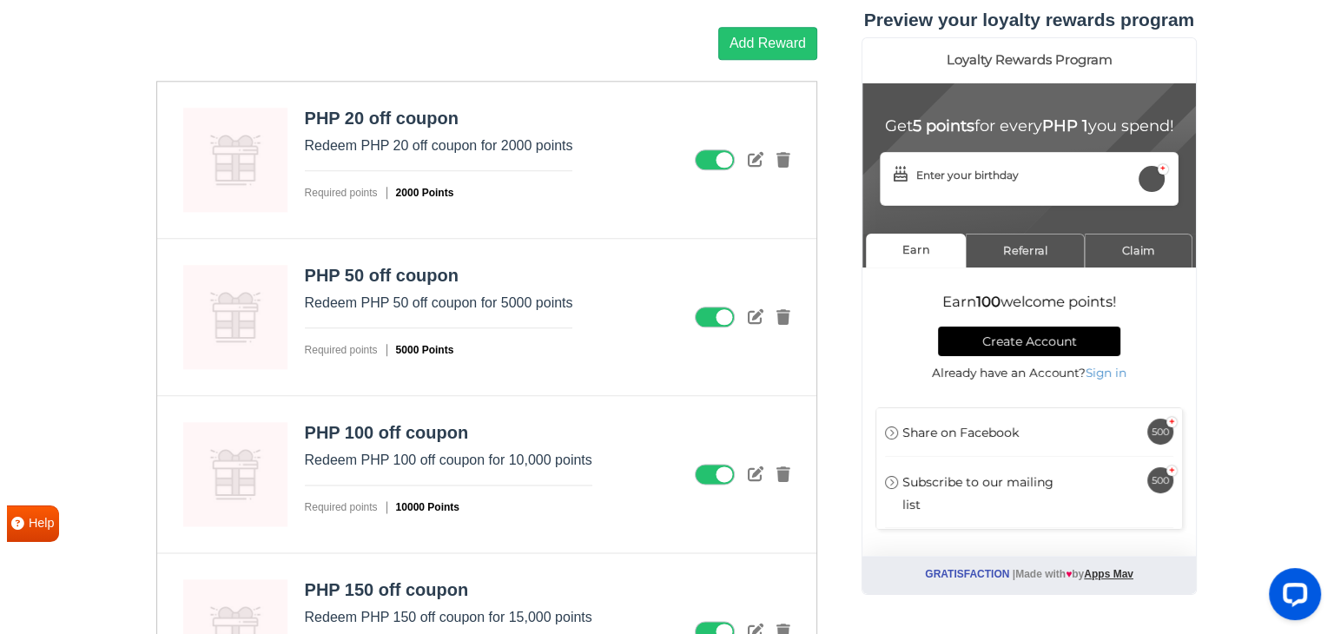
scroll to position [1929, 0]
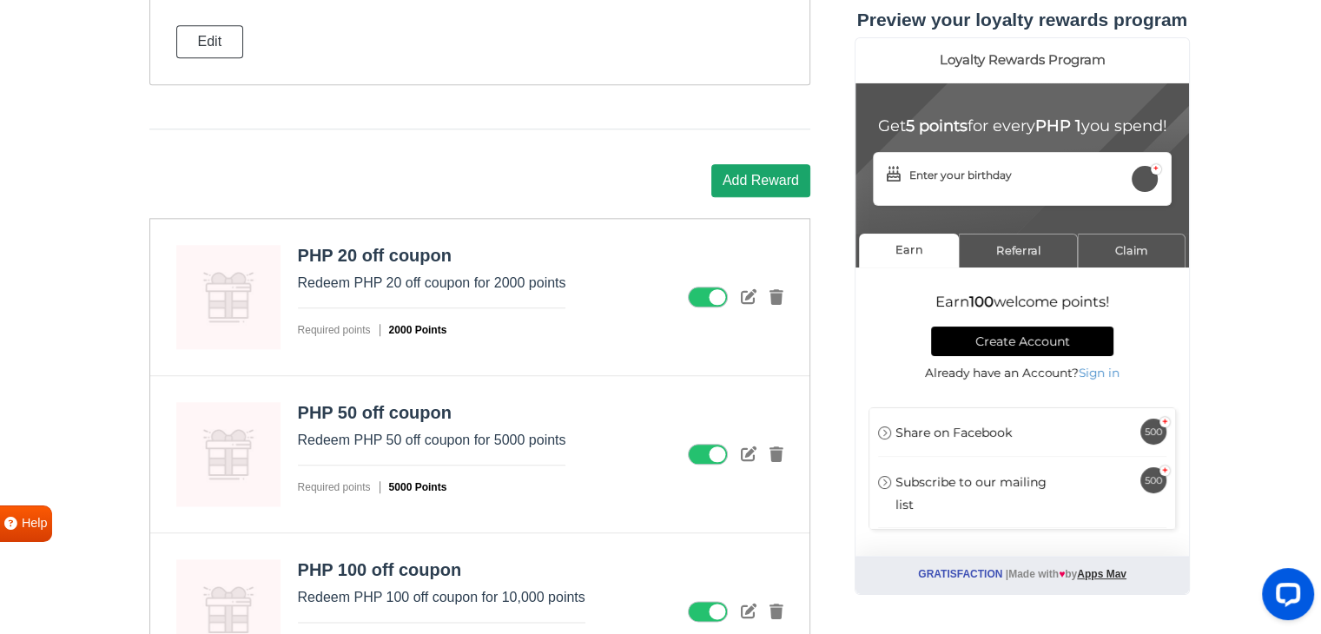
click at [774, 184] on button "Add Reward" at bounding box center [760, 180] width 99 height 33
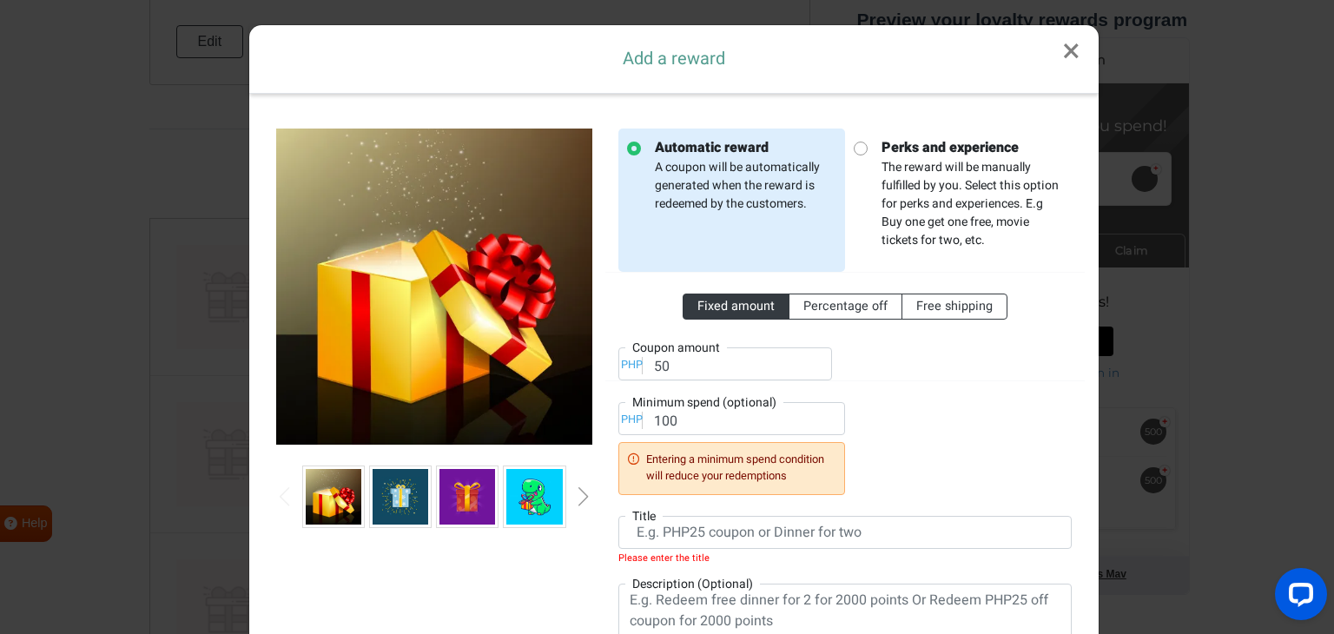
scroll to position [0, 0]
click at [579, 496] on div "Next slide" at bounding box center [583, 496] width 9 height 19
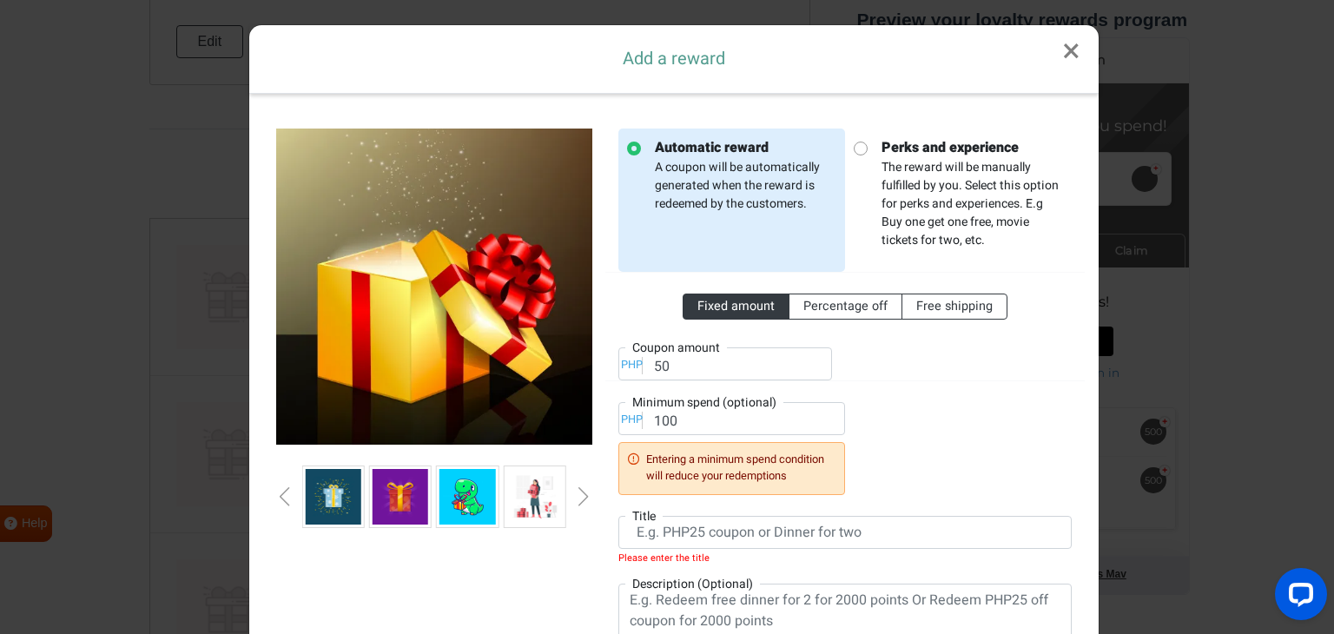
click at [579, 496] on div "Next slide" at bounding box center [583, 496] width 9 height 19
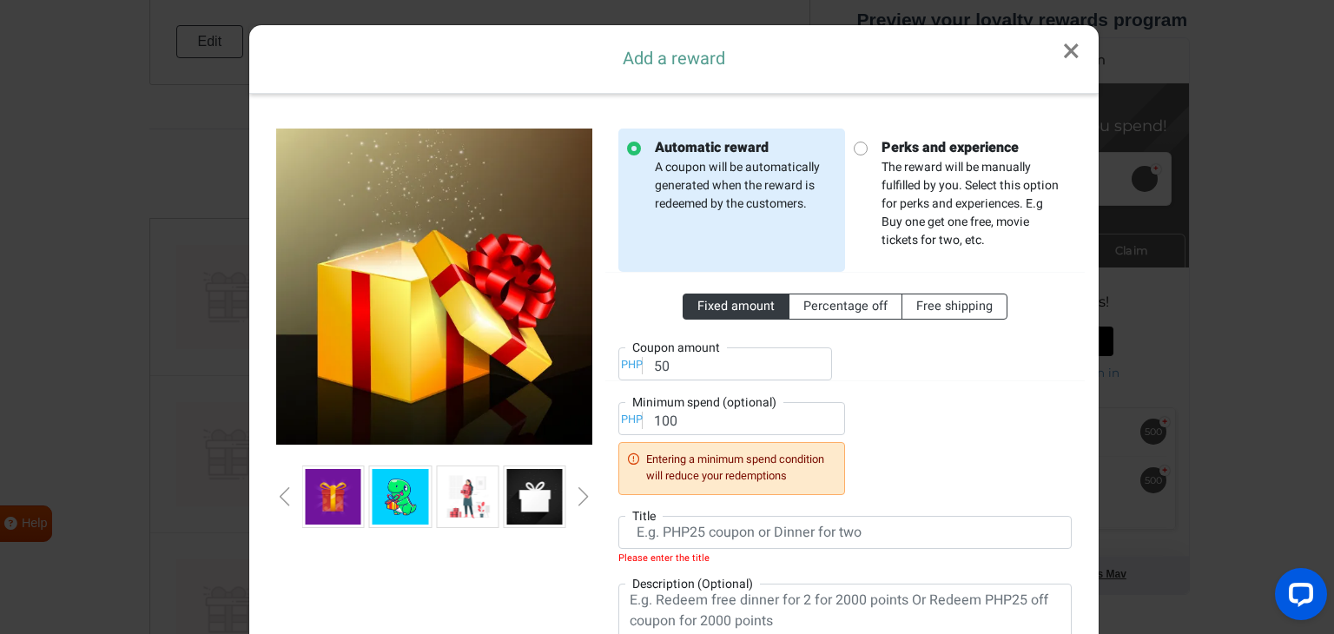
click at [579, 496] on div "Next slide" at bounding box center [583, 496] width 9 height 19
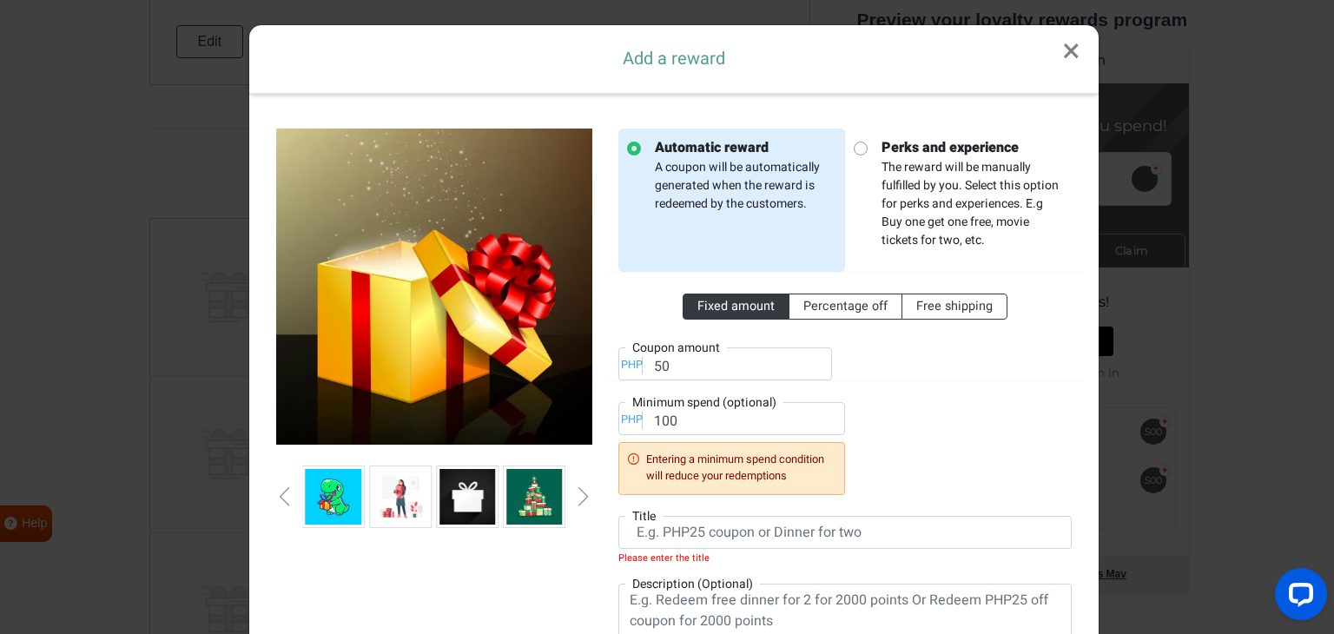
click at [579, 496] on div "Next slide" at bounding box center [583, 496] width 9 height 19
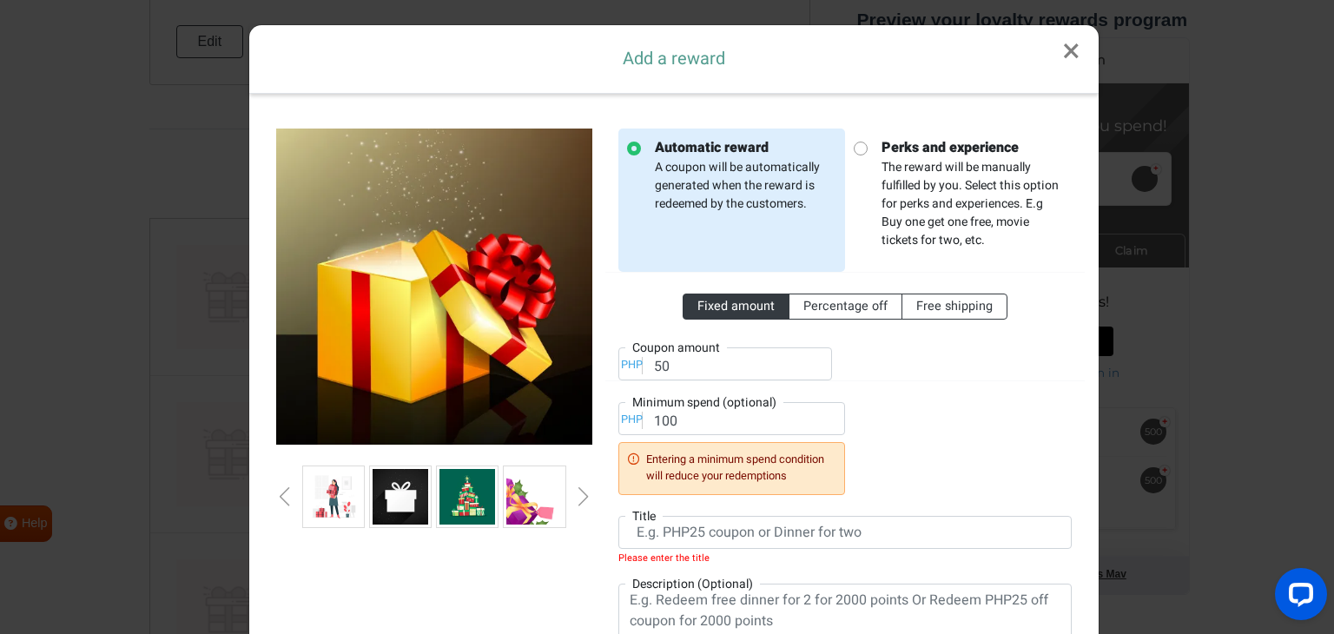
click at [579, 496] on div "Next slide" at bounding box center [583, 496] width 9 height 19
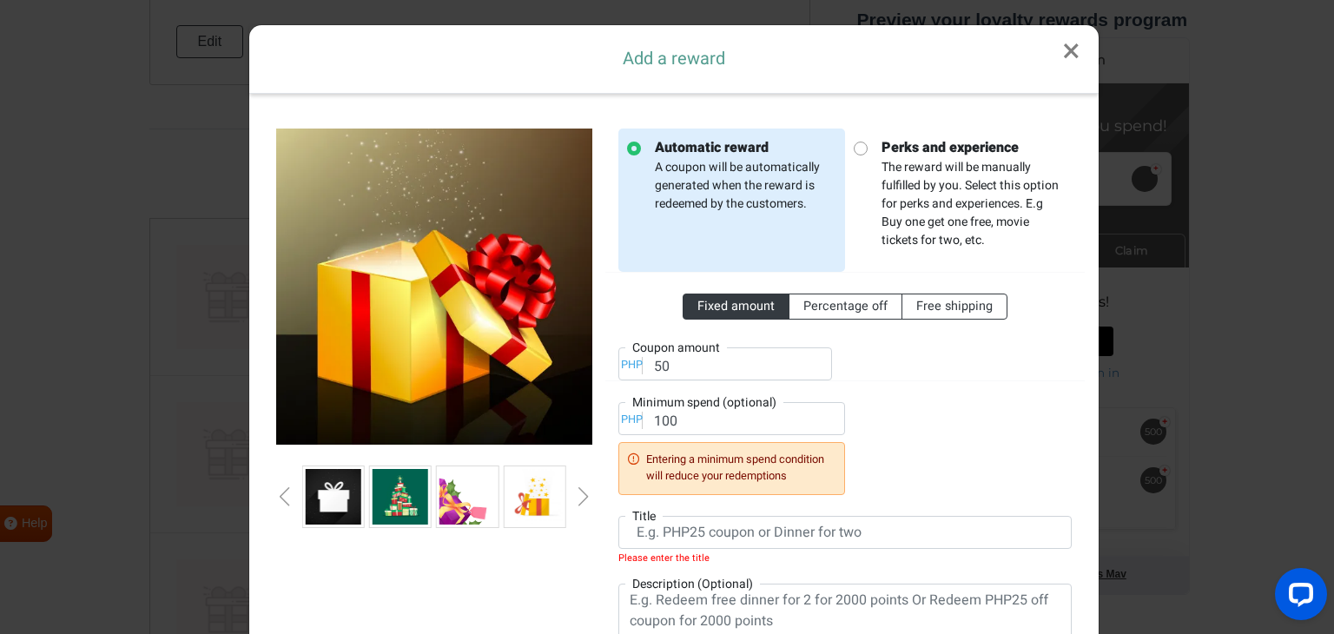
click at [579, 496] on div "Next slide" at bounding box center [583, 496] width 9 height 19
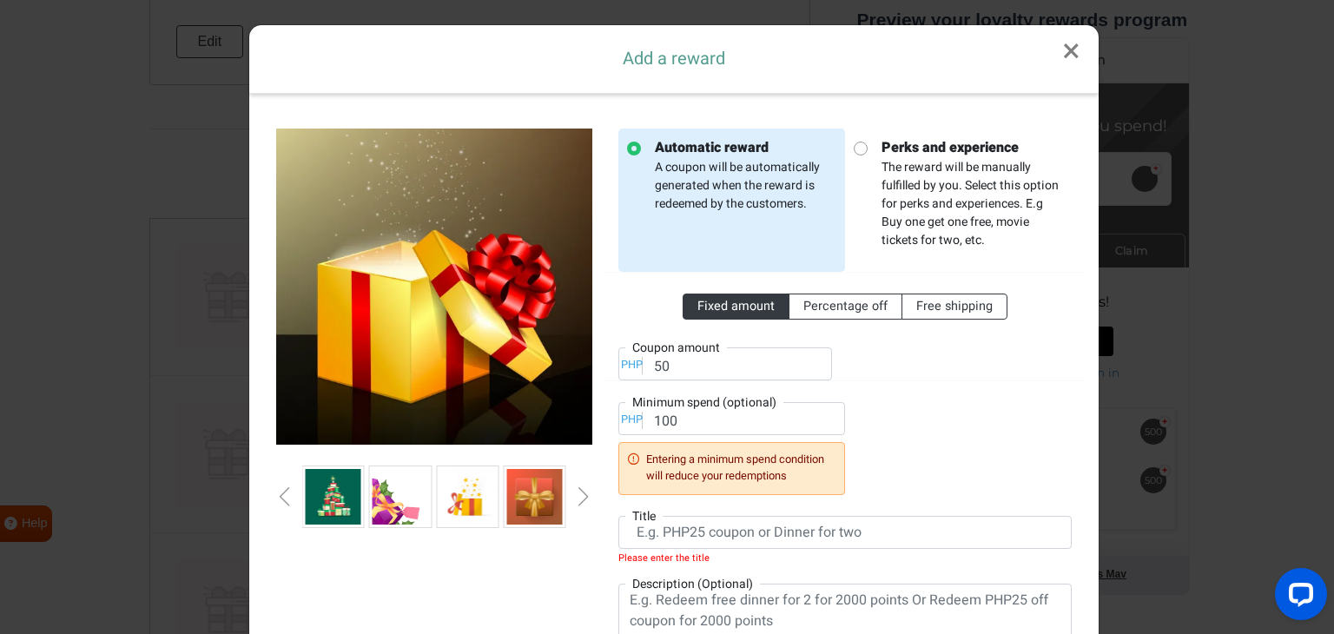
click at [579, 496] on div "Next slide" at bounding box center [583, 496] width 9 height 19
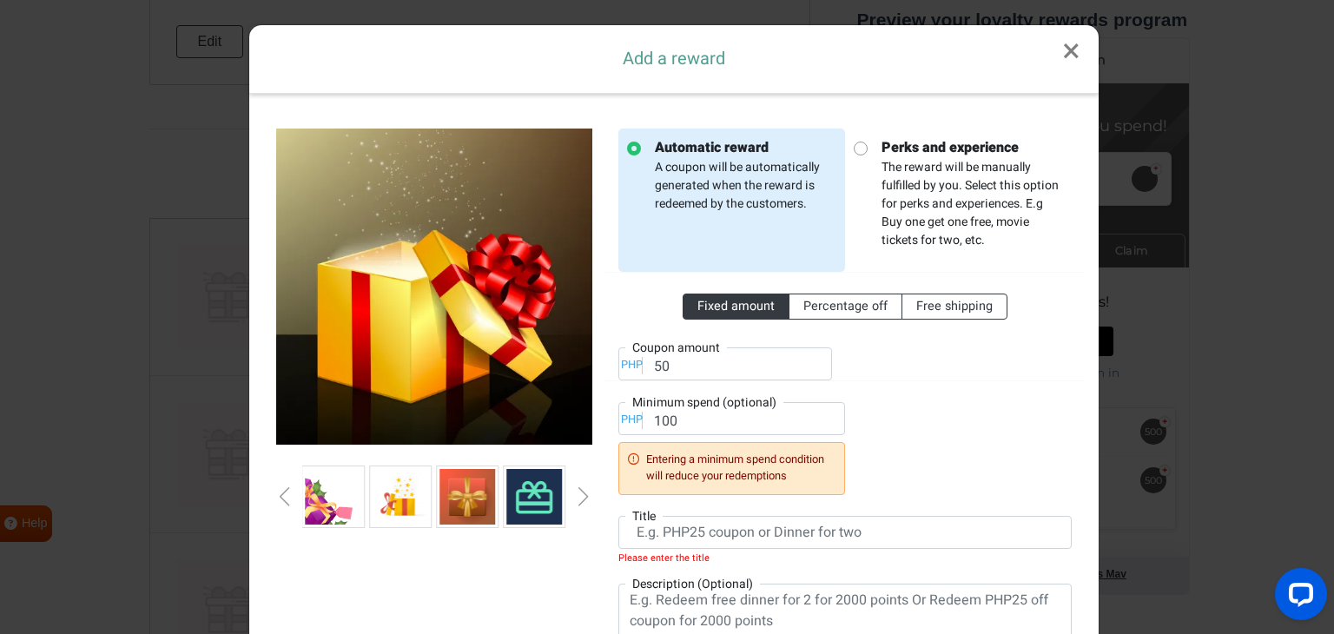
click at [579, 496] on div "Next slide" at bounding box center [583, 496] width 9 height 19
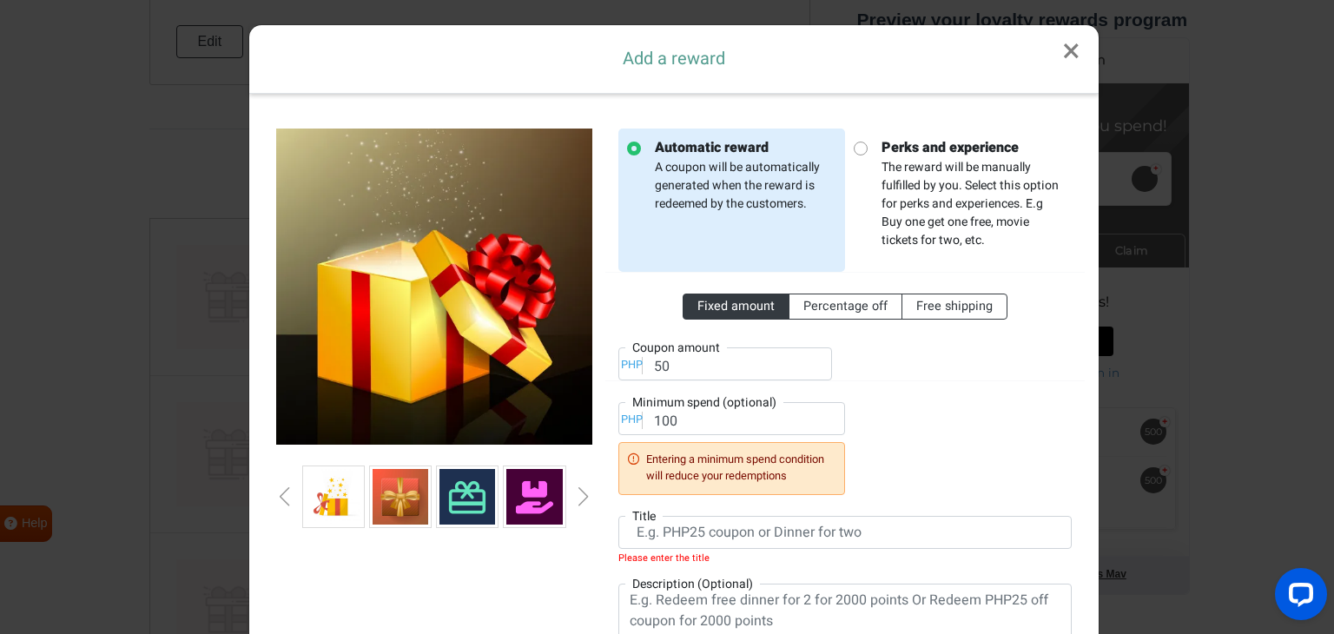
click at [579, 496] on div "Next slide" at bounding box center [583, 496] width 9 height 19
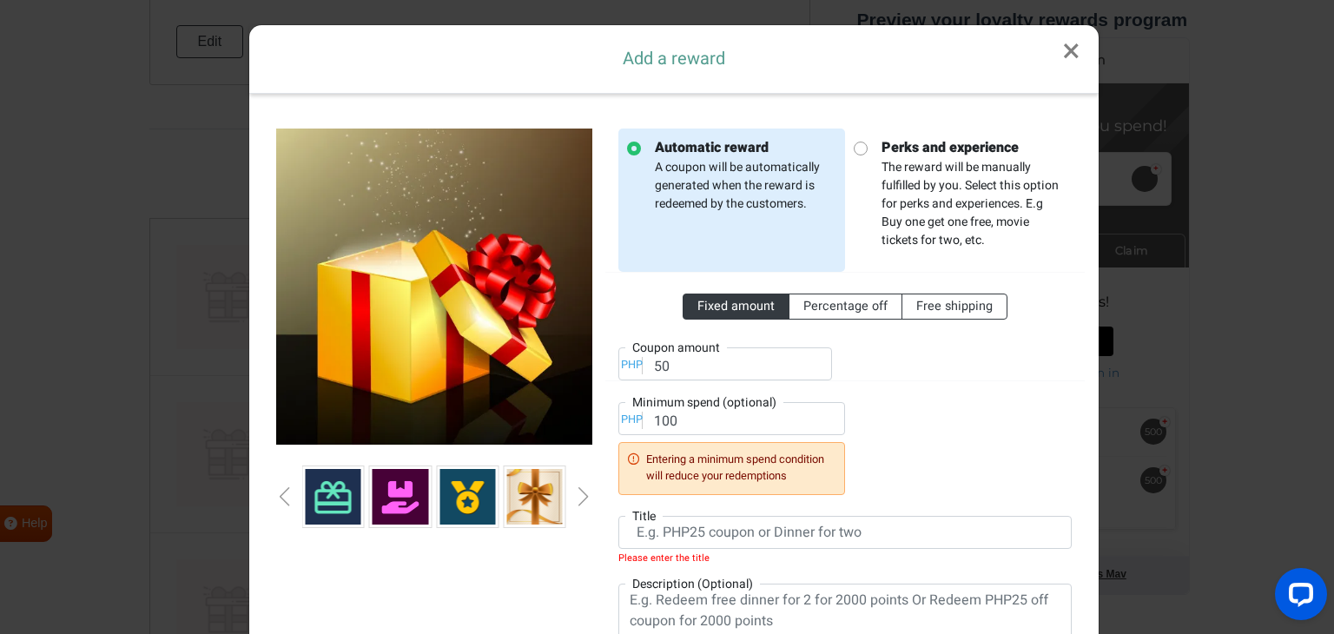
click at [579, 496] on div "Next slide" at bounding box center [583, 496] width 9 height 19
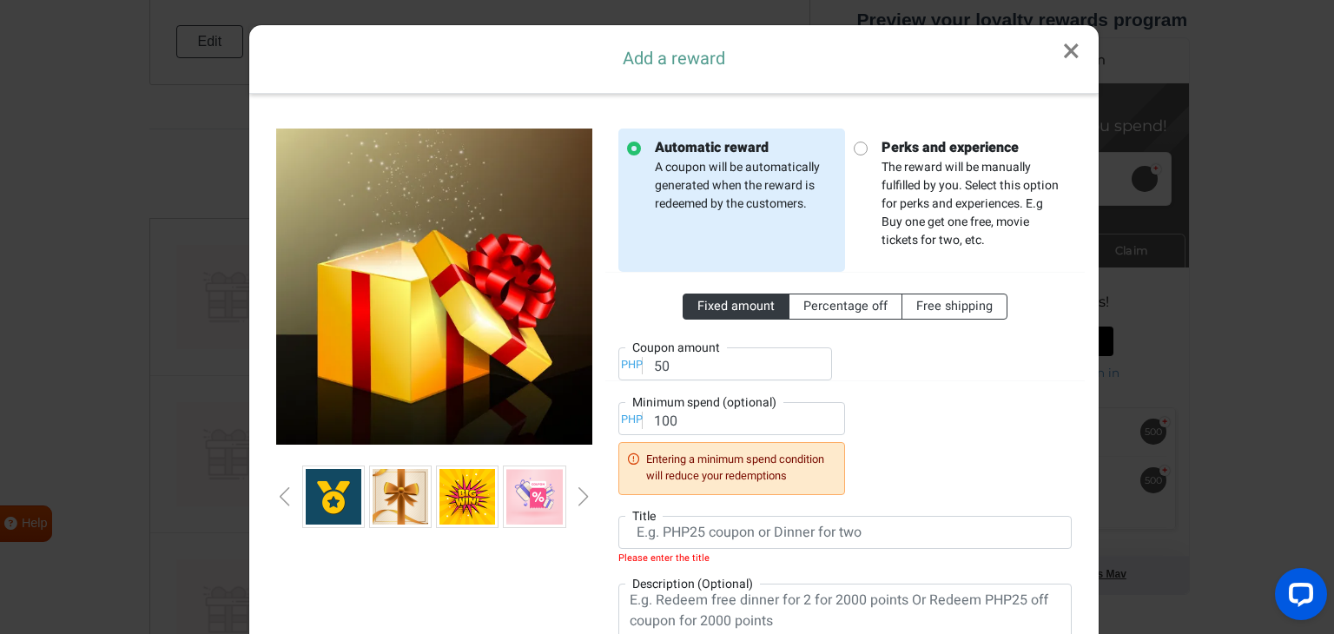
click at [579, 496] on div "Next slide" at bounding box center [583, 496] width 9 height 19
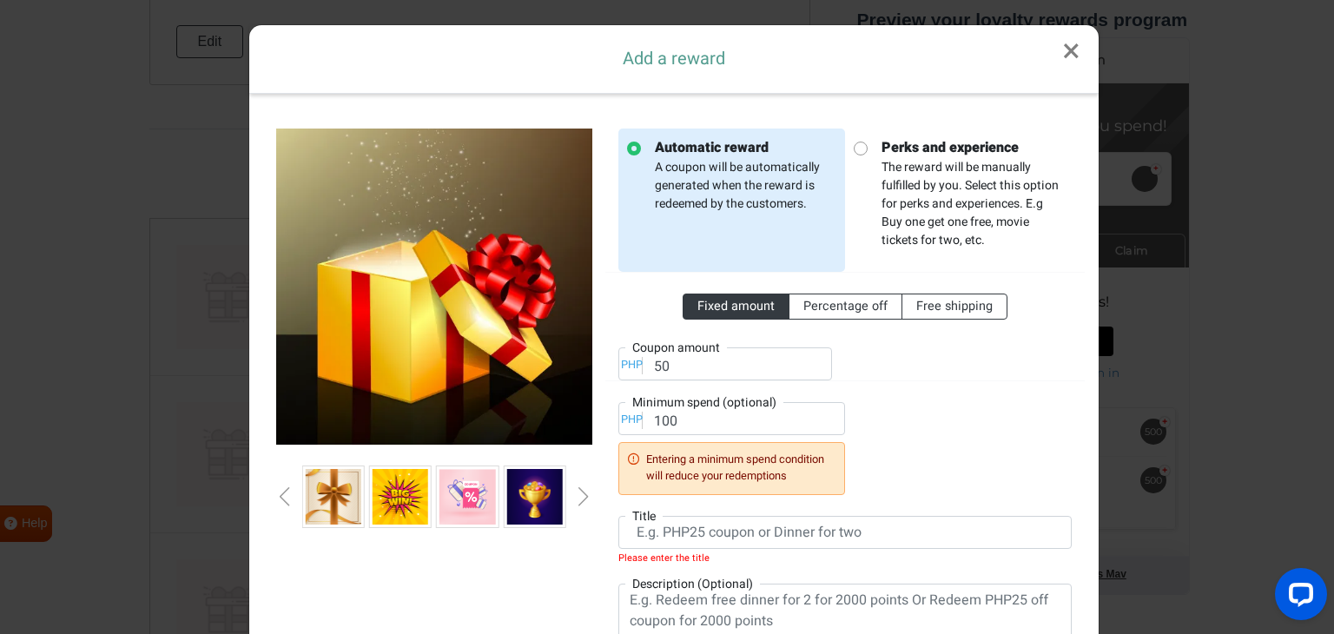
click at [579, 496] on div "Next slide" at bounding box center [583, 496] width 9 height 19
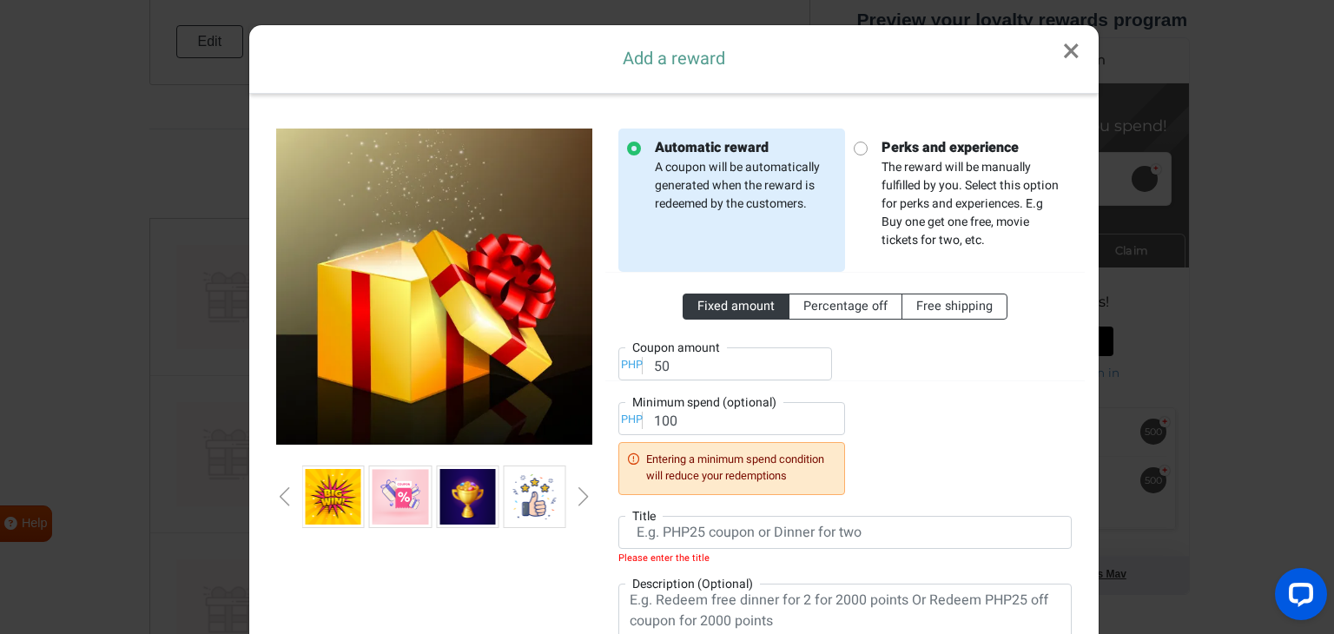
click at [579, 496] on div "Next slide" at bounding box center [583, 496] width 9 height 19
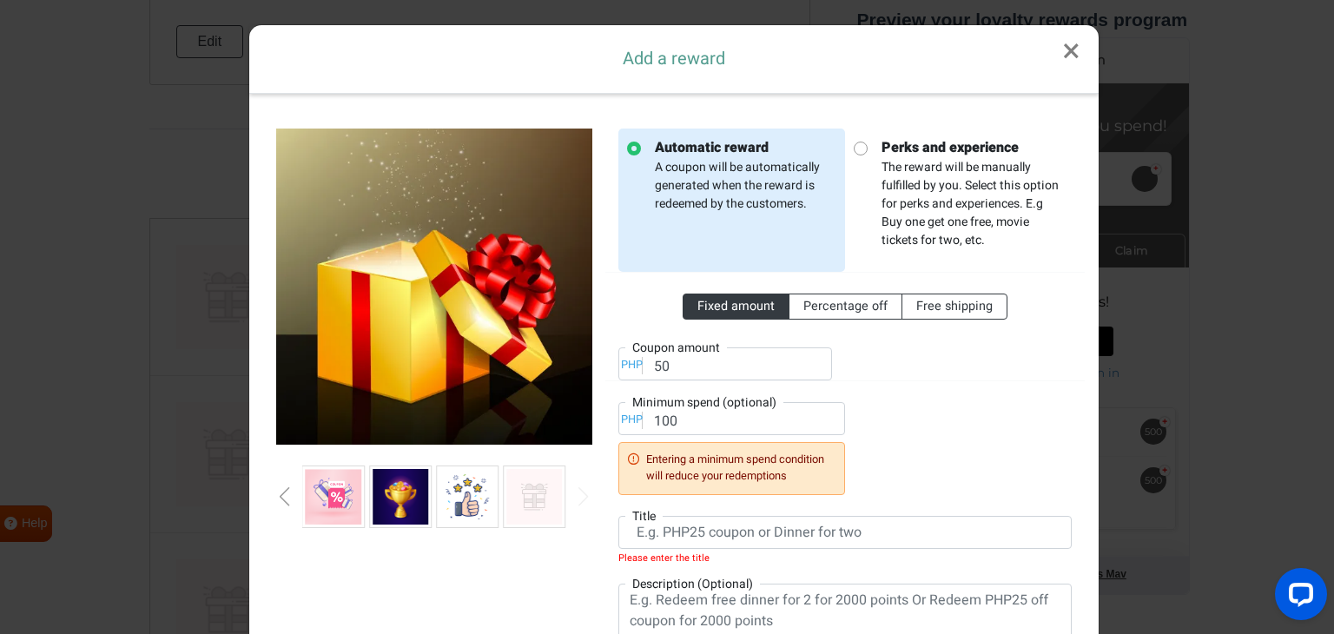
click at [579, 496] on div "Next slide" at bounding box center [583, 496] width 9 height 19
click at [530, 510] on img at bounding box center [534, 497] width 56 height 56
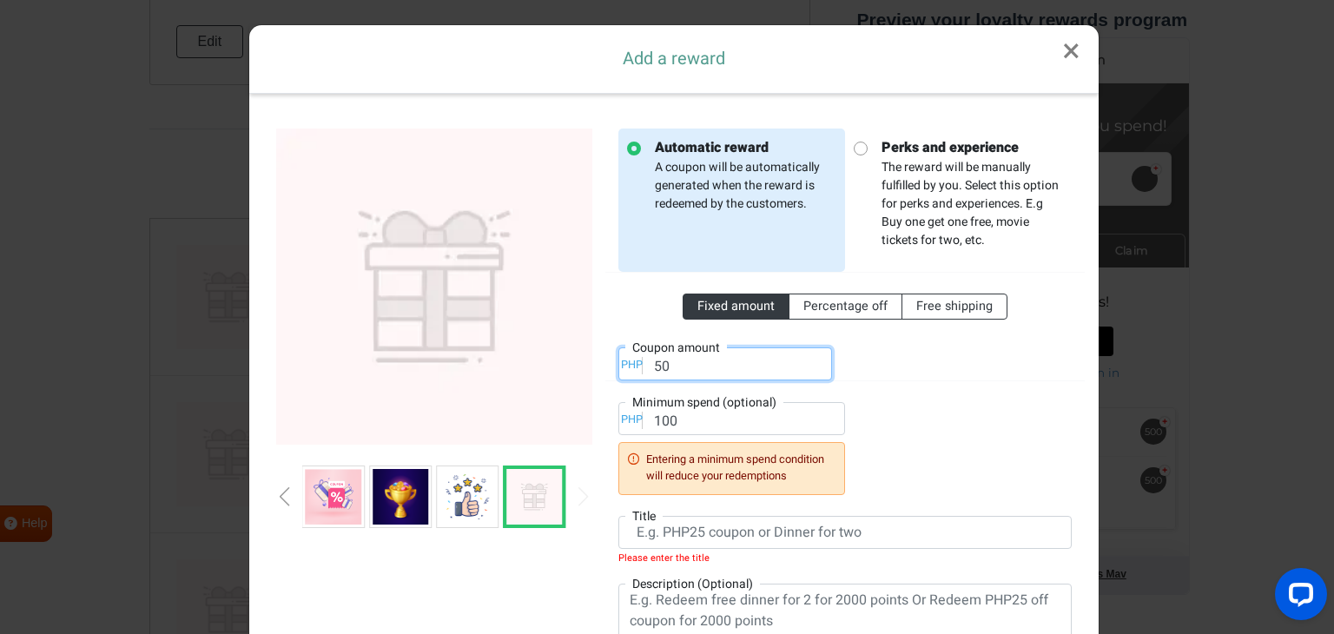
drag, startPoint x: 681, startPoint y: 366, endPoint x: 615, endPoint y: 366, distance: 66.0
click at [618, 366] on div "PHP Coupon amount 50" at bounding box center [725, 363] width 214 height 33
type input "15"
click at [655, 425] on input "100" at bounding box center [731, 418] width 227 height 33
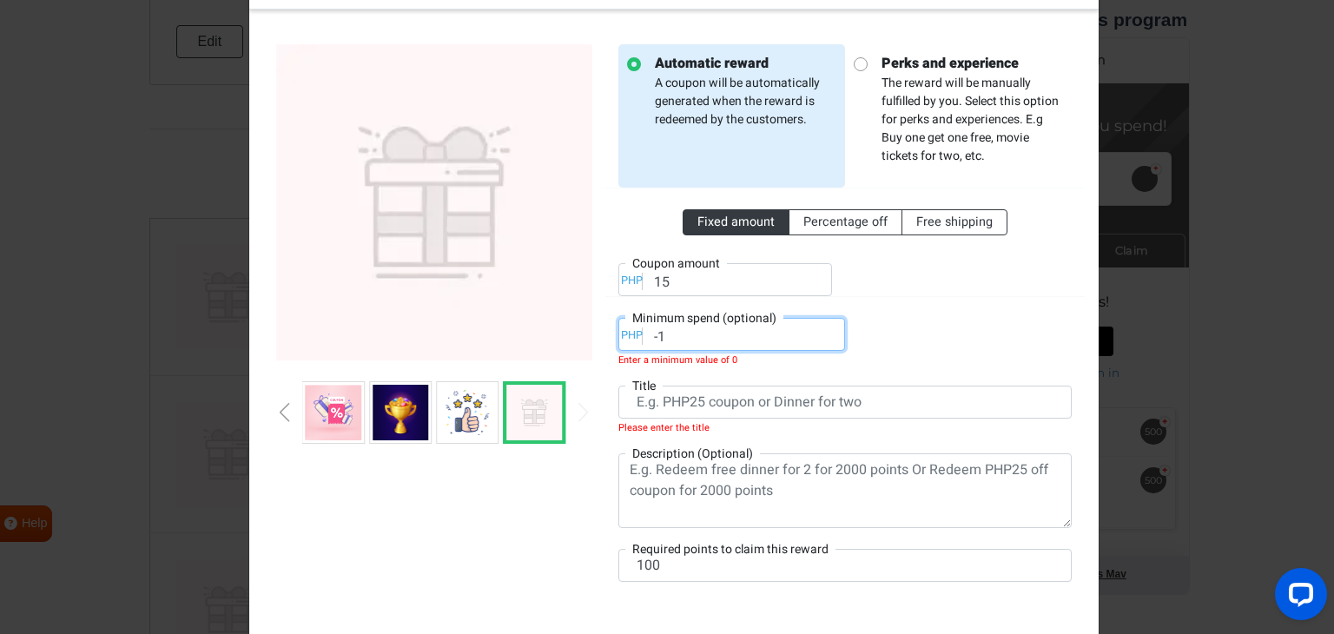
scroll to position [87, 0]
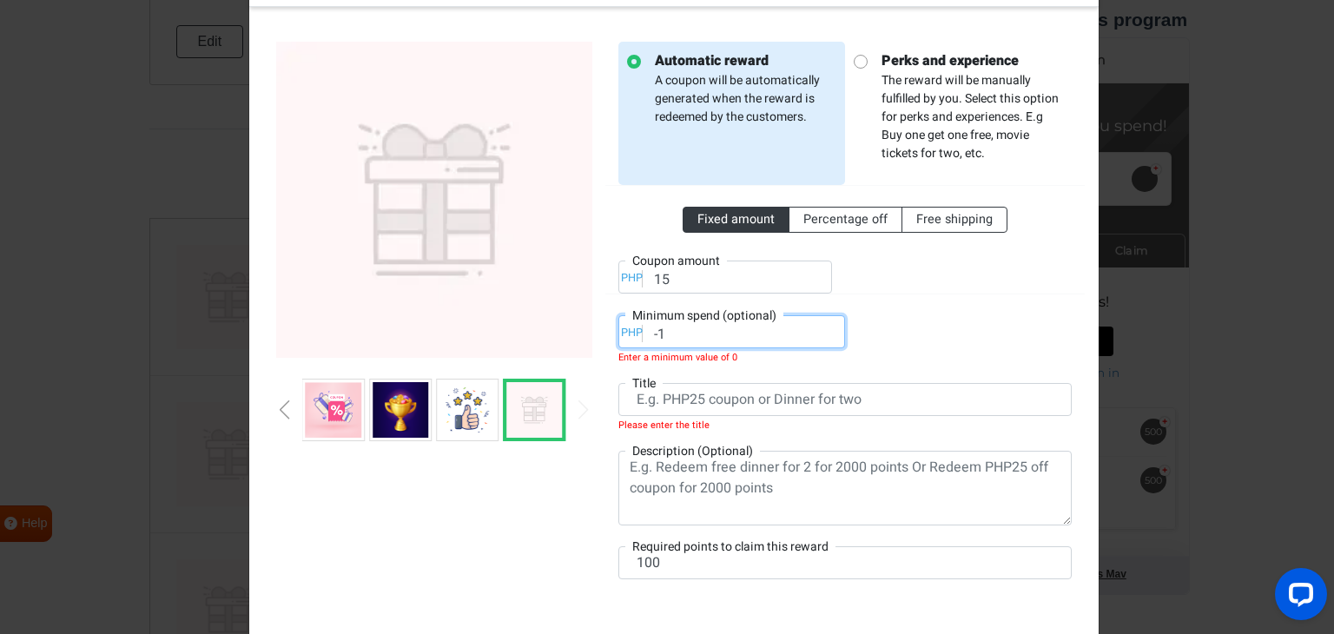
type input "-1"
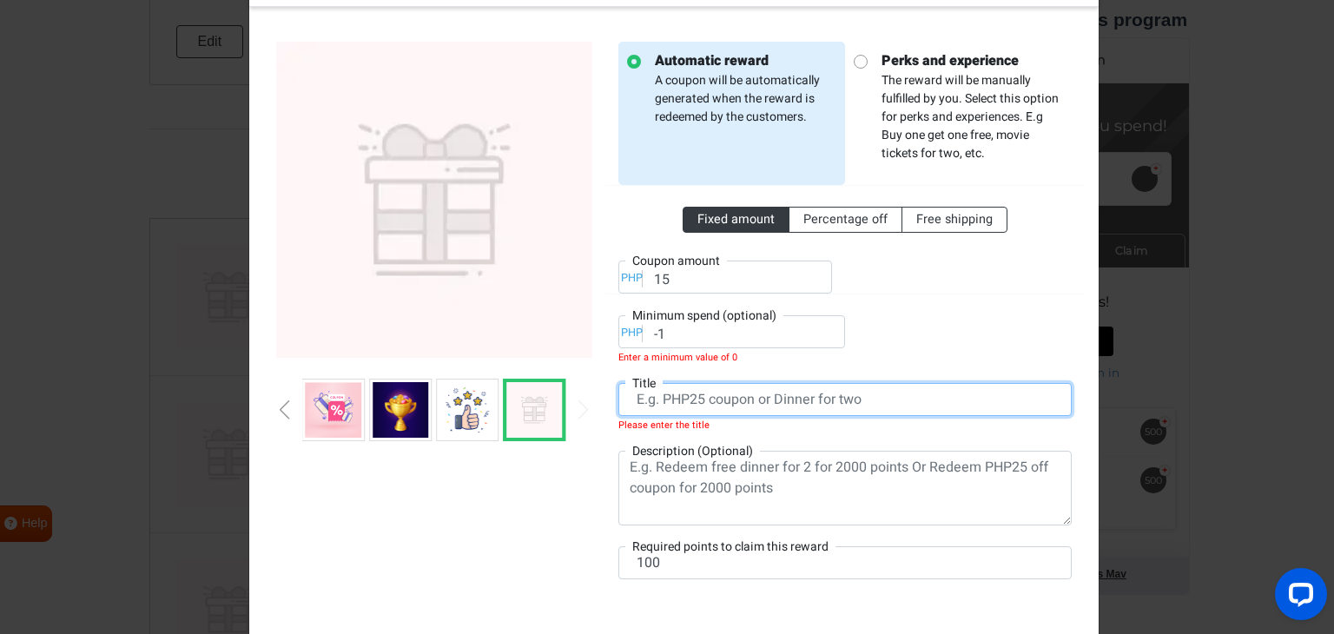
click at [675, 404] on input "text" at bounding box center [844, 399] width 453 height 33
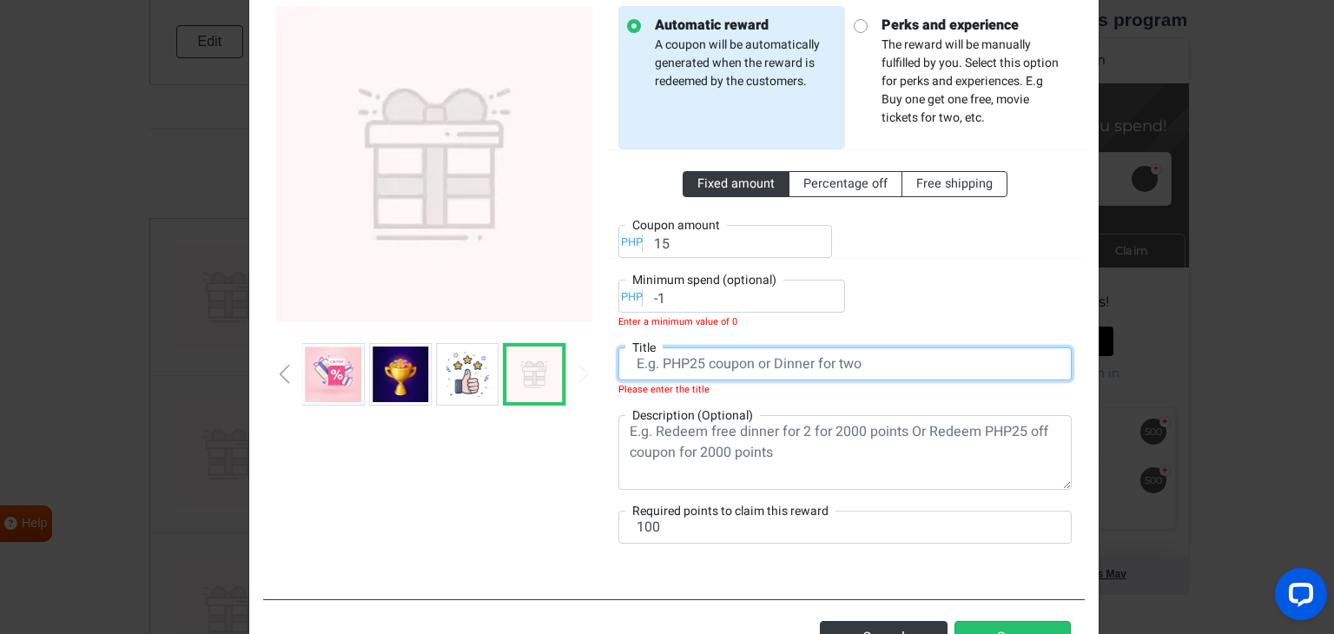
scroll to position [174, 0]
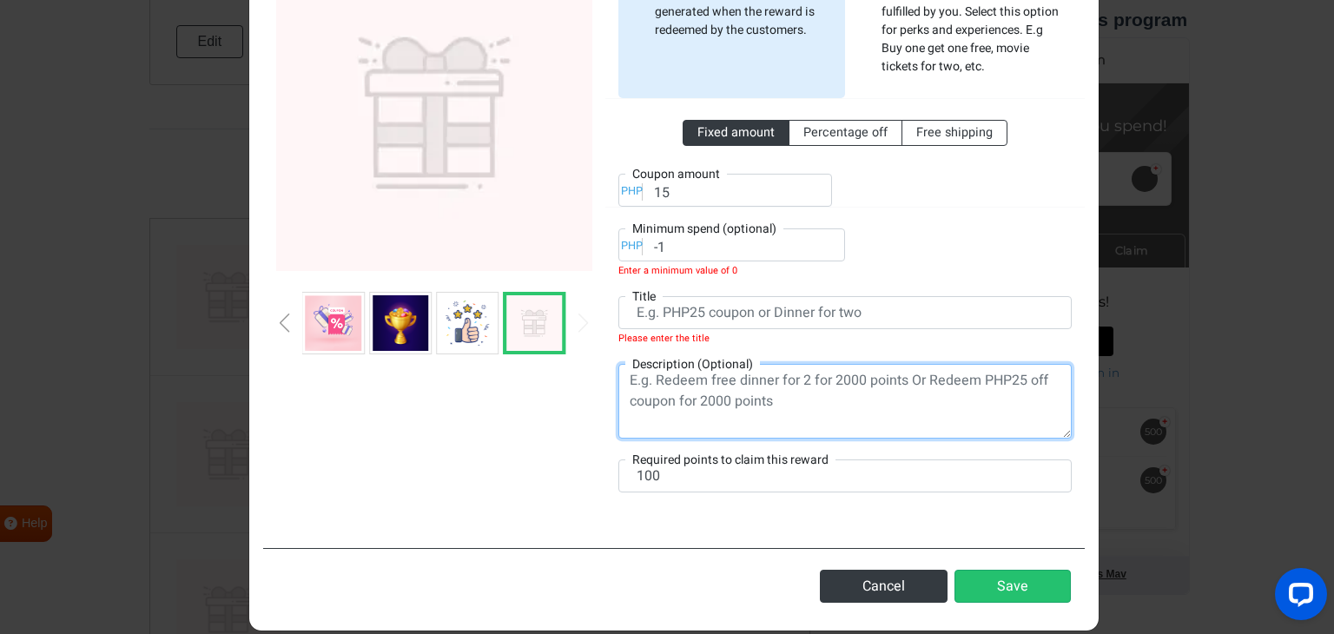
click at [675, 386] on textarea at bounding box center [844, 401] width 453 height 75
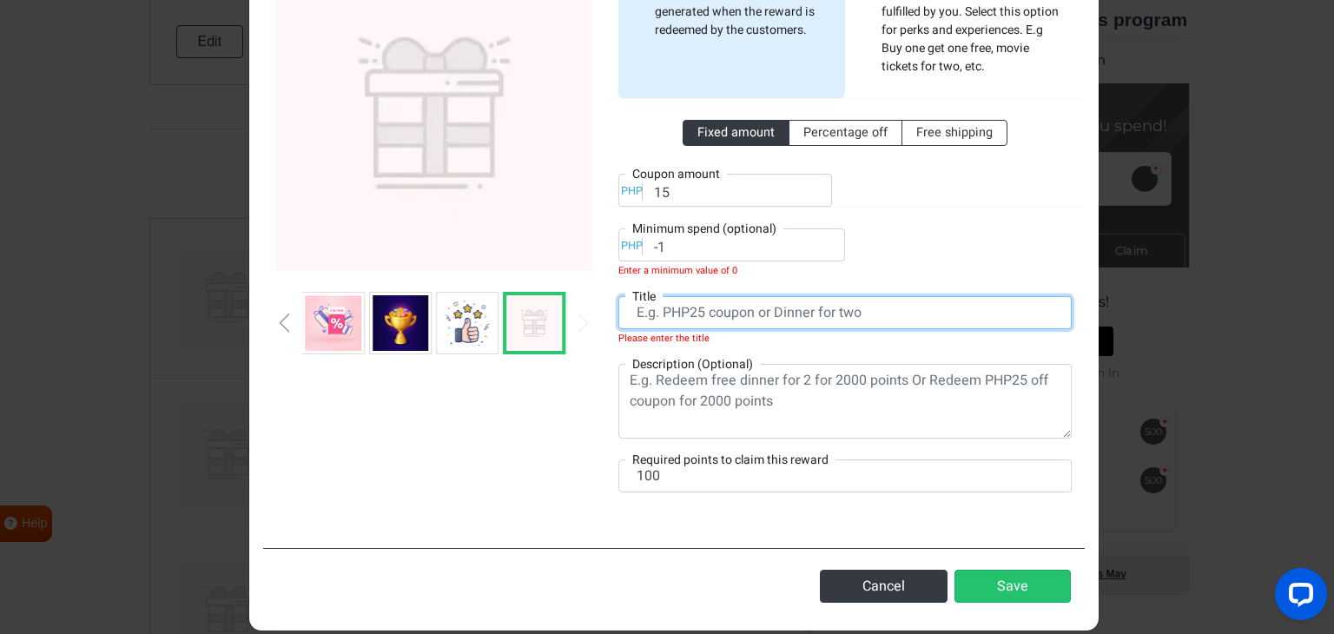
click at [668, 324] on input "text" at bounding box center [844, 312] width 453 height 33
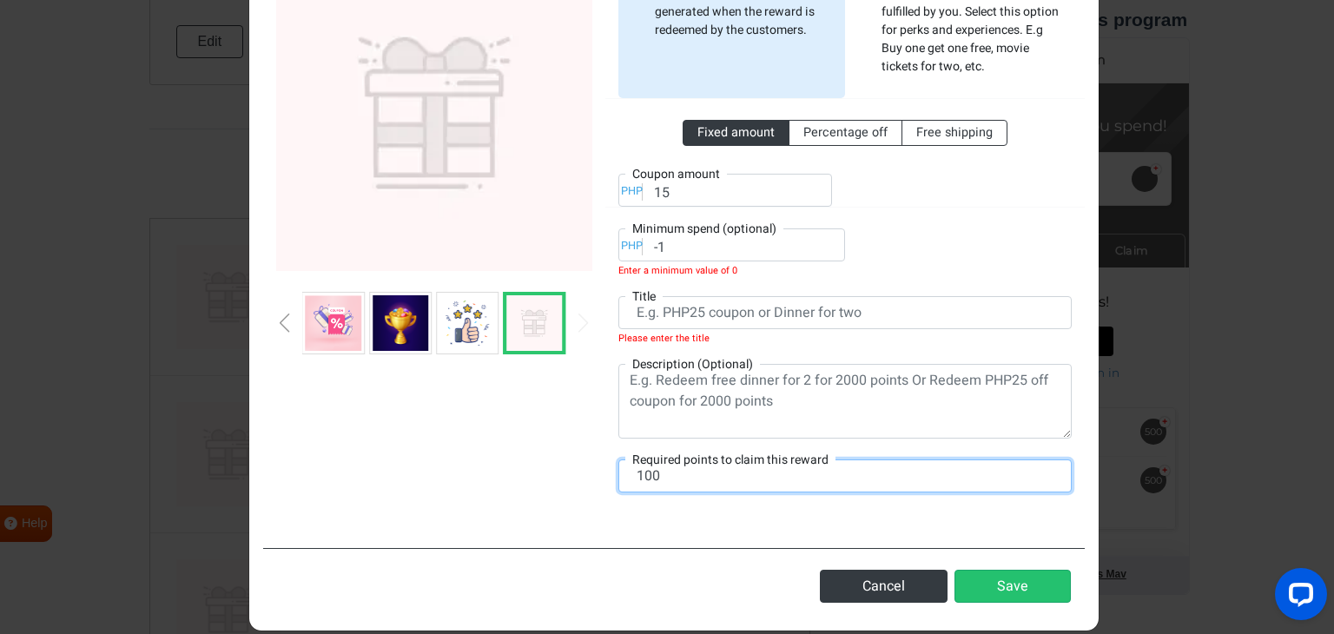
click at [639, 475] on input "100" at bounding box center [844, 475] width 453 height 33
click at [639, 474] on input "100" at bounding box center [844, 475] width 453 height 33
type input "1500"
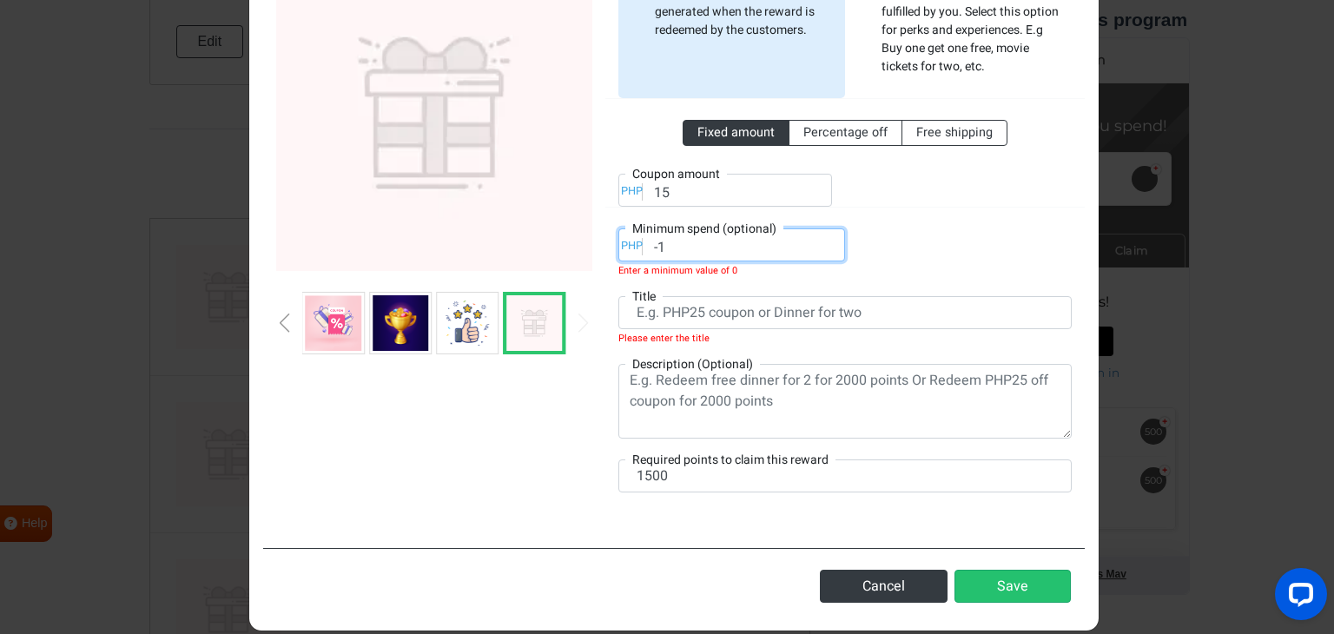
click at [703, 254] on input "-1" at bounding box center [731, 244] width 227 height 33
drag, startPoint x: 672, startPoint y: 247, endPoint x: 634, endPoint y: 244, distance: 38.4
click at [634, 245] on div "PHP Minimum spend (optional) -1 Enter a minimum value of 0" at bounding box center [731, 251] width 227 height 47
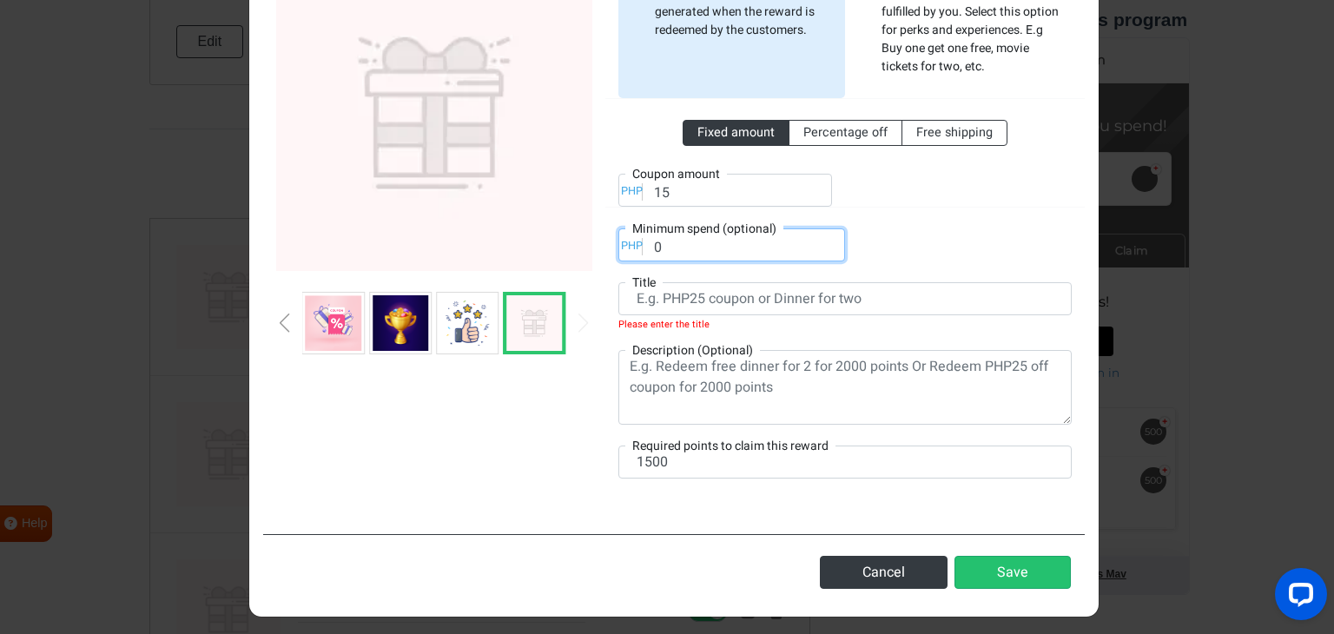
type input "0"
click at [896, 157] on div at bounding box center [965, 180] width 240 height 54
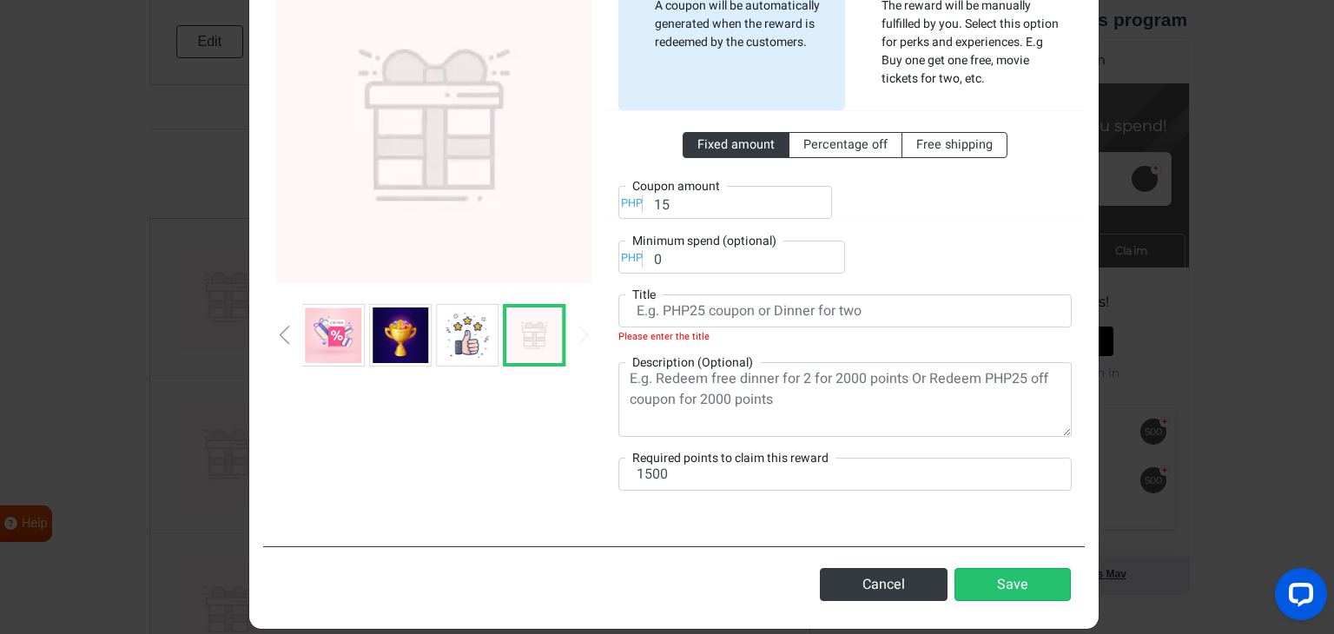
scroll to position [180, 0]
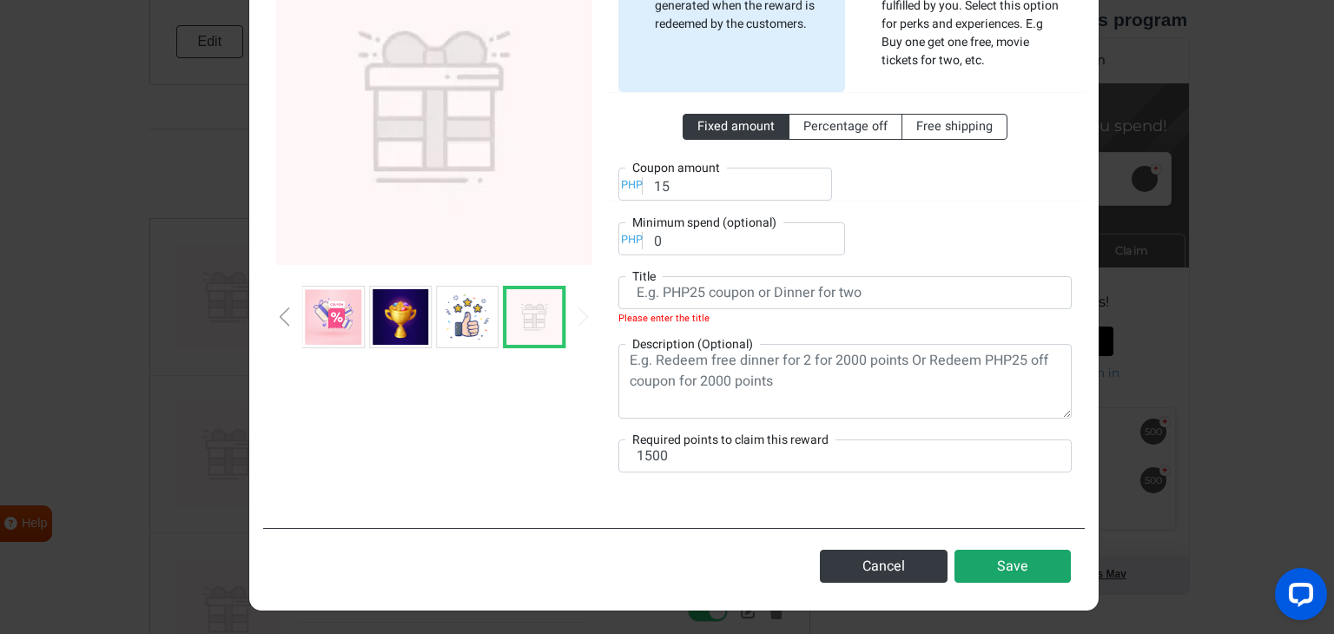
click at [1010, 563] on button "Save" at bounding box center [1012, 566] width 116 height 33
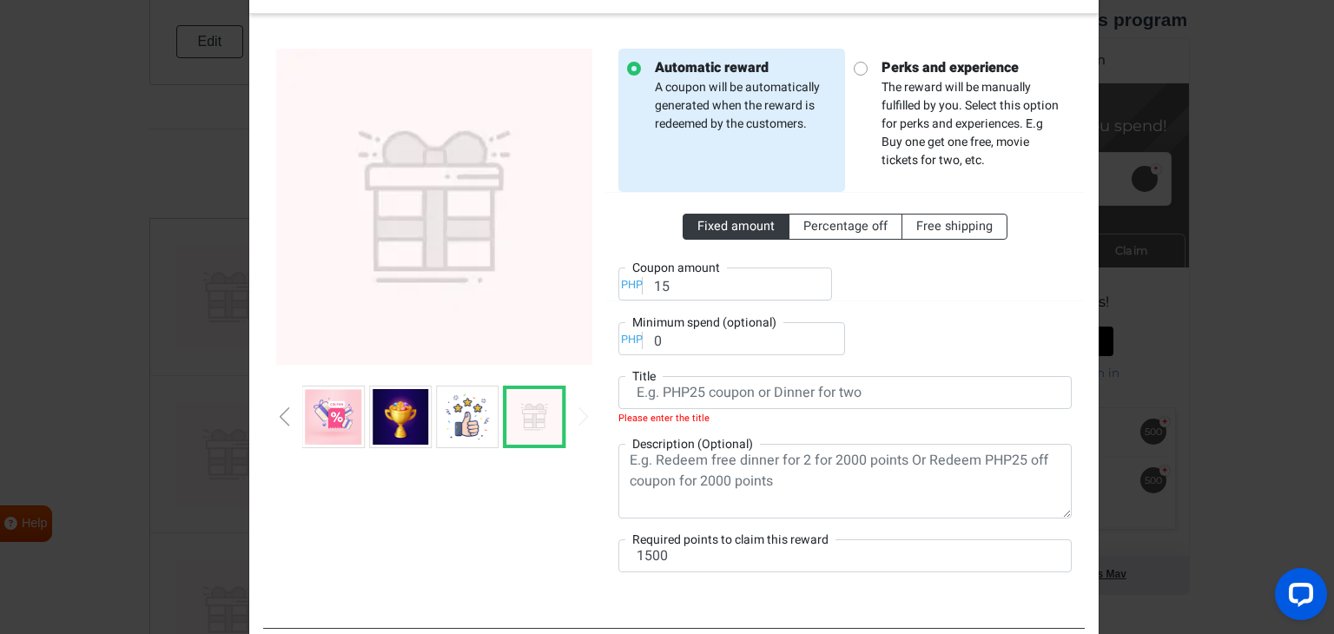
scroll to position [87, 0]
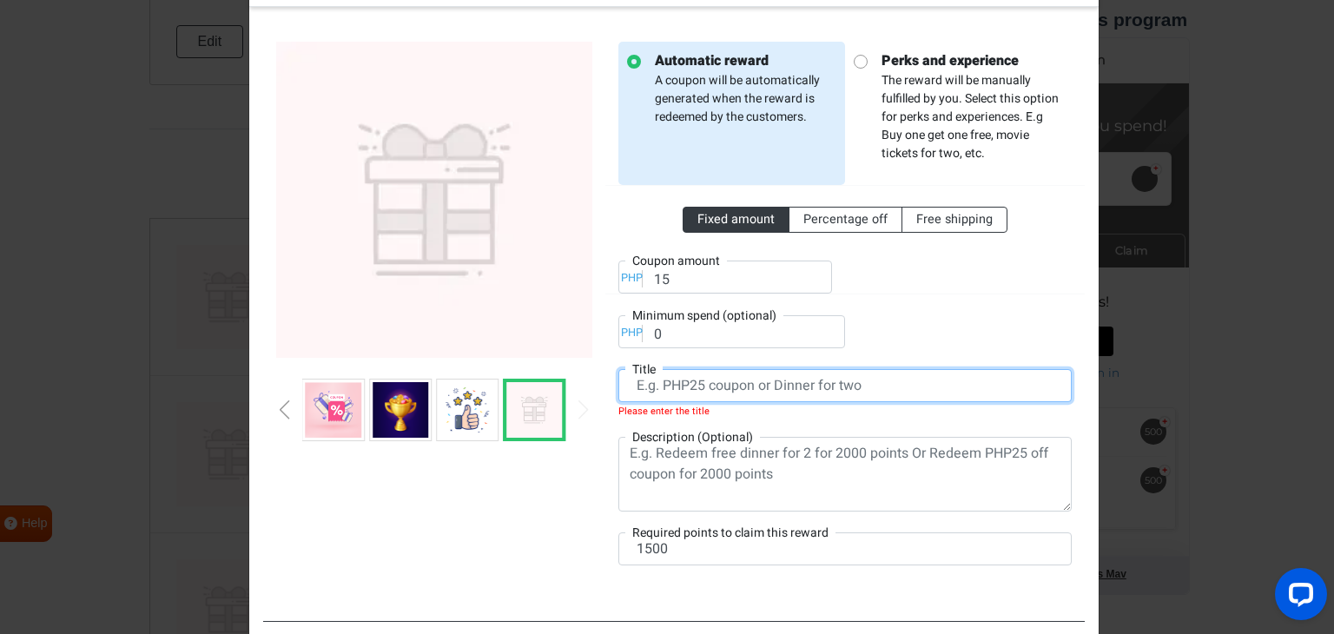
click at [681, 388] on input "text" at bounding box center [844, 385] width 453 height 33
type input "p"
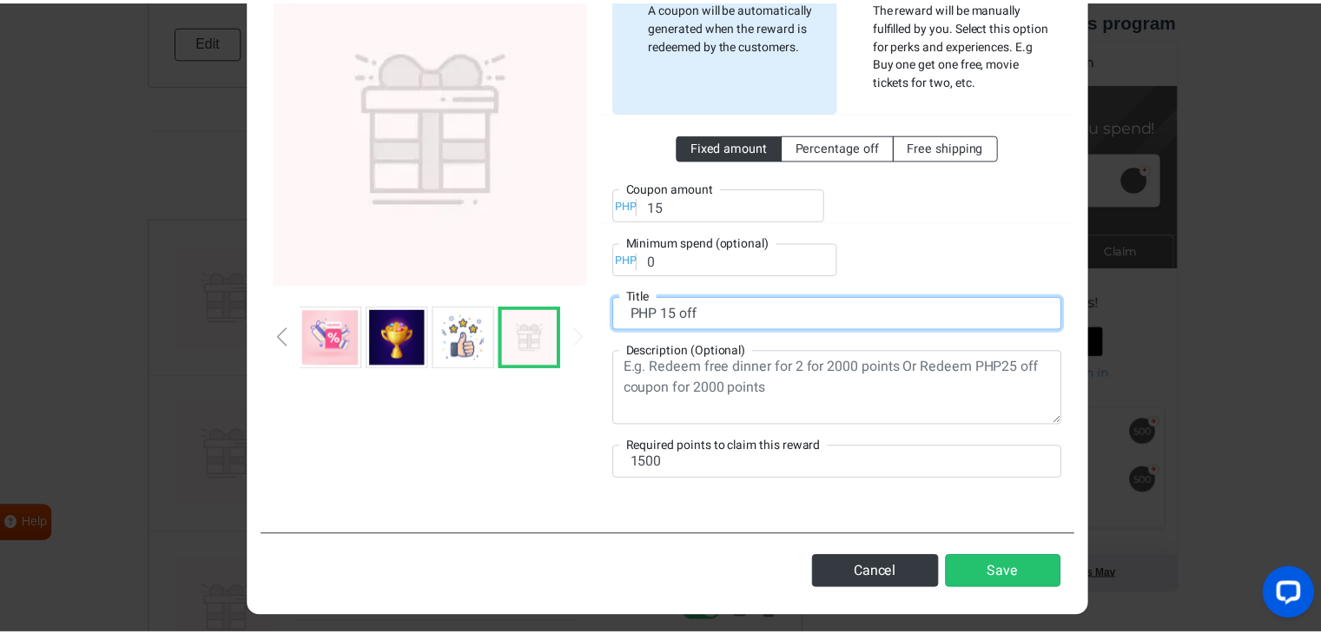
scroll to position [166, 0]
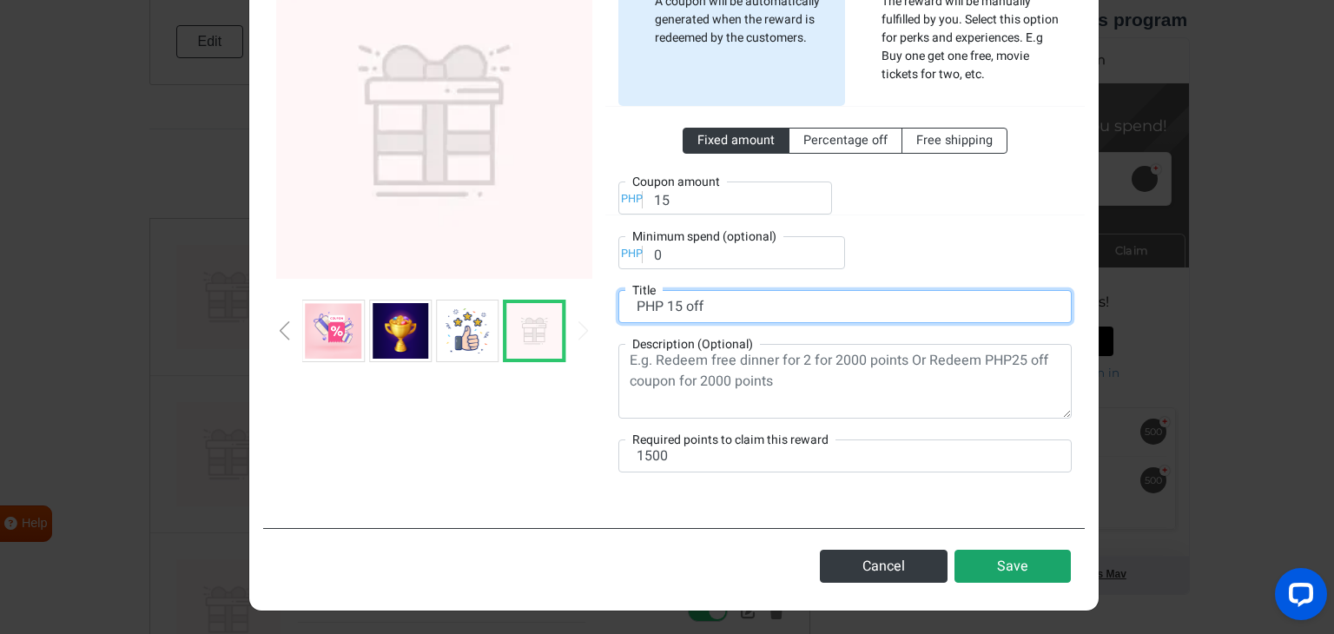
type input "PHP 15 off"
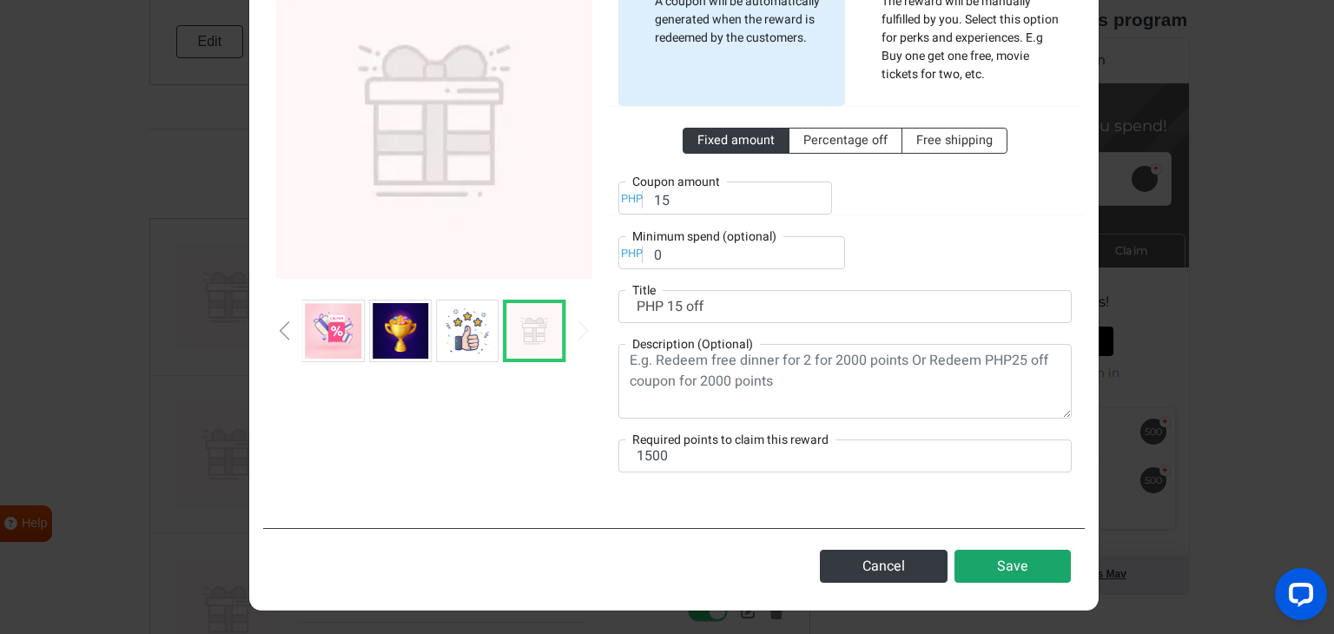
click at [996, 552] on button "Save" at bounding box center [1012, 566] width 116 height 33
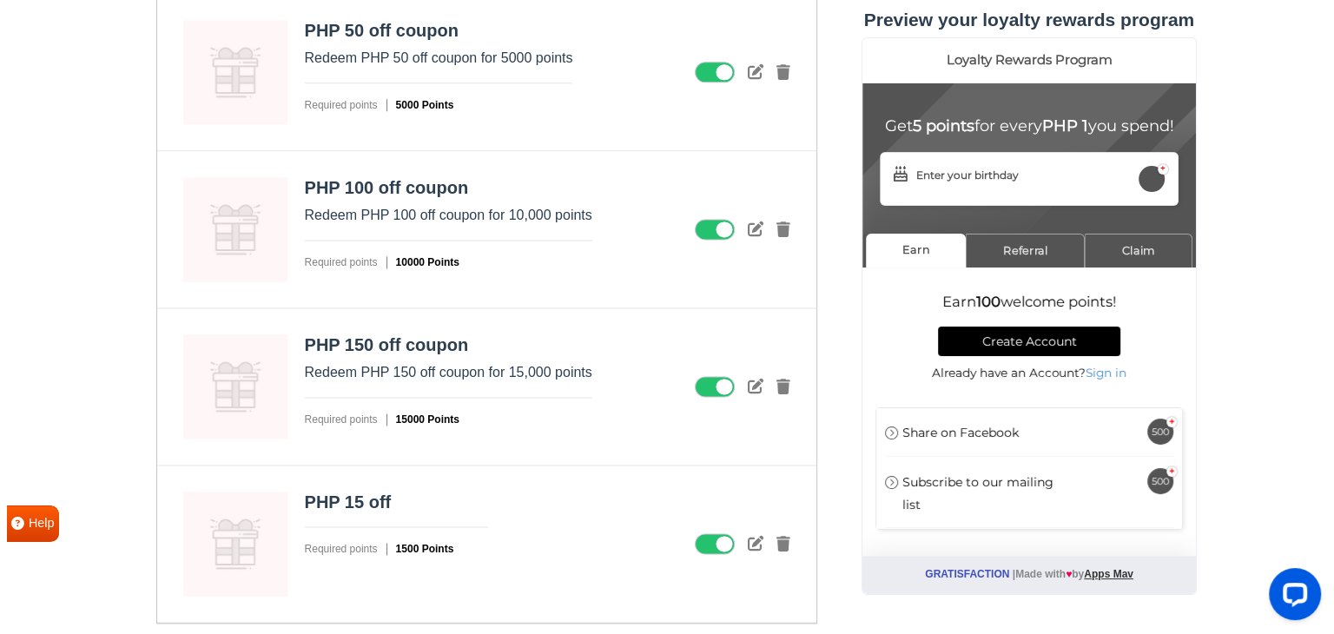
scroll to position [2450, 0]
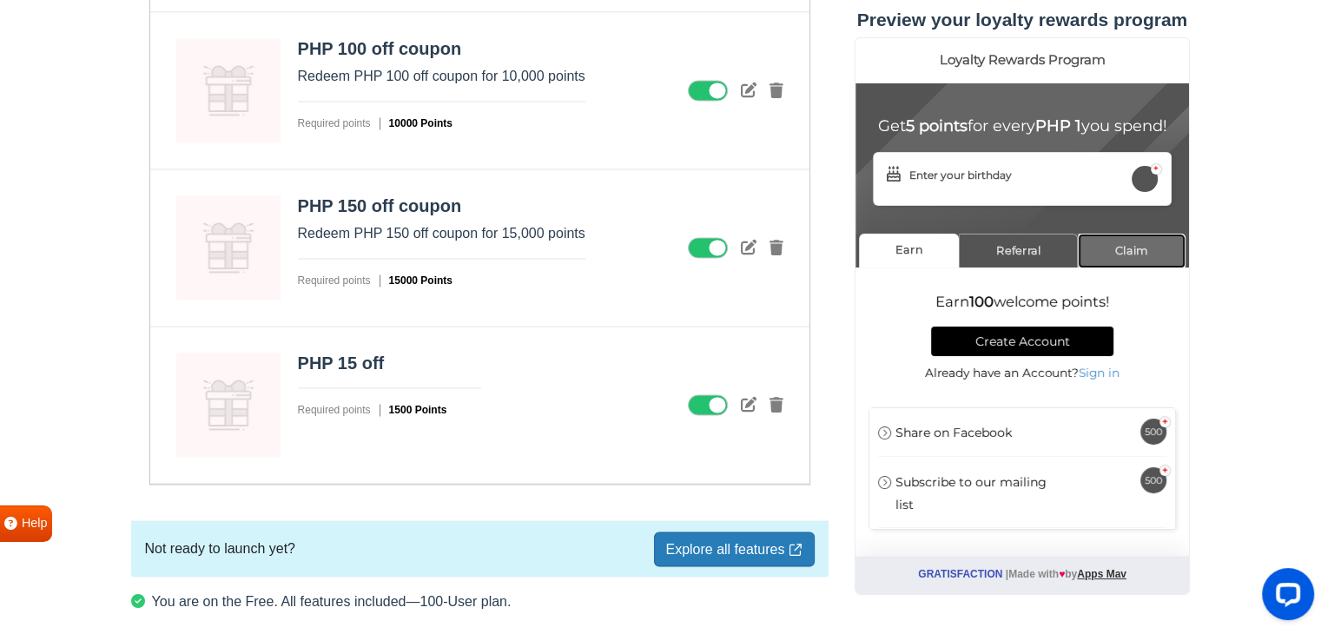
click at [1136, 267] on link "Claim" at bounding box center [1131, 251] width 108 height 34
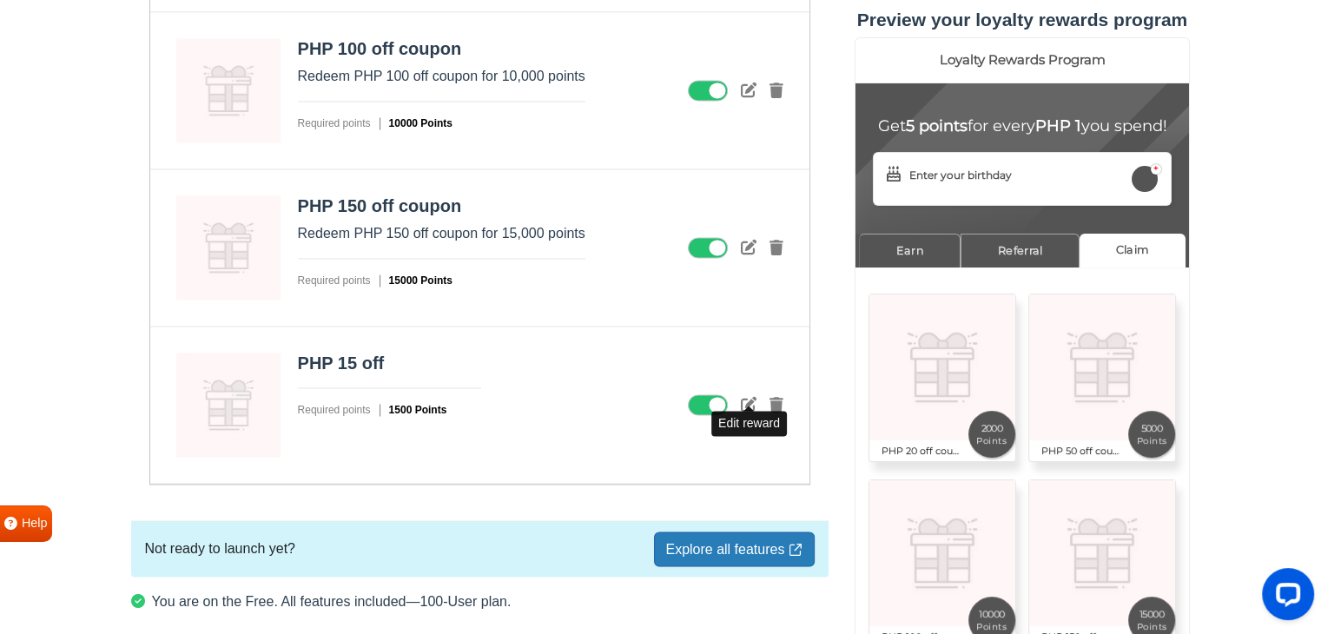
click at [747, 396] on icon at bounding box center [749, 404] width 16 height 16
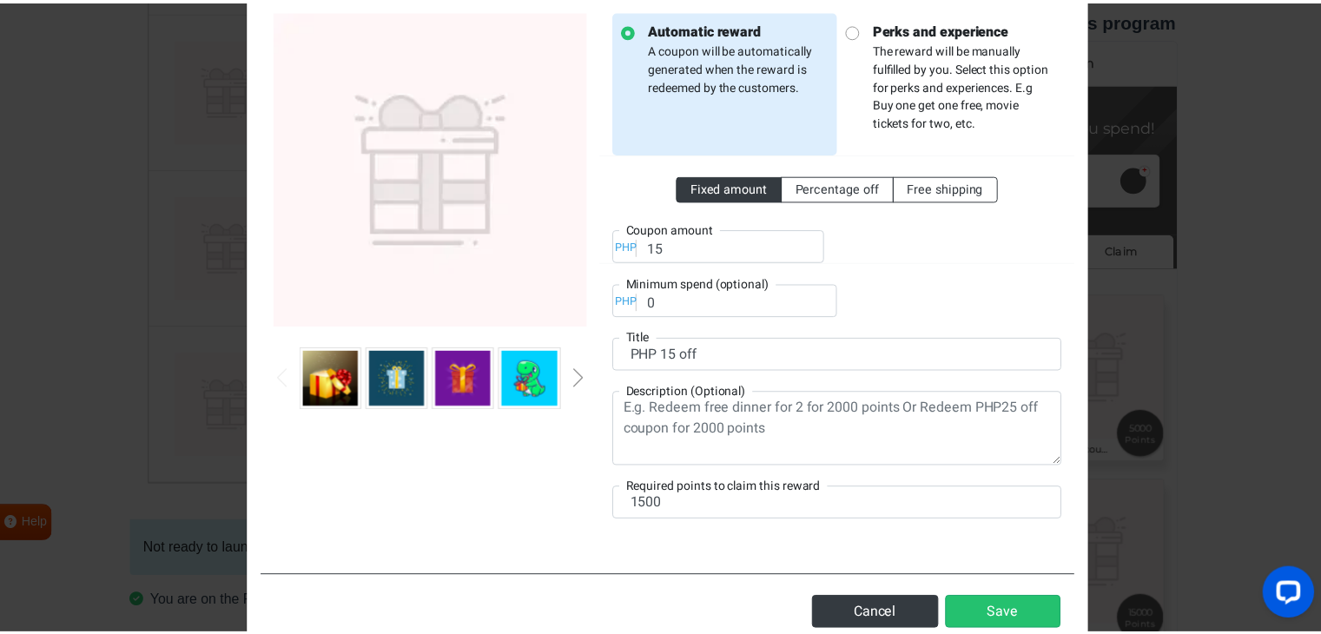
scroll to position [0, 0]
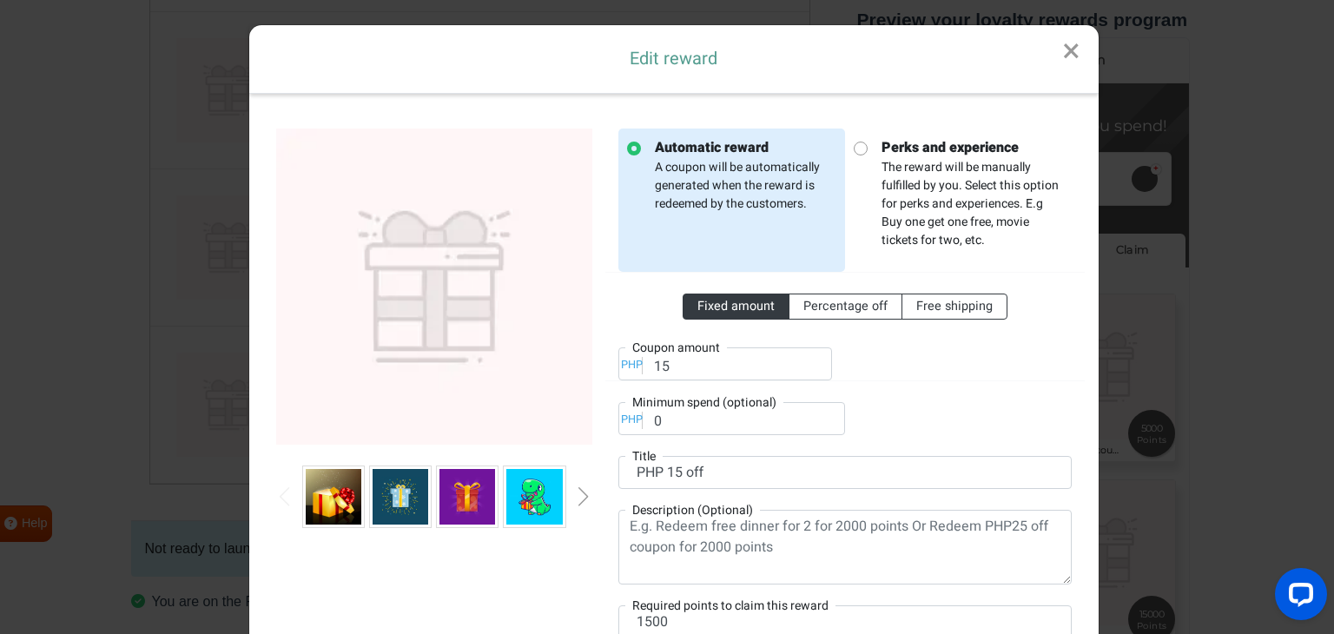
click at [1069, 56] on link "×" at bounding box center [1071, 51] width 55 height 53
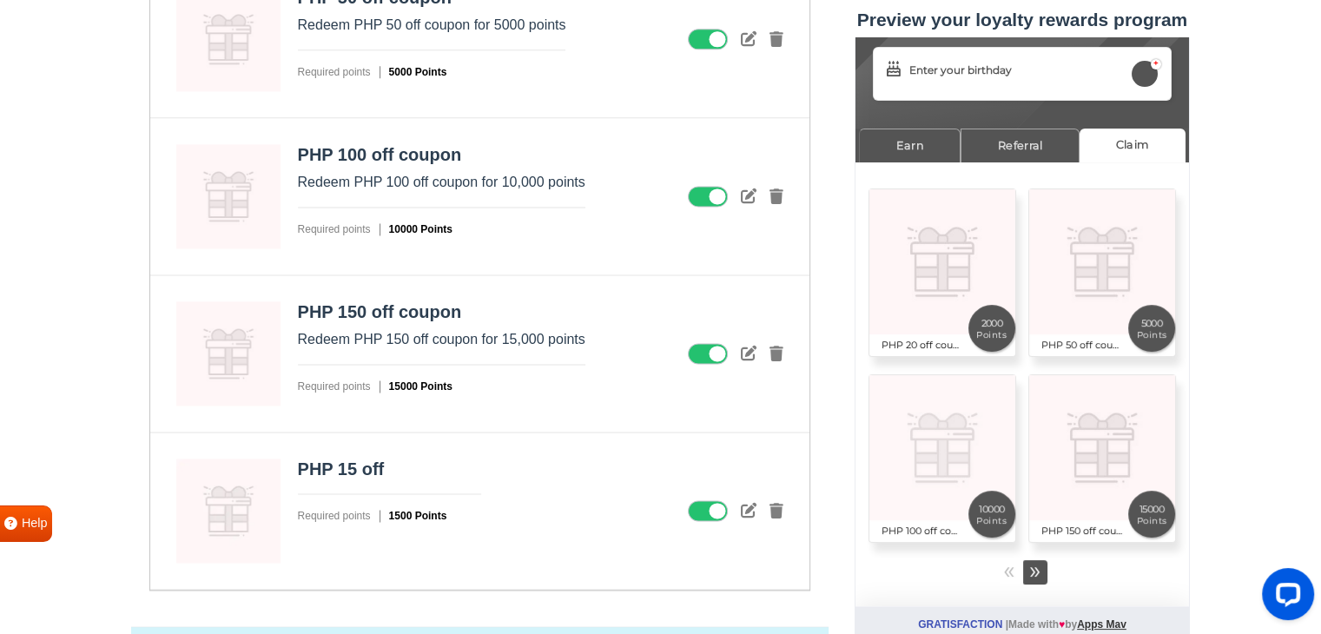
scroll to position [2347, 0]
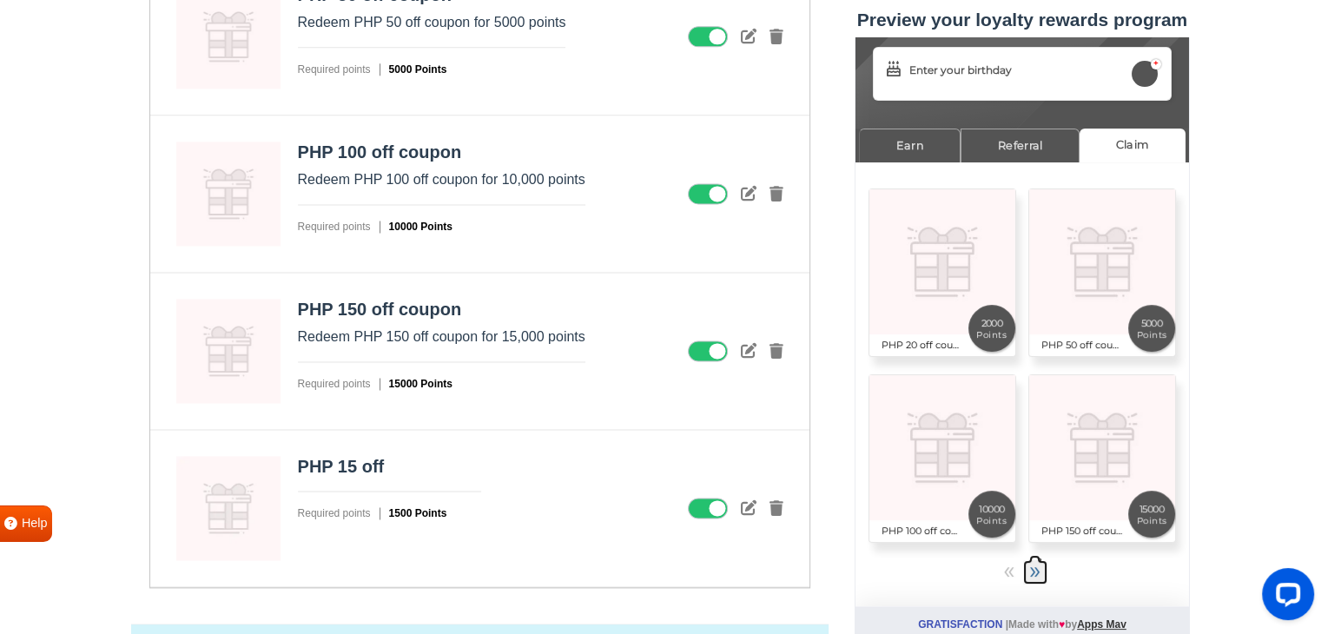
click at [1031, 575] on span "»" at bounding box center [1033, 570] width 11 height 30
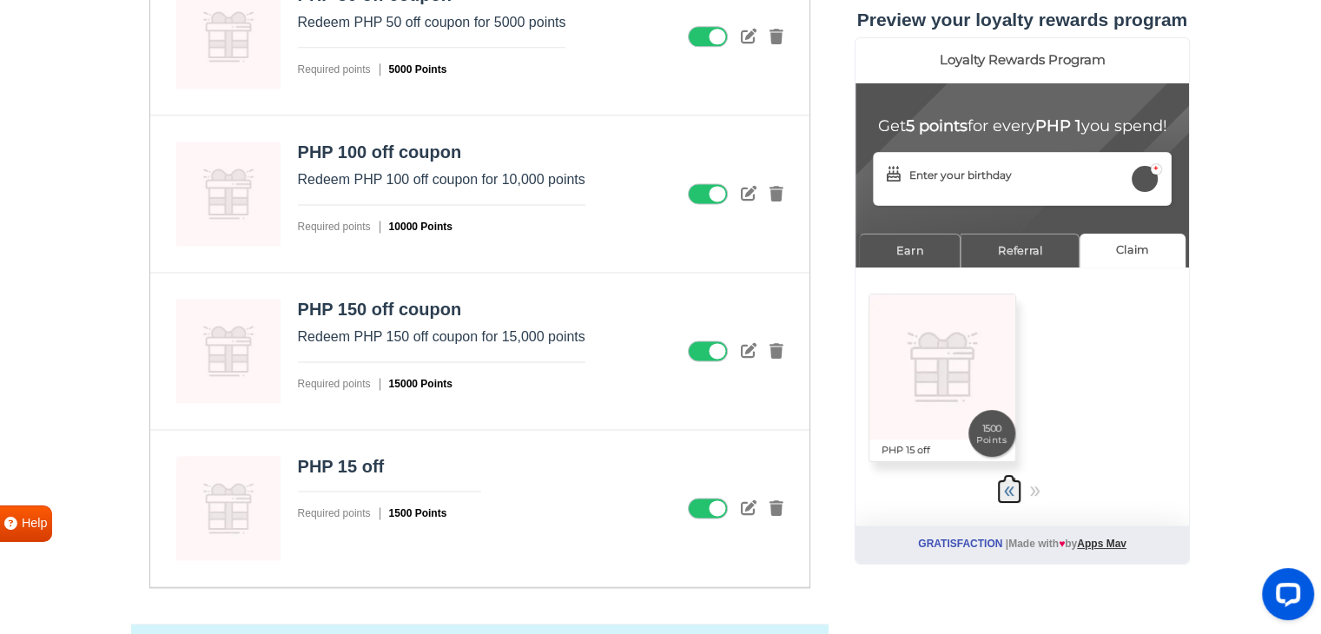
click at [1005, 504] on span "«" at bounding box center [1007, 489] width 11 height 30
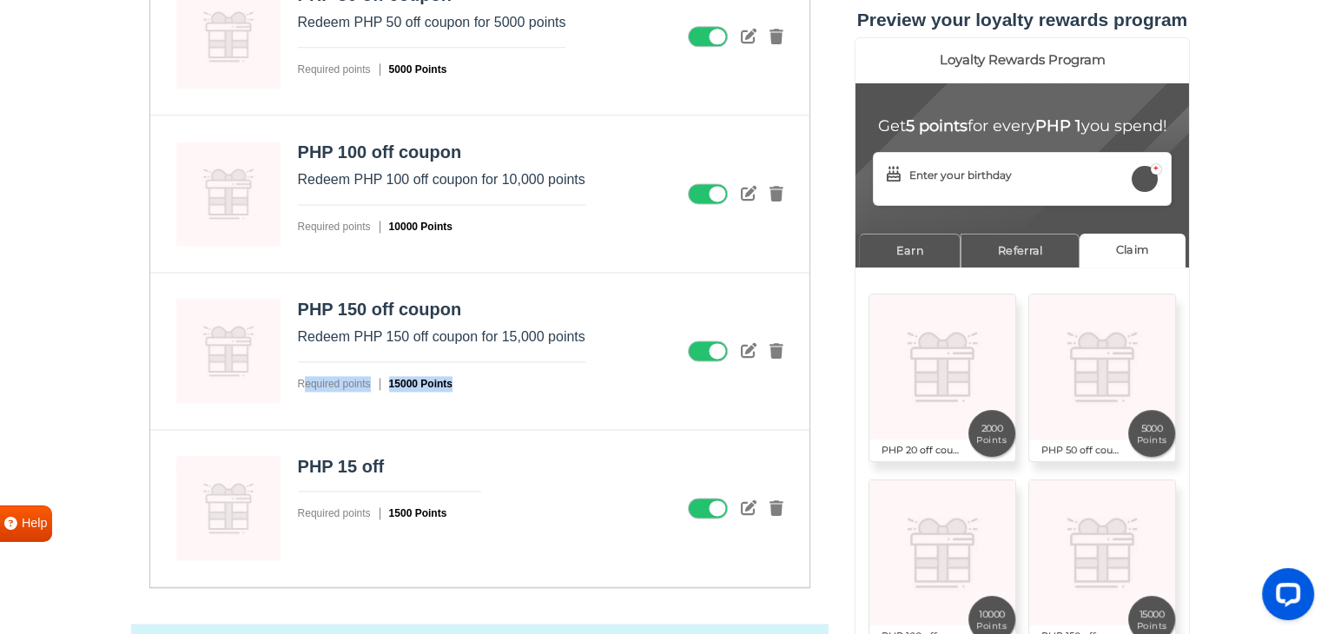
drag, startPoint x: 255, startPoint y: 475, endPoint x: 306, endPoint y: 414, distance: 79.5
click at [305, 415] on div "PHP 20 off coupon Redeem PHP 20 off coupon for 2000 points Required points 2000…" at bounding box center [479, 193] width 661 height 787
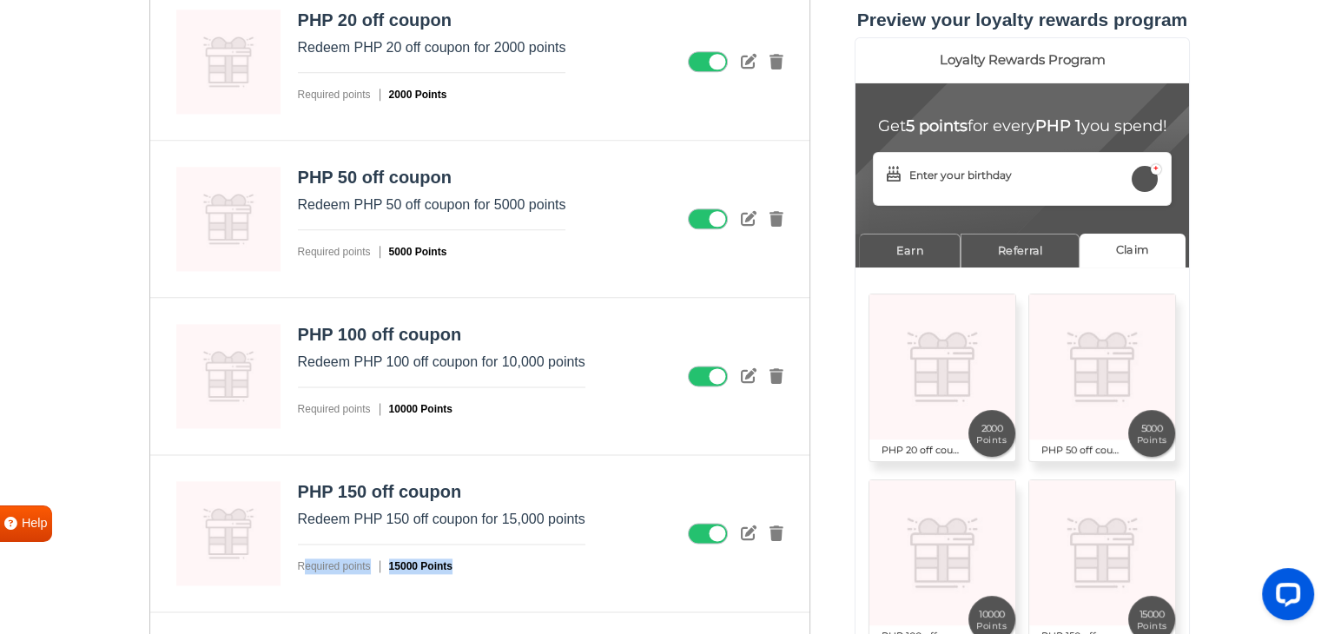
scroll to position [2173, 0]
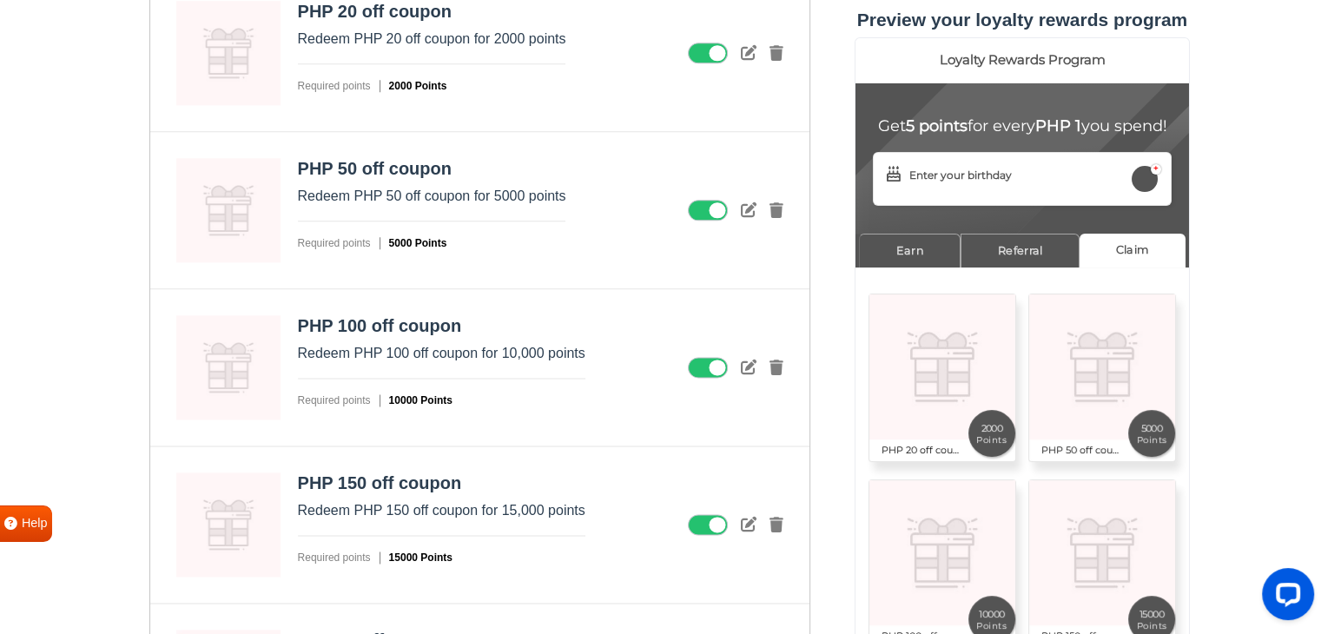
click at [470, 194] on p "Redeem PHP 50 off coupon for 5000 points" at bounding box center [432, 196] width 268 height 21
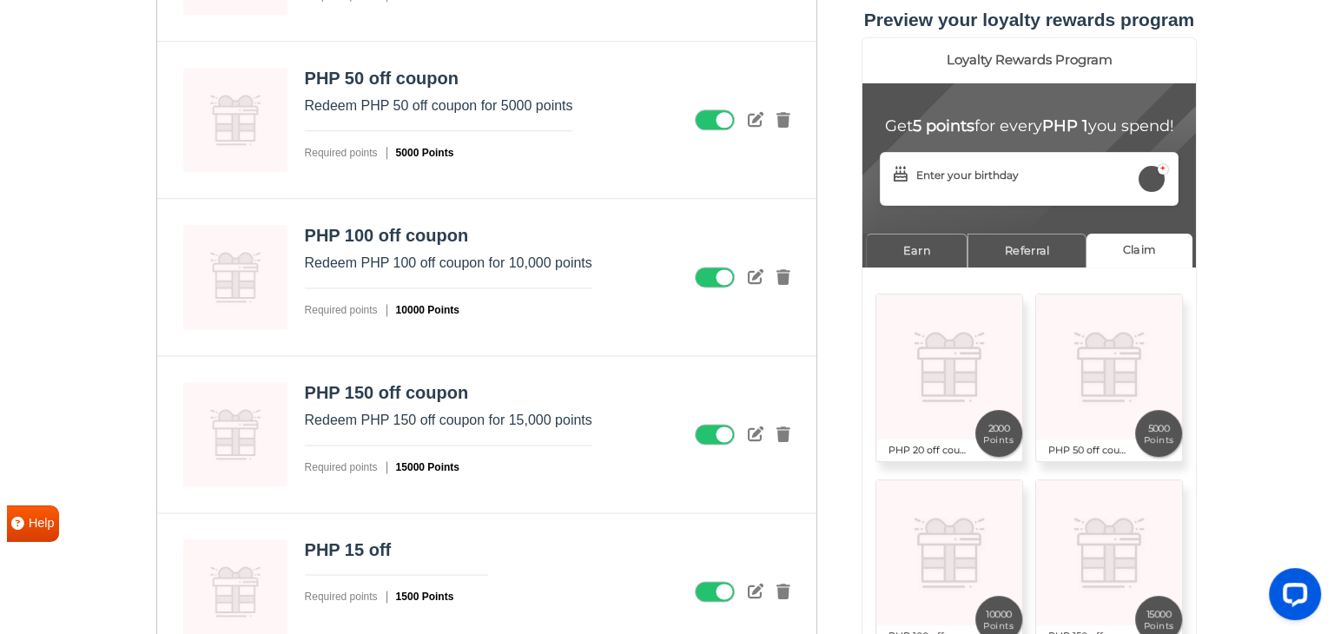
scroll to position [2344, 0]
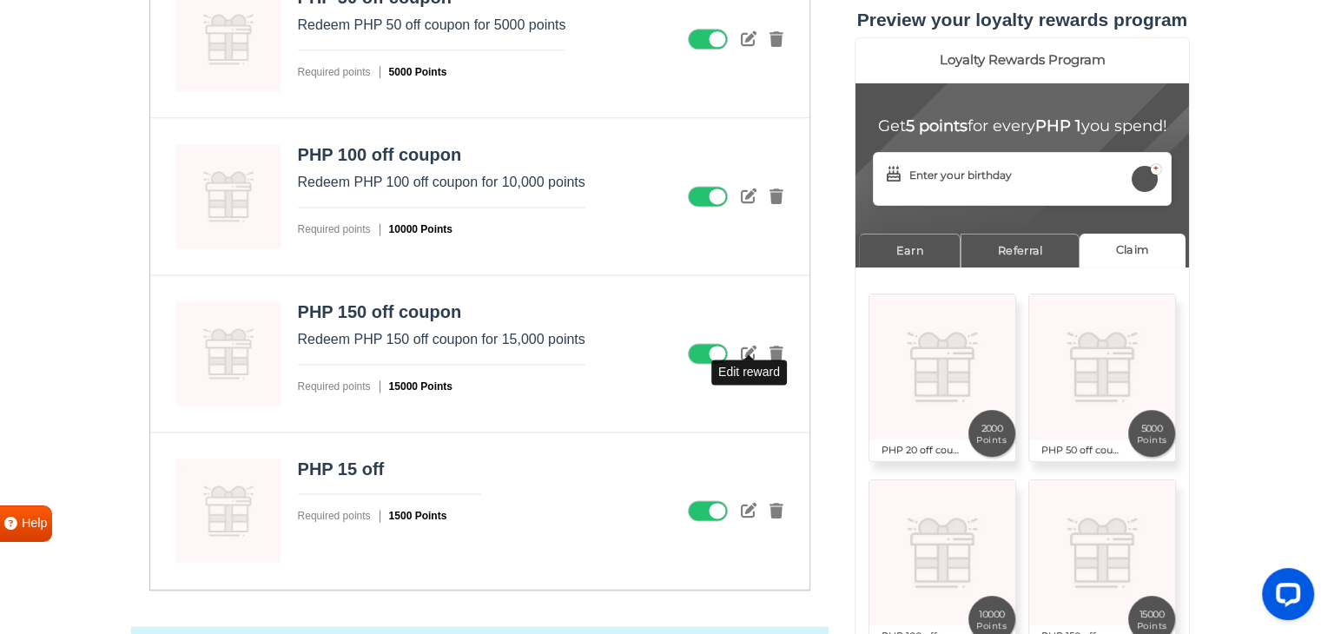
click at [750, 347] on icon at bounding box center [749, 353] width 16 height 16
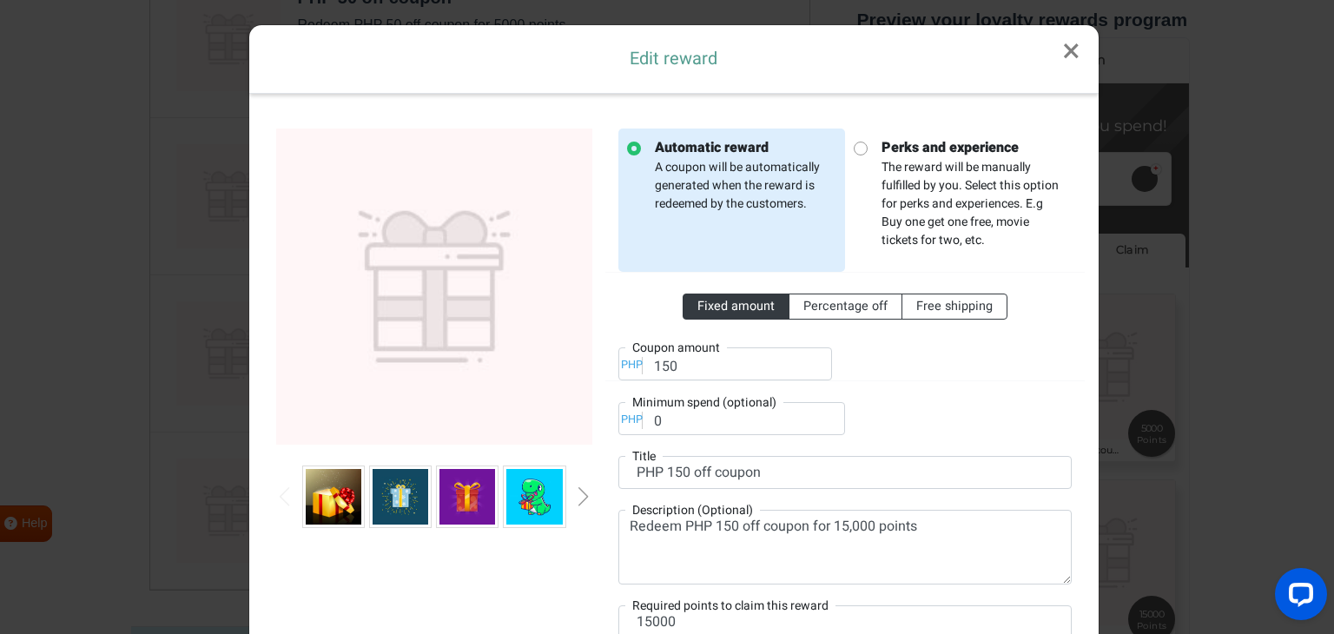
scroll to position [0, 0]
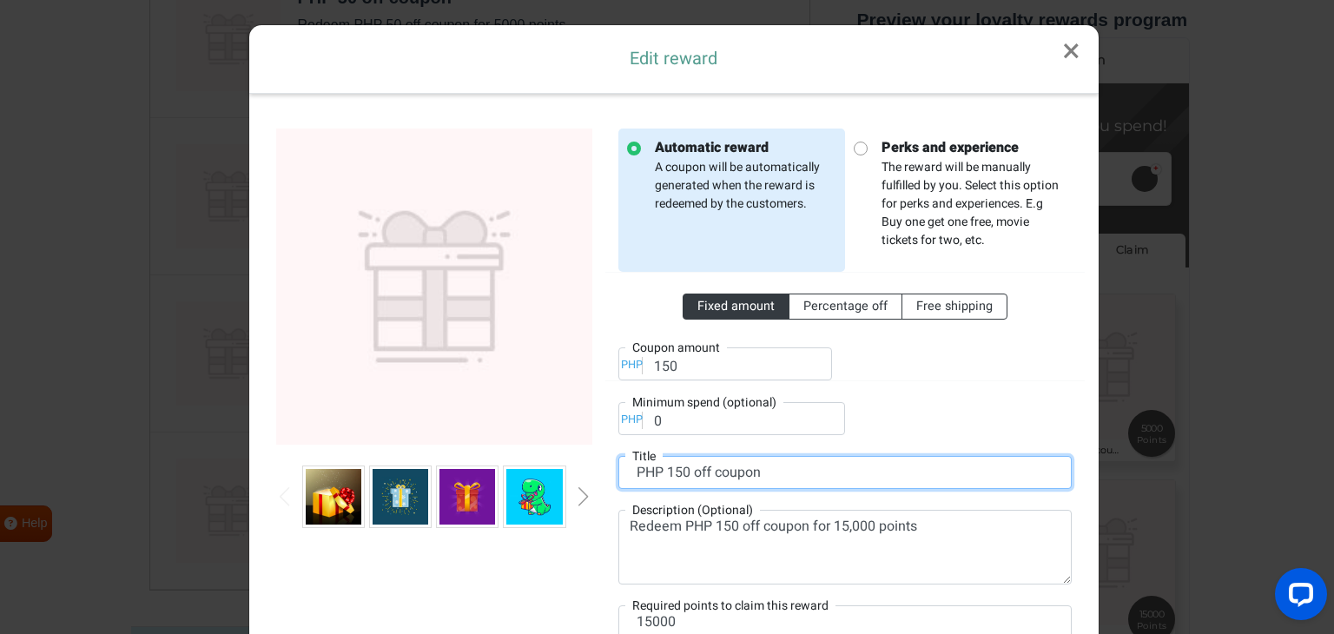
click at [695, 474] on input "PHP 150 off coupon" at bounding box center [844, 472] width 453 height 33
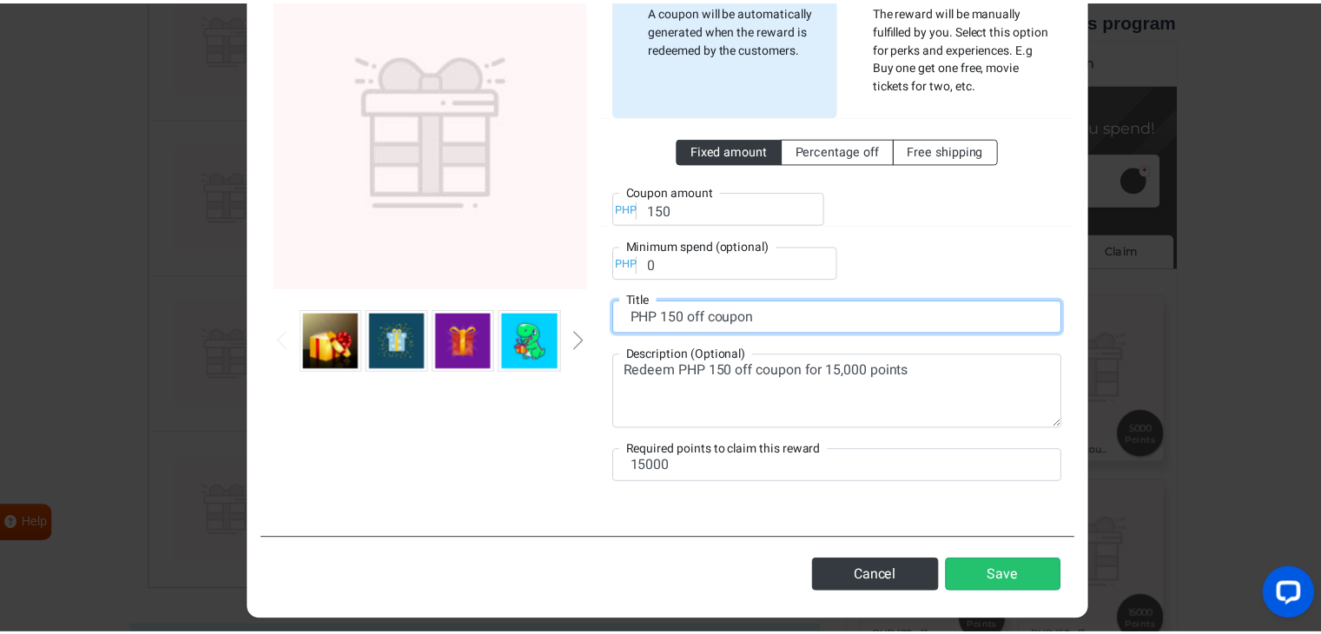
scroll to position [166, 0]
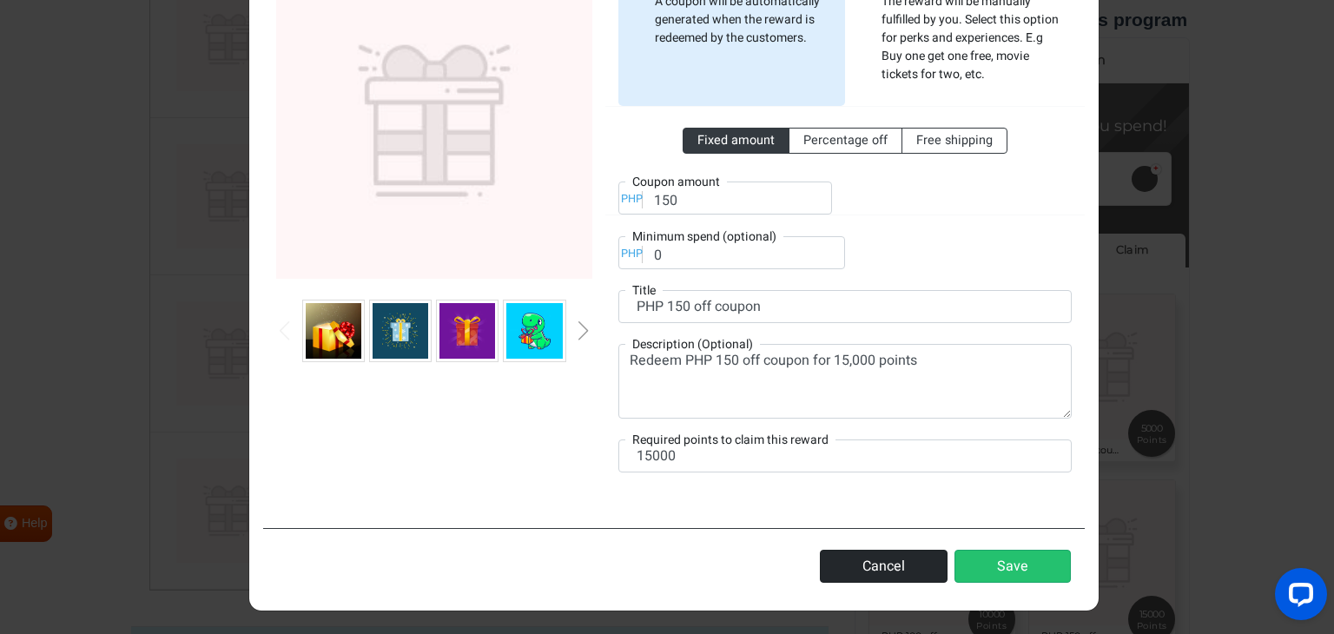
click at [882, 574] on button "Cancel" at bounding box center [884, 566] width 128 height 33
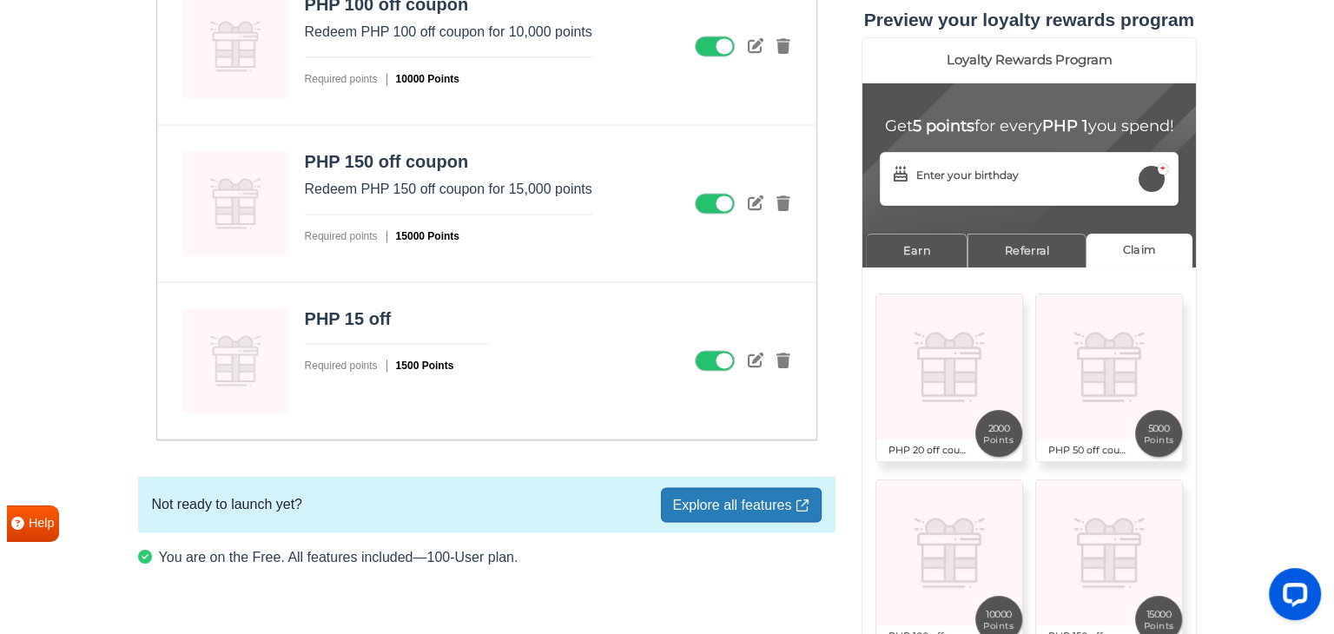
scroll to position [2520, 0]
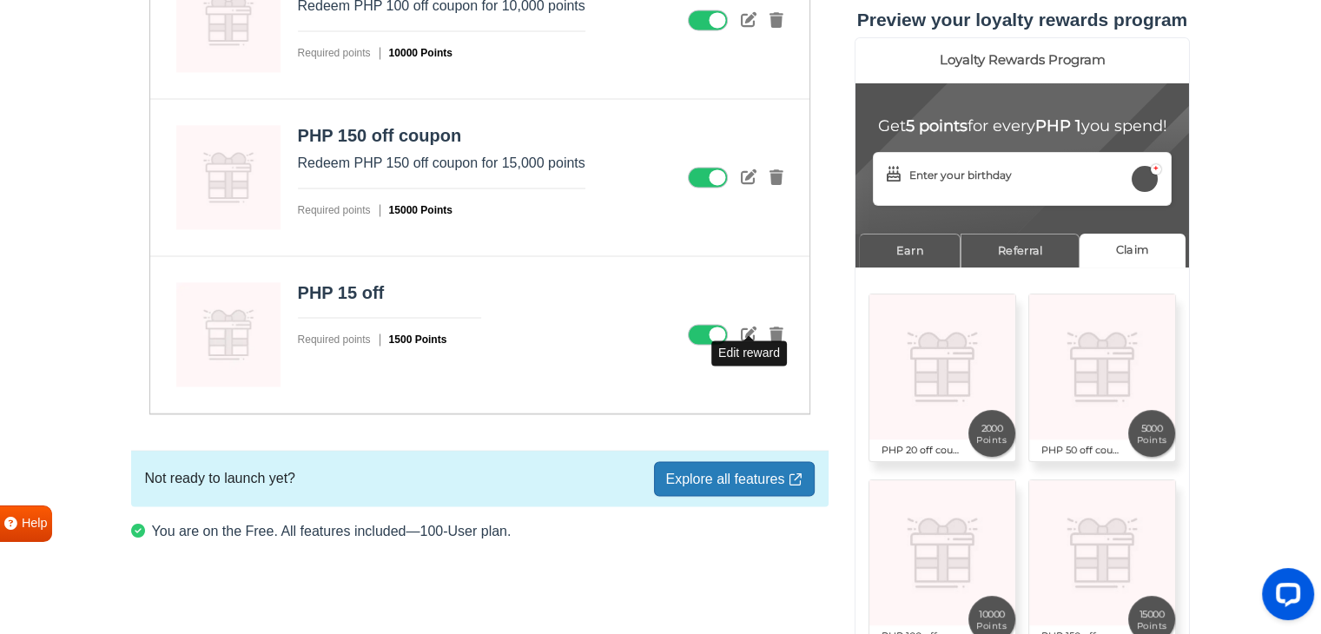
click at [751, 333] on icon at bounding box center [749, 334] width 16 height 16
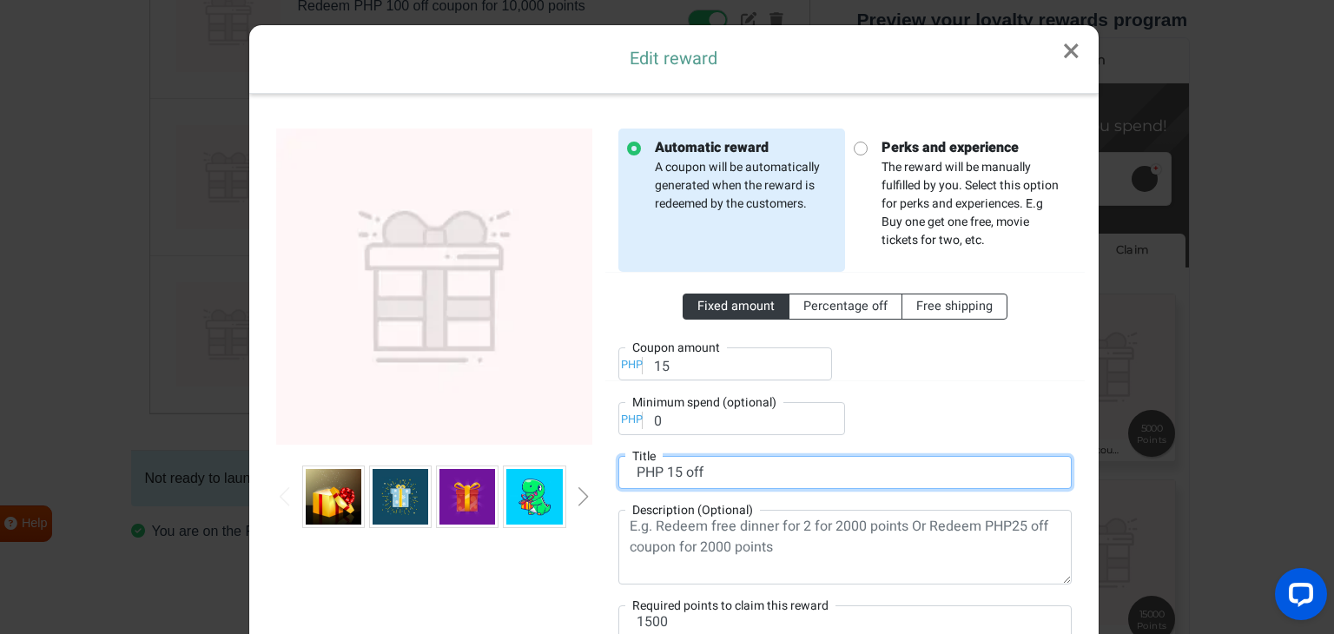
click at [655, 468] on input "PHP 15 off" at bounding box center [844, 472] width 453 height 33
paste input "150 off coupon"
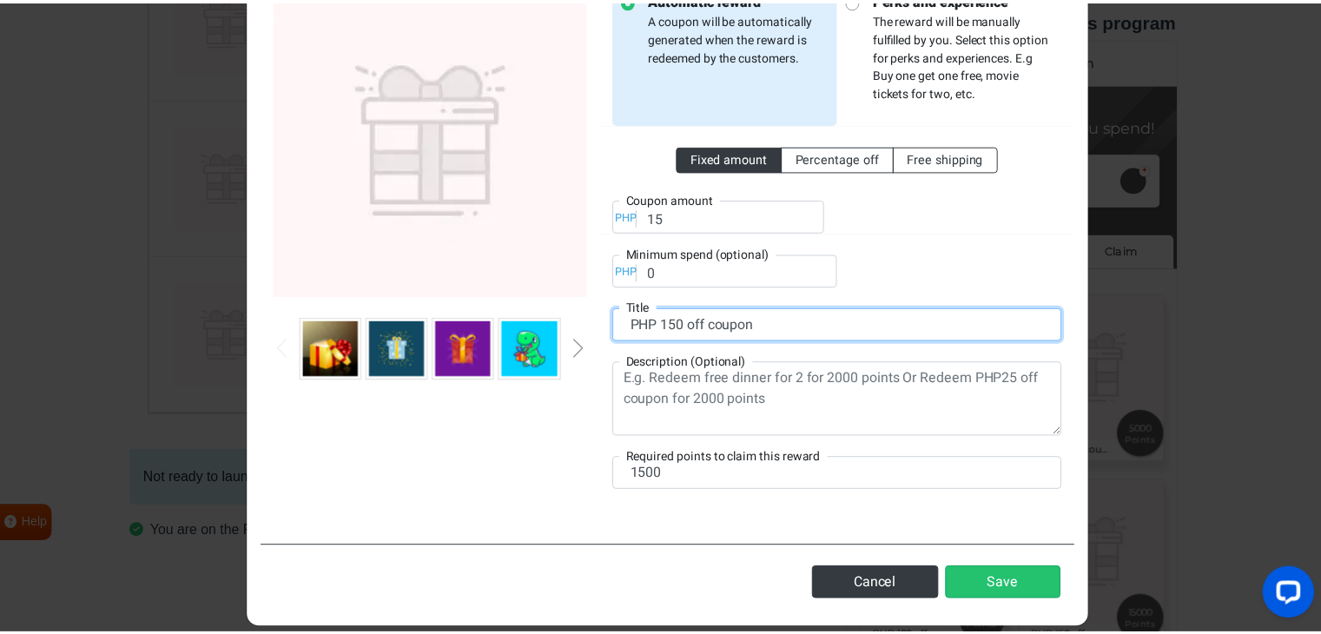
scroll to position [166, 0]
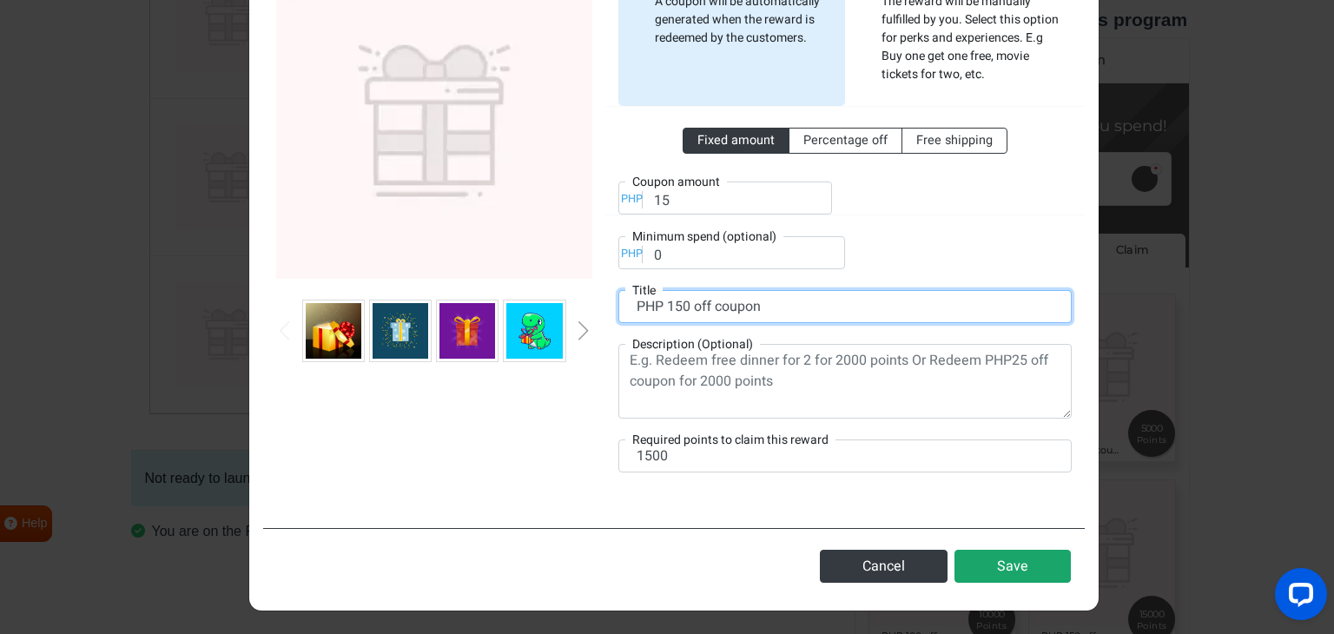
type input "PHP 150 off coupon"
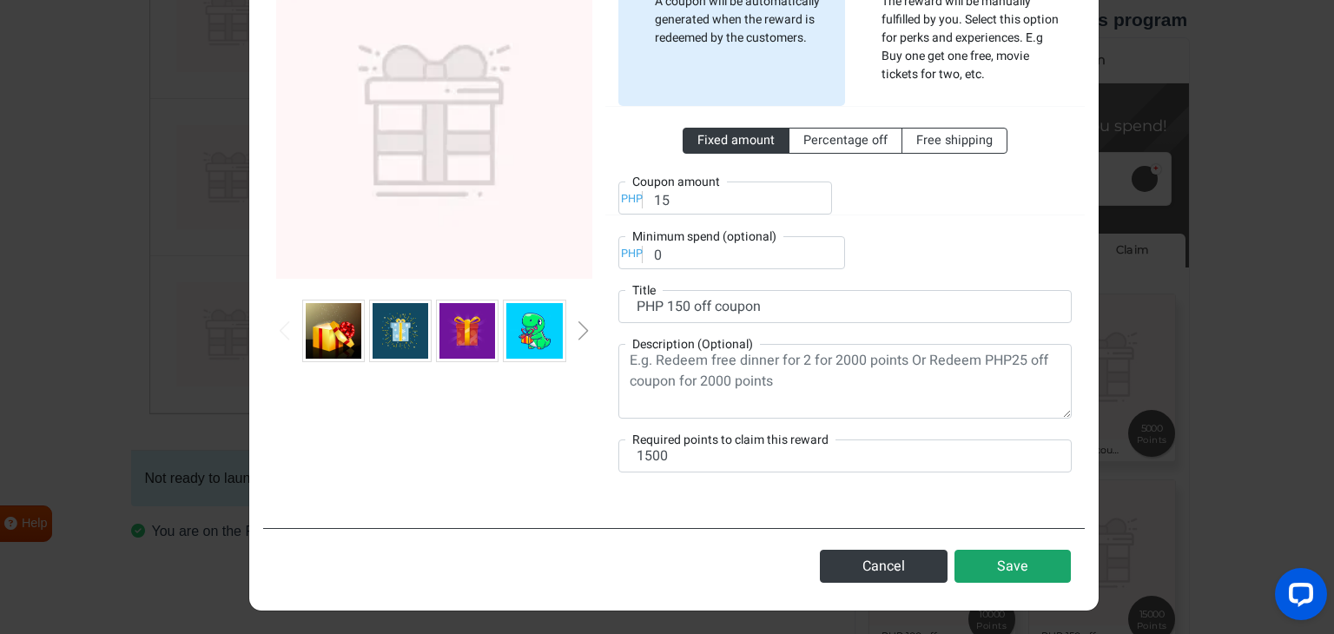
click at [979, 570] on button "Save" at bounding box center [1012, 566] width 116 height 33
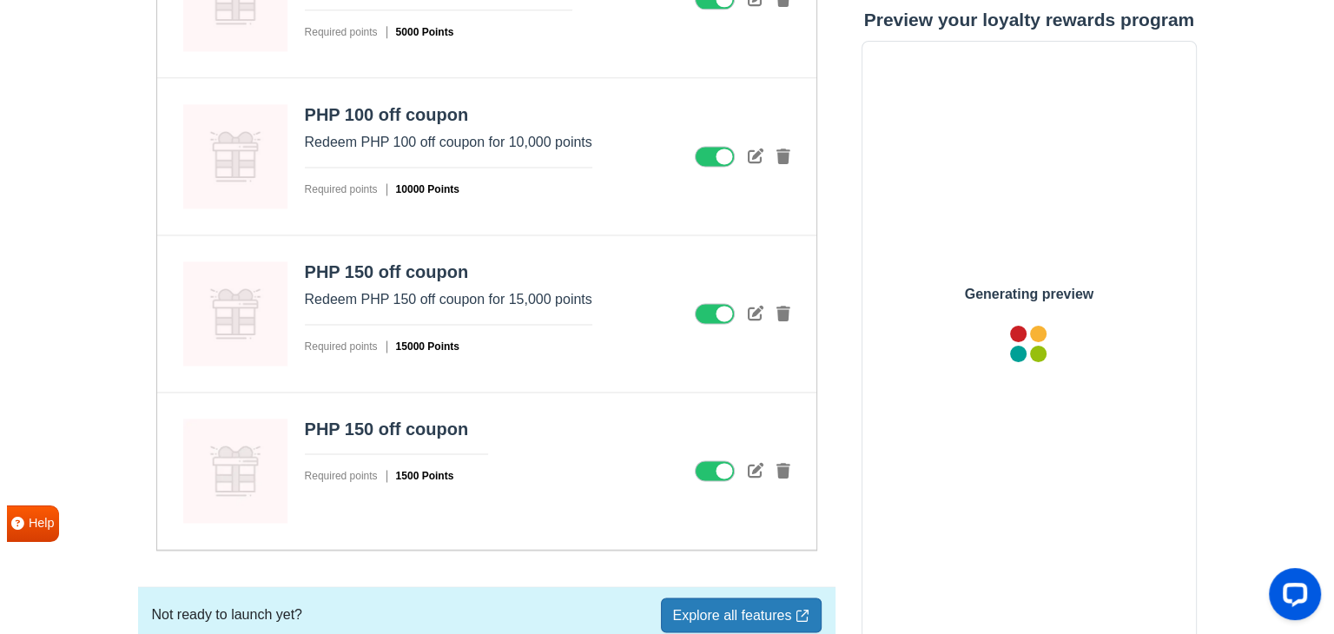
scroll to position [2347, 0]
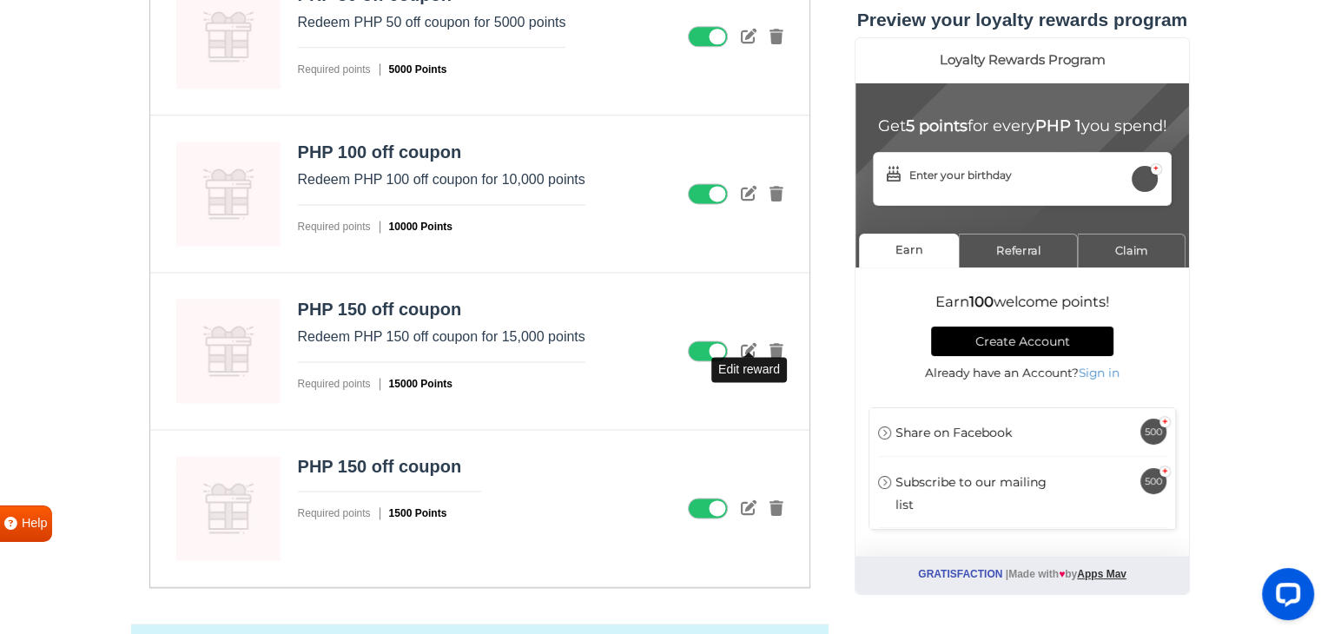
click at [749, 342] on icon at bounding box center [749, 350] width 16 height 16
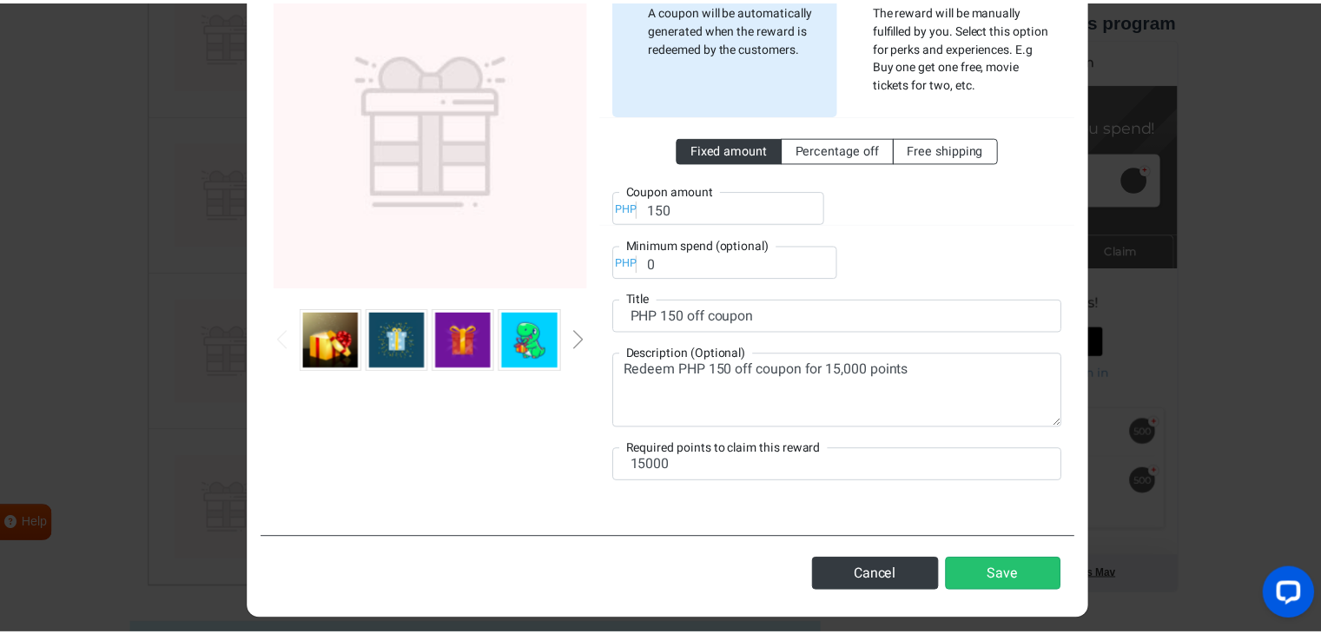
scroll to position [166, 0]
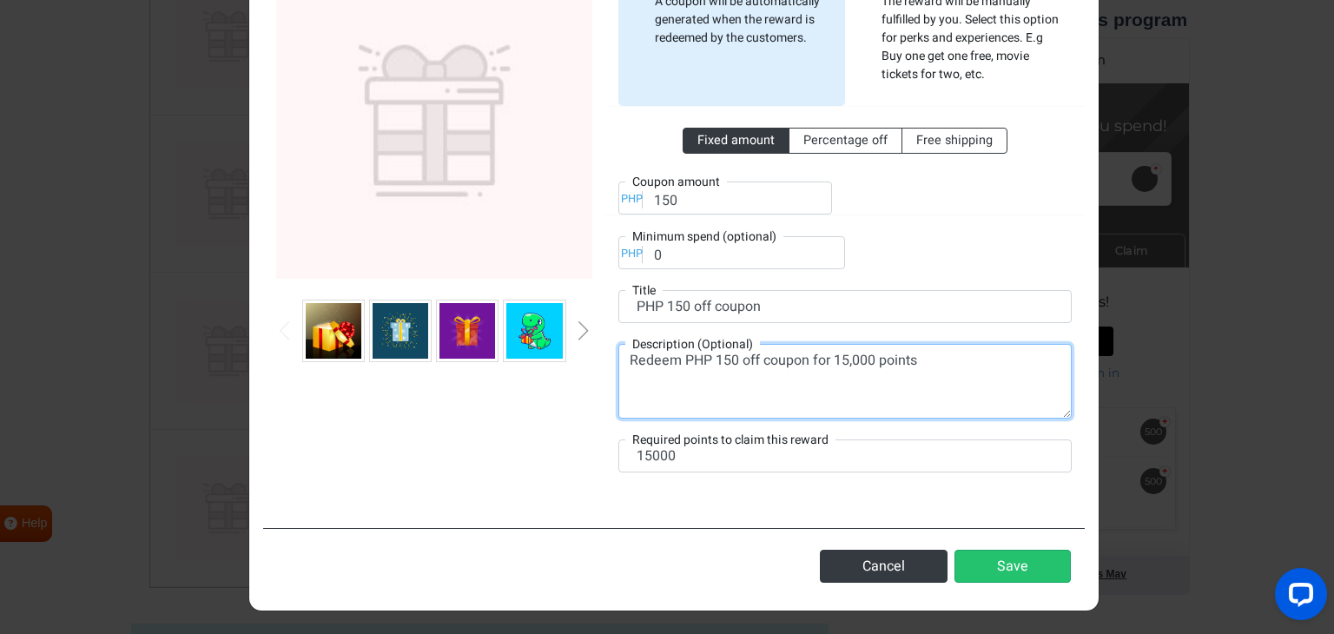
click at [698, 366] on textarea "Redeem PHP 150 off coupon for 15,000 points" at bounding box center [844, 381] width 453 height 75
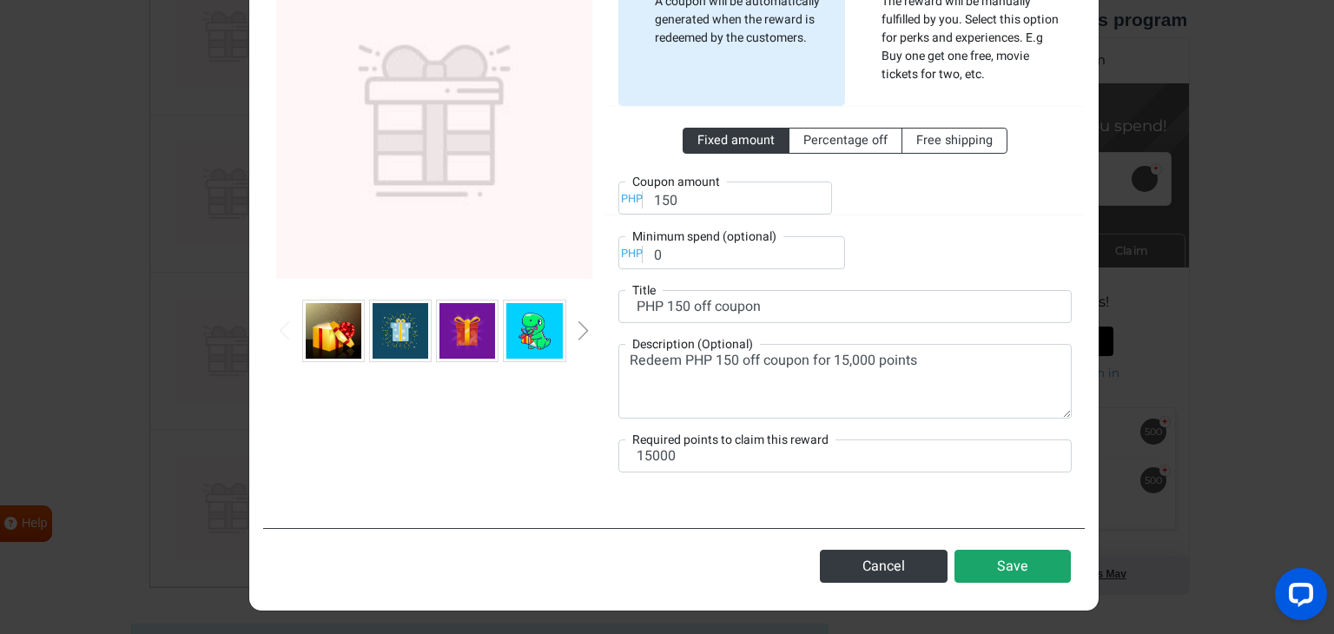
click at [988, 569] on button "Save" at bounding box center [1012, 566] width 116 height 33
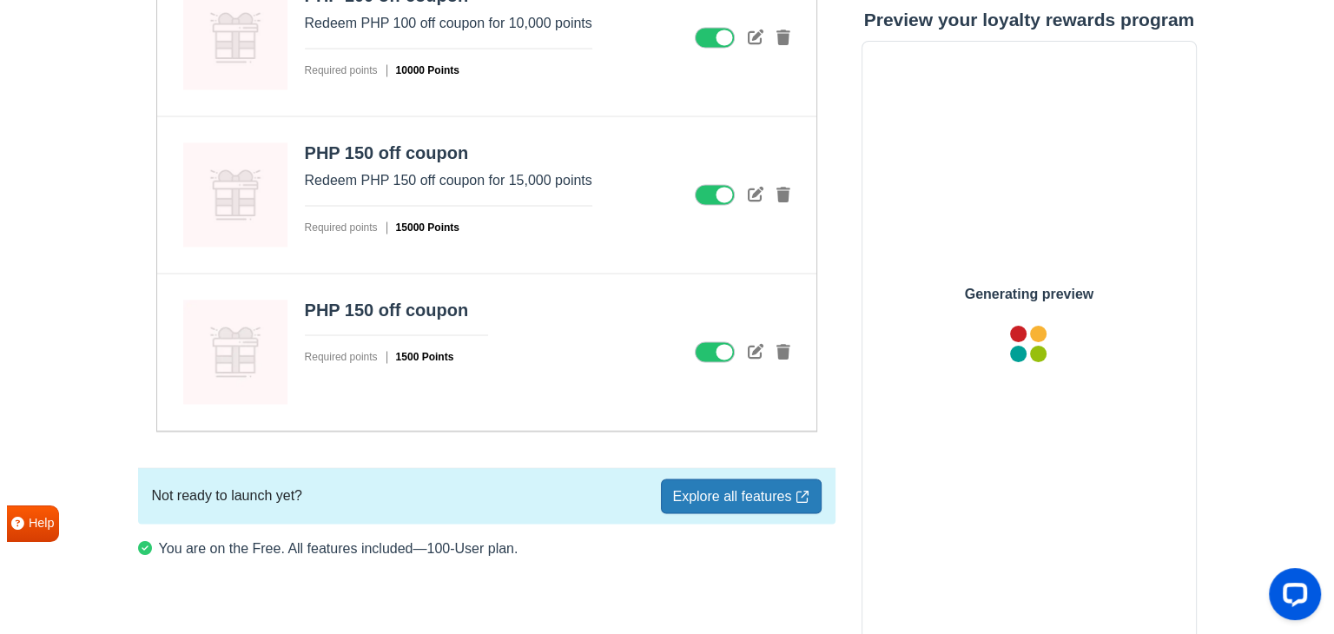
scroll to position [2520, 0]
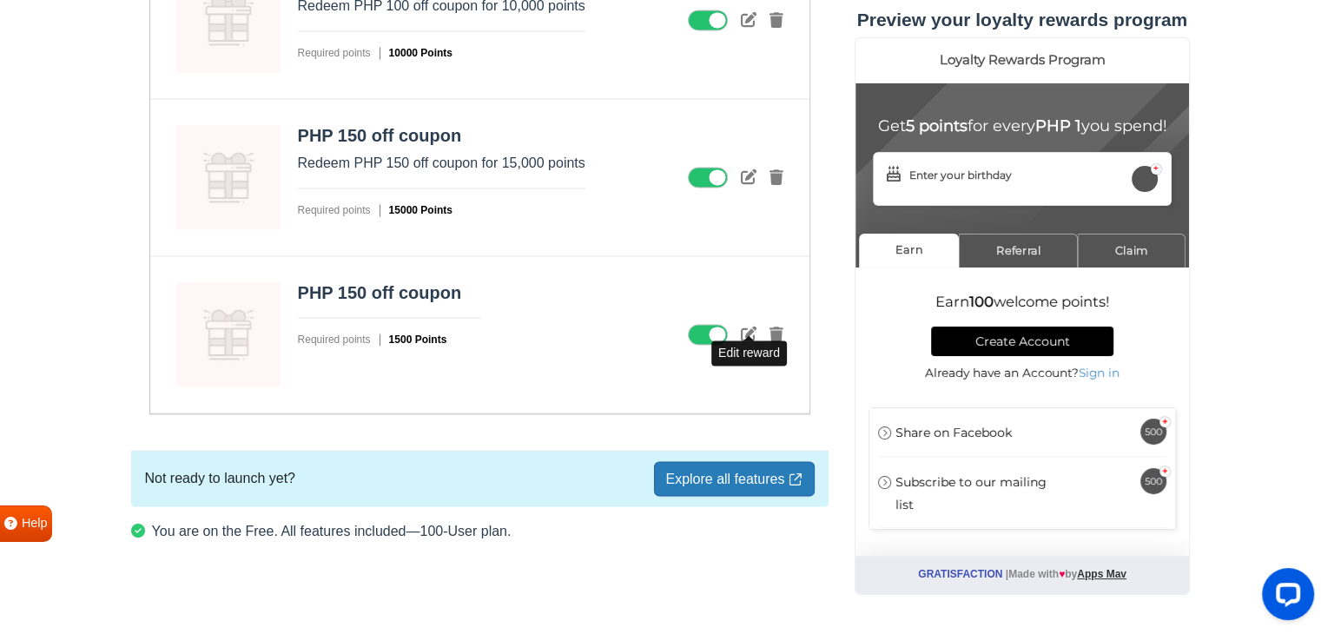
click at [750, 331] on icon at bounding box center [749, 334] width 16 height 16
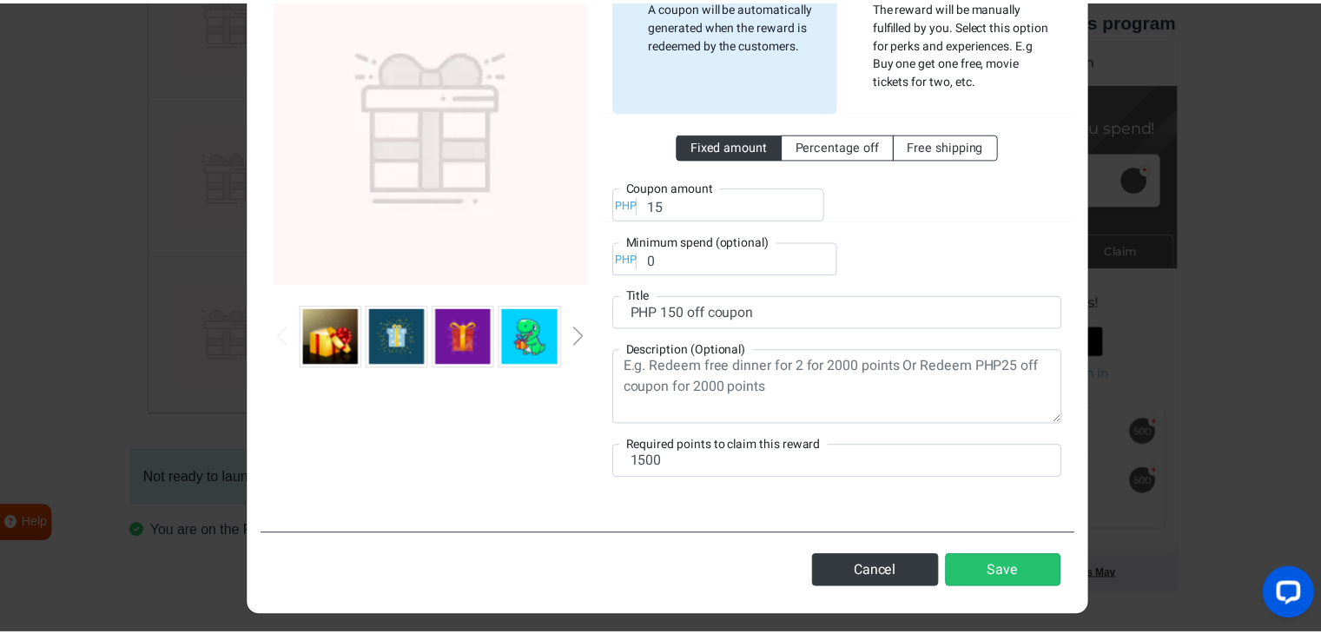
scroll to position [166, 0]
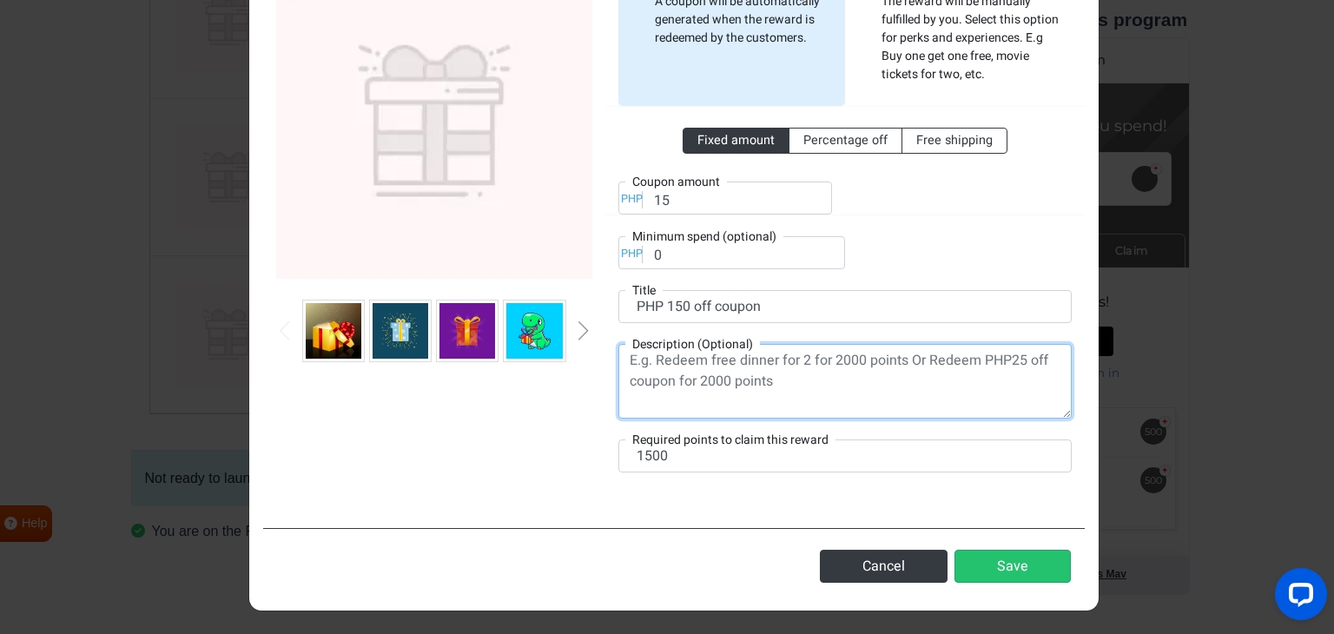
click at [708, 359] on textarea at bounding box center [844, 381] width 453 height 75
paste textarea "Redeem PHP 150 off coupon for 15,000 points"
type textarea "Redeem PHP 150 off coupon for 15,000 points"
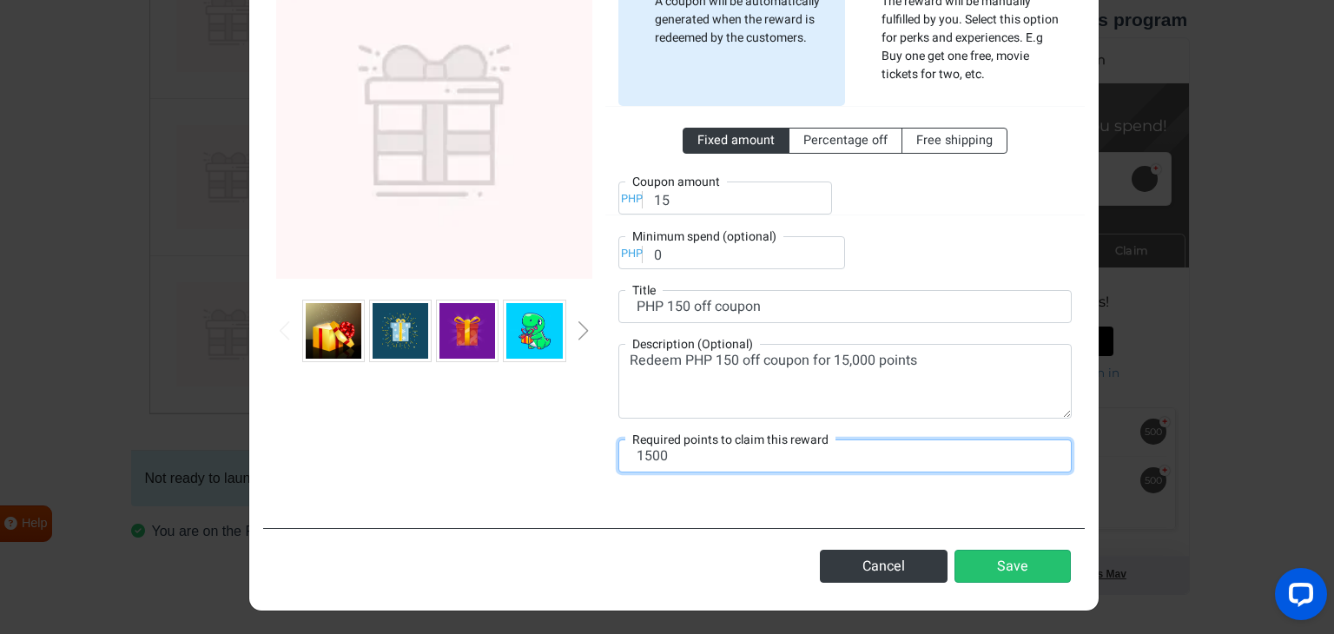
click at [662, 450] on input "1500" at bounding box center [844, 455] width 453 height 33
type input "15000"
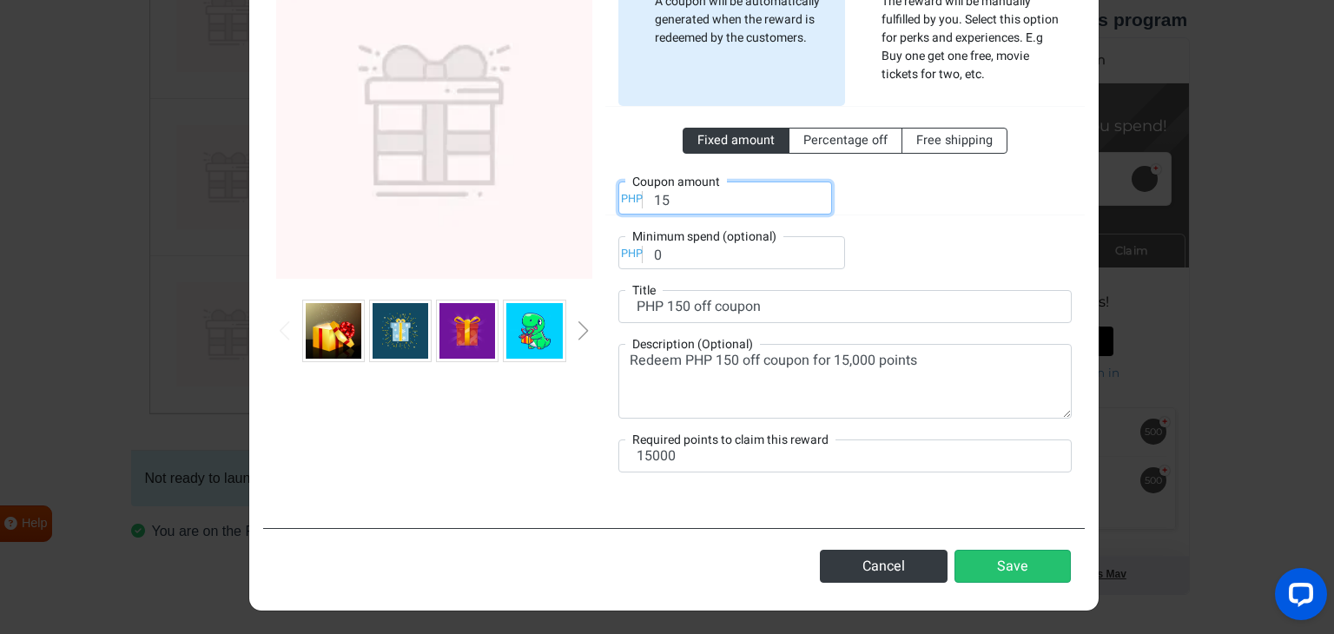
click at [668, 194] on input "15" at bounding box center [725, 197] width 214 height 33
type input "150"
click at [906, 250] on div "Fixed amount Percentage off Free shipping PHP Coupon amount 150 PHP Minimum spe…" at bounding box center [844, 187] width 453 height 163
click at [1011, 554] on button "Save" at bounding box center [1012, 566] width 116 height 33
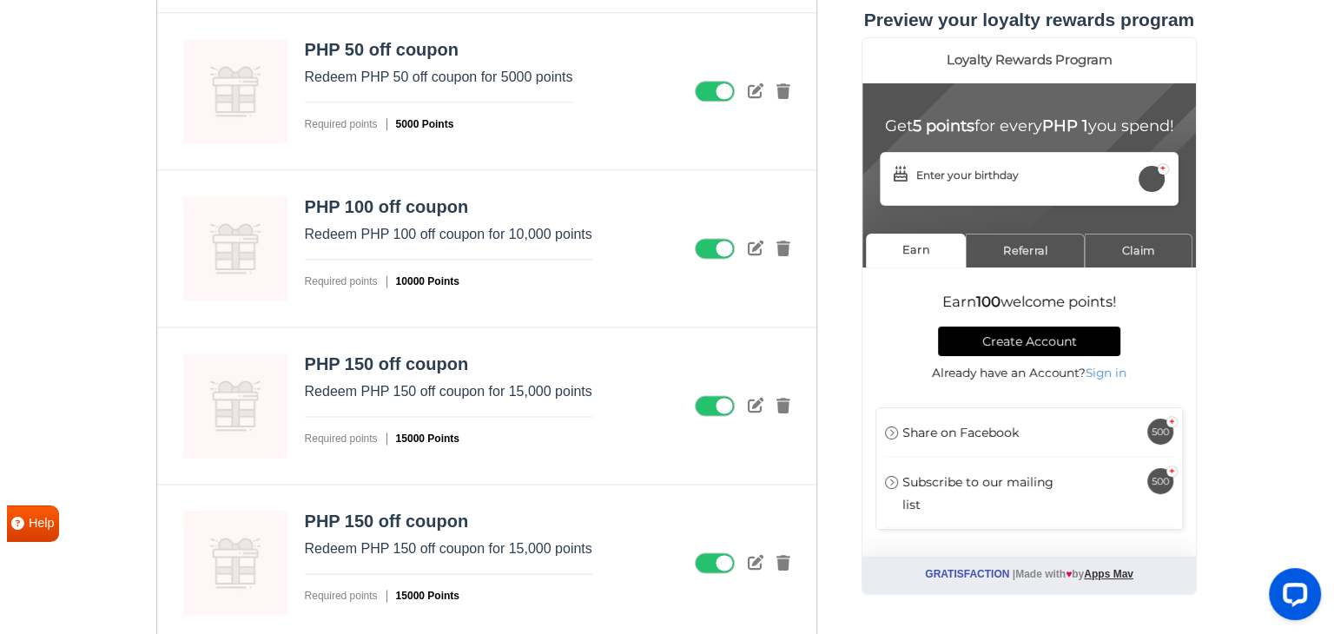
scroll to position [2347, 0]
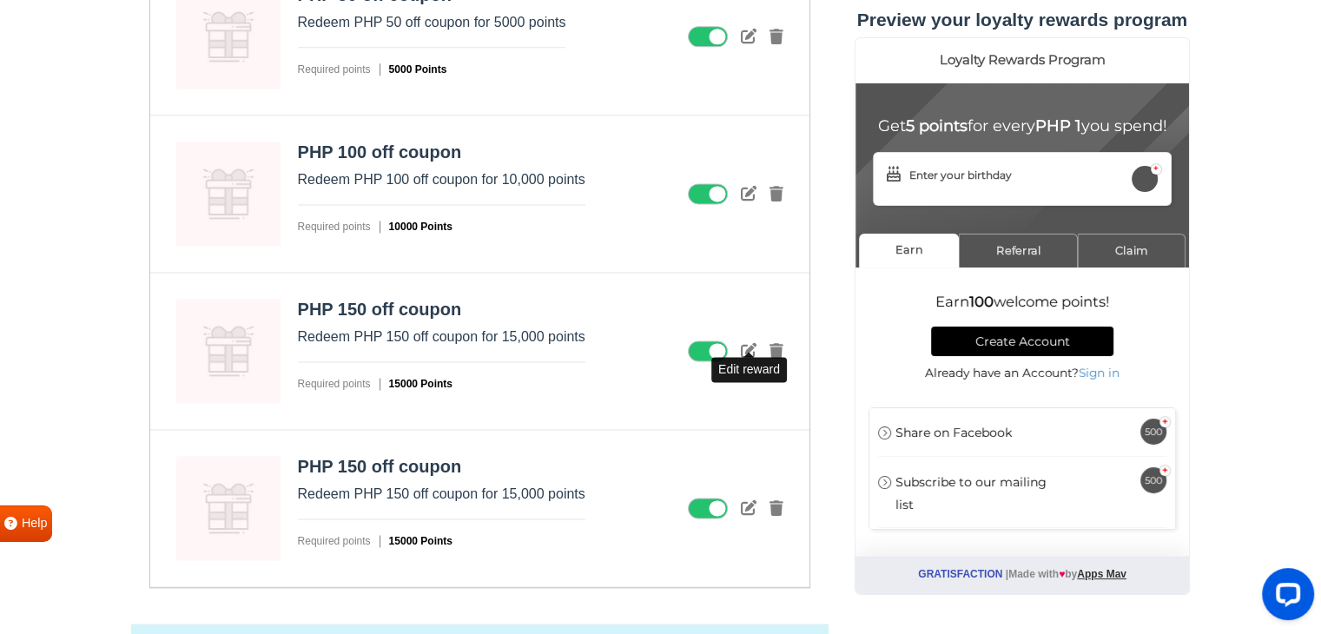
click at [751, 342] on icon at bounding box center [749, 350] width 16 height 16
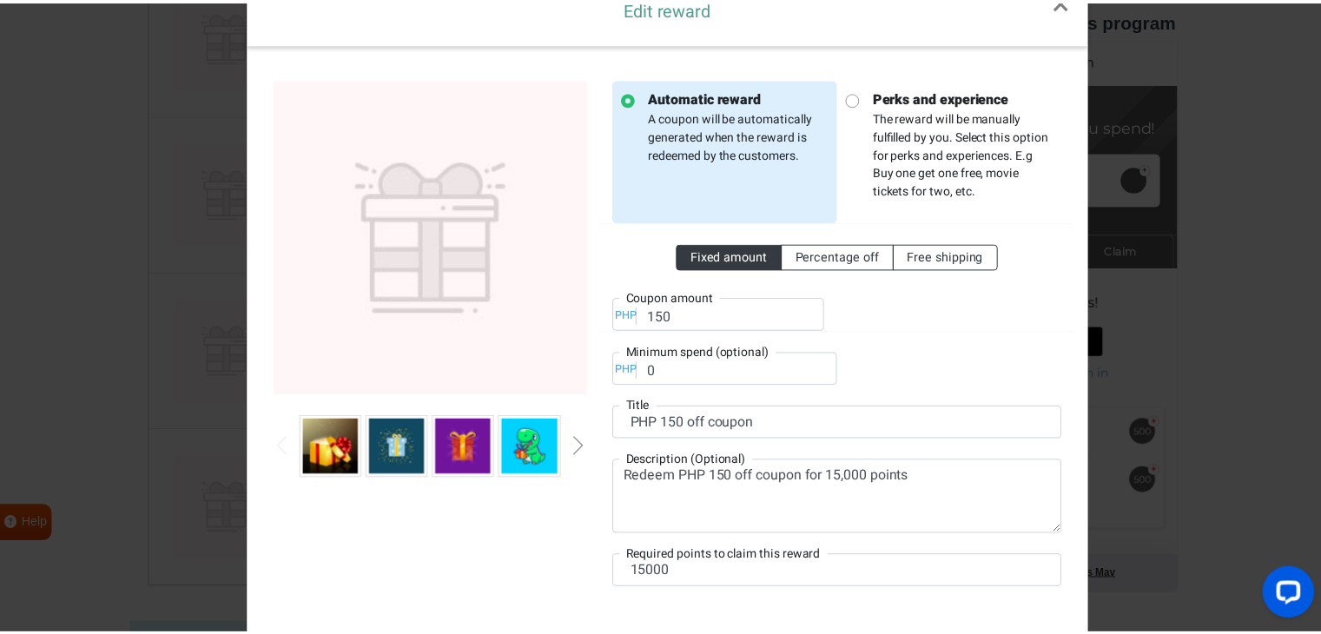
scroll to position [166, 0]
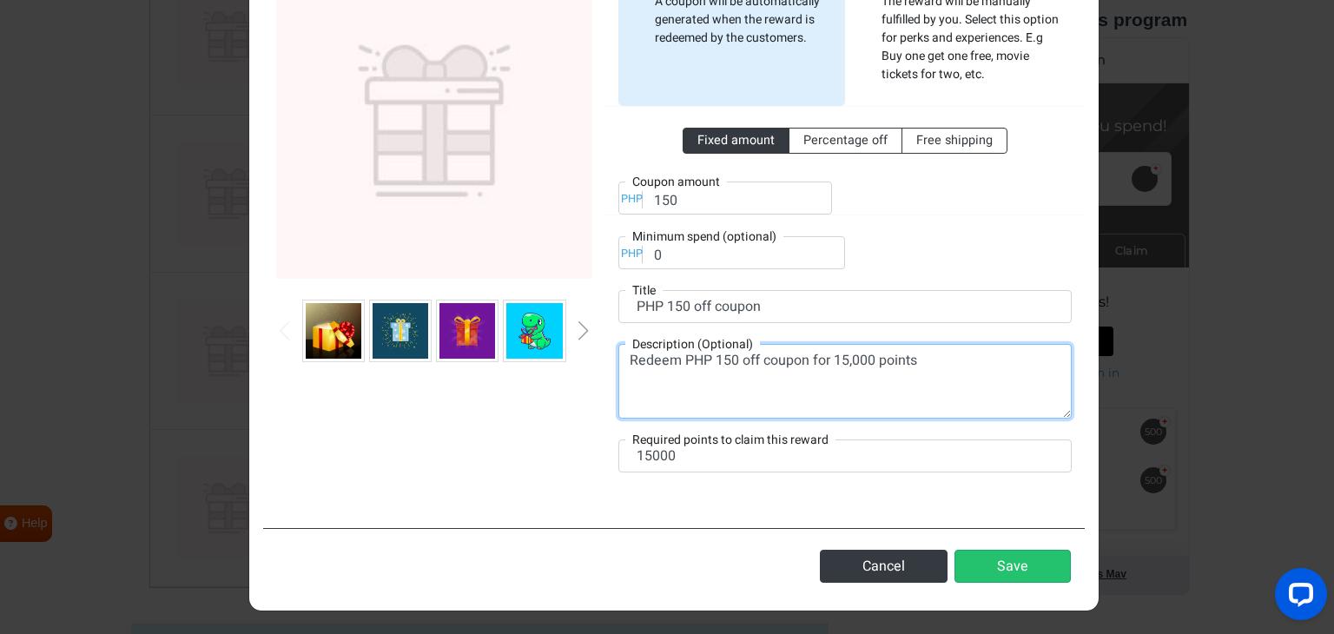
click at [713, 360] on textarea "Redeem PHP 150 off coupon for 15,000 points" at bounding box center [844, 381] width 453 height 75
click at [841, 364] on textarea "Redeem PHP 100 off coupon for 15,000 points" at bounding box center [844, 381] width 453 height 75
type textarea "Redeem PHP 100 off coupon for 10,000 points"
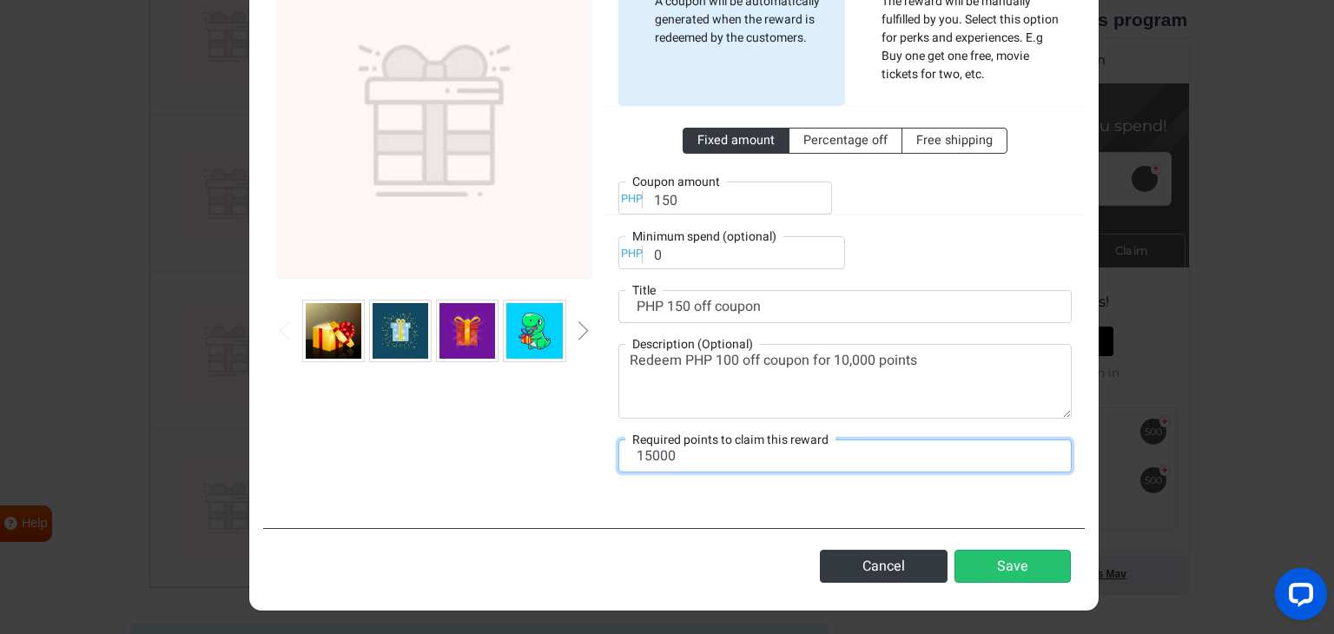
click at [646, 452] on input "15000" at bounding box center [844, 455] width 453 height 33
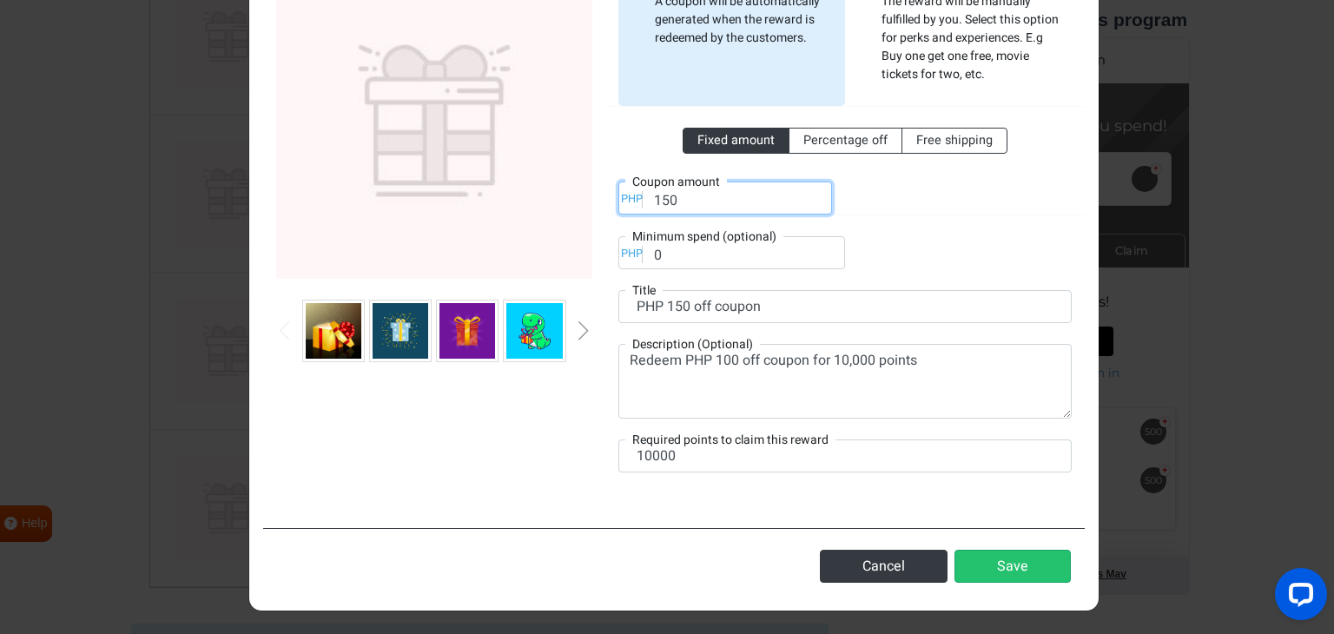
click at [670, 199] on input "150" at bounding box center [725, 197] width 214 height 33
click at [1014, 569] on button "Save" at bounding box center [1012, 566] width 116 height 33
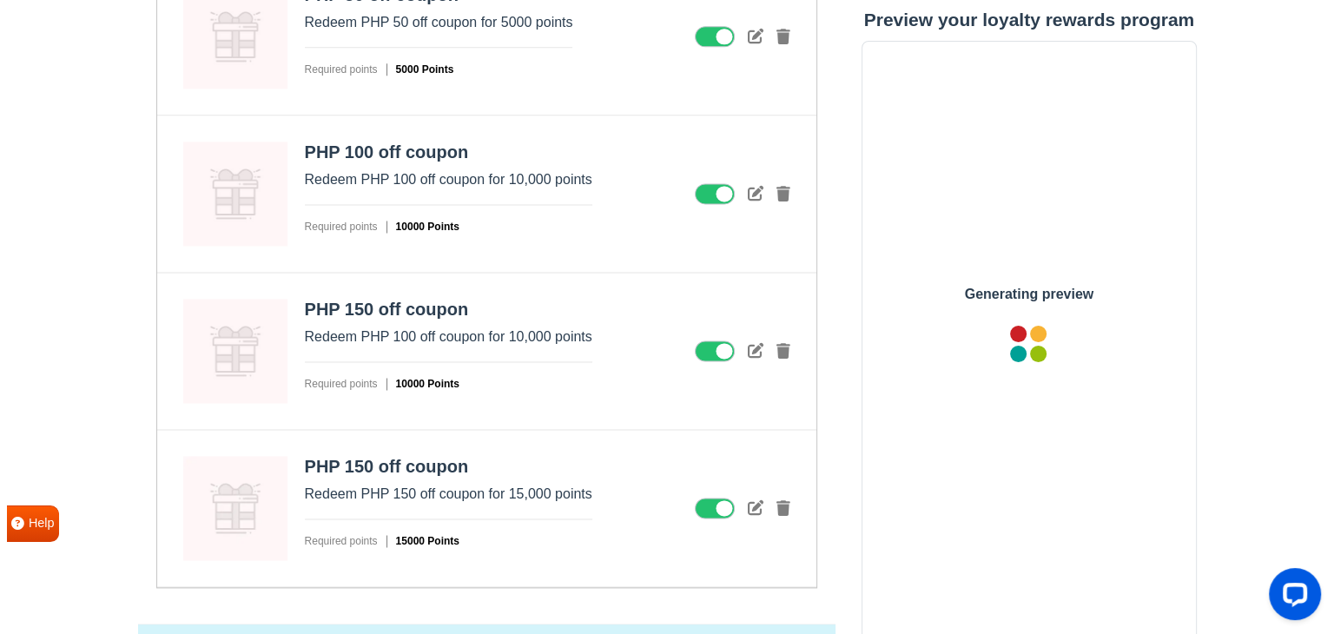
scroll to position [0, 0]
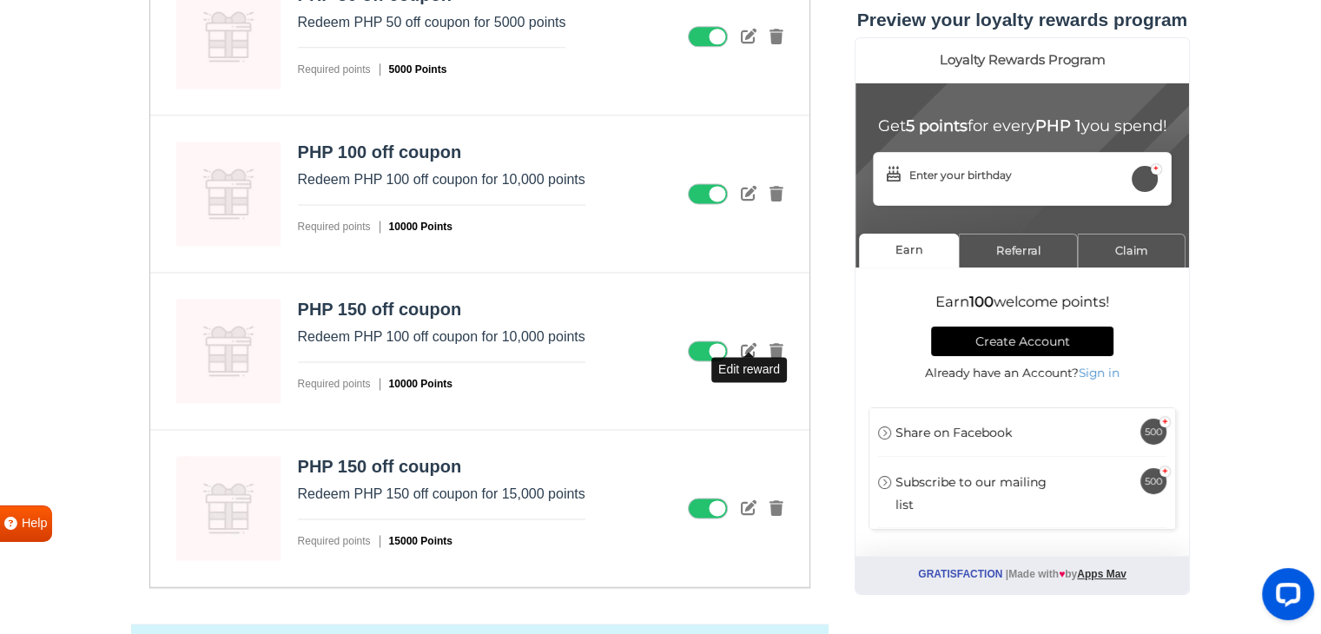
click at [750, 342] on icon at bounding box center [749, 350] width 16 height 16
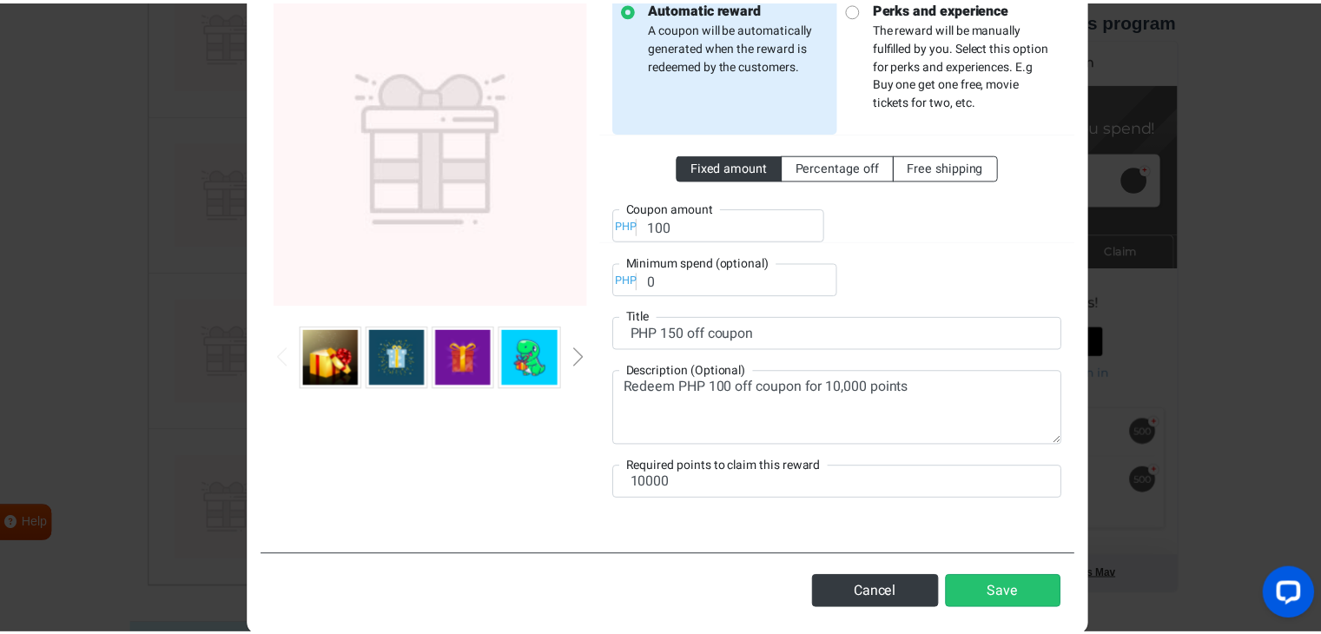
scroll to position [166, 0]
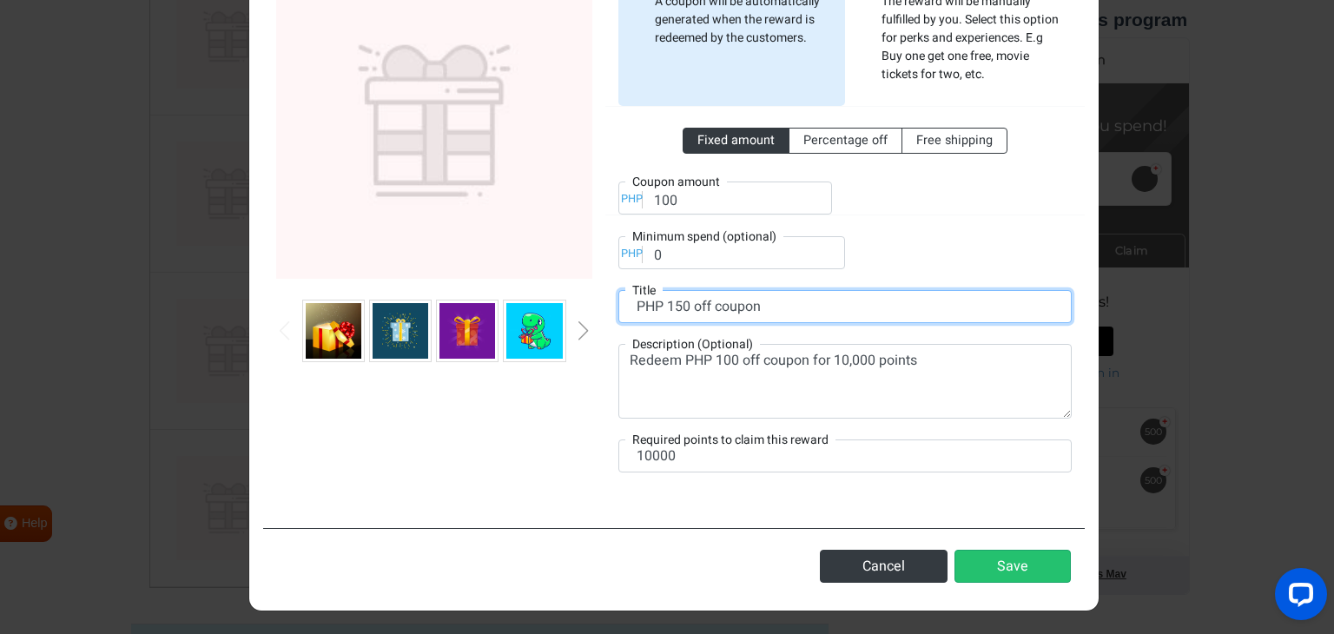
click at [675, 312] on input "PHP 150 off coupon" at bounding box center [844, 306] width 453 height 33
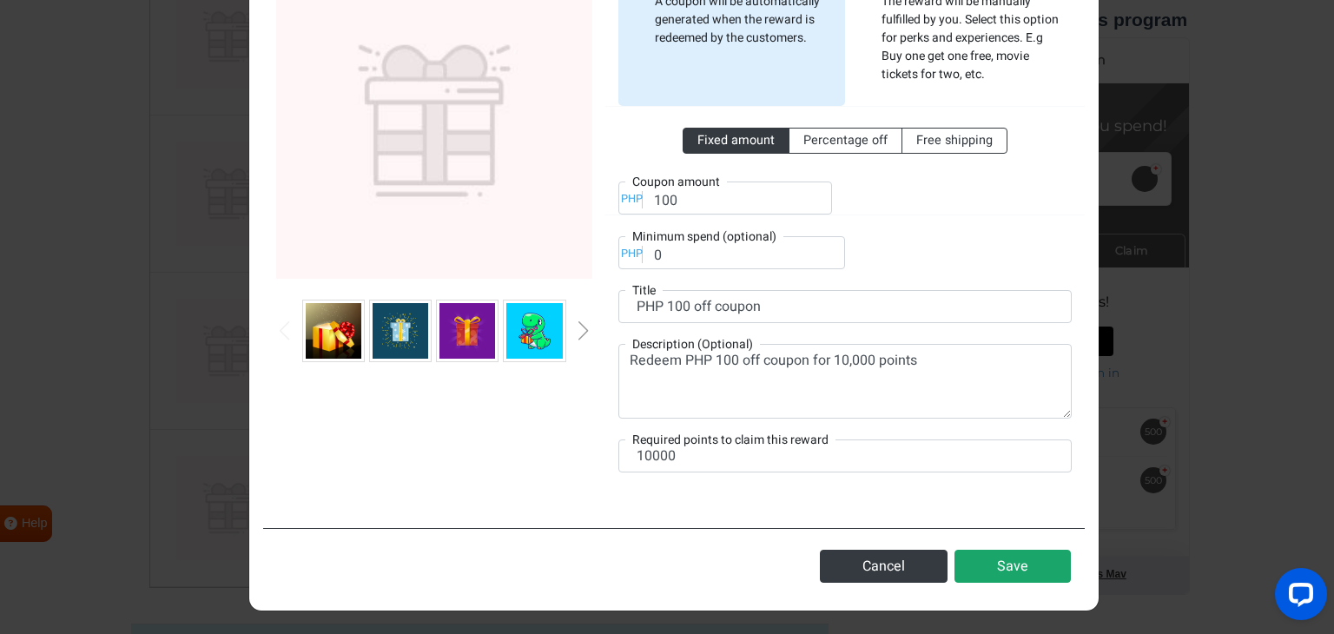
click at [976, 556] on button "Save" at bounding box center [1012, 566] width 116 height 33
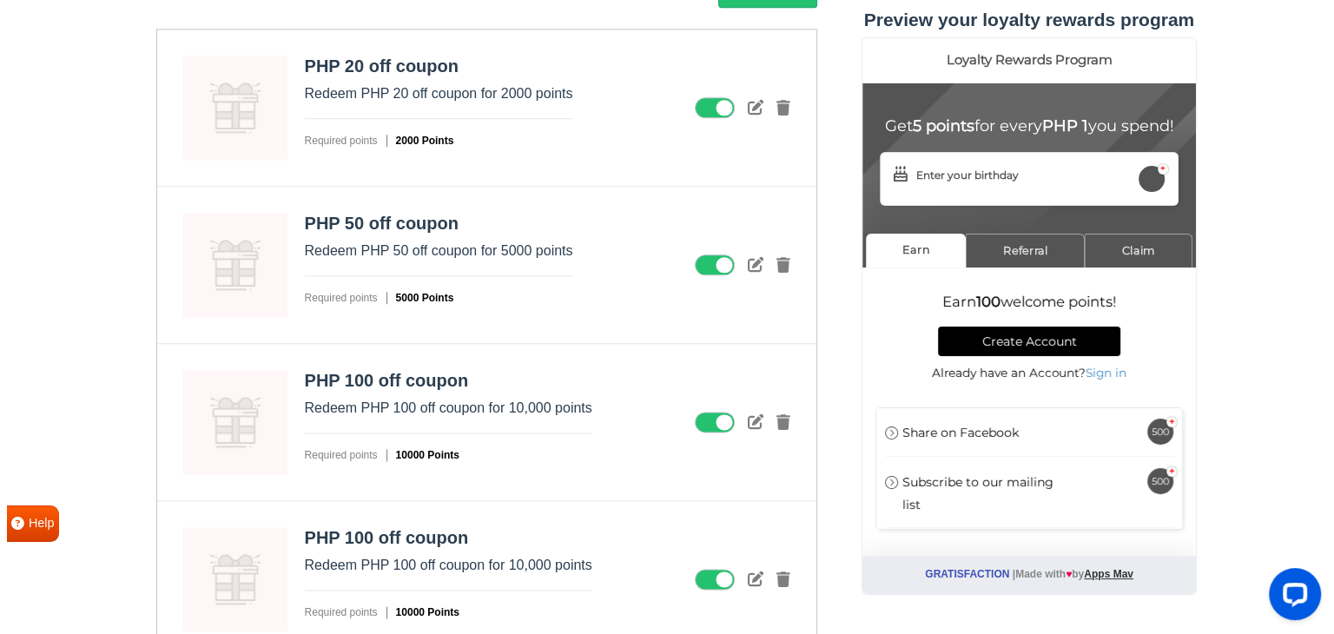
scroll to position [2173, 0]
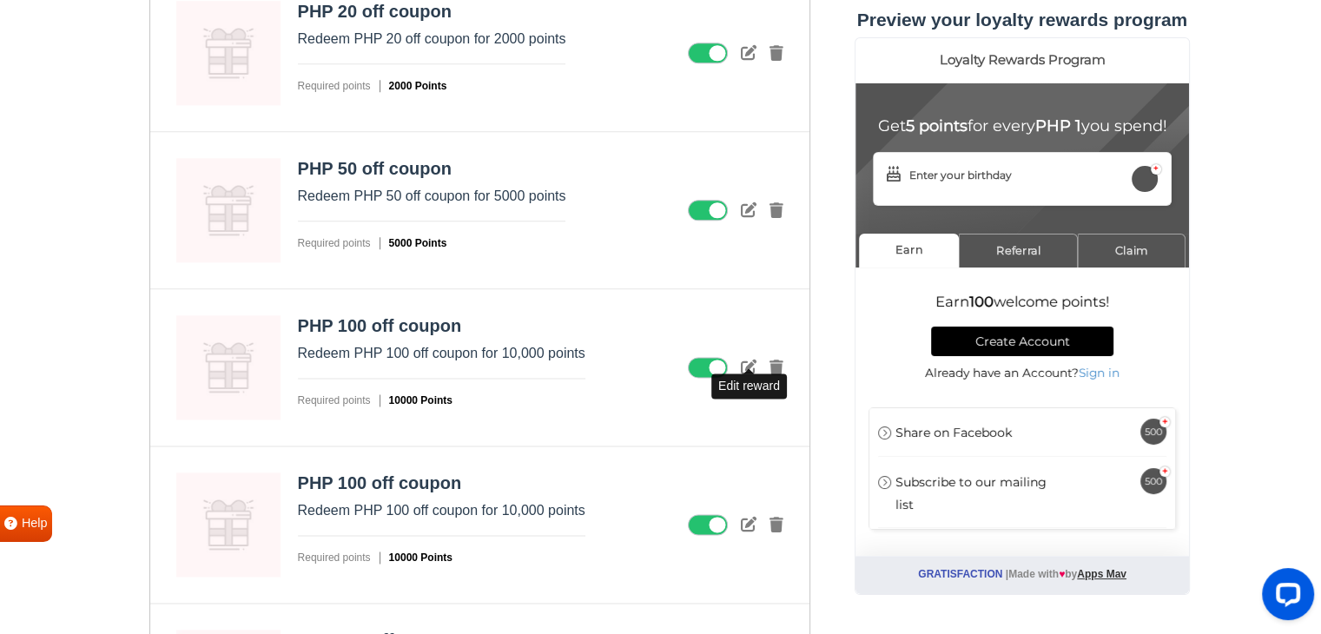
click at [750, 359] on icon at bounding box center [749, 367] width 16 height 16
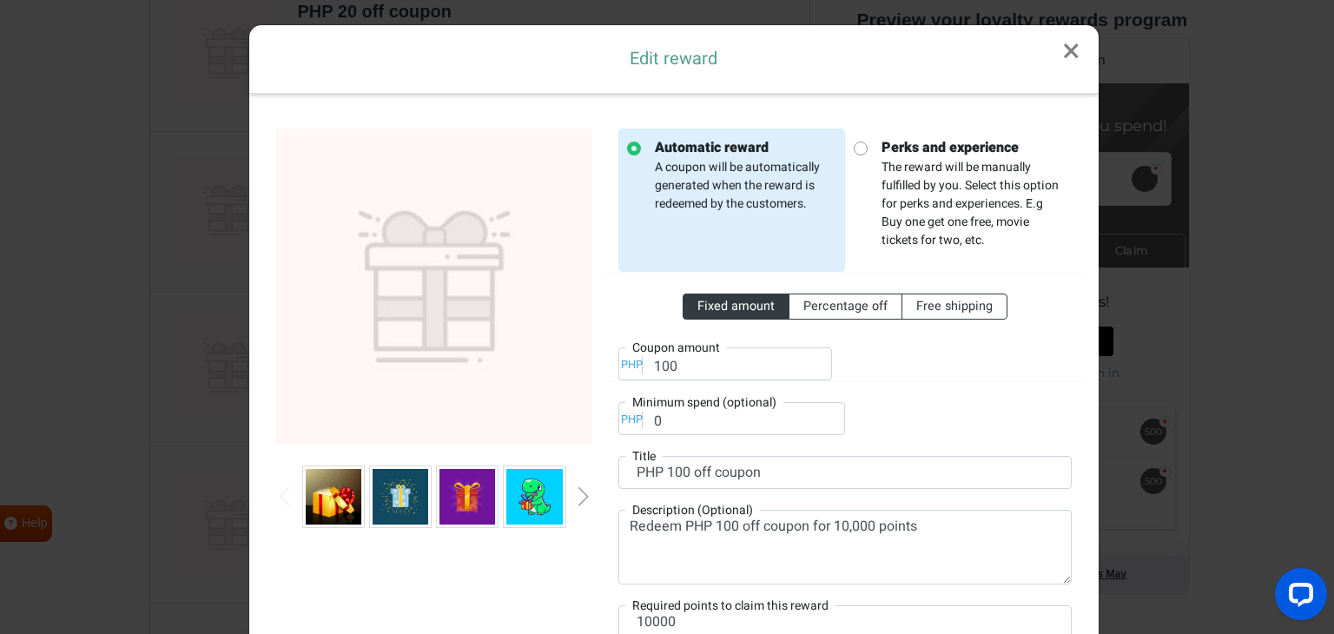
scroll to position [0, 0]
click at [658, 358] on input "100" at bounding box center [725, 363] width 214 height 33
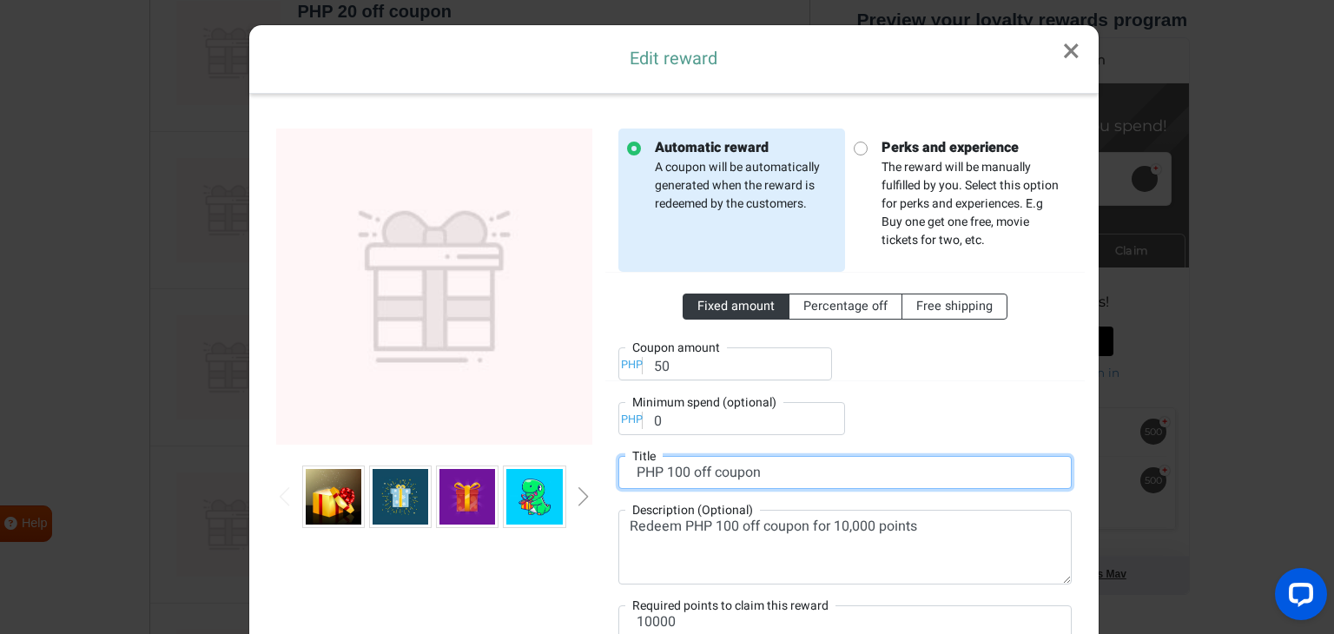
click at [670, 473] on input "PHP 100 off coupon" at bounding box center [844, 472] width 453 height 33
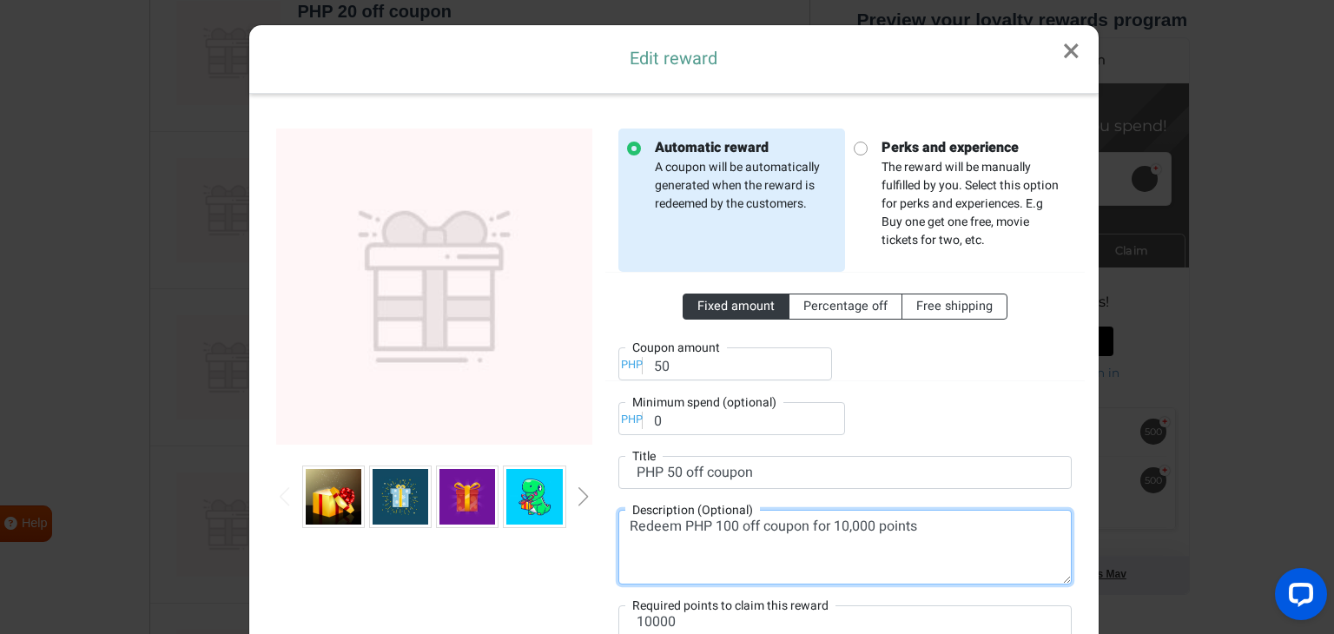
click at [721, 529] on textarea "Redeem PHP 100 off coupon for 10,000 points" at bounding box center [844, 547] width 453 height 75
click at [832, 525] on textarea "Redeem PHP 50 off coupon for 10,000 points" at bounding box center [844, 547] width 453 height 75
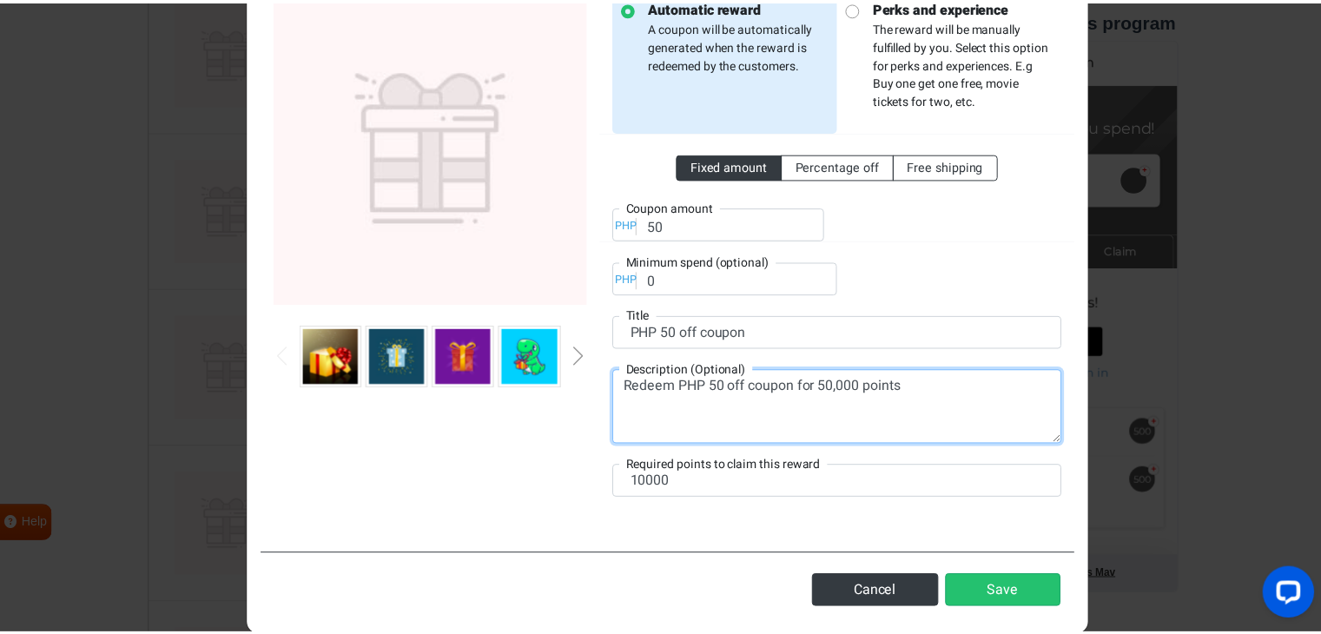
scroll to position [166, 0]
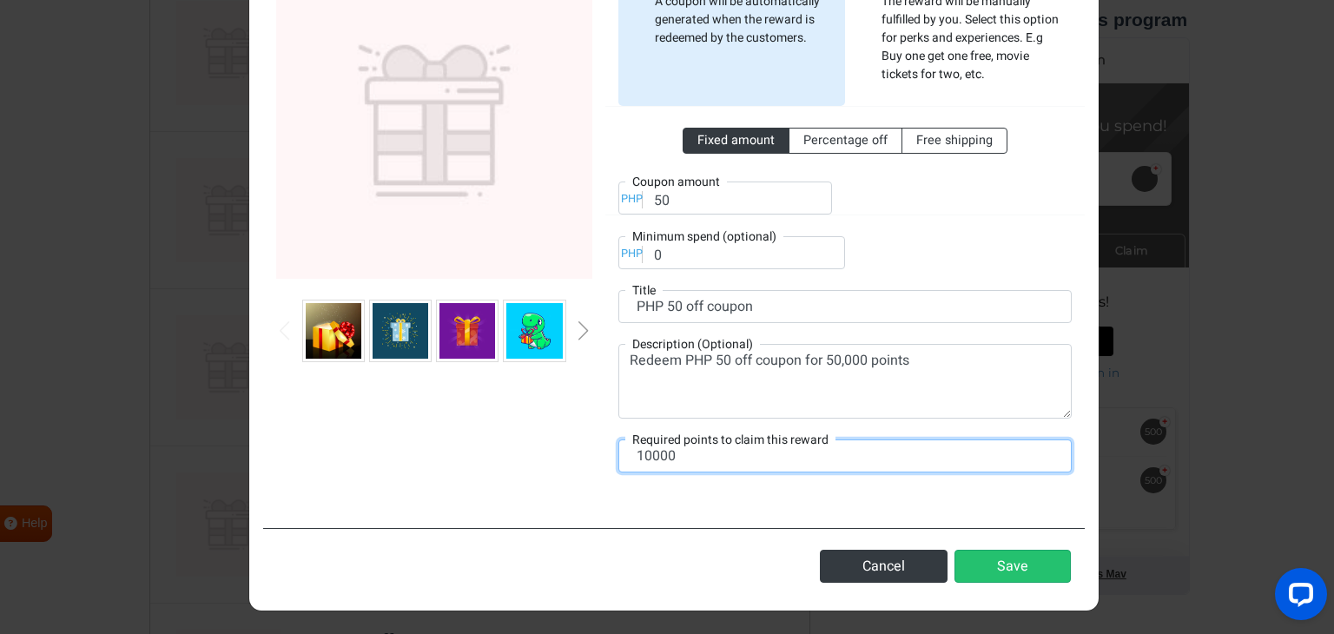
click at [649, 458] on input "10000" at bounding box center [844, 455] width 453 height 33
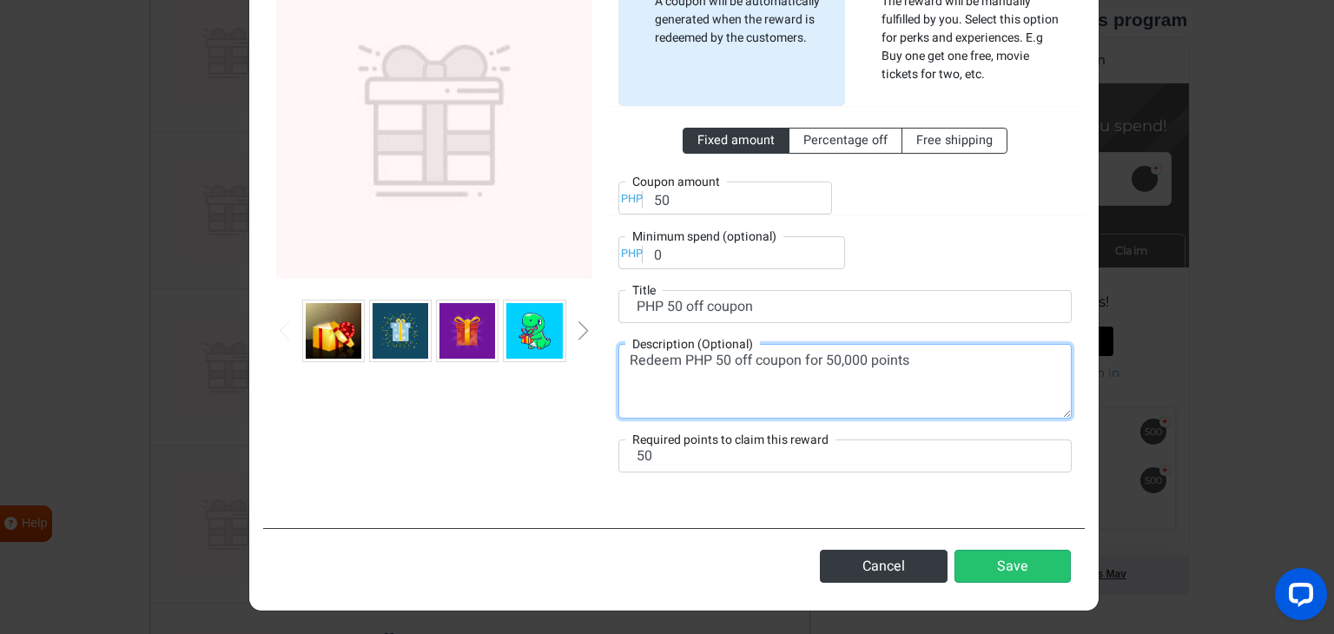
click at [828, 357] on textarea "Redeem PHP 50 off coupon for 50,000 points" at bounding box center [844, 381] width 453 height 75
click at [830, 357] on textarea "Redeem PHP 50 off coupon for 50,000 points" at bounding box center [844, 381] width 453 height 75
click at [827, 357] on textarea "Redeem PHP 50 off coupon for 50,000 points" at bounding box center [844, 381] width 453 height 75
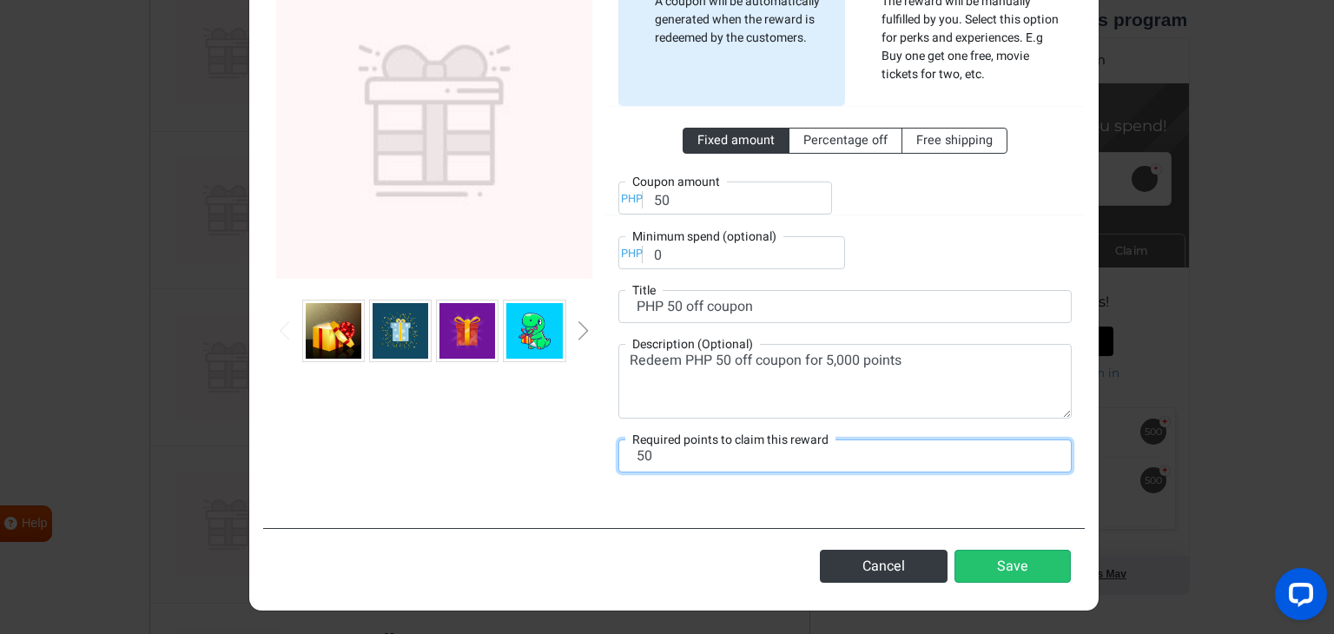
click at [670, 459] on input "50" at bounding box center [844, 455] width 453 height 33
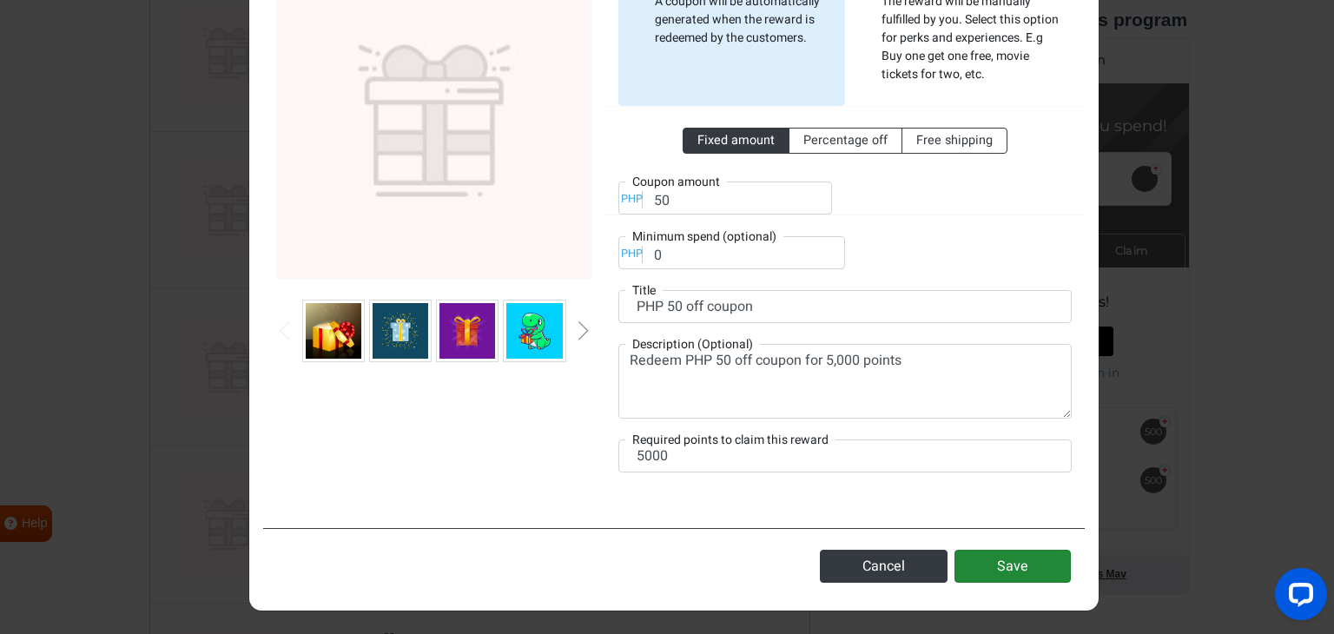
drag, startPoint x: 1004, startPoint y: 580, endPoint x: 978, endPoint y: 567, distance: 29.1
click at [1003, 580] on button "Save" at bounding box center [1012, 566] width 116 height 33
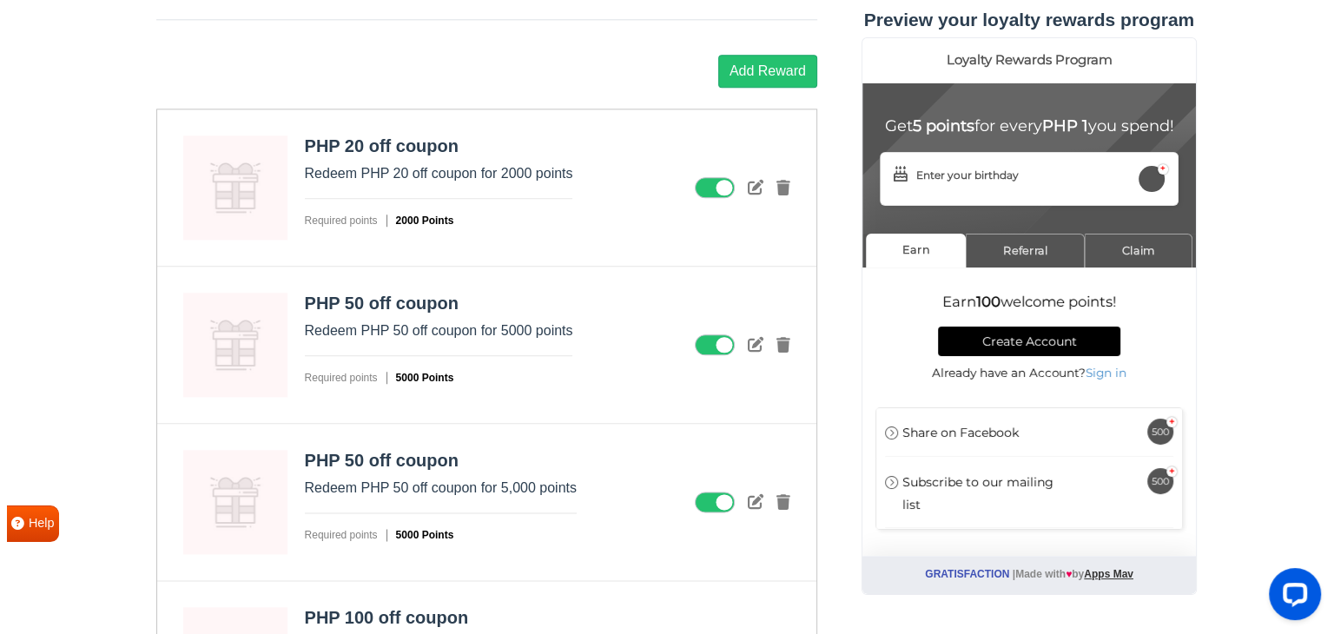
scroll to position [1999, 0]
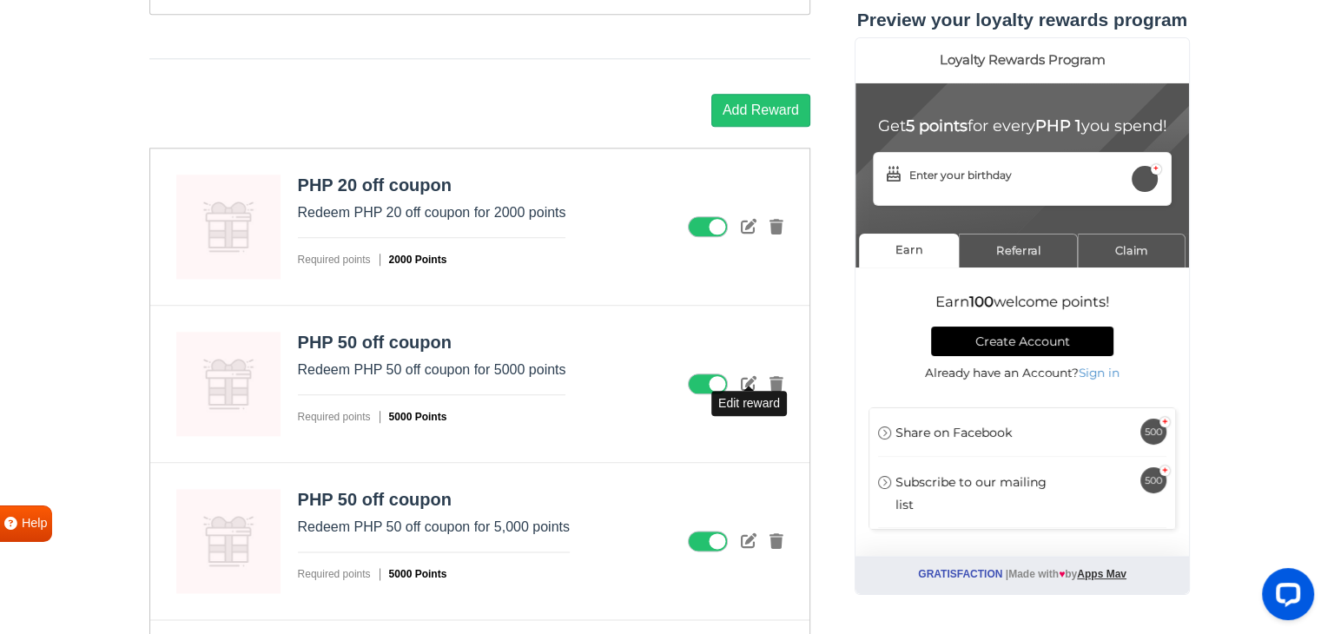
click at [744, 375] on icon at bounding box center [749, 383] width 16 height 16
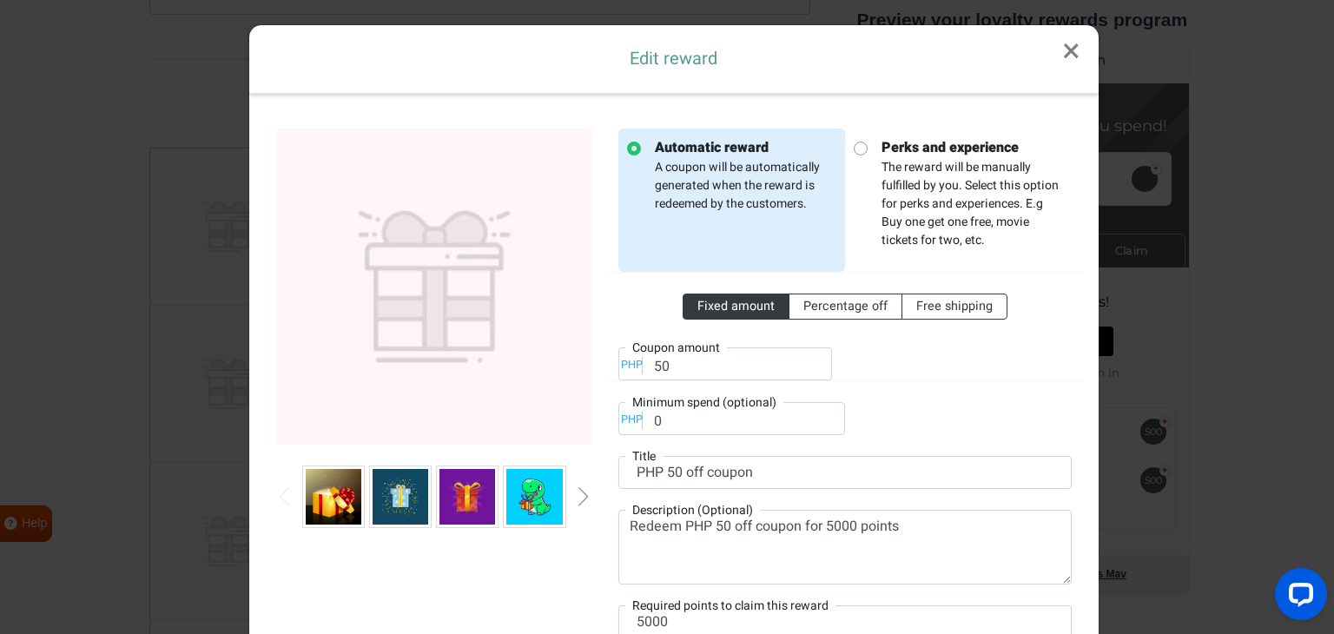
scroll to position [0, 0]
click at [692, 372] on input "50" at bounding box center [725, 363] width 214 height 33
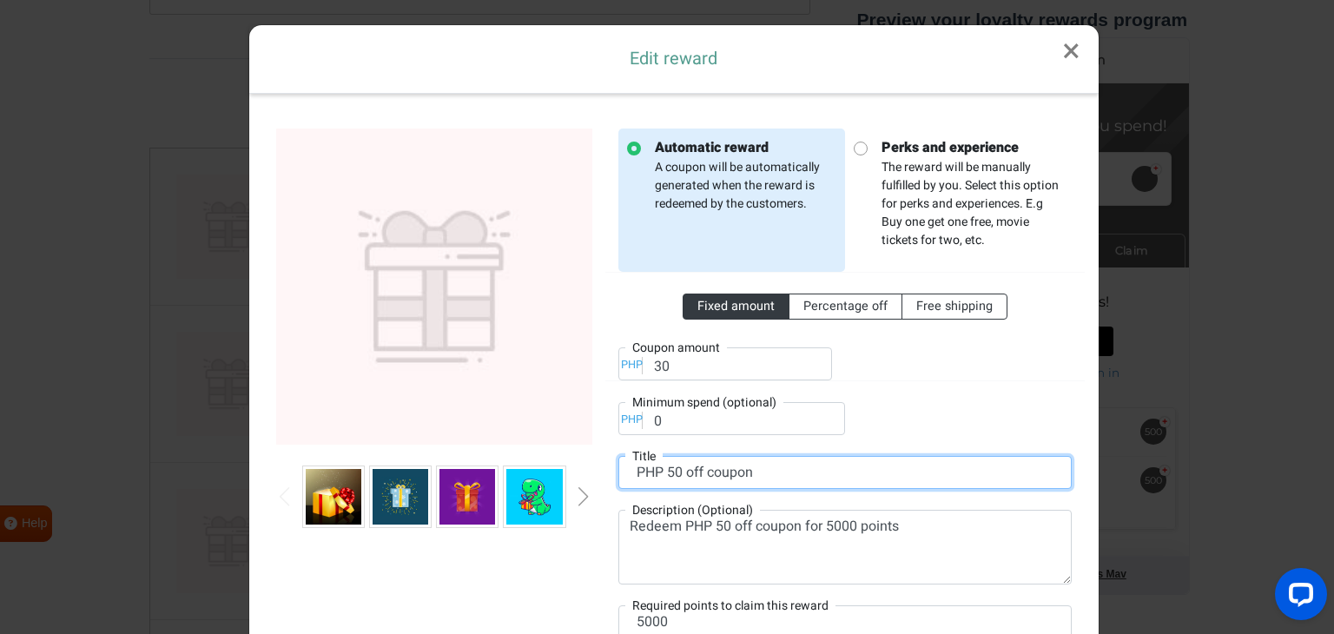
click at [674, 471] on input "PHP 50 off coupon" at bounding box center [844, 472] width 453 height 33
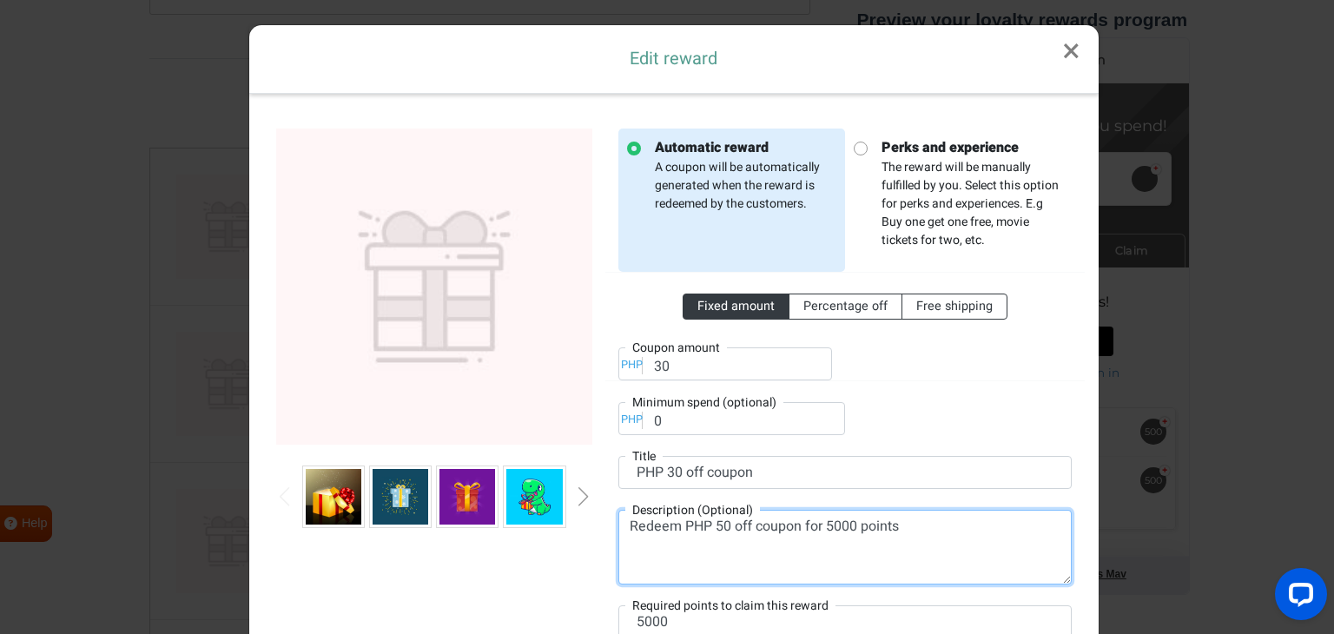
click at [723, 526] on textarea "Redeem PHP 50 off coupon for 5000 points" at bounding box center [844, 547] width 453 height 75
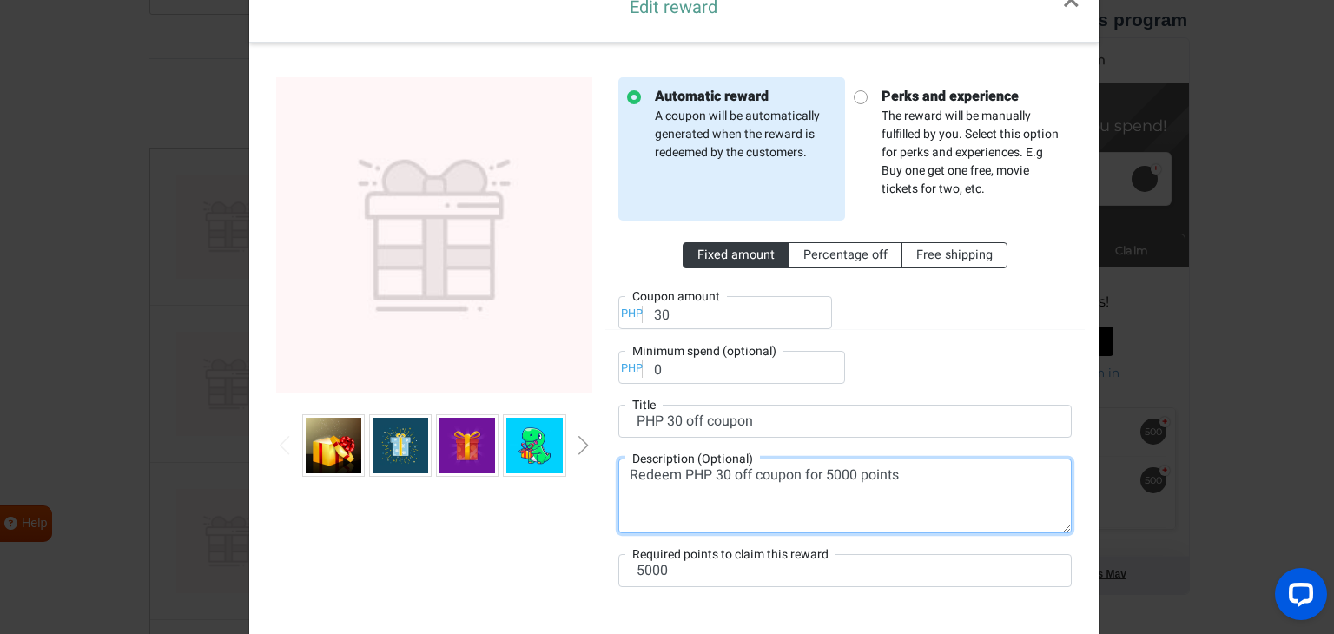
scroll to position [166, 0]
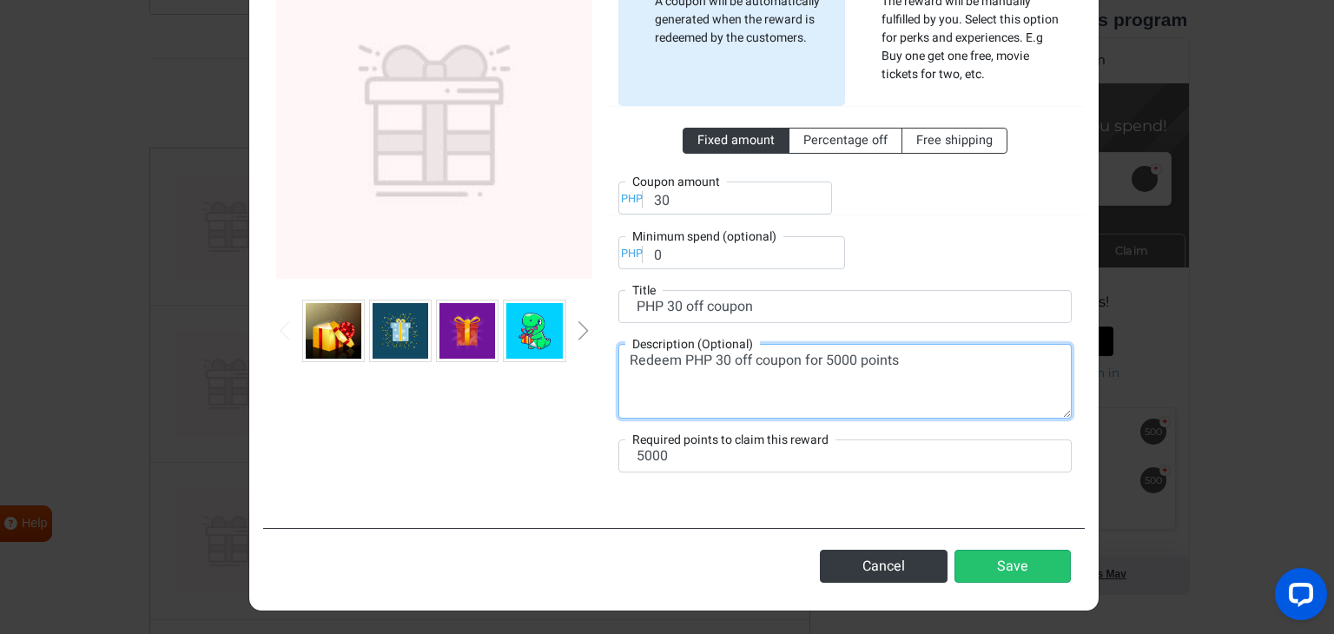
click at [827, 359] on textarea "Redeem PHP 30 off coupon for 5000 points" at bounding box center [844, 381] width 453 height 75
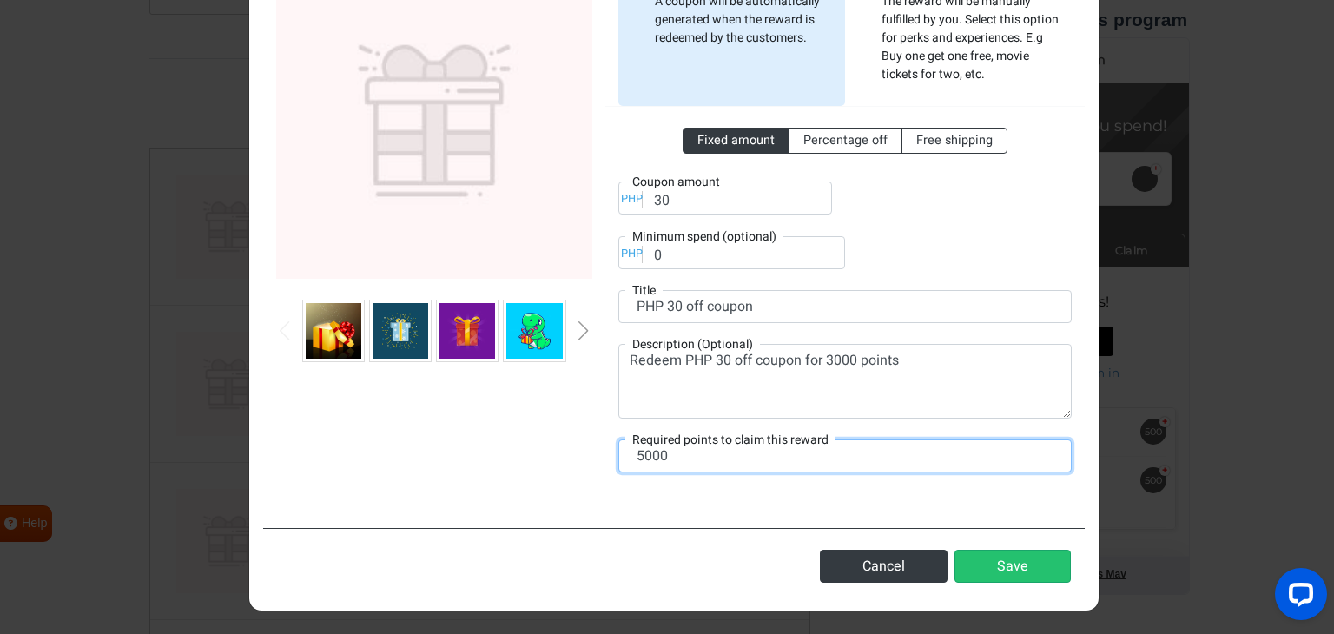
click at [639, 455] on input "5000" at bounding box center [844, 455] width 453 height 33
click at [640, 454] on input "5000" at bounding box center [844, 455] width 453 height 33
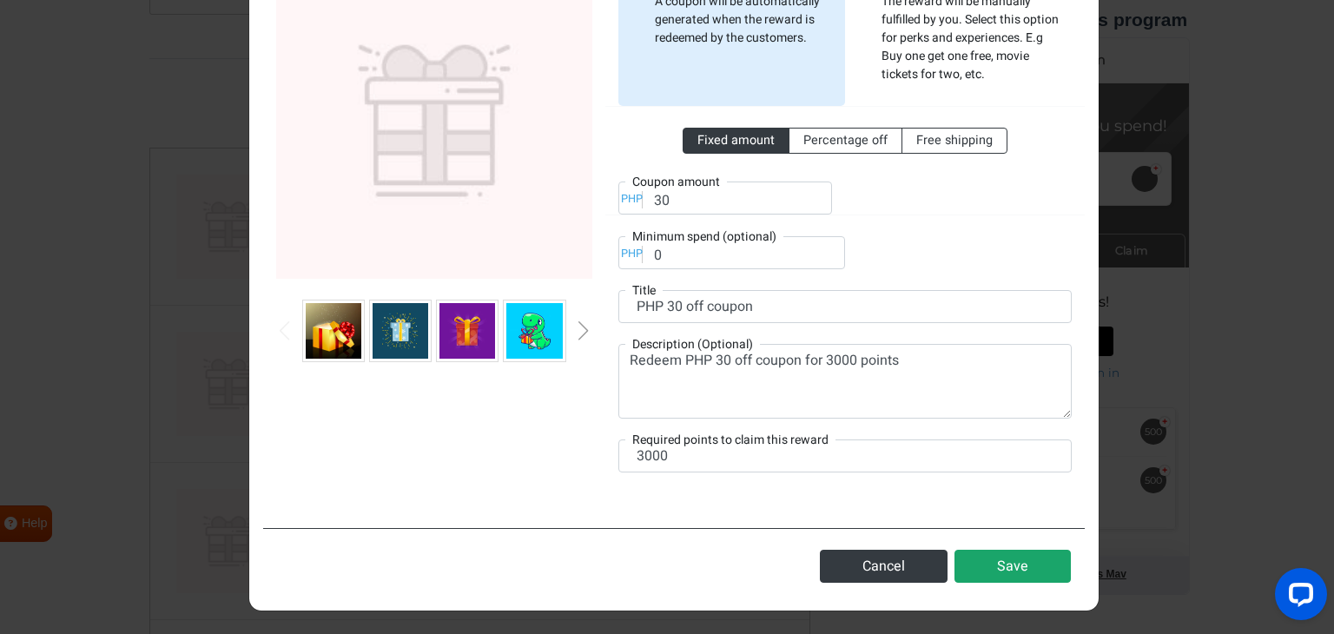
click at [1003, 576] on button "Save" at bounding box center [1012, 566] width 116 height 33
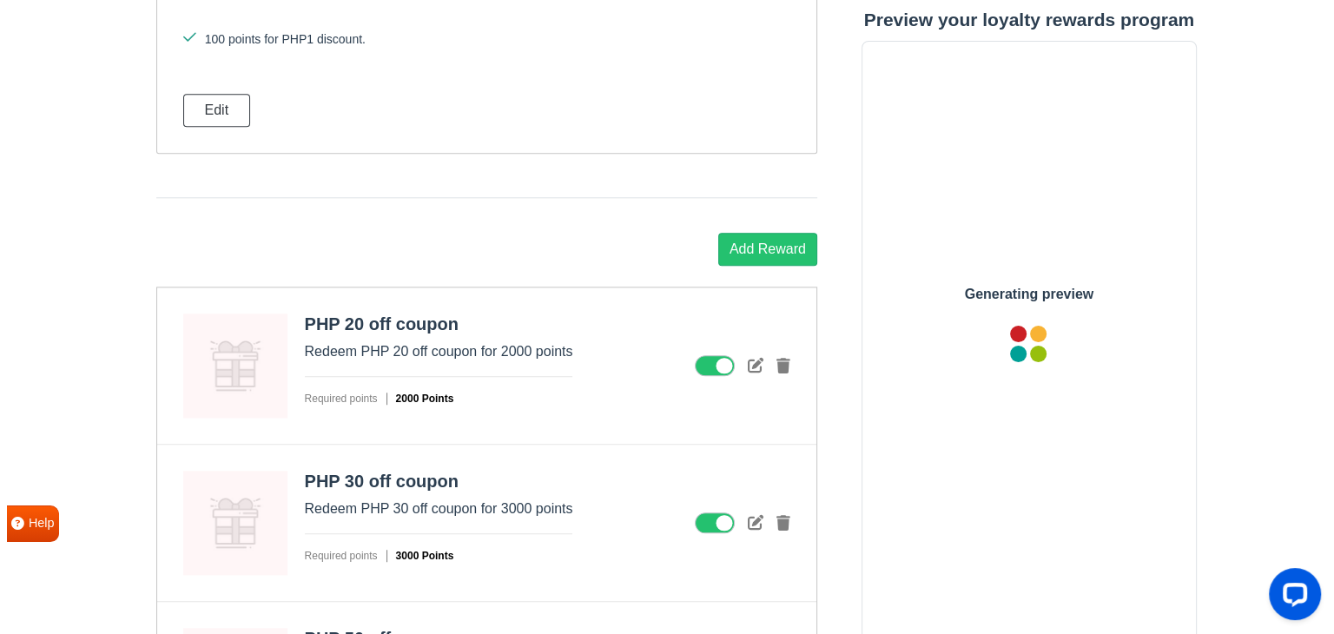
scroll to position [1826, 0]
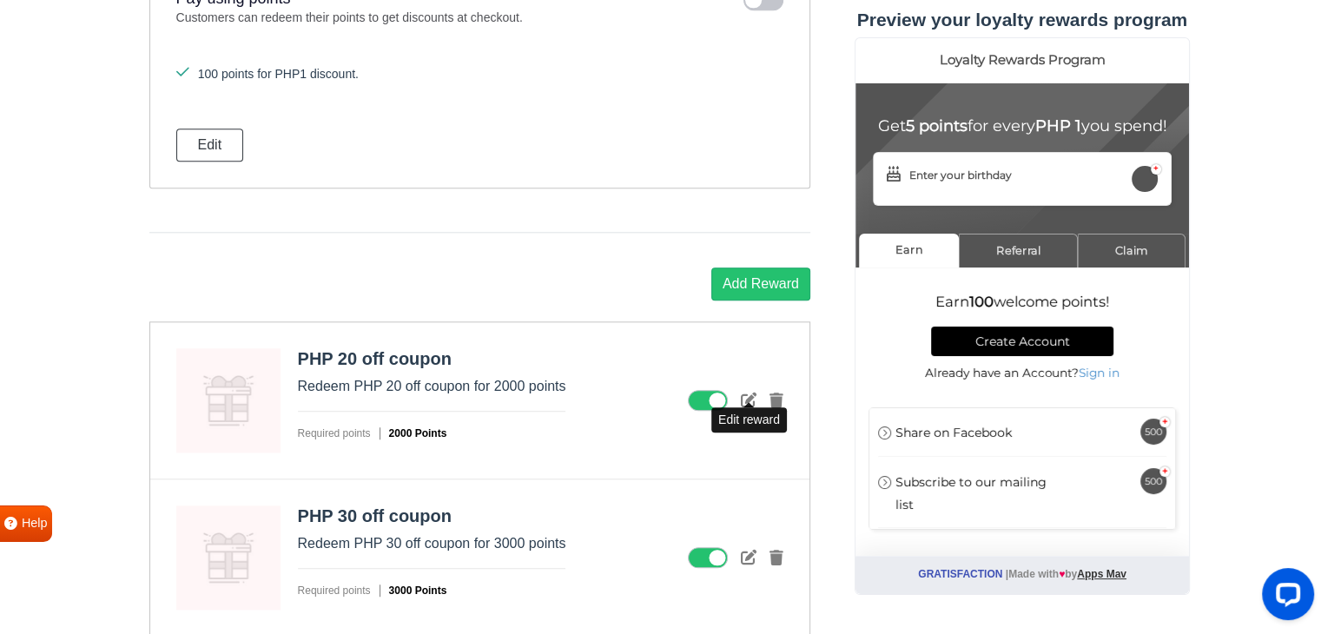
click at [750, 392] on icon at bounding box center [749, 400] width 16 height 16
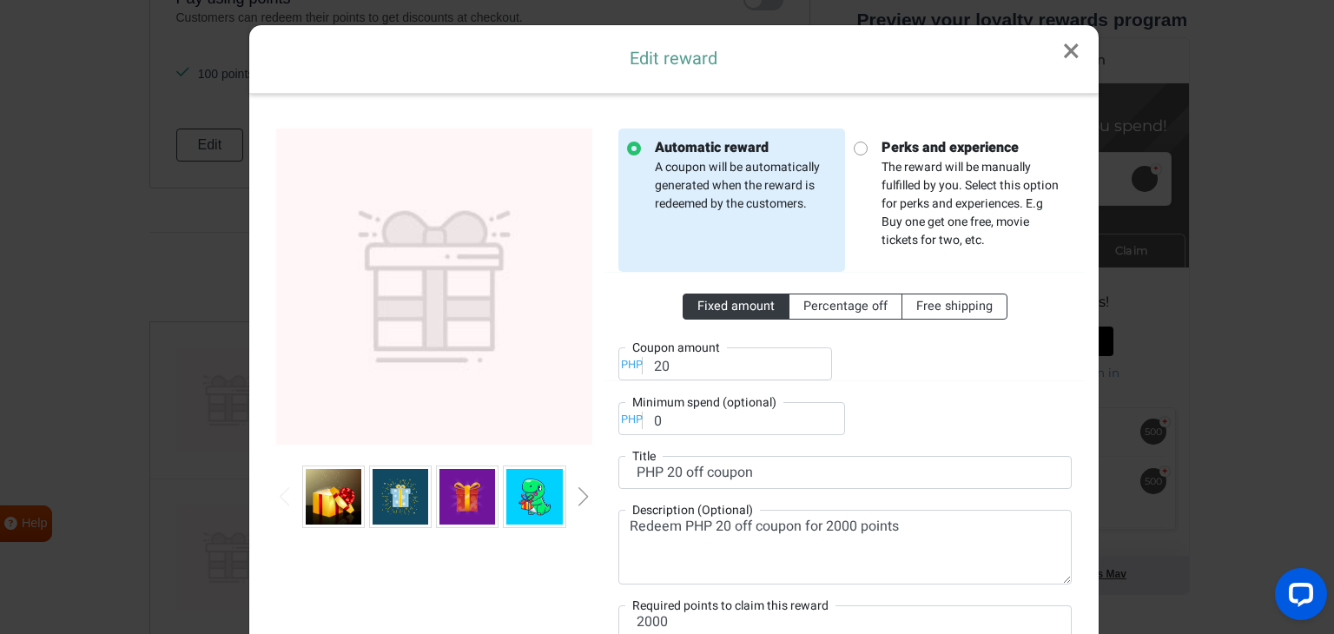
scroll to position [0, 0]
click at [689, 364] on input "20" at bounding box center [725, 363] width 214 height 33
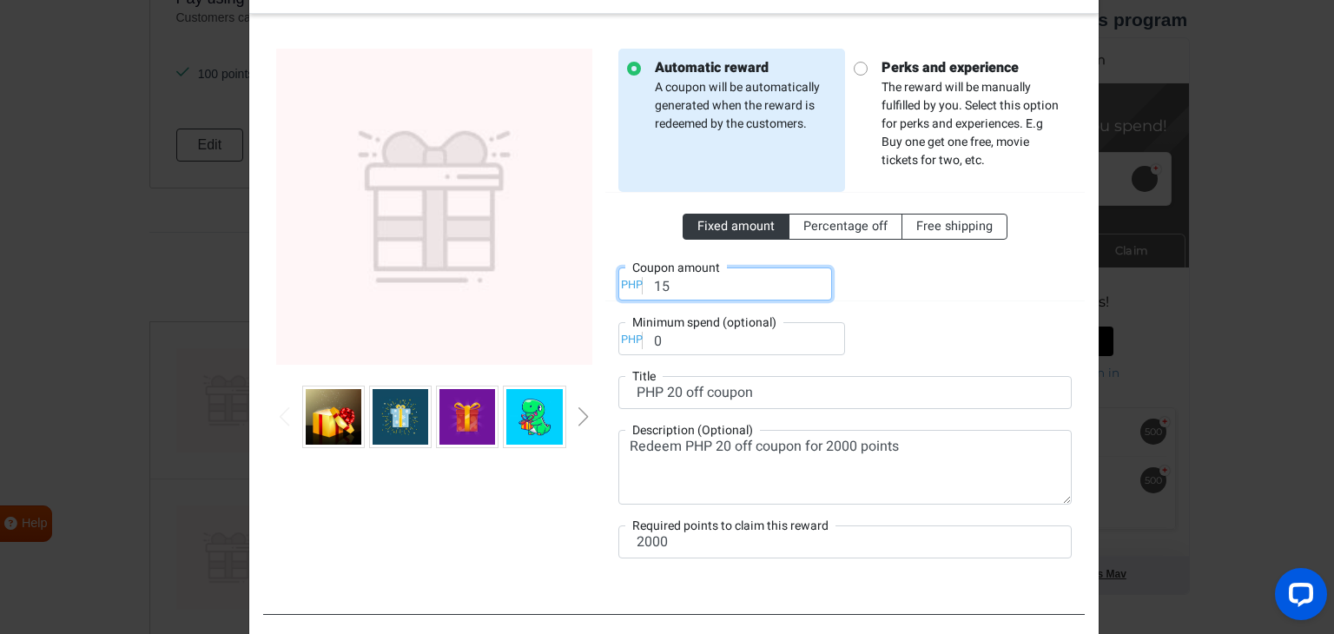
scroll to position [87, 0]
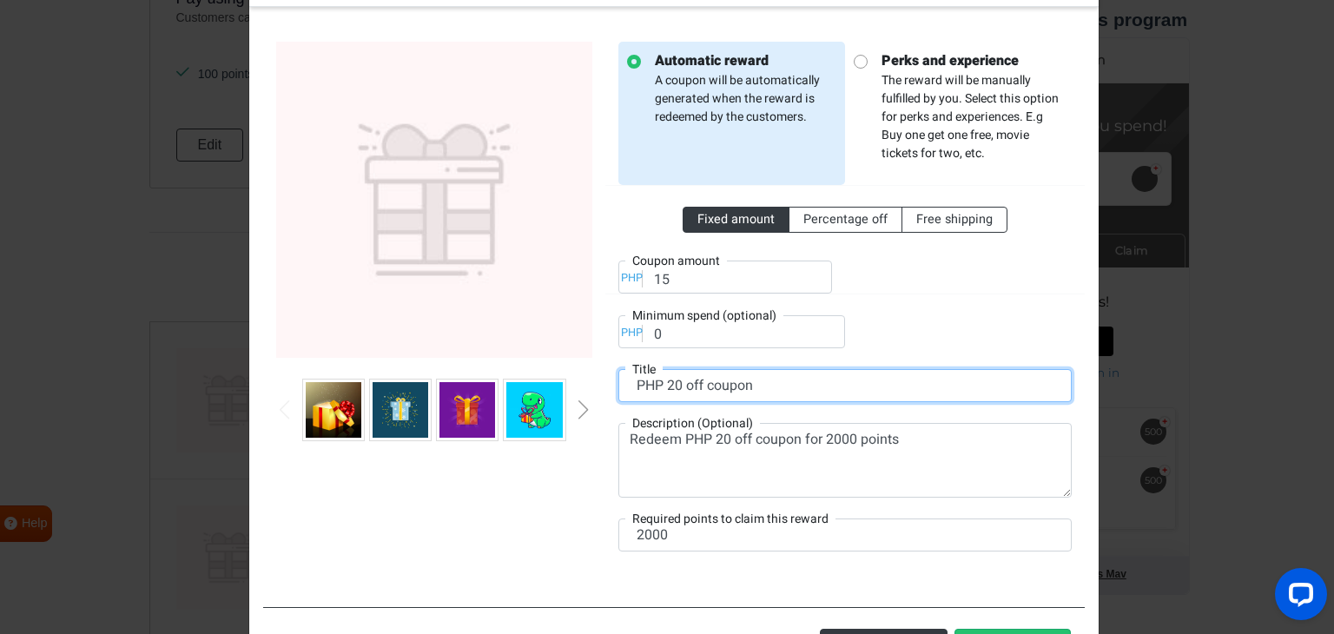
click at [674, 391] on input "PHP 20 off coupon" at bounding box center [844, 385] width 453 height 33
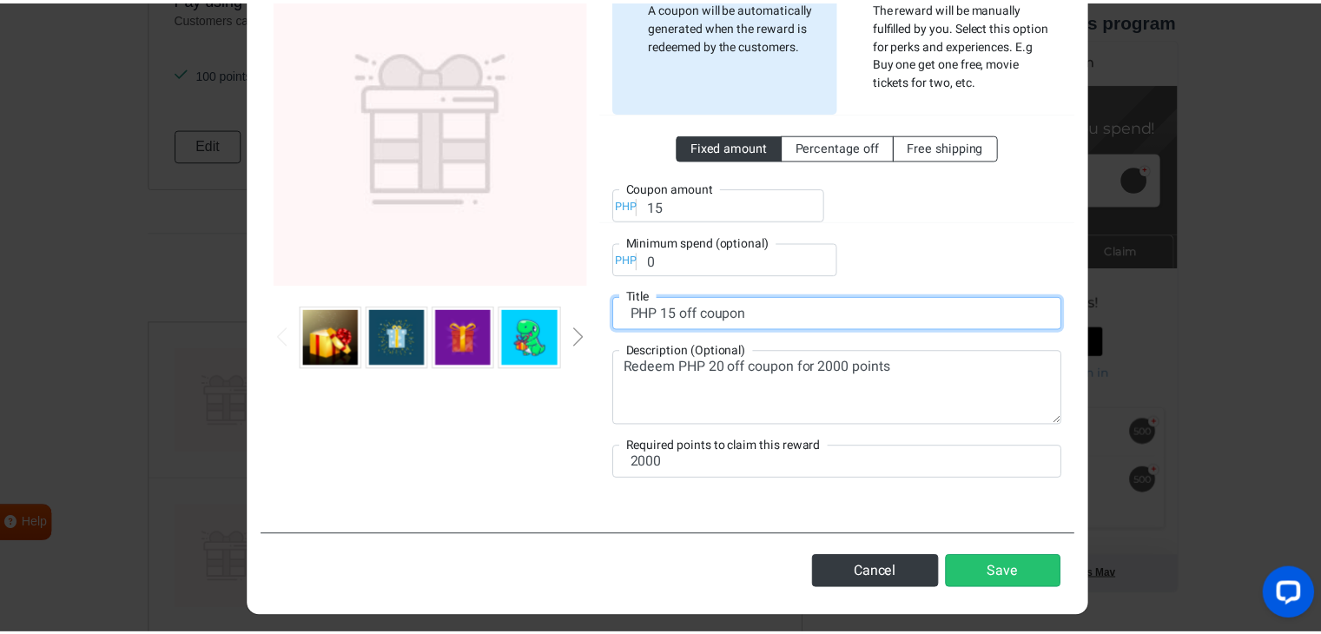
scroll to position [166, 0]
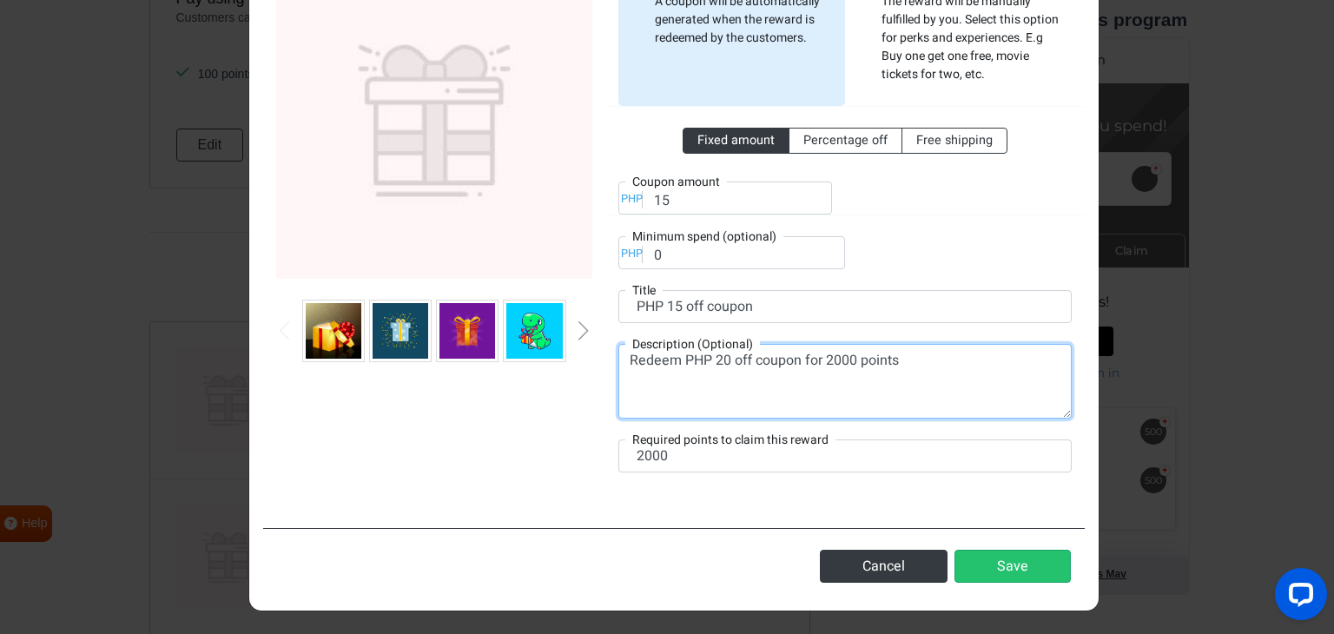
click at [723, 363] on textarea "Redeem PHP 20 off coupon for 2000 points" at bounding box center [844, 381] width 453 height 75
click at [827, 366] on textarea "Redeem PHP 15 off coupon for 2000 points" at bounding box center [844, 381] width 453 height 75
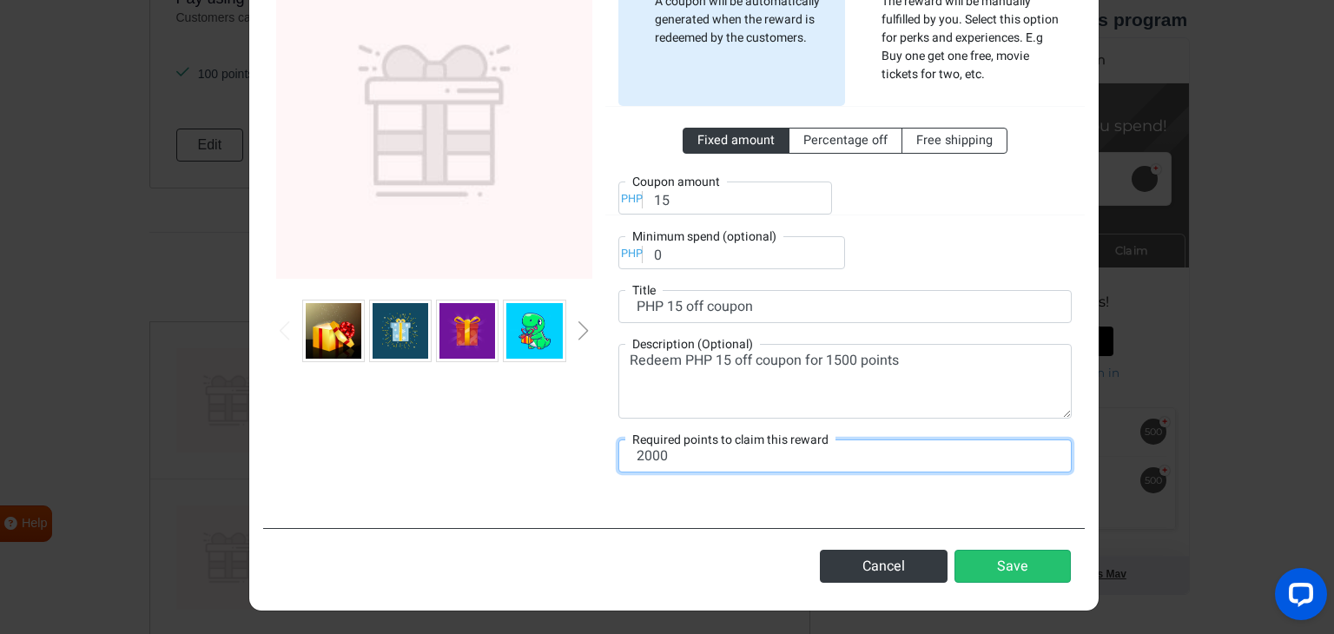
click at [631, 462] on input "2000" at bounding box center [844, 455] width 453 height 33
click at [529, 421] on div at bounding box center [434, 228] width 342 height 530
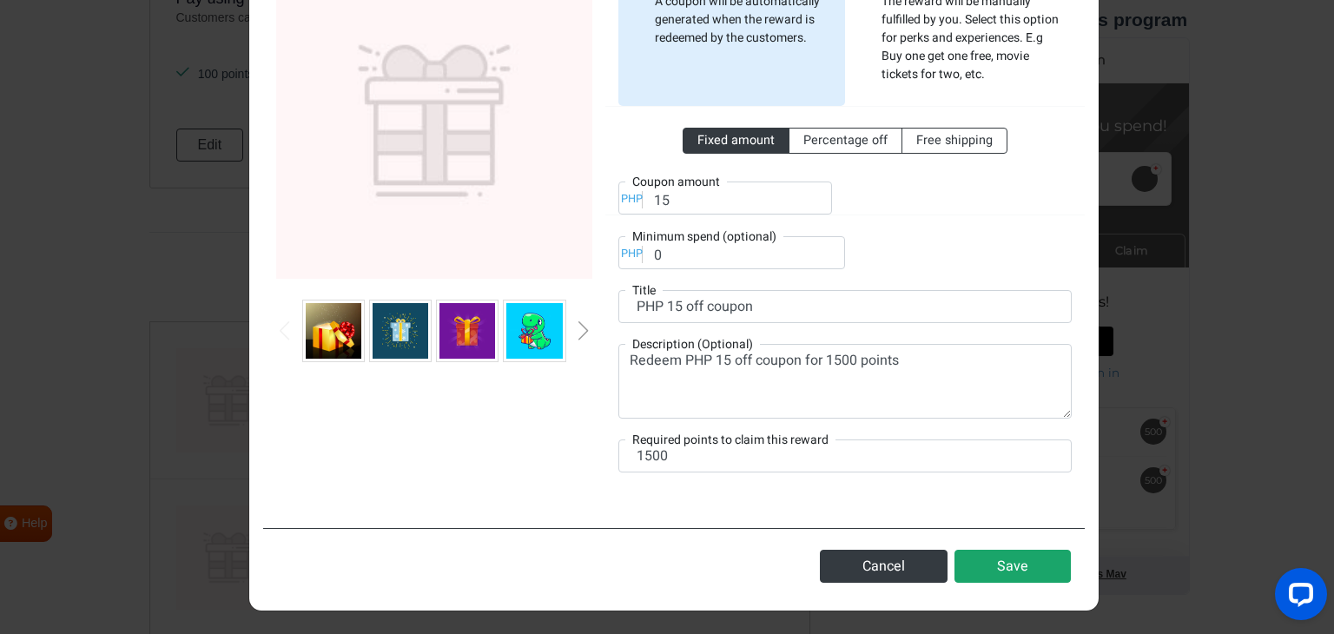
click at [978, 568] on button "Save" at bounding box center [1012, 566] width 116 height 33
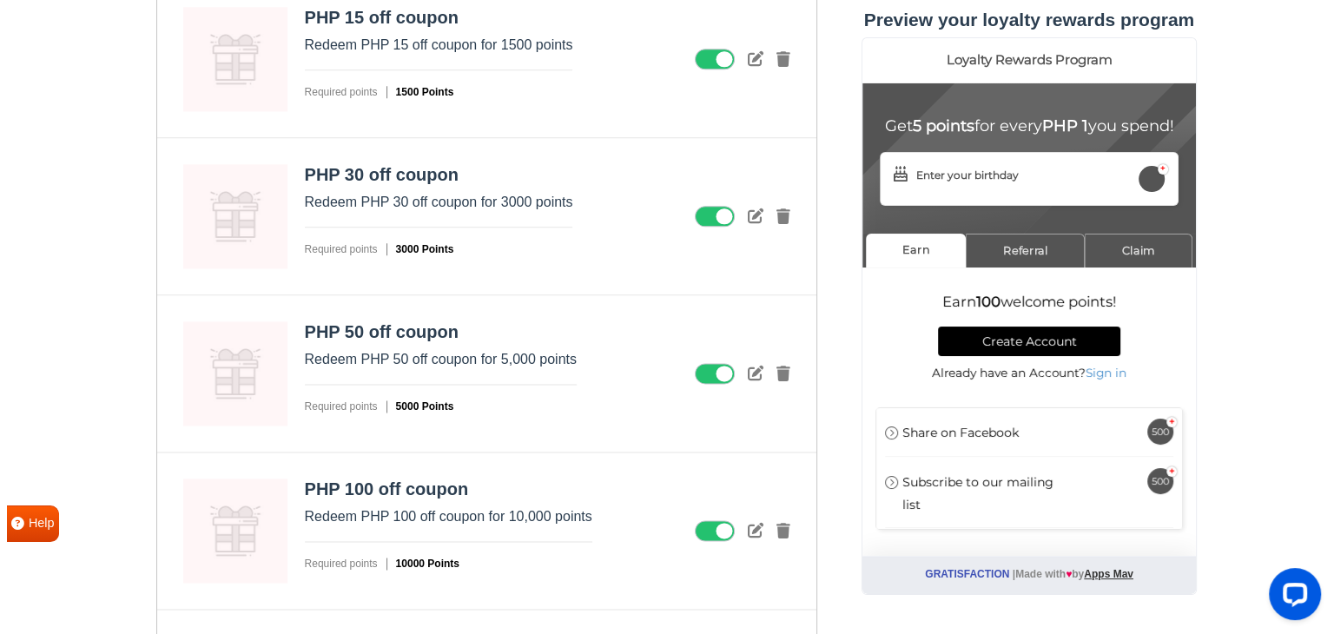
scroll to position [2173, 0]
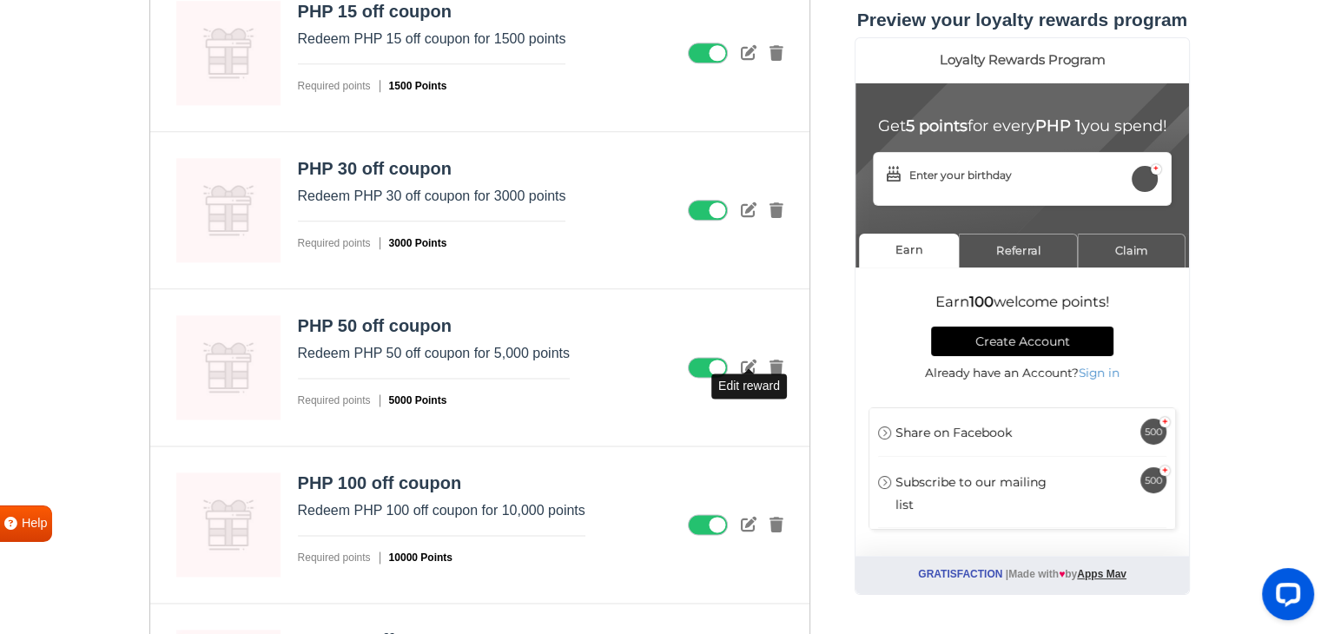
click at [746, 363] on icon at bounding box center [749, 367] width 16 height 16
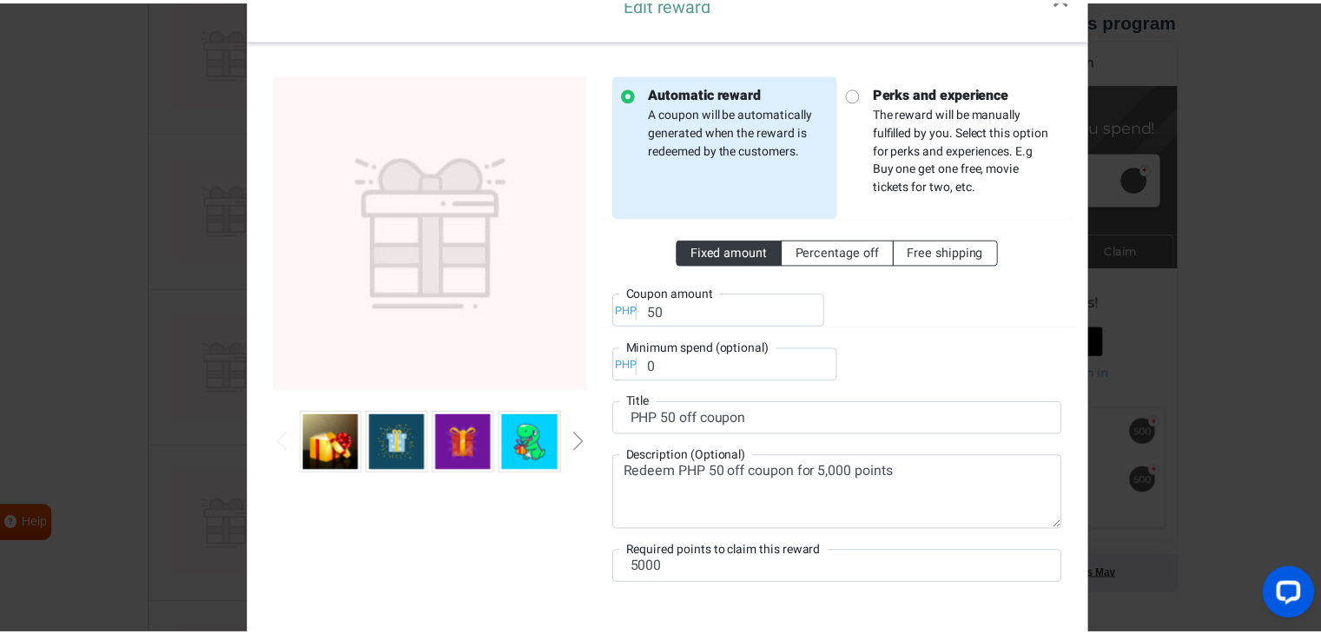
scroll to position [166, 0]
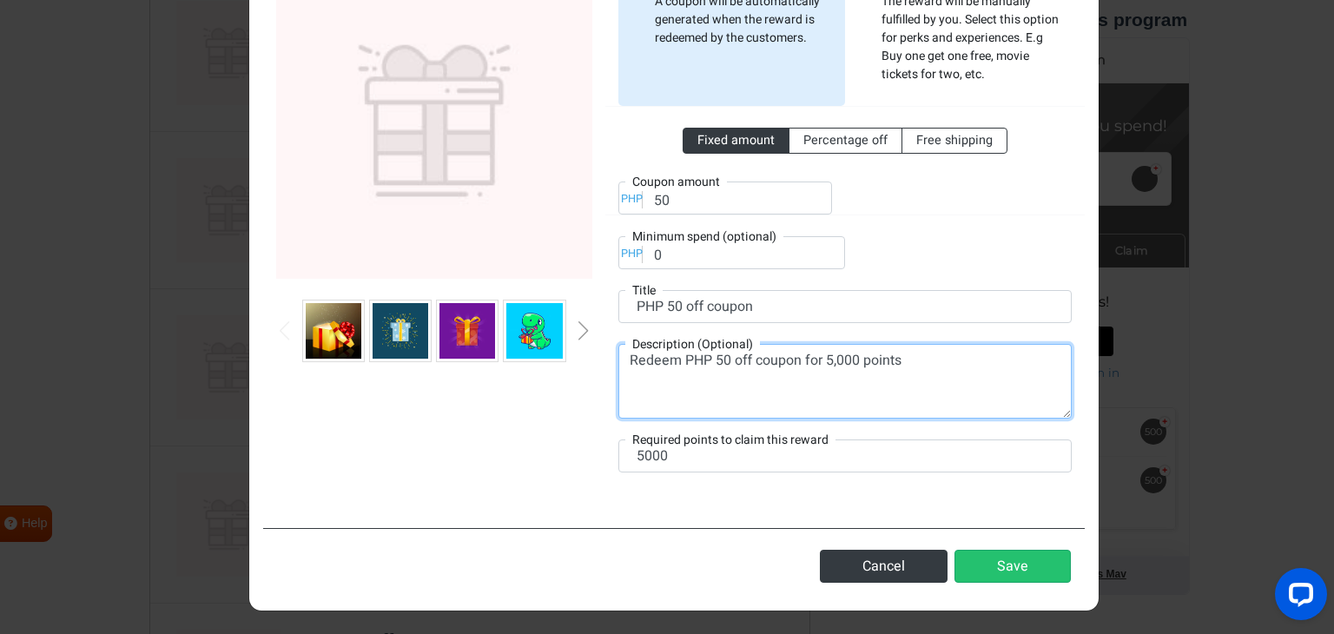
click at [827, 363] on textarea "Redeem PHP 50 off coupon for 5,000 points" at bounding box center [844, 381] width 453 height 75
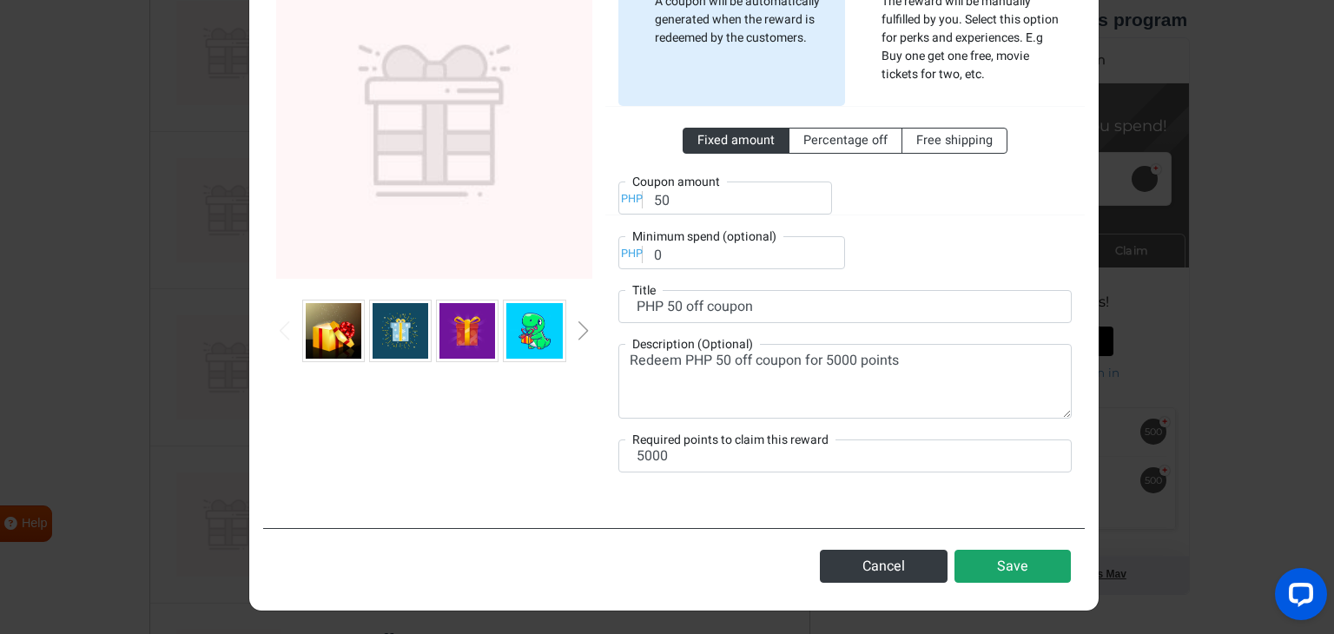
click at [1006, 557] on button "Save" at bounding box center [1012, 566] width 116 height 33
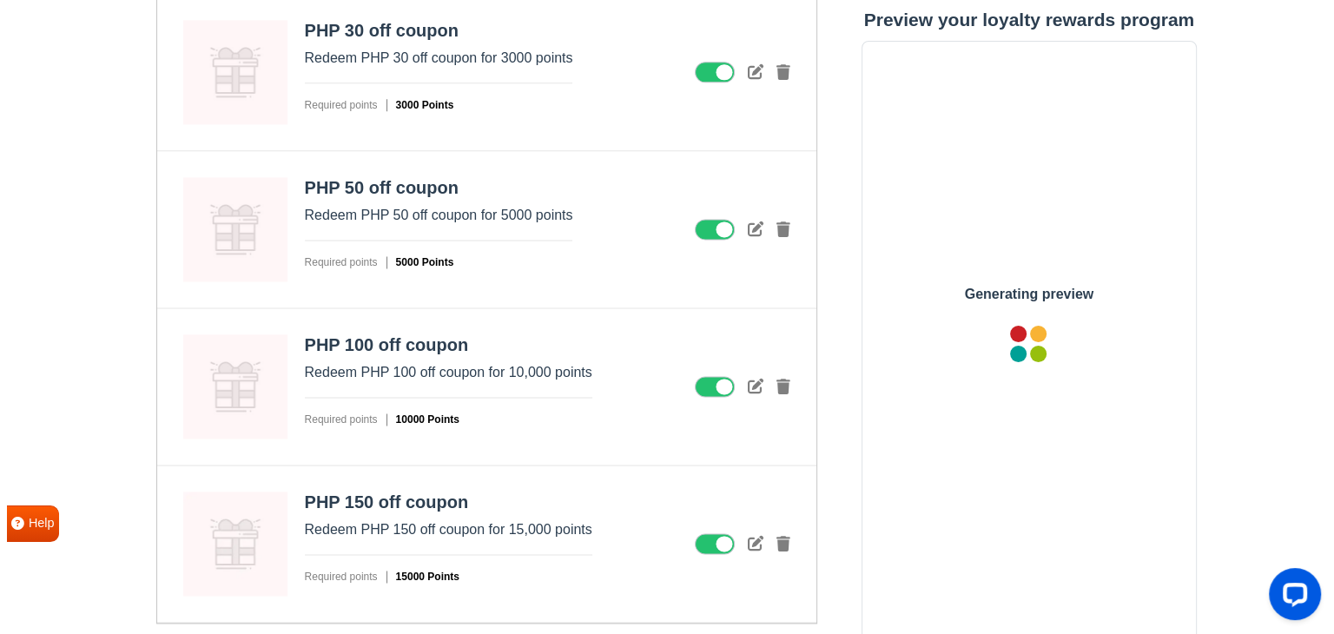
scroll to position [2347, 0]
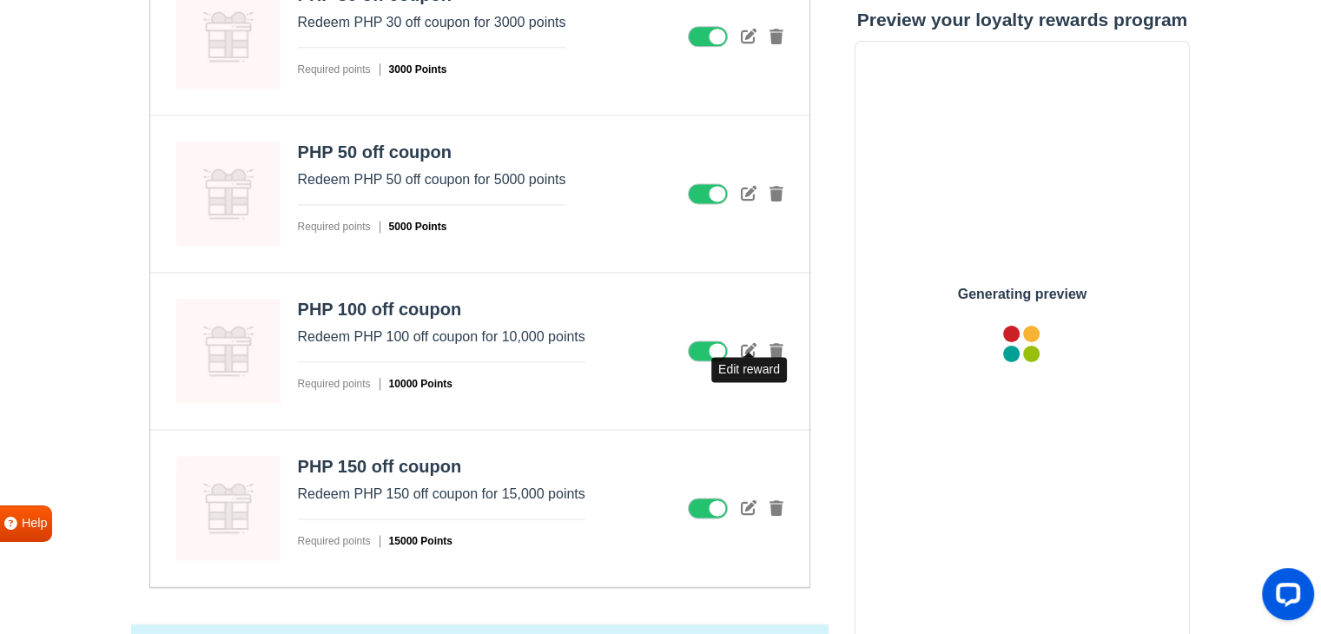
click at [748, 342] on icon at bounding box center [749, 350] width 16 height 16
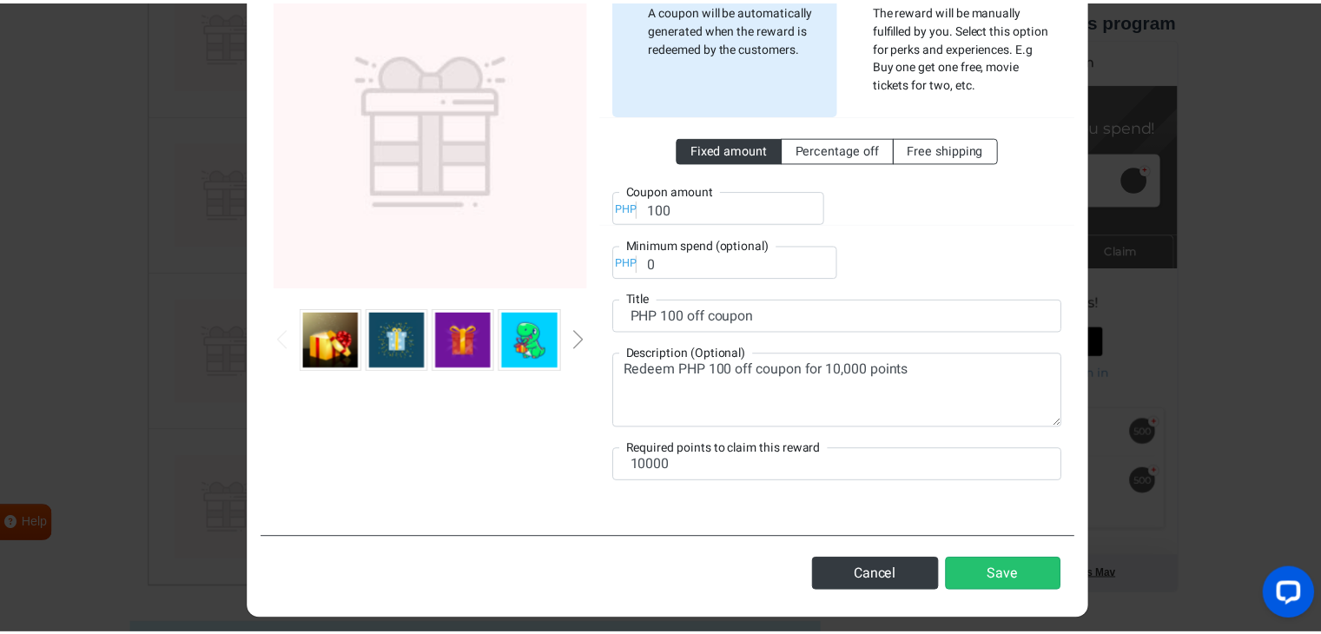
scroll to position [166, 0]
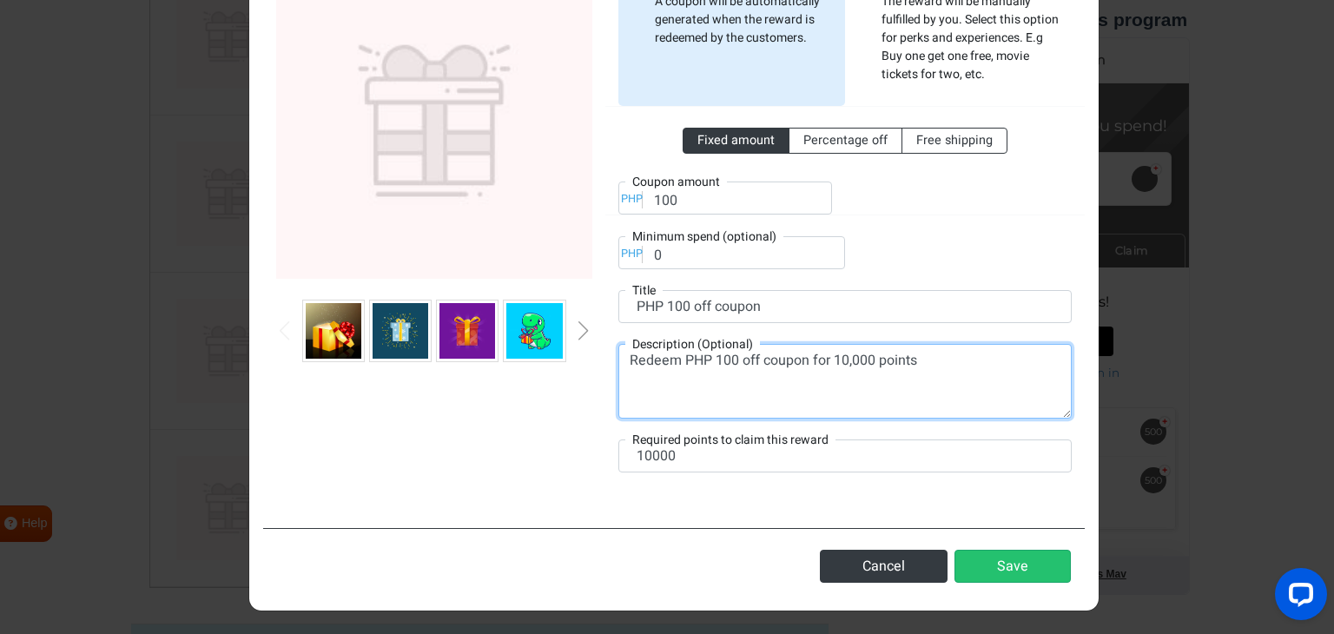
click at [846, 360] on textarea "Redeem PHP 100 off coupon for 10,000 points" at bounding box center [844, 381] width 453 height 75
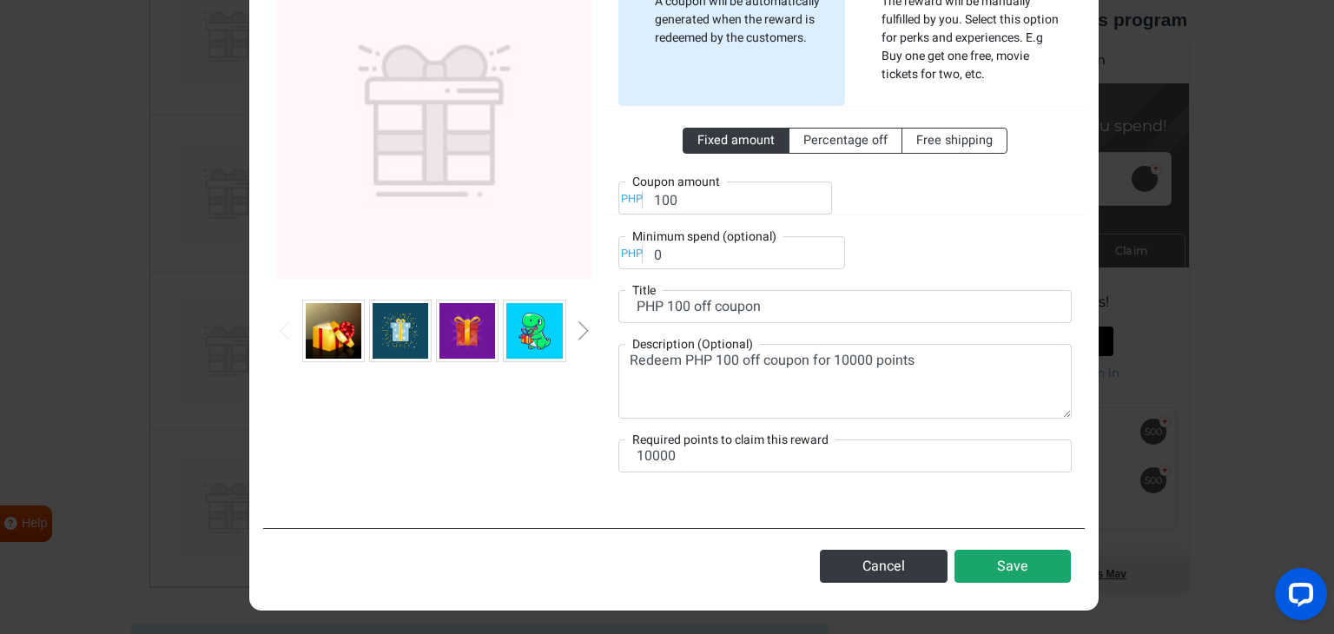
click at [989, 563] on button "Save" at bounding box center [1012, 566] width 116 height 33
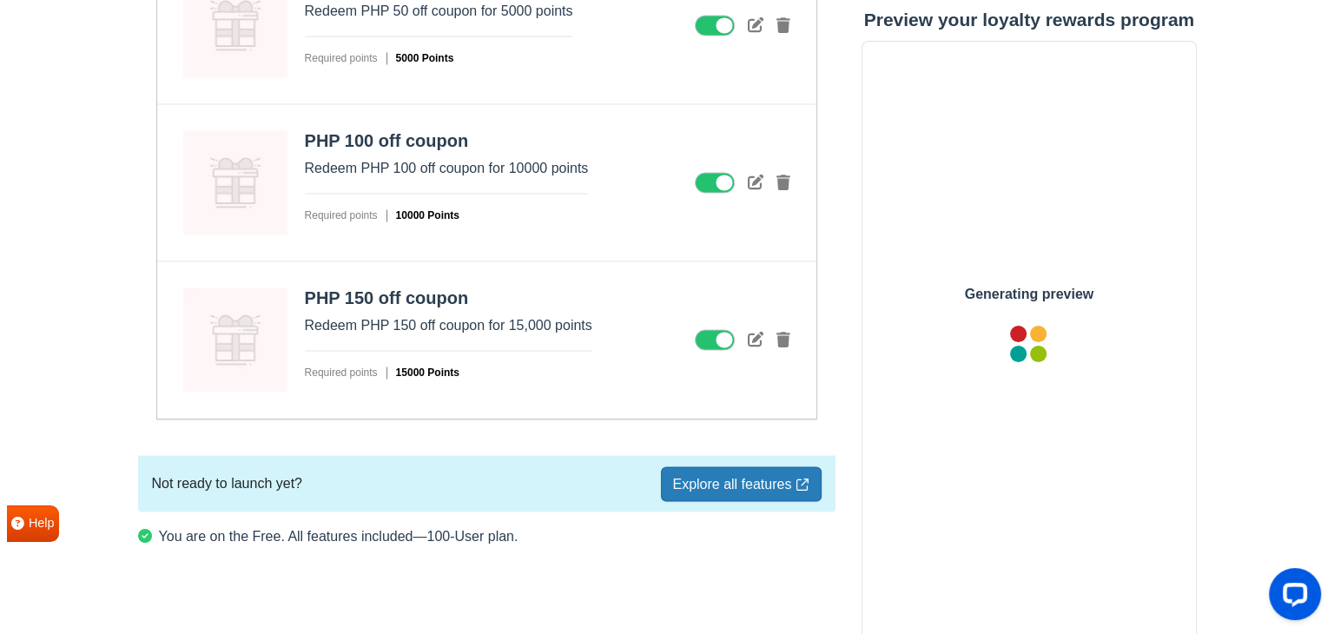
scroll to position [2520, 0]
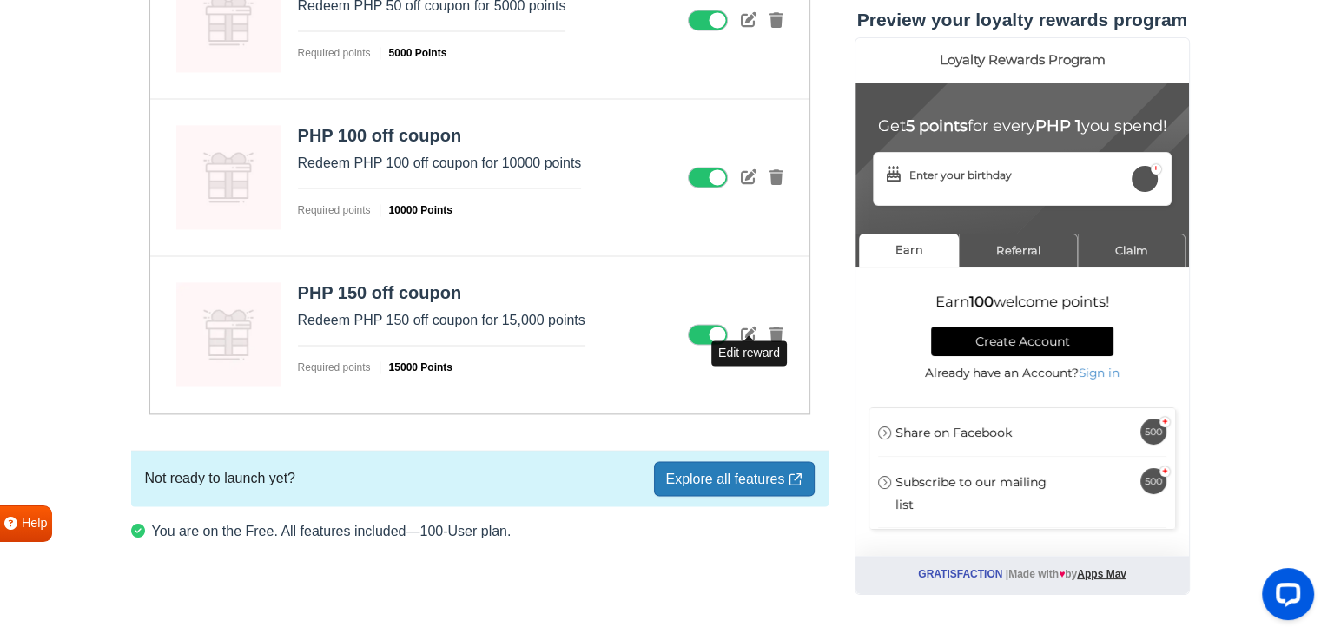
click at [743, 331] on icon at bounding box center [749, 334] width 16 height 16
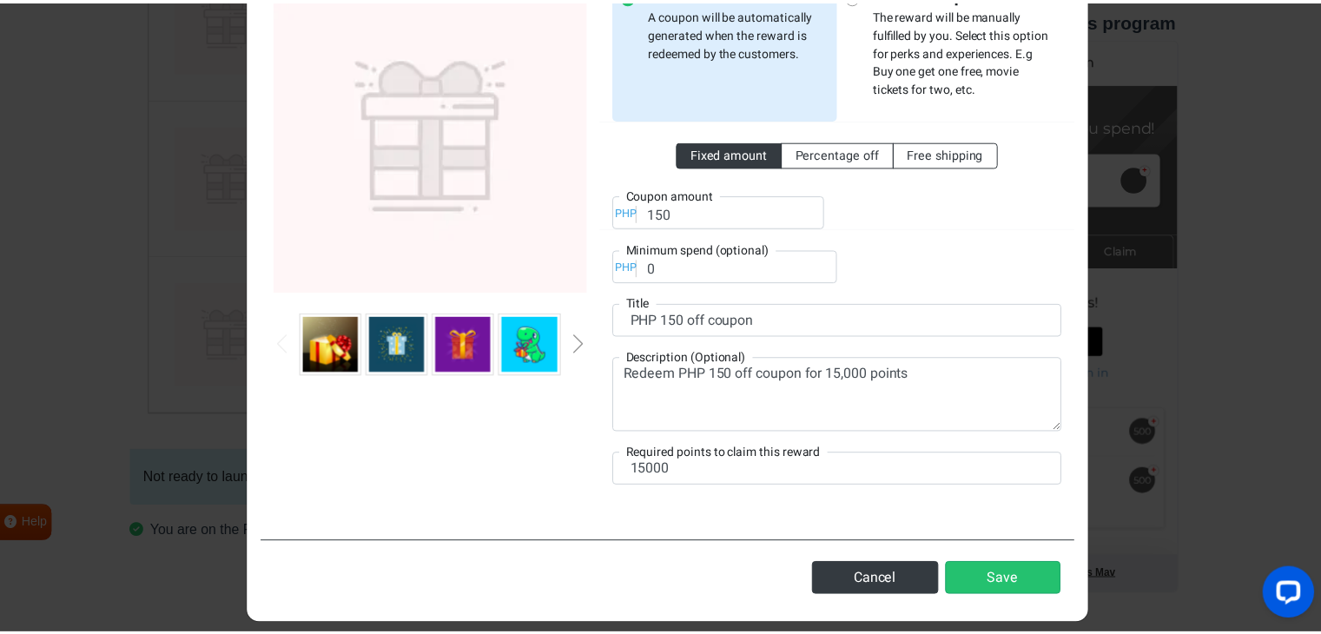
scroll to position [166, 0]
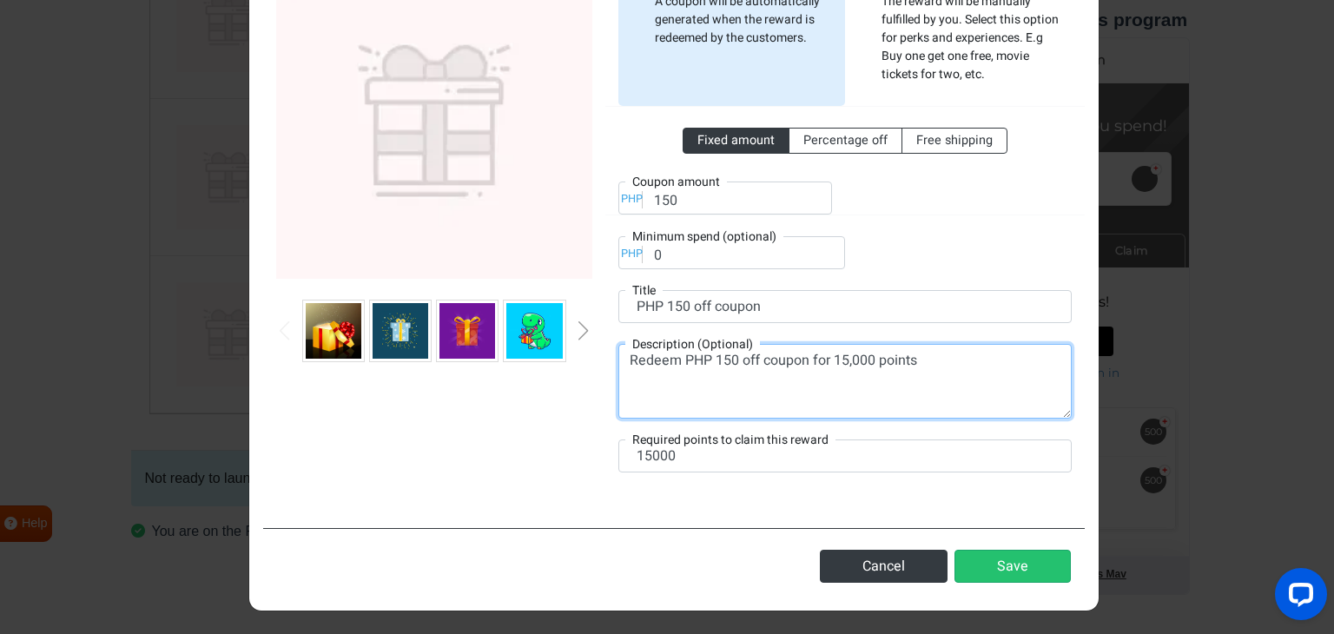
click at [842, 352] on textarea "Redeem PHP 150 off coupon for 15,000 points" at bounding box center [844, 381] width 453 height 75
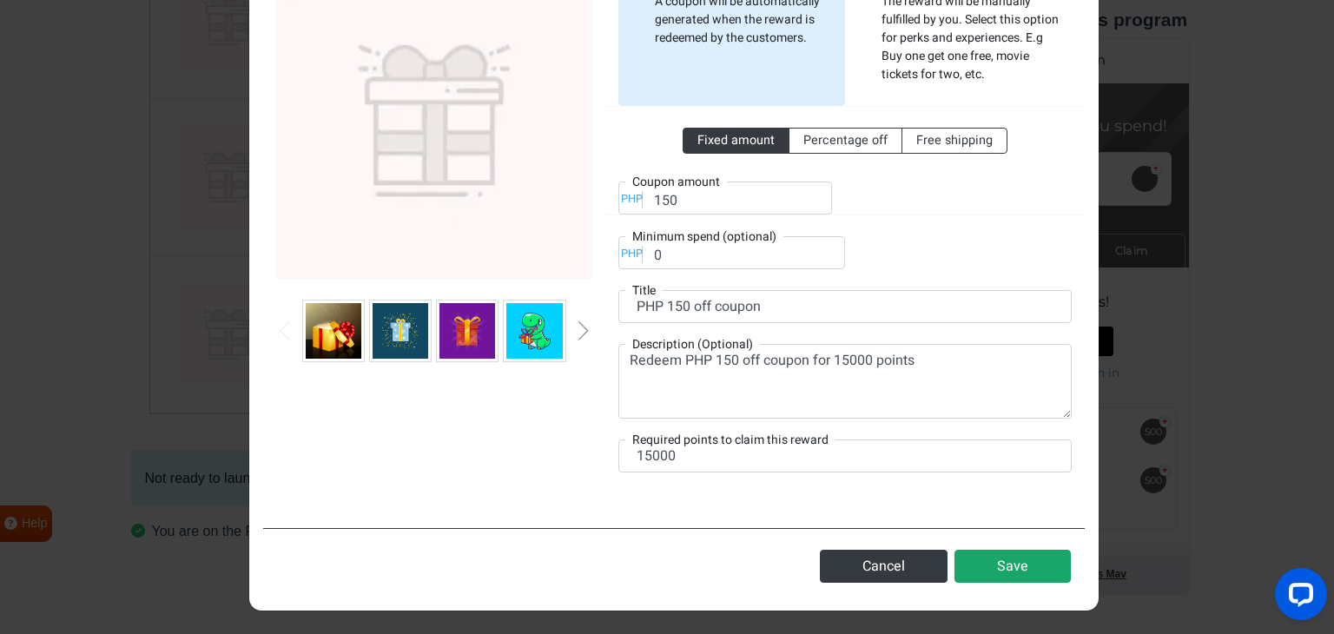
click at [1009, 569] on button "Save" at bounding box center [1012, 566] width 116 height 33
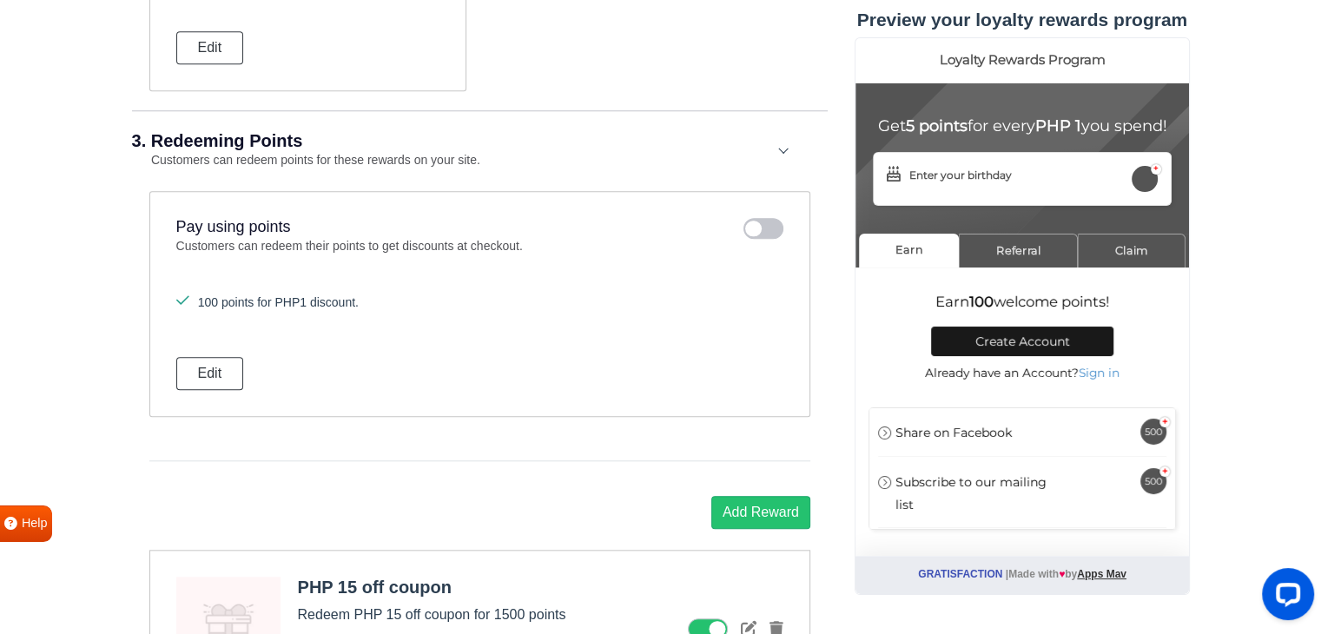
scroll to position [1652, 0]
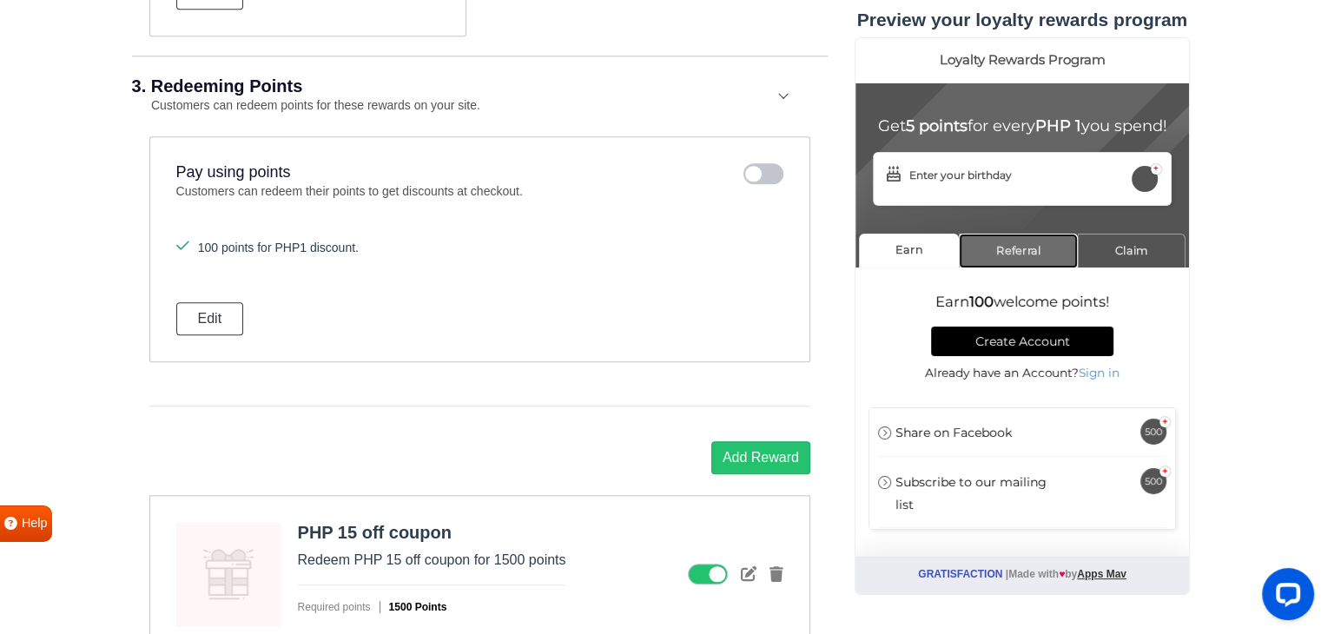
click at [1018, 267] on link "Referral" at bounding box center [1017, 251] width 119 height 34
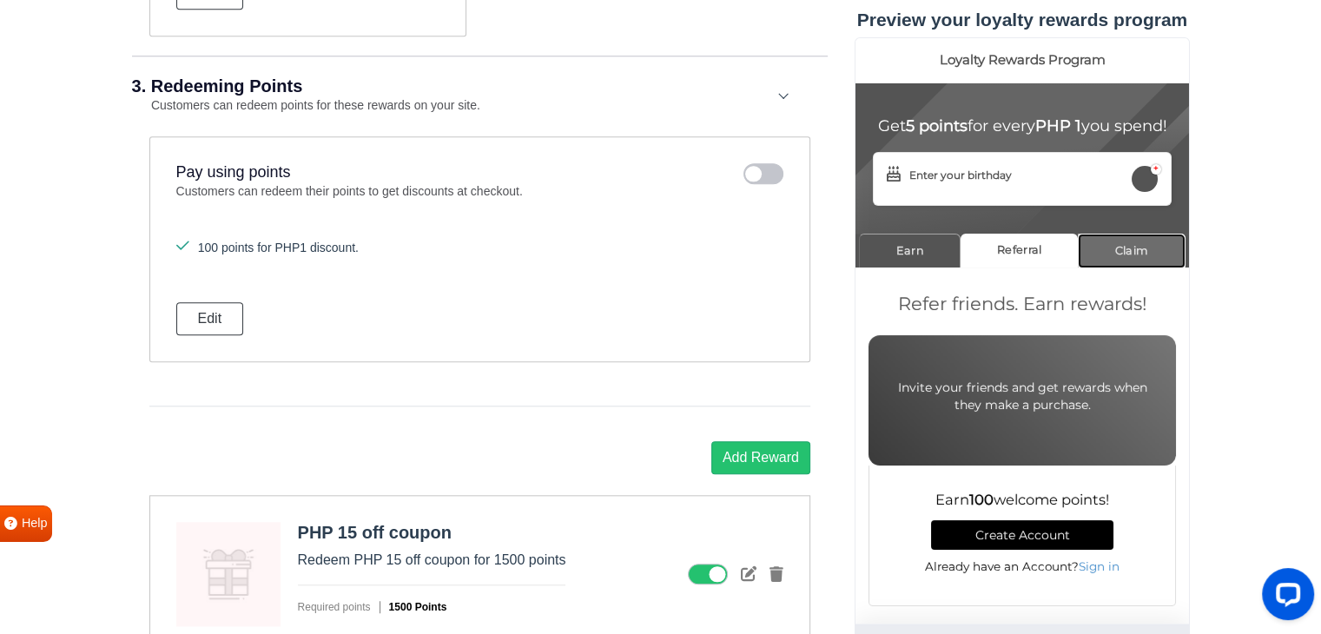
click at [1139, 267] on link "Claim" at bounding box center [1131, 251] width 108 height 34
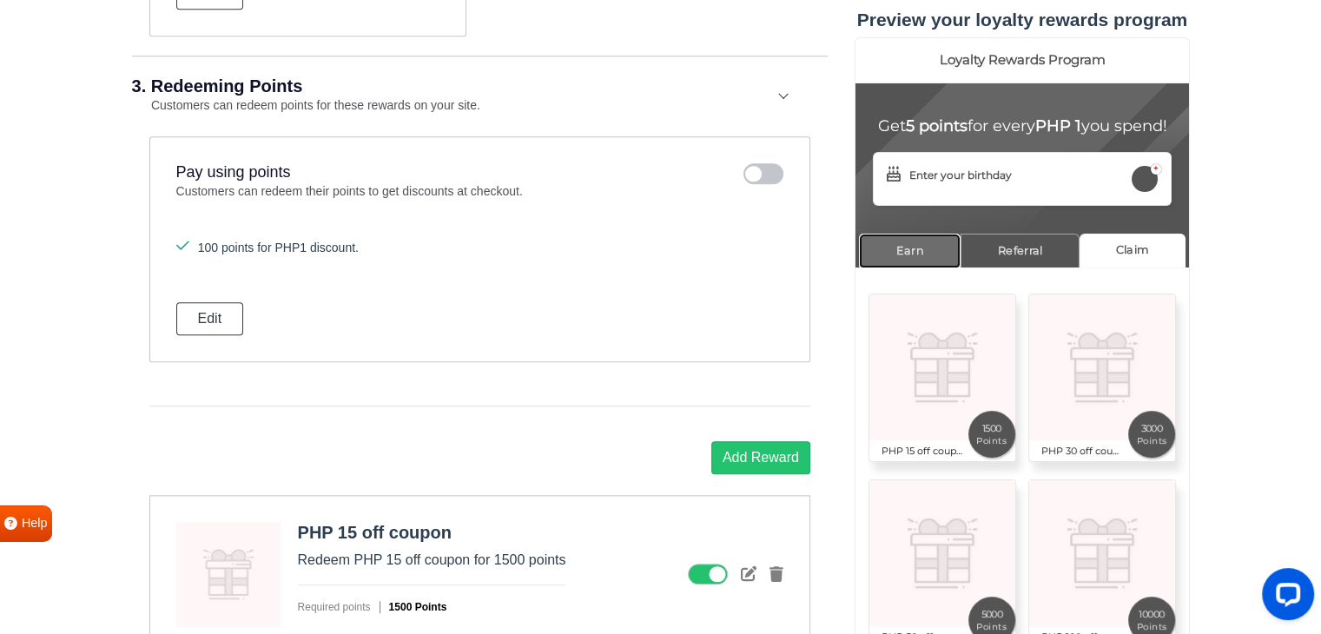
click at [918, 267] on link "Earn" at bounding box center [909, 251] width 102 height 34
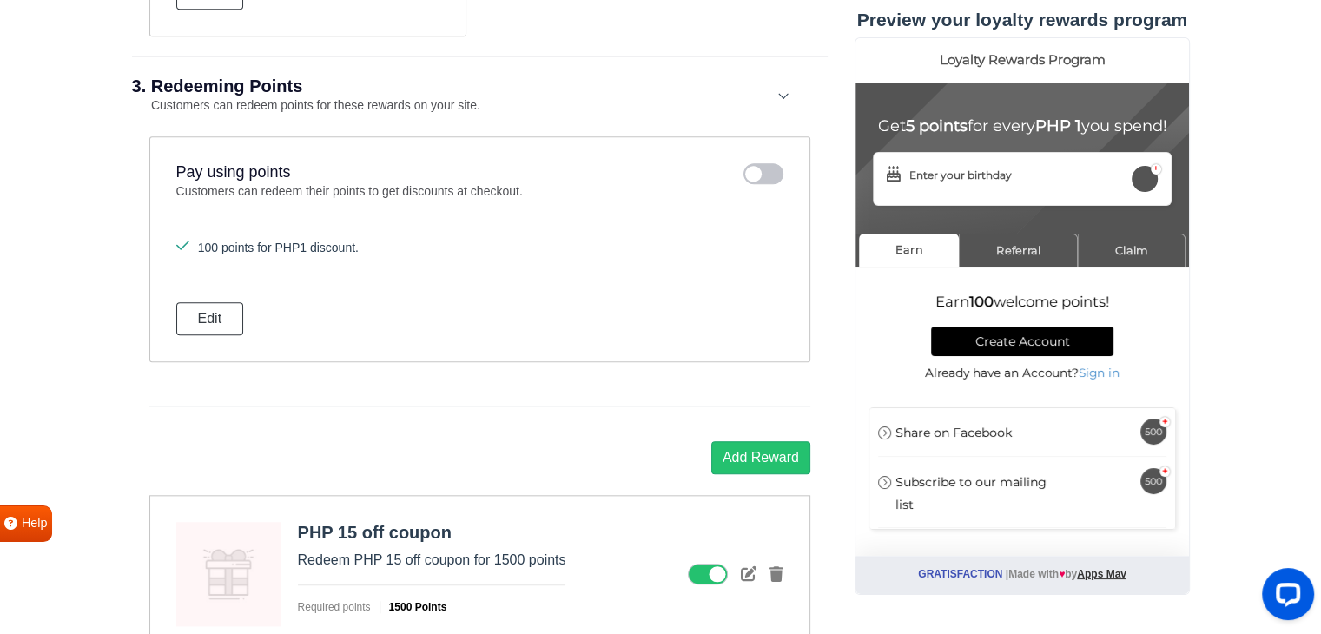
click at [974, 285] on section "Earn Referral Claim Refer friends. Earn rewards! Invite your friends and get re…" at bounding box center [1020, 394] width 333 height 321
click at [1018, 261] on link "Referral" at bounding box center [1017, 251] width 119 height 34
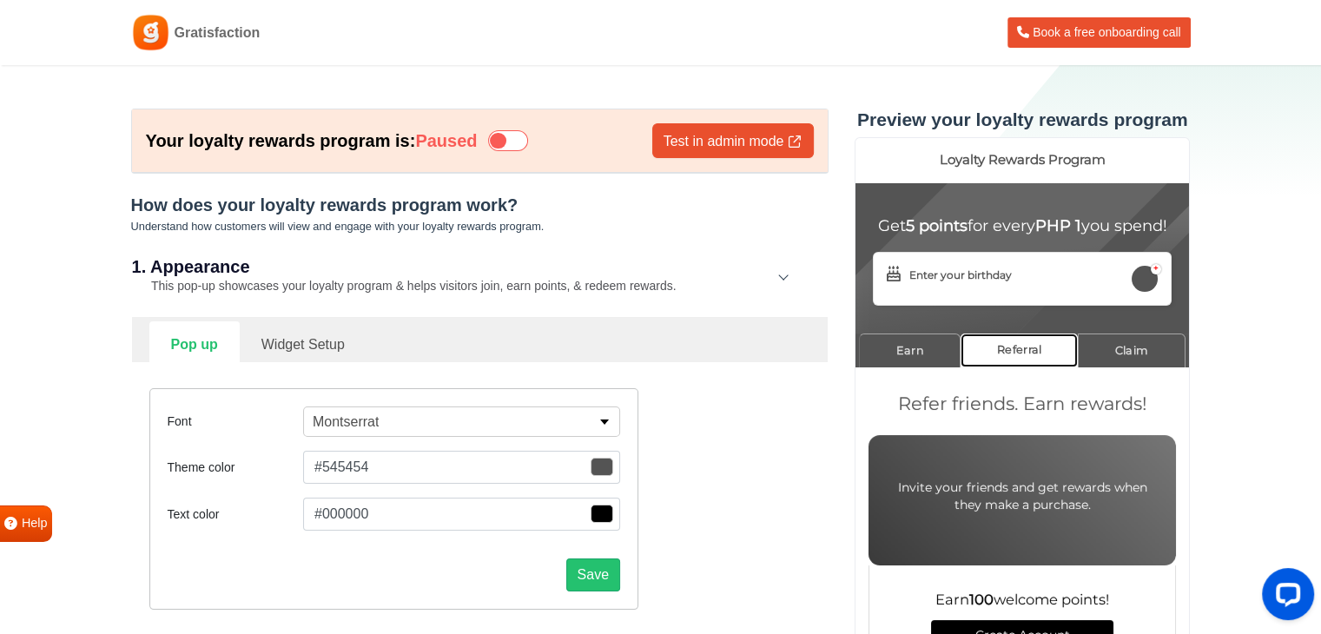
scroll to position [0, 0]
click at [515, 134] on icon at bounding box center [508, 140] width 40 height 21
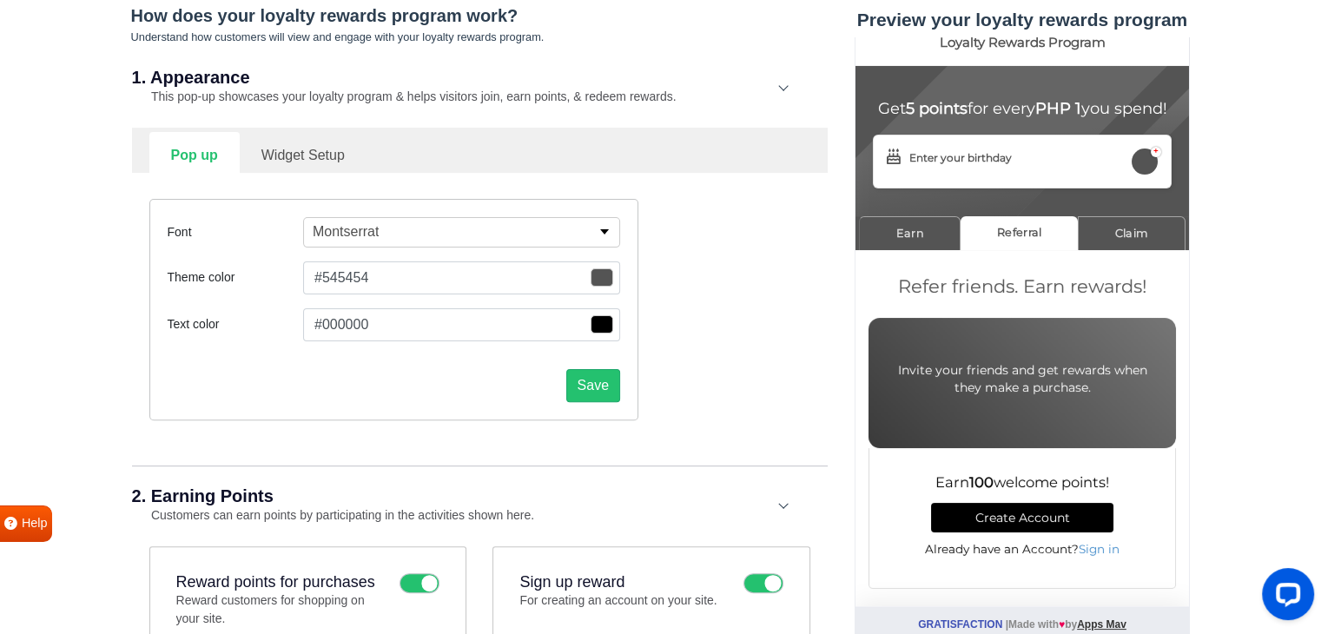
scroll to position [32, 0]
click at [1026, 513] on link "Create Account" at bounding box center [1021, 518] width 182 height 30
click at [1136, 235] on link "Claim" at bounding box center [1131, 233] width 108 height 34
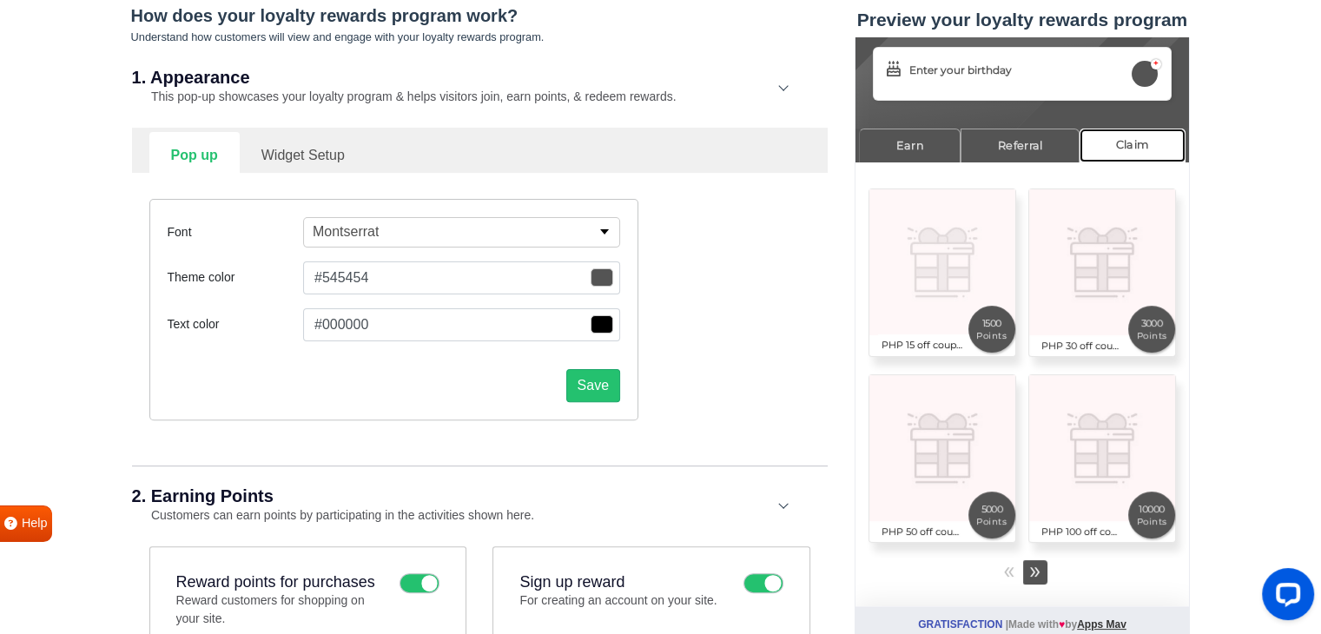
scroll to position [122, 0]
click at [1031, 574] on span "»" at bounding box center [1033, 570] width 11 height 30
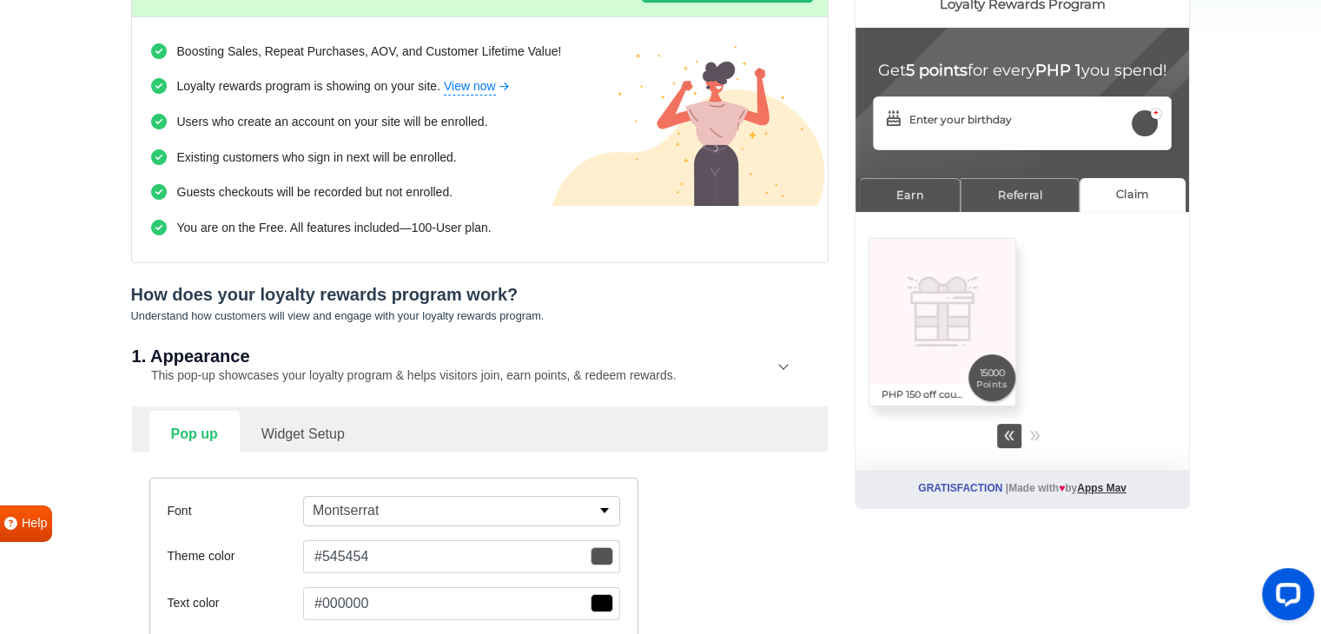
scroll to position [174, 0]
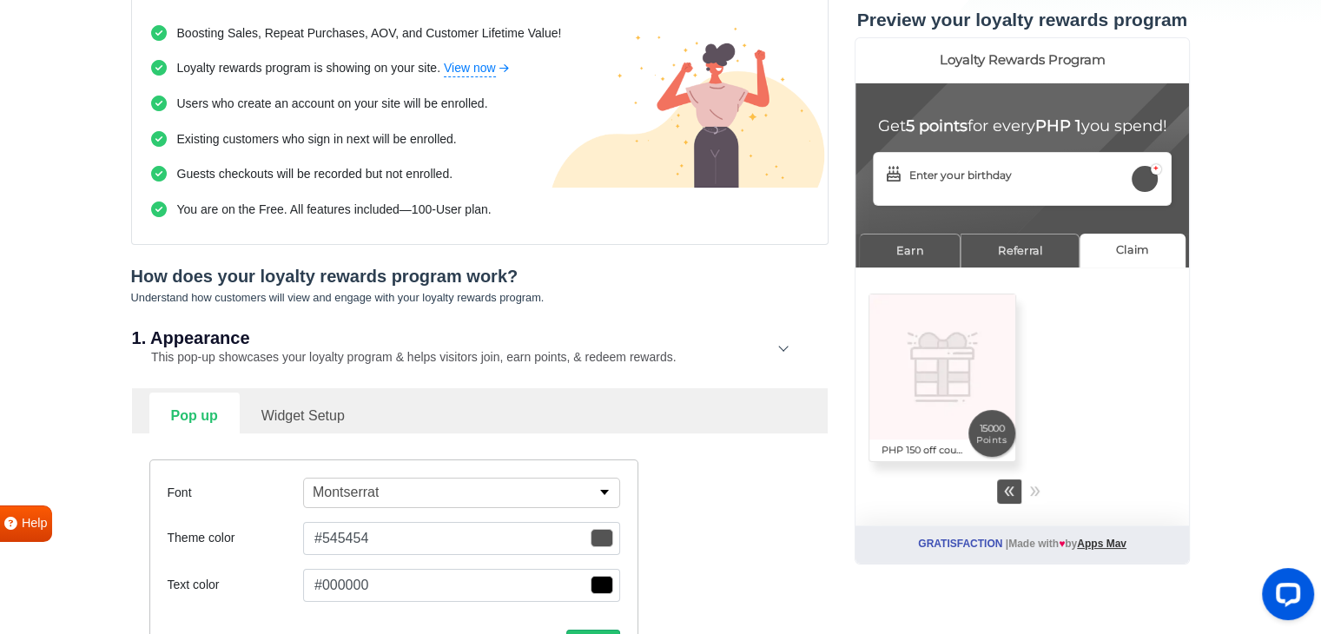
click at [276, 392] on link "Widget Setup" at bounding box center [303, 413] width 127 height 43
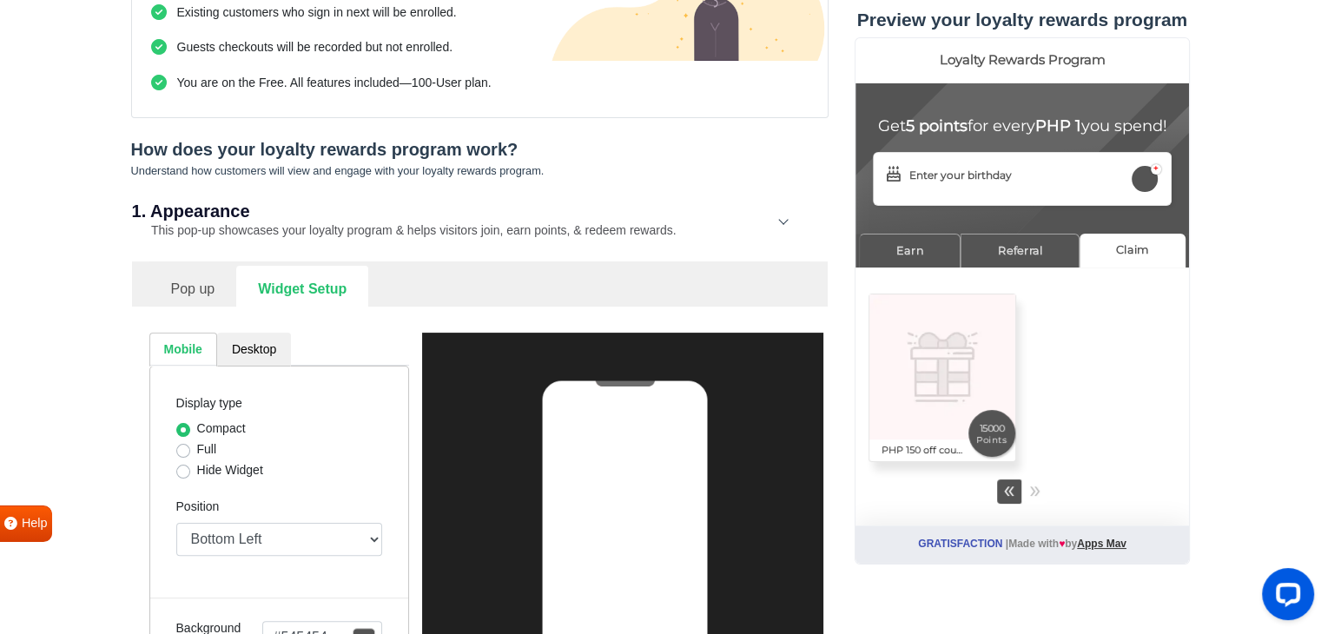
scroll to position [434, 0]
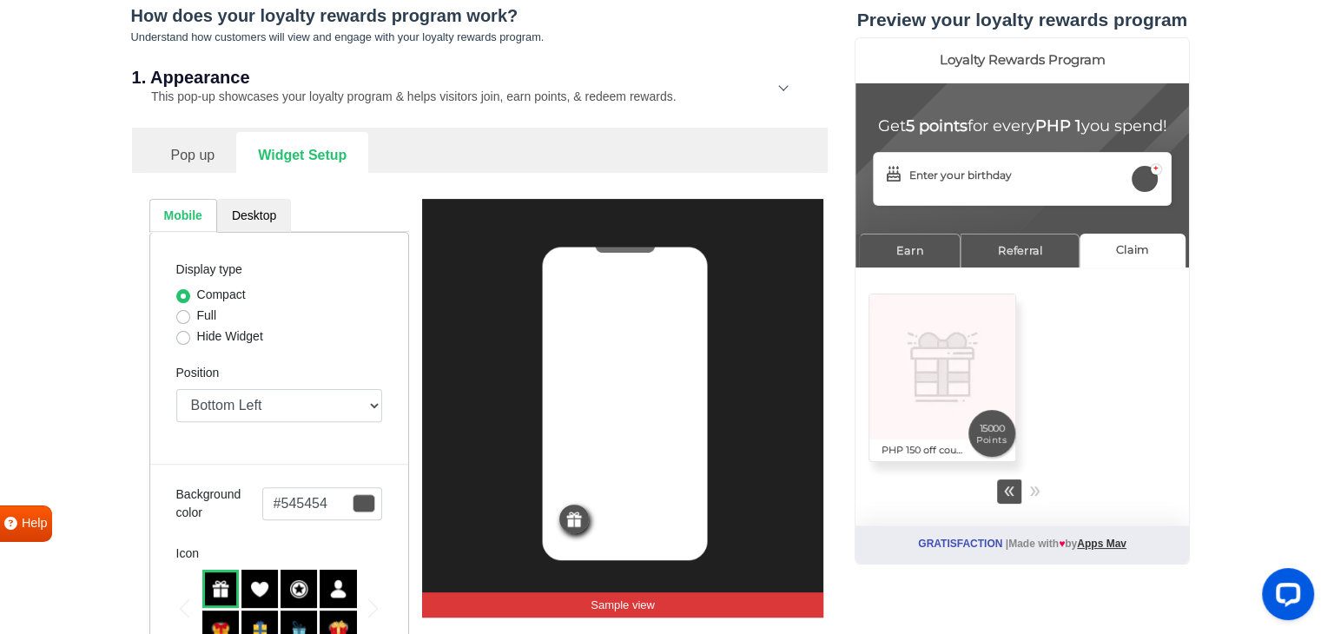
click at [254, 220] on link "Desktop" at bounding box center [254, 216] width 74 height 34
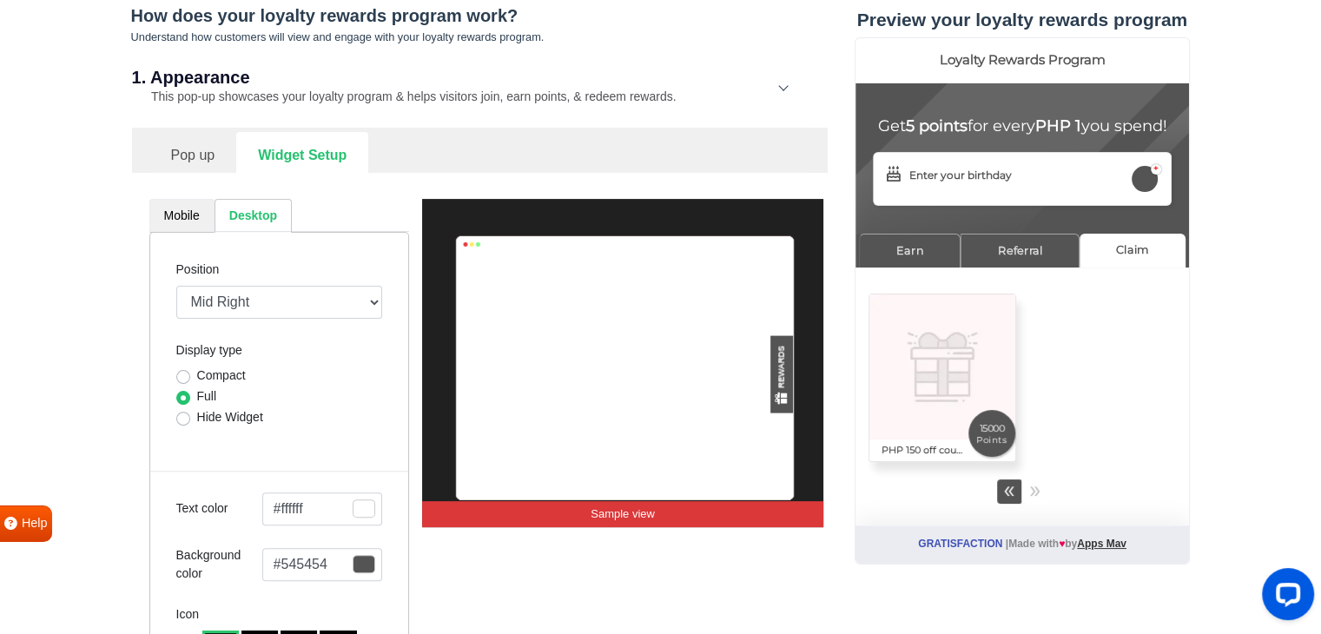
click at [192, 207] on link "Mobile" at bounding box center [181, 216] width 65 height 34
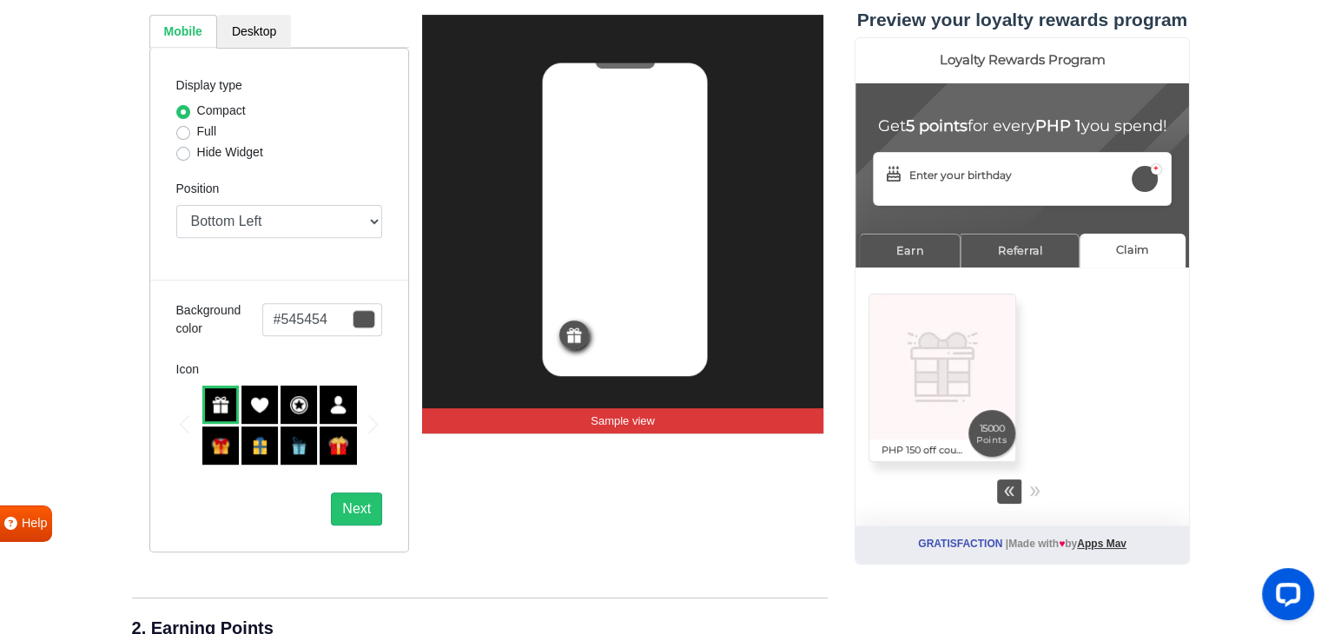
scroll to position [781, 0]
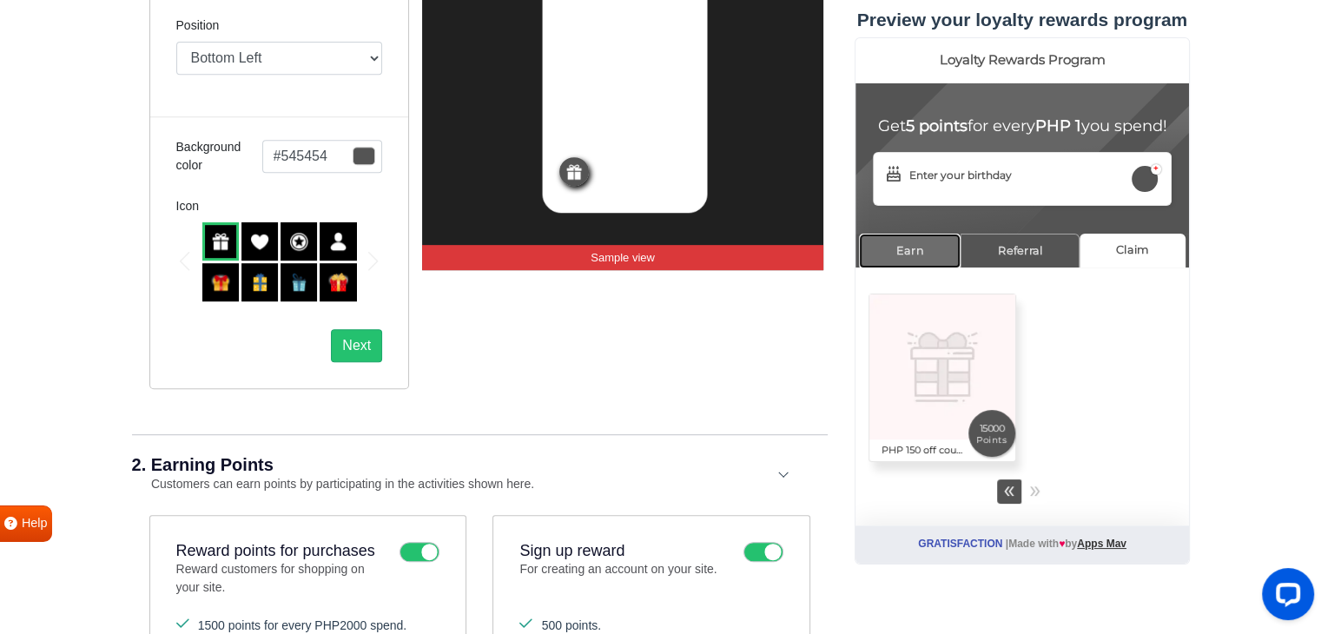
click at [925, 267] on link "Earn" at bounding box center [909, 251] width 102 height 34
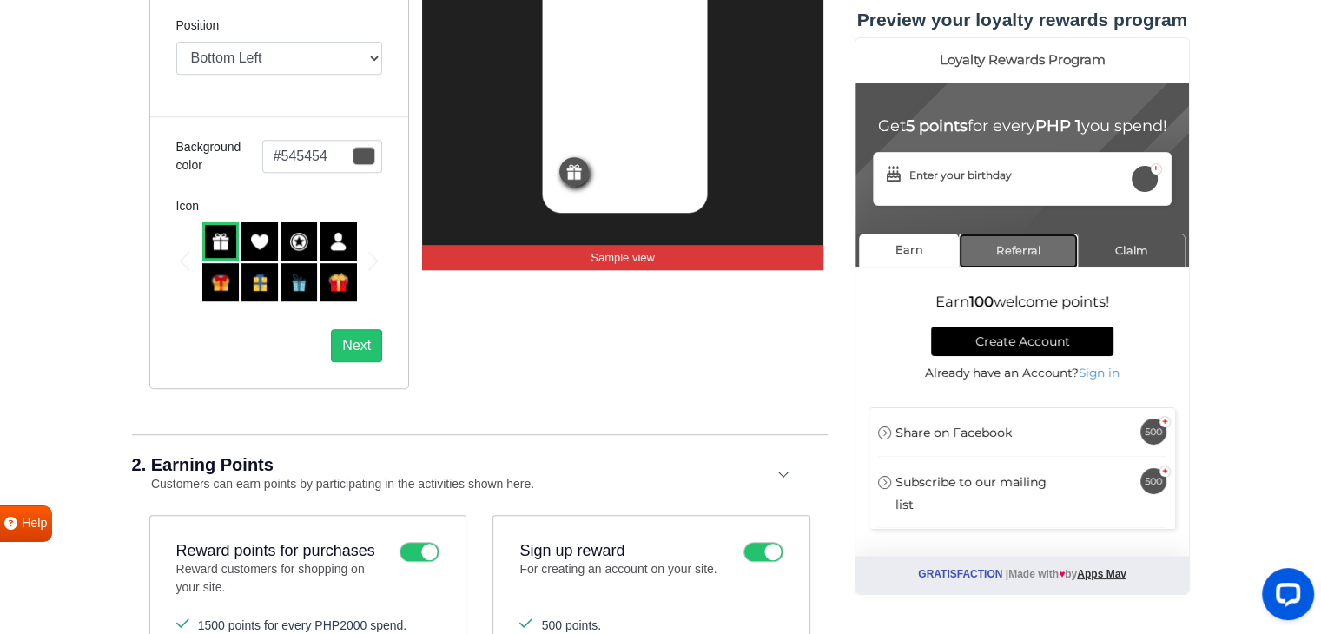
click at [994, 267] on link "Referral" at bounding box center [1017, 251] width 119 height 34
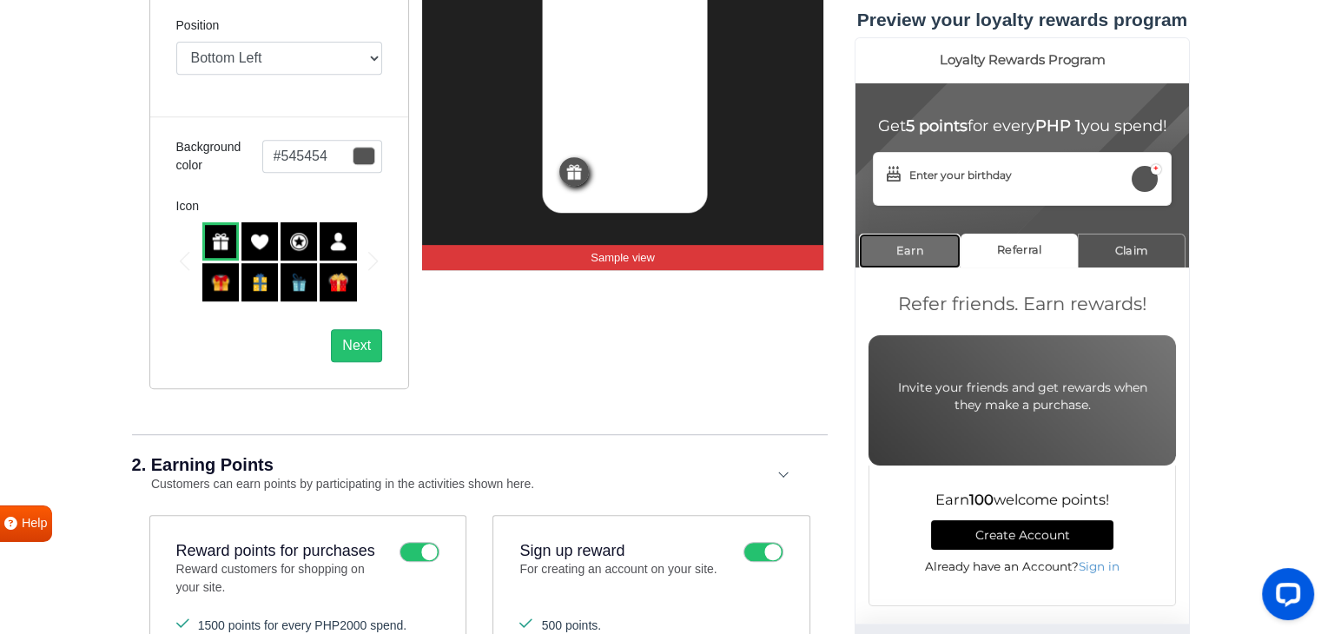
click at [913, 267] on link "Earn" at bounding box center [909, 251] width 102 height 34
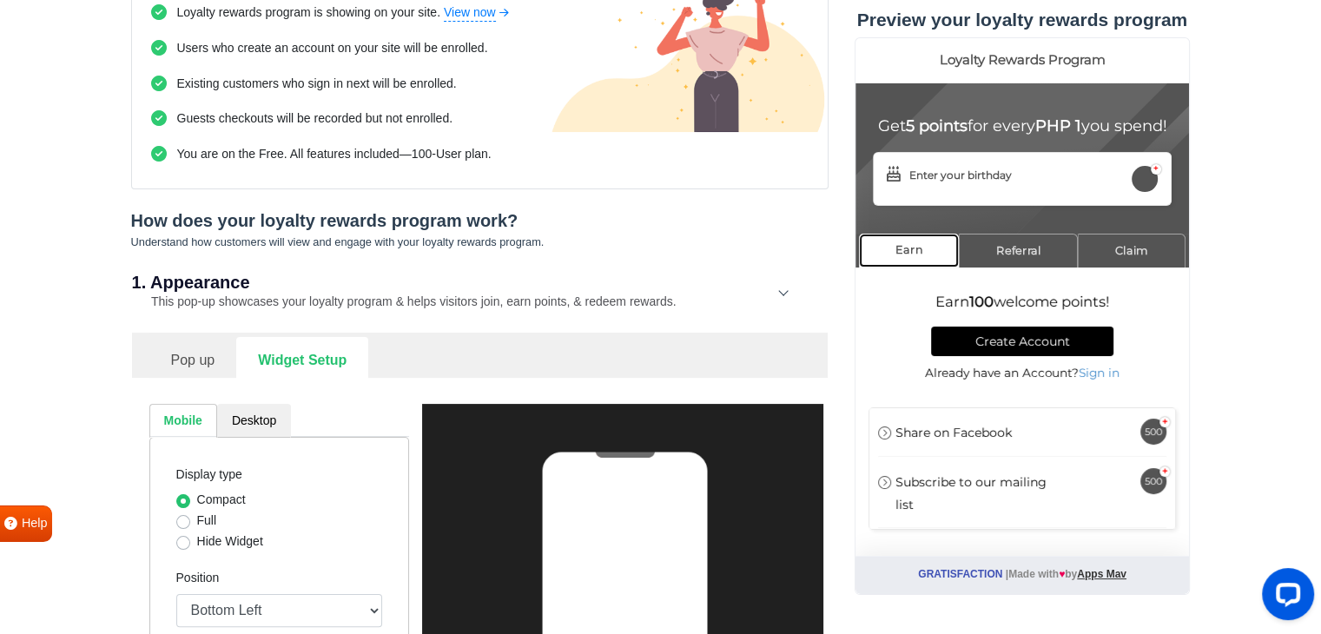
scroll to position [0, 0]
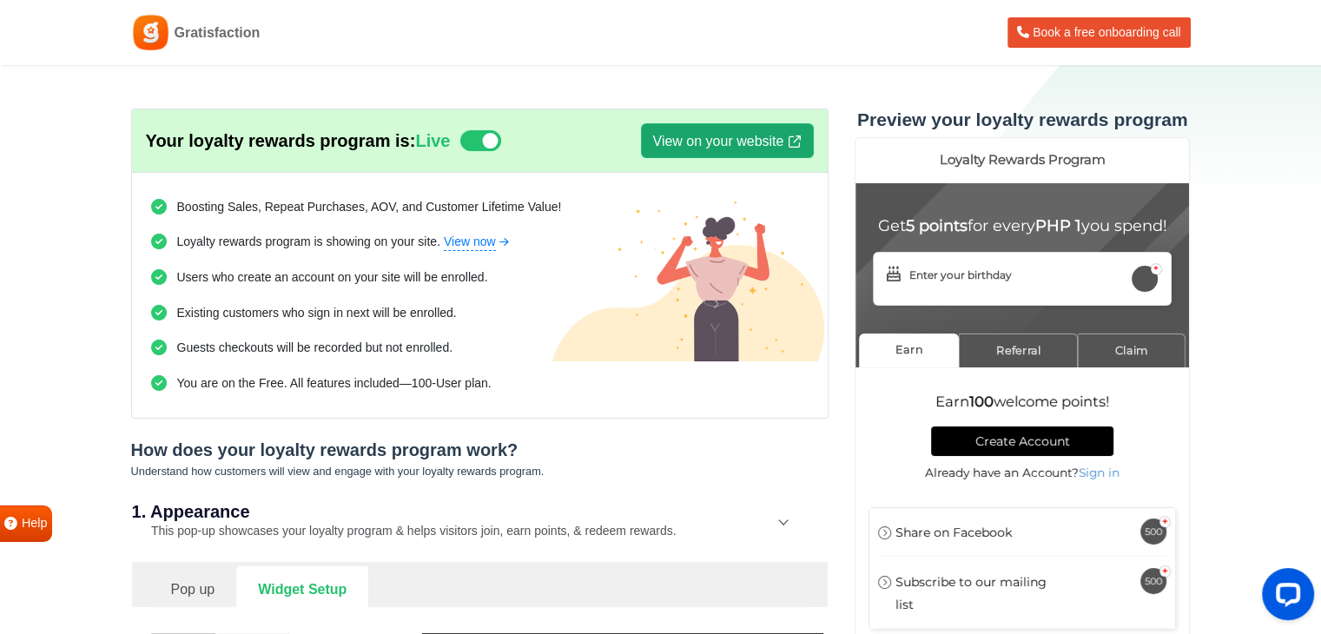
click at [758, 140] on link "View on your website" at bounding box center [727, 140] width 172 height 35
